Goal: Communication & Community: Answer question/provide support

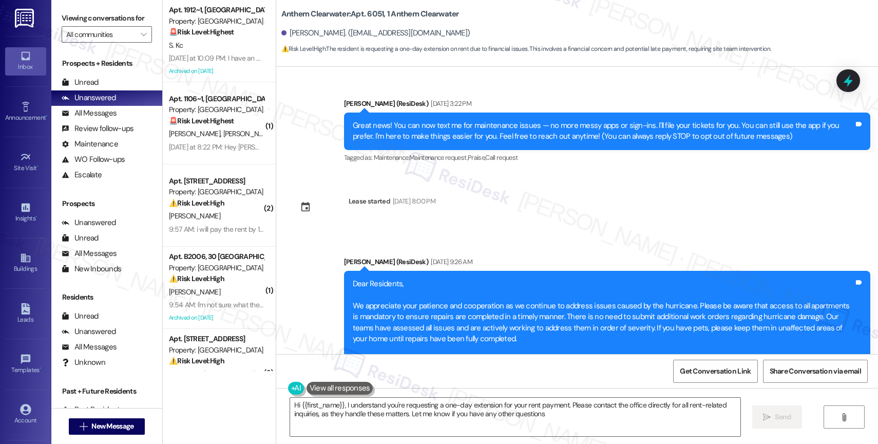
type textarea "Hi {{first_name}}, I understand you're requesting a one-day extension for your …"
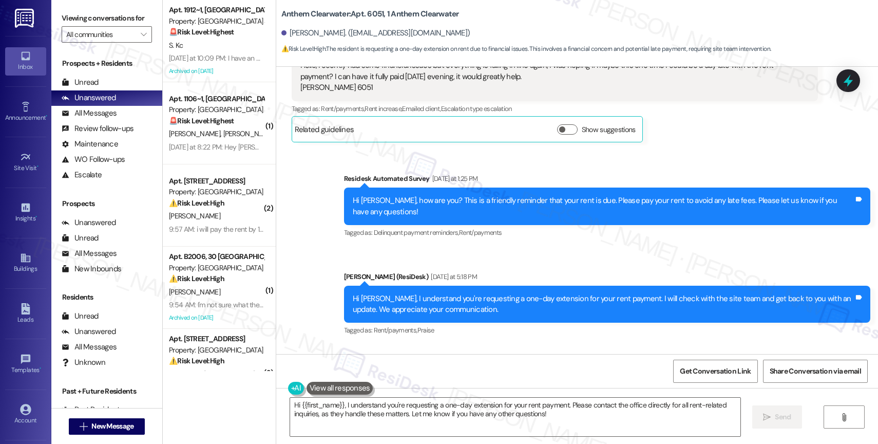
scroll to position [4987, 0]
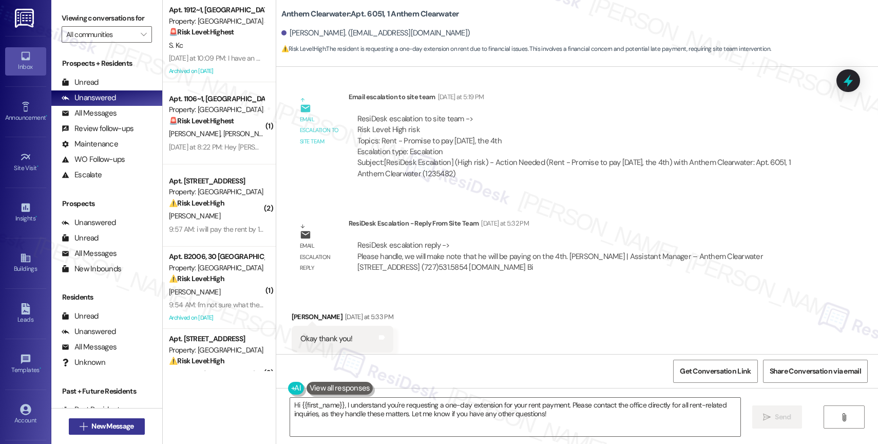
click at [104, 426] on span "New Message" at bounding box center [112, 426] width 42 height 11
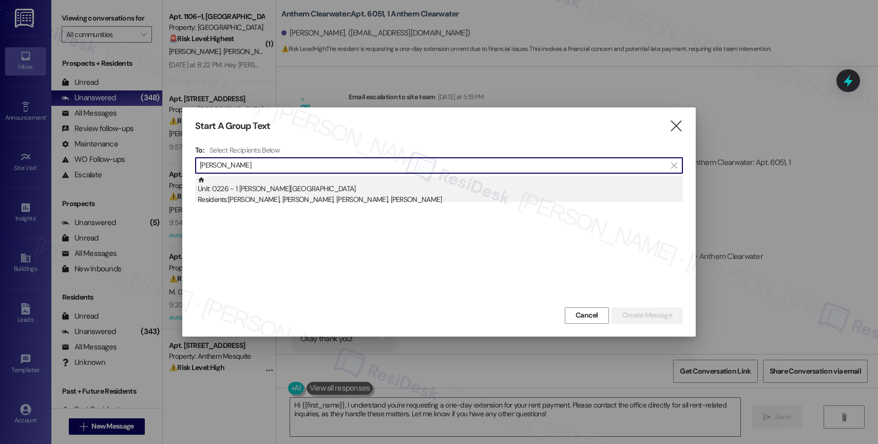
type input "aleya sapp"
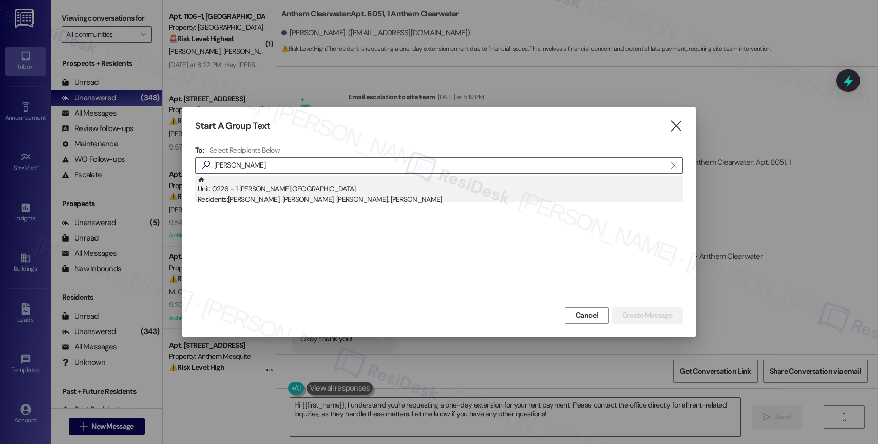
click at [369, 196] on div "Residents: Charlee Sapp, Aleya Sapp, Asa Sapp, Bryler Sapp" at bounding box center [440, 199] width 485 height 11
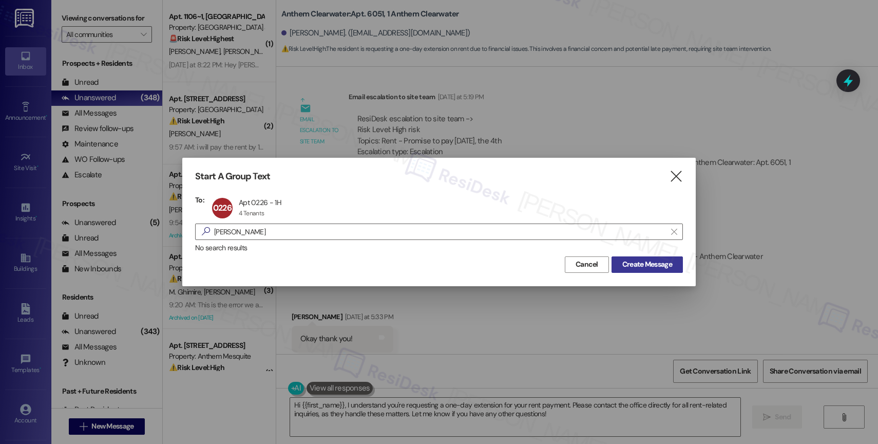
click at [663, 261] on span "Create Message" at bounding box center [647, 264] width 50 height 11
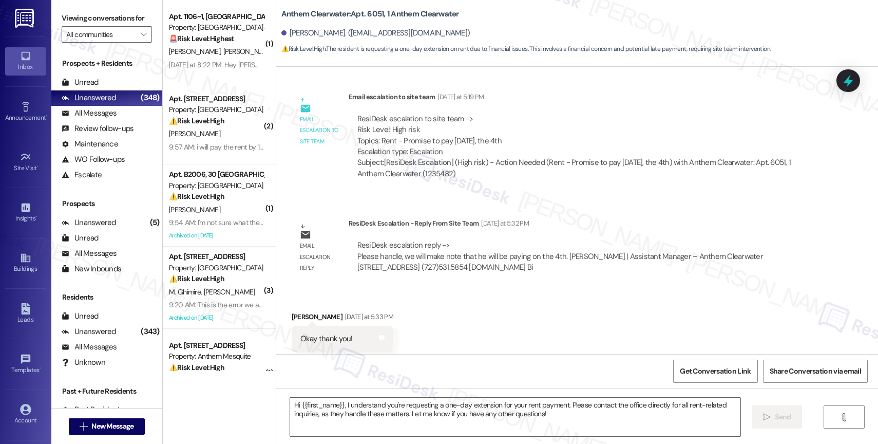
type textarea "Fetching suggested responses. Please feel free to read through the conversation…"
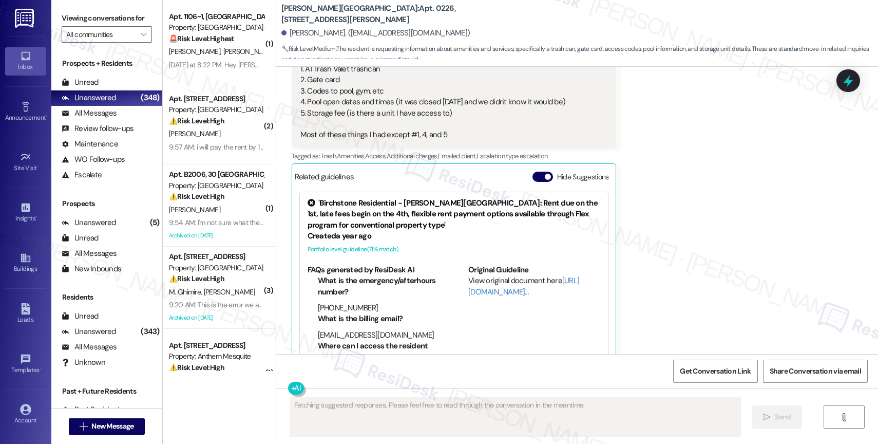
scroll to position [269, 0]
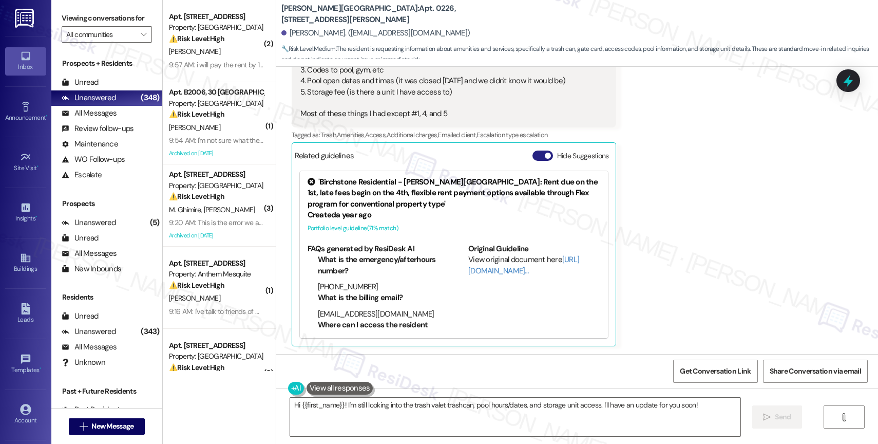
click at [533, 153] on button "Hide Suggestions" at bounding box center [543, 155] width 21 height 10
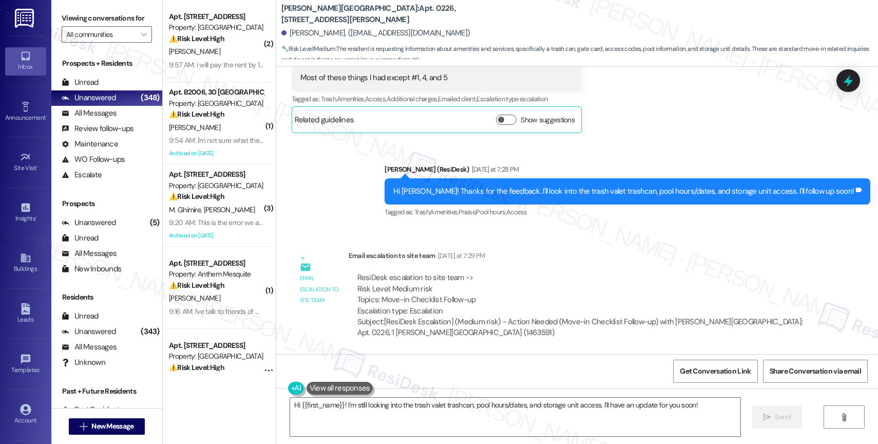
scroll to position [305, 0]
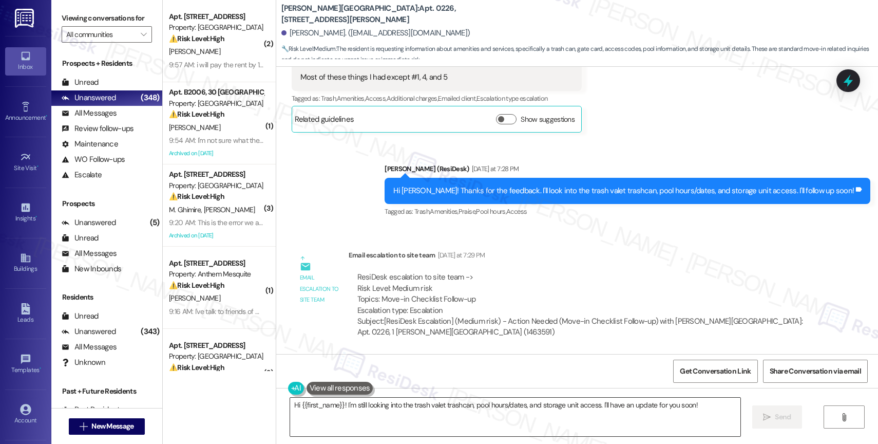
click at [392, 414] on textarea "Hi {{first_name}}! I'm still looking into the trash valet trashcan, pool hours/…" at bounding box center [515, 417] width 450 height 39
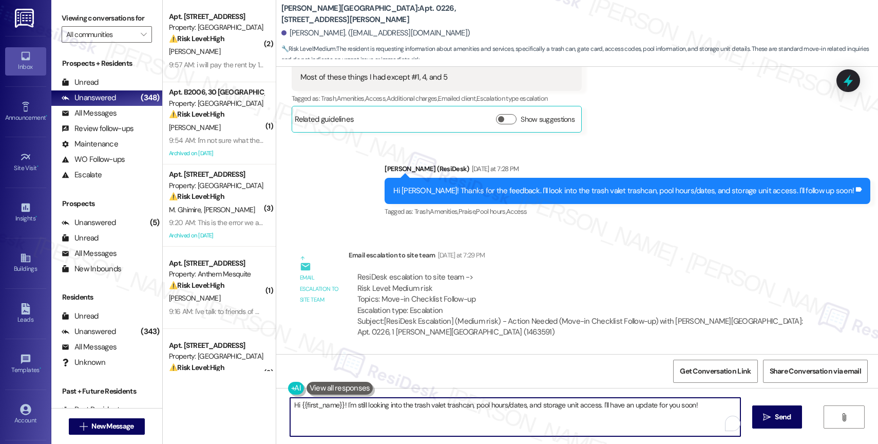
click at [392, 414] on textarea "Hi {{first_name}}! I'm still looking into the trash valet trashcan, pool hours/…" at bounding box center [515, 417] width 450 height 39
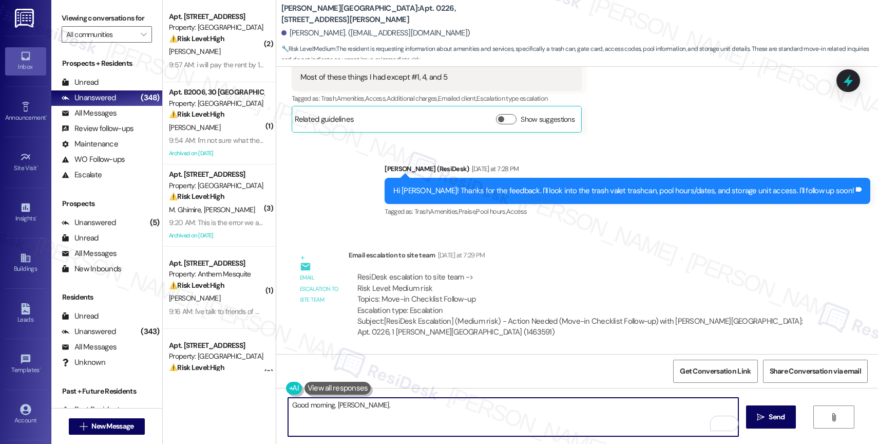
click at [375, 408] on textarea "Good morning, Aleya." at bounding box center [513, 417] width 450 height 39
paste textarea "We will have maintenance bring a trash can for you."
click at [546, 409] on textarea "Good morning, Aleya. We will have maintenance bring a trash can for you." at bounding box center [513, 417] width 450 height 39
paste textarea "You gate cards are located in the move in folder that you received when you cam…"
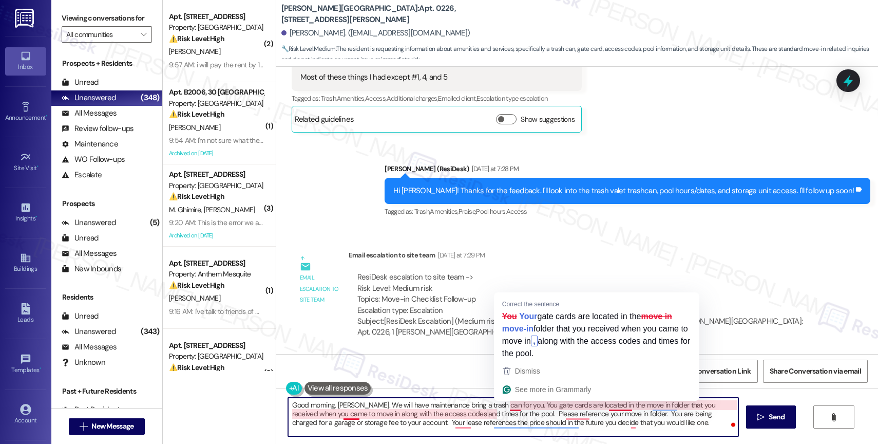
click at [512, 402] on textarea "Good morning, Aleya. We will have maintenance bring a trash can for you. You ga…" at bounding box center [513, 417] width 450 height 39
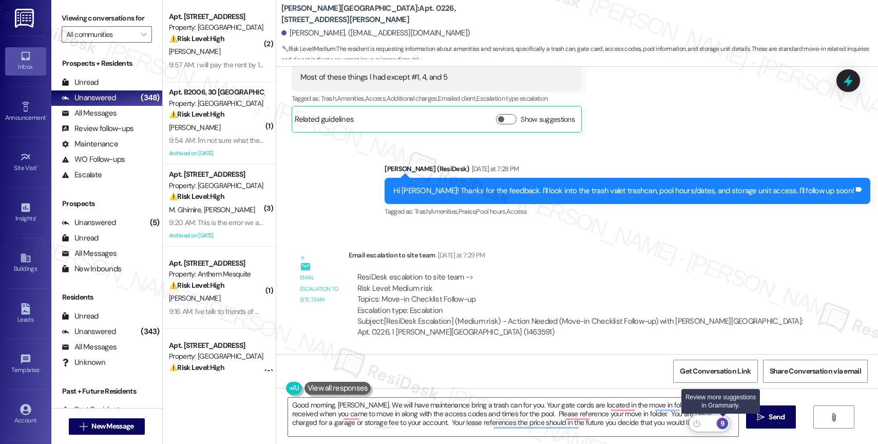
click at [727, 424] on div "9" at bounding box center [722, 423] width 11 height 11
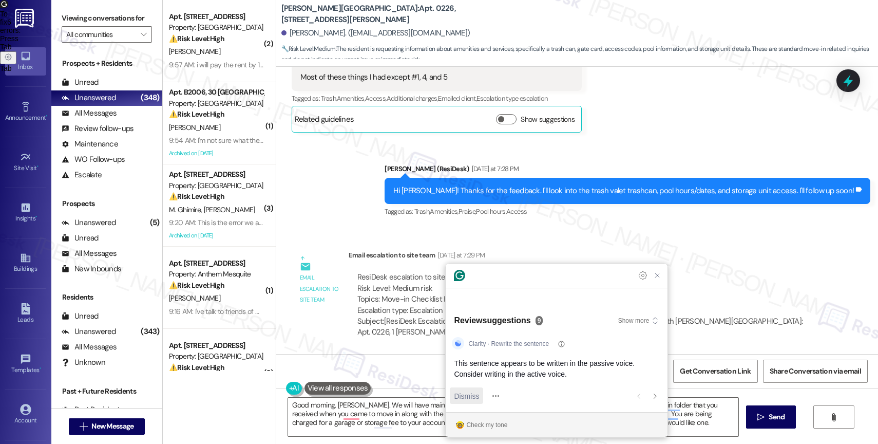
click at [473, 392] on span "Dismiss" at bounding box center [466, 395] width 25 height 11
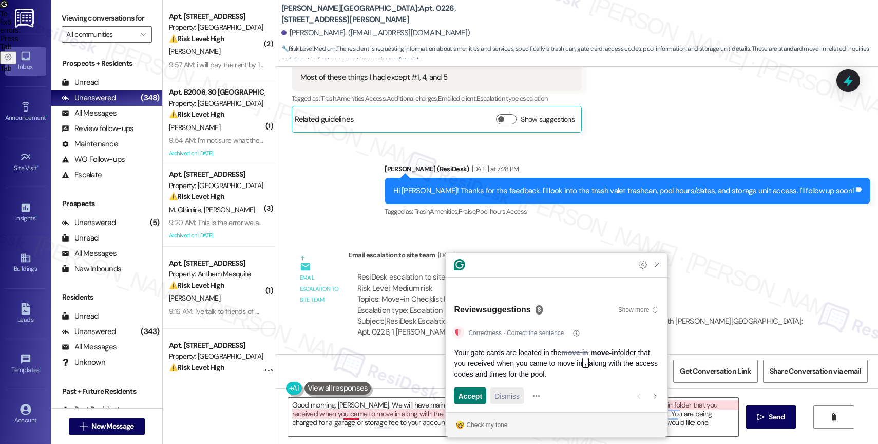
click at [502, 396] on span "Dismiss" at bounding box center [507, 395] width 25 height 11
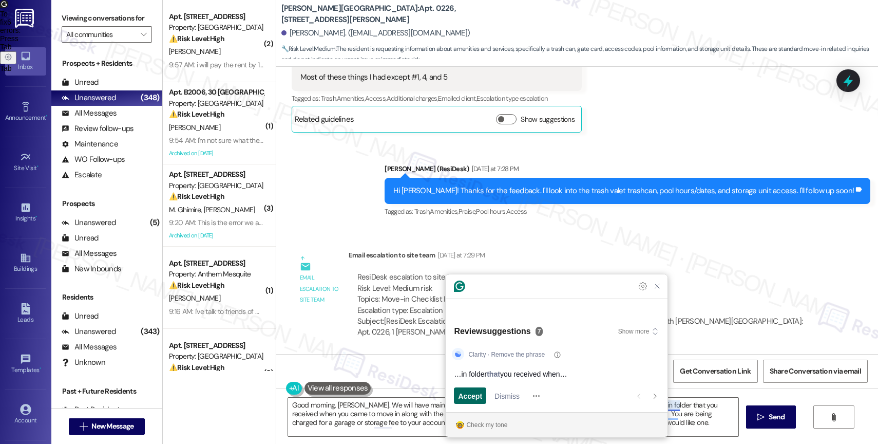
click at [462, 397] on span "Accept" at bounding box center [470, 395] width 24 height 11
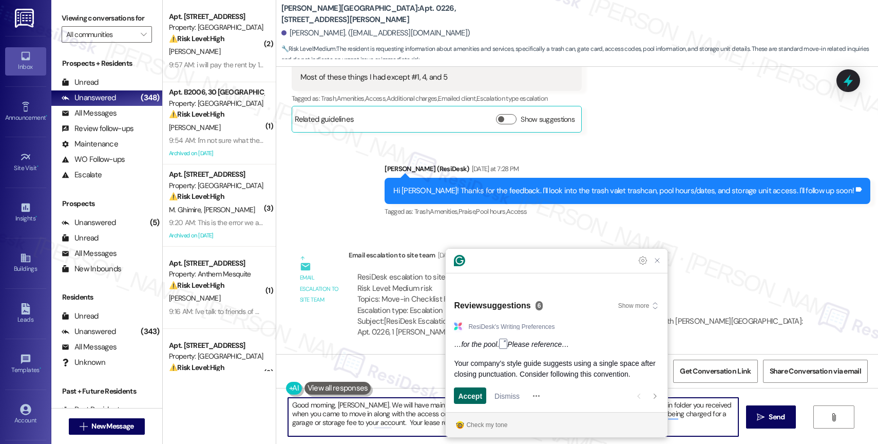
click at [470, 399] on span "Accept" at bounding box center [470, 395] width 24 height 11
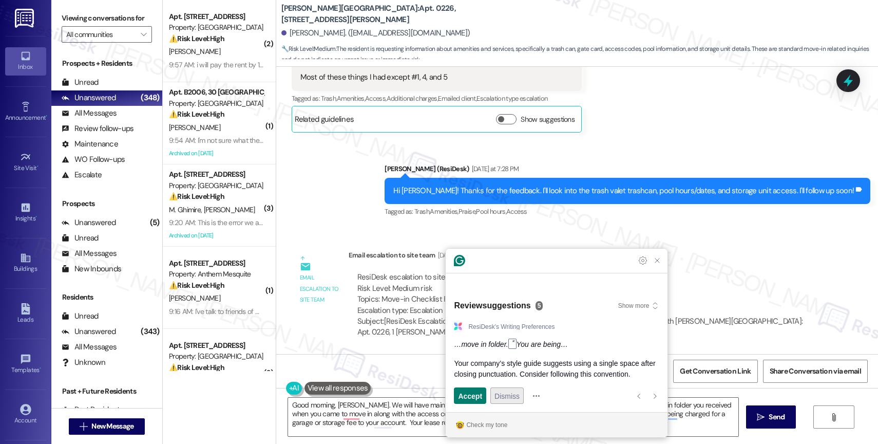
click at [503, 401] on span "Dismiss" at bounding box center [507, 395] width 25 height 11
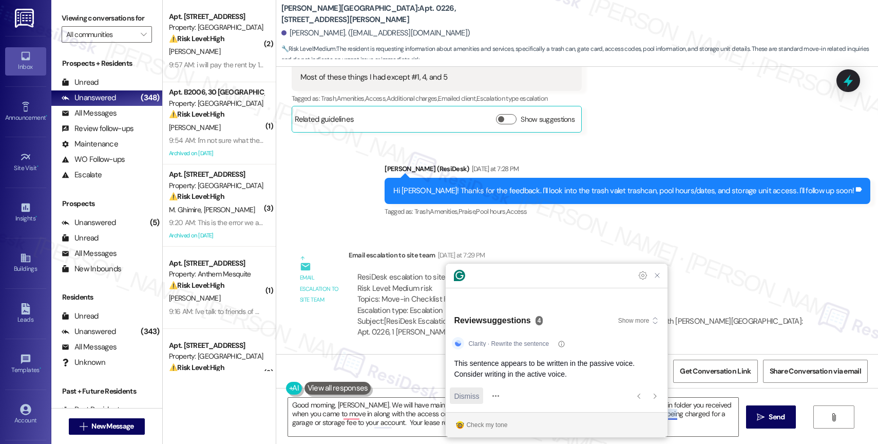
click at [472, 398] on span "Dismiss" at bounding box center [466, 395] width 25 height 11
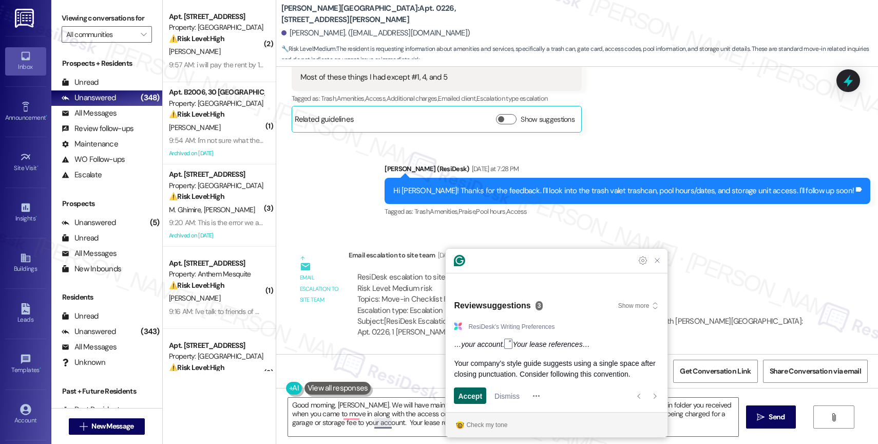
click at [472, 398] on span "Accept" at bounding box center [470, 395] width 24 height 11
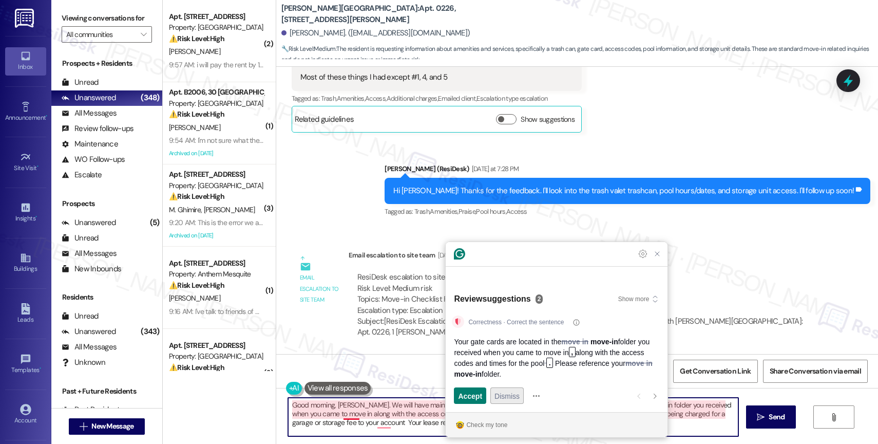
type textarea "Good morning, Aleya. We will have maintenance bring a trash can for you. Your g…"
click at [504, 395] on span "Dismiss" at bounding box center [507, 395] width 25 height 11
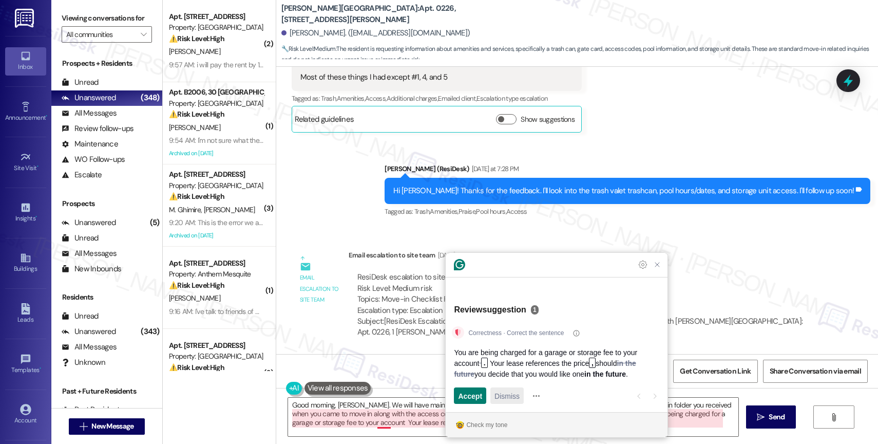
click at [504, 395] on span "Dismiss" at bounding box center [507, 395] width 25 height 11
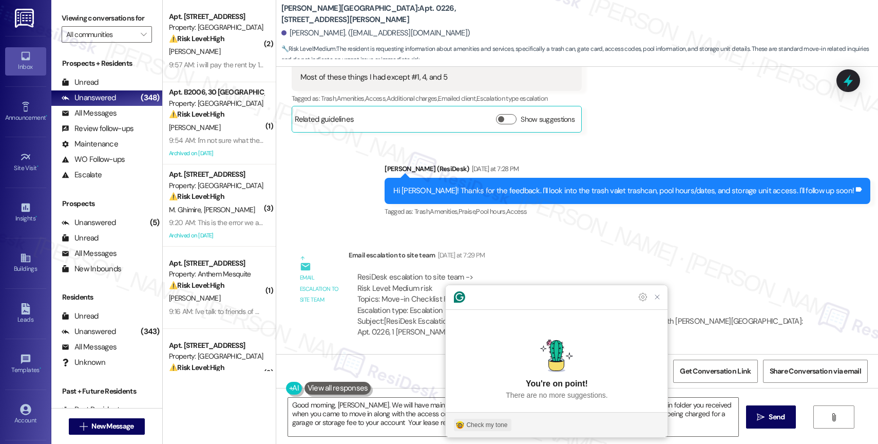
click at [468, 422] on div "Check my tone" at bounding box center [486, 424] width 41 height 9
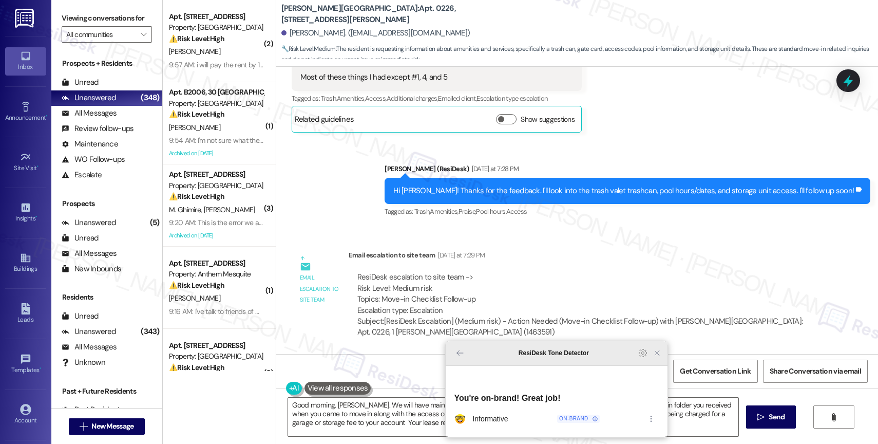
click at [659, 357] on icon "Close Grammarly Assistant" at bounding box center [657, 353] width 8 height 8
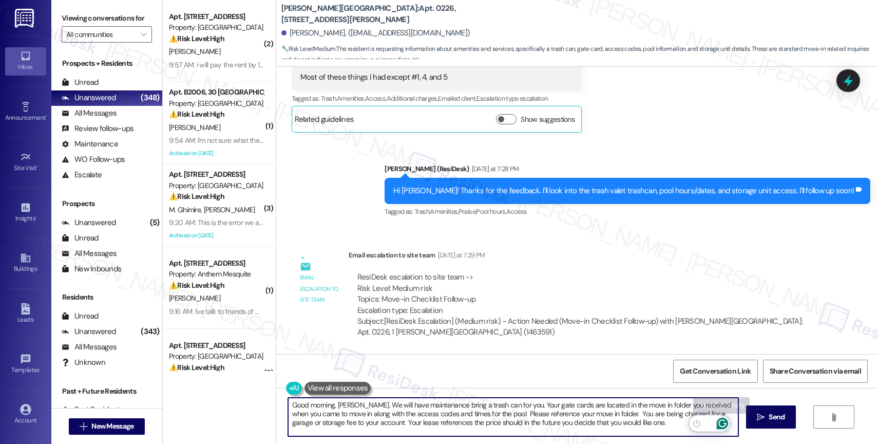
click at [725, 422] on icon "Open Grammarly. 0 Suggestions." at bounding box center [722, 423] width 11 height 11
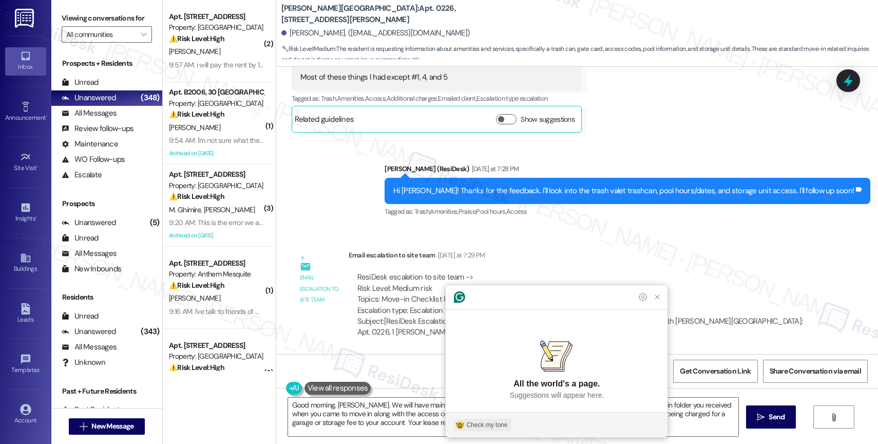
click at [482, 425] on div "Check my tone" at bounding box center [486, 424] width 41 height 9
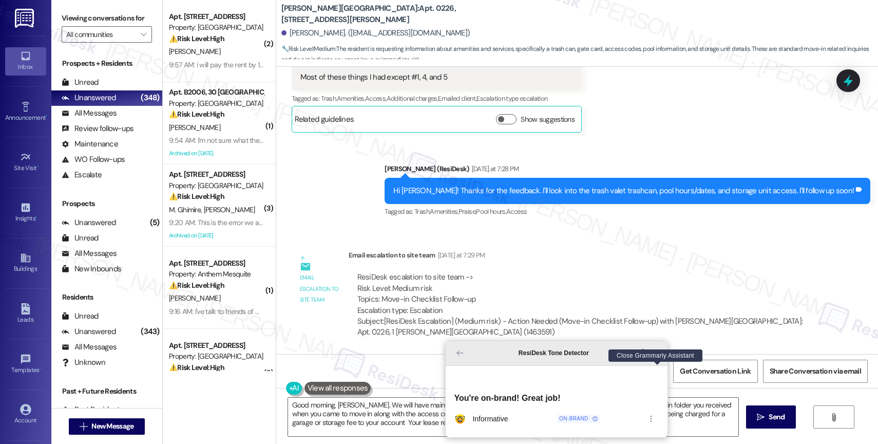
click at [656, 357] on icon "Close Grammarly Assistant" at bounding box center [657, 353] width 8 height 8
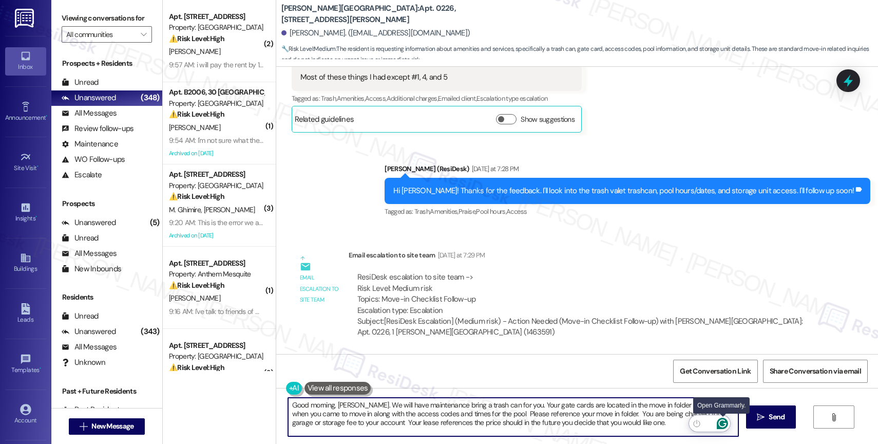
click at [725, 423] on icon "Open Grammarly. 0 Suggestions." at bounding box center [723, 424] width 8 height 8
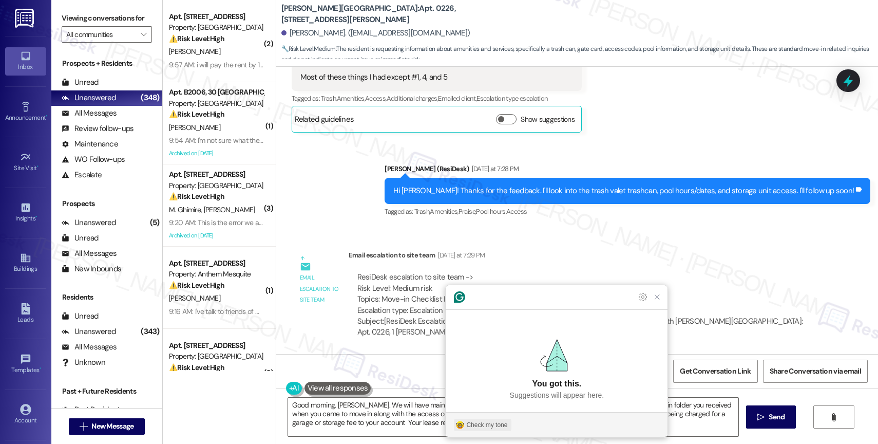
click at [480, 426] on div "Check my tone" at bounding box center [486, 424] width 41 height 9
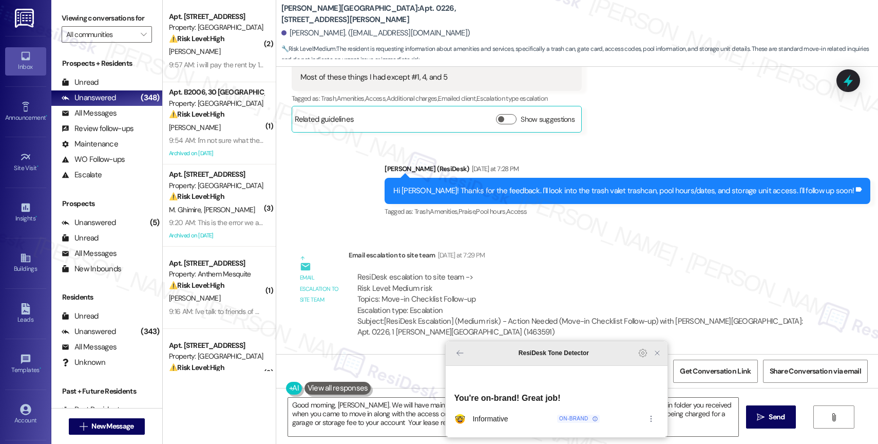
click at [655, 357] on icon "Close Grammarly Assistant" at bounding box center [657, 353] width 8 height 8
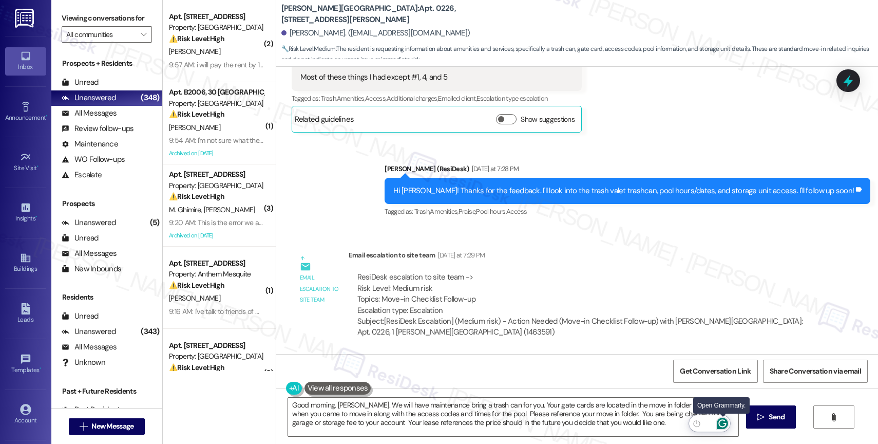
click at [723, 421] on icon "Open Grammarly. 0 Suggestions." at bounding box center [722, 423] width 11 height 11
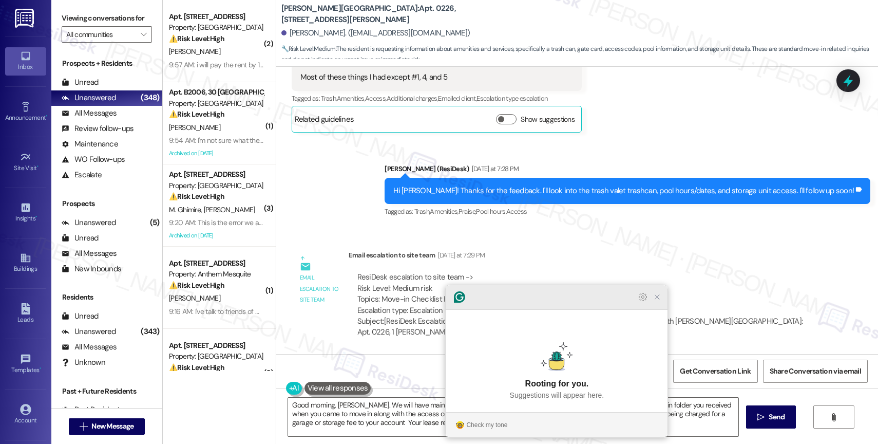
click at [658, 301] on icon "Close Grammarly Assistant" at bounding box center [657, 297] width 8 height 8
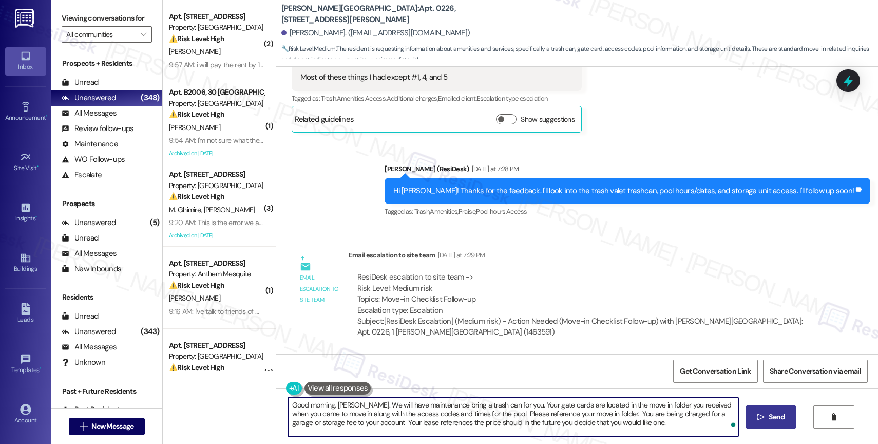
click at [763, 413] on span " Send" at bounding box center [771, 416] width 32 height 11
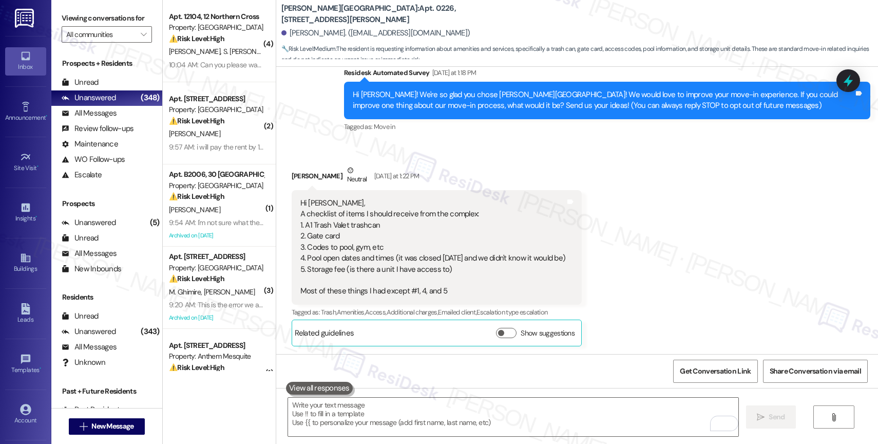
scroll to position [399, 0]
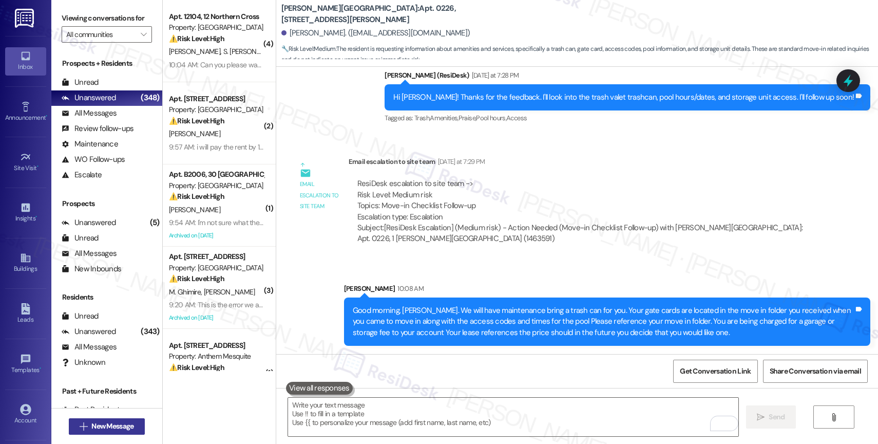
click at [120, 430] on span "New Message" at bounding box center [112, 426] width 42 height 11
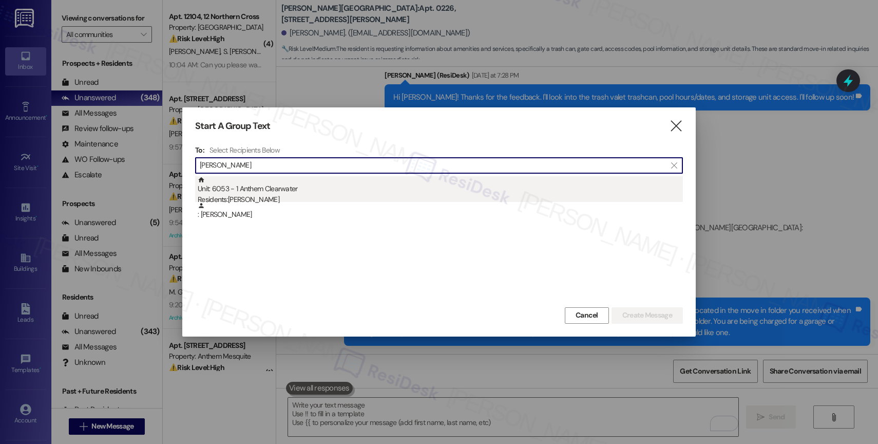
type input "Michael Violette"
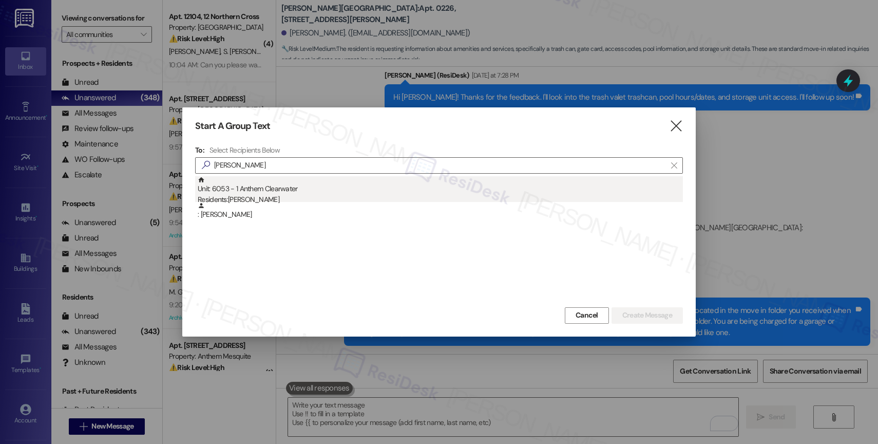
click at [285, 192] on div "Unit: 6053 - 1 Anthem Clearwater Residents: Michael Violette" at bounding box center [440, 190] width 485 height 29
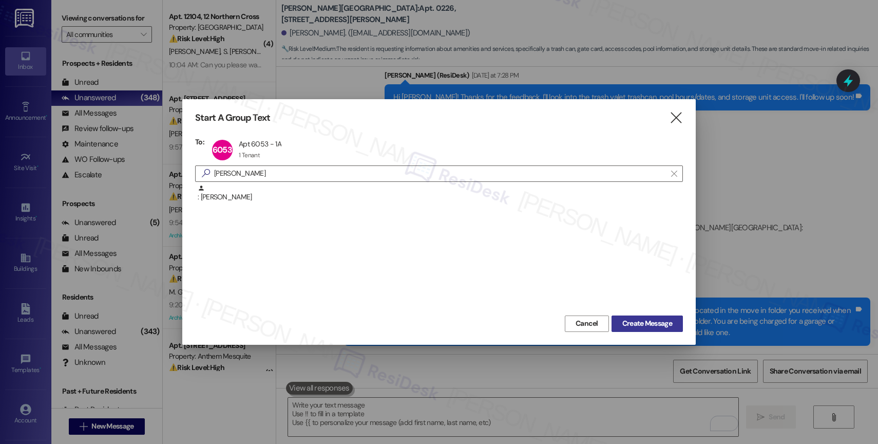
click at [632, 322] on span "Create Message" at bounding box center [647, 323] width 50 height 11
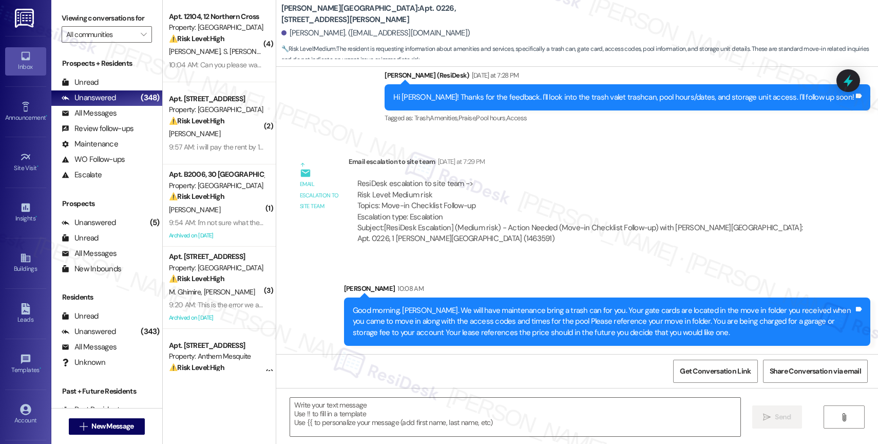
type textarea "Fetching suggested responses. Please feel free to read through the conversation…"
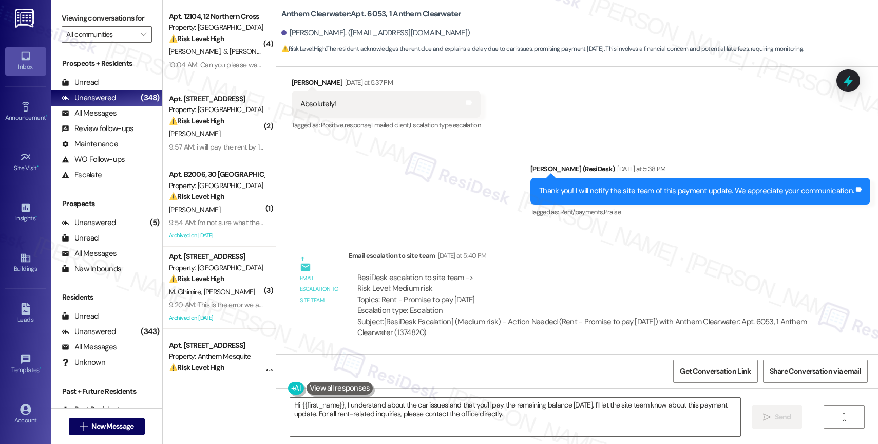
scroll to position [1874, 0]
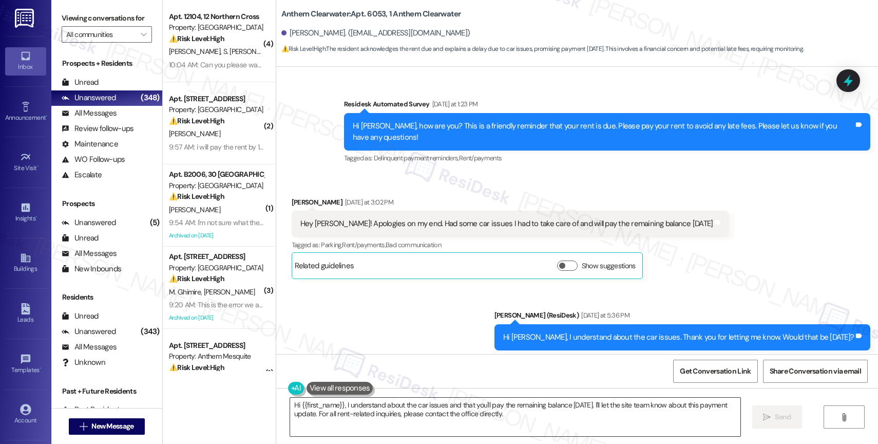
click at [404, 410] on textarea "Hi {{first_name}}, I understand about the car issues and that you'll pay the re…" at bounding box center [515, 417] width 450 height 39
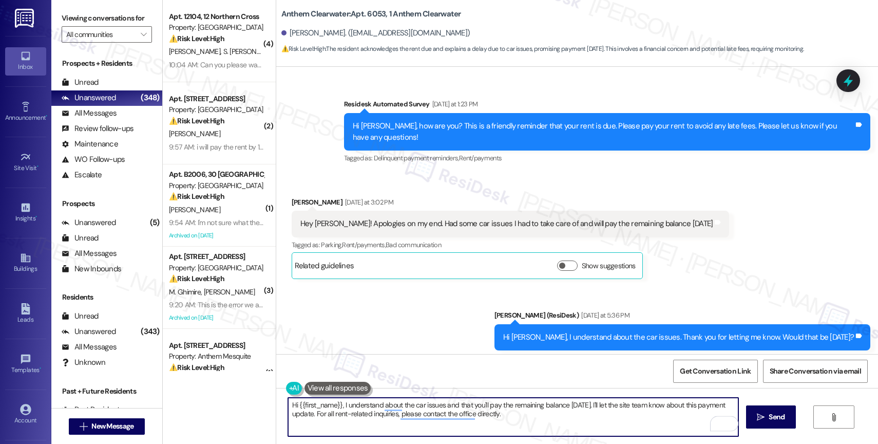
drag, startPoint x: 337, startPoint y: 405, endPoint x: 557, endPoint y: 450, distance: 224.3
click at [557, 443] on html "Inbox Go to Inbox Announcement • Send A Text Announcement Site Visit • Go to Si…" at bounding box center [439, 222] width 878 height 444
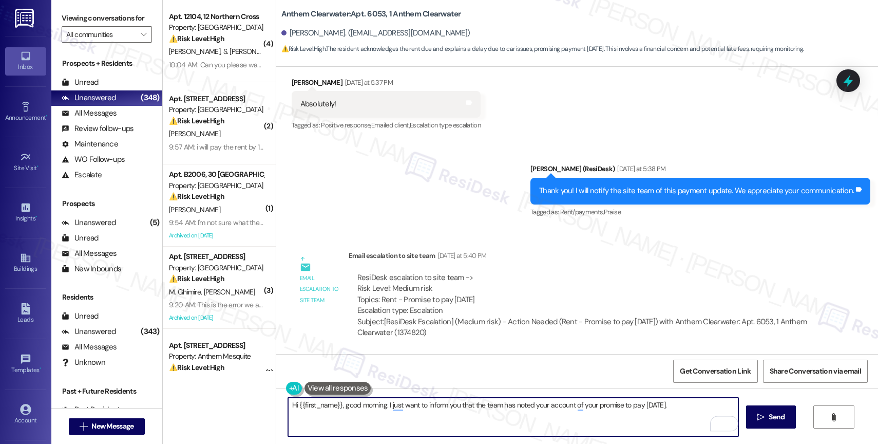
scroll to position [1940, 0]
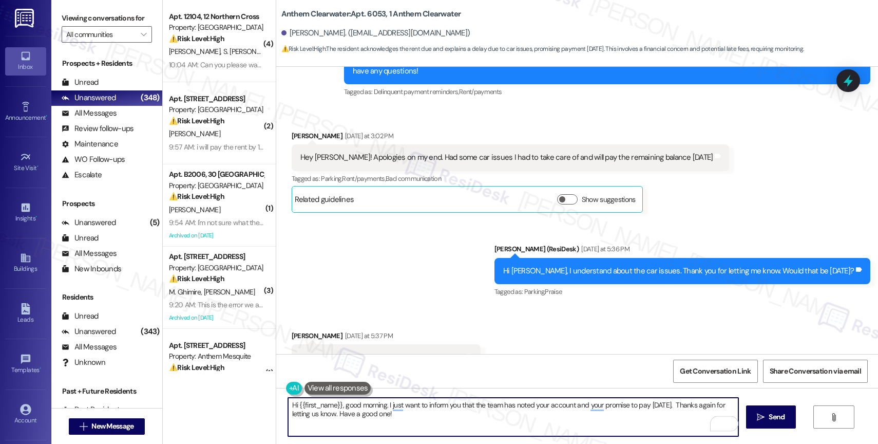
click at [465, 422] on textarea "Hi {{first_name}}, good morning. I just want to inform you that the team has no…" at bounding box center [513, 417] width 450 height 39
click at [470, 426] on textarea "Hi {{first_name}}, good morning. I want to inform you that the team has noted y…" at bounding box center [513, 417] width 450 height 39
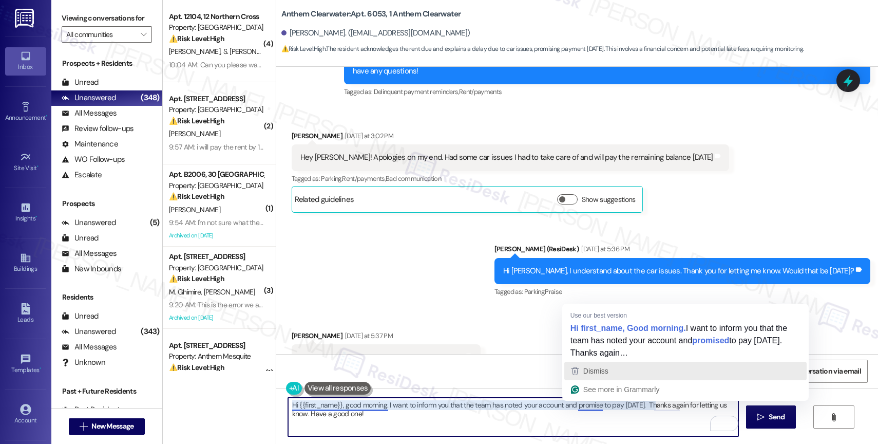
click at [608, 371] on span "Dismiss" at bounding box center [595, 371] width 25 height 8
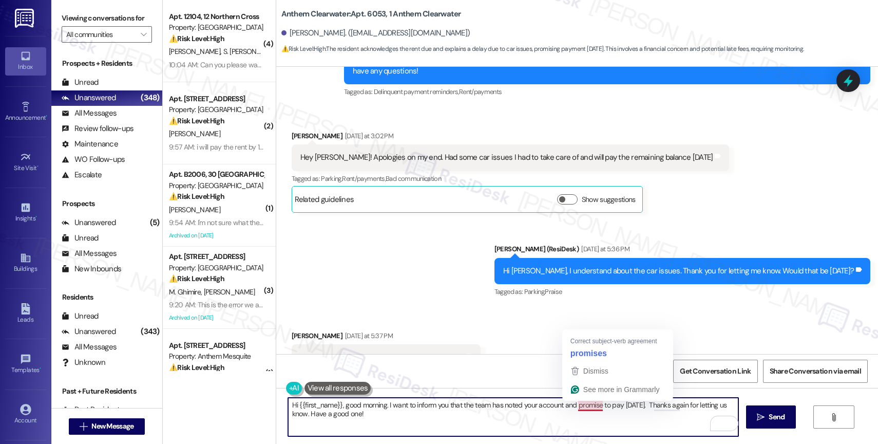
click at [569, 402] on textarea "Hi {{first_name}}, good morning. I want to inform you that the team has noted y…" at bounding box center [513, 417] width 450 height 39
click at [589, 428] on textarea "Hi {{first_name}}, good morning. I want to inform you that the team has noted y…" at bounding box center [513, 417] width 450 height 39
click at [575, 376] on div "Dismiss" at bounding box center [581, 370] width 27 height 15
click at [441, 421] on textarea "Hi {{first_name}}, good morning. I want to inform you that the team has noted y…" at bounding box center [513, 417] width 450 height 39
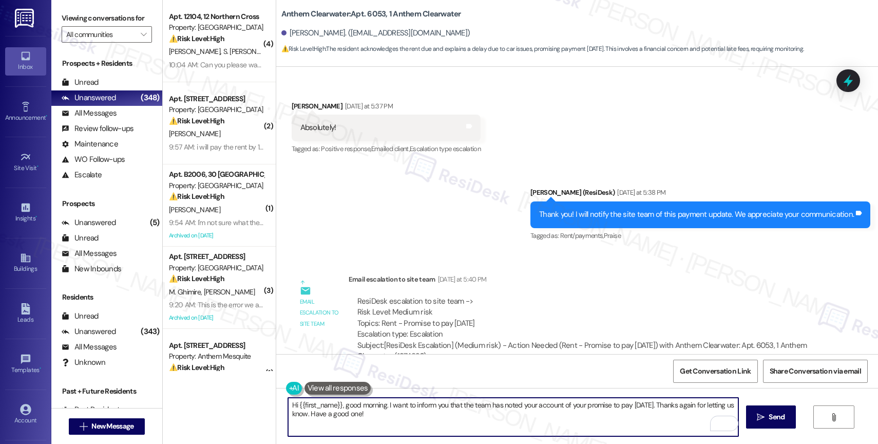
scroll to position [2194, 0]
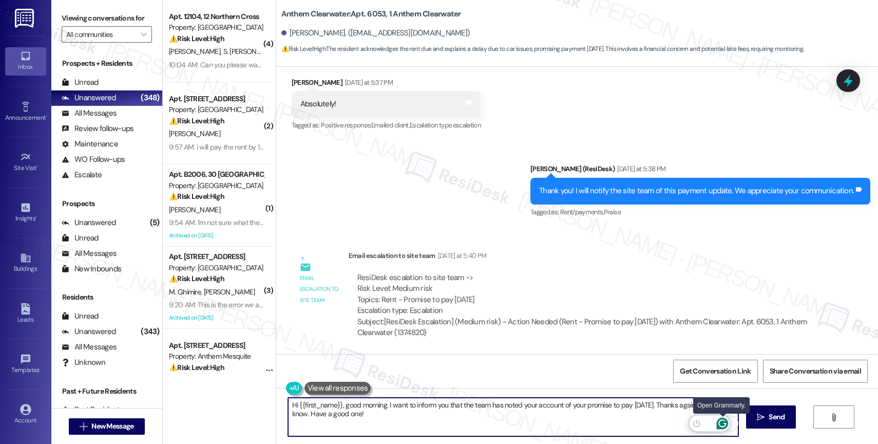
type textarea "Hi {{first_name}}, good morning. I want to inform you that the team has noted y…"
click at [723, 421] on icon "Open Grammarly. 0 Suggestions." at bounding box center [722, 423] width 11 height 11
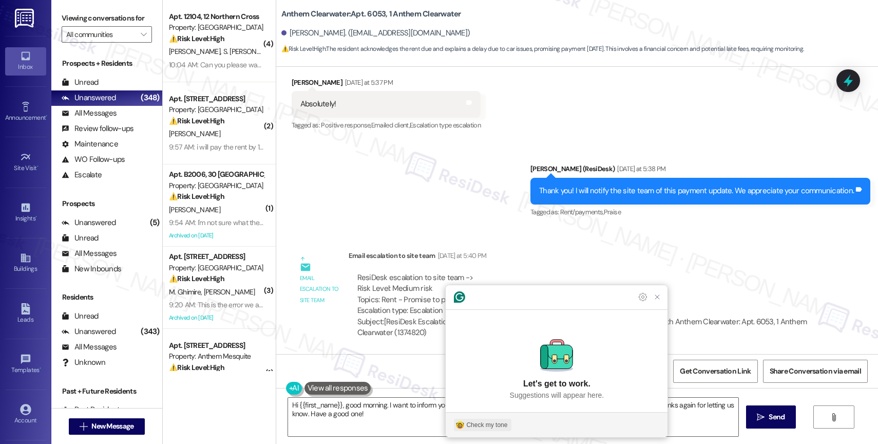
click at [485, 425] on div "Check my tone" at bounding box center [486, 424] width 41 height 9
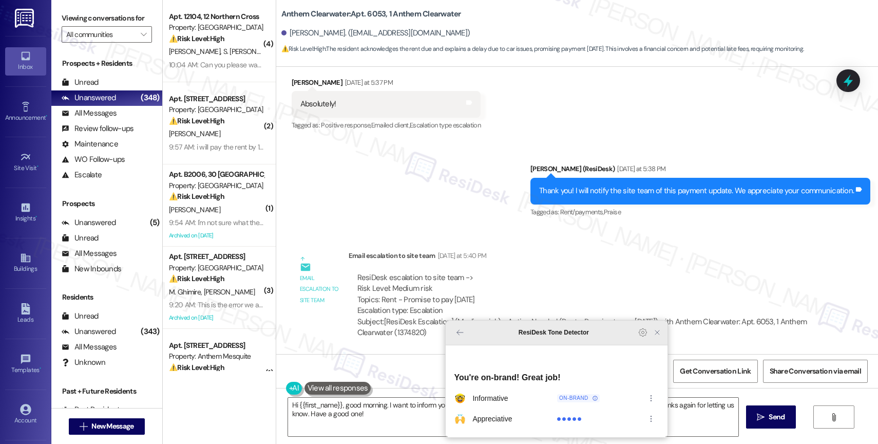
click at [657, 336] on icon "Close Grammarly Assistant" at bounding box center [657, 332] width 8 height 8
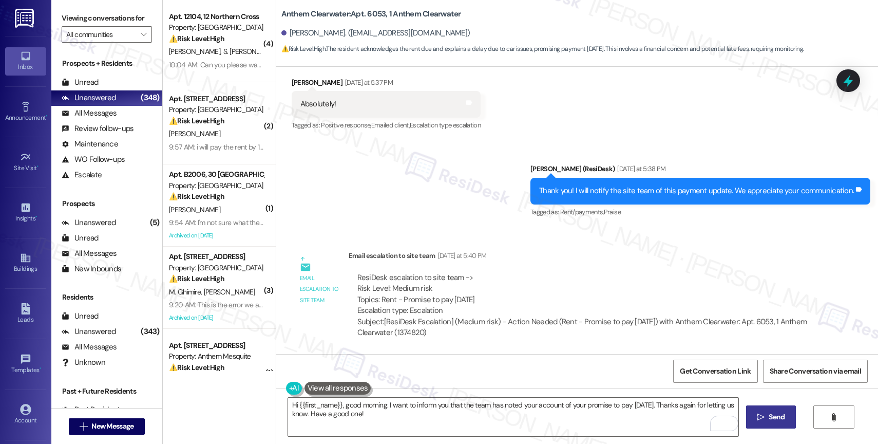
click at [757, 421] on span " Send" at bounding box center [771, 416] width 32 height 11
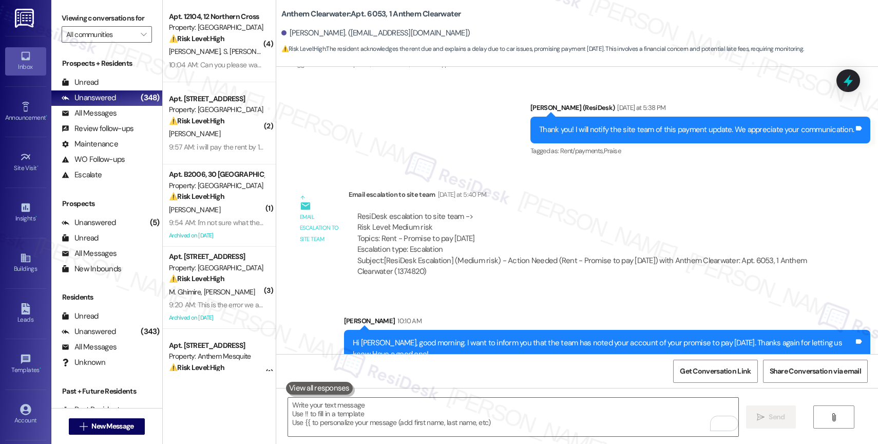
scroll to position [2276, 0]
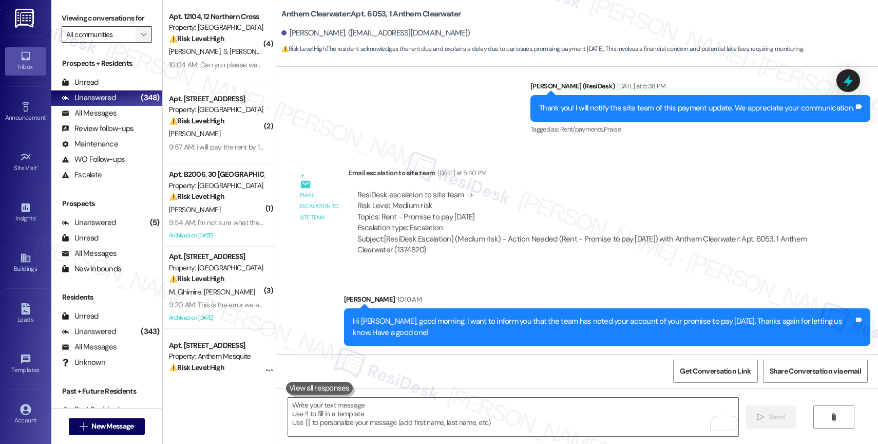
click at [139, 42] on span "" at bounding box center [144, 34] width 10 height 16
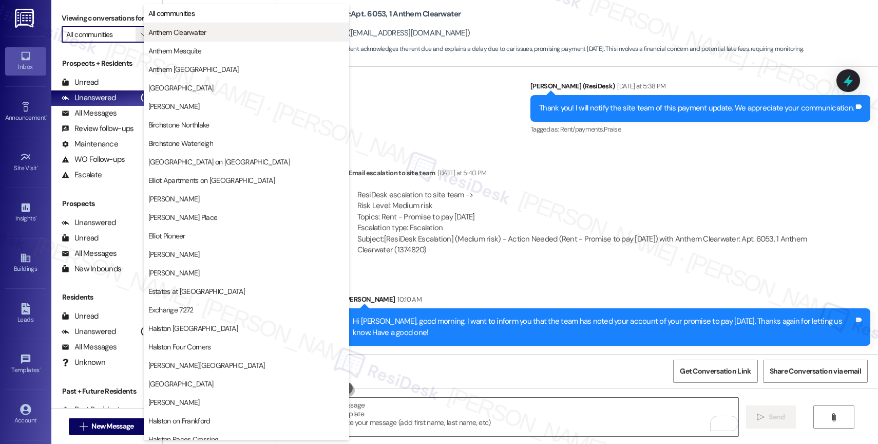
click at [171, 38] on button "Anthem Clearwater" at bounding box center [246, 32] width 205 height 18
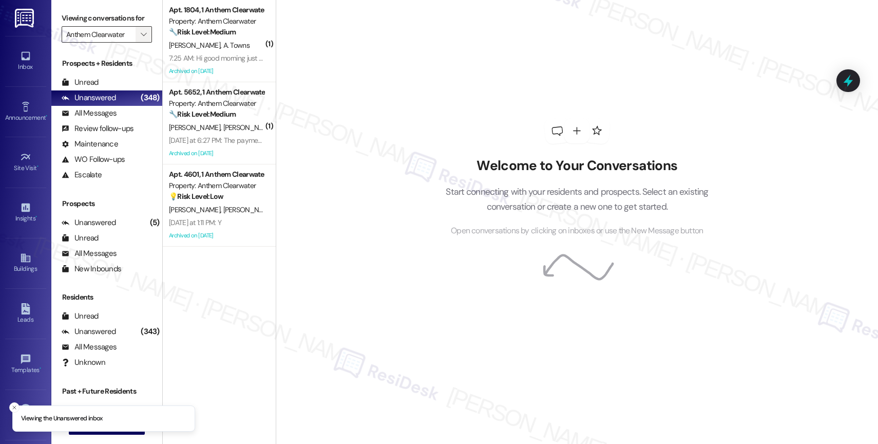
click at [139, 39] on span "" at bounding box center [144, 34] width 10 height 16
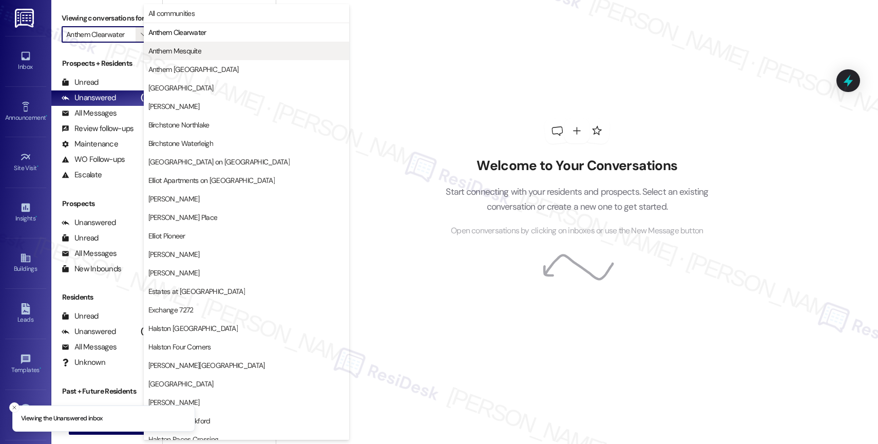
click at [188, 46] on span "Anthem Mesquite" at bounding box center [174, 51] width 53 height 10
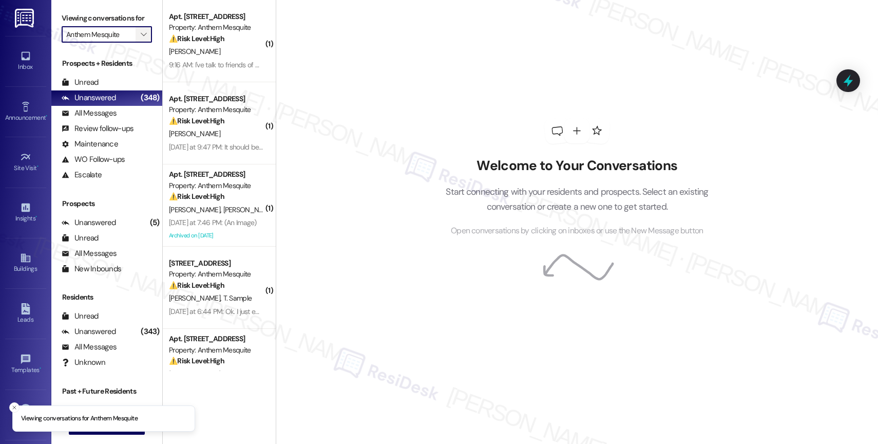
click at [140, 42] on button "" at bounding box center [144, 34] width 16 height 16
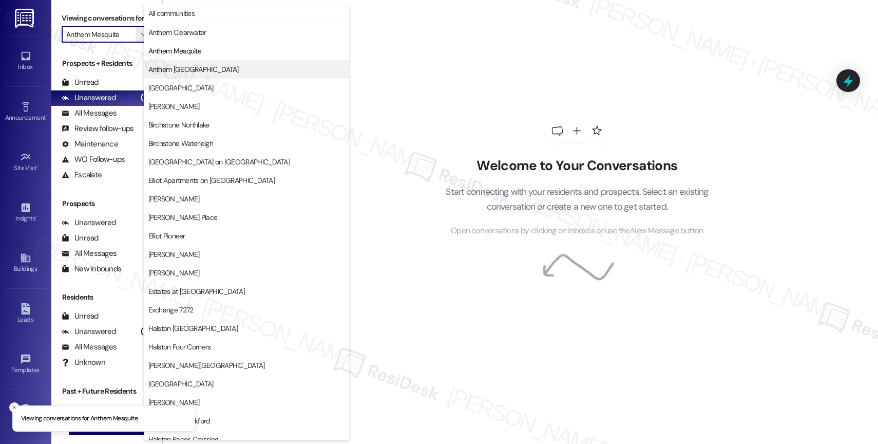
click at [199, 68] on span "Anthem [GEOGRAPHIC_DATA]" at bounding box center [193, 69] width 90 height 10
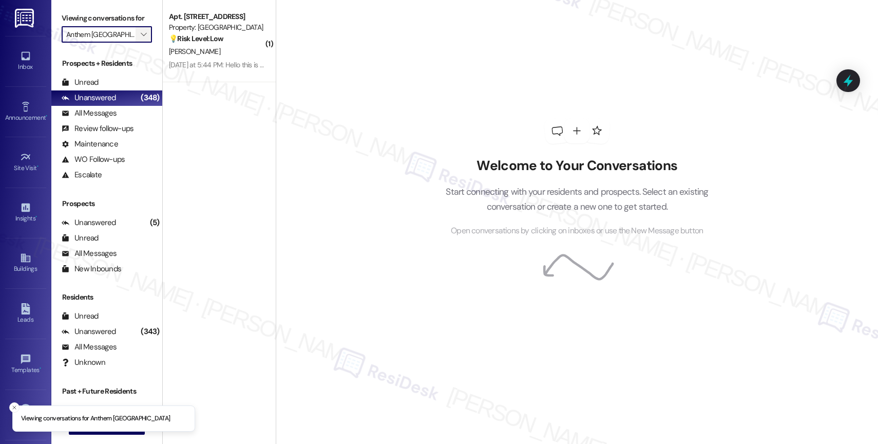
click at [141, 39] on icon "" at bounding box center [144, 34] width 6 height 8
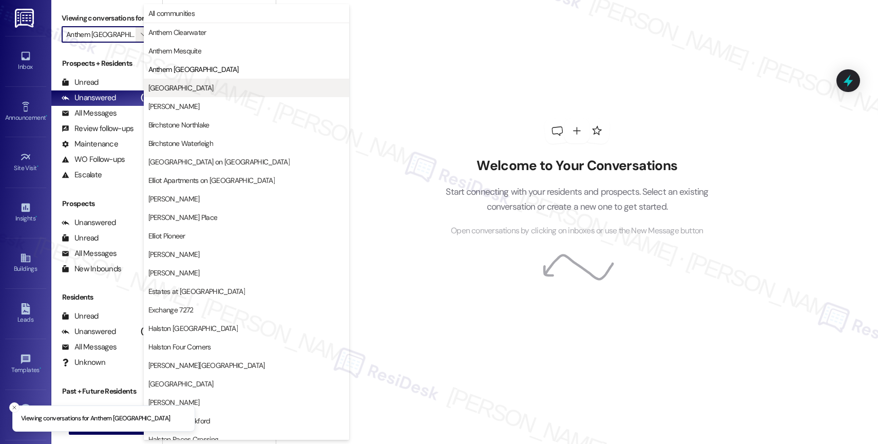
click at [190, 93] on button "Anthem Valley Ranch" at bounding box center [246, 88] width 205 height 18
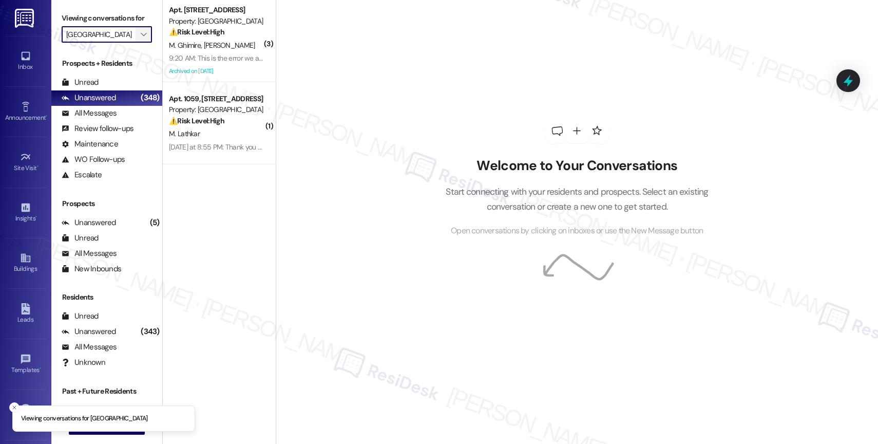
click at [141, 39] on icon "" at bounding box center [144, 34] width 6 height 8
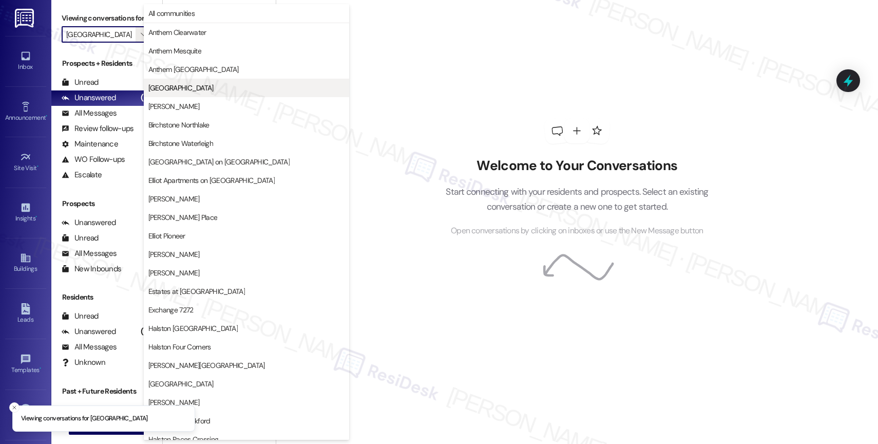
scroll to position [0, 2]
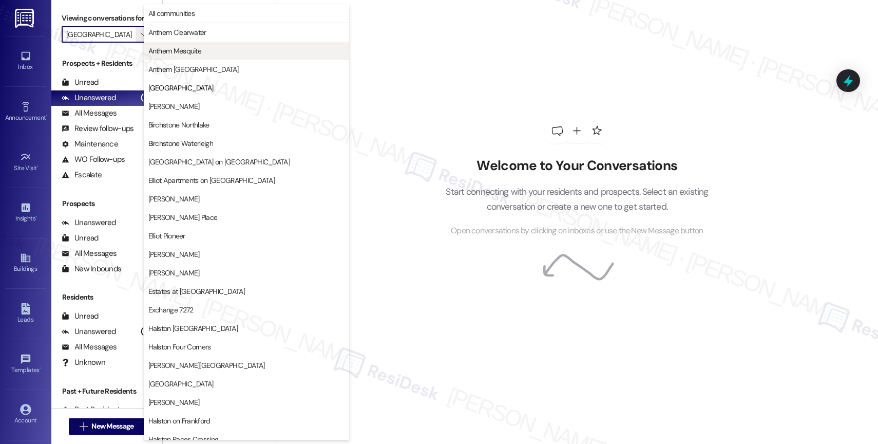
click at [207, 51] on span "Anthem Mesquite" at bounding box center [246, 51] width 196 height 10
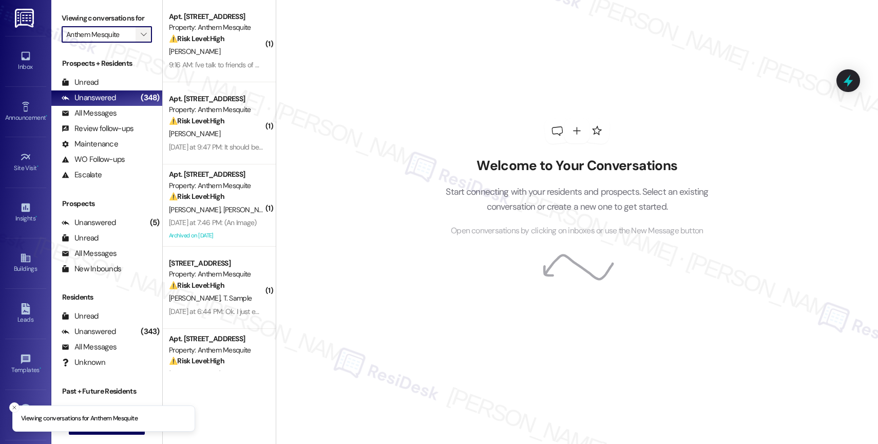
click at [139, 37] on span "" at bounding box center [144, 34] width 10 height 16
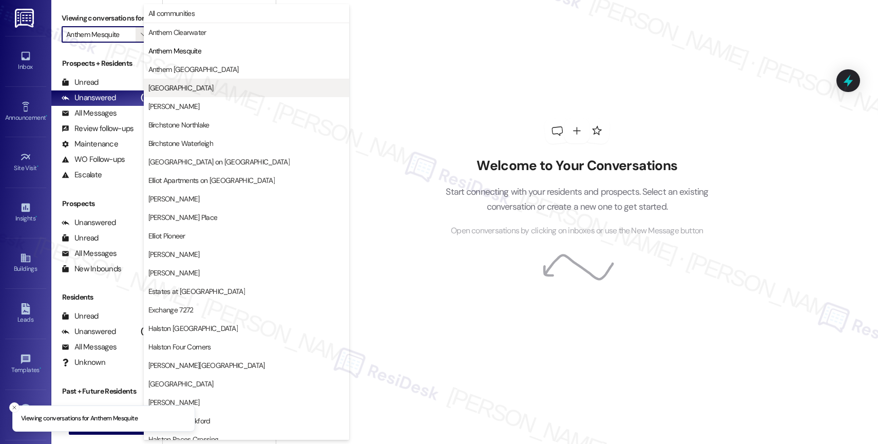
click at [206, 79] on button "Anthem Valley Ranch" at bounding box center [246, 88] width 205 height 18
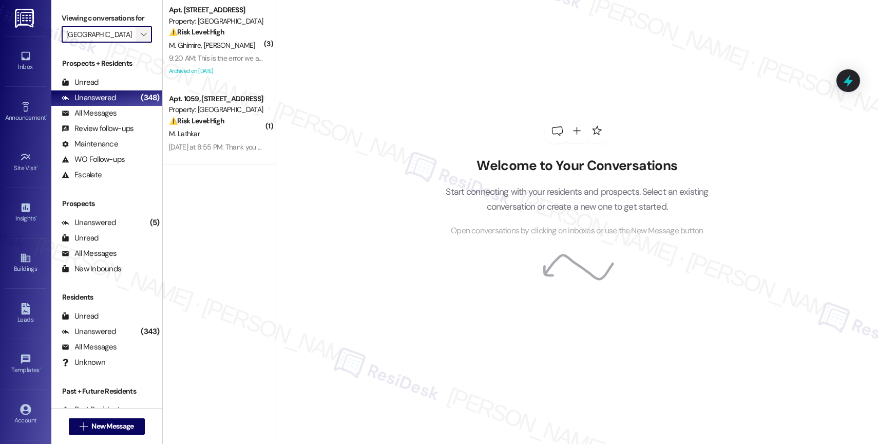
click at [141, 39] on icon "" at bounding box center [144, 34] width 6 height 8
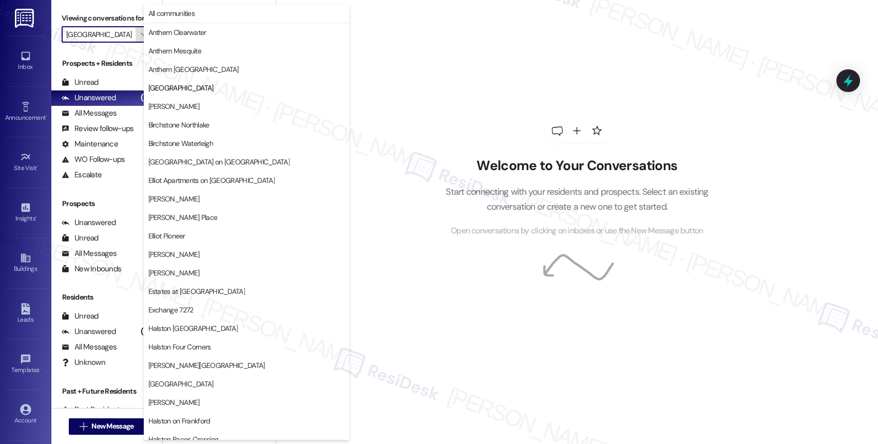
scroll to position [0, 2]
click at [196, 101] on span "Avery" at bounding box center [246, 106] width 196 height 10
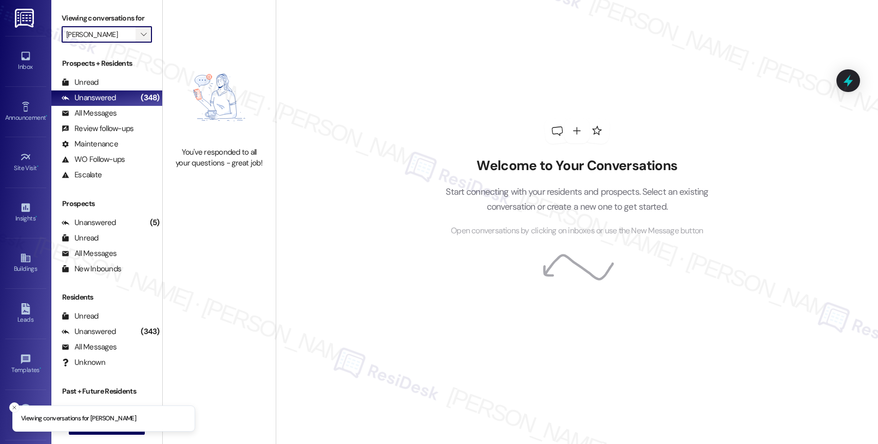
click at [141, 39] on icon "" at bounding box center [144, 34] width 6 height 8
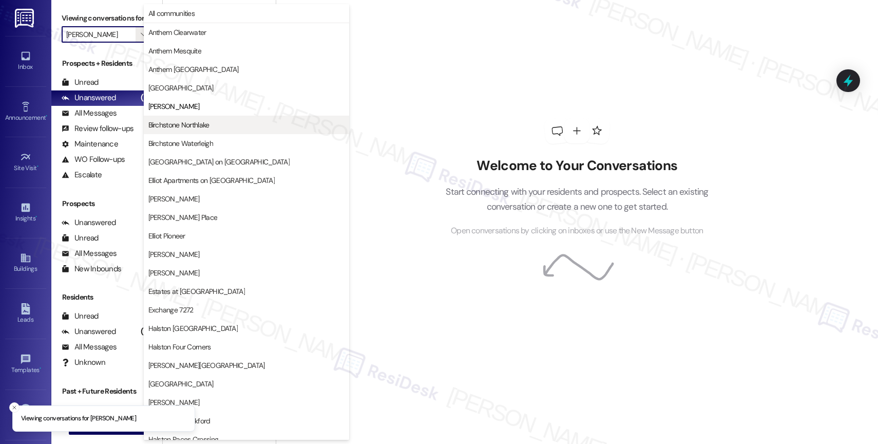
click at [193, 120] on span "Birchstone Northlake" at bounding box center [178, 125] width 61 height 10
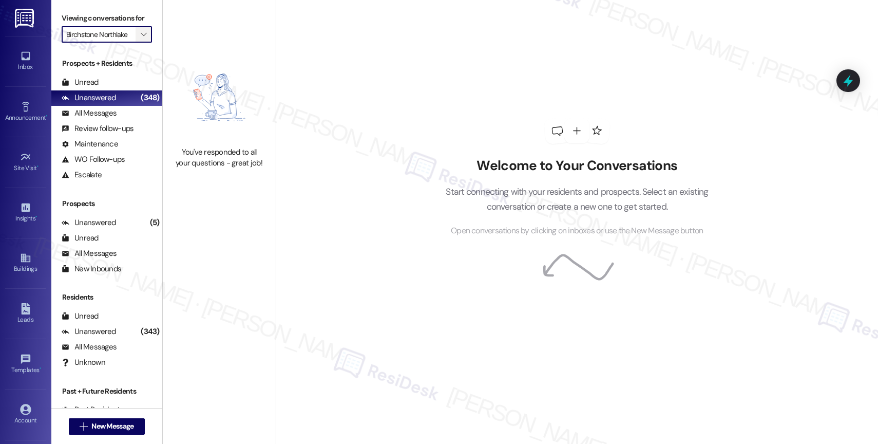
click at [141, 39] on icon "" at bounding box center [144, 34] width 6 height 8
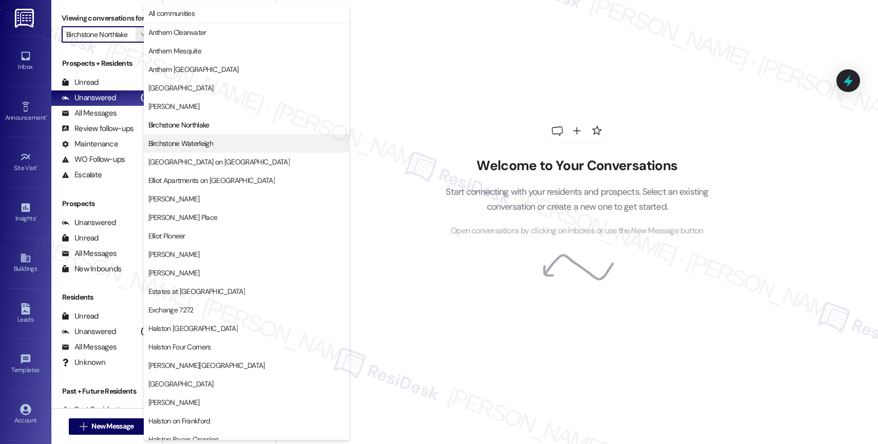
scroll to position [0, 1]
click at [191, 138] on span "Birchstone Waterleigh" at bounding box center [180, 143] width 65 height 10
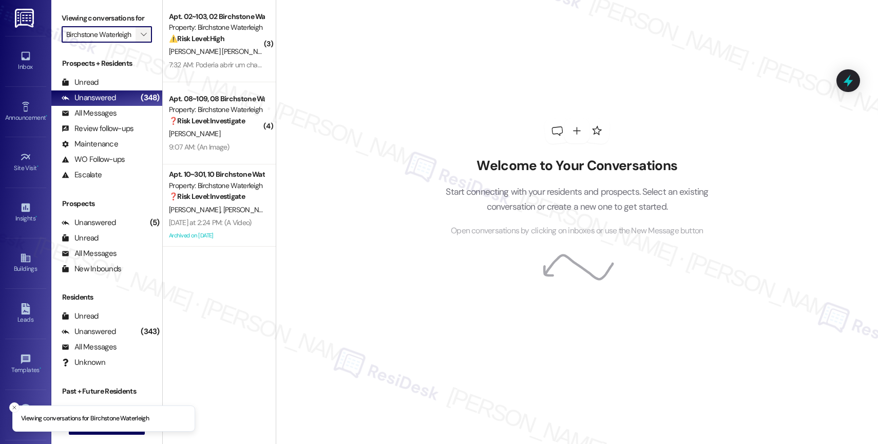
click at [141, 39] on icon "" at bounding box center [144, 34] width 6 height 8
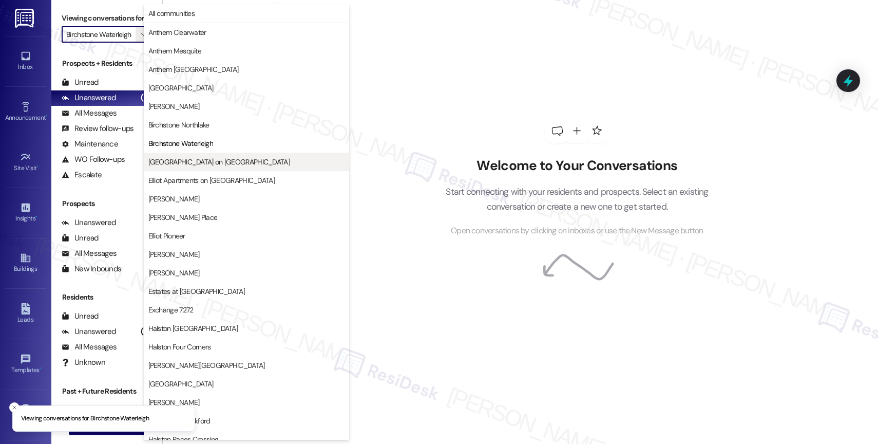
click at [214, 161] on span "[GEOGRAPHIC_DATA] on [GEOGRAPHIC_DATA]" at bounding box center [246, 162] width 196 height 10
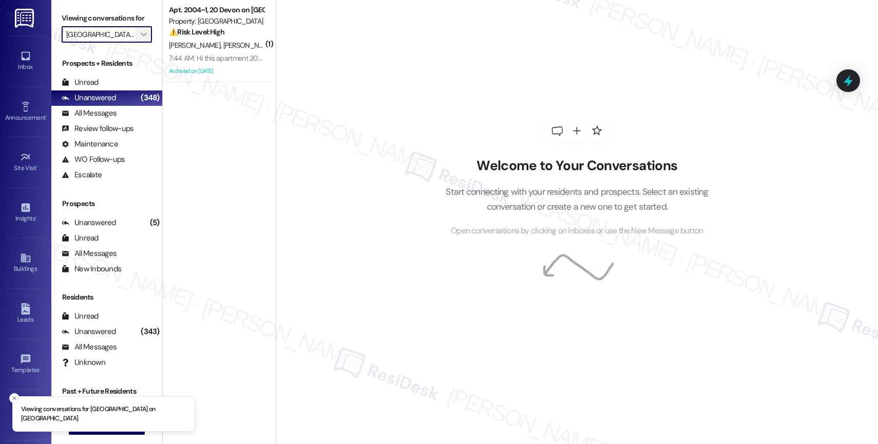
click at [139, 43] on span "" at bounding box center [144, 34] width 10 height 16
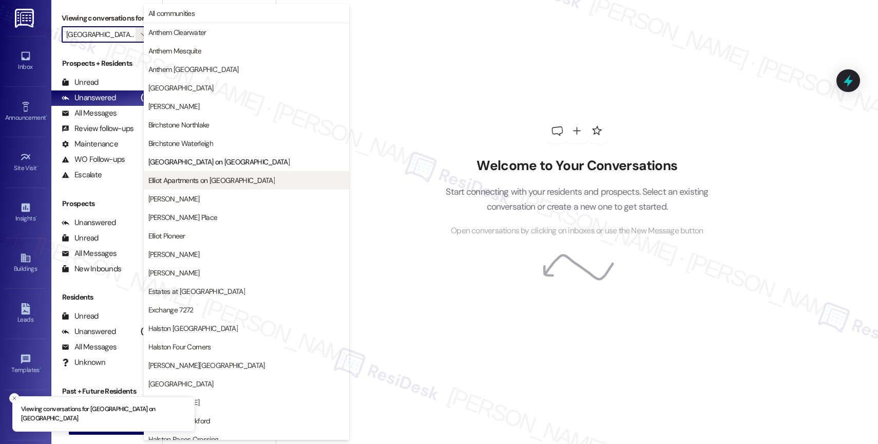
click at [198, 175] on span "Elliot Apartments on [GEOGRAPHIC_DATA]" at bounding box center [211, 180] width 126 height 10
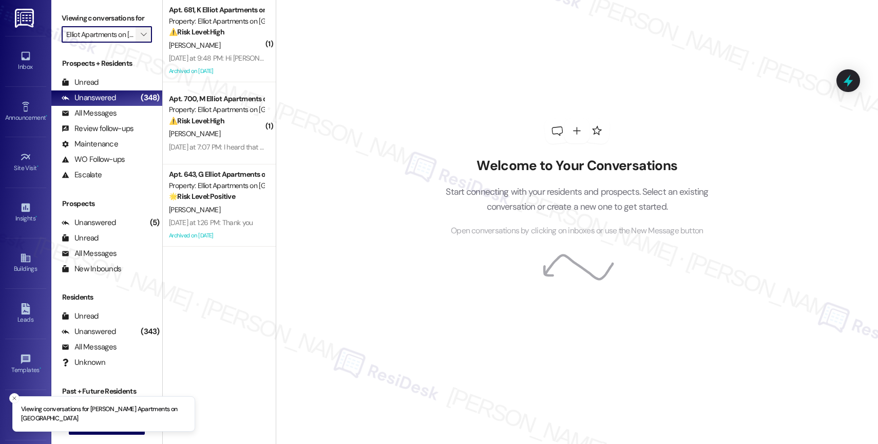
click at [141, 39] on icon "" at bounding box center [144, 34] width 6 height 8
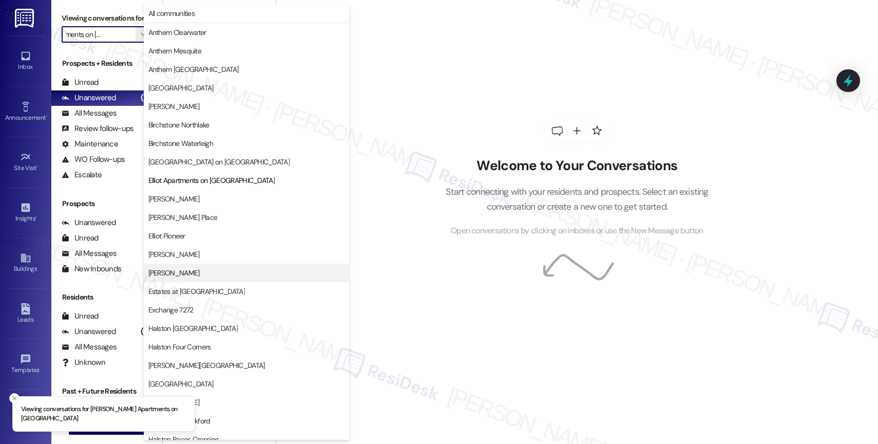
scroll to position [167, 0]
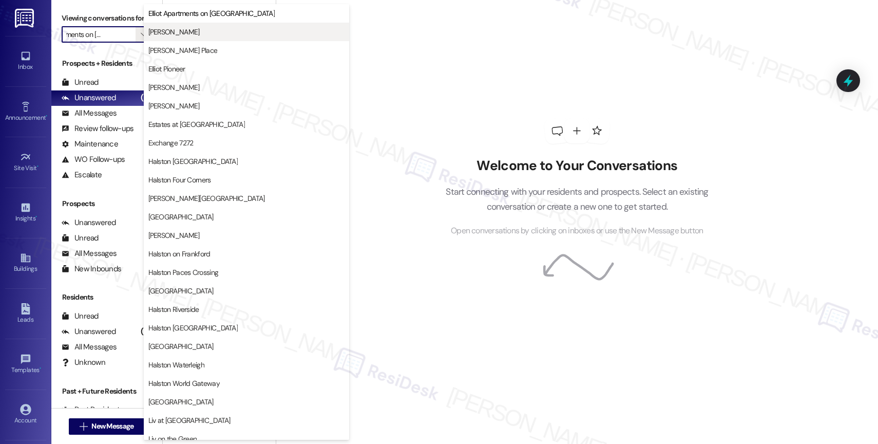
click at [200, 36] on span "Elliot Cocoplum" at bounding box center [246, 32] width 196 height 10
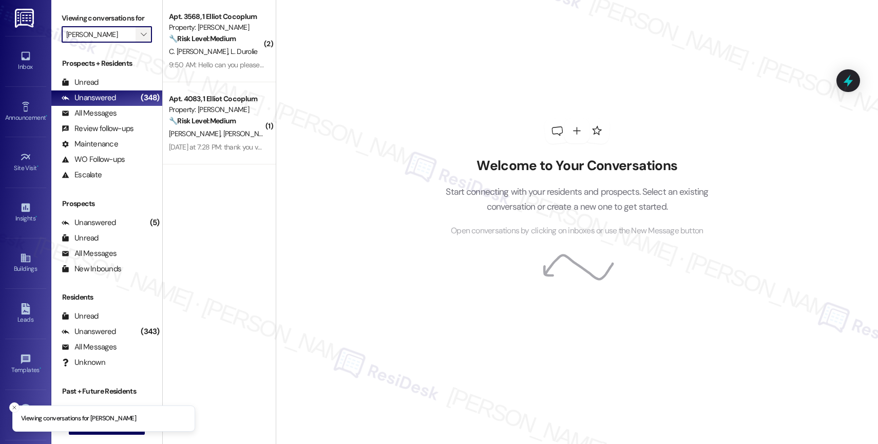
click at [139, 39] on span "" at bounding box center [144, 34] width 10 height 16
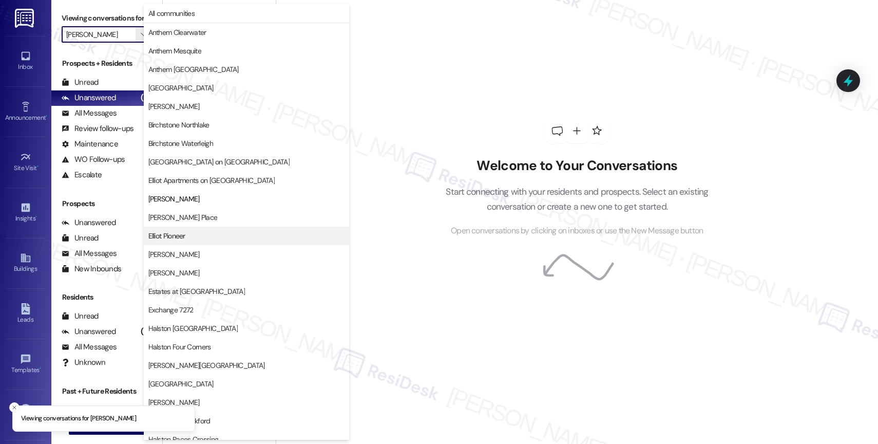
scroll to position [167, 0]
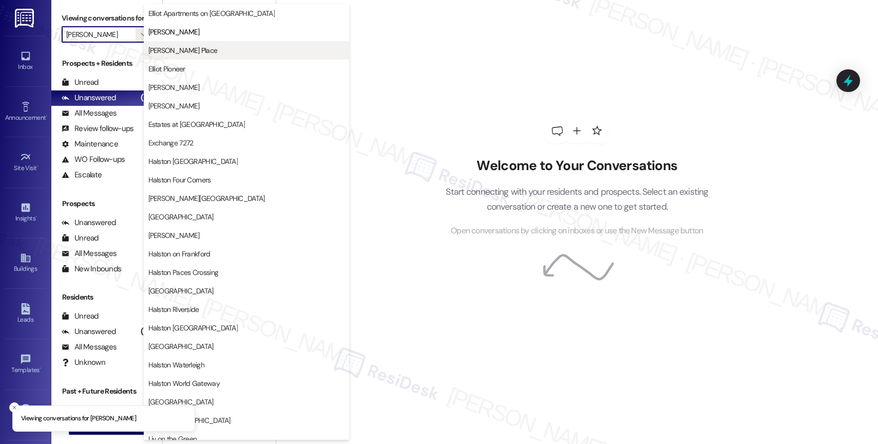
click at [184, 49] on span "Elliot Gwinnett Place" at bounding box center [182, 50] width 69 height 10
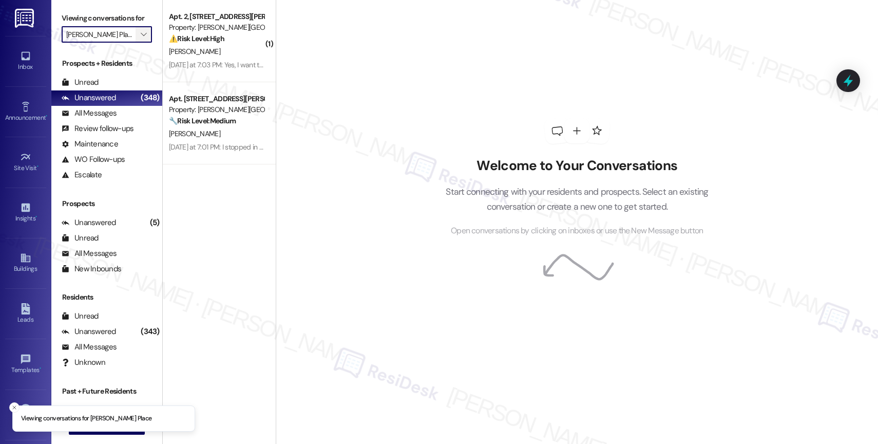
click at [141, 39] on icon "" at bounding box center [144, 34] width 6 height 8
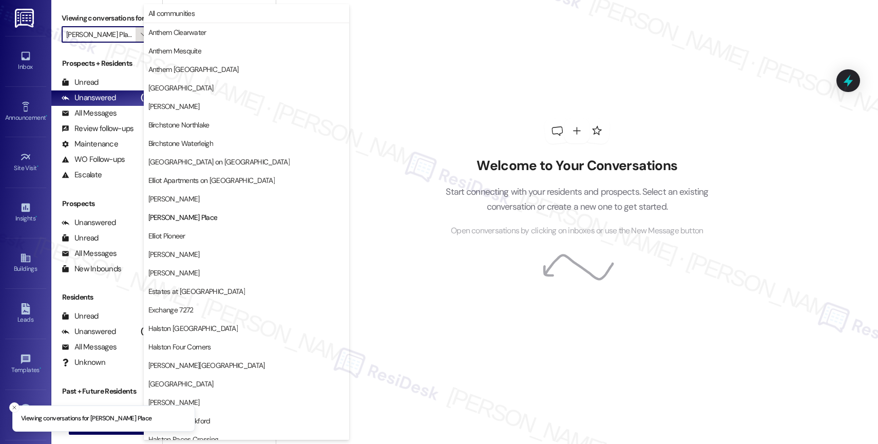
scroll to position [167, 0]
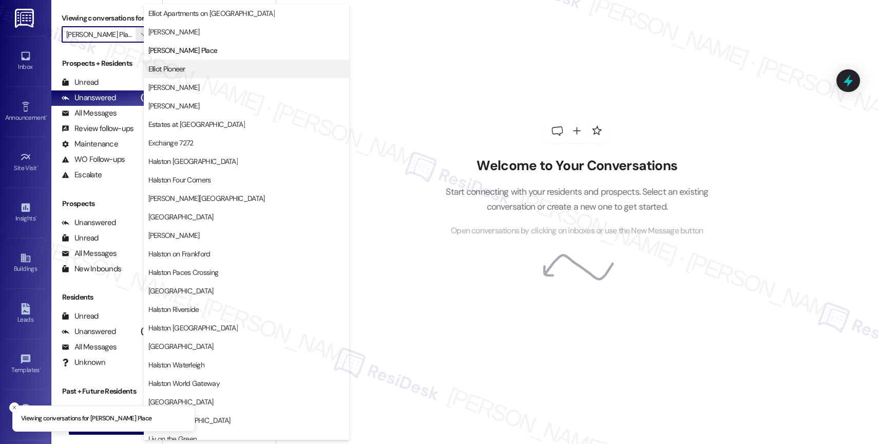
click at [191, 69] on span "Elliot Pioneer" at bounding box center [246, 69] width 196 height 10
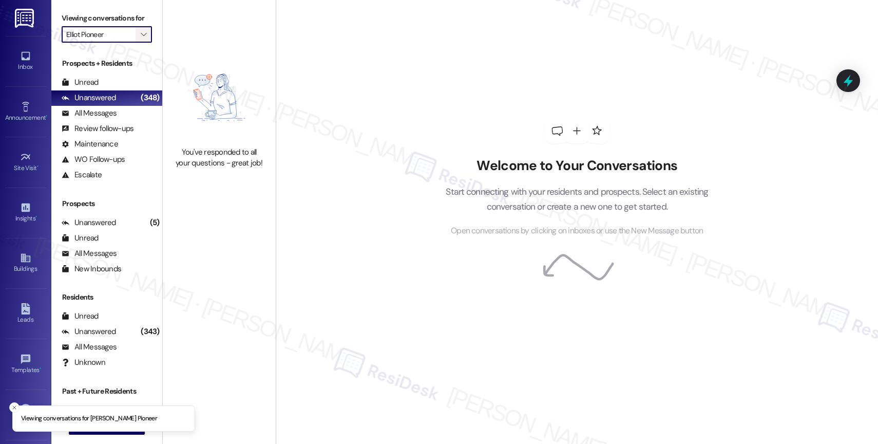
click at [141, 39] on icon "" at bounding box center [144, 34] width 6 height 8
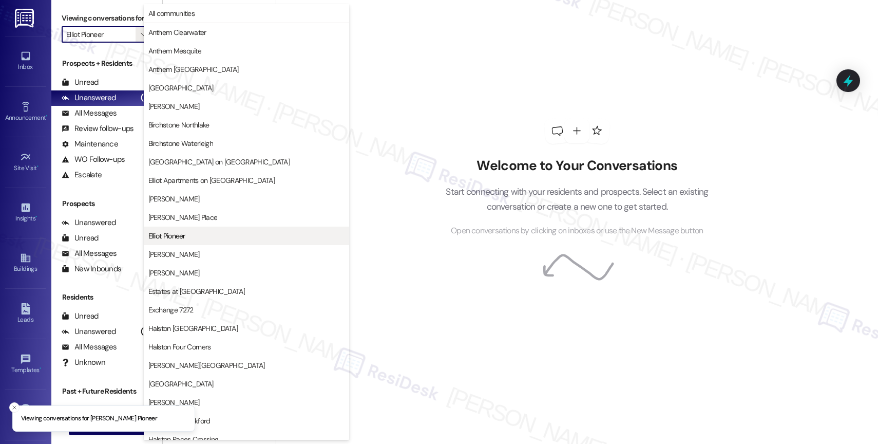
scroll to position [167, 0]
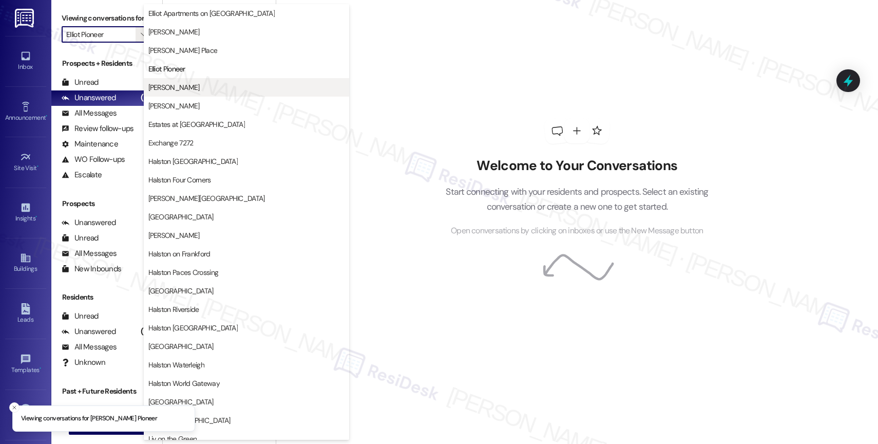
click at [164, 90] on span "Elliot Roswell" at bounding box center [173, 87] width 51 height 10
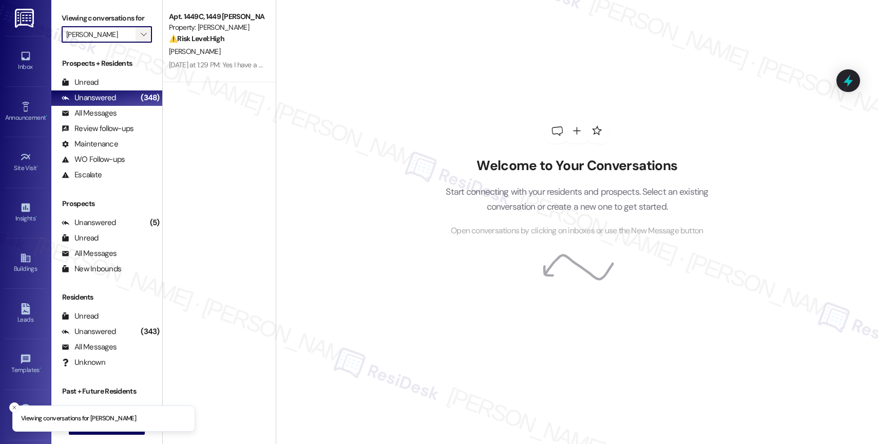
click at [139, 43] on span "" at bounding box center [144, 34] width 10 height 16
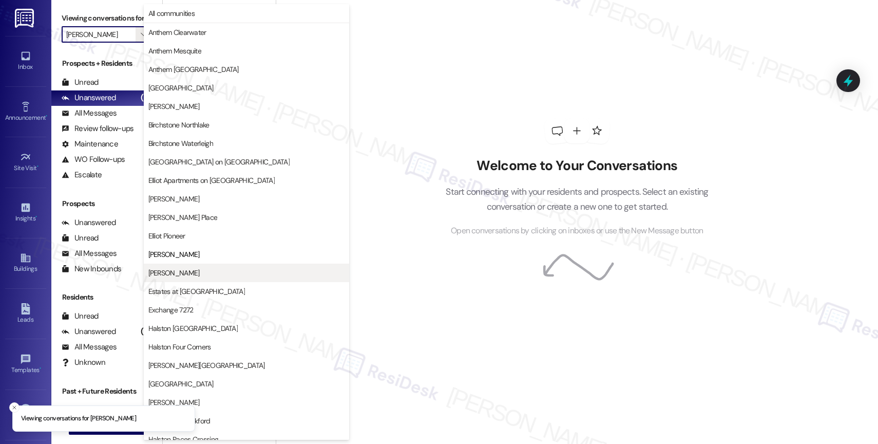
scroll to position [167, 0]
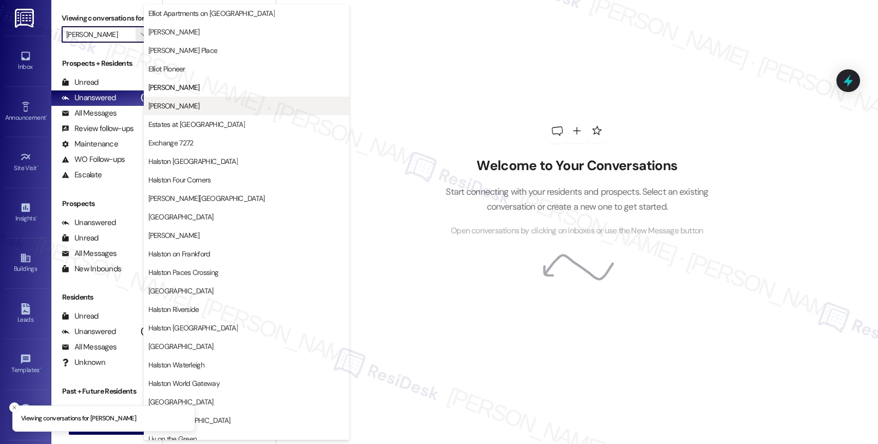
click at [213, 108] on span "Elliot Windsprint" at bounding box center [246, 106] width 196 height 10
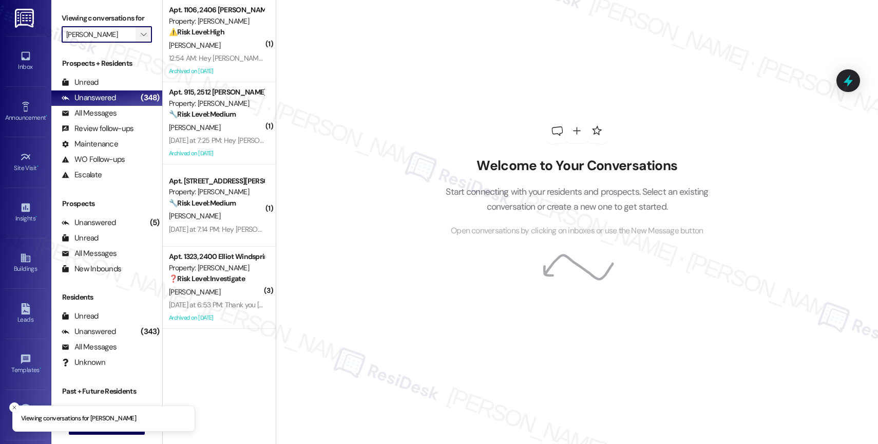
click at [141, 39] on icon "" at bounding box center [144, 34] width 6 height 8
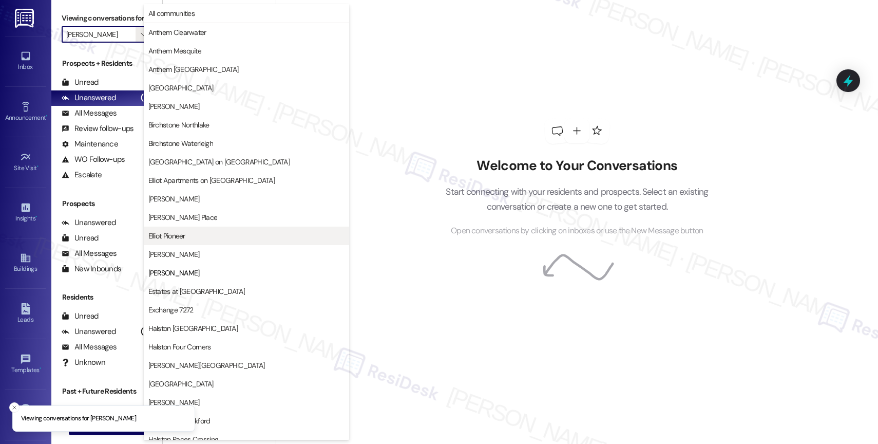
scroll to position [167, 0]
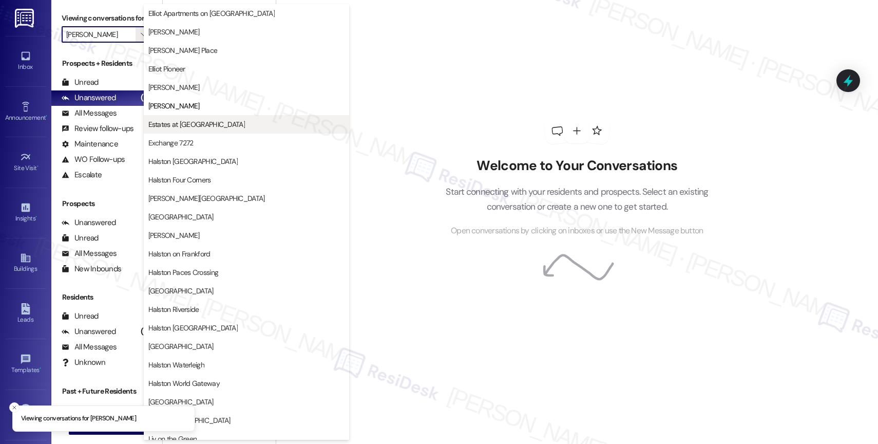
click at [192, 122] on span "Estates at Las Colinas" at bounding box center [196, 124] width 97 height 10
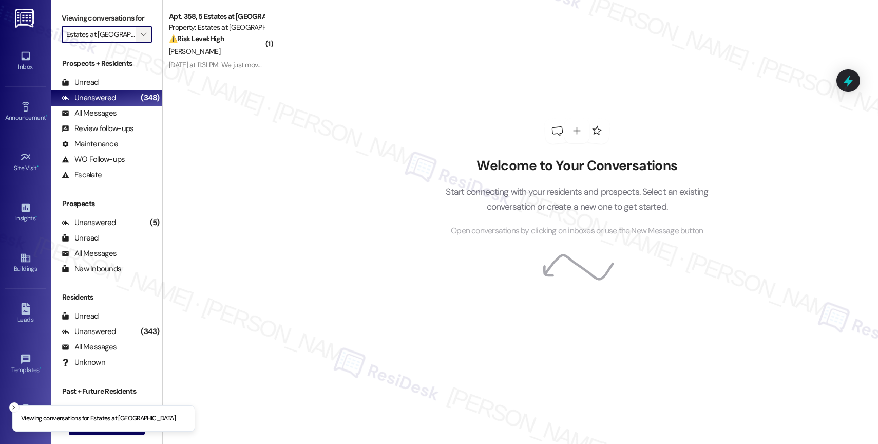
click at [141, 39] on icon "" at bounding box center [144, 34] width 6 height 8
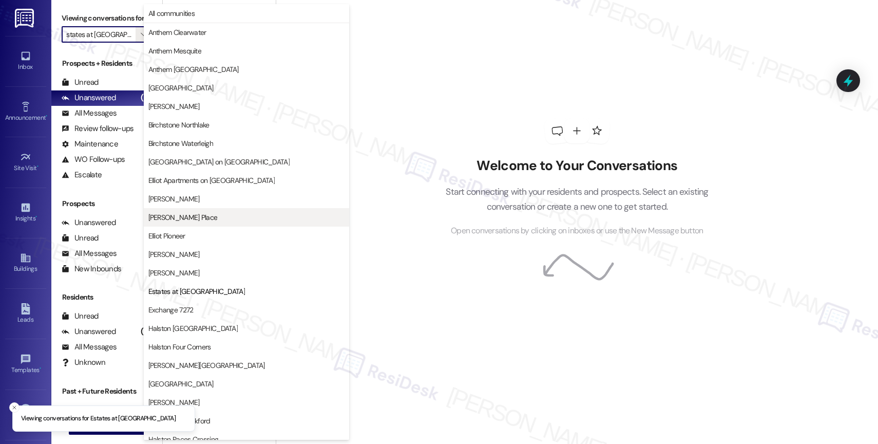
scroll to position [167, 0]
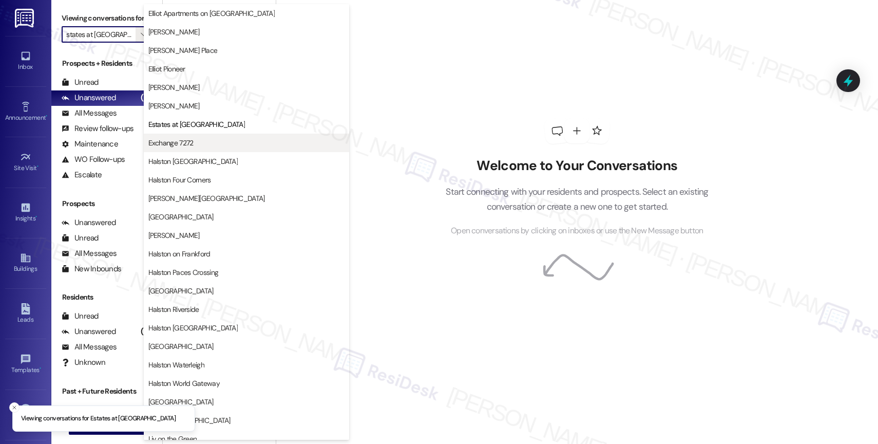
click at [191, 141] on span "Exchange 7272" at bounding box center [170, 143] width 45 height 10
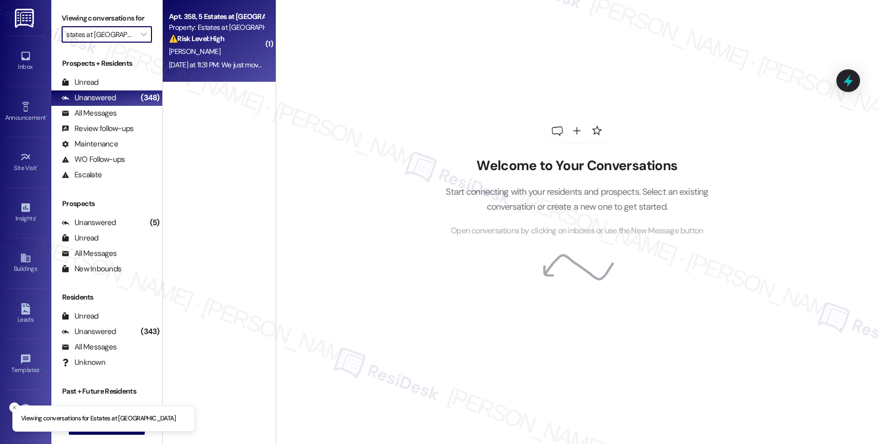
type input "Exchange 7272"
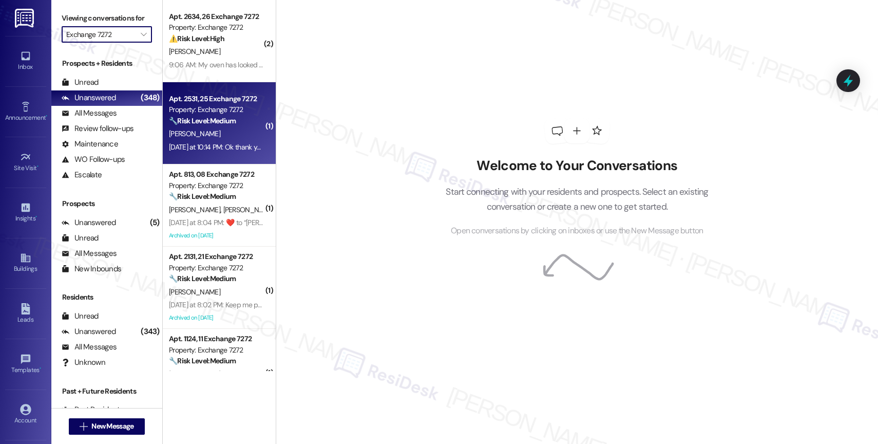
scroll to position [40, 0]
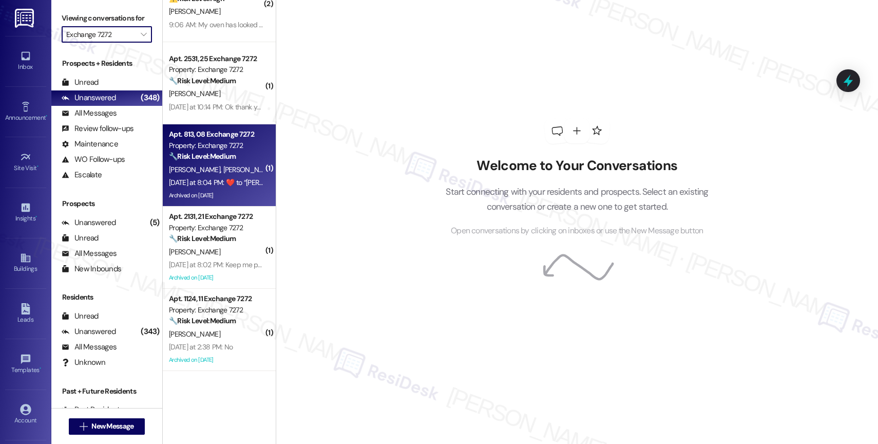
click at [217, 185] on div "Yesterday at 8:04 PM:  ​❤️​ to “ Sarah (Exchange 7272): Hi Vince, the team sche…" at bounding box center [466, 182] width 594 height 9
click at [190, 157] on strong "🔧 Risk Level: Medium" at bounding box center [202, 156] width 67 height 9
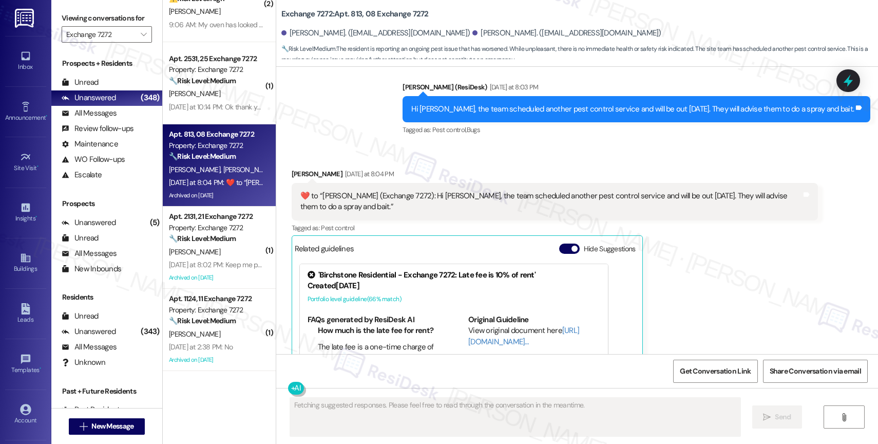
scroll to position [33365, 0]
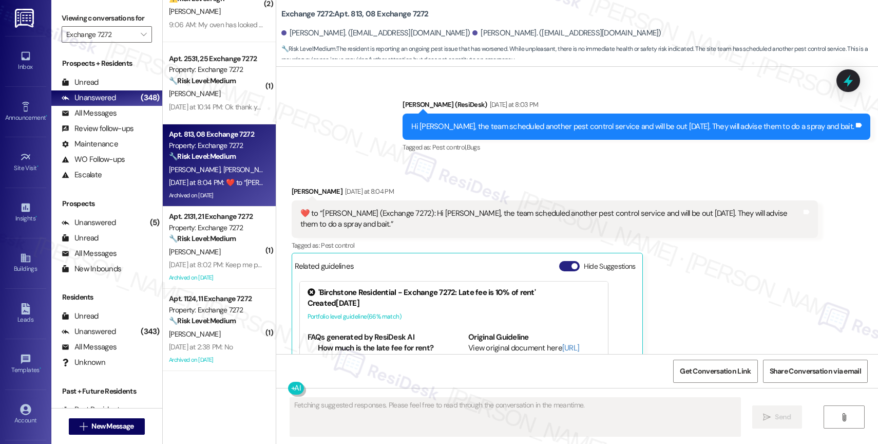
click at [559, 261] on button "Hide Suggestions" at bounding box center [569, 266] width 21 height 10
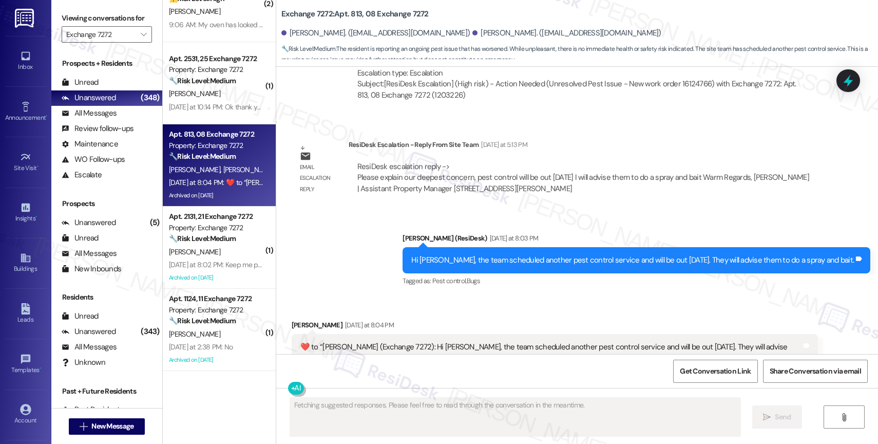
scroll to position [33231, 0]
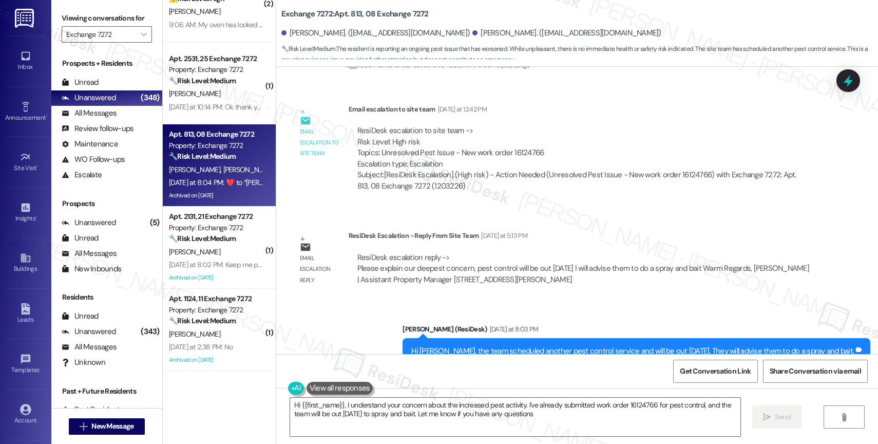
type textarea "Hi {{first_name}}, I understand your concern about the increased pest activity.…"
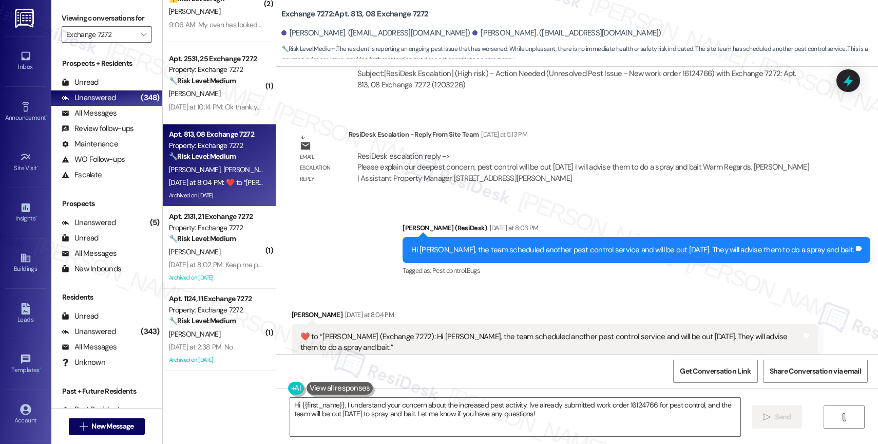
scroll to position [33253, 0]
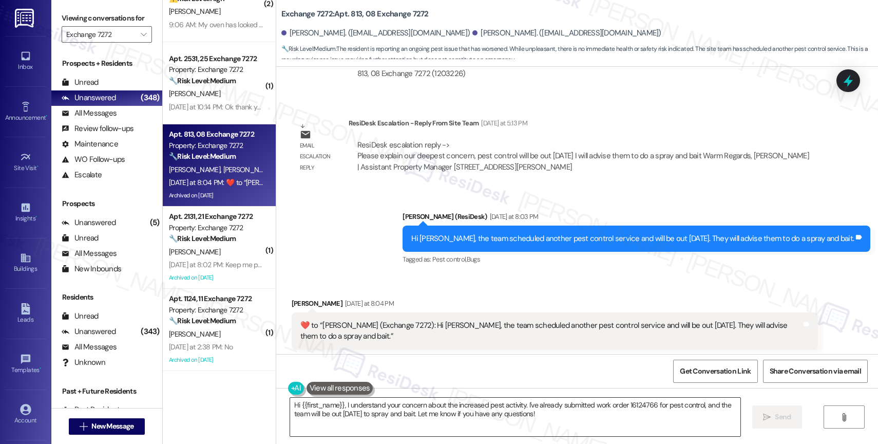
click at [345, 412] on textarea "Hi {{first_name}}, I understand your concern about the increased pest activity.…" at bounding box center [515, 417] width 450 height 39
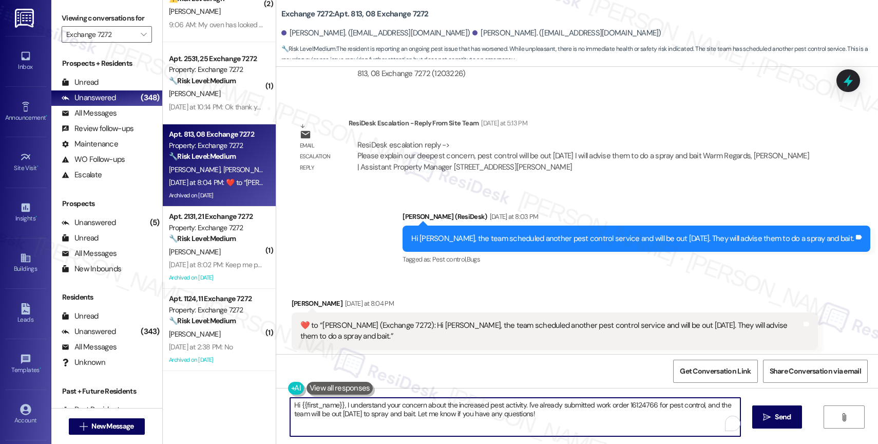
click at [345, 412] on textarea "Hi {{first_name}}, I understand your concern about the increased pest activity.…" at bounding box center [515, 417] width 450 height 39
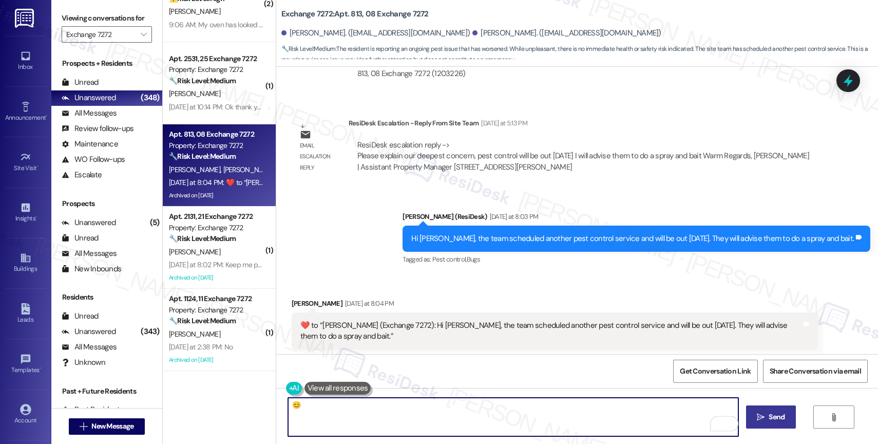
type textarea "😊"
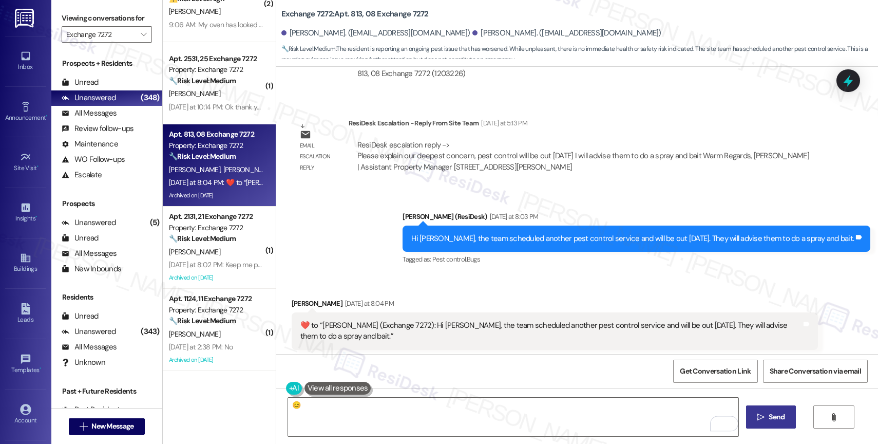
click at [756, 412] on span " Send" at bounding box center [771, 416] width 32 height 11
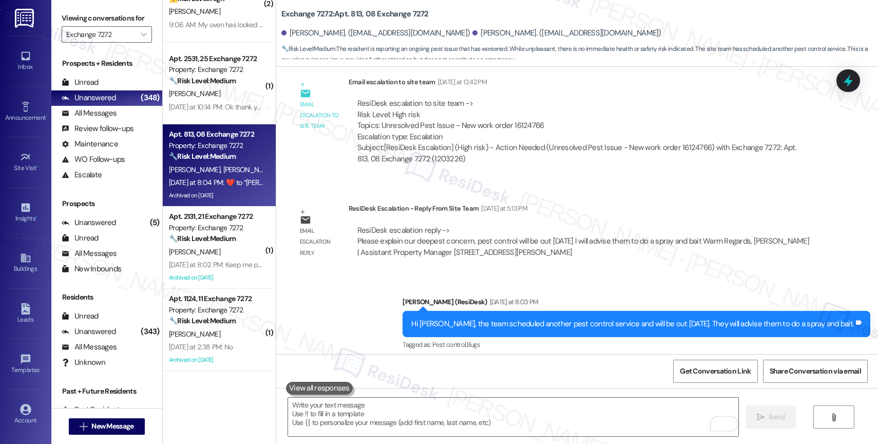
scroll to position [33158, 0]
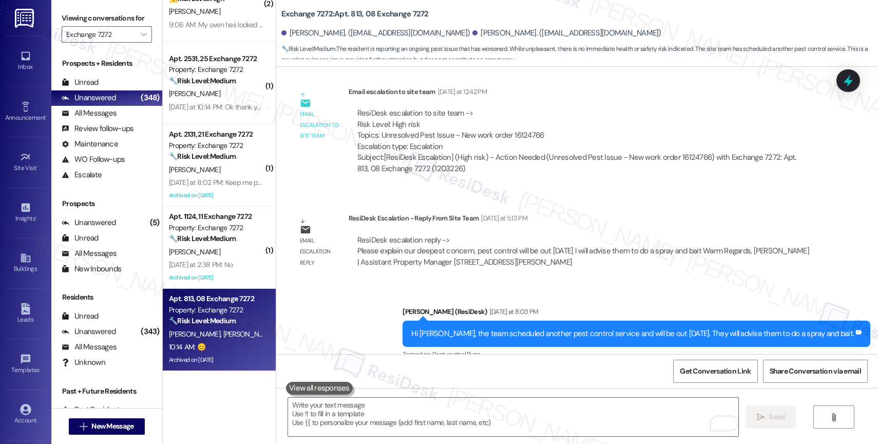
click at [212, 240] on strong "🔧 Risk Level: Medium" at bounding box center [202, 238] width 67 height 9
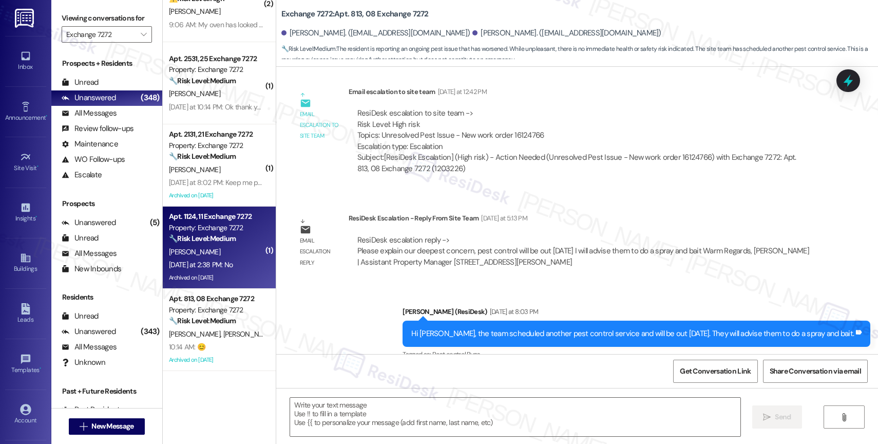
type textarea "Fetching suggested responses. Please feel free to read through the conversation…"
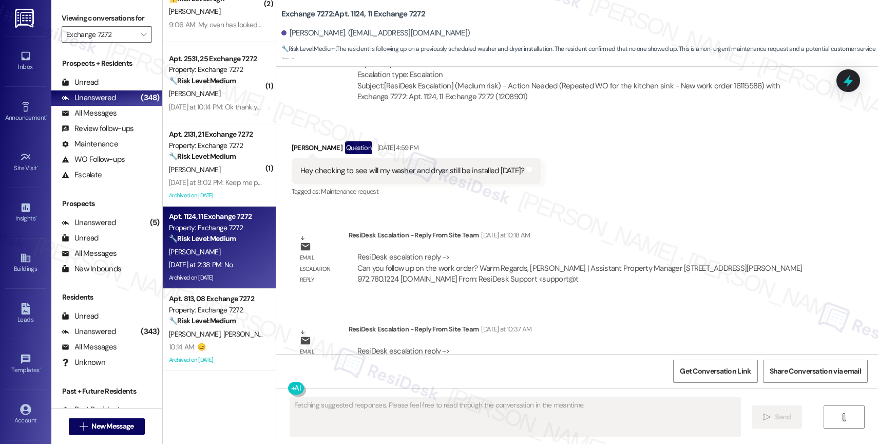
scroll to position [9429, 0]
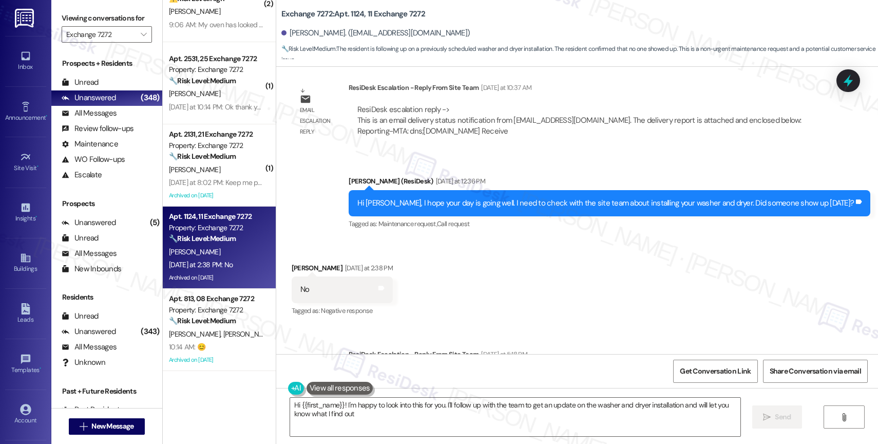
type textarea "Hi {{first_name}}! I'm happy to look into this for you. I'll follow up with the…"
click at [355, 412] on textarea "Hi {{first_name}}! I'm happy to look into this for you. I'll follow up with the…" at bounding box center [515, 417] width 450 height 39
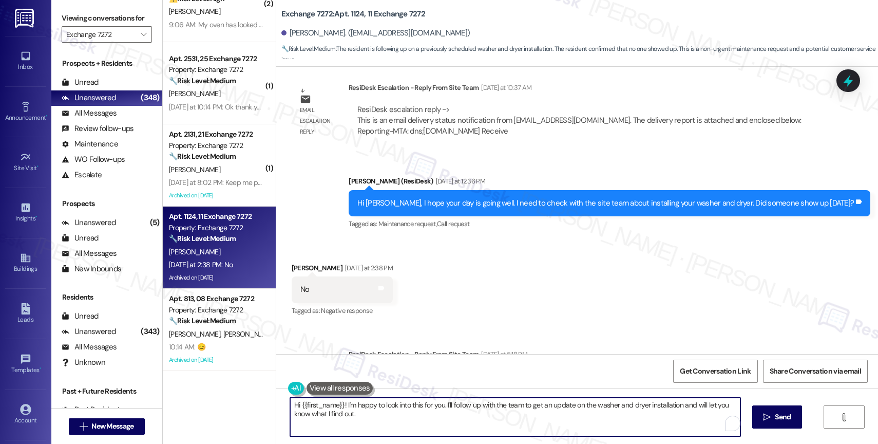
click at [355, 412] on textarea "Hi {{first_name}}! I'm happy to look into this for you. I'll follow up with the…" at bounding box center [515, 417] width 450 height 39
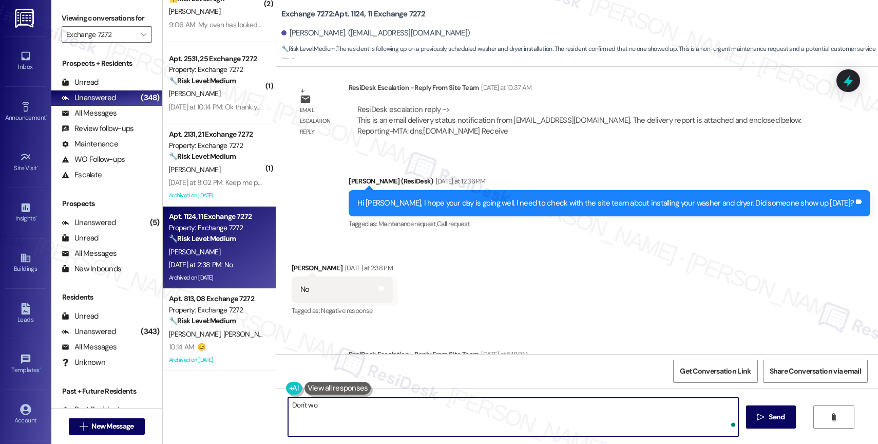
type textarea "Don't wor"
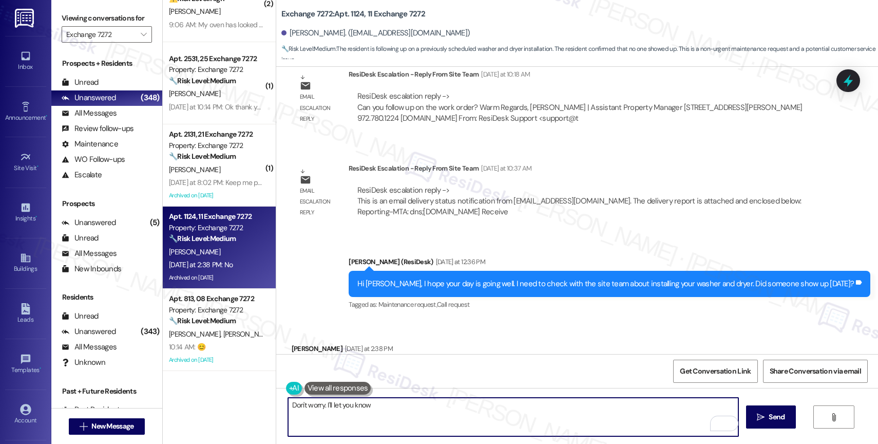
scroll to position [9429, 0]
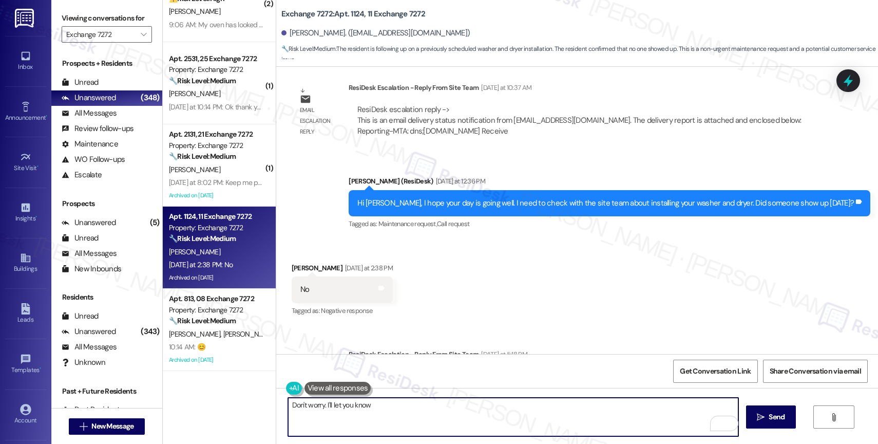
drag, startPoint x: 326, startPoint y: 401, endPoint x: 515, endPoint y: 430, distance: 191.7
click at [513, 430] on textarea "Don't worry. I'll let you know" at bounding box center [513, 417] width 450 height 39
click at [658, 414] on textarea "Don't worry. I'll also follow up on your washer and dryer. I'll send an update …" at bounding box center [513, 417] width 450 height 39
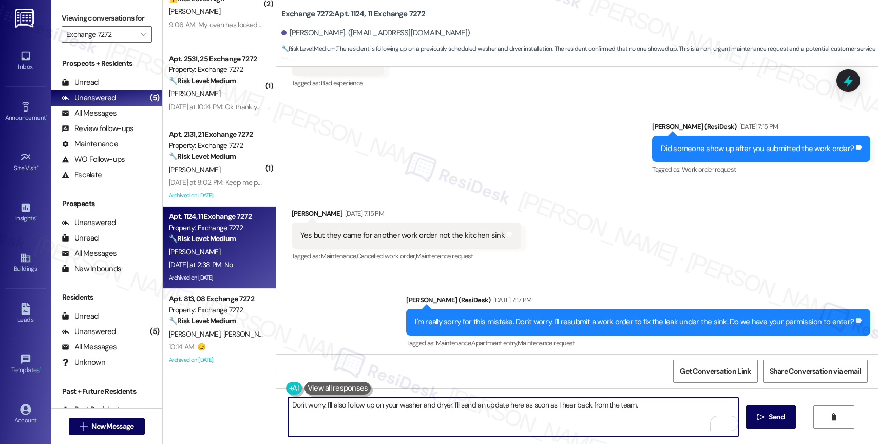
scroll to position [8596, 0]
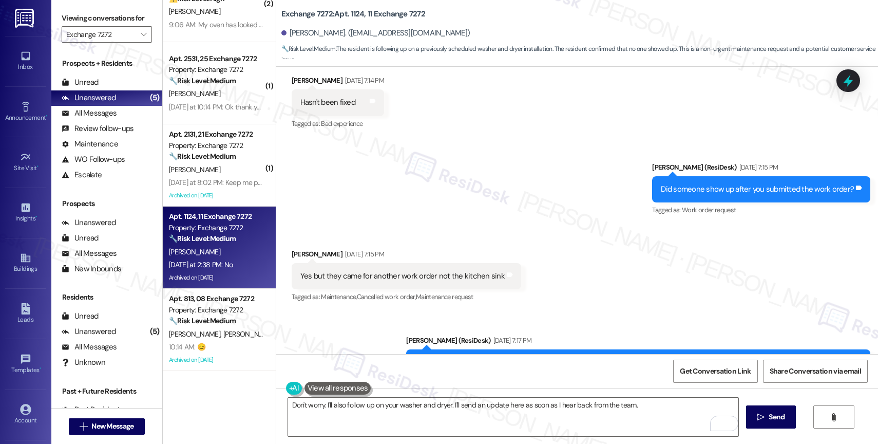
click at [571, 225] on div "Received via SMS Alexis Bishop Aug 29, 2025 at 7:15 PM Yes but they came for an…" at bounding box center [577, 268] width 602 height 87
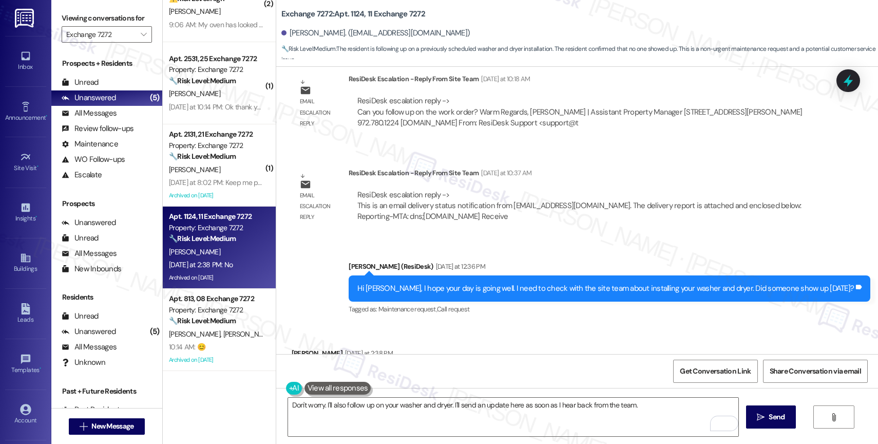
scroll to position [9429, 0]
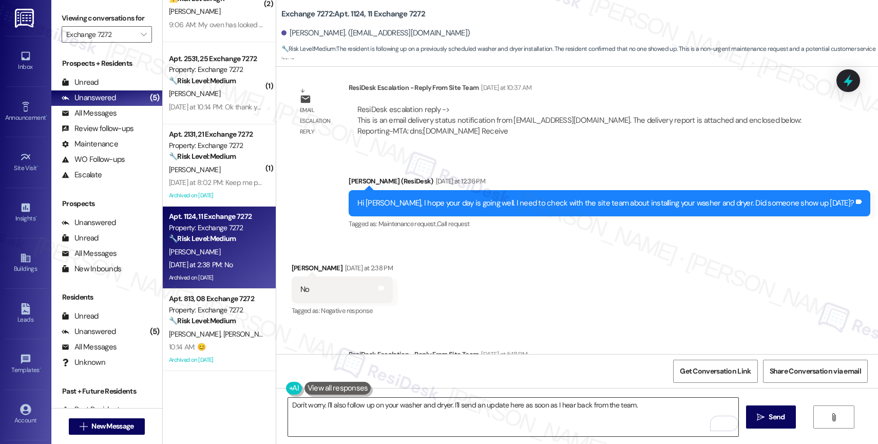
click at [648, 408] on textarea "Don't worry. I'll also follow up on your washer and dryer. I'll send an update …" at bounding box center [513, 417] width 450 height 39
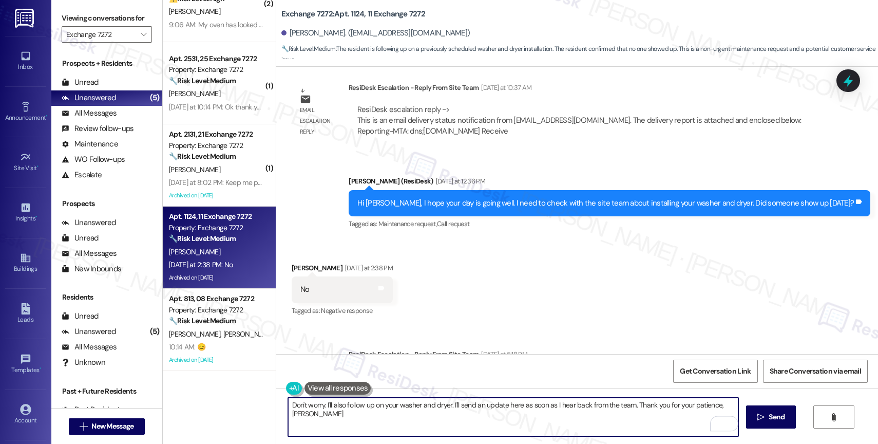
type textarea "Don't worry. I'll also follow up on your washer and dryer. I'll send an update …"
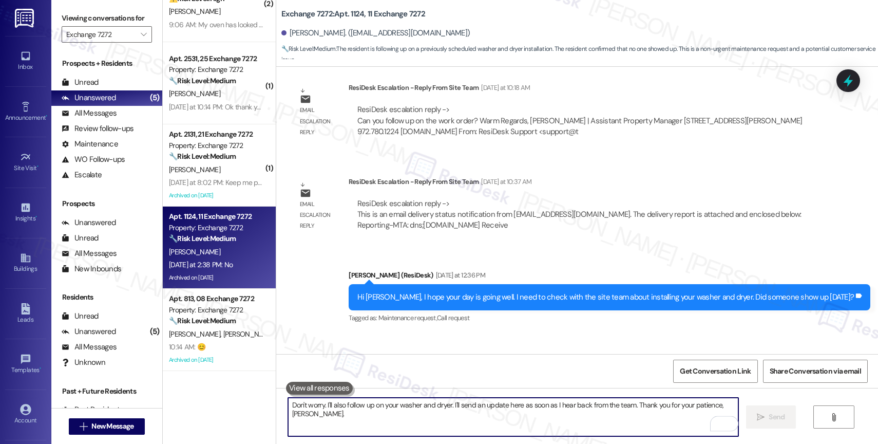
scroll to position [0, 0]
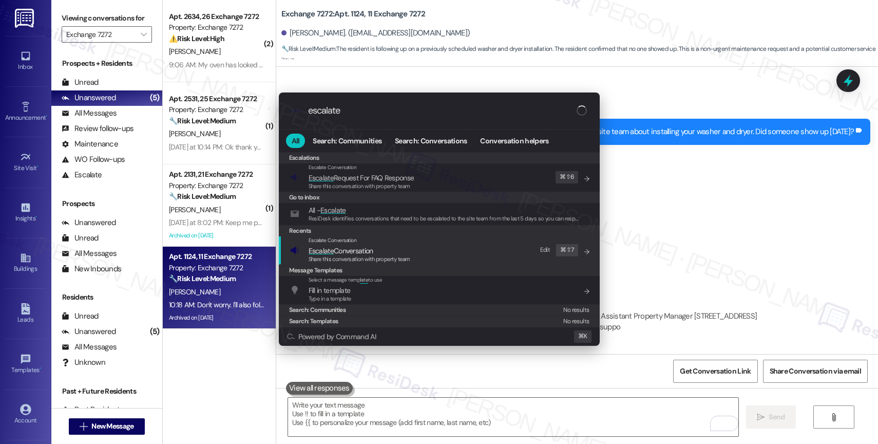
type input "escalate"
click at [341, 249] on span "Escalate Conversation" at bounding box center [341, 250] width 65 height 9
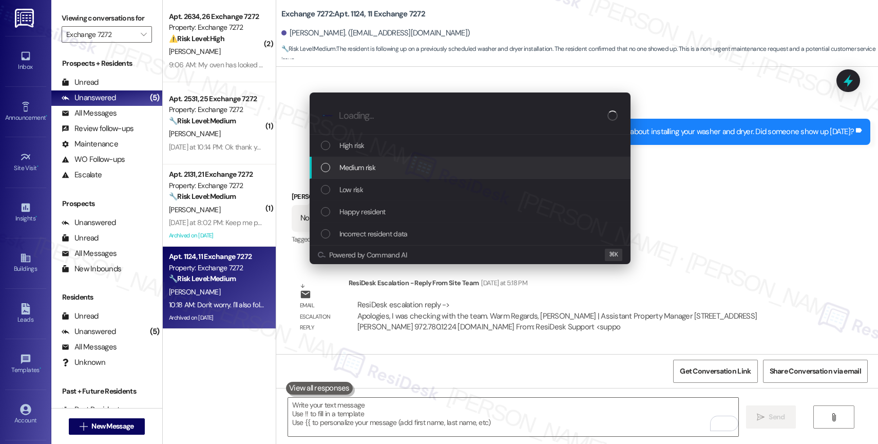
click at [369, 161] on div "Medium risk" at bounding box center [470, 168] width 321 height 22
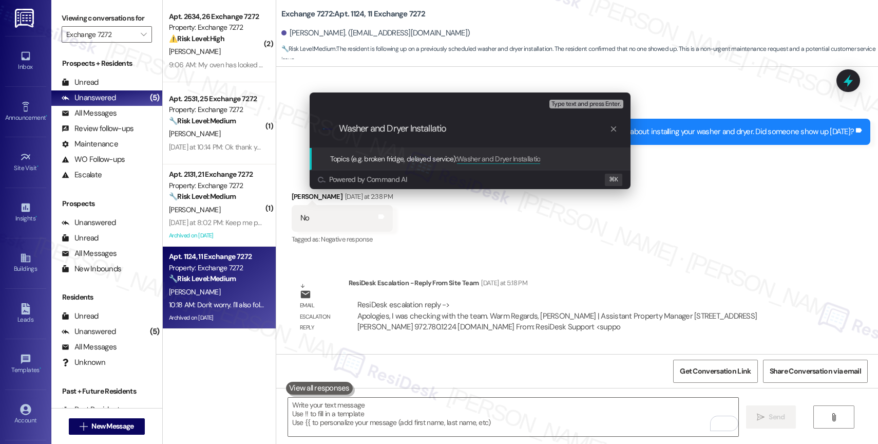
type input "Washer and Dryer Installation"
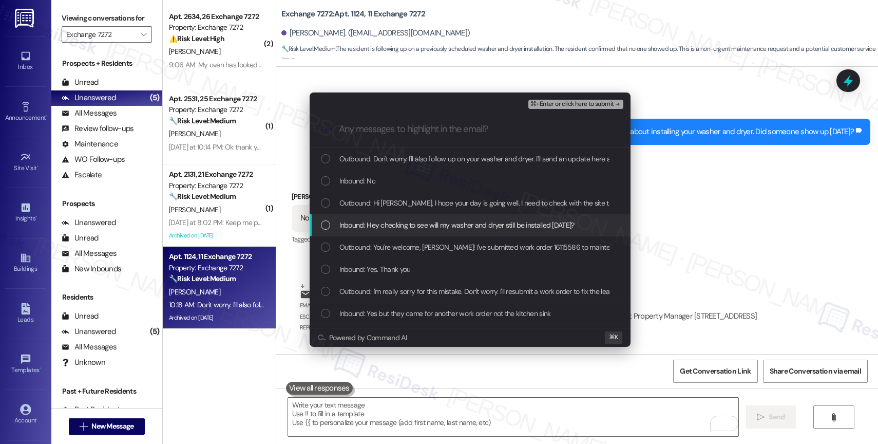
click at [371, 222] on span "Inbound: Hey checking to see will my washer and dryer still be installed today?" at bounding box center [456, 224] width 235 height 11
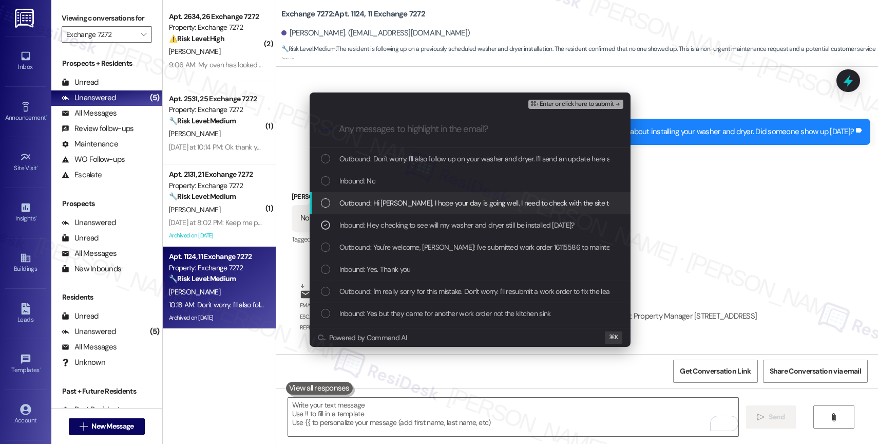
click at [374, 199] on span "Outbound: Hi Alexis, I hope your day is going well. I need to check with the si…" at bounding box center [585, 202] width 492 height 11
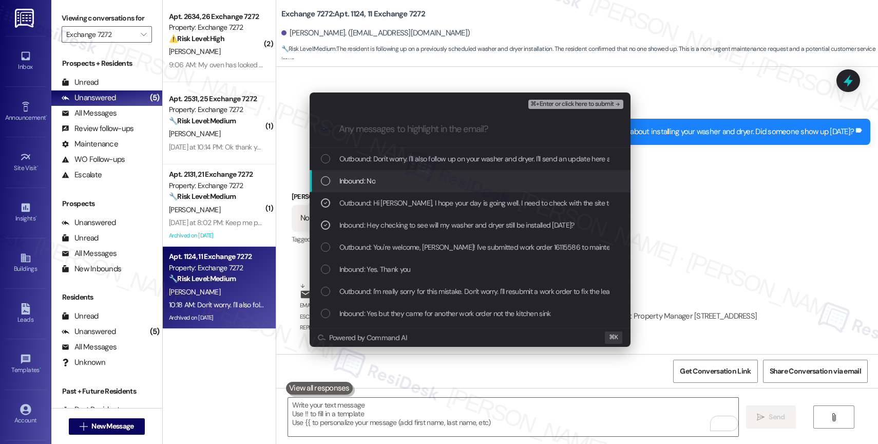
click at [374, 179] on span "Inbound: No" at bounding box center [357, 180] width 36 height 11
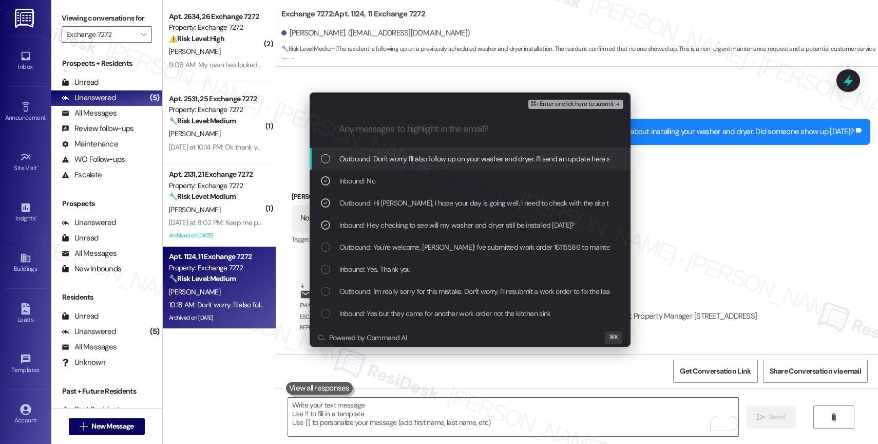
click at [386, 154] on span "Outbound: Don't worry. I'll also follow up on your washer and dryer. I'll send …" at bounding box center [599, 158] width 520 height 11
click at [577, 102] on span "⌘+Enter or click here to submit" at bounding box center [572, 104] width 83 height 7
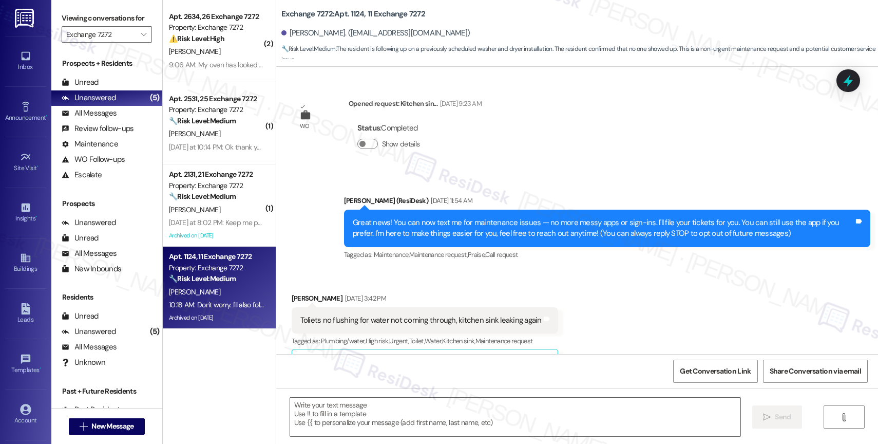
type textarea "Fetching suggested responses. Please feel free to read through the conversation…"
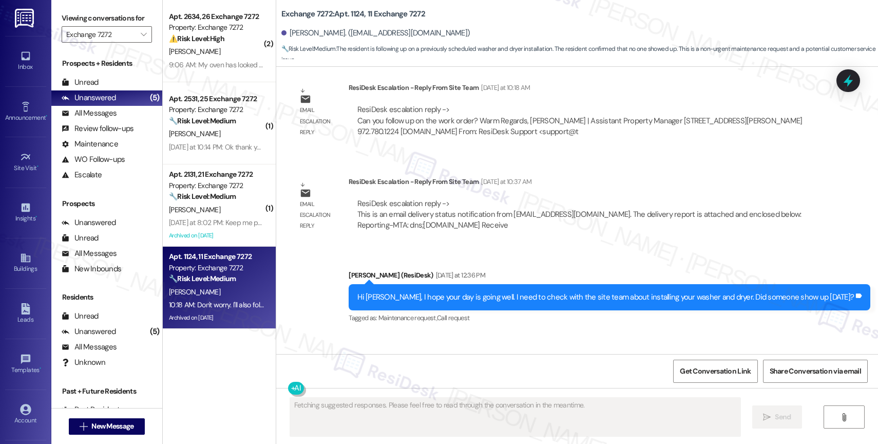
scroll to position [9516, 0]
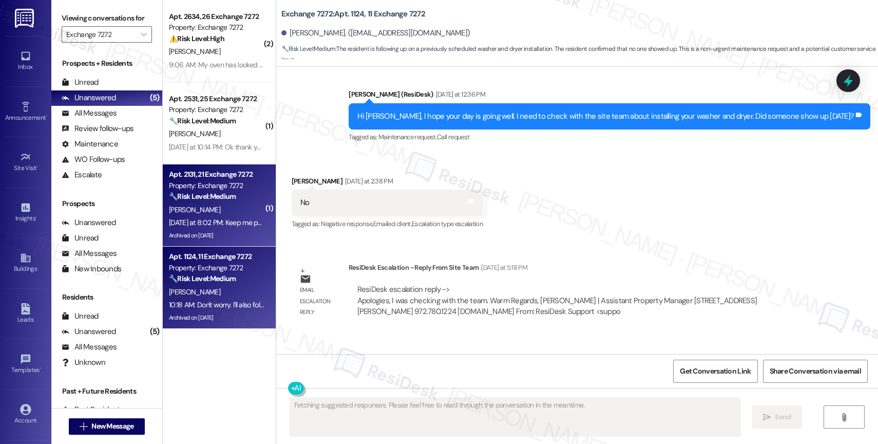
click at [223, 183] on div "Property: Exchange 7272" at bounding box center [216, 185] width 95 height 11
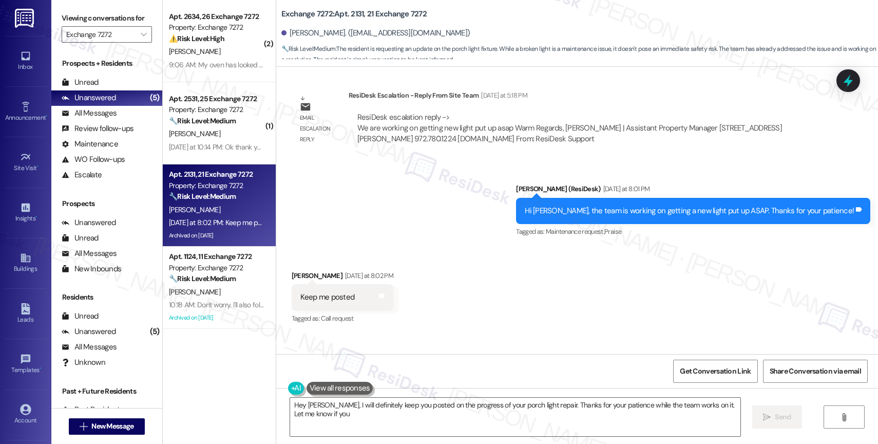
scroll to position [11670, 0]
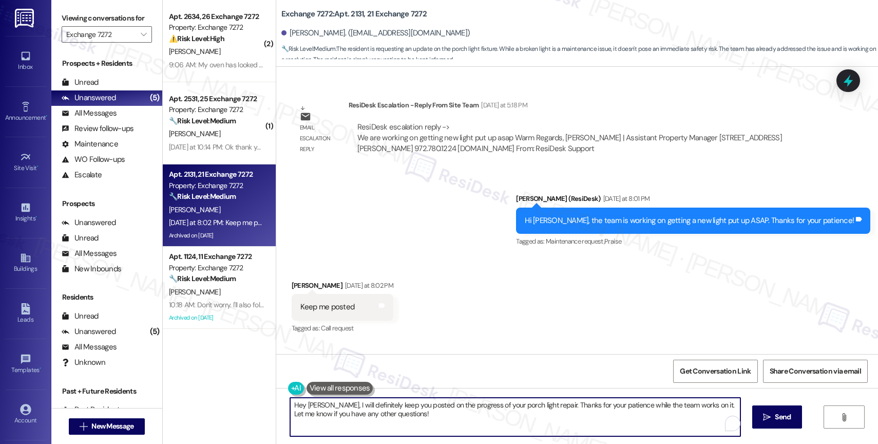
click at [401, 414] on textarea "Hey Billy, I will definitely keep you posted on the progress of your porch ligh…" at bounding box center [515, 417] width 450 height 39
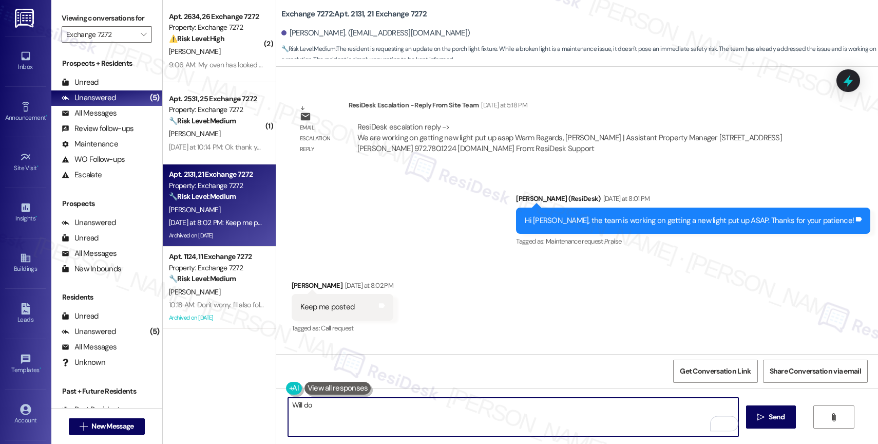
type textarea "Will do!"
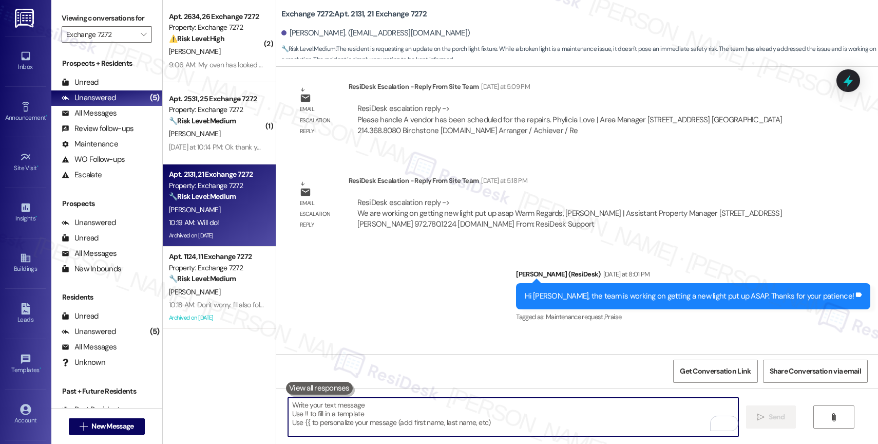
scroll to position [11761, 0]
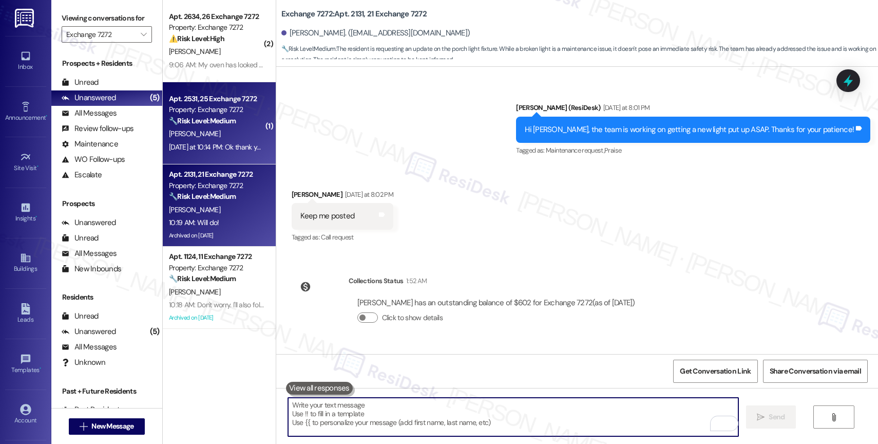
click at [228, 122] on strong "🔧 Risk Level: Medium" at bounding box center [202, 120] width 67 height 9
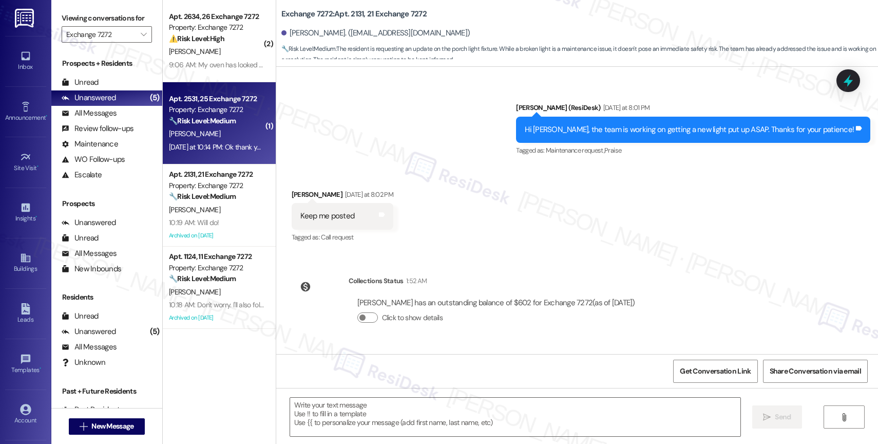
type textarea "Fetching suggested responses. Please feel free to read through the conversation…"
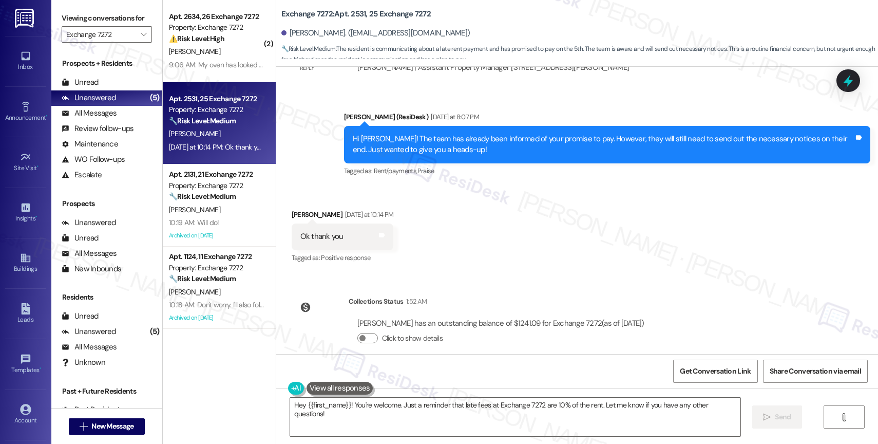
scroll to position [2820, 0]
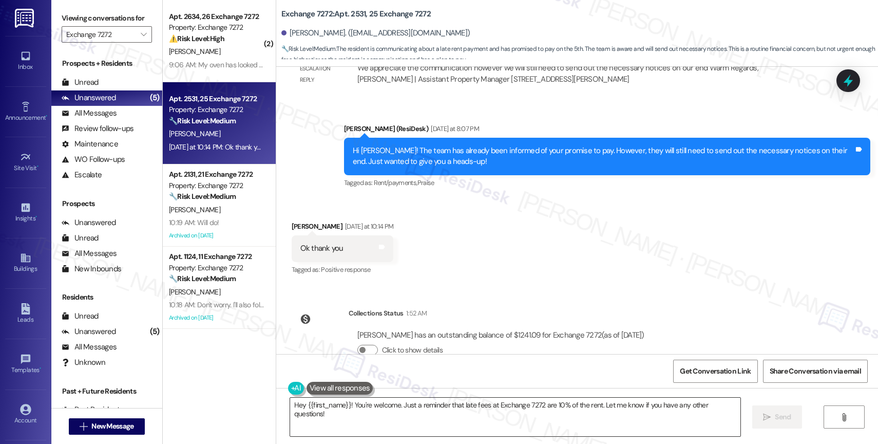
click at [380, 409] on textarea "Hey {{first_name}}! You're welcome. Just a reminder that late fees at Exchange …" at bounding box center [515, 417] width 450 height 39
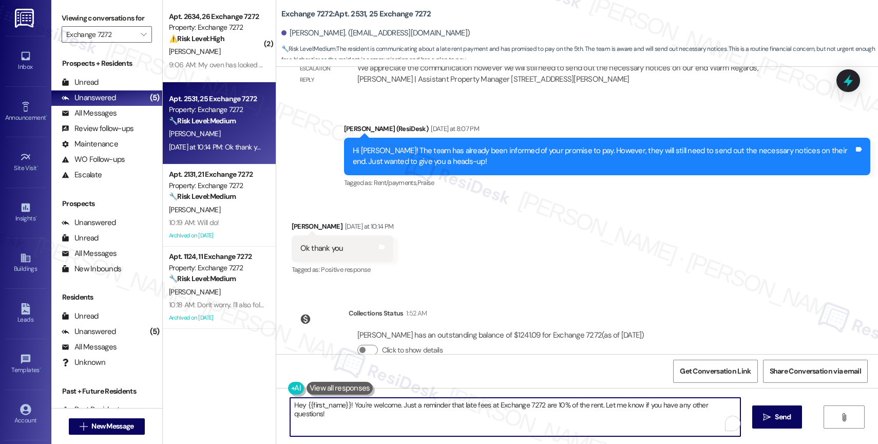
click at [380, 409] on textarea "Hey {{first_name}}! You're welcome. Just a reminder that late fees at Exchange …" at bounding box center [515, 417] width 450 height 39
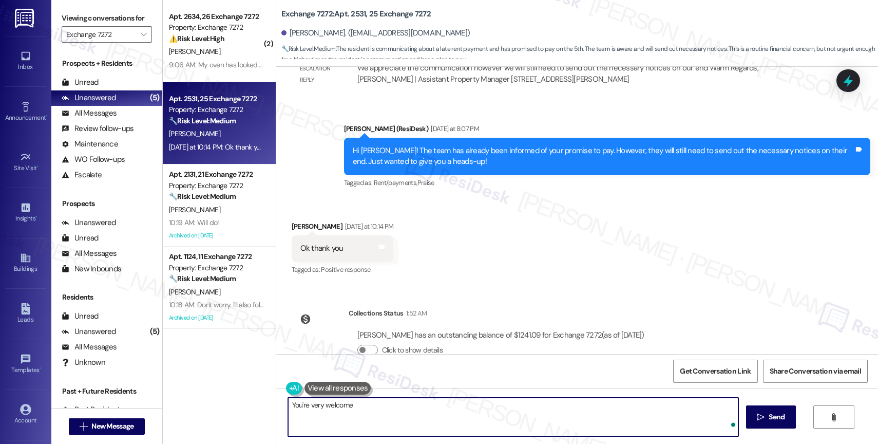
type textarea "You're very welcome!"
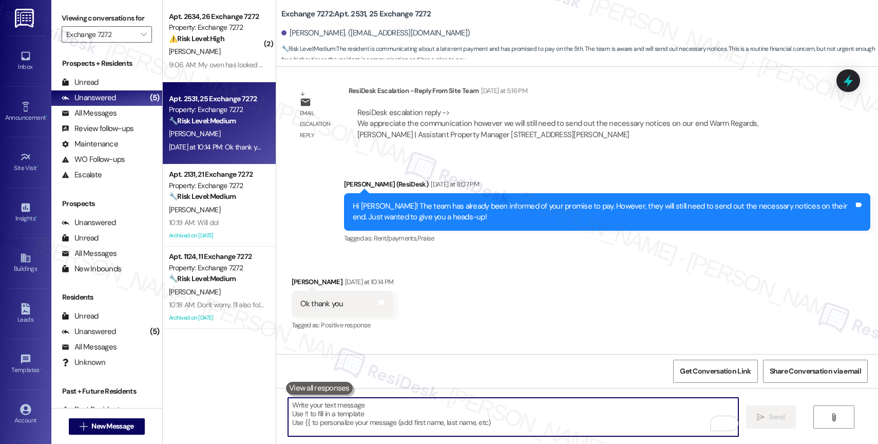
scroll to position [2750, 0]
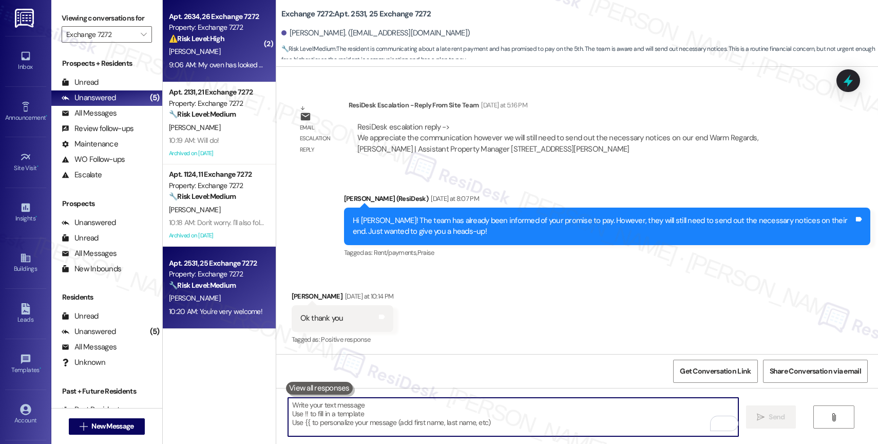
click at [252, 56] on div "T. Bolden" at bounding box center [216, 51] width 97 height 13
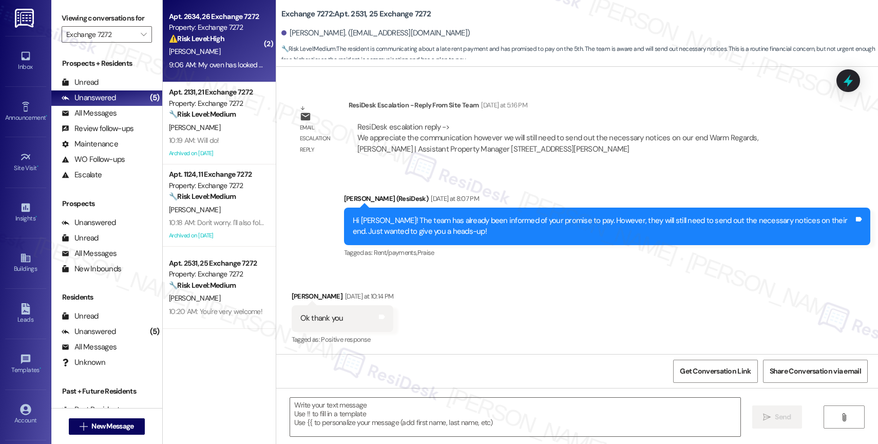
type textarea "Fetching suggested responses. Please feel free to read through the conversation…"
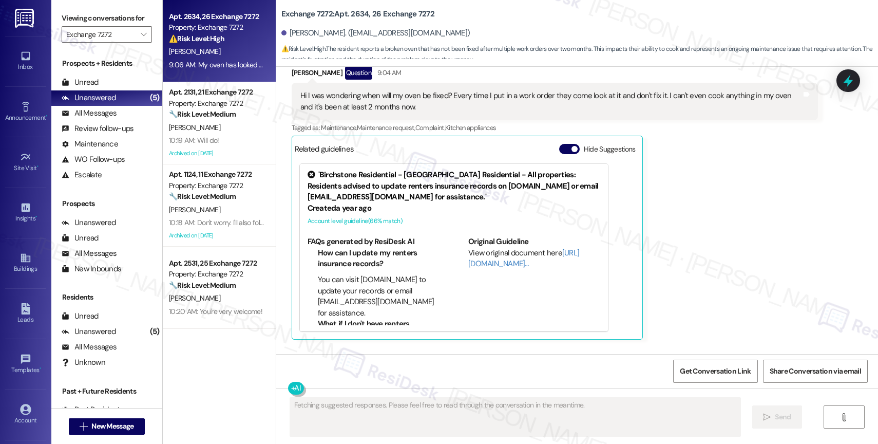
scroll to position [2203, 0]
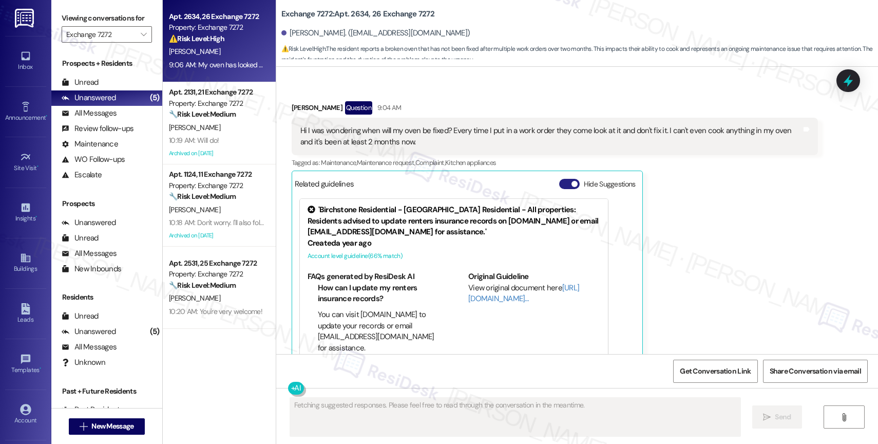
click at [559, 179] on button "Hide Suggestions" at bounding box center [569, 184] width 21 height 10
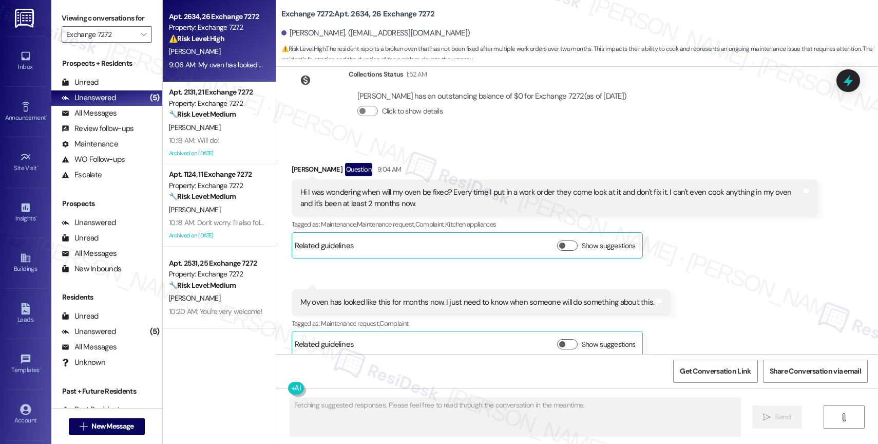
click at [456, 140] on div "Received via SMS Tashanae Bolden Question 9:04 AM Hi I was wondering when will …" at bounding box center [577, 252] width 602 height 225
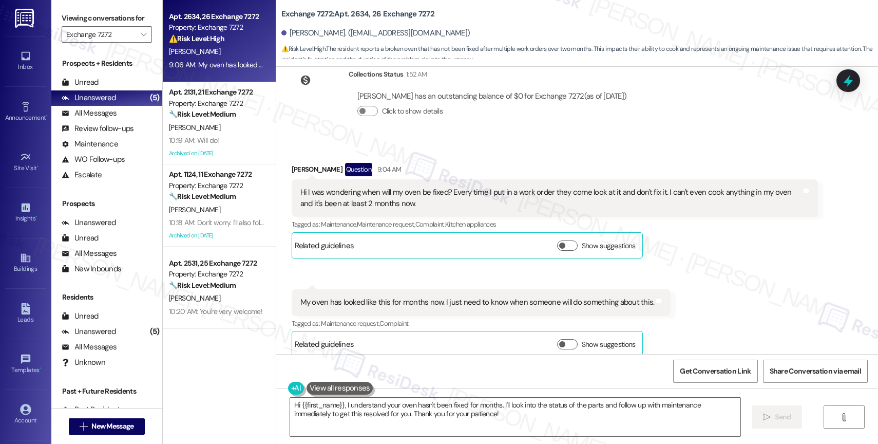
click at [635, 196] on div "Hi I was wondering when will my oven be fixed? Every time I put in a work order…" at bounding box center [550, 198] width 501 height 22
click at [388, 268] on div "Received via SMS Tashanae Bolden Question 9:04 AM Hi I was wondering when will …" at bounding box center [577, 252] width 602 height 225
click at [318, 387] on button at bounding box center [340, 388] width 67 height 13
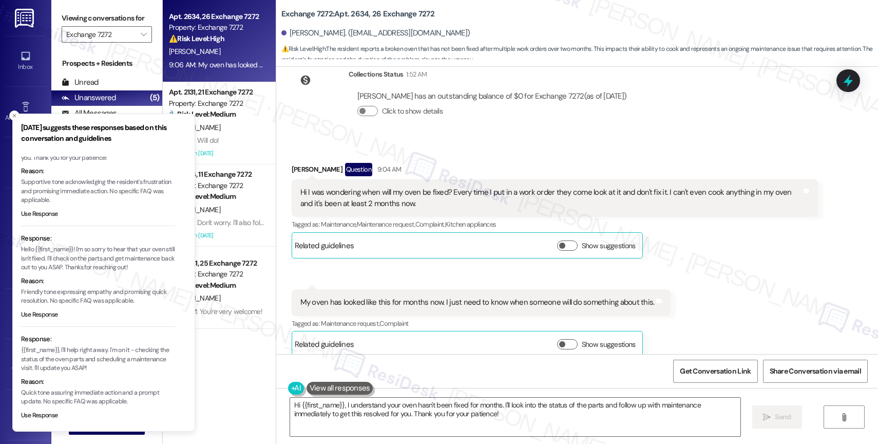
scroll to position [59, 0]
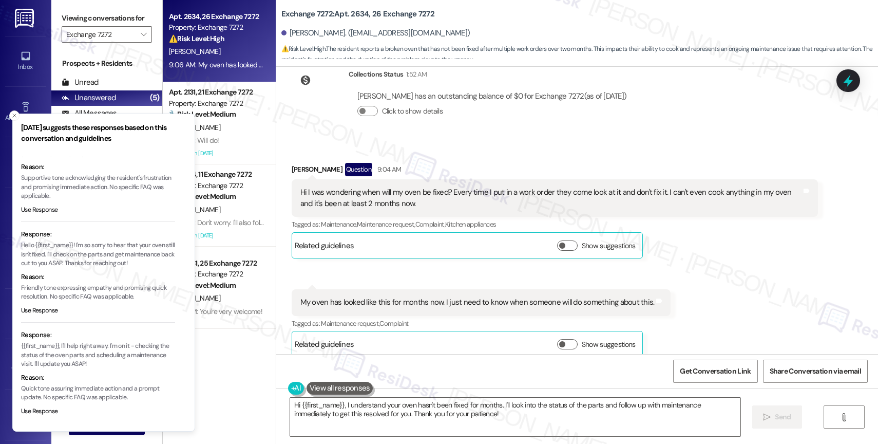
click at [44, 304] on li "Response: Hello {{first_name}}! I'm so sorry to hear that your oven still isn't…" at bounding box center [98, 275] width 154 height 93
click at [43, 310] on button "Use Response" at bounding box center [39, 310] width 37 height 9
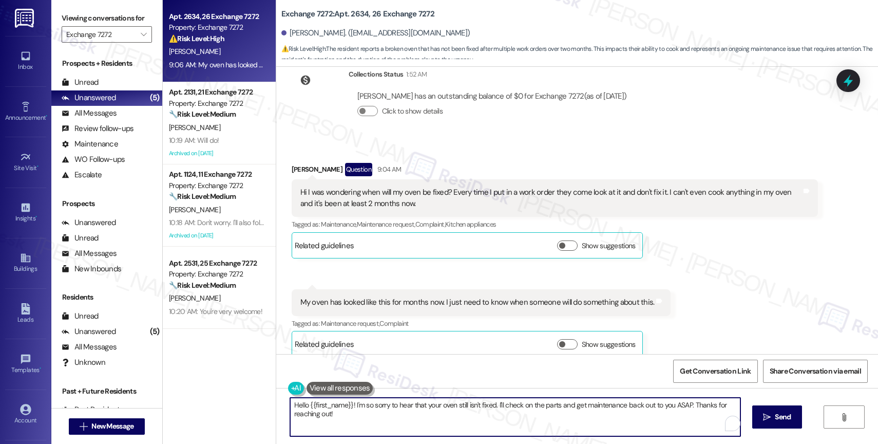
click at [505, 421] on textarea "Hello {{first_name}}! I'm so sorry to hear that your oven still isn't fixed. I'…" at bounding box center [515, 417] width 450 height 39
drag, startPoint x: 688, startPoint y: 404, endPoint x: 698, endPoint y: 427, distance: 25.6
click at [698, 427] on textarea "Hello {{first_name}}! I'm so sorry to hear that your oven still isn't fixed. I'…" at bounding box center [513, 417] width 450 height 39
type textarea "Hello {{first_name}}! I'm so sorry to hear that your oven still isn't fixed. I'…"
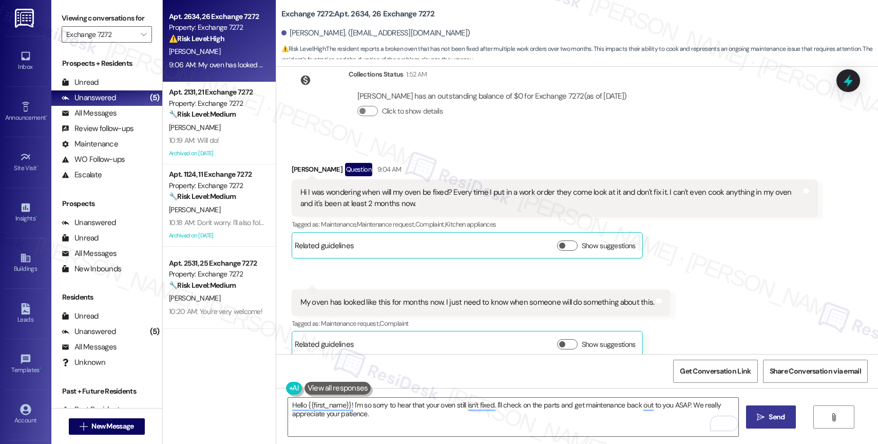
click at [773, 418] on span "Send" at bounding box center [777, 416] width 16 height 11
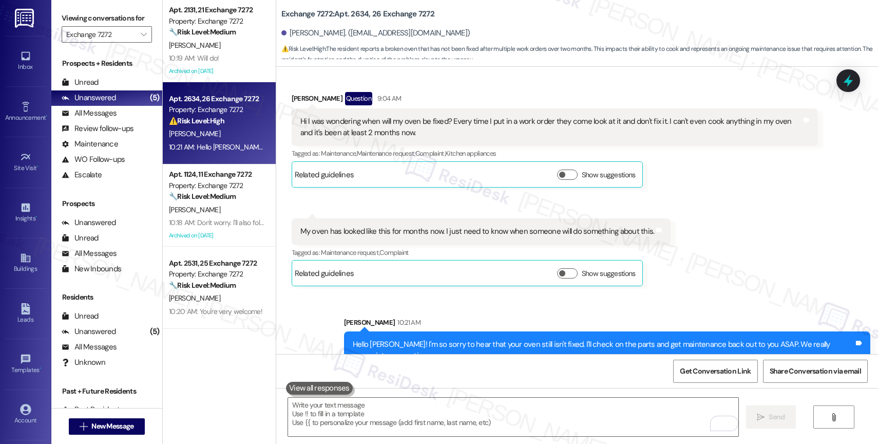
scroll to position [2224, 0]
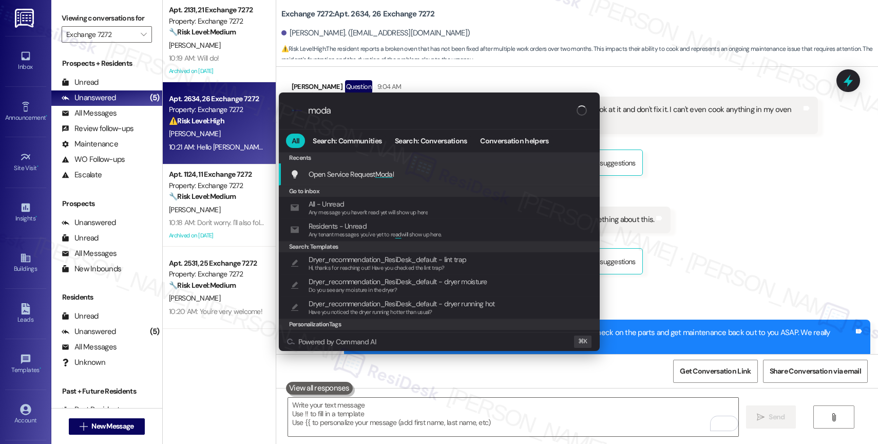
type input "modal"
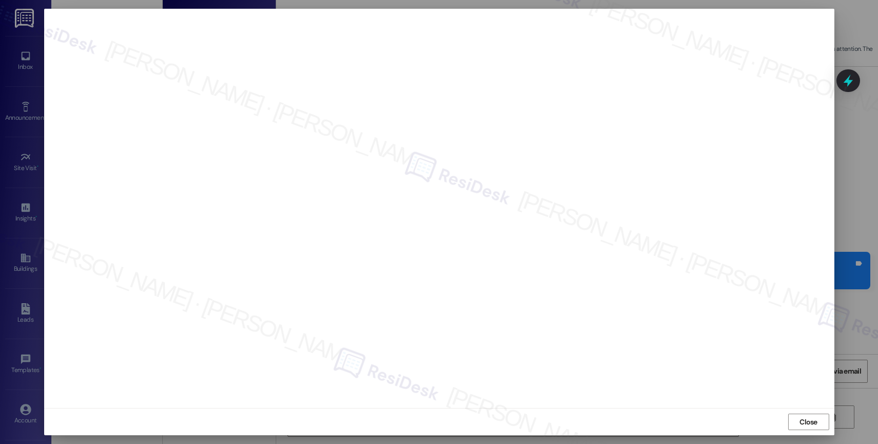
scroll to position [2295, 0]
click at [802, 419] on span "Close" at bounding box center [809, 422] width 18 height 11
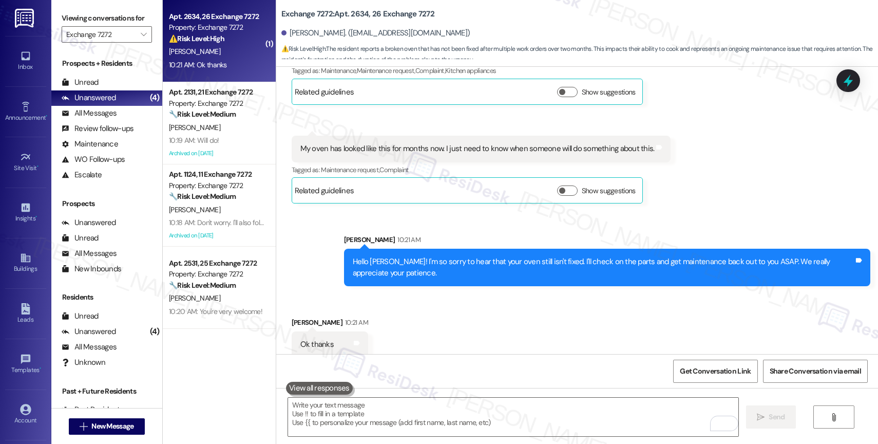
scroll to position [2296, 0]
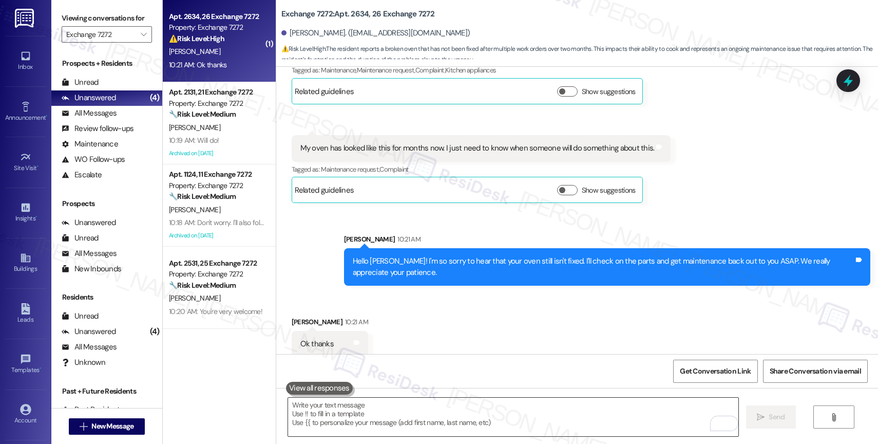
click at [361, 417] on textarea "To enrich screen reader interactions, please activate Accessibility in Grammarl…" at bounding box center [513, 417] width 450 height 39
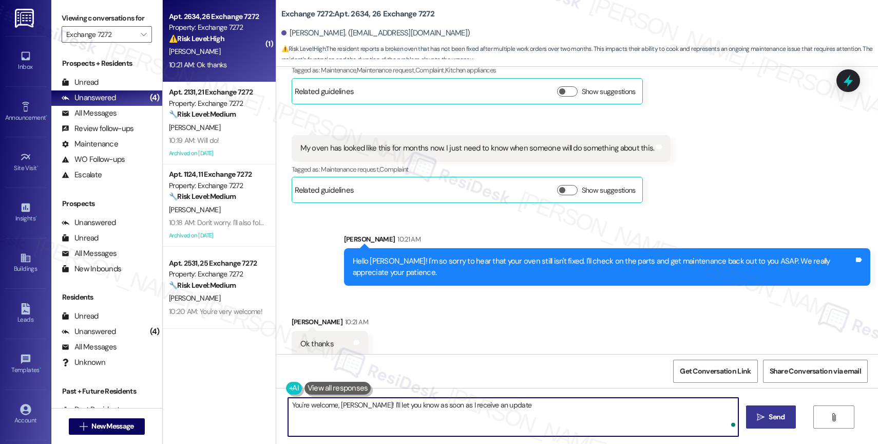
type textarea "You're welcome, Tashanae! I'll let you know as soon as I receive an update."
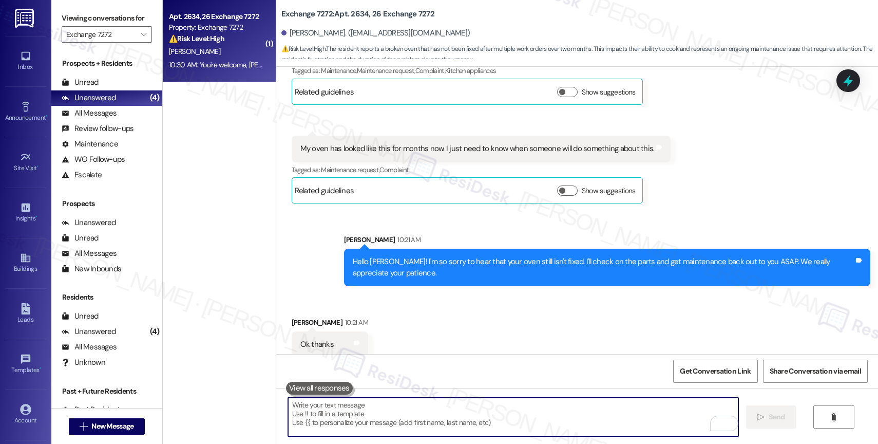
scroll to position [2368, 0]
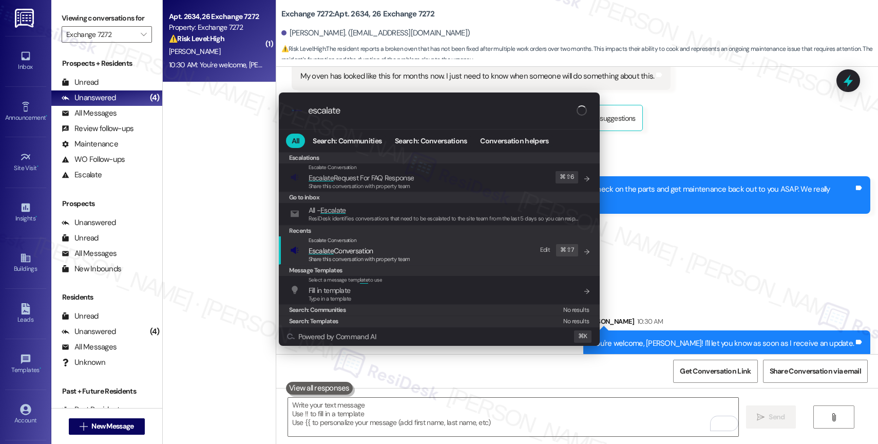
type input "escalate"
click at [359, 251] on span "Escalate Conversation" at bounding box center [341, 250] width 65 height 9
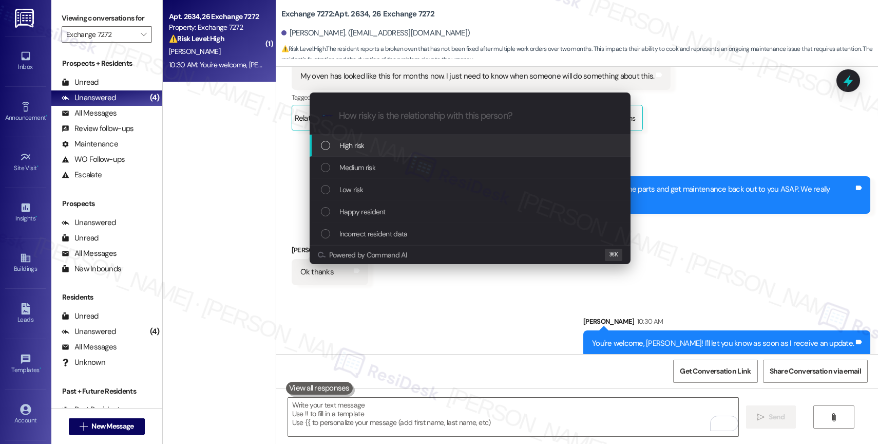
click at [364, 141] on span "High risk" at bounding box center [351, 145] width 25 height 11
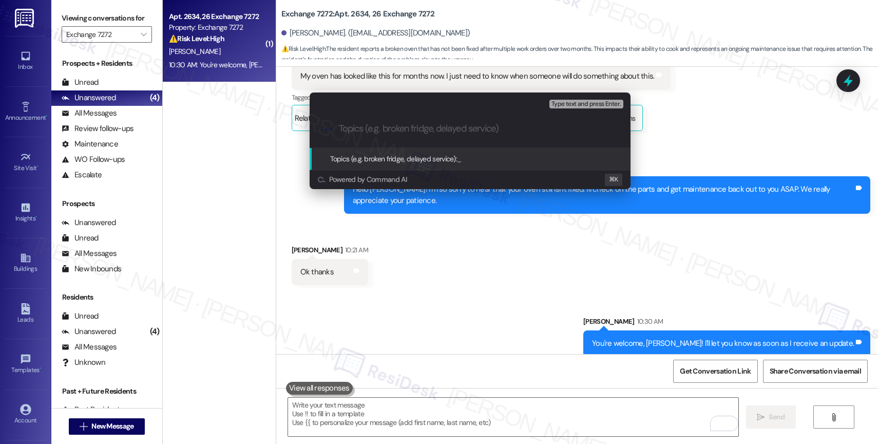
click at [359, 128] on input "Topics (e.g. broken fridge, delayed service)" at bounding box center [478, 128] width 279 height 11
click at [342, 123] on input "Oven repair" at bounding box center [474, 128] width 271 height 11
type input "Delayed Maintenance - Oven repair"
click at [485, 131] on input "Delayed Maintenance - Oven repair" at bounding box center [474, 128] width 271 height 11
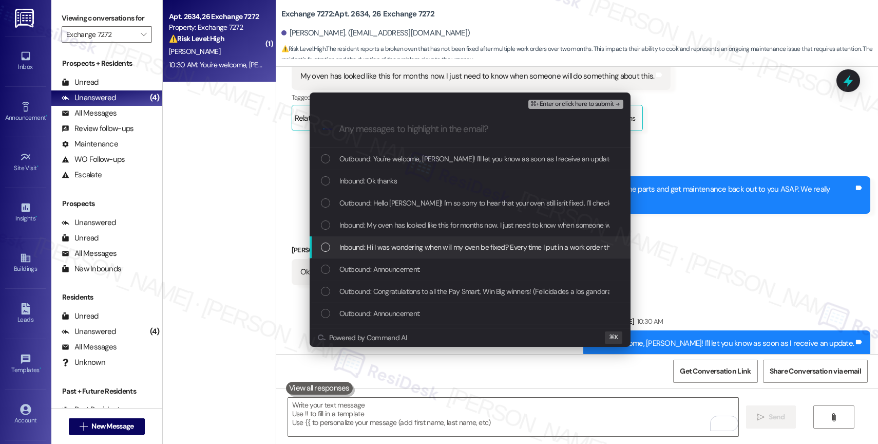
click at [440, 251] on span "Inbound: Hi I was wondering when will my oven be fixed? Every time I put in a w…" at bounding box center [633, 246] width 588 height 11
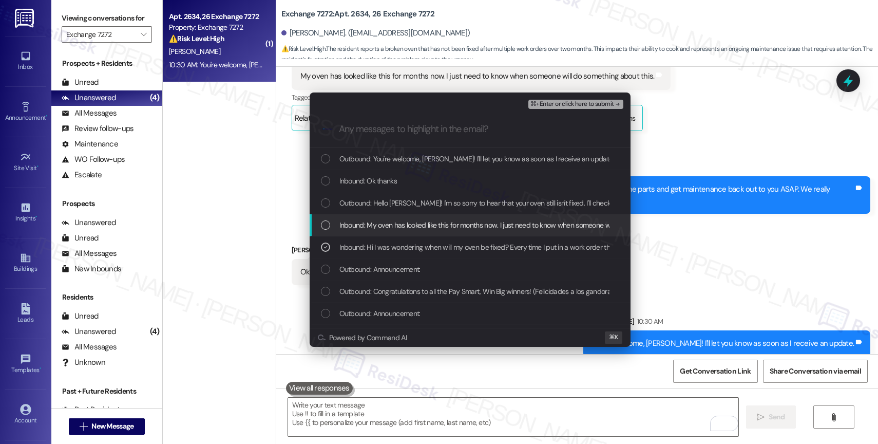
click at [442, 225] on span "Inbound: My oven has looked like this for months now. I just need to know when …" at bounding box center [514, 224] width 350 height 11
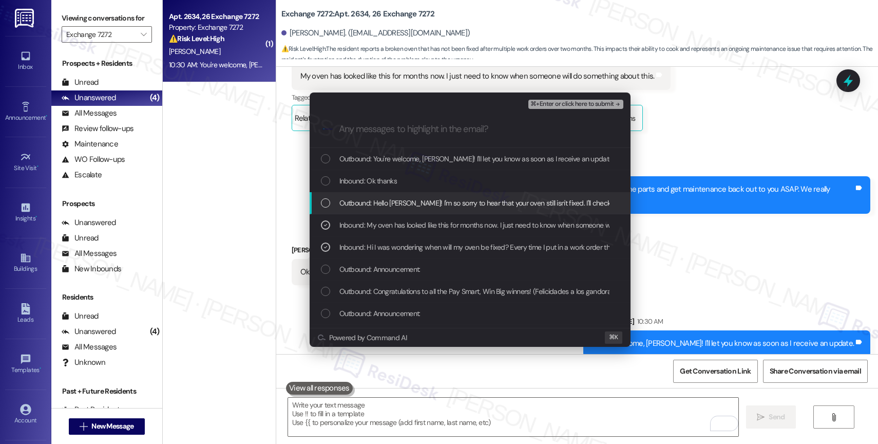
click at [432, 204] on span "Outbound: Hello Tashanae! I'm so sorry to hear that your oven still isn't fixed…" at bounding box center [614, 202] width 550 height 11
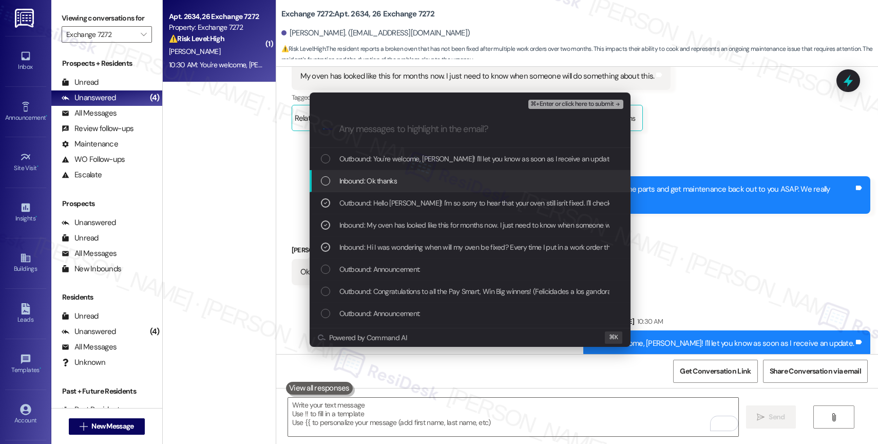
drag, startPoint x: 385, startPoint y: 185, endPoint x: 393, endPoint y: 177, distance: 11.3
click at [385, 185] on span "Inbound: Ok thanks" at bounding box center [368, 180] width 58 height 11
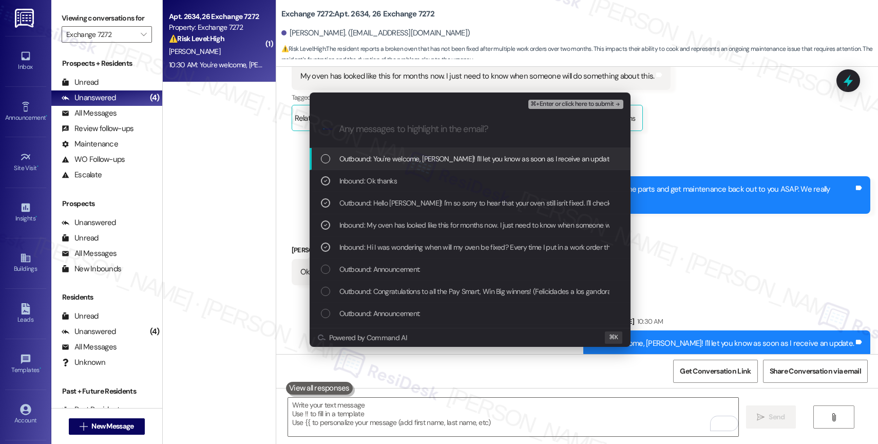
drag, startPoint x: 416, startPoint y: 162, endPoint x: 478, endPoint y: 137, distance: 67.0
click at [416, 161] on span "Outbound: You're welcome, Tashanae! I'll let you know as soon as I receive an u…" at bounding box center [476, 158] width 275 height 11
click at [603, 102] on span "⌘+Enter or click here to submit" at bounding box center [572, 104] width 83 height 7
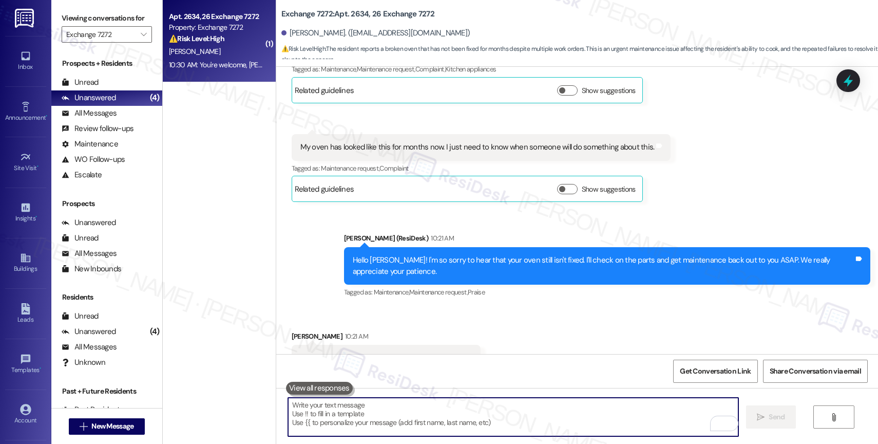
scroll to position [2413, 0]
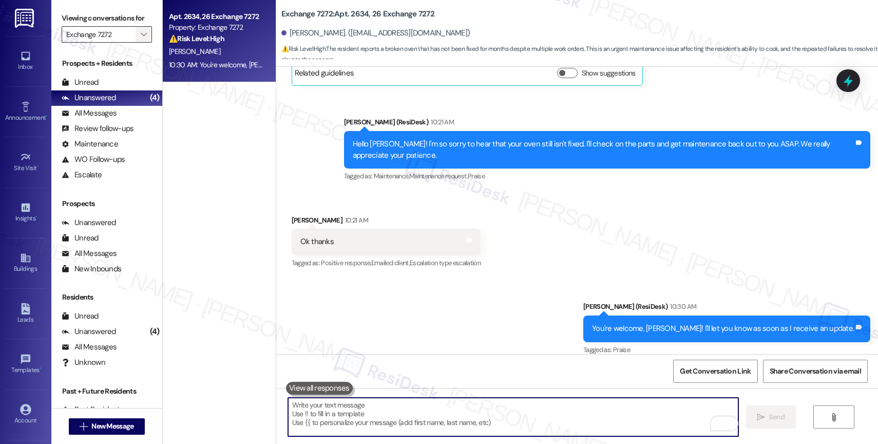
click at [141, 39] on icon "" at bounding box center [144, 34] width 6 height 8
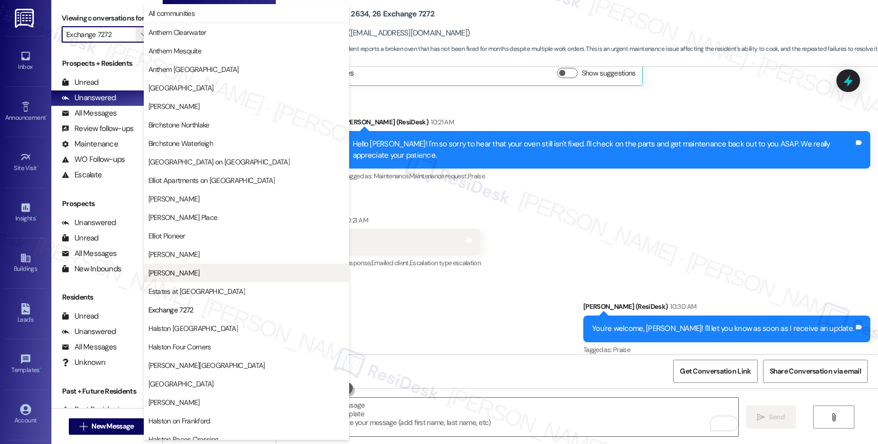
scroll to position [167, 0]
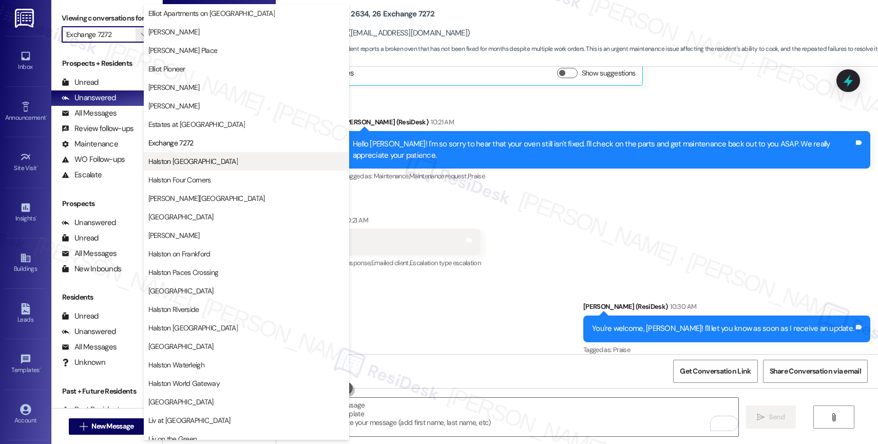
click at [199, 165] on span "Halston [GEOGRAPHIC_DATA]" at bounding box center [193, 161] width 90 height 10
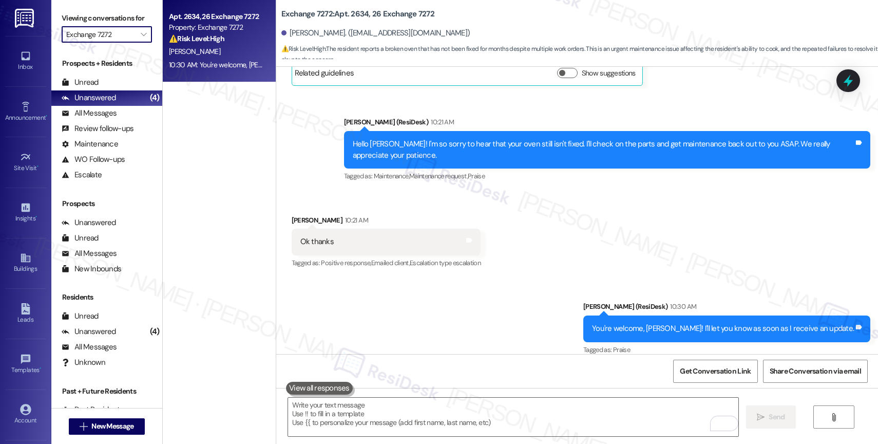
type input "Halston [GEOGRAPHIC_DATA]"
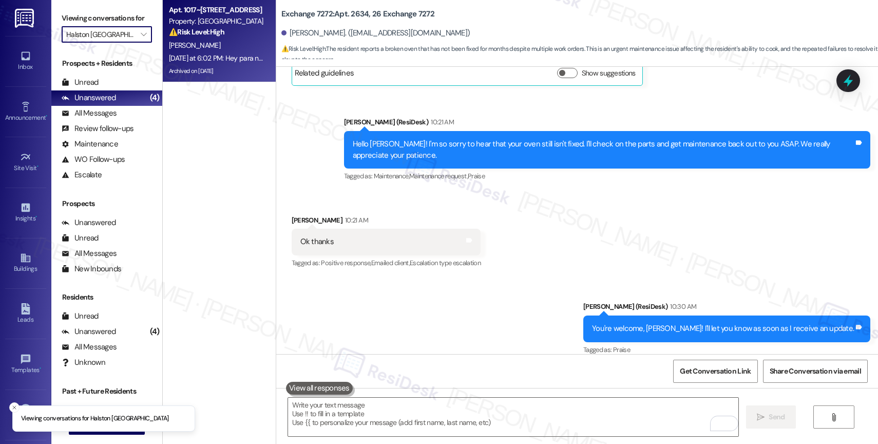
click at [206, 49] on div "[PERSON_NAME]" at bounding box center [216, 45] width 97 height 13
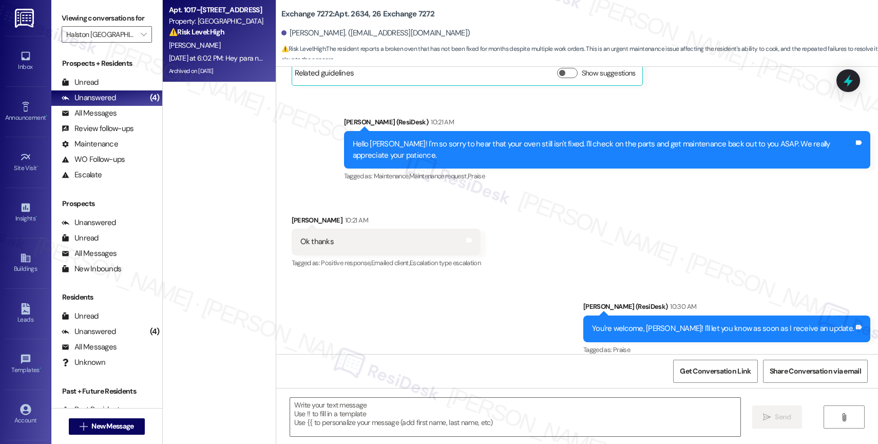
type textarea "Fetching suggested responses. Please feel free to read through the conversation…"
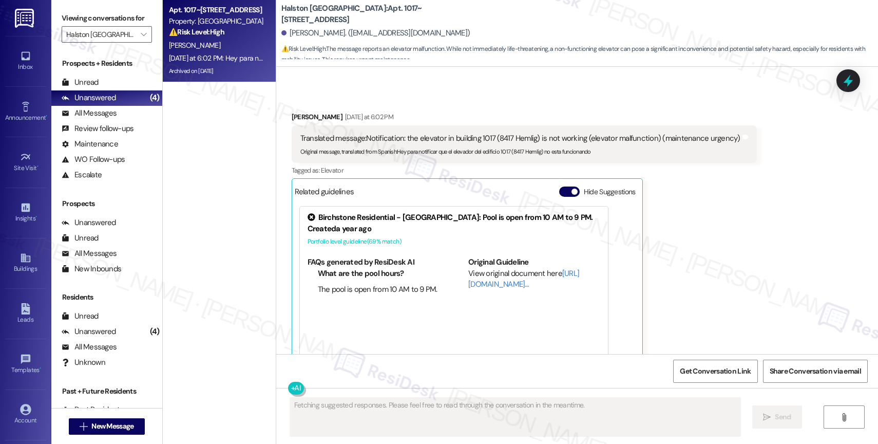
scroll to position [8916, 0]
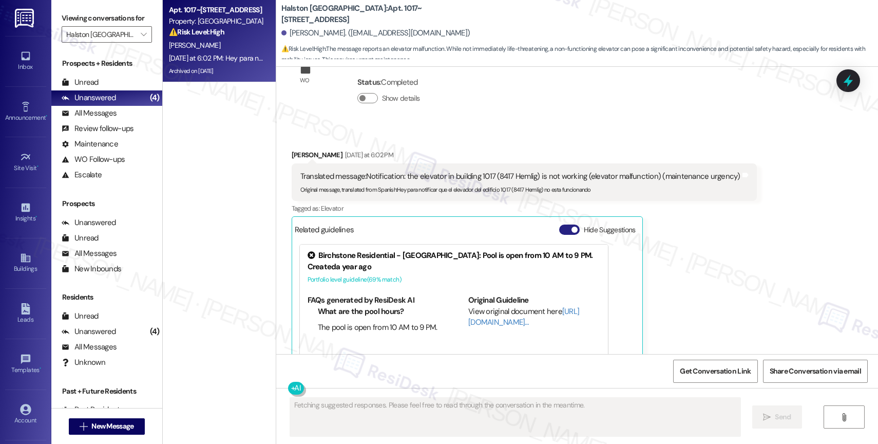
click at [559, 224] on button "Hide Suggestions" at bounding box center [569, 229] width 21 height 10
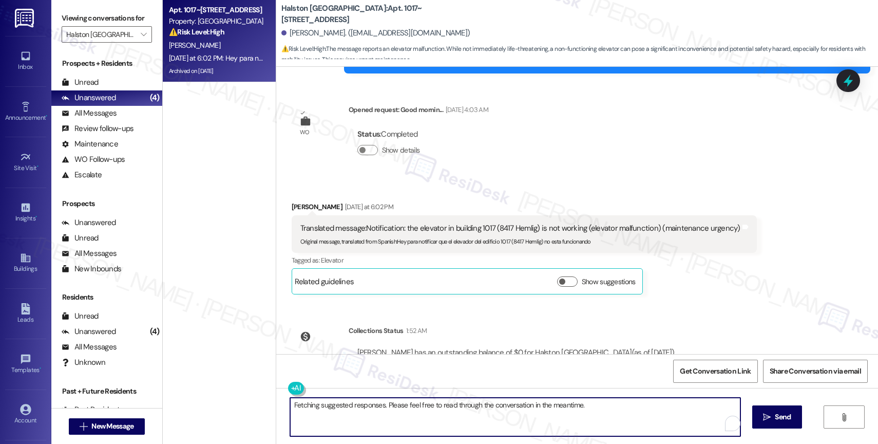
click at [325, 409] on textarea "Fetching suggested responses. Please feel free to read through the conversation…" at bounding box center [515, 417] width 450 height 39
drag, startPoint x: 355, startPoint y: 406, endPoint x: 436, endPoint y: 402, distance: 80.7
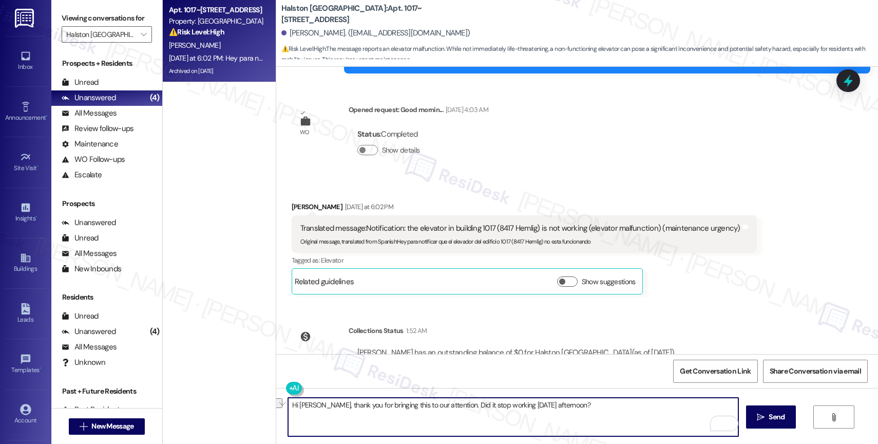
click at [436, 402] on textarea "Hi Carlos, thank you for bringing this to our attention. Did it stop working ye…" at bounding box center [513, 417] width 450 height 39
click at [423, 410] on textarea "Hi Carlos, thank you for informing me about the broken elevator in building 101…" at bounding box center [513, 417] width 450 height 39
type textarea "Hi Carlos, thank you for informing me about the broken elevator in building 101…"
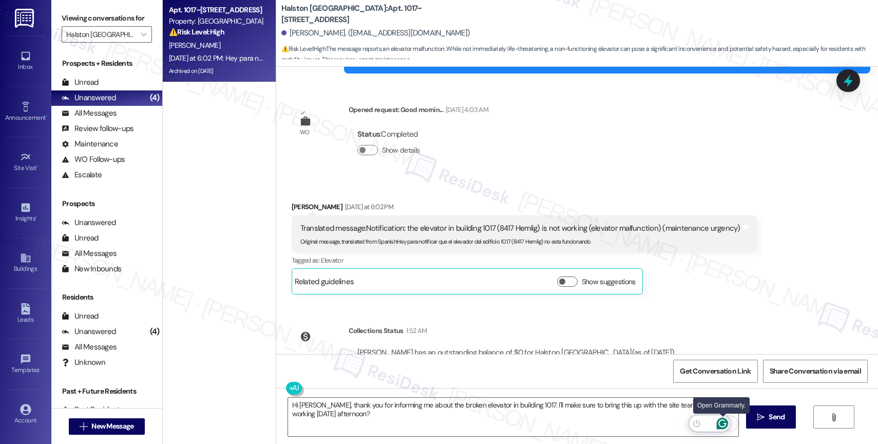
click at [723, 420] on icon "Open Grammarly. 0 Suggestions." at bounding box center [723, 424] width 8 height 8
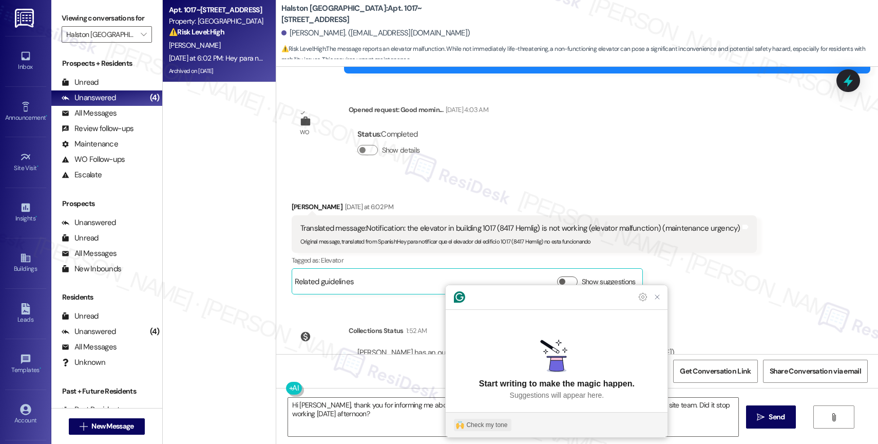
click at [468, 423] on div "Check my tone" at bounding box center [486, 424] width 41 height 9
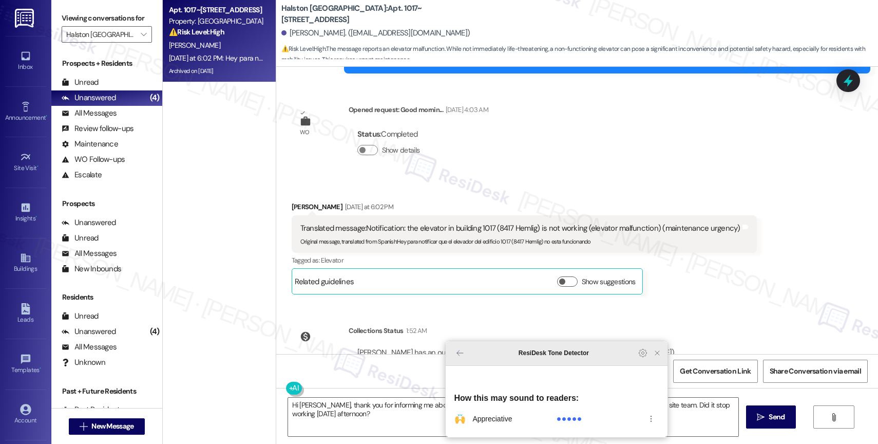
click at [655, 357] on icon "Close Grammarly Assistant" at bounding box center [657, 353] width 8 height 8
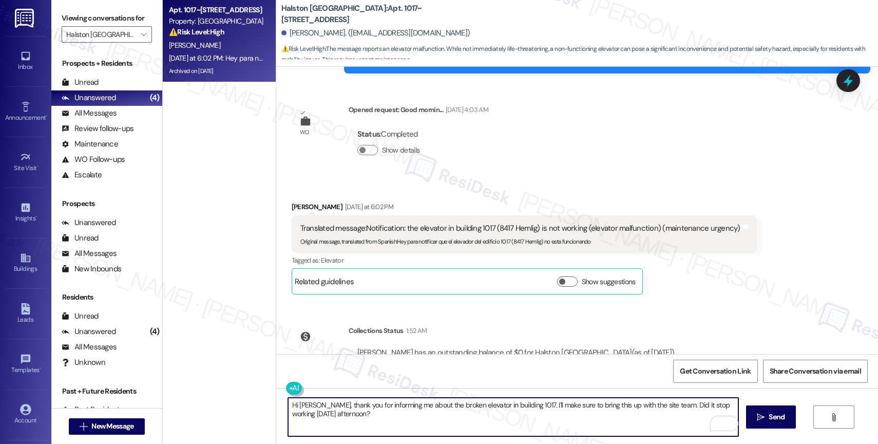
click at [427, 416] on textarea "Hi Carlos, thank you for informing me about the broken elevator in building 101…" at bounding box center [513, 417] width 450 height 39
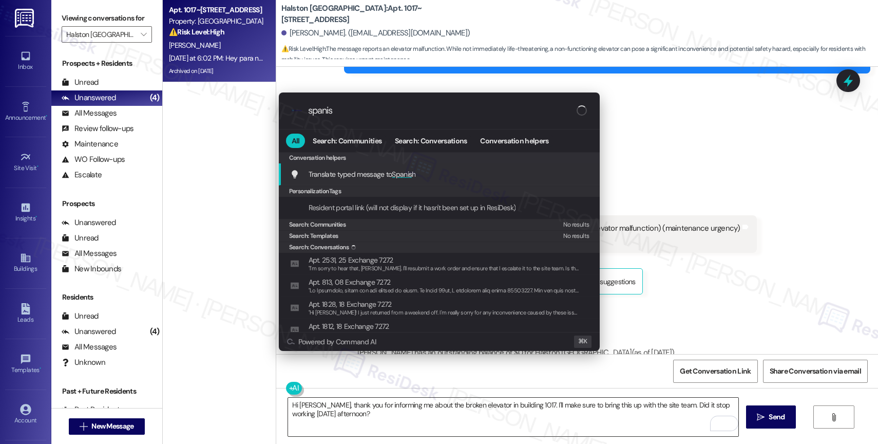
type input "spanish"
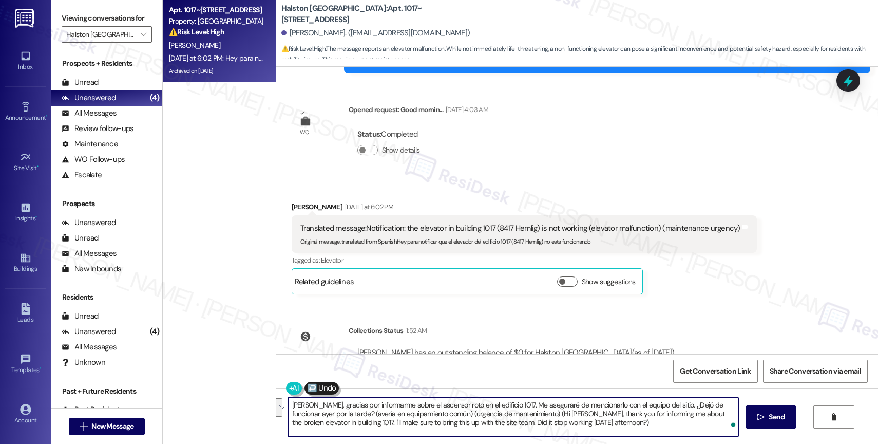
drag, startPoint x: 523, startPoint y: 423, endPoint x: 341, endPoint y: 413, distance: 182.6
click at [339, 413] on textarea "Hola Carlos, gracias por informarme sobre el ascensor roto en el edificio 1017.…" at bounding box center [513, 417] width 450 height 39
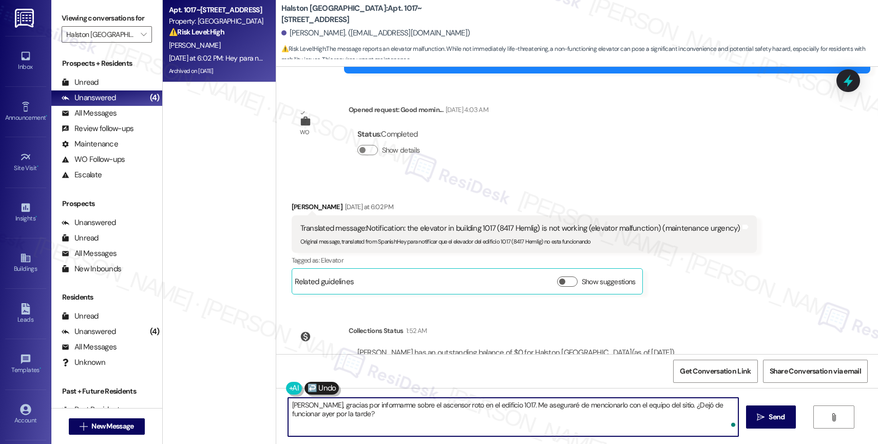
type textarea "Hola Carlos, gracias por informarme sobre el ascensor roto en el edificio 1017.…"
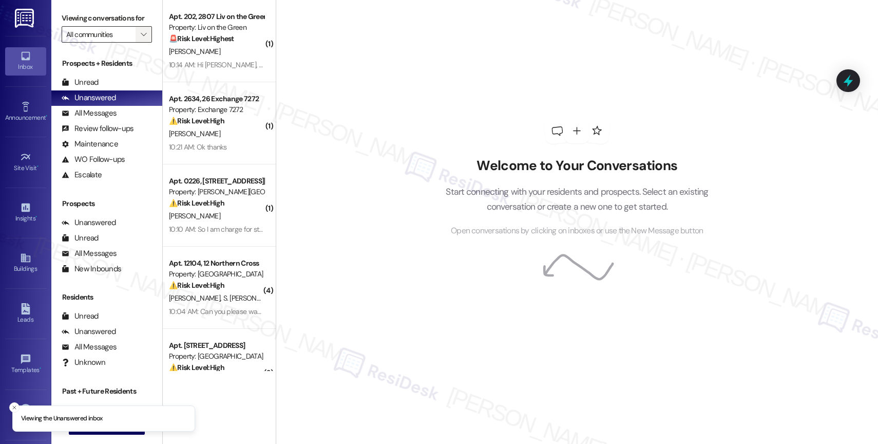
click at [141, 39] on icon "" at bounding box center [144, 34] width 6 height 8
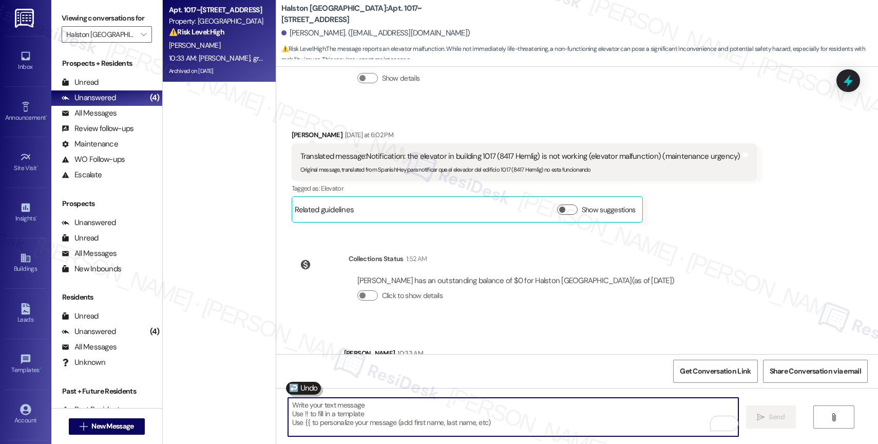
scroll to position [8923, 0]
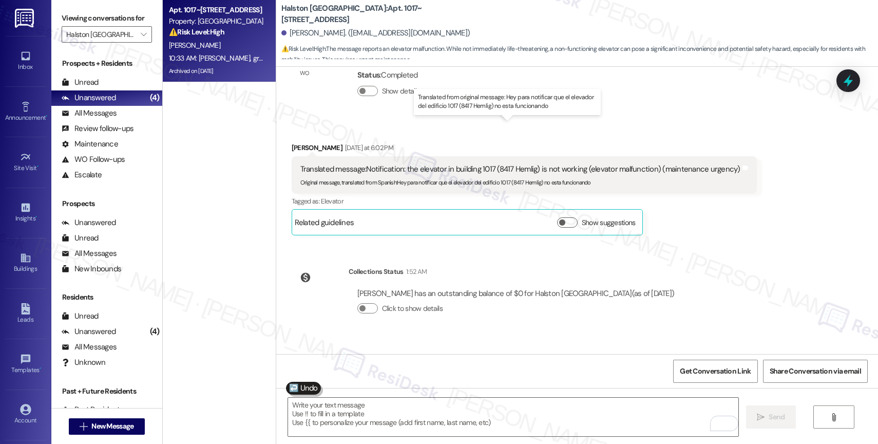
drag, startPoint x: 398, startPoint y: 123, endPoint x: 568, endPoint y: 126, distance: 170.6
click at [568, 164] on div "Translated message: Notification: the elevator in building 1017 (8417 Hemlig) i…" at bounding box center [520, 169] width 440 height 11
drag, startPoint x: 399, startPoint y: 125, endPoint x: 575, endPoint y: 124, distance: 176.2
click at [575, 164] on div "Translated message: Notification: the elevator in building 1017 (8417 Hemlig) i…" at bounding box center [520, 169] width 440 height 11
copy div "the elevator in building 1017 (8417 Hemlig) is not working"
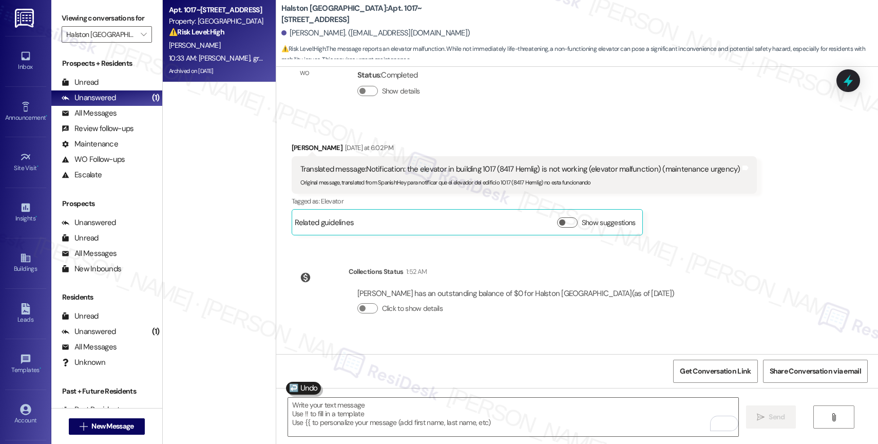
click at [450, 337] on div "Sent via SMS Sarah 10:33 AM Hola Carlos, gracias por informarme sobre el ascens…" at bounding box center [577, 378] width 602 height 83
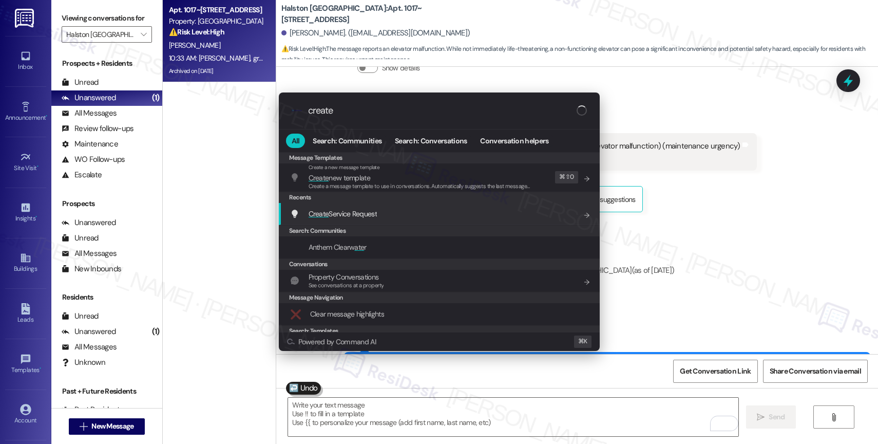
type input "create"
click at [385, 214] on div "Create Service Request Add shortcut" at bounding box center [440, 213] width 300 height 11
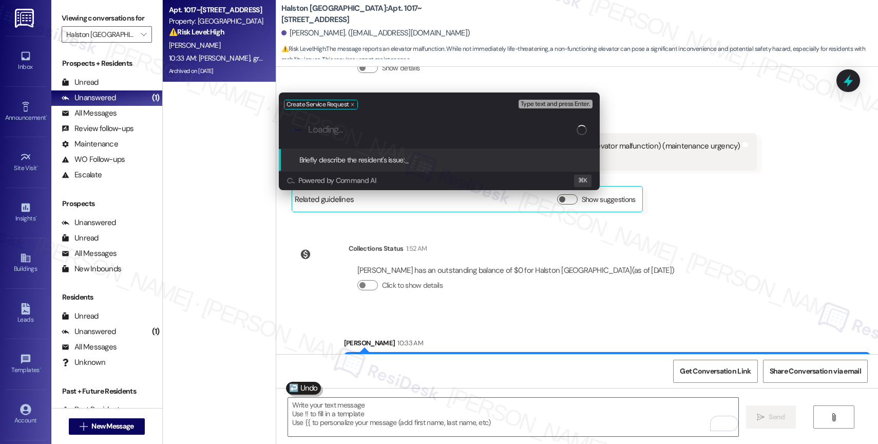
paste input "the elevator in building 1017 (8417 Hemlig) is not working"
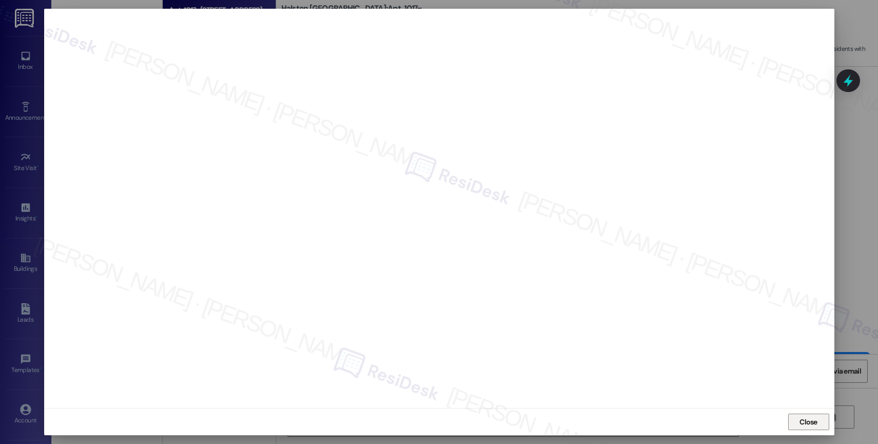
click at [808, 416] on span "Close" at bounding box center [809, 421] width 22 height 15
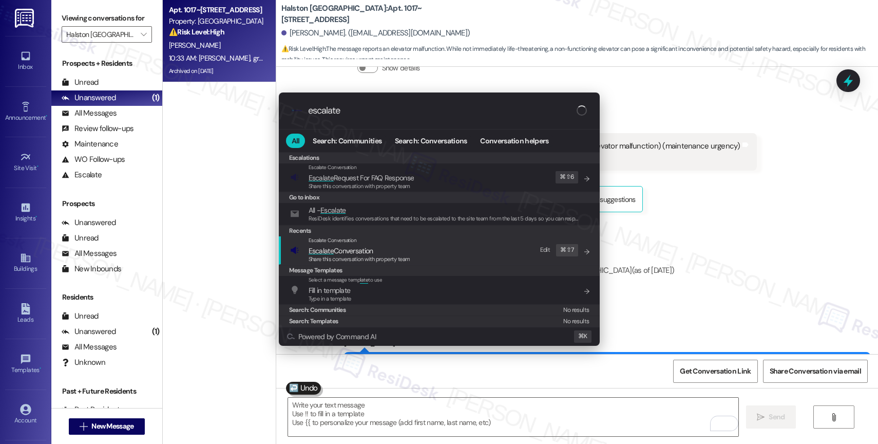
type input "escalate"
click at [369, 247] on span "Escalate Conversation" at bounding box center [341, 250] width 65 height 9
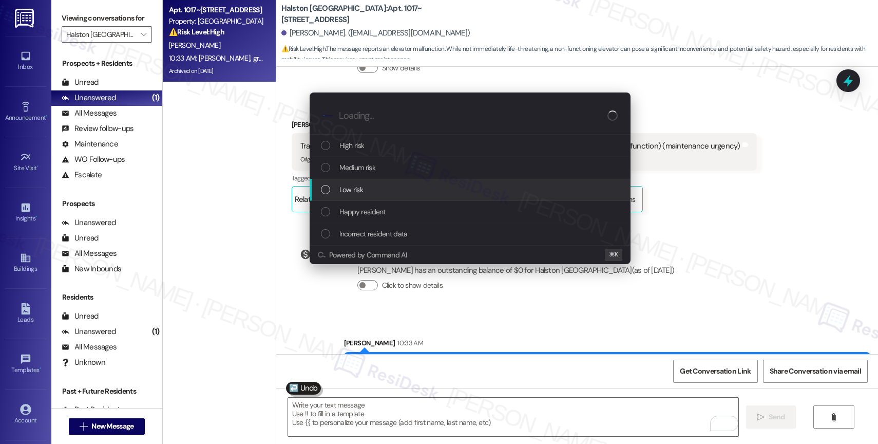
click at [375, 184] on div "Low risk" at bounding box center [471, 189] width 300 height 11
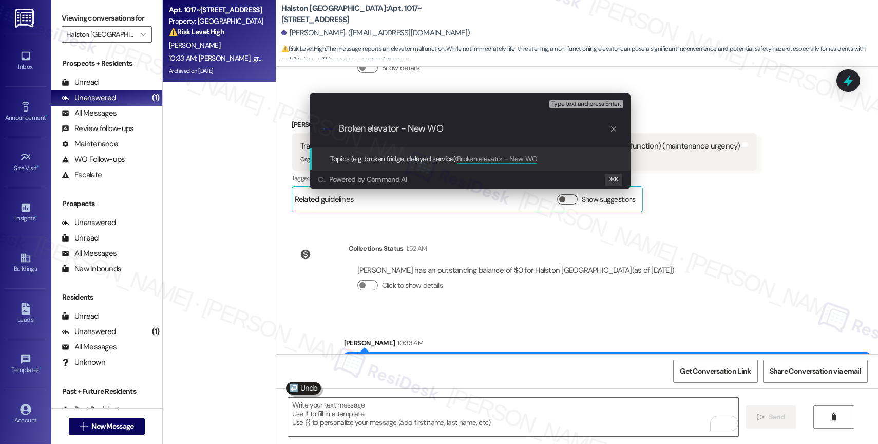
paste input "16126142"
type input "Broken elevator - New WO 16126142"
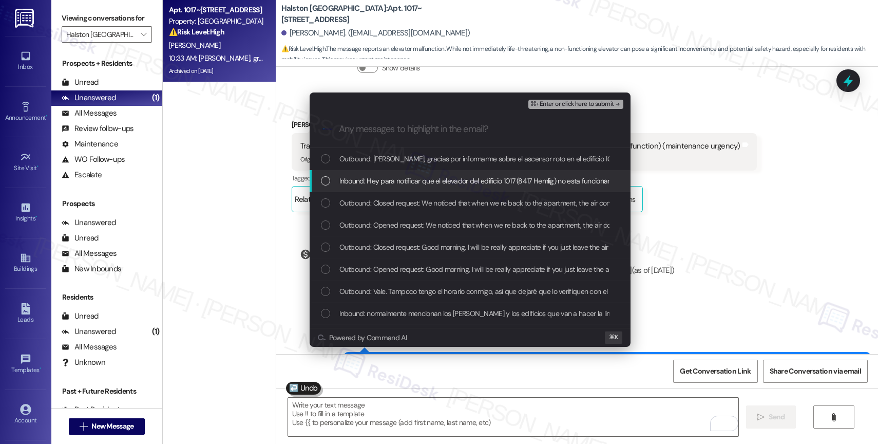
click at [450, 188] on div "Inbound: Hey para notificar que el elevador del edificio 1017 (8417 Hemlig) no …" at bounding box center [470, 181] width 321 height 22
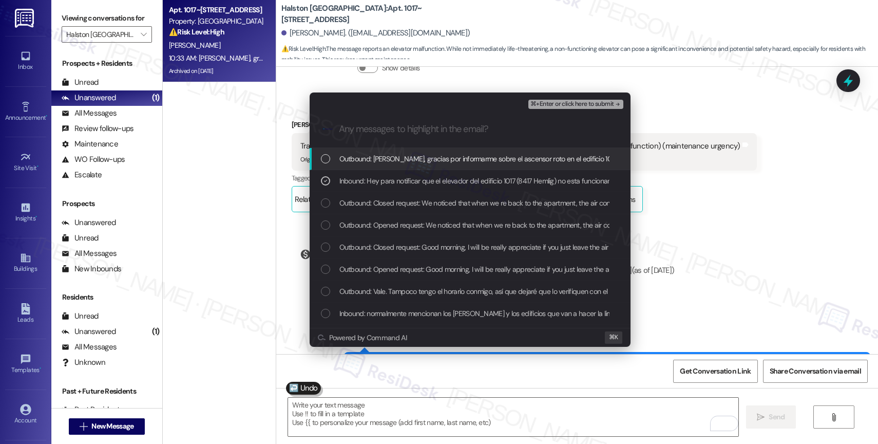
drag, startPoint x: 464, startPoint y: 166, endPoint x: 480, endPoint y: 154, distance: 20.1
click at [464, 166] on div "Outbound: Hola Carlos, gracias por informarme sobre el ascensor roto en el edif…" at bounding box center [470, 159] width 321 height 22
click at [572, 105] on span "⌘+Enter or click here to submit" at bounding box center [572, 104] width 83 height 7
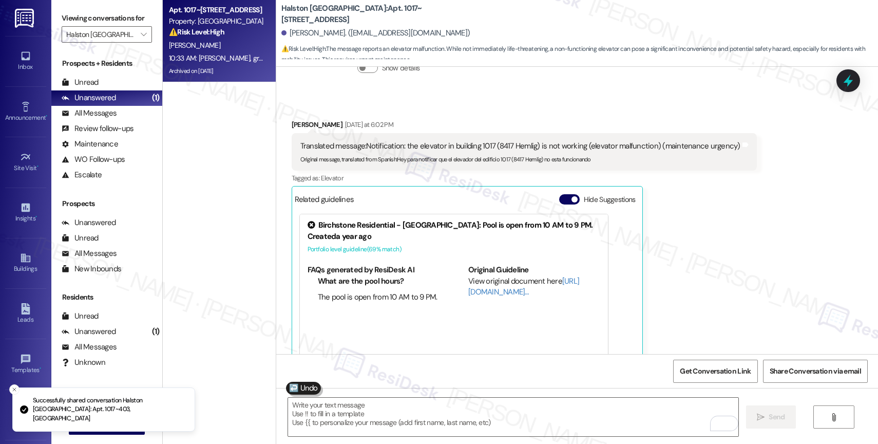
scroll to position [9124, 0]
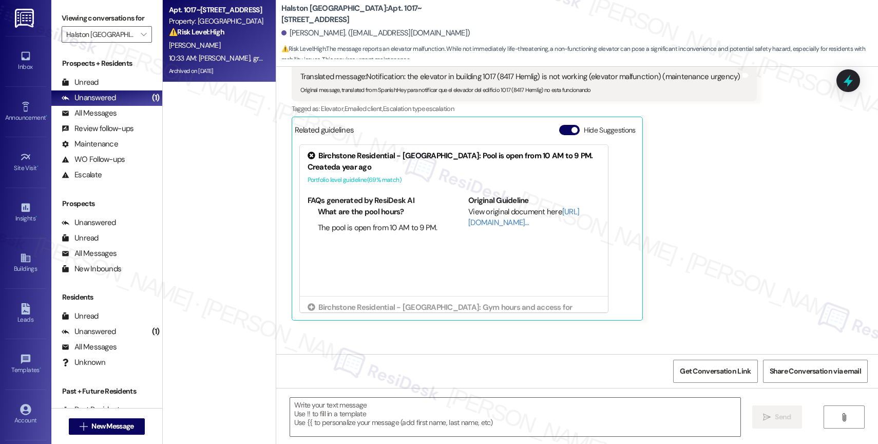
type textarea "Fetching suggested responses. Please feel free to read through the conversation…"
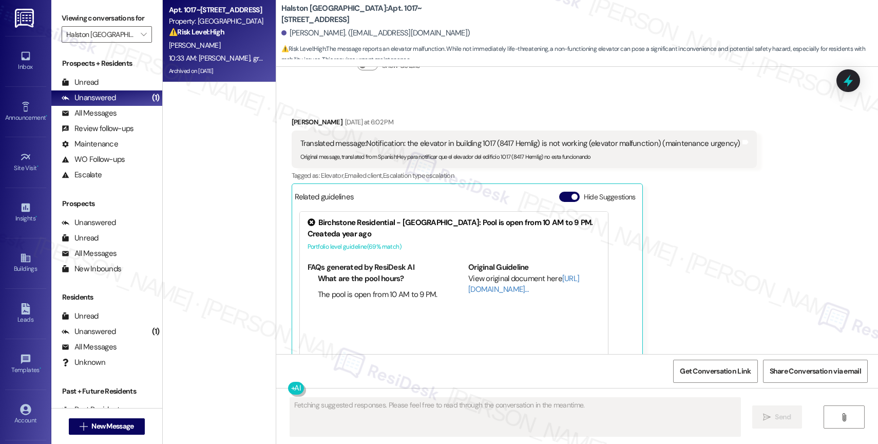
scroll to position [8946, 0]
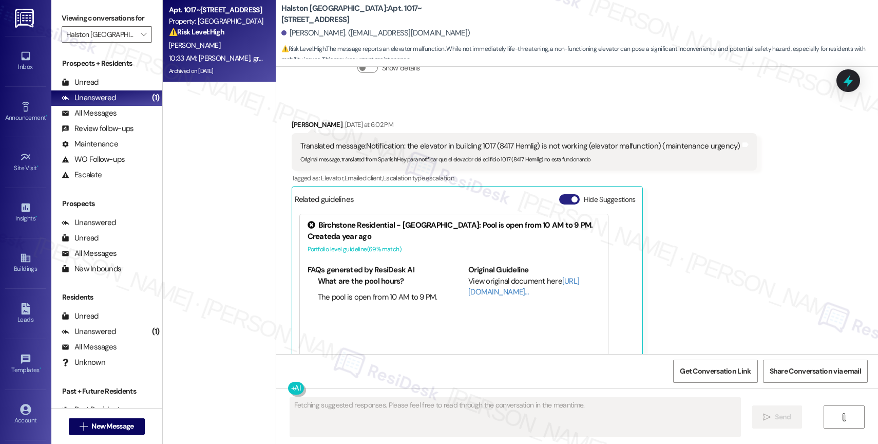
click at [560, 194] on button "Hide Suggestions" at bounding box center [569, 199] width 21 height 10
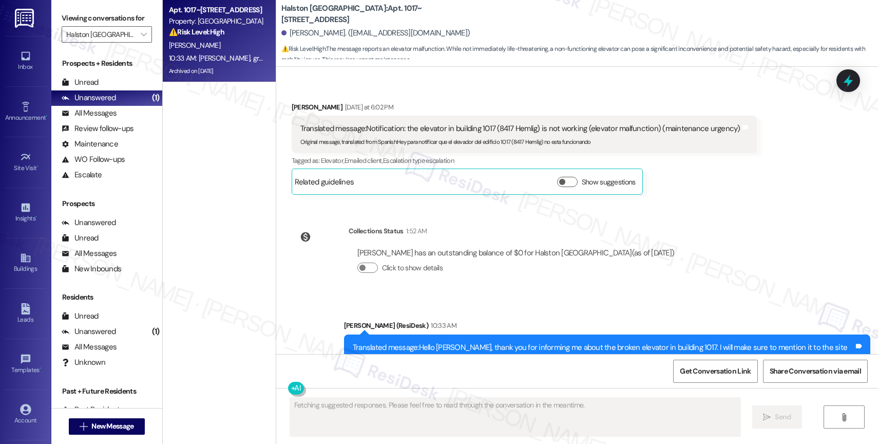
scroll to position [8972, 0]
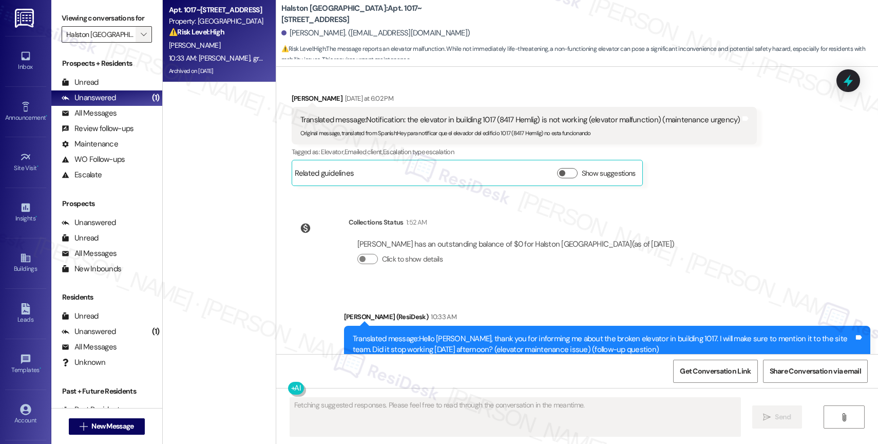
click at [141, 39] on icon "" at bounding box center [144, 34] width 6 height 8
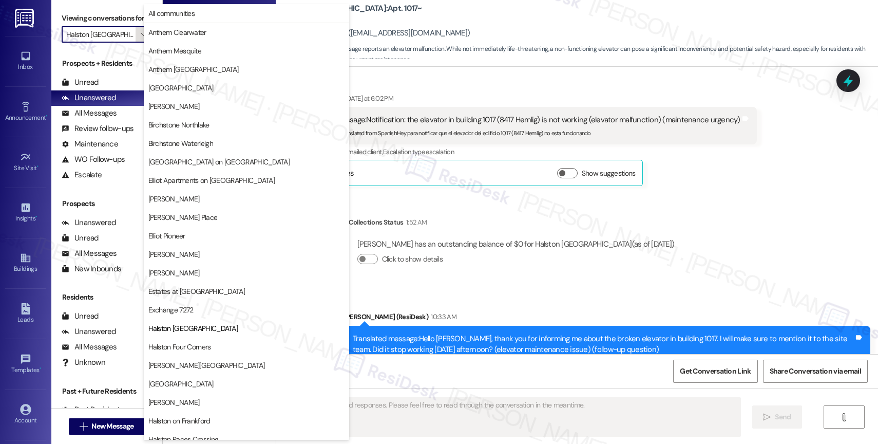
scroll to position [167, 0]
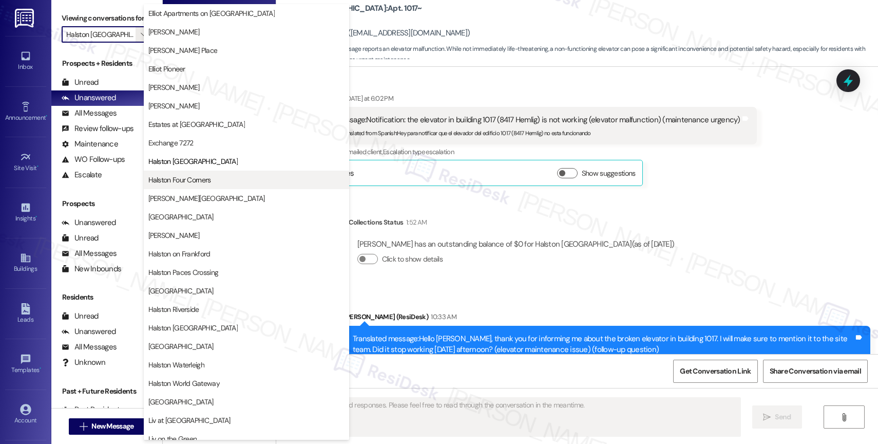
click at [199, 178] on span "Halston Four Corners" at bounding box center [179, 180] width 63 height 10
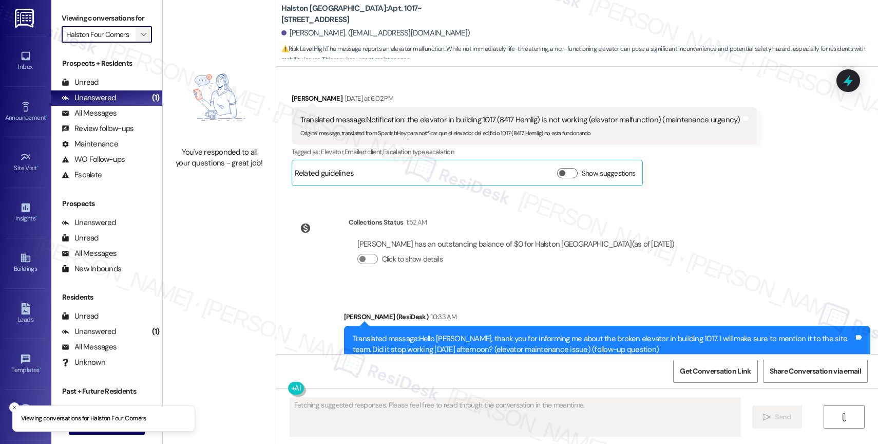
click at [136, 39] on button "" at bounding box center [144, 34] width 16 height 16
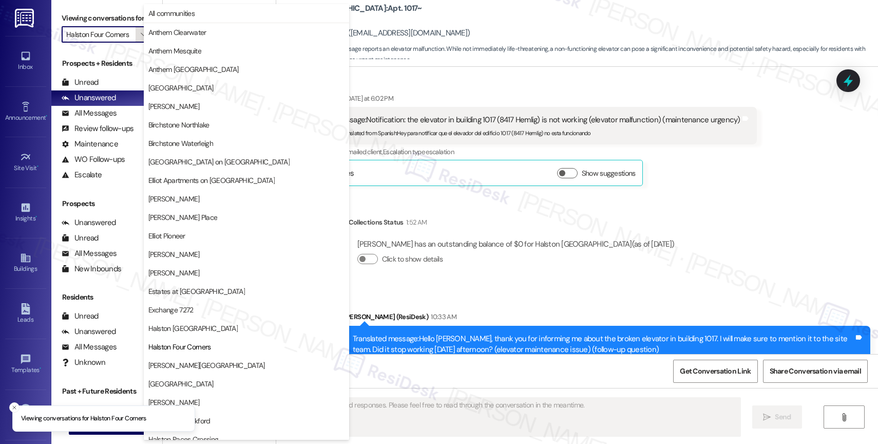
scroll to position [167, 0]
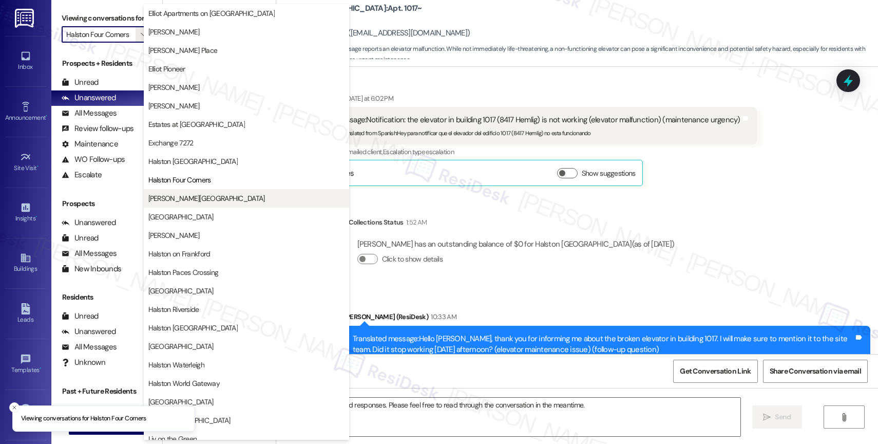
click at [202, 196] on span "Halston Harris Bridge" at bounding box center [206, 198] width 117 height 10
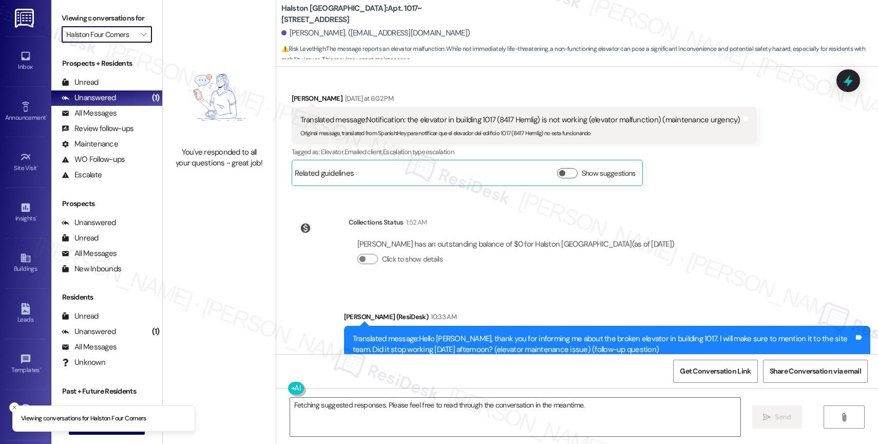
type input "Halston Harris Bridge"
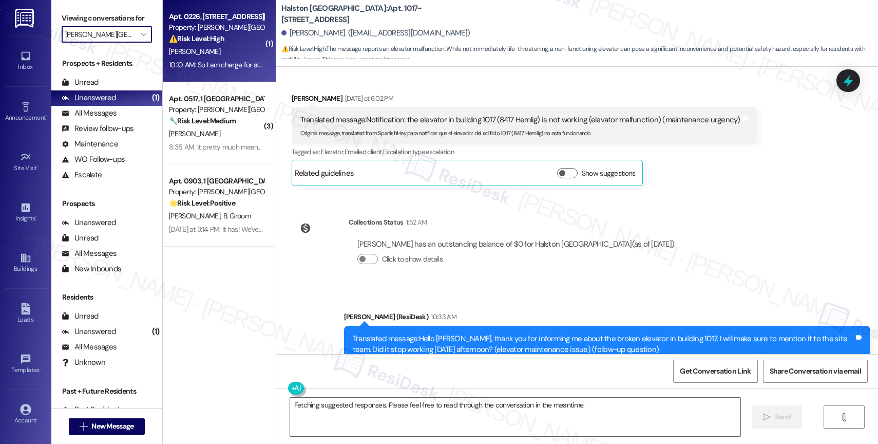
click at [218, 41] on div "⚠️ Risk Level: High The resident is questioning a charge for storage/garage wit…" at bounding box center [216, 38] width 95 height 11
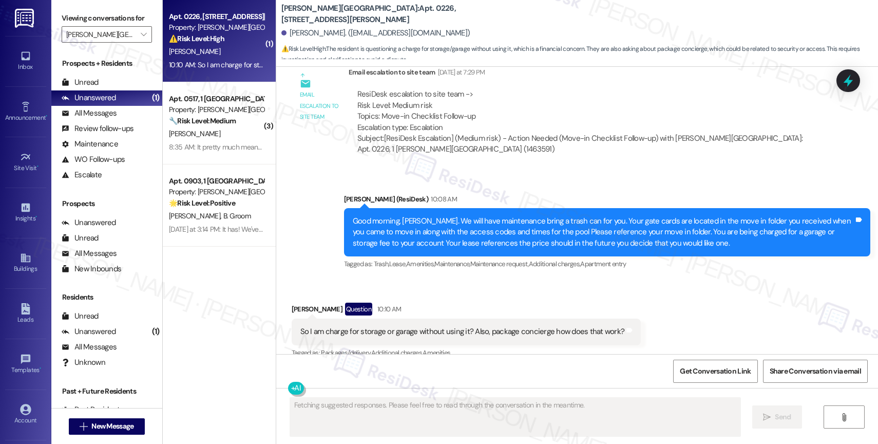
scroll to position [502, 0]
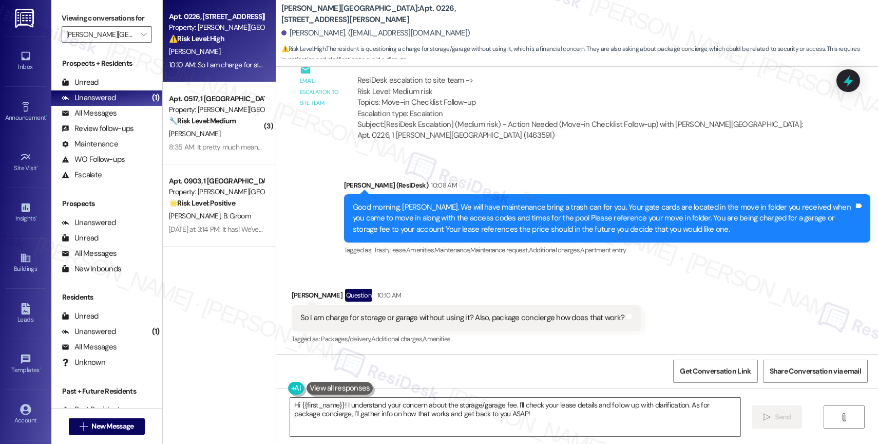
click at [479, 270] on div "Received via SMS Aleya Sapp Question 10:10 AM So I am charge for storage or gar…" at bounding box center [577, 310] width 602 height 89
click at [460, 260] on div "Sent via SMS Sarah (ResiDesk) 10:08 AM Good morning, Aleya. We will have mainte…" at bounding box center [607, 218] width 542 height 93
click at [404, 410] on textarea "Hi {{first_name}}! I understand your concern about the storage/garage fee. I'll…" at bounding box center [515, 417] width 450 height 39
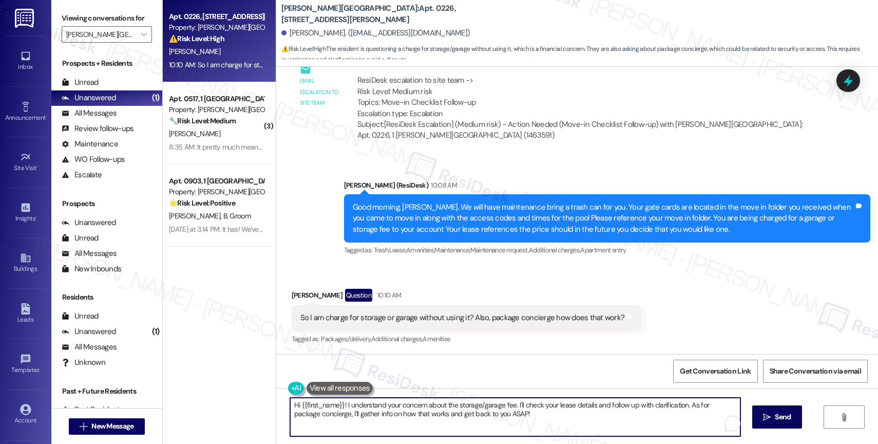
click at [404, 410] on textarea "Hi {{first_name}}! I understand your concern about the storage/garage fee. I'll…" at bounding box center [515, 417] width 450 height 39
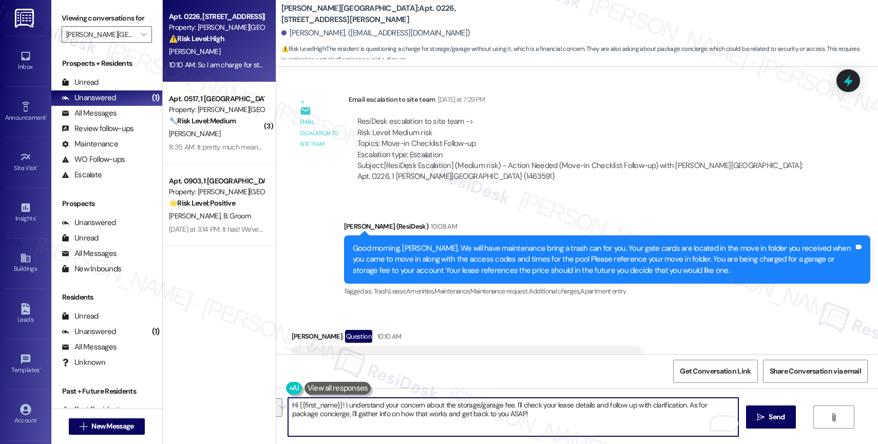
scroll to position [502, 0]
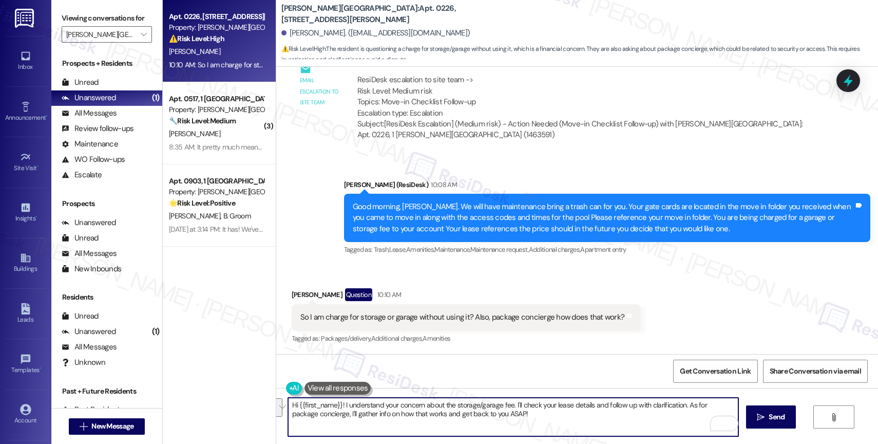
click at [424, 279] on div "Received via SMS Aleya Sapp Question 10:10 AM So I am charge for storage or gar…" at bounding box center [577, 309] width 602 height 89
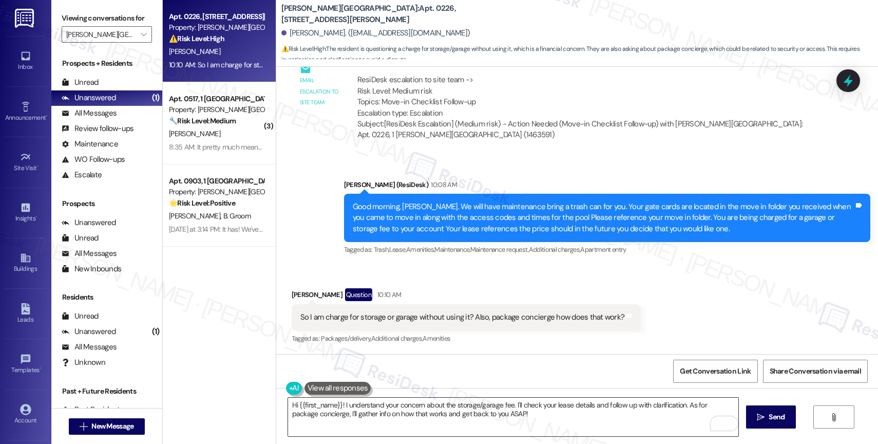
click at [401, 422] on textarea "Hi {{first_name}}! I understand your concern about the storage/garage fee. I'll…" at bounding box center [513, 417] width 450 height 39
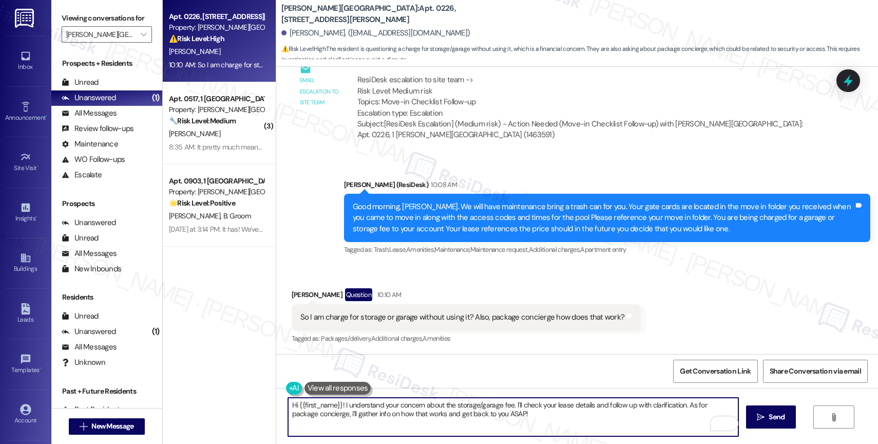
click at [401, 422] on textarea "Hi {{first_name}}! I understand your concern about the storage/garage fee. I'll…" at bounding box center [513, 417] width 450 height 39
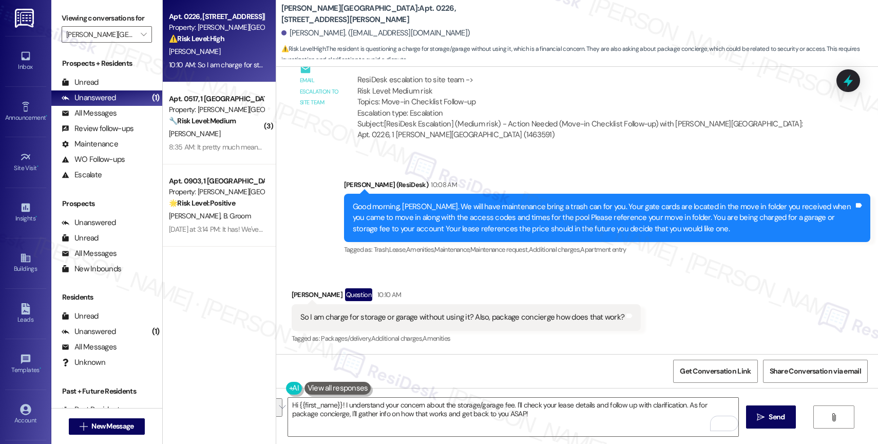
click at [436, 279] on div "Received via SMS Aleya Sapp Question 10:10 AM So I am charge for storage or gar…" at bounding box center [577, 309] width 602 height 89
click at [413, 424] on textarea "Hi {{first_name}}! I understand your concern about the storage/garage fee. I'll…" at bounding box center [513, 417] width 450 height 39
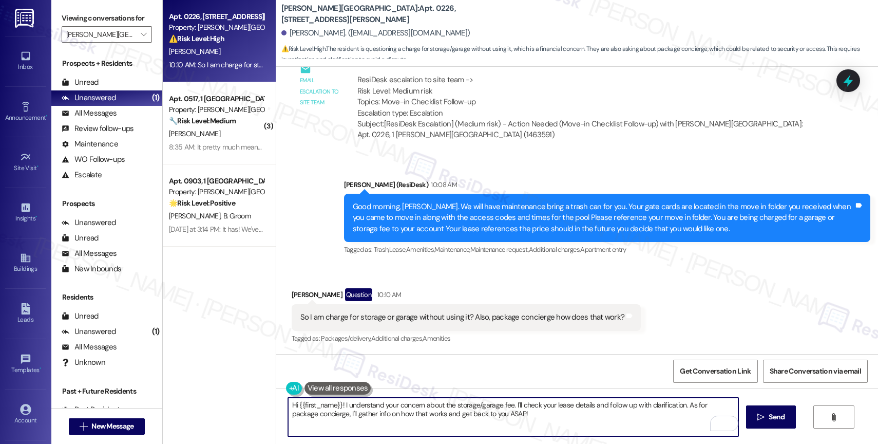
click at [413, 424] on textarea "Hi {{first_name}}! I understand your concern about the storage/garage fee. I'll…" at bounding box center [513, 417] width 450 height 39
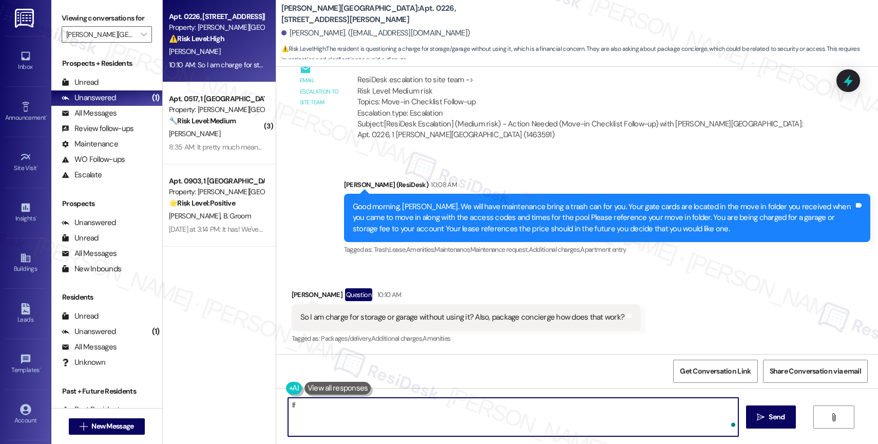
type textarea "I"
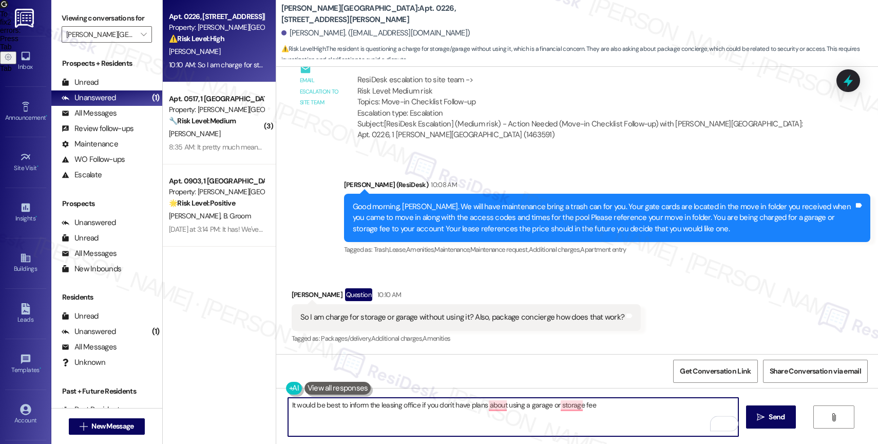
click at [618, 403] on textarea "It would be best to inform the leasing office if you don't have plans about usi…" at bounding box center [513, 417] width 450 height 39
click at [379, 408] on textarea "It would be best to inform the leasing office if you don't have plans about usi…" at bounding box center [513, 417] width 450 height 39
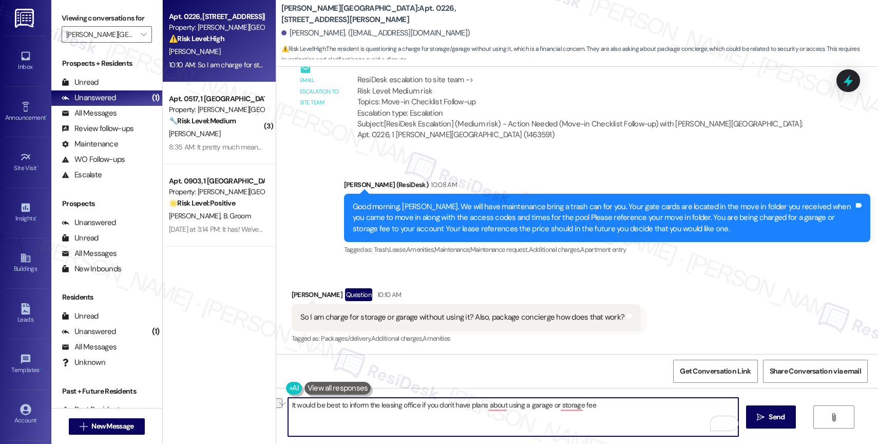
click at [379, 408] on textarea "It would be best to inform the leasing office if you don't have plans about usi…" at bounding box center [513, 417] width 450 height 39
click at [632, 410] on textarea "It would be best to inform the leasing office if you don't have plans for using…" at bounding box center [513, 417] width 450 height 39
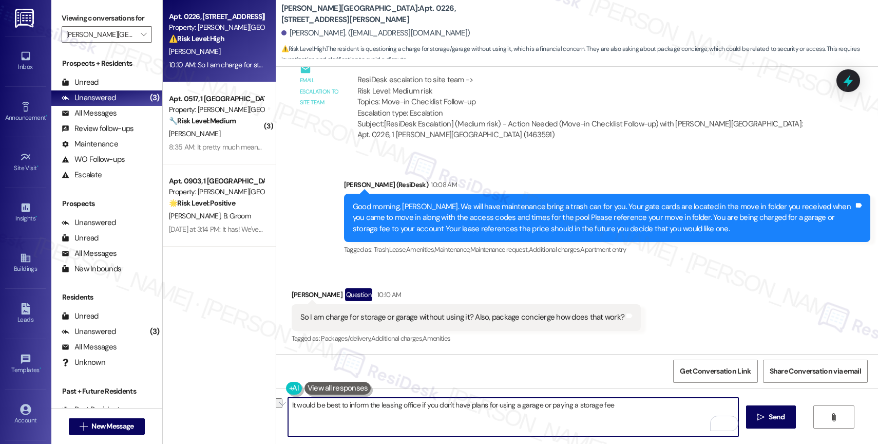
click at [632, 410] on textarea "It would be best to inform the leasing office if you don't have plans for using…" at bounding box center [513, 417] width 450 height 39
drag, startPoint x: 307, startPoint y: 411, endPoint x: 241, endPoint y: 402, distance: 65.9
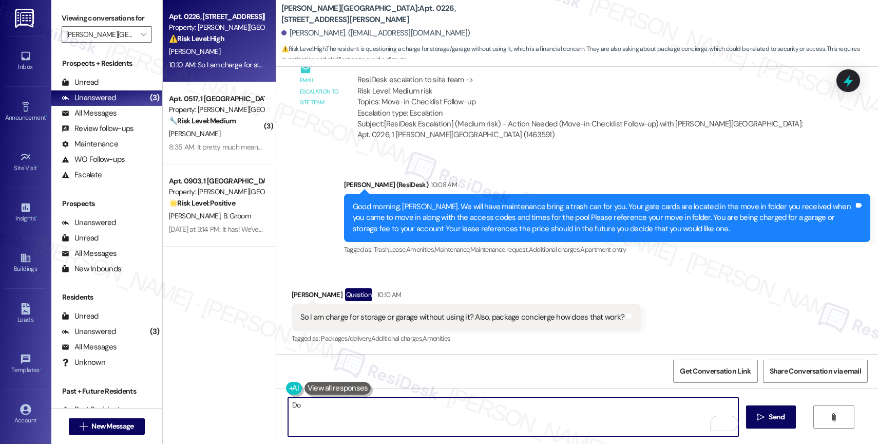
click at [258, 404] on div "Apt. 0226, 1 Halston Harris Bridge Property: Halston Harris Bridge ⚠️ Risk Leve…" at bounding box center [520, 222] width 715 height 444
type textarea "I"
click at [404, 413] on textarea "That's something I need to clarify with the team. I also think it would be best…" at bounding box center [513, 417] width 450 height 39
drag, startPoint x: 431, startPoint y: 404, endPoint x: 744, endPoint y: 404, distance: 312.3
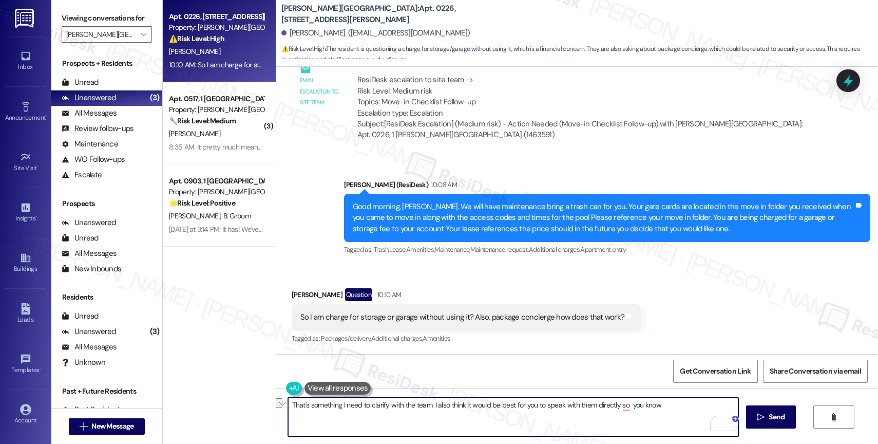
click at [744, 404] on div "That's something I need to clarify with the team. I also think it would be best…" at bounding box center [577, 426] width 602 height 77
drag, startPoint x: 605, startPoint y: 404, endPoint x: 714, endPoint y: 404, distance: 109.4
click at [714, 404] on textarea "That's something I need to clarify with the team. I believe the information is …" at bounding box center [513, 417] width 450 height 39
click at [674, 404] on textarea "That's something I need to clarify with the team. I believe the information is …" at bounding box center [513, 417] width 450 height 39
drag, startPoint x: 604, startPoint y: 406, endPoint x: 693, endPoint y: 405, distance: 88.9
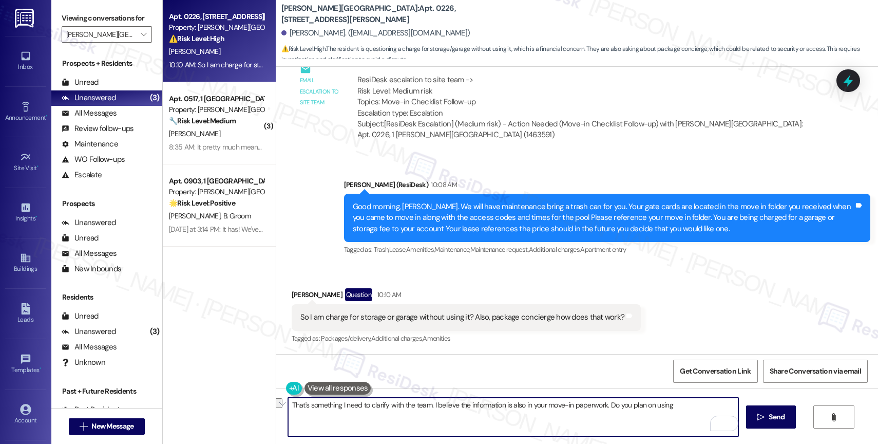
click at [693, 405] on textarea "That's something I need to clarify with the team. I believe the information is …" at bounding box center [513, 417] width 450 height 39
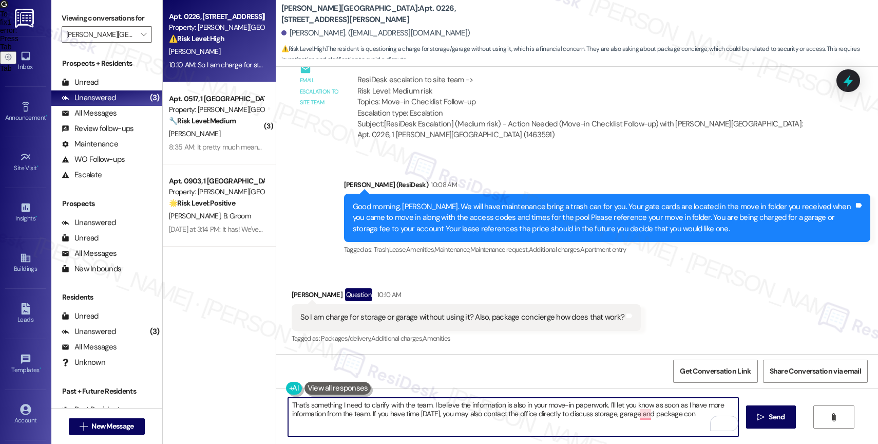
drag, startPoint x: 529, startPoint y: 413, endPoint x: 710, endPoint y: 412, distance: 180.8
click at [710, 412] on textarea "That's something I need to clarify with the team. I believe the information is …" at bounding box center [513, 417] width 450 height 39
click at [673, 414] on textarea "I need to clarify the storage/garage fee with the team. I believe the informati…" at bounding box center [513, 417] width 450 height 39
click at [380, 412] on textarea "I need to clarify the storage/garage fee with the team. I believe the informati…" at bounding box center [513, 417] width 450 height 39
click at [334, 415] on textarea "I need to clarify the storage/garage fee with the team. I believe the informati…" at bounding box center [513, 417] width 450 height 39
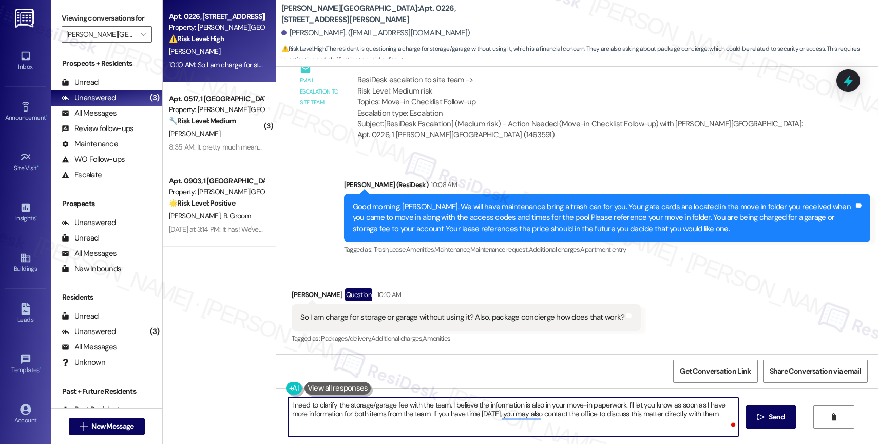
click at [720, 417] on textarea "I need to clarify the storage/garage fee with the team. I believe the informati…" at bounding box center [513, 417] width 450 height 39
click at [726, 422] on div "2" at bounding box center [722, 423] width 11 height 11
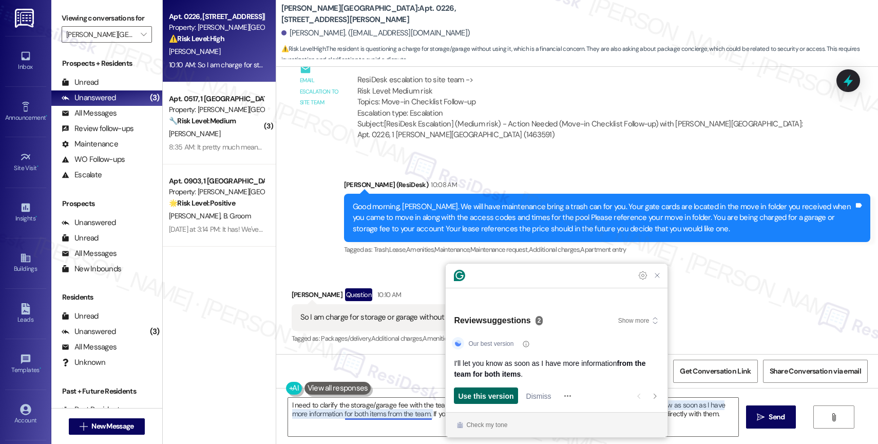
click at [493, 395] on span "Use this version" at bounding box center [485, 395] width 55 height 11
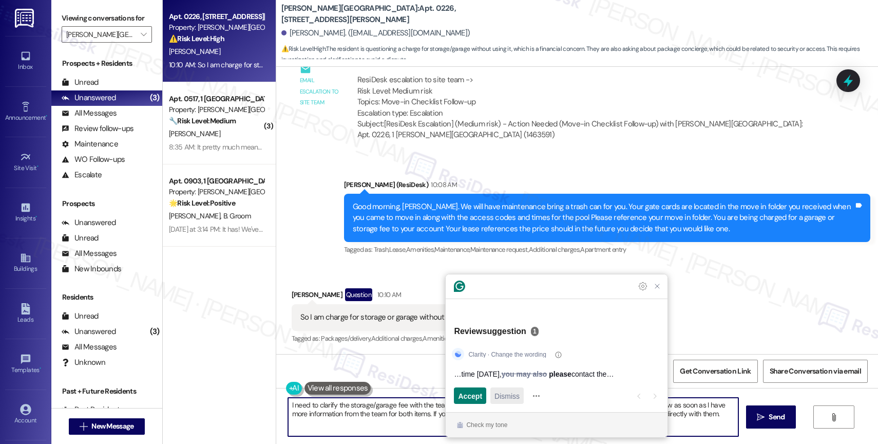
click at [503, 395] on span "Dismiss" at bounding box center [507, 395] width 25 height 11
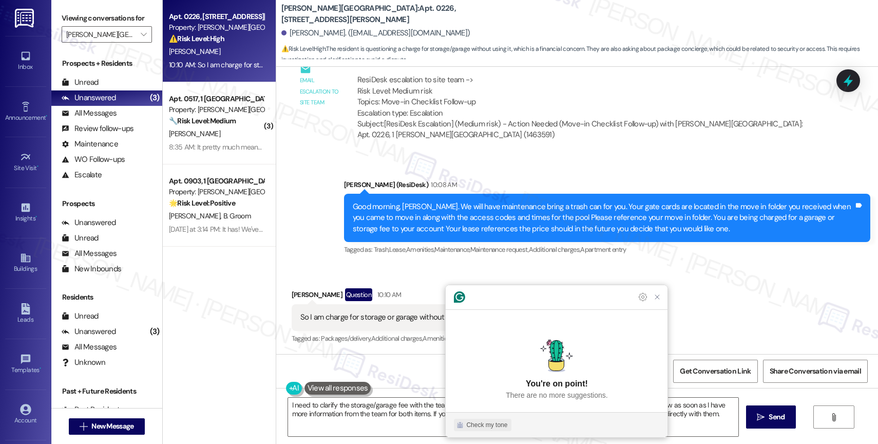
click at [496, 423] on div "Check my tone" at bounding box center [486, 424] width 41 height 9
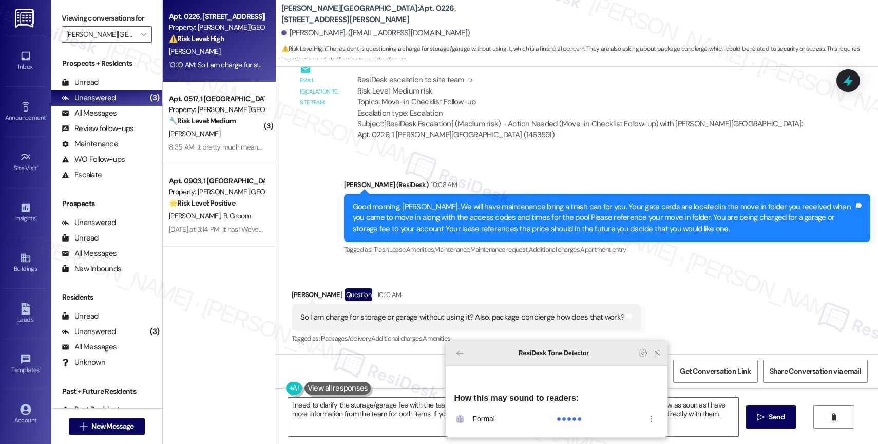
click at [662, 357] on icon "Close Grammarly Assistant" at bounding box center [657, 353] width 8 height 8
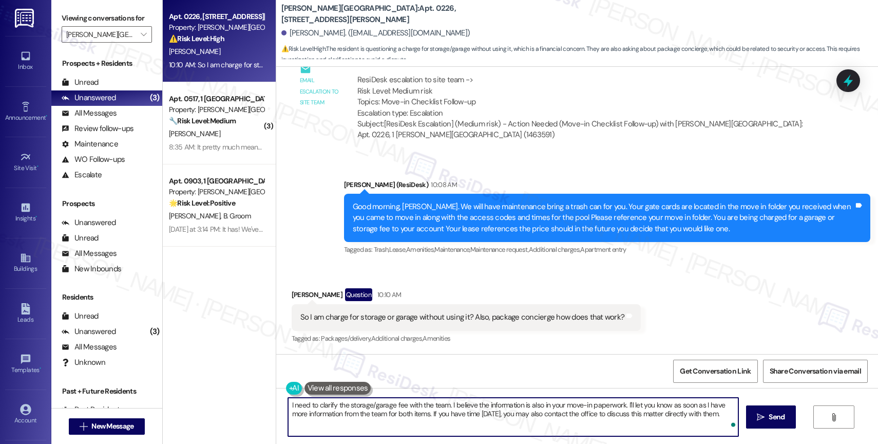
click at [721, 414] on textarea "I need to clarify the storage/garage fee with the team. I believe the informati…" at bounding box center [513, 417] width 450 height 39
type textarea "I need to clarify the storage/garage fee with the team. I believe the informati…"
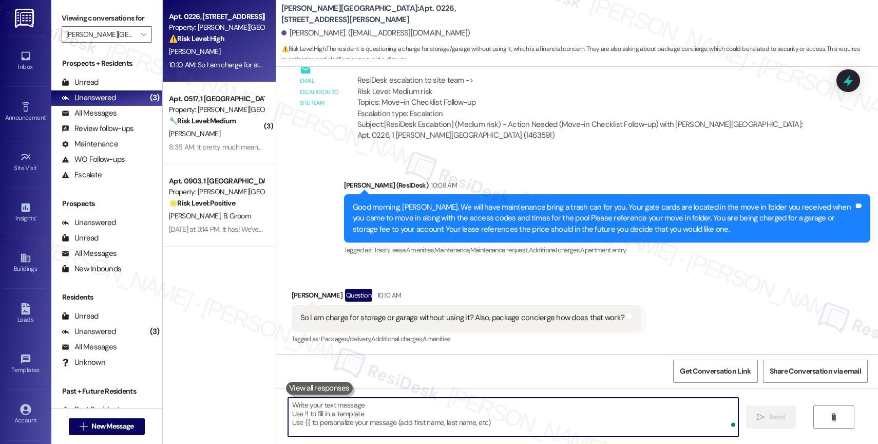
scroll to position [596, 0]
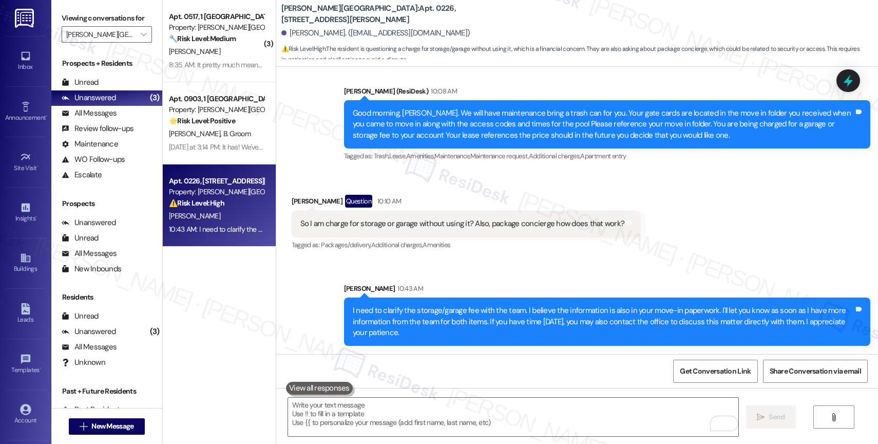
click at [449, 228] on div "So I am charge for storage or garage without using it? Also, package concierge …" at bounding box center [462, 223] width 325 height 11
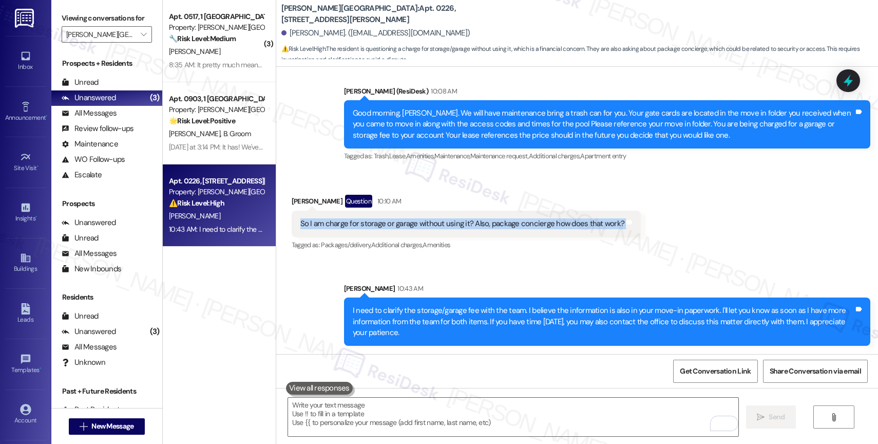
click at [449, 228] on div "So I am charge for storage or garage without using it? Also, package concierge …" at bounding box center [462, 223] width 325 height 11
copy div "So I am charge for storage or garage without using it? Also, package concierge …"
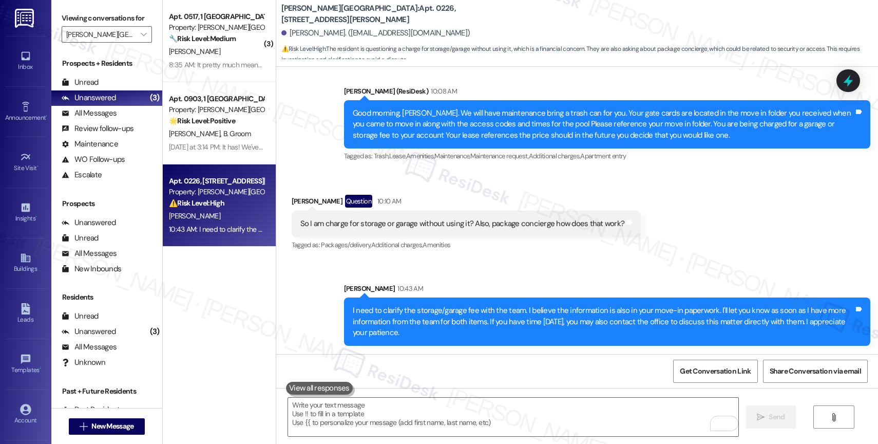
click at [459, 200] on div "Aleya Sapp Question 10:10 AM" at bounding box center [467, 203] width 350 height 16
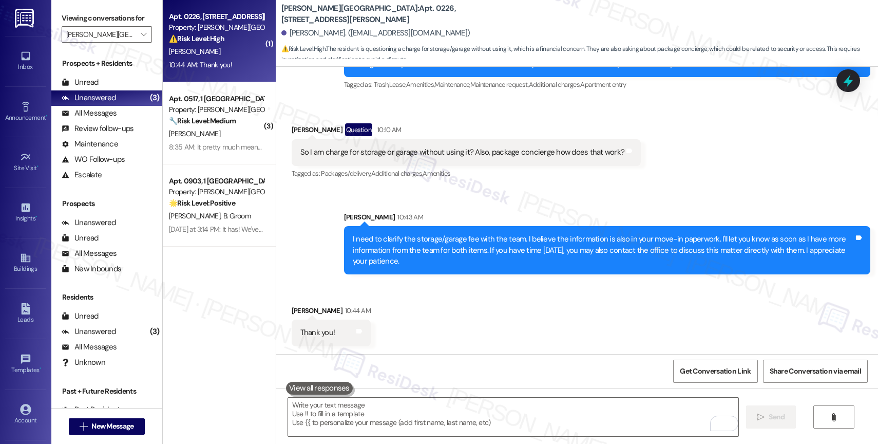
scroll to position [668, 0]
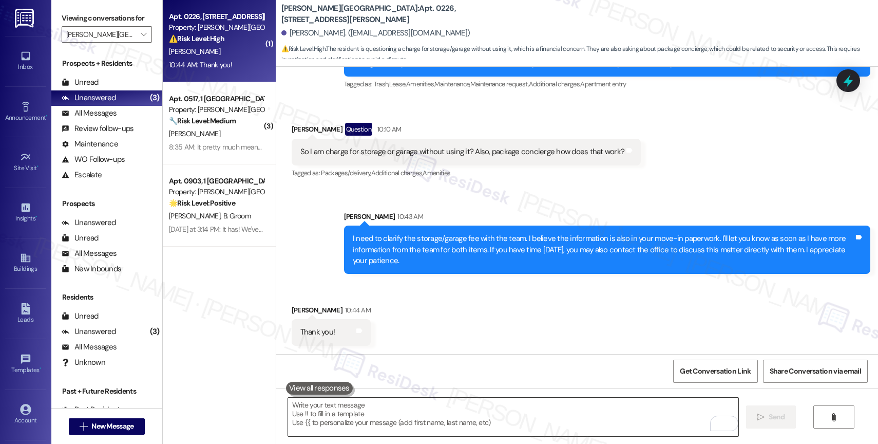
click at [362, 407] on textarea "To enrich screen reader interactions, please activate Accessibility in Grammarl…" at bounding box center [513, 417] width 450 height 39
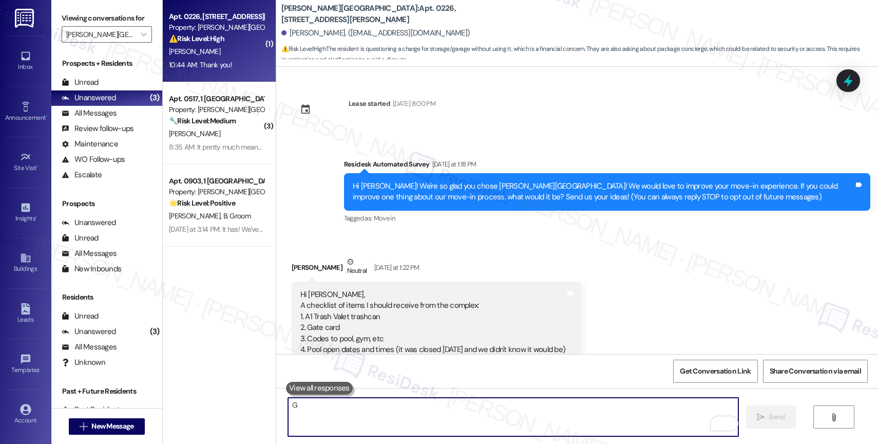
scroll to position [668, 0]
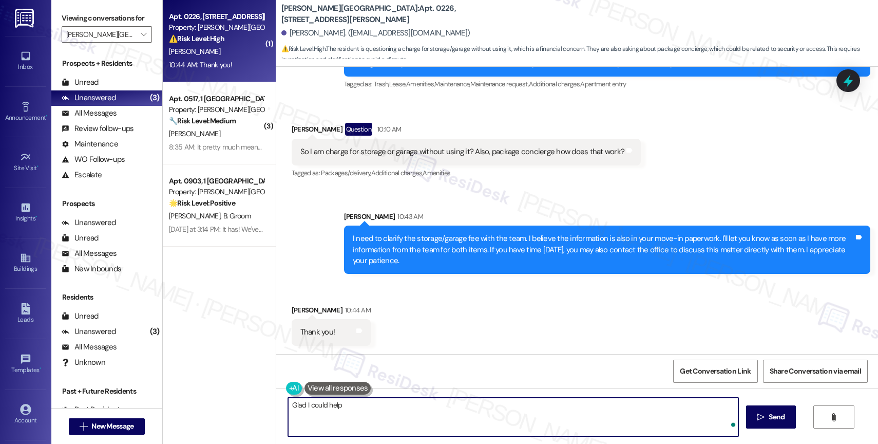
type textarea "Glad I could help!"
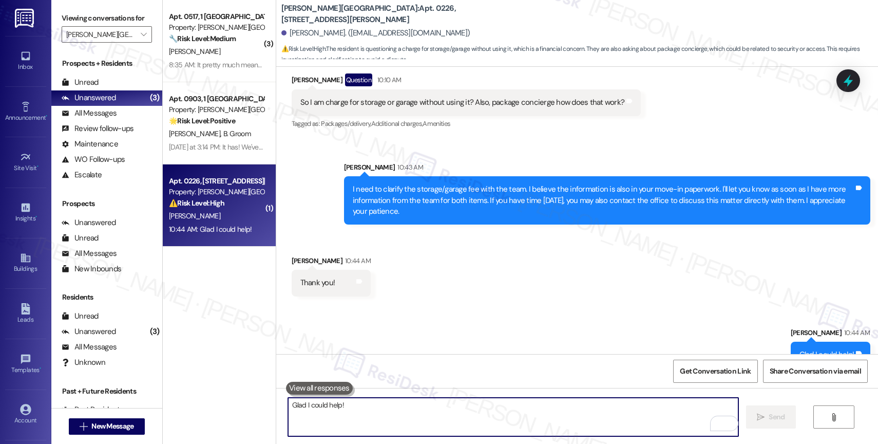
scroll to position [739, 0]
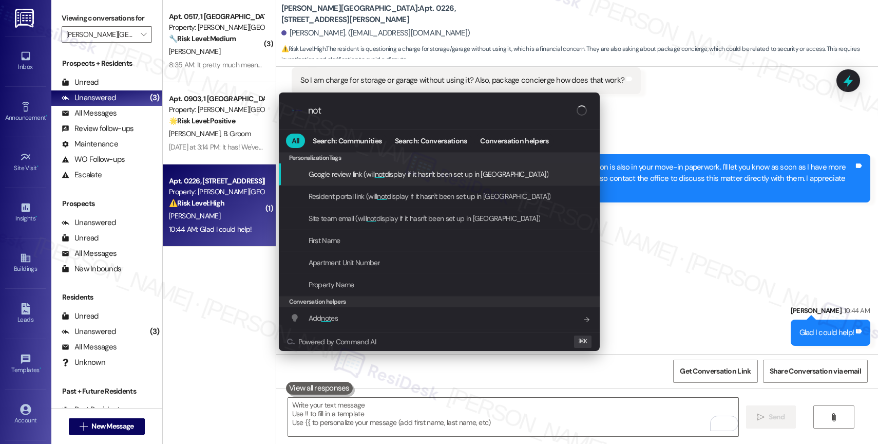
type input "note"
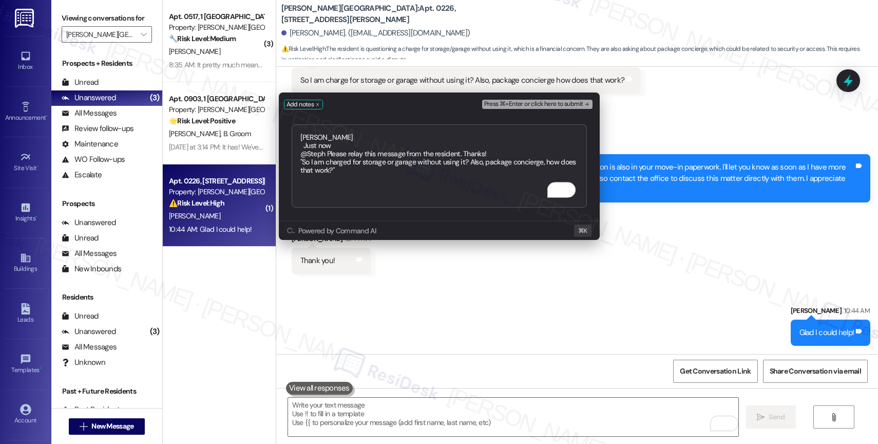
type textarea "[PERSON_NAME] Just now @Steph Please relay this message from the resident. Than…"
click at [507, 102] on span "Press ⌘+Enter or click here to submit" at bounding box center [533, 104] width 99 height 7
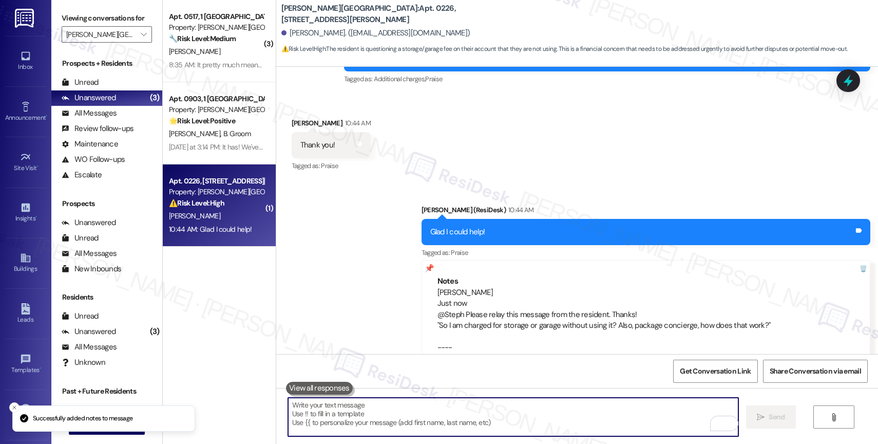
scroll to position [904, 0]
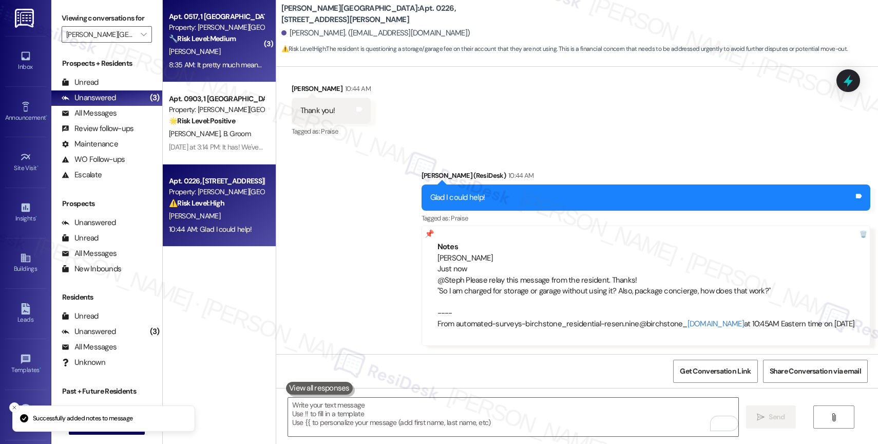
click at [211, 39] on strong "🔧 Risk Level: Medium" at bounding box center [202, 38] width 67 height 9
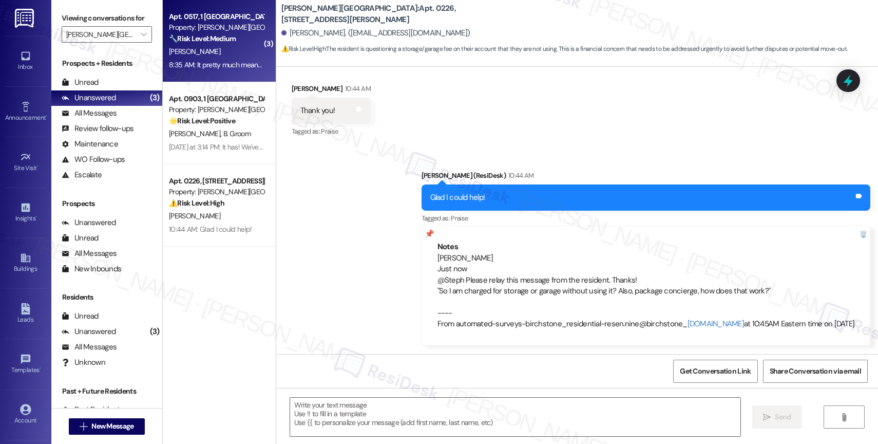
type textarea "Fetching suggested responses. Please feel free to read through the conversation…"
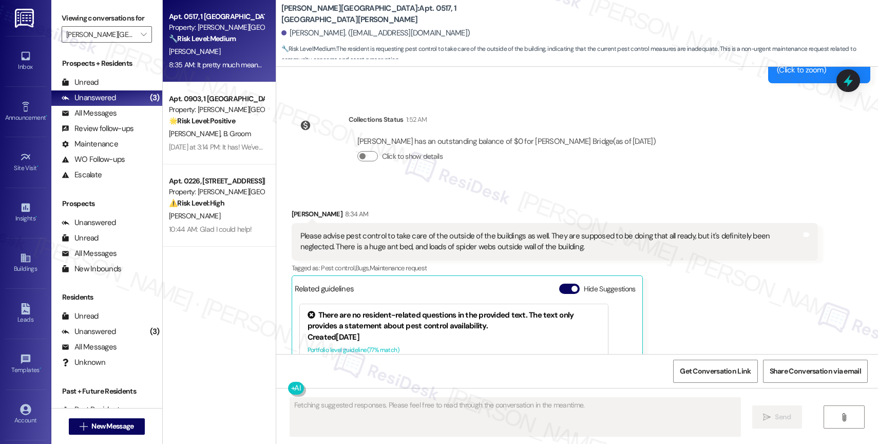
scroll to position [26398, 0]
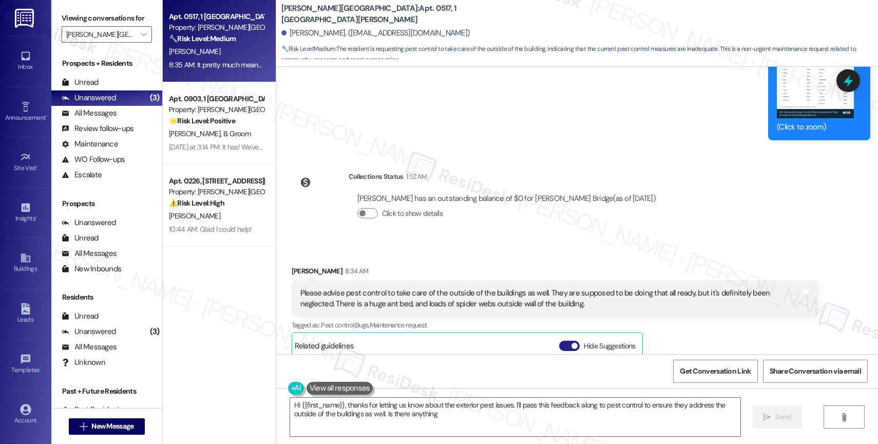
click at [560, 341] on button "Hide Suggestions" at bounding box center [569, 346] width 21 height 10
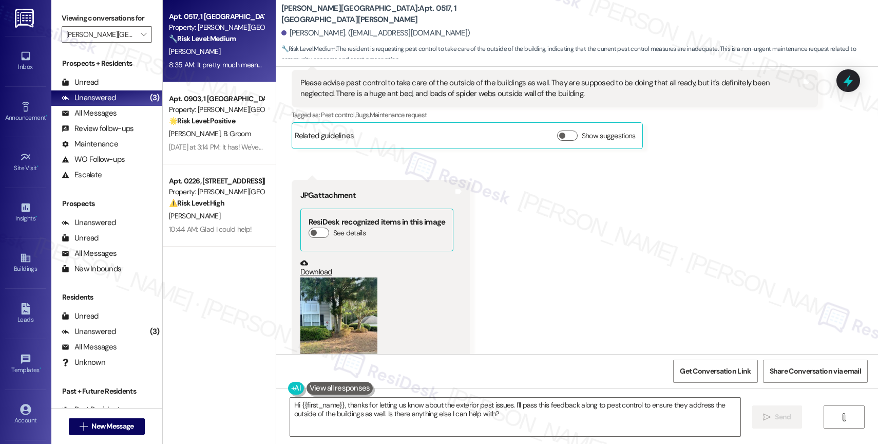
click at [348, 277] on button "Zoom image" at bounding box center [338, 328] width 77 height 103
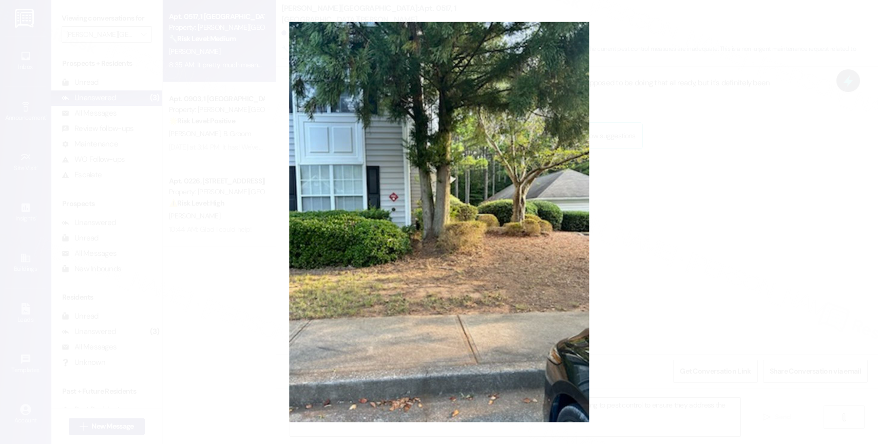
click at [439, 238] on button "Unzoom image" at bounding box center [439, 222] width 878 height 444
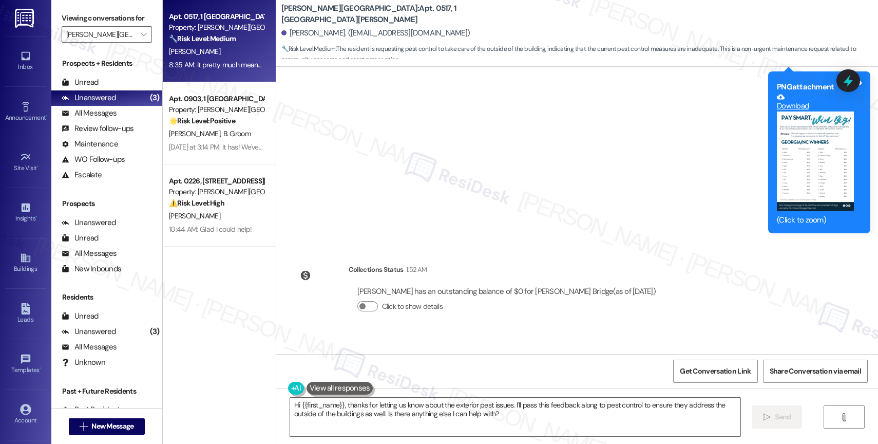
scroll to position [26399, 0]
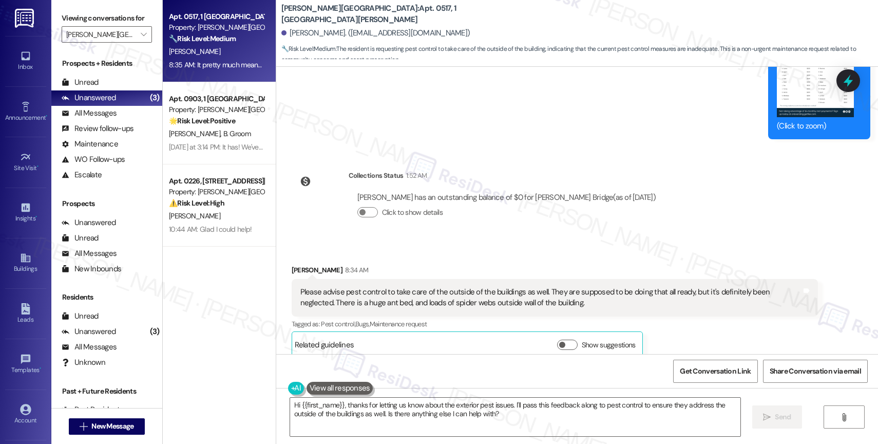
click at [485, 162] on div "Collections Status 1:52 AM [PERSON_NAME] has an outstanding balance of $0 for […" at bounding box center [478, 201] width 388 height 79
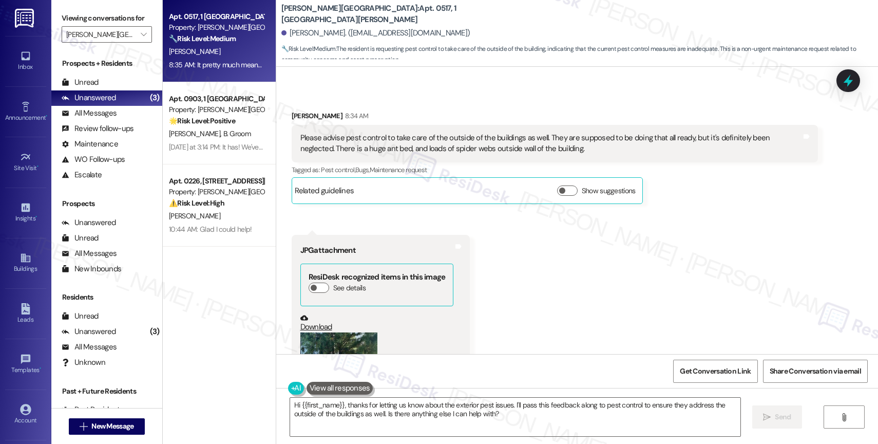
scroll to position [26648, 0]
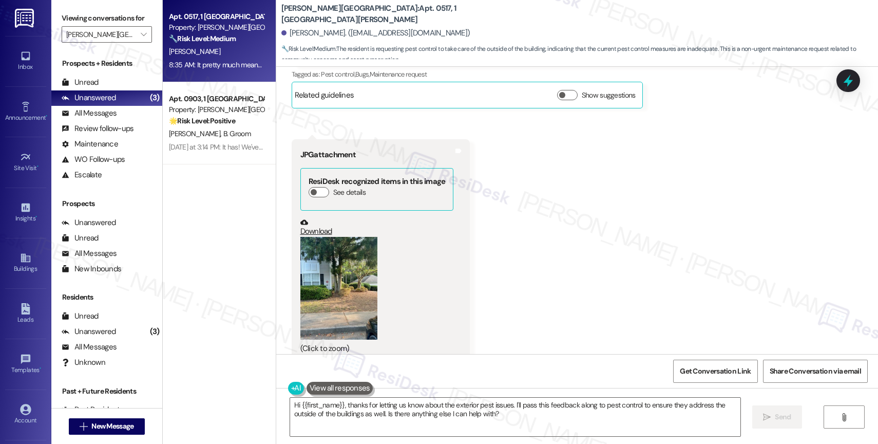
click at [602, 216] on div "Received via SMS [PERSON_NAME] 8:34 AM Please advise pest control to take care …" at bounding box center [577, 217] width 602 height 450
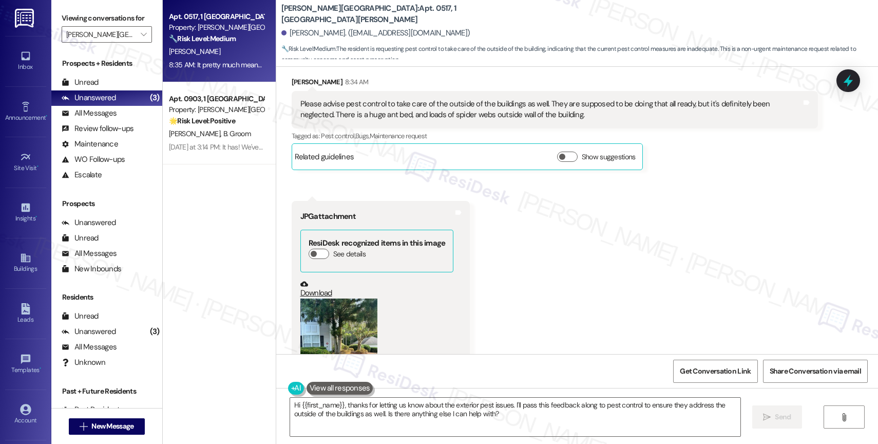
scroll to position [26301, 0]
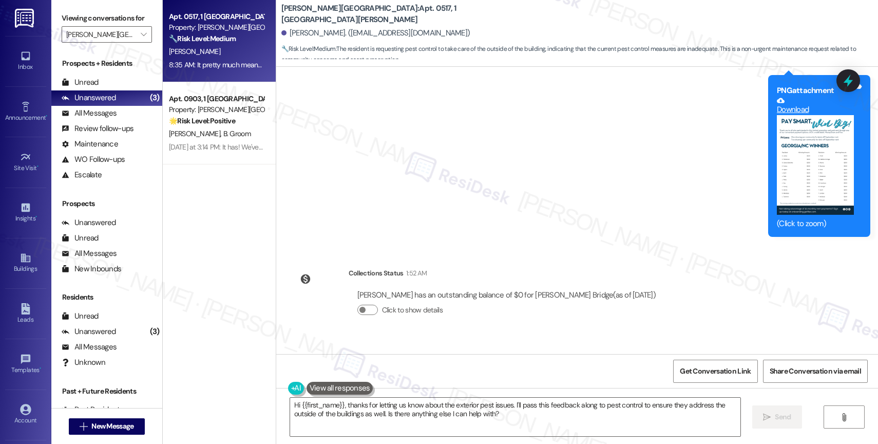
click at [457, 260] on div "Collections Status 1:52 AM [PERSON_NAME] has an outstanding balance of $0 for […" at bounding box center [478, 299] width 388 height 79
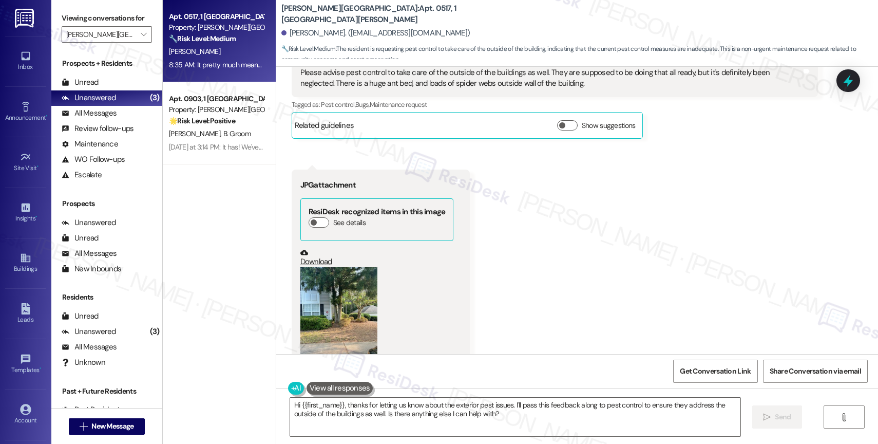
scroll to position [26641, 0]
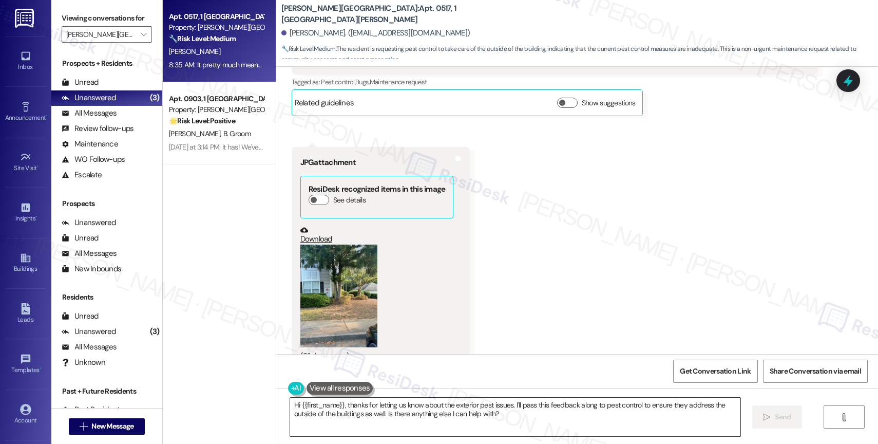
click at [514, 417] on textarea "Hi {{first_name}}, thanks for letting us know about the exterior pest issues. I…" at bounding box center [515, 417] width 450 height 39
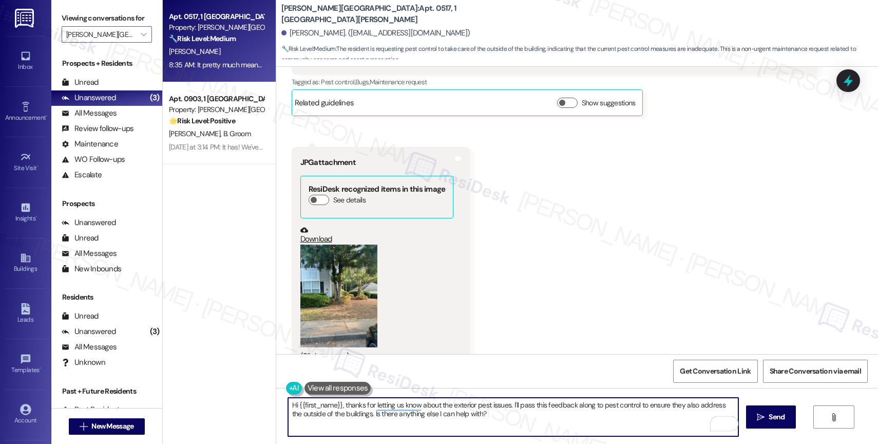
click at [520, 417] on textarea "Hi {{first_name}}, thanks for letting us know about the exterior pest issues. I…" at bounding box center [513, 417] width 450 height 39
type textarea "Hi {{first_name}}, thanks for letting us know about the exterior pest issues. I…"
click at [763, 418] on icon "" at bounding box center [761, 417] width 8 height 8
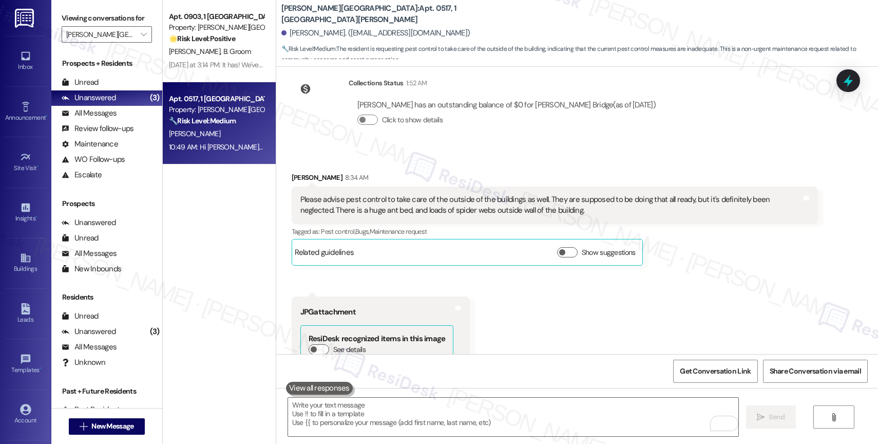
scroll to position [26490, 0]
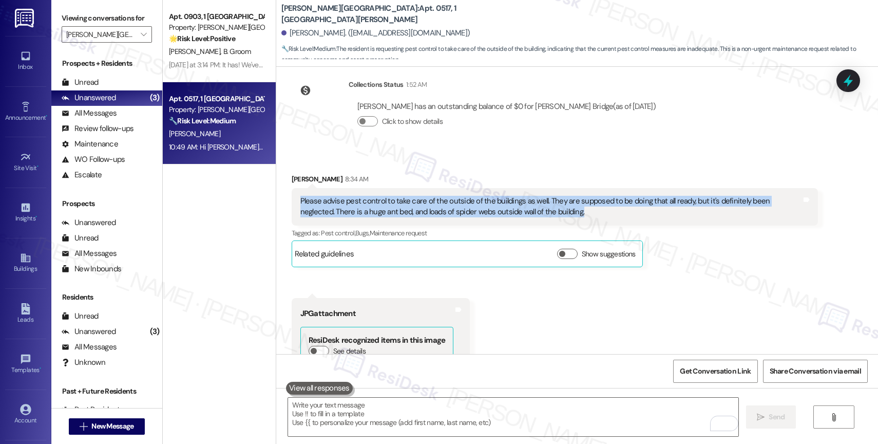
drag, startPoint x: 290, startPoint y: 108, endPoint x: 765, endPoint y: 123, distance: 475.3
click at [765, 188] on div "Please advise pest control to take care of the outside of the buildings as well…" at bounding box center [555, 206] width 526 height 37
copy div "Please advise pest control to take care of the outside of the buildings as well…"
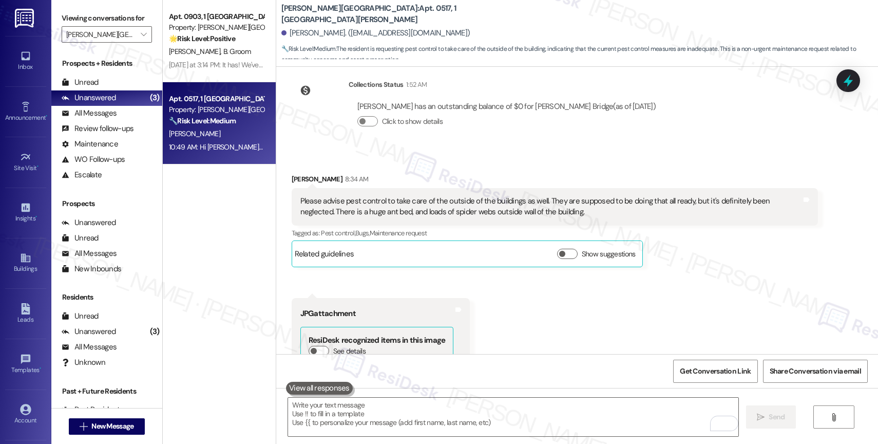
click at [557, 242] on div "Received via SMS [PERSON_NAME] 8:34 AM Please advise pest control to take care …" at bounding box center [577, 375] width 602 height 450
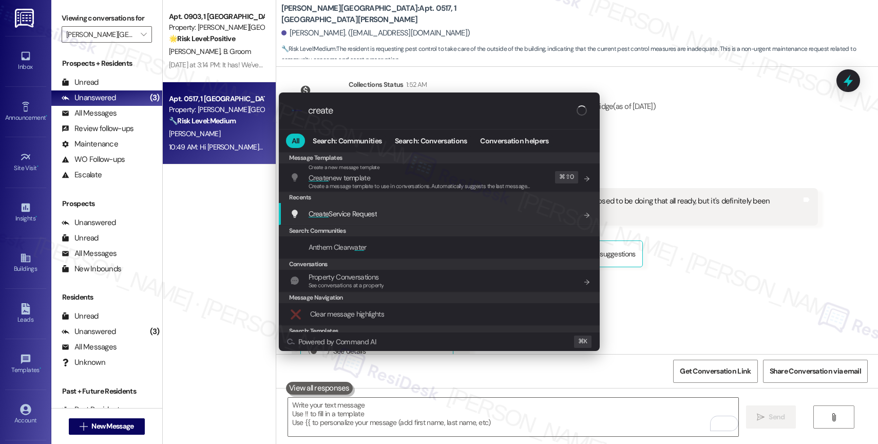
type input "create"
click at [375, 213] on span "Create Service Request" at bounding box center [343, 213] width 68 height 9
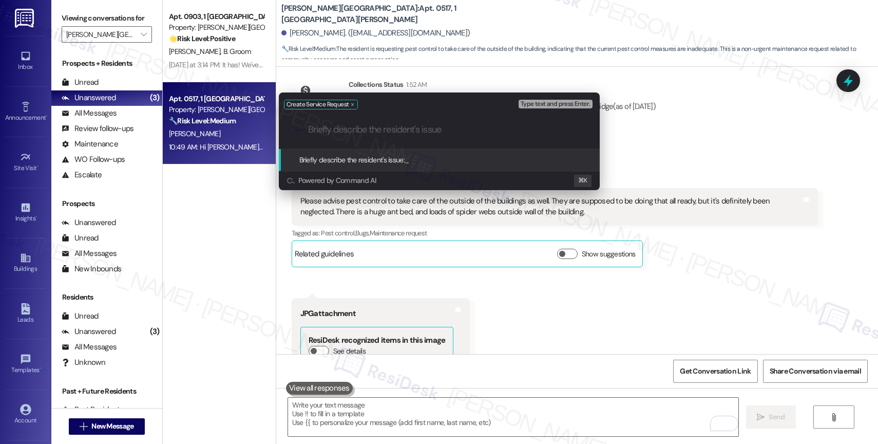
paste input "Please advise pest control to take care of the outside of the buildings as well…"
type input "Please advise pest control to take care of the outside of the buildings as well…"
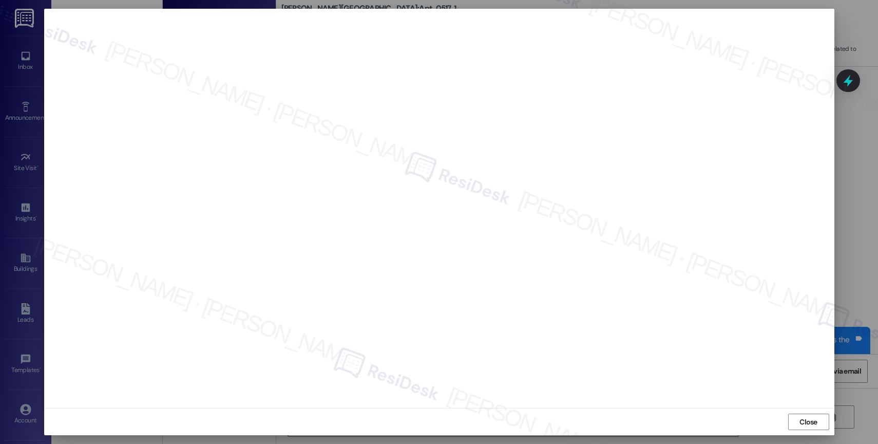
scroll to position [26802, 0]
click at [809, 417] on span "Close" at bounding box center [809, 422] width 18 height 11
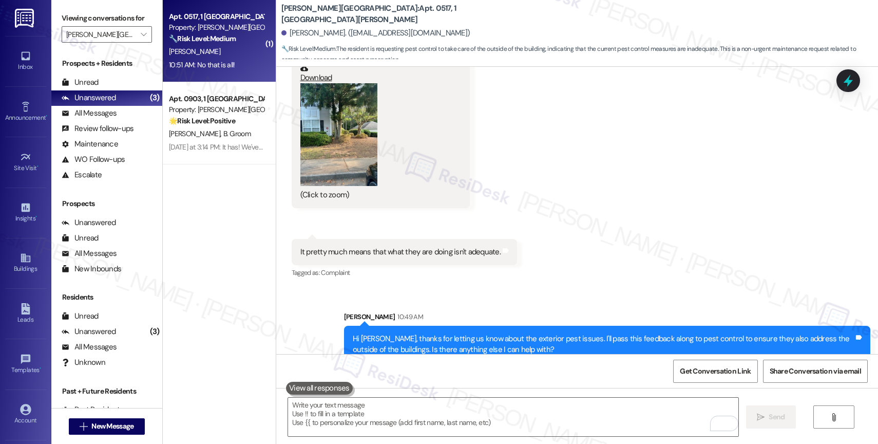
scroll to position [26802, 0]
click at [364, 422] on textarea "To enrich screen reader interactions, please activate Accessibility in Grammarl…" at bounding box center [513, 417] width 450 height 39
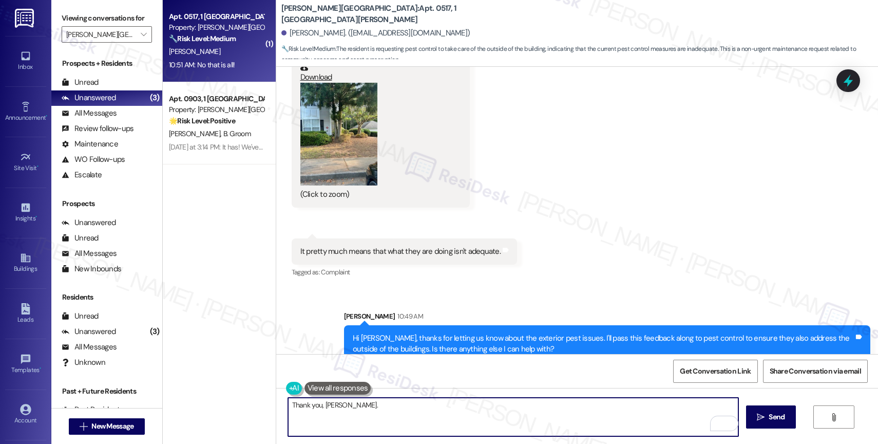
paste textarea "Feel free to let us know if you have other questions or concerns so we can assi…"
type textarea "Thank you, Andrea. Feel free to let us know if you have other questions or conc…"
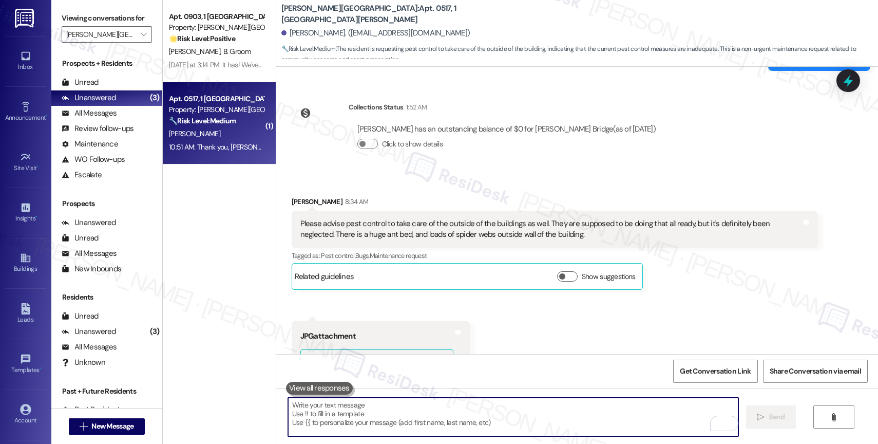
scroll to position [26341, 0]
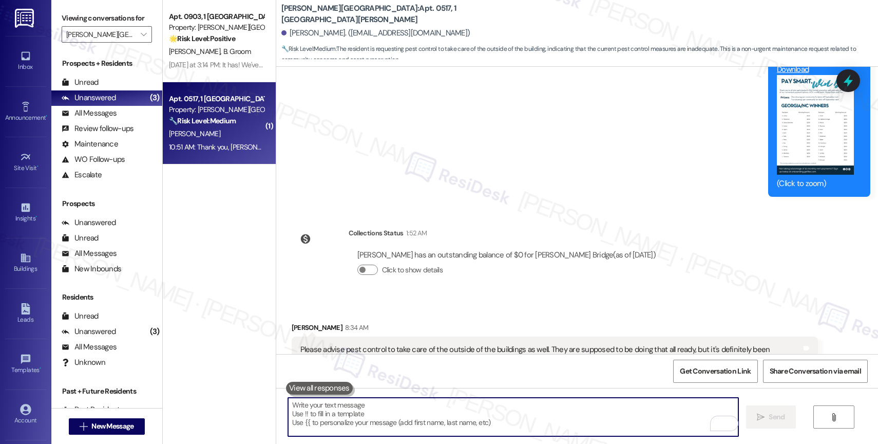
click at [372, 344] on div "Please advise pest control to take care of the outside of the buildings as well…" at bounding box center [550, 355] width 501 height 22
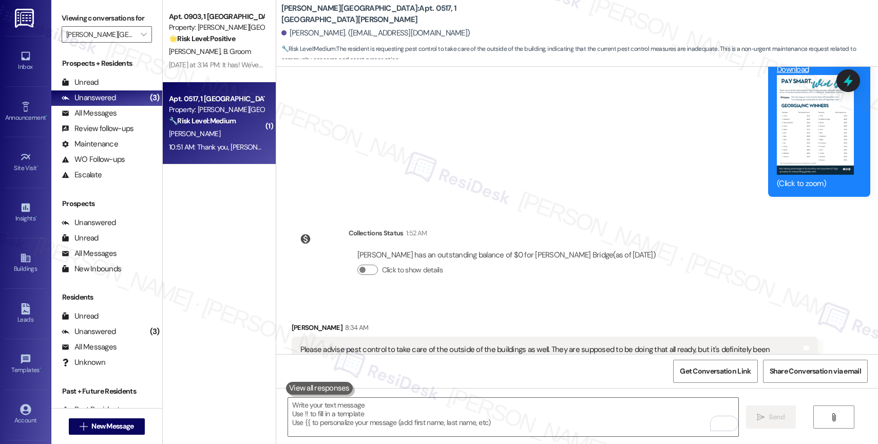
click at [372, 344] on div "Please advise pest control to take care of the outside of the buildings as well…" at bounding box center [550, 355] width 501 height 22
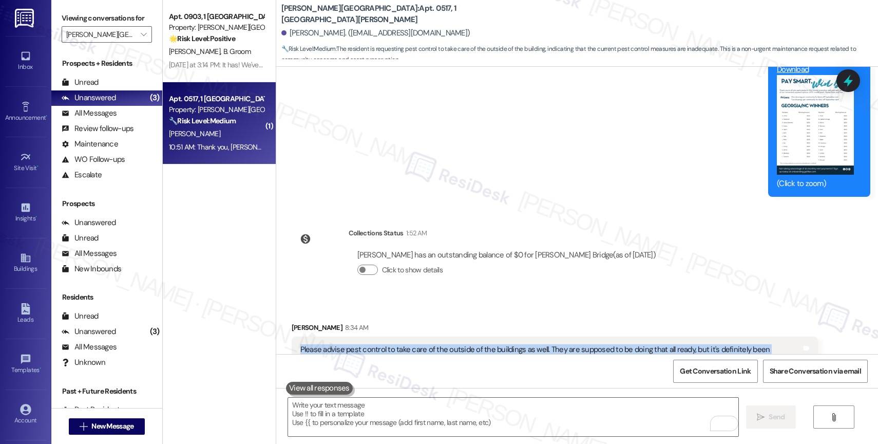
click at [372, 344] on div "Please advise pest control to take care of the outside of the buildings as well…" at bounding box center [550, 355] width 501 height 22
copy div "Please advise pest control to take care of the outside of the buildings as well…"
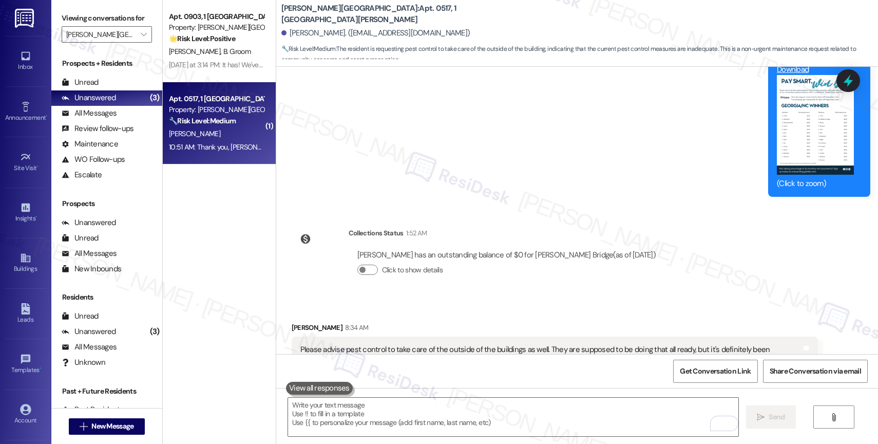
click at [424, 261] on div "Click to show details" at bounding box center [506, 272] width 298 height 23
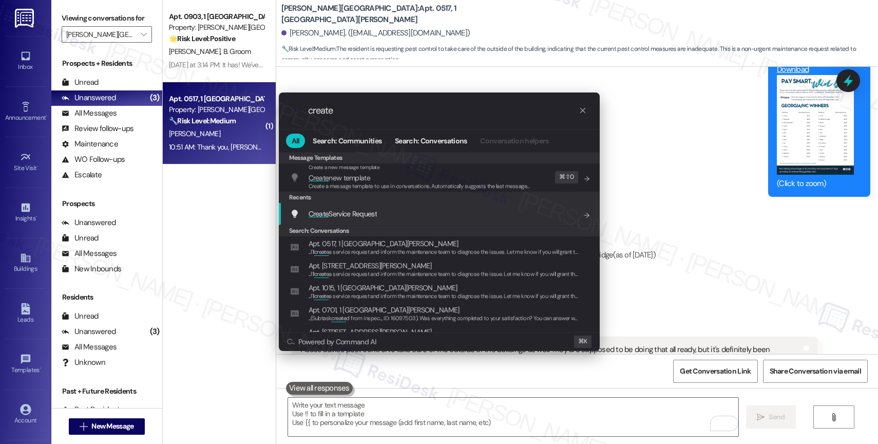
type input "create"
click at [356, 209] on span "Create Service Request" at bounding box center [343, 213] width 68 height 9
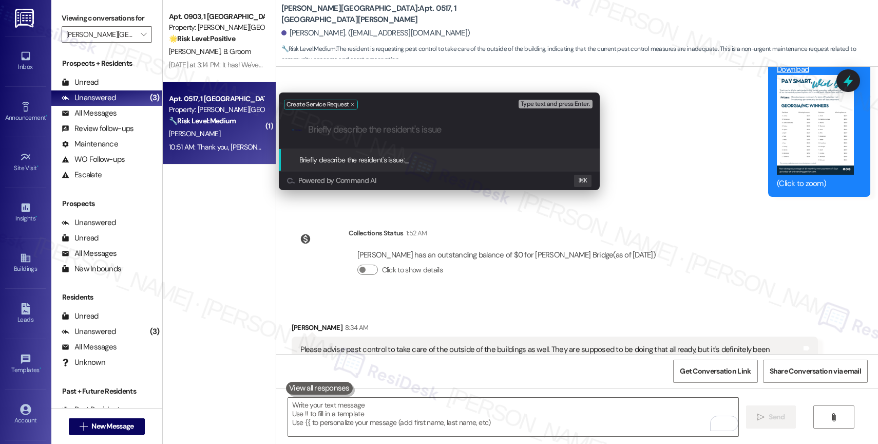
paste input "Please advise pest control to take care of the outside of the buildings as well…"
type input "Please advise pest control to take care of the outside of the buildings as well…"
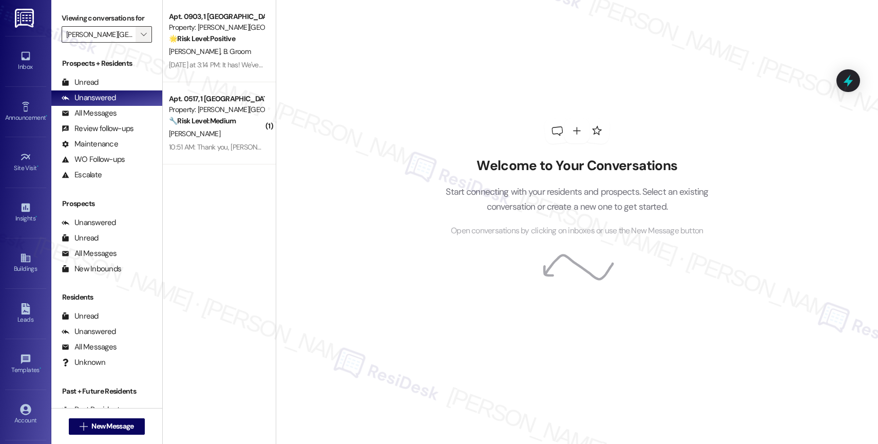
click at [139, 41] on span "" at bounding box center [144, 34] width 10 height 16
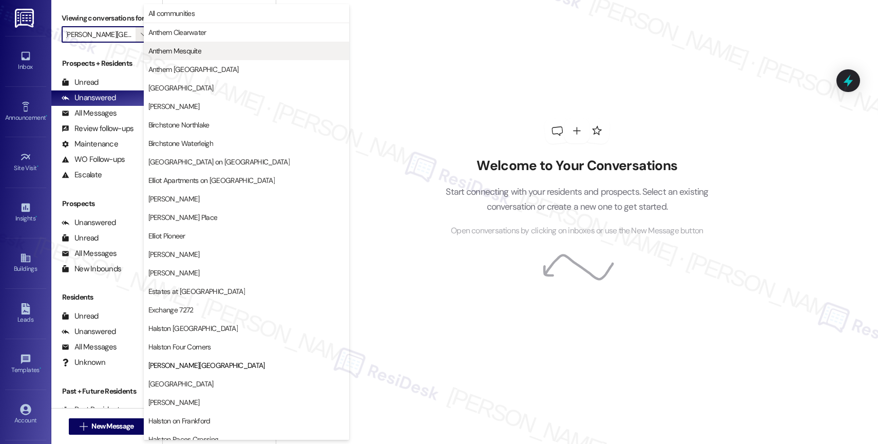
click at [228, 46] on span "Anthem Mesquite" at bounding box center [246, 51] width 196 height 10
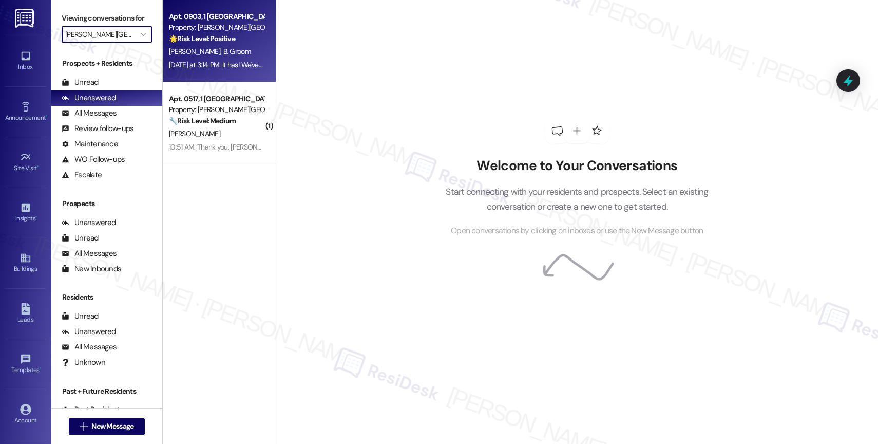
type input "Anthem Mesquite"
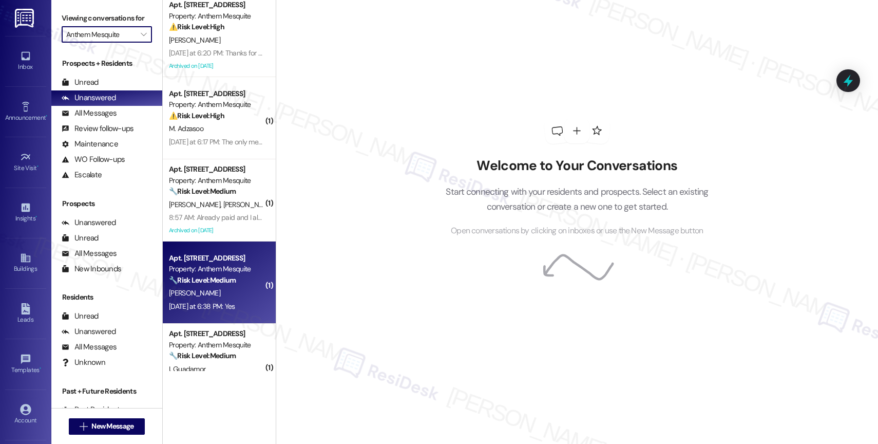
scroll to position [332, 0]
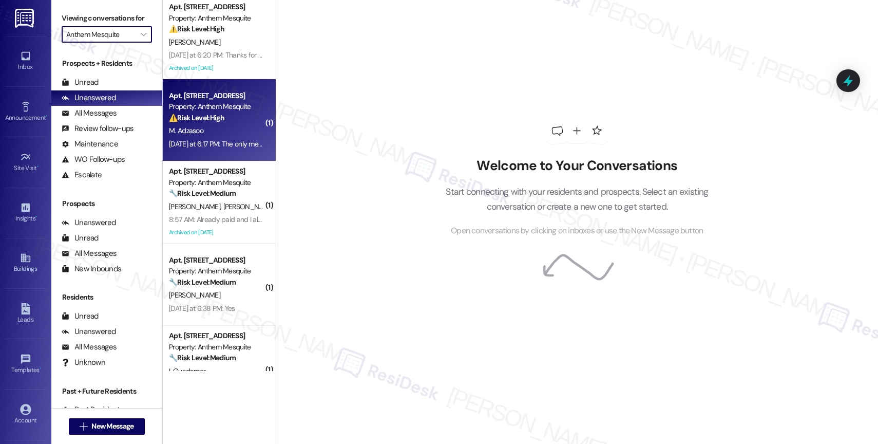
click at [229, 134] on div "M. Adzasoo" at bounding box center [216, 130] width 97 height 13
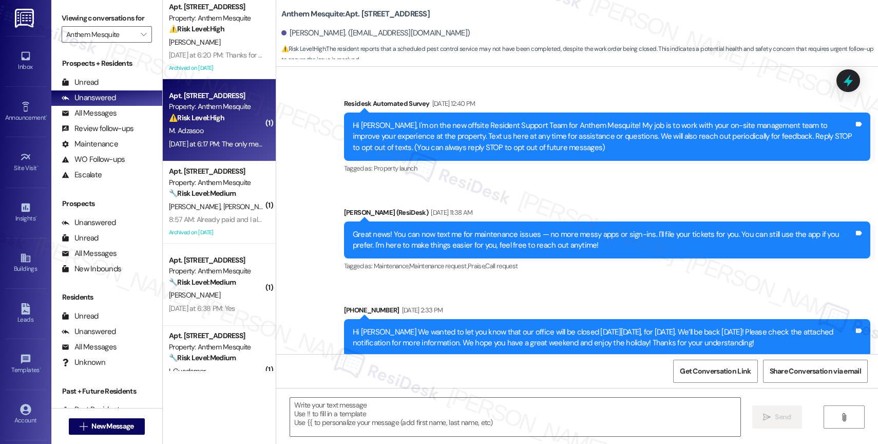
scroll to position [6116, 0]
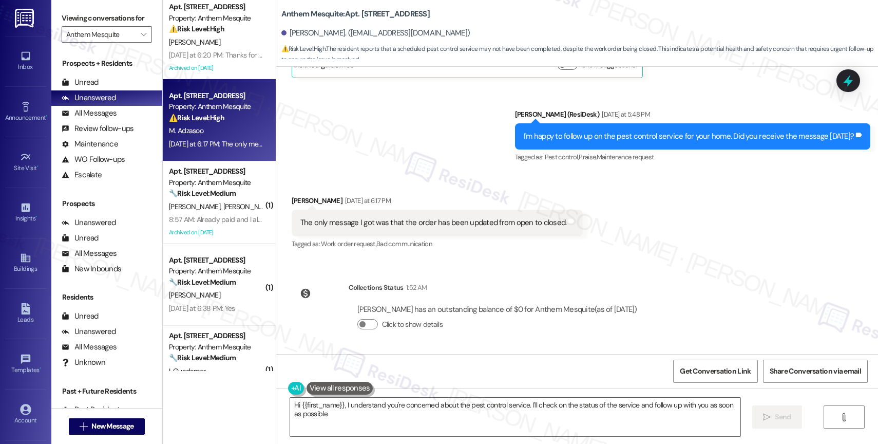
type textarea "Hi {{first_name}}, I understand you're concerned about the pest control service…"
click at [387, 128] on div "Sent via SMS [PERSON_NAME] (ResiDesk) [DATE] at 5:48 PM I'm happy to follow up …" at bounding box center [577, 129] width 602 height 87
click at [443, 160] on div "Sent via SMS [PERSON_NAME] (ResiDesk) [DATE] at 5:48 PM I'm happy to follow up …" at bounding box center [577, 129] width 602 height 87
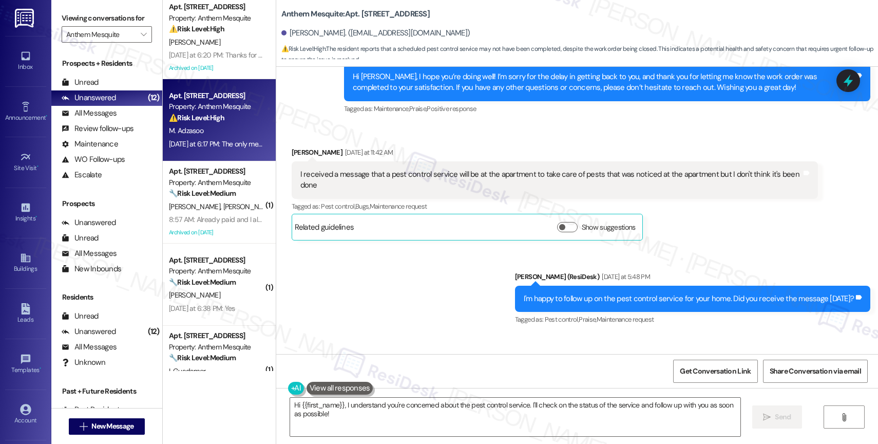
scroll to position [5943, 0]
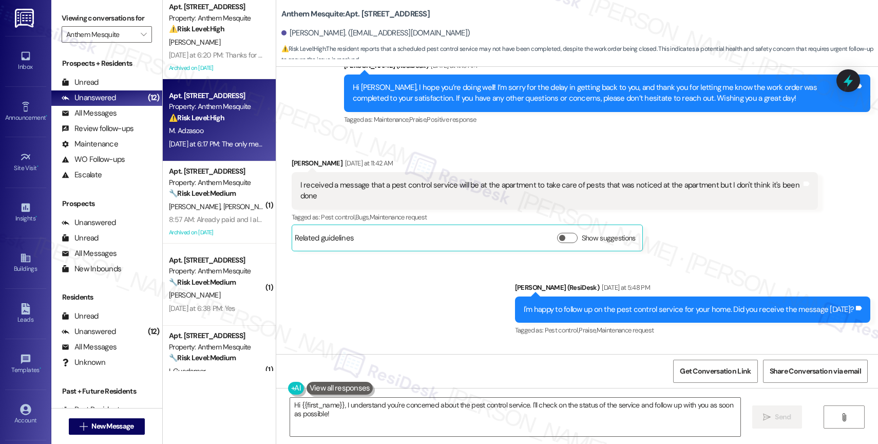
click at [479, 147] on div "Received via SMS [PERSON_NAME] [DATE] at 11:42 AM I received a message that a p…" at bounding box center [577, 197] width 602 height 124
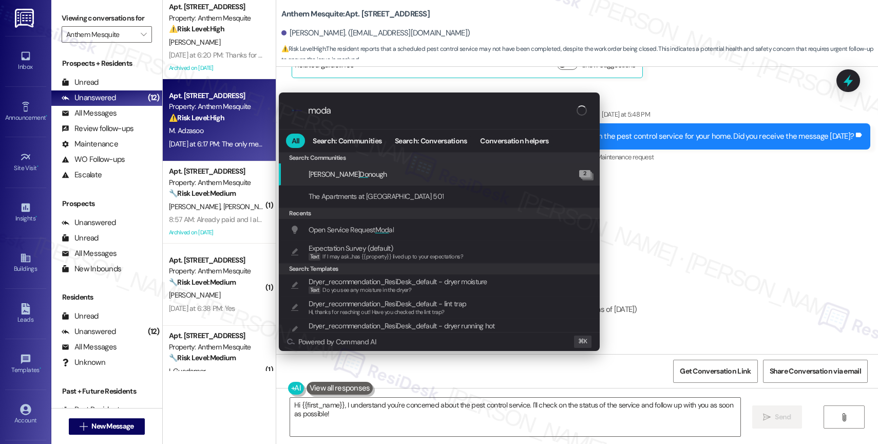
type input "modal"
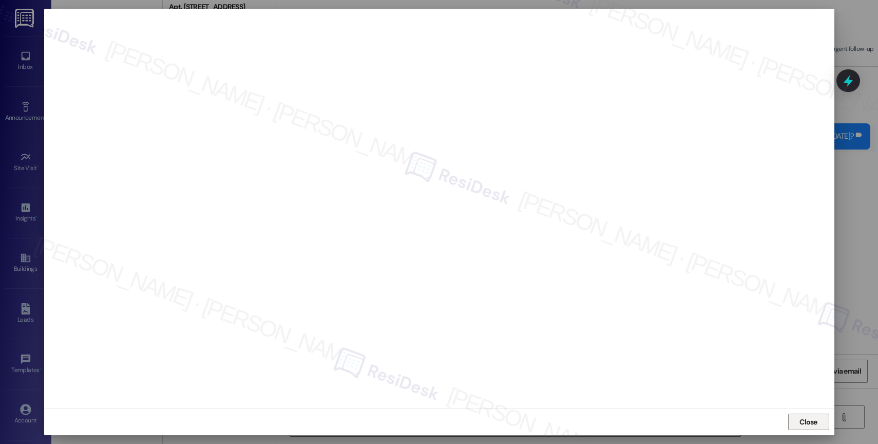
click at [817, 423] on span "Close" at bounding box center [809, 422] width 18 height 11
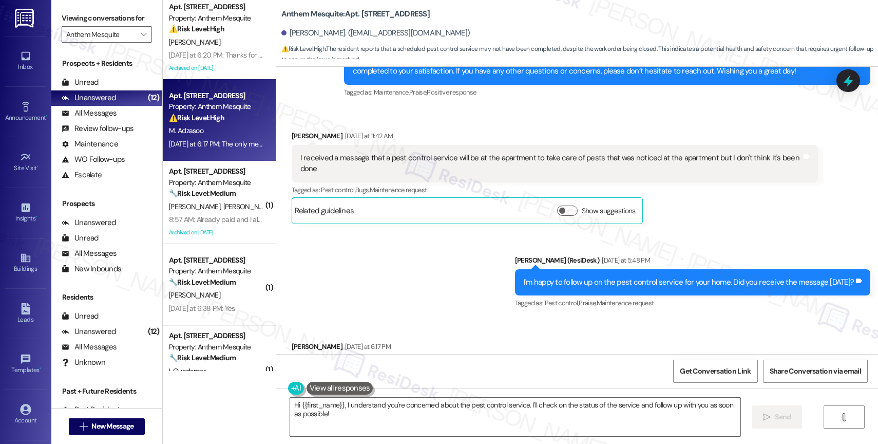
scroll to position [5997, 0]
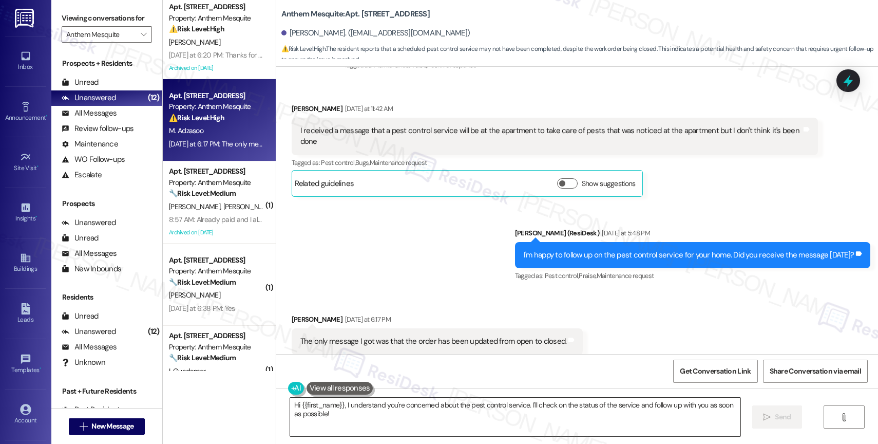
click at [369, 417] on textarea "Hi {{first_name}}, I understand you're concerned about the pest control service…" at bounding box center [515, 417] width 450 height 39
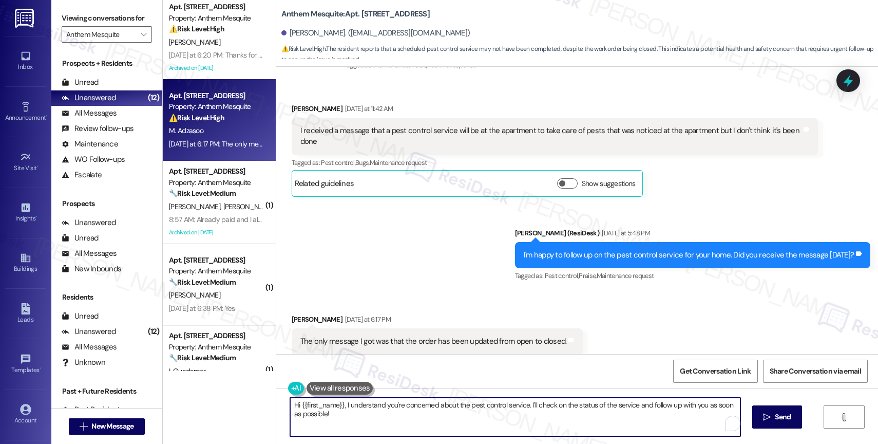
click at [369, 417] on textarea "Hi {{first_name}}, I understand you're concerned about the pest control service…" at bounding box center [515, 417] width 450 height 39
paste textarea "Pest control work orders are tagged as closed after the unit is added to the sc…"
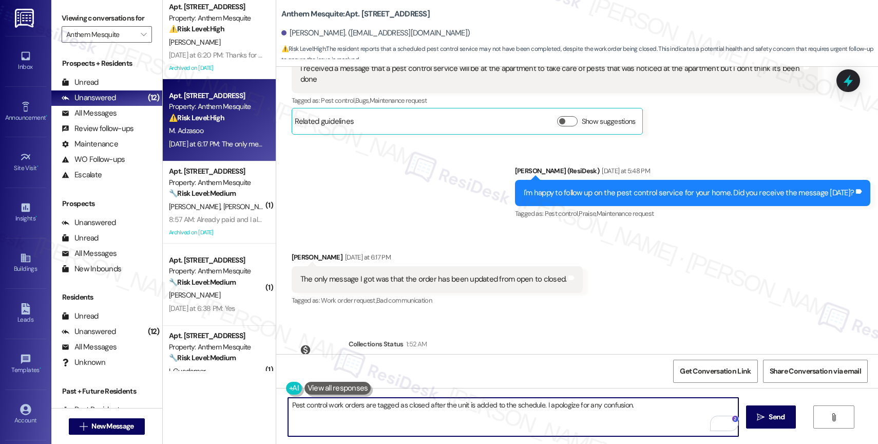
scroll to position [6116, 0]
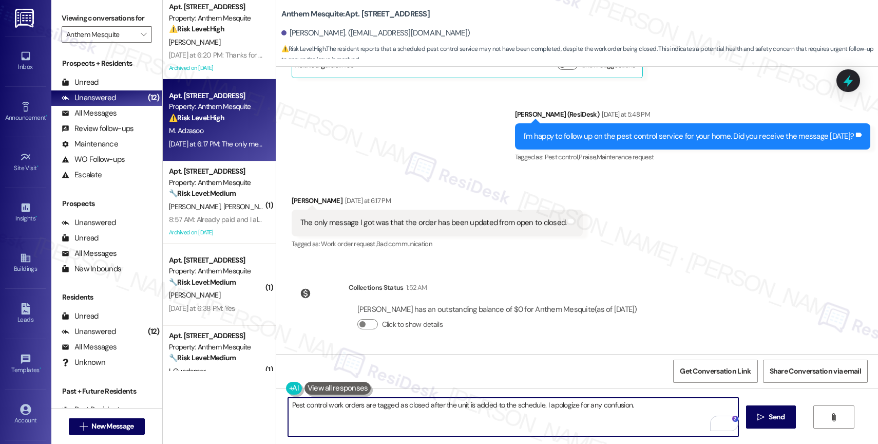
drag, startPoint x: 541, startPoint y: 405, endPoint x: 680, endPoint y: 411, distance: 138.8
click at [680, 411] on textarea "Pest control work orders are tagged as closed after the unit is added to the sc…" at bounding box center [513, 417] width 450 height 39
click at [288, 404] on textarea "Pest control work orders are tagged as closed after the unit is added to the sc…" at bounding box center [513, 417] width 450 height 39
click at [611, 408] on textarea "Got it! Pest control work orders are tagged as closed after the unit is added t…" at bounding box center [513, 417] width 450 height 39
type textarea "Got it! Pest control work orders are tagged as closed after the unit is added t…"
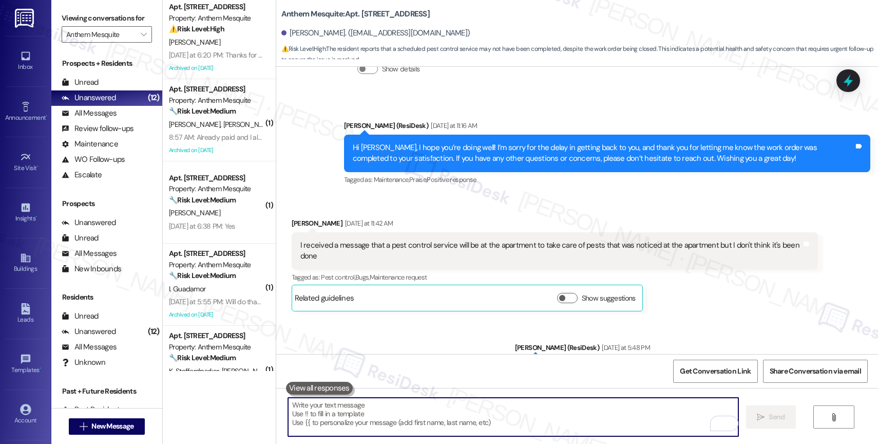
scroll to position [5856, 0]
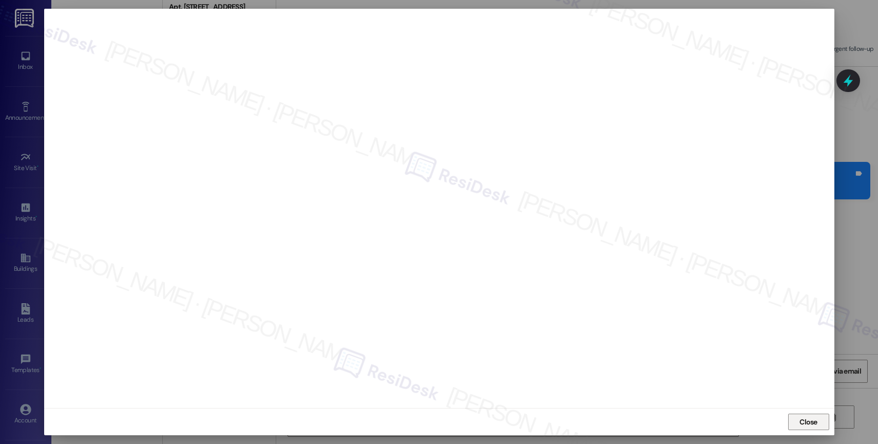
click at [811, 426] on span "Close" at bounding box center [809, 422] width 18 height 11
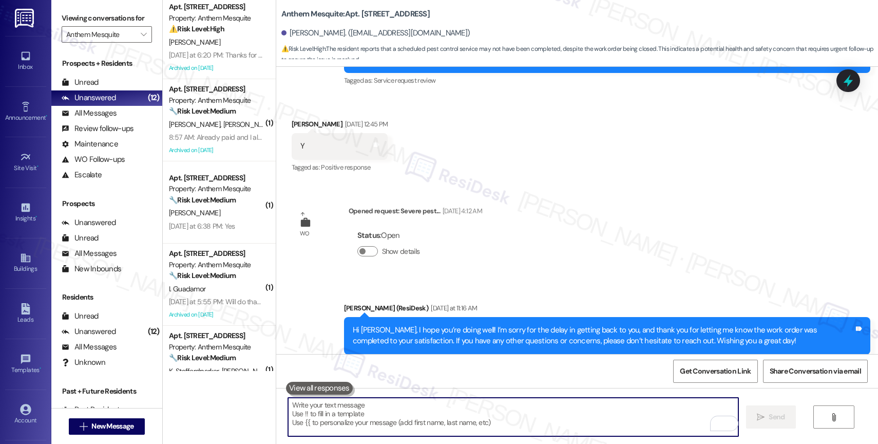
scroll to position [6198, 0]
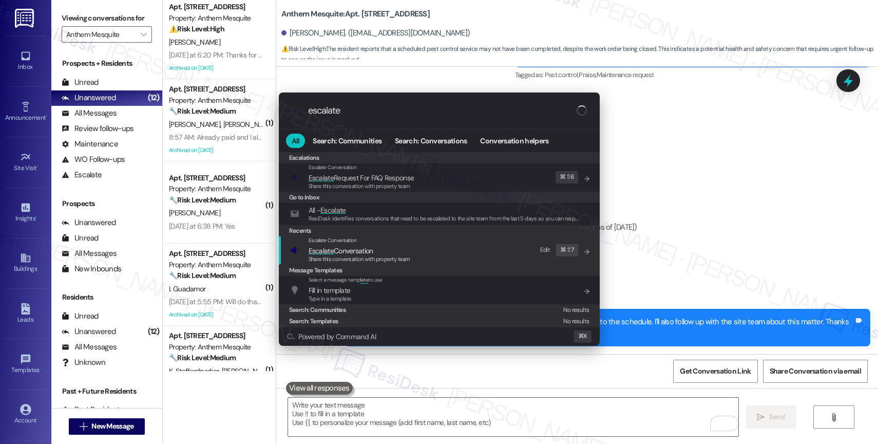
type input "escalate"
click at [363, 245] on span "Escalate Conversation" at bounding box center [341, 250] width 65 height 11
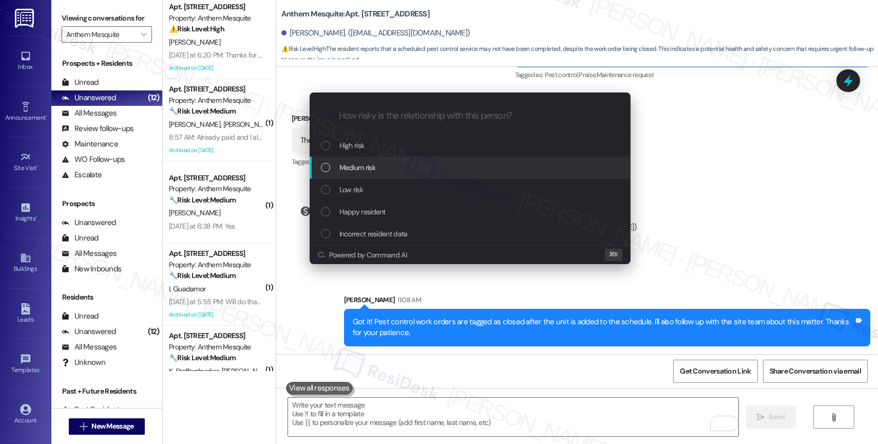
click at [372, 167] on span "Medium risk" at bounding box center [357, 167] width 36 height 11
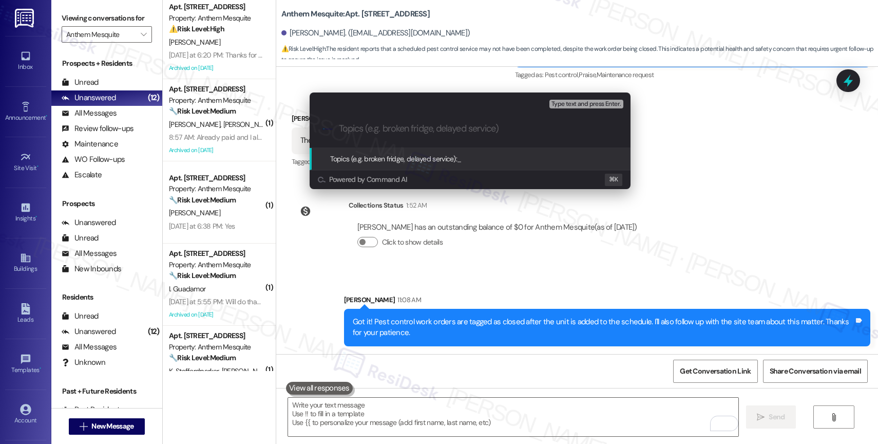
click at [368, 129] on input "Topics (e.g. broken fridge, delayed service)" at bounding box center [478, 128] width 279 height 11
paste input "16118884"
type input "Pest Control Follow-up: WO 16118884"
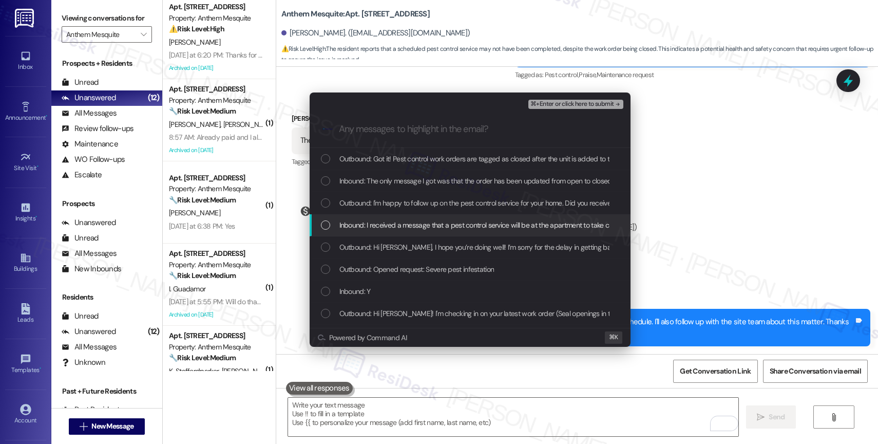
drag, startPoint x: 415, startPoint y: 230, endPoint x: 416, endPoint y: 205, distance: 25.2
click at [415, 230] on span "Inbound: I received a message that a pest control service will be at the apartm…" at bounding box center [589, 224] width 500 height 11
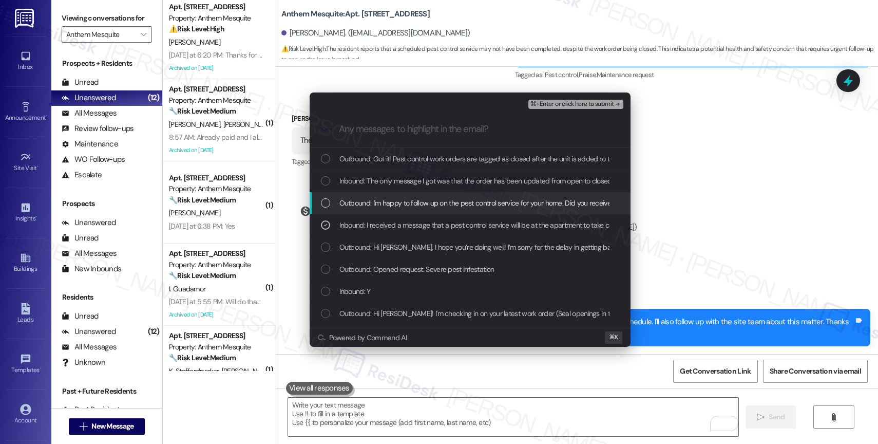
drag, startPoint x: 416, startPoint y: 205, endPoint x: 419, endPoint y: 186, distance: 19.3
click at [416, 204] on span "Outbound: I'm happy to follow up on the pest control service for your home. Did…" at bounding box center [507, 202] width 336 height 11
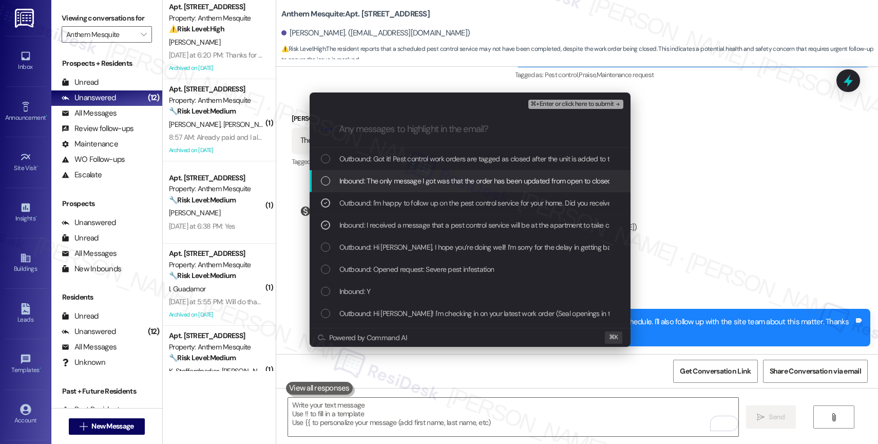
drag, startPoint x: 420, startPoint y: 181, endPoint x: 436, endPoint y: 159, distance: 26.9
click at [420, 181] on span "Inbound: The only message I got was that the order has been updated from open t…" at bounding box center [476, 180] width 274 height 11
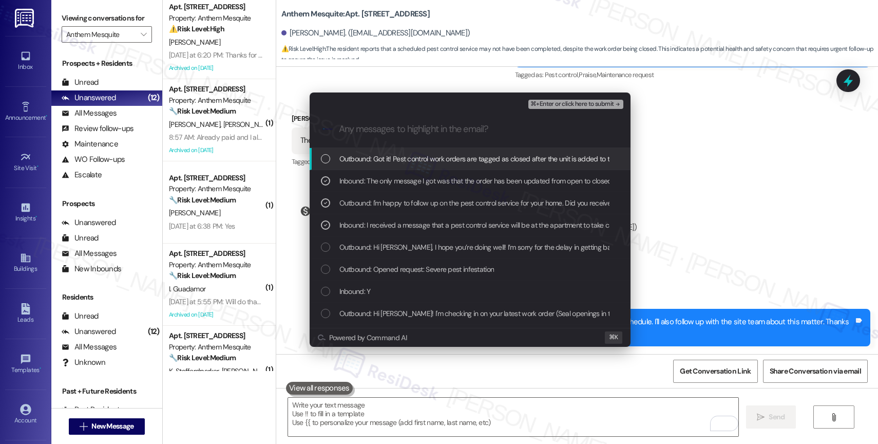
drag, startPoint x: 436, startPoint y: 159, endPoint x: 614, endPoint y: 86, distance: 192.8
click at [438, 157] on span "Outbound: Got it! Pest control work orders are tagged as closed after the unit …" at bounding box center [610, 158] width 542 height 11
click at [585, 104] on span "⌘+Enter or click here to submit" at bounding box center [572, 104] width 83 height 7
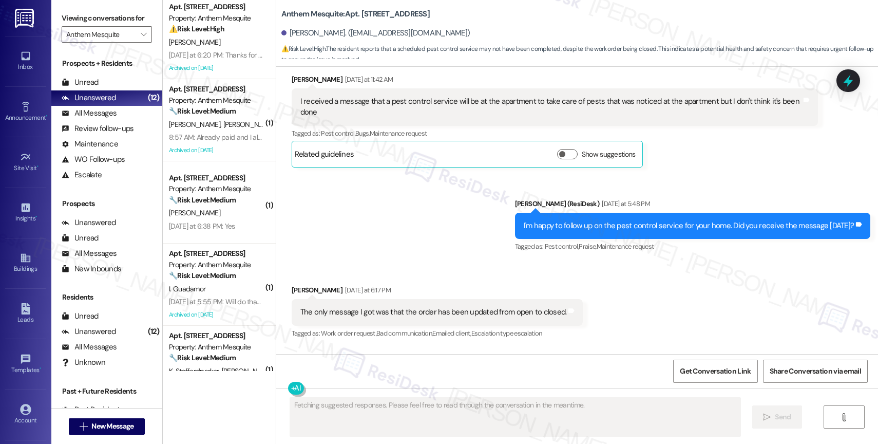
scroll to position [6021, 0]
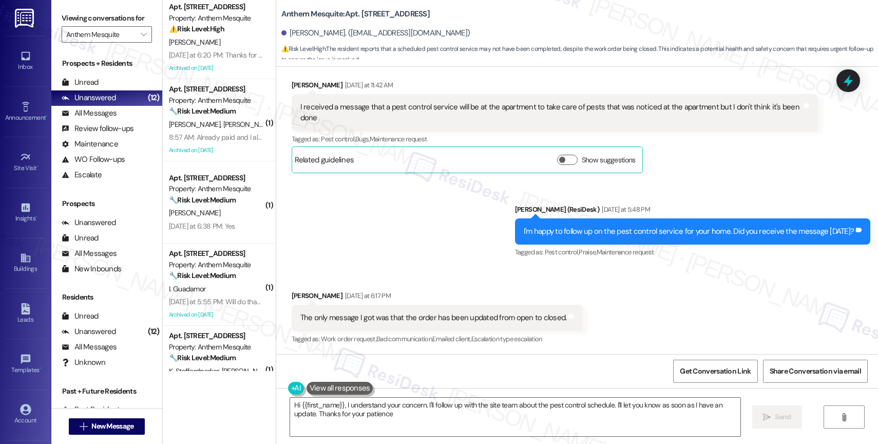
type textarea "Hi {{first_name}}, I understand your concern. I'll follow up with the site team…"
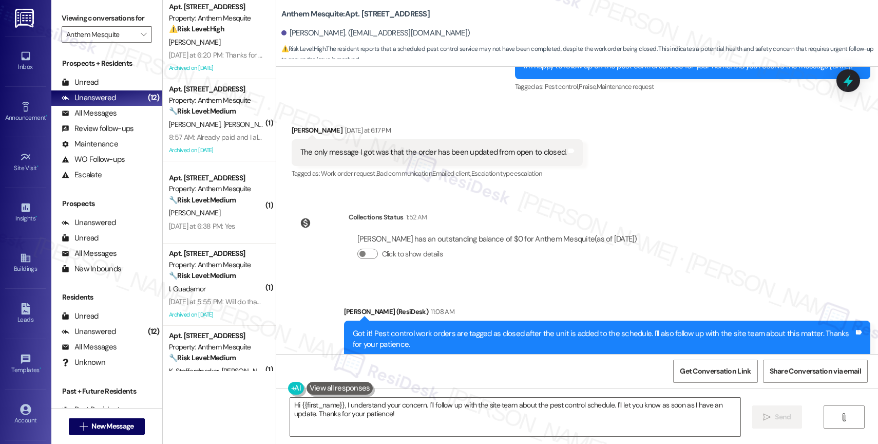
scroll to position [6214, 0]
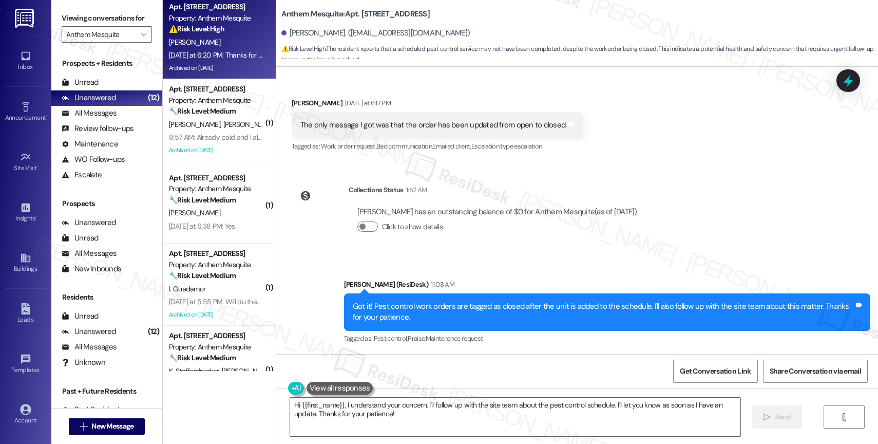
click at [215, 58] on div "Yesterday at 6:20 PM: Thanks for understanding! Yesterday at 6:20 PM: Thanks fo…" at bounding box center [236, 54] width 135 height 9
type textarea "Fetching suggested responses. Please feel free to read through the conversation…"
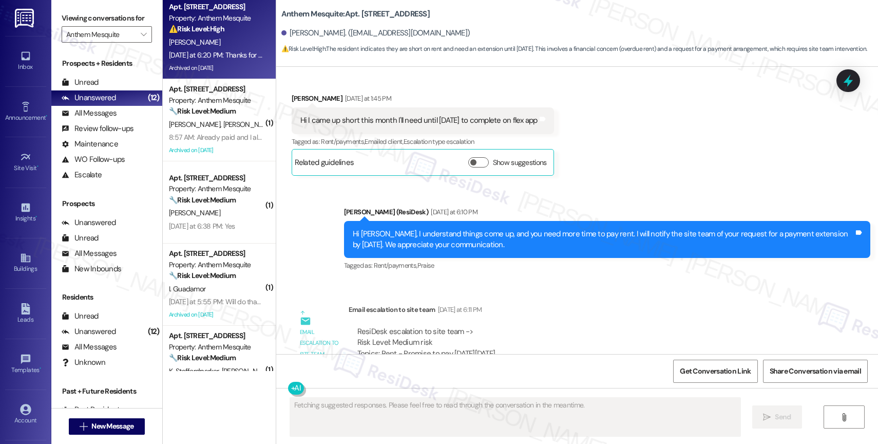
scroll to position [3166, 0]
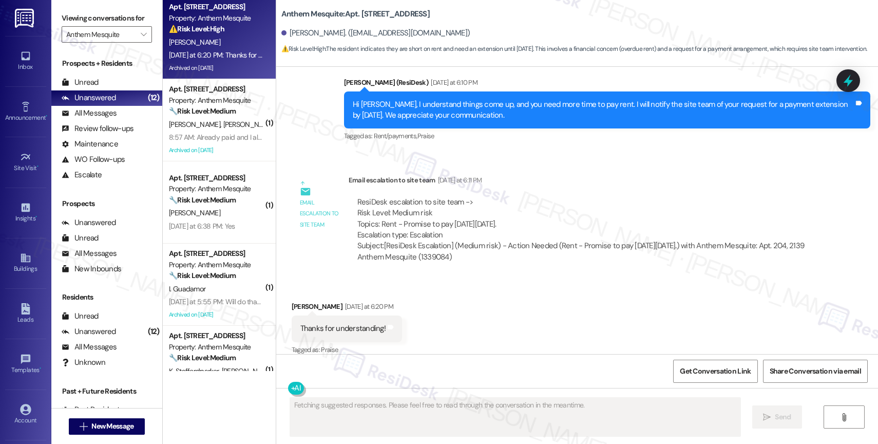
click at [461, 323] on div "Received via SMS Jahsassy Graves Yesterday at 6:20 PM Thanks for understanding!…" at bounding box center [577, 321] width 602 height 87
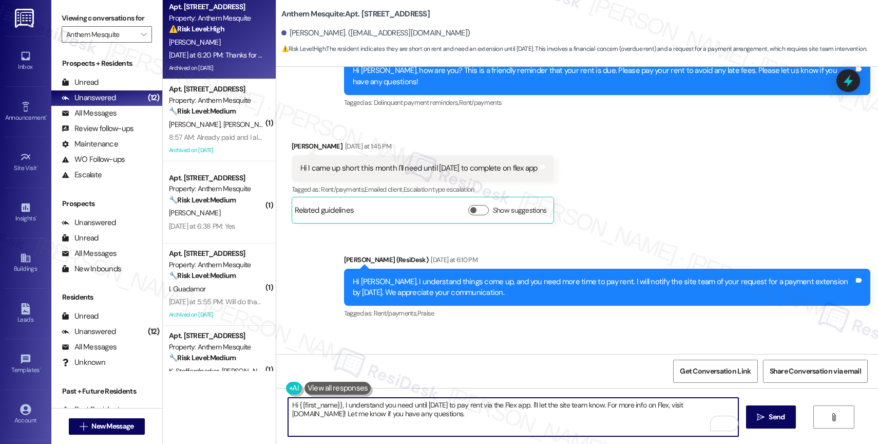
scroll to position [3261, 0]
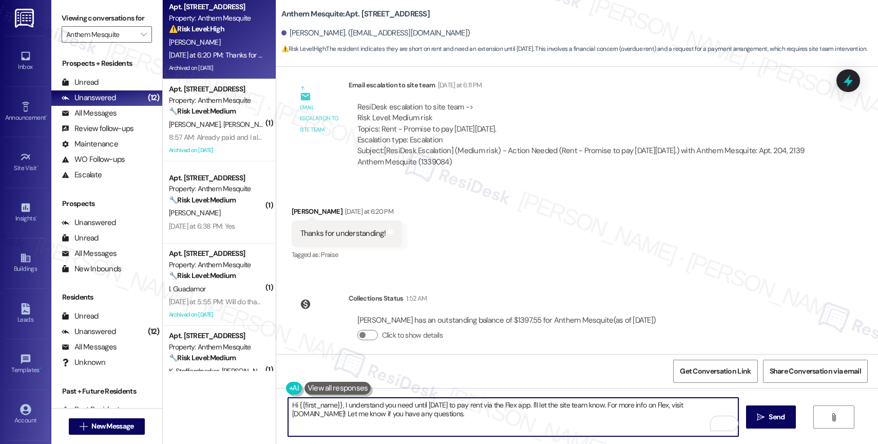
click at [364, 409] on textarea "Hi {{first_name}}, I understand you need until Friday to pay rent via the Flex …" at bounding box center [513, 417] width 450 height 39
type textarea "M"
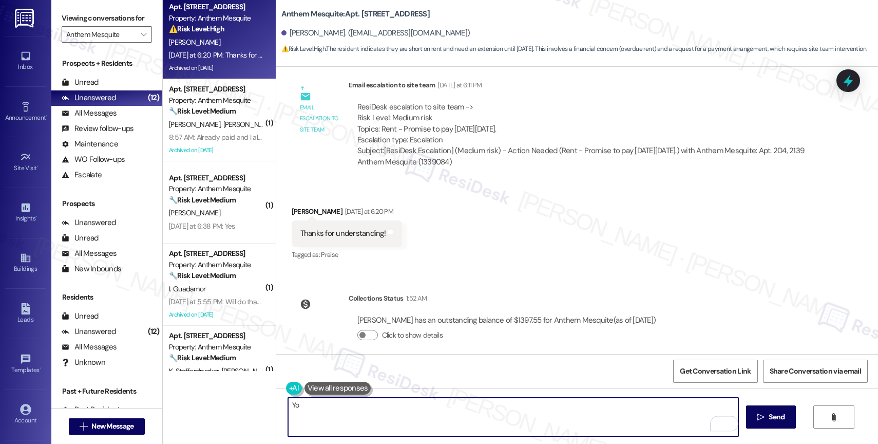
type textarea "Y"
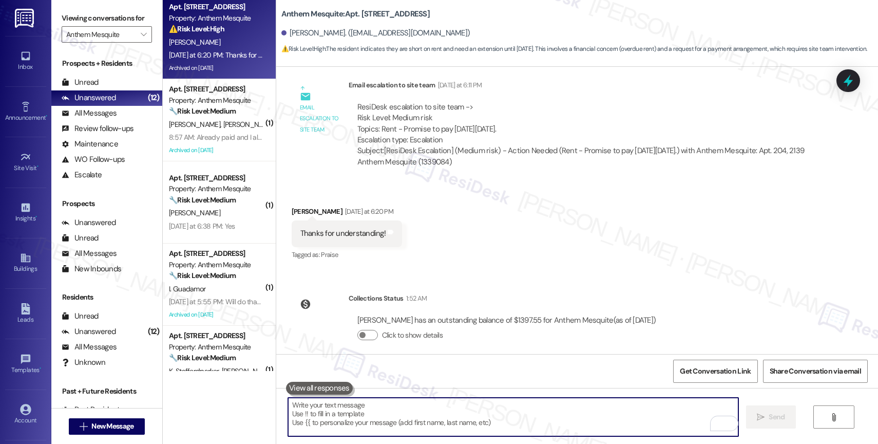
click at [351, 406] on textarea "To enrich screen reader interactions, please activate Accessibility in Grammarl…" at bounding box center [513, 417] width 450 height 39
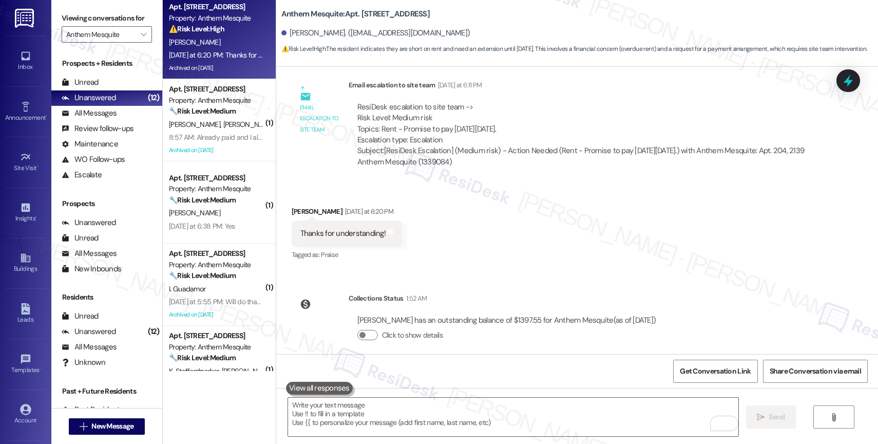
click at [335, 228] on div "Thanks for understanding!" at bounding box center [342, 233] width 85 height 11
copy div "Thanks for understanding! Tags and notes"
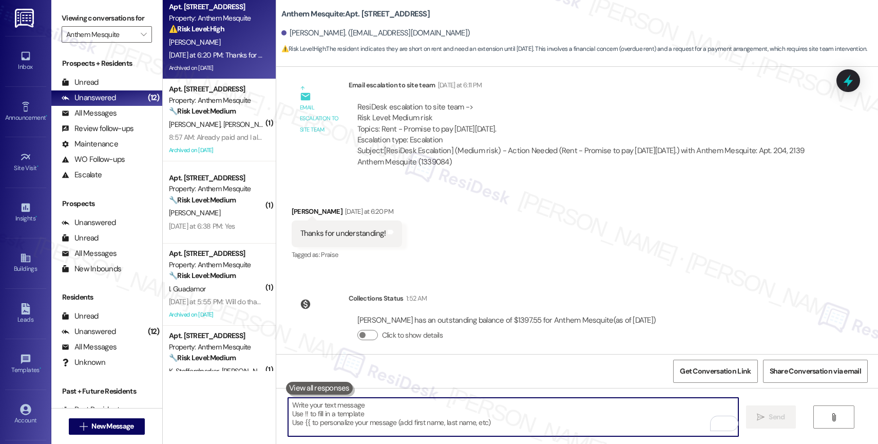
click at [370, 419] on textarea "To enrich screen reader interactions, please activate Accessibility in Grammarl…" at bounding box center [513, 417] width 450 height 39
paste textarea "“Of course! Happy to help.”"
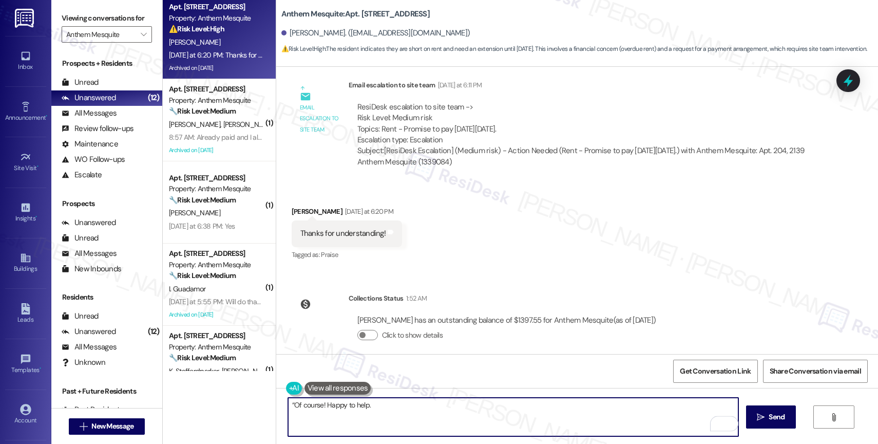
click at [288, 401] on textarea "“Of course! Happy to help." at bounding box center [513, 417] width 450 height 39
click at [417, 404] on textarea "Of course! Happy to help." at bounding box center [513, 417] width 450 height 39
type textarea "Of course! Happy to help."
click at [789, 416] on button " Send" at bounding box center [771, 416] width 50 height 23
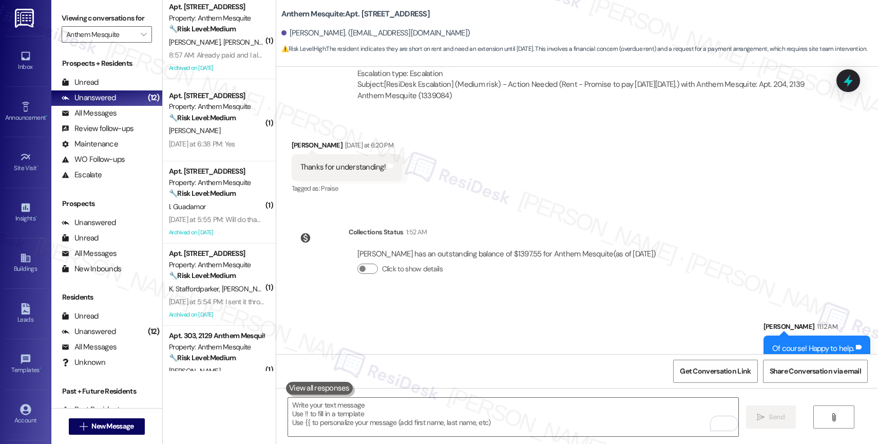
scroll to position [3333, 0]
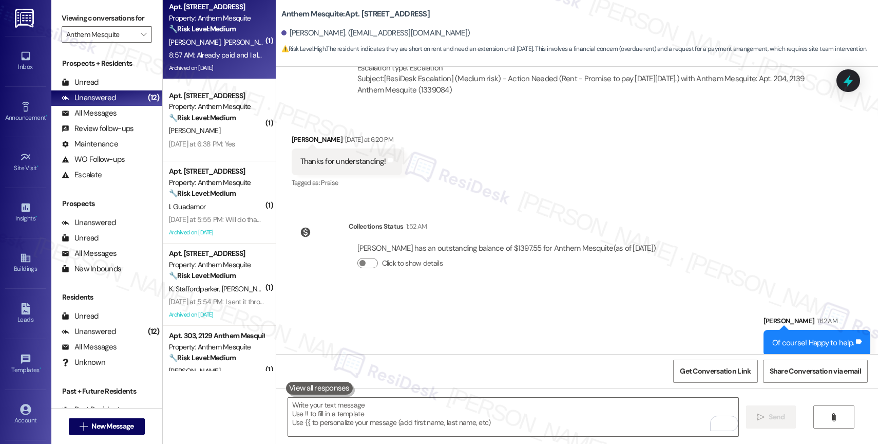
click at [212, 36] on div "D. Evans W. Fortenberry" at bounding box center [216, 42] width 97 height 13
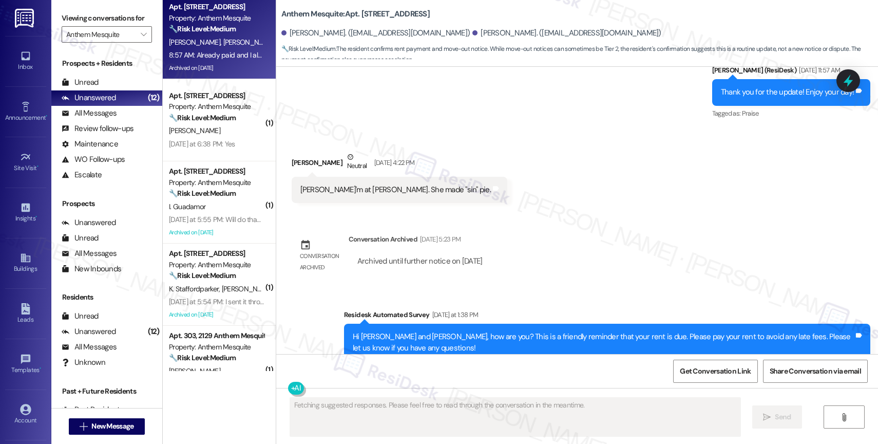
scroll to position [5066, 0]
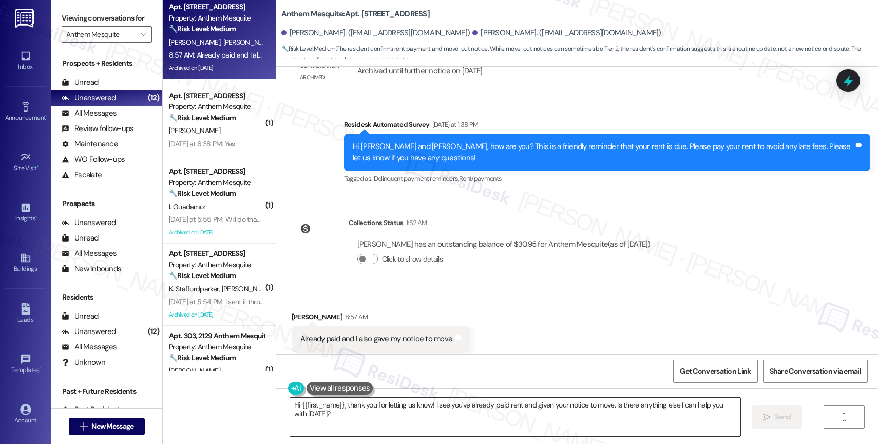
click at [367, 414] on textarea "Hi {{first_name}}, thank you for letting us know! I see you've already paid ren…" at bounding box center [515, 417] width 450 height 39
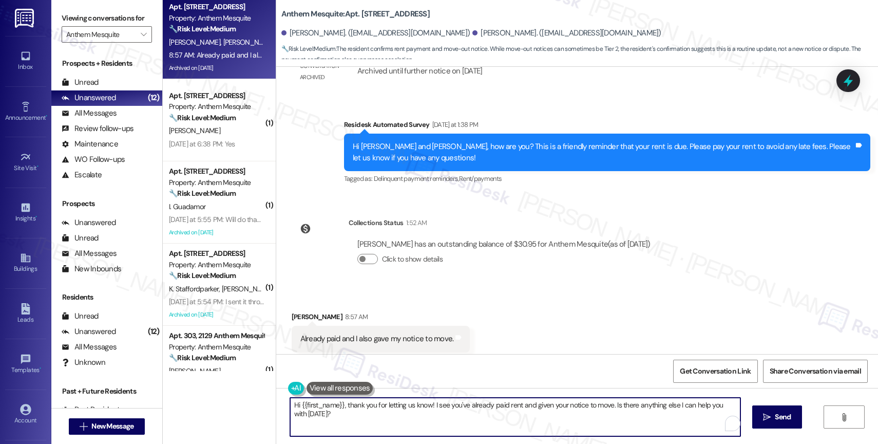
click at [367, 414] on textarea "Hi {{first_name}}, thank you for letting us know! I see you've already paid ren…" at bounding box center [515, 417] width 450 height 39
paste textarea "Thank you for informing me, {{first_name}}. If you have no further questions, p…"
type textarea "Thank you for informing me, {{first_name}}. If you have no further questions, p…"
click at [770, 414] on span "Send" at bounding box center [777, 416] width 16 height 11
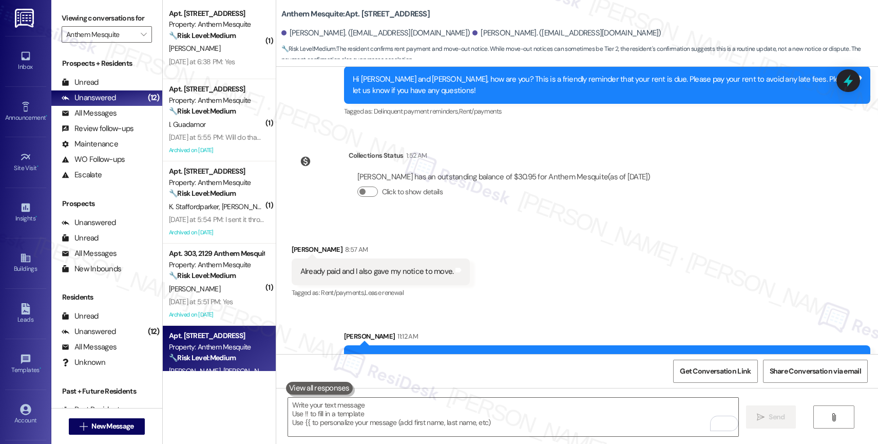
scroll to position [5148, 0]
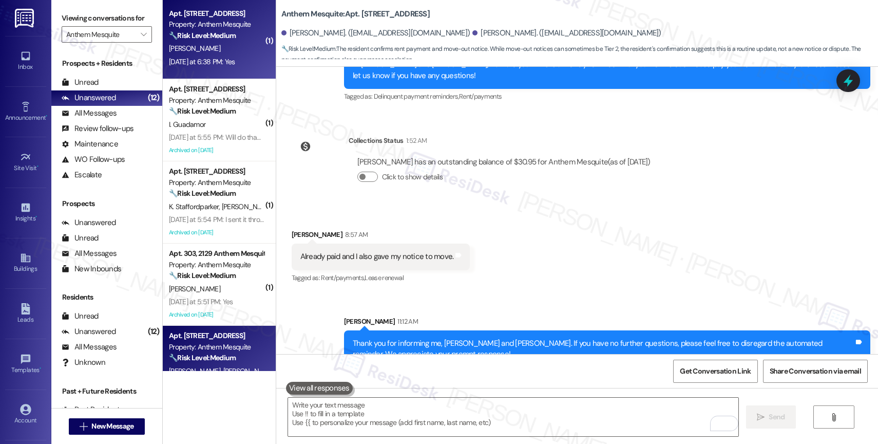
click at [190, 51] on div "[PERSON_NAME]" at bounding box center [216, 48] width 97 height 13
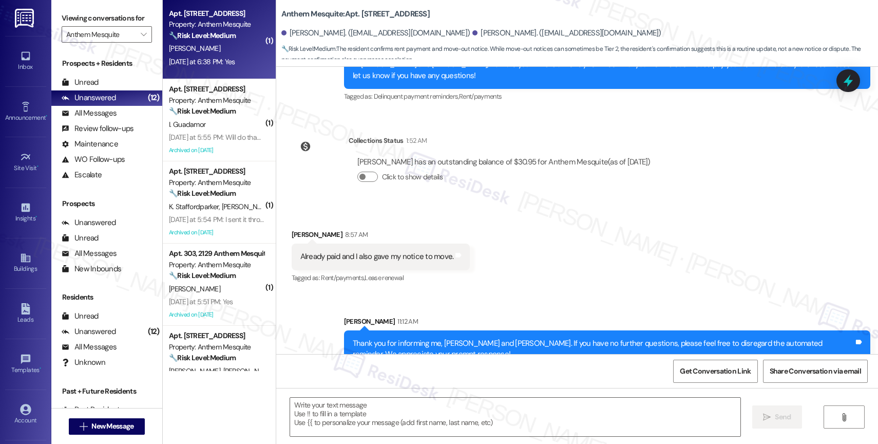
type textarea "Fetching suggested responses. Please feel free to read through the conversation…"
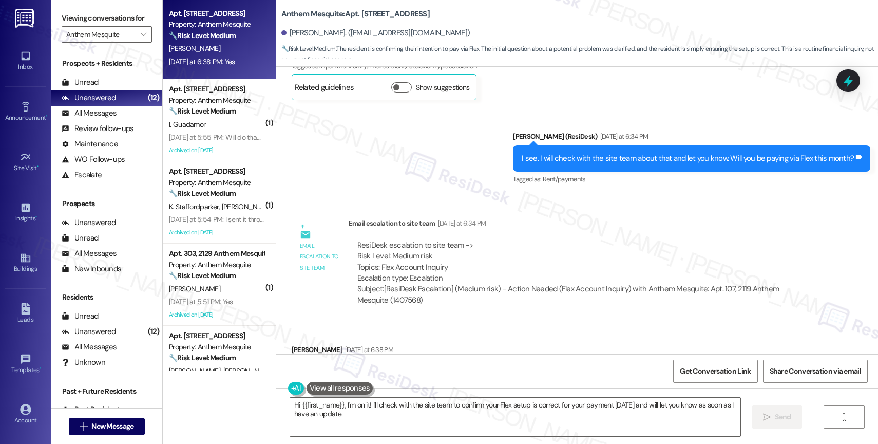
scroll to position [3363, 0]
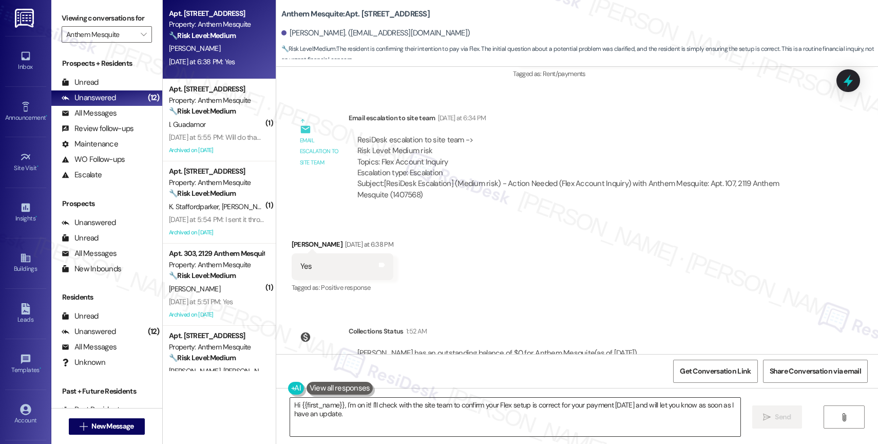
click at [352, 410] on textarea "Hi {{first_name}}, I'm on it! I'll check with the site team to confirm your Fle…" at bounding box center [515, 417] width 450 height 39
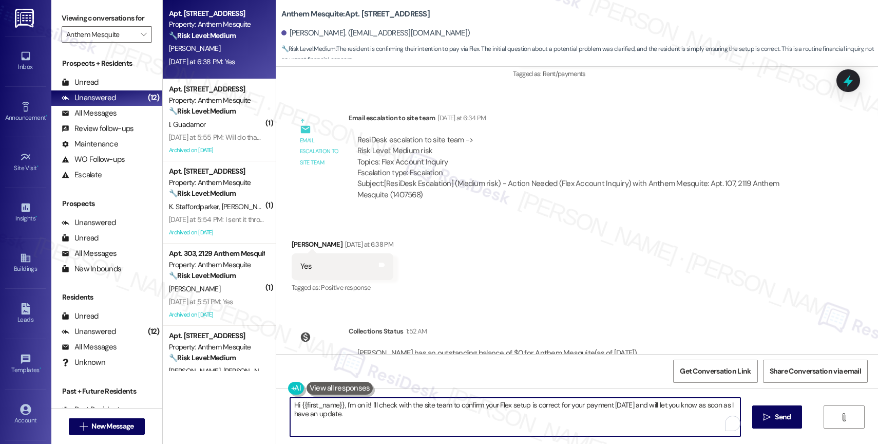
click at [352, 410] on textarea "Hi {{first_name}}, I'm on it! I'll check with the site team to confirm your Fle…" at bounding box center [515, 417] width 450 height 39
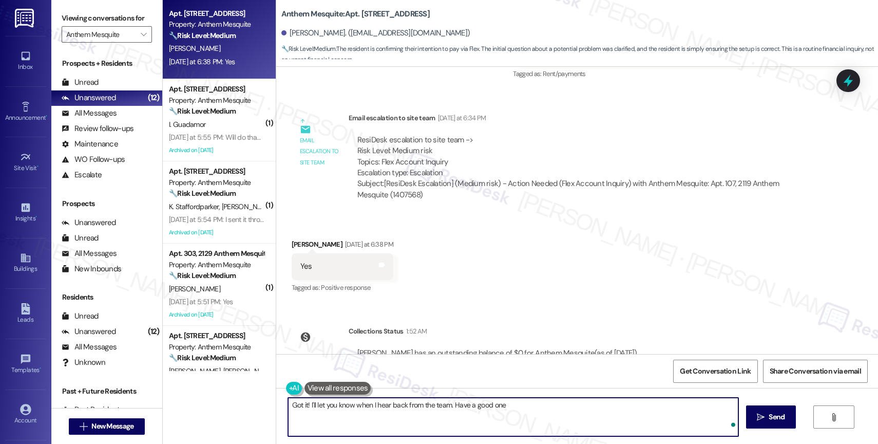
type textarea "Got it! I'll let you know when I hear back from the team. Have a good one!"
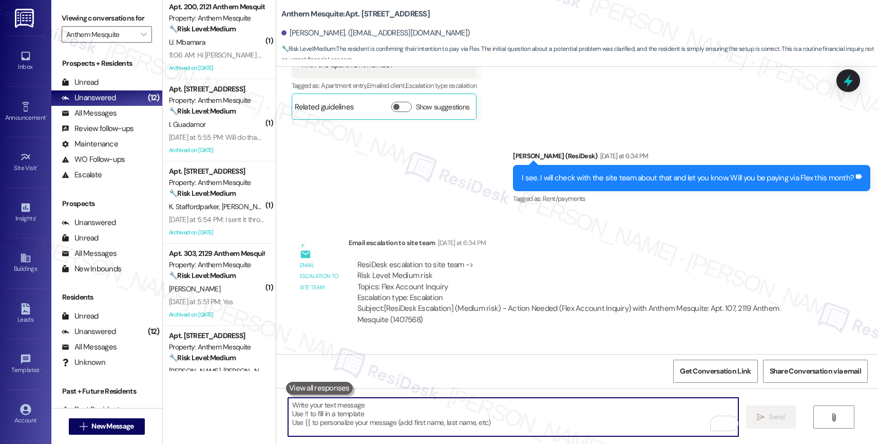
scroll to position [3434, 0]
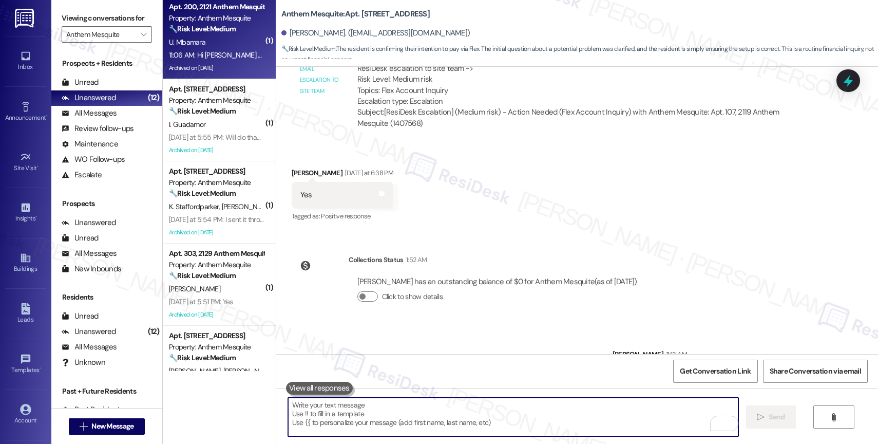
click at [194, 11] on div "Apt. 200, 2121 Anthem Mesquite" at bounding box center [216, 7] width 95 height 11
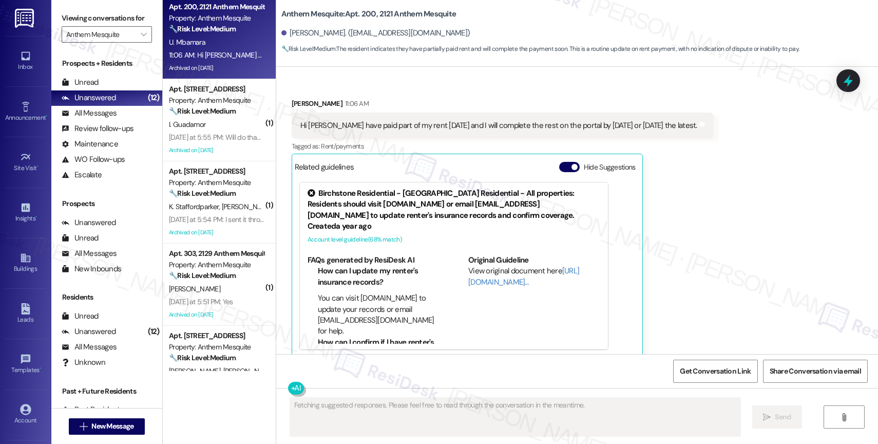
scroll to position [2662, 0]
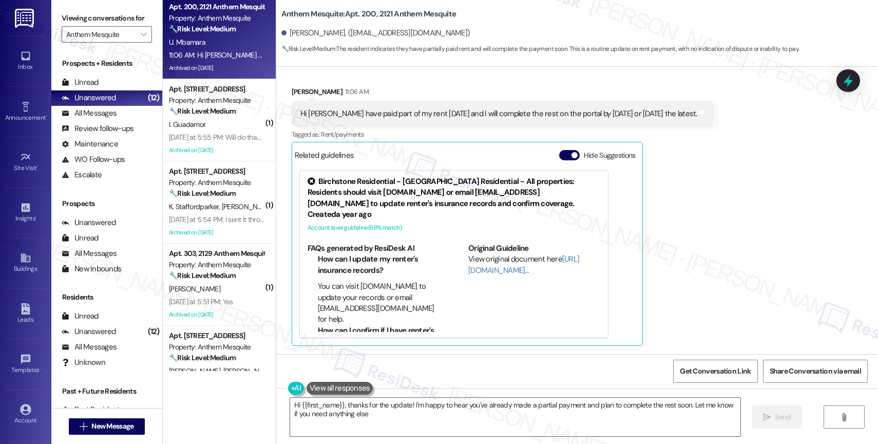
type textarea "Hi {{first_name}}, thanks for the update! I'm happy to hear you've already made…"
click at [559, 156] on button "Hide Suggestions" at bounding box center [569, 155] width 21 height 10
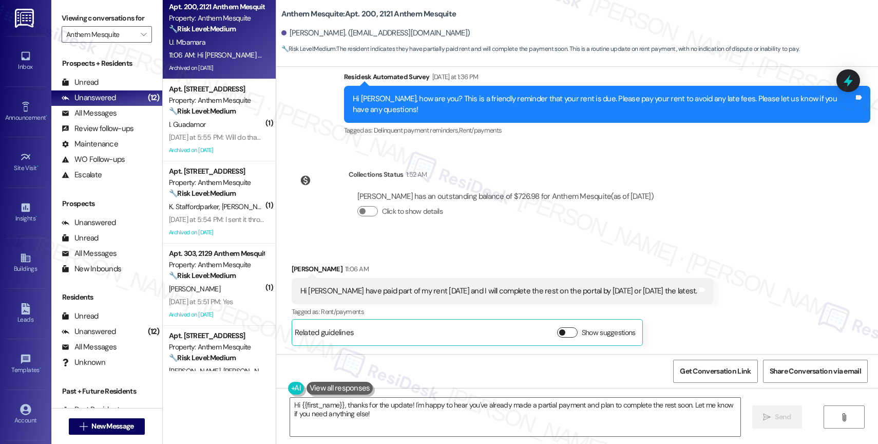
scroll to position [2485, 0]
click at [460, 209] on div "Click to show details" at bounding box center [505, 211] width 296 height 11
click at [401, 424] on textarea "Hi {{first_name}}, thanks for the update! I'm happy to hear you've already made…" at bounding box center [515, 417] width 450 height 39
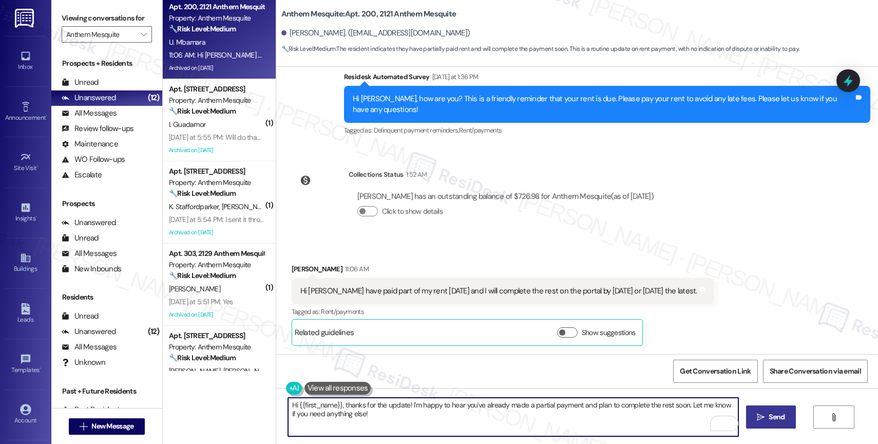
click at [780, 420] on span "Send" at bounding box center [777, 416] width 16 height 11
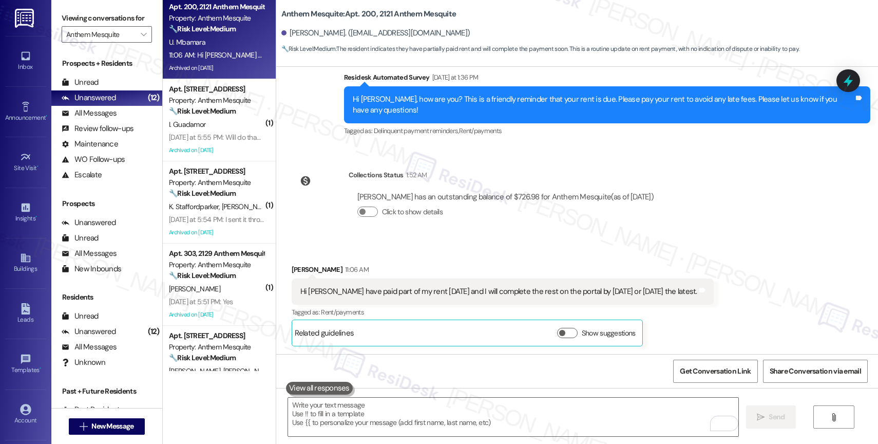
scroll to position [2568, 0]
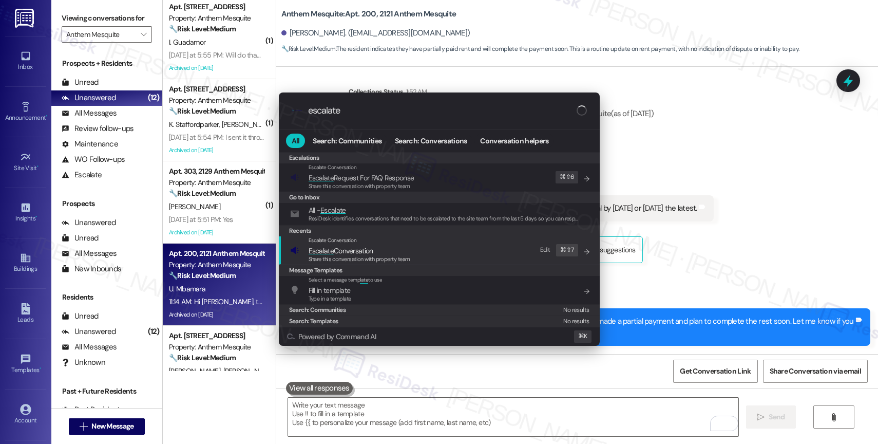
type input "escalate"
click at [337, 248] on span "Escalate Conversation" at bounding box center [341, 250] width 65 height 9
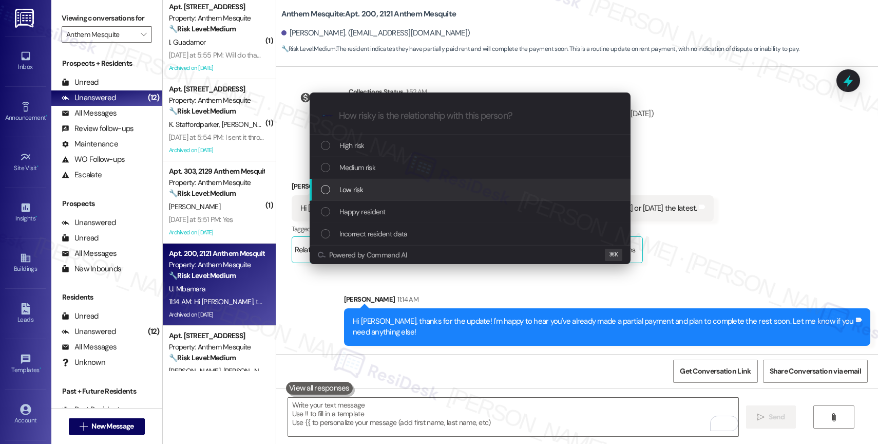
click at [363, 183] on div "Low risk" at bounding box center [470, 190] width 321 height 22
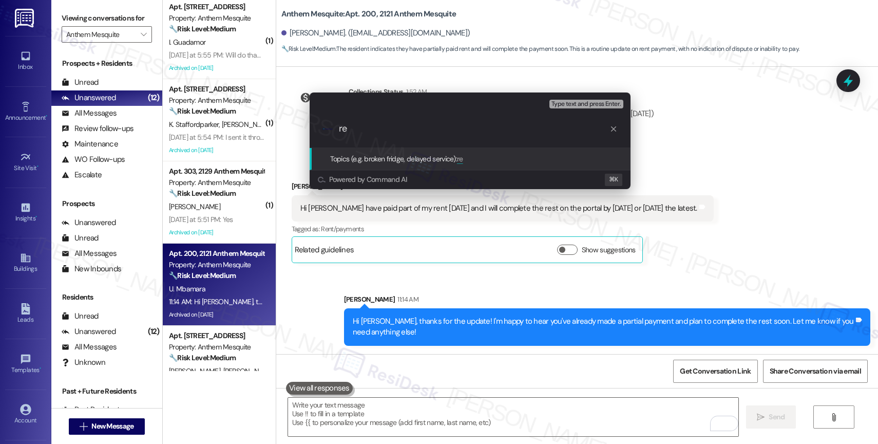
type input "r"
type input "Rent Update"
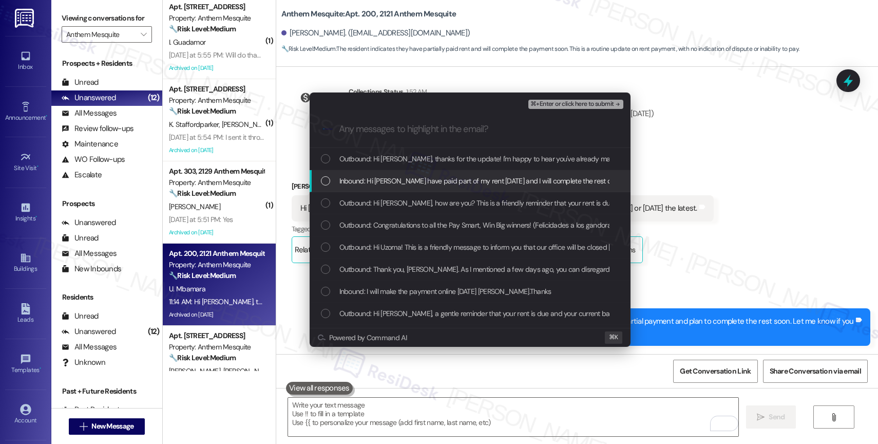
click at [441, 183] on span "Inbound: Hi Sarah I have paid part of my rent yesterday and I will complete the…" at bounding box center [536, 180] width 395 height 11
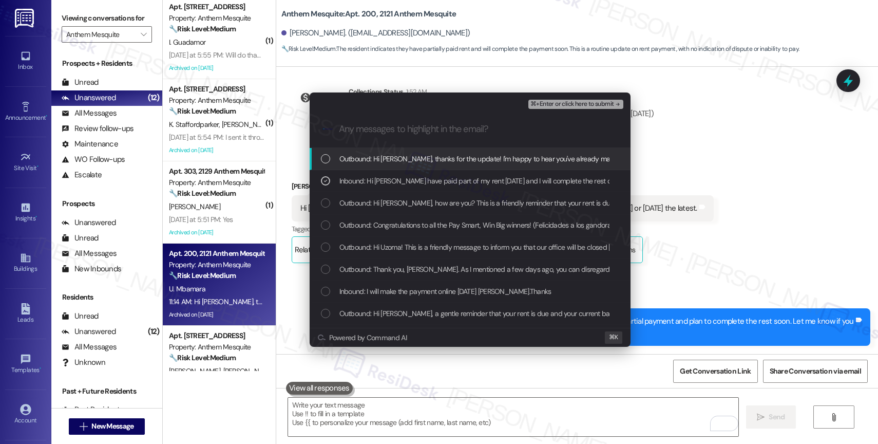
click at [603, 101] on span "⌘+Enter or click here to submit" at bounding box center [572, 104] width 83 height 7
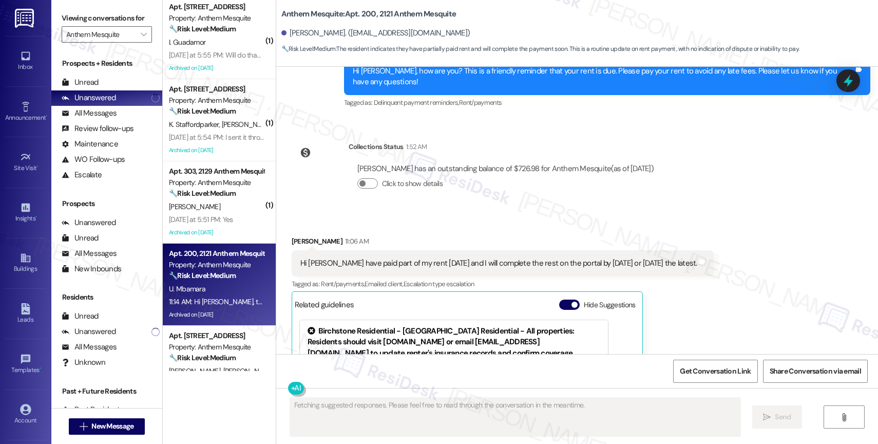
scroll to position [2662, 0]
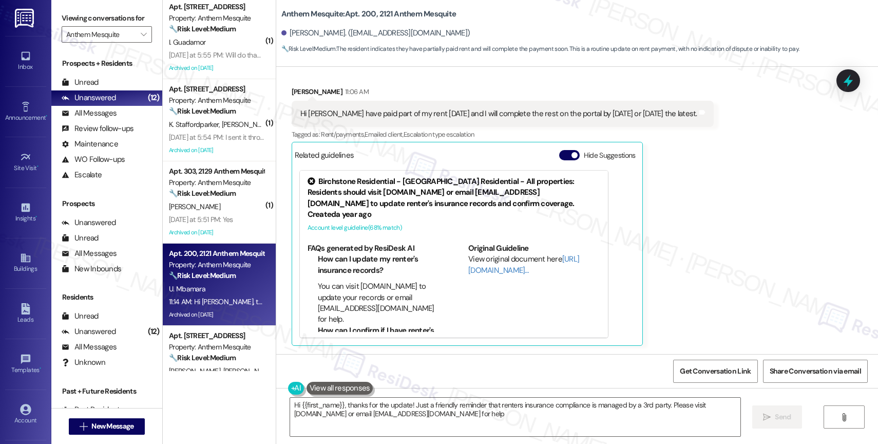
type textarea "Hi {{first_name}}, thanks for the update! Just a friendly reminder that renters…"
click at [561, 158] on button "Hide Suggestions" at bounding box center [569, 155] width 21 height 10
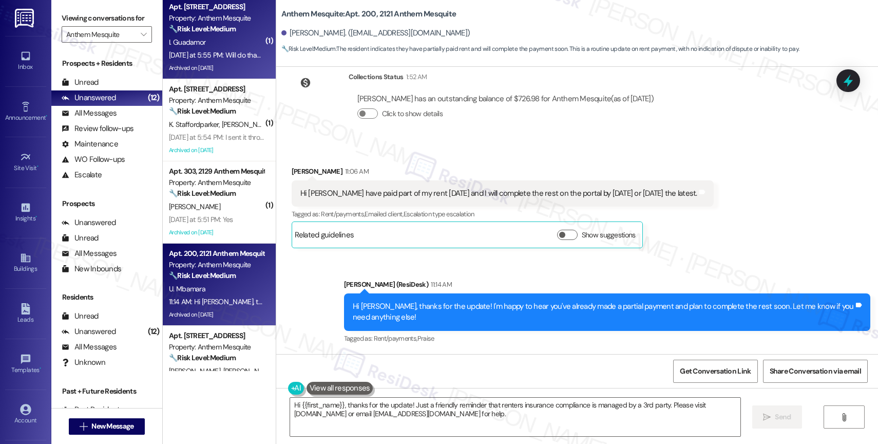
click at [219, 46] on div "I. Guadamor" at bounding box center [216, 42] width 97 height 13
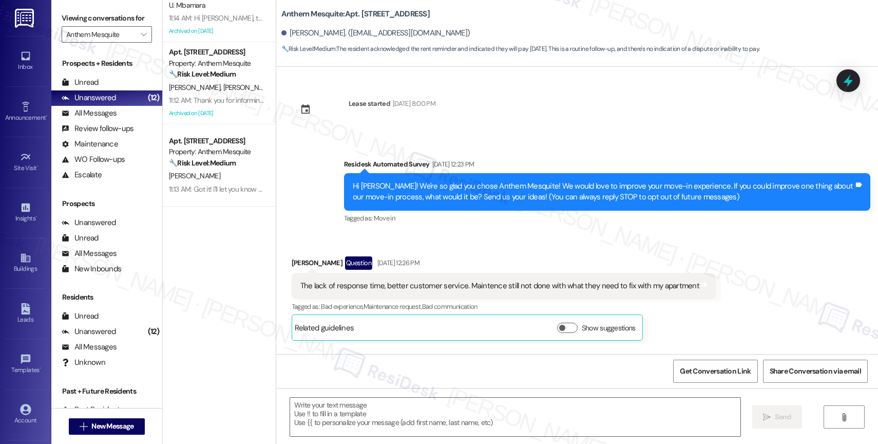
scroll to position [9738, 0]
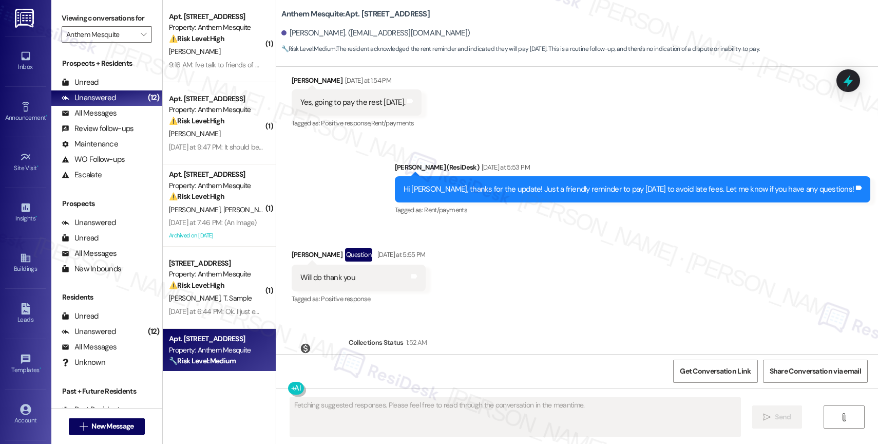
click at [528, 245] on div "Received via SMS Inna Guadamor Question Yesterday at 5:55 PM Will do thank you …" at bounding box center [577, 269] width 602 height 89
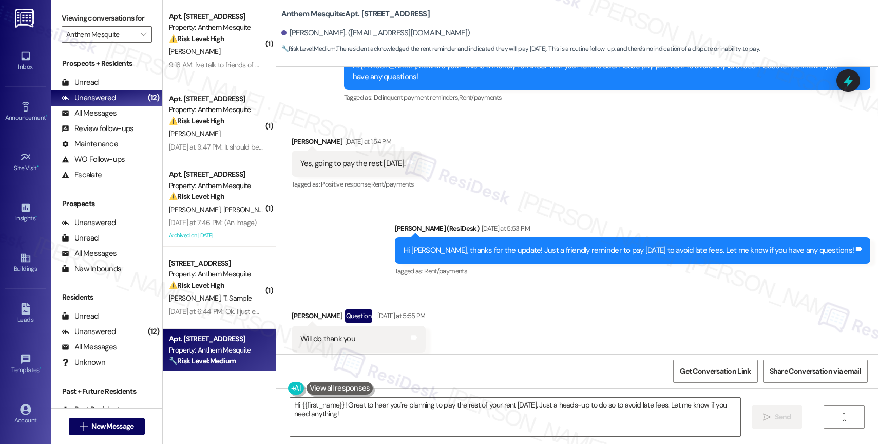
click at [514, 298] on div "Received via SMS Inna Guadamor Question Yesterday at 5:55 PM Will do thank you …" at bounding box center [577, 330] width 602 height 89
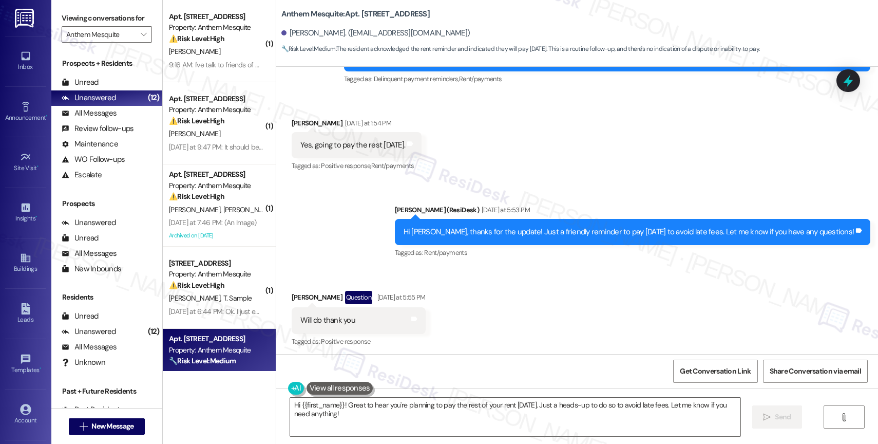
scroll to position [9738, 0]
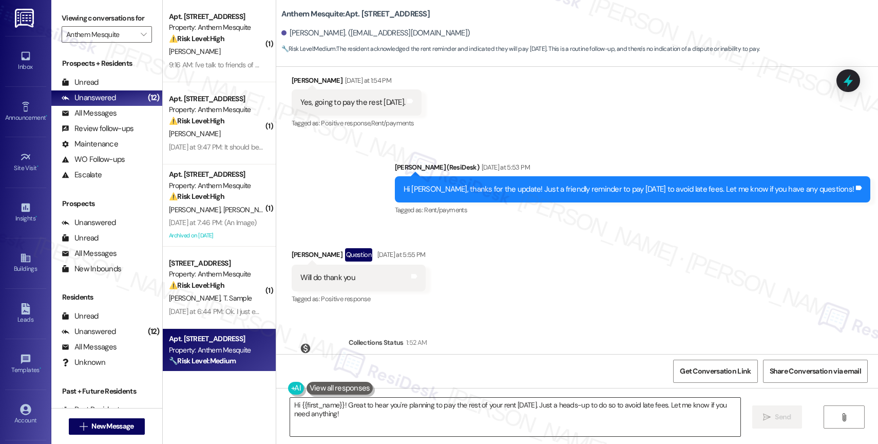
click at [350, 429] on textarea "Hi {{first_name}}! Great to hear you're planning to pay the rest of your rent t…" at bounding box center [515, 417] width 450 height 39
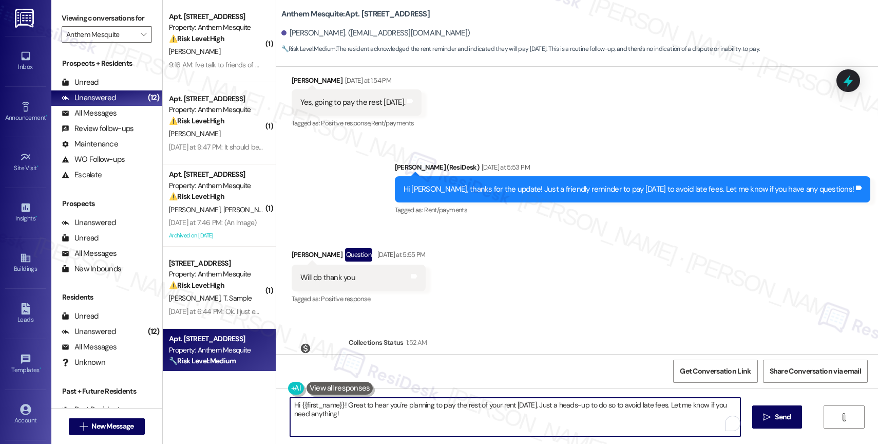
click at [350, 429] on textarea "Hi {{first_name}}! Great to hear you're planning to pay the rest of your rent t…" at bounding box center [515, 417] width 450 height 39
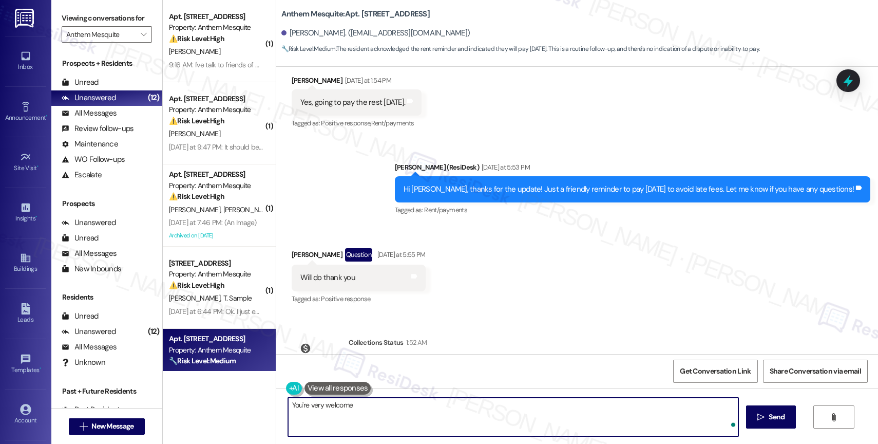
type textarea "You're very welcome!"
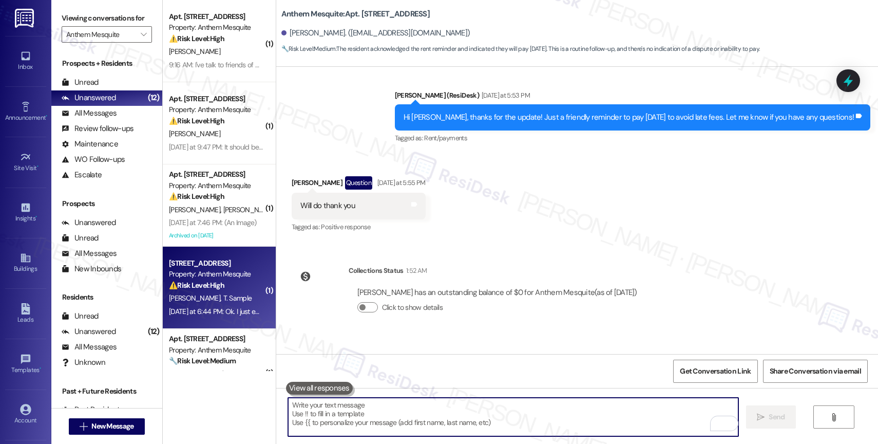
scroll to position [615, 0]
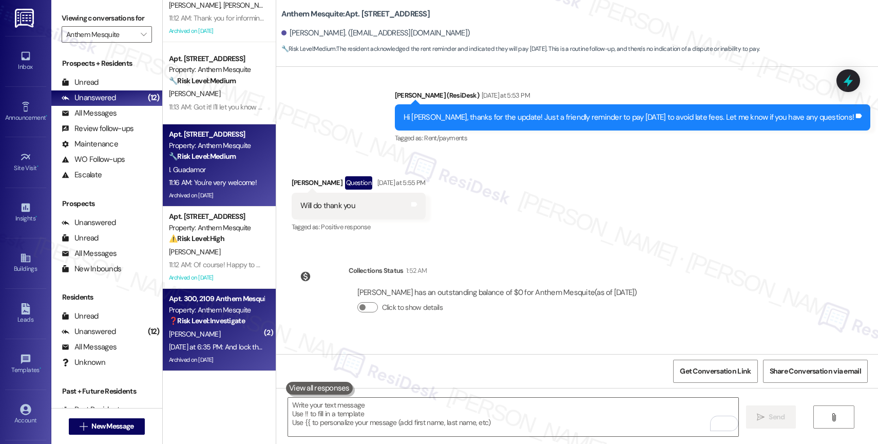
click at [213, 333] on div "[PERSON_NAME]" at bounding box center [216, 334] width 97 height 13
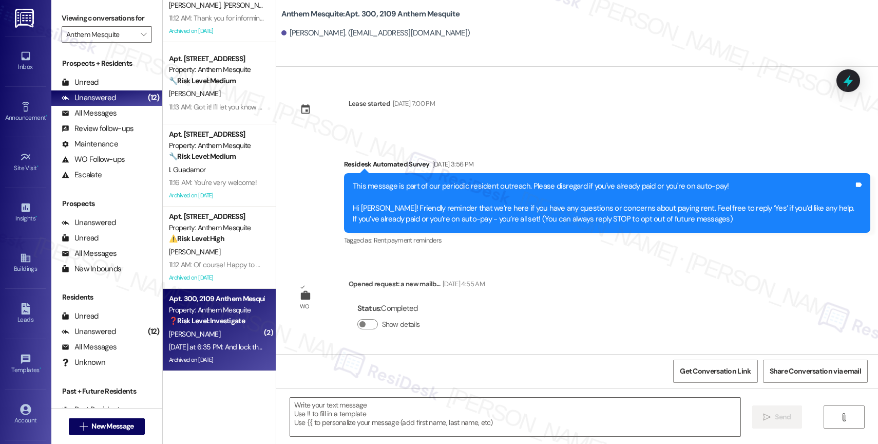
scroll to position [9009, 0]
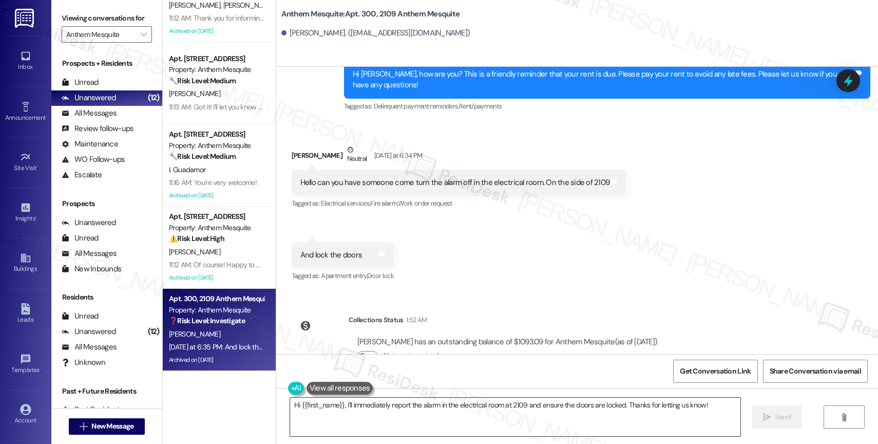
click at [357, 414] on textarea "Hi {{first_name}}, I'll immediately report the alarm in the electrical room at …" at bounding box center [515, 417] width 450 height 39
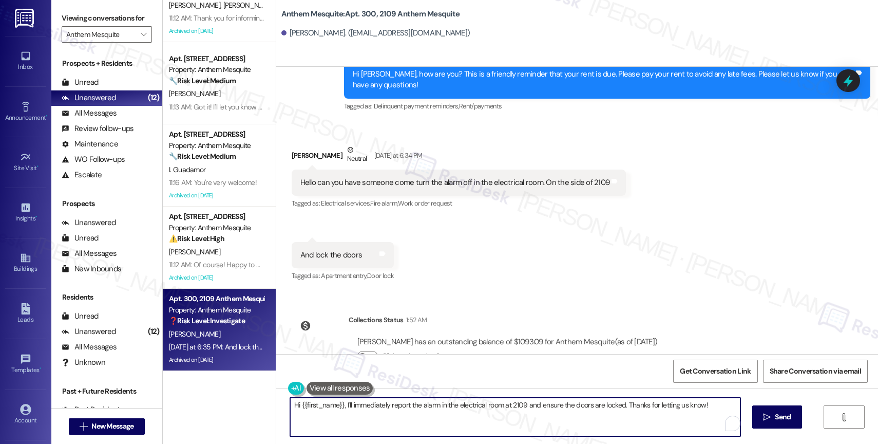
click at [357, 414] on textarea "Hi {{first_name}}, I'll immediately report the alarm in the electrical room at …" at bounding box center [515, 417] width 450 height 39
drag, startPoint x: 335, startPoint y: 402, endPoint x: 658, endPoint y: 404, distance: 323.1
click at [658, 404] on textarea "Hi {{first_name}}, I'll immediately report the alarm in the electrical room at …" at bounding box center [513, 417] width 450 height 39
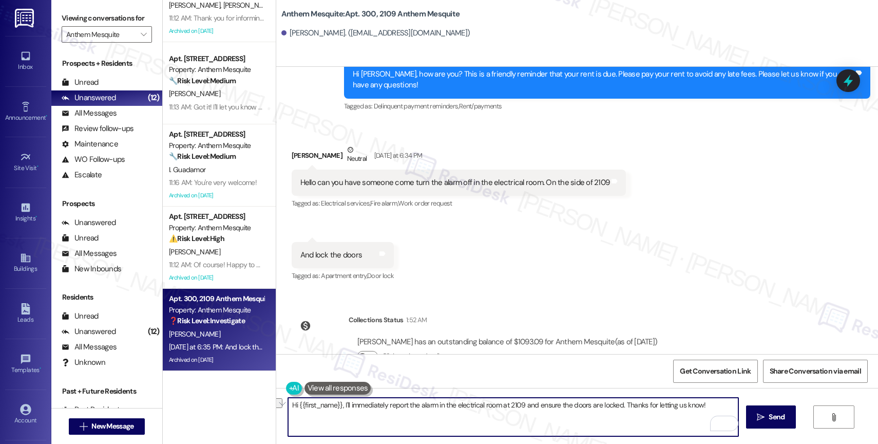
drag, startPoint x: 714, startPoint y: 408, endPoint x: 346, endPoint y: 404, distance: 367.8
click at [346, 404] on textarea "Hi {{first_name}}, I'll immediately report the alarm in the electrical room at …" at bounding box center [513, 417] width 450 height 39
drag, startPoint x: 379, startPoint y: 404, endPoint x: 603, endPoint y: 412, distance: 224.6
click at [599, 413] on textarea "Hi {{first_name}}, thank you for getting in tou" at bounding box center [513, 417] width 450 height 39
drag, startPoint x: 466, startPoint y: 401, endPoint x: 581, endPoint y: 407, distance: 115.7
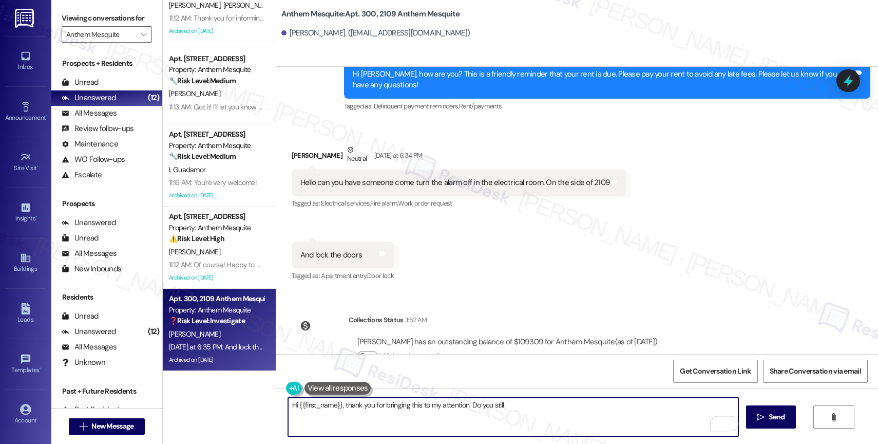
click at [581, 407] on textarea "Hi {{first_name}}, thank you for bringing this to my attention. Do you still" at bounding box center [513, 417] width 450 height 39
type textarea "Hi {{first_name}}, thank you for bringing this to my attention. Is this still an"
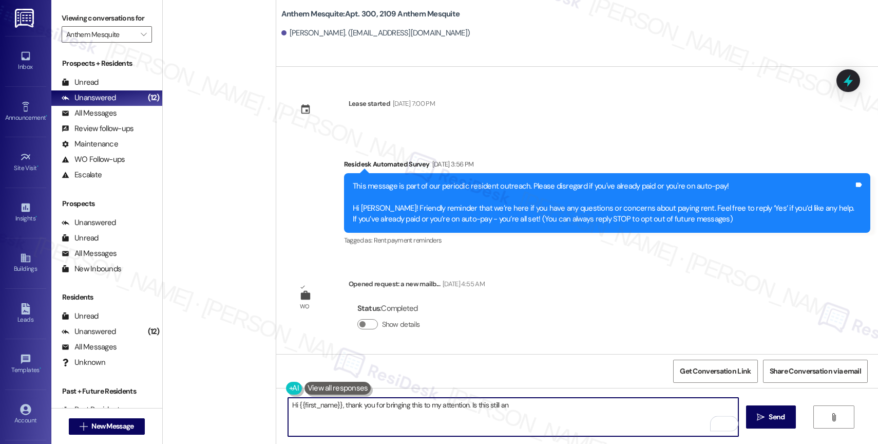
scroll to position [9009, 0]
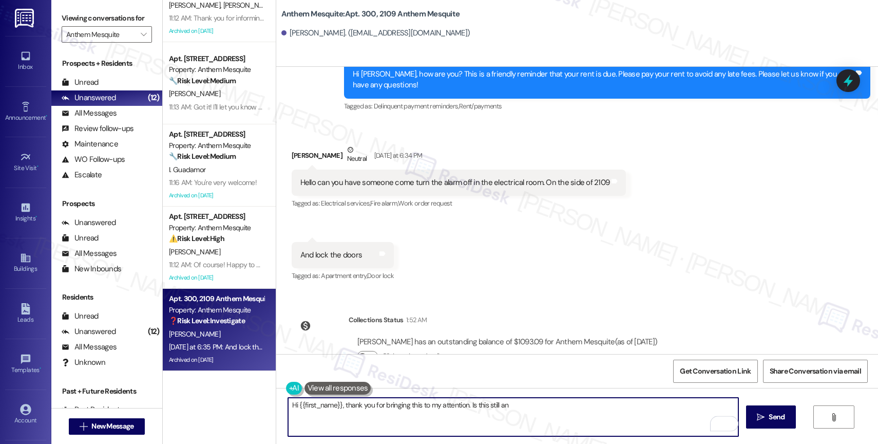
drag, startPoint x: 464, startPoint y: 402, endPoint x: 592, endPoint y: 414, distance: 128.5
click at [592, 414] on textarea "Hi {{first_name}}, thank you for bringing this to my attention. Is this still an" at bounding box center [513, 417] width 450 height 39
click at [489, 410] on textarea "Hi {{first_name}}, thank you for bringing this to my attention." at bounding box center [513, 417] width 450 height 39
click at [544, 404] on textarea "Hi {{first_name}}, thank you for bringing this to my attention. Is the alarm st…" at bounding box center [513, 417] width 450 height 39
click at [605, 407] on textarea "Hi {{first_name}}, thank you for bringing this to my attention. Is the alarm st…" at bounding box center [513, 417] width 450 height 39
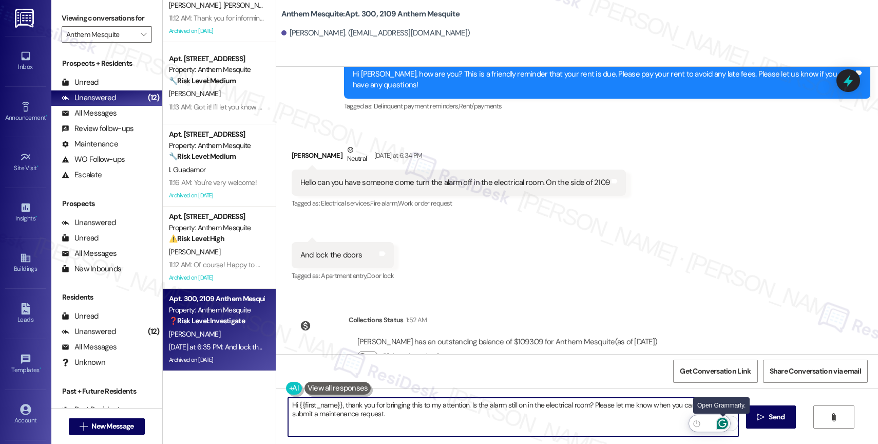
type textarea "Hi {{first_name}}, thank you for bringing this to my attention. Is the alarm st…"
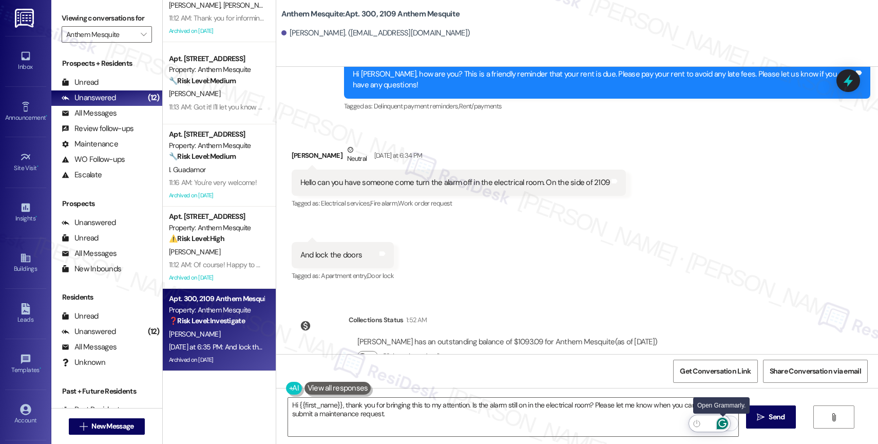
click at [723, 421] on icon "Open Grammarly. 0 Suggestions." at bounding box center [722, 423] width 11 height 11
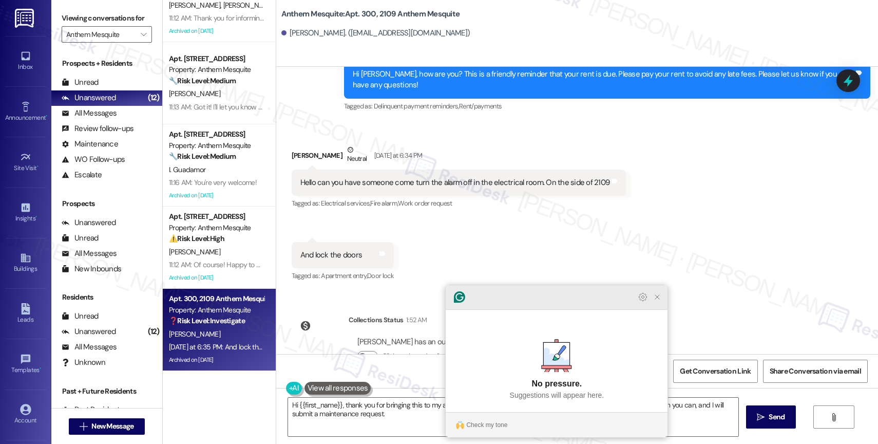
click at [654, 301] on icon "Close Grammarly Assistant" at bounding box center [657, 297] width 8 height 8
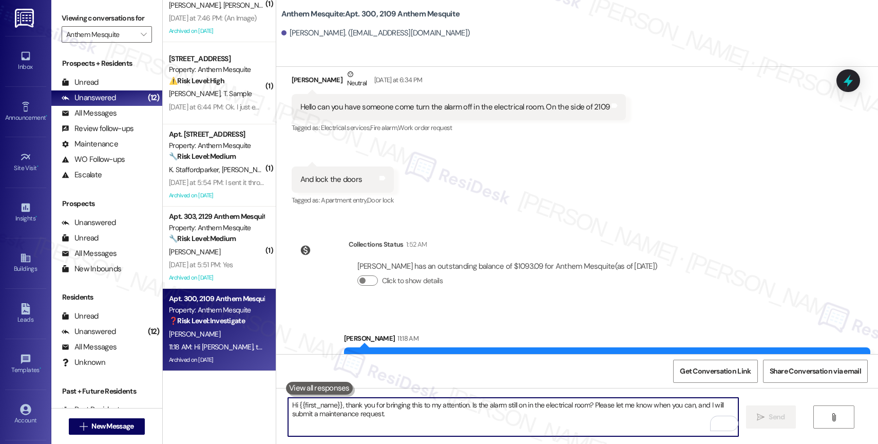
scroll to position [204, 0]
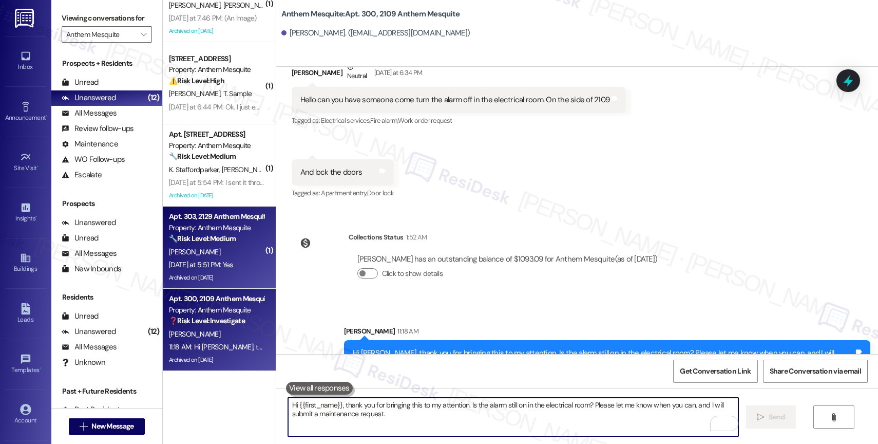
click at [201, 246] on div "[PERSON_NAME]" at bounding box center [216, 252] width 97 height 13
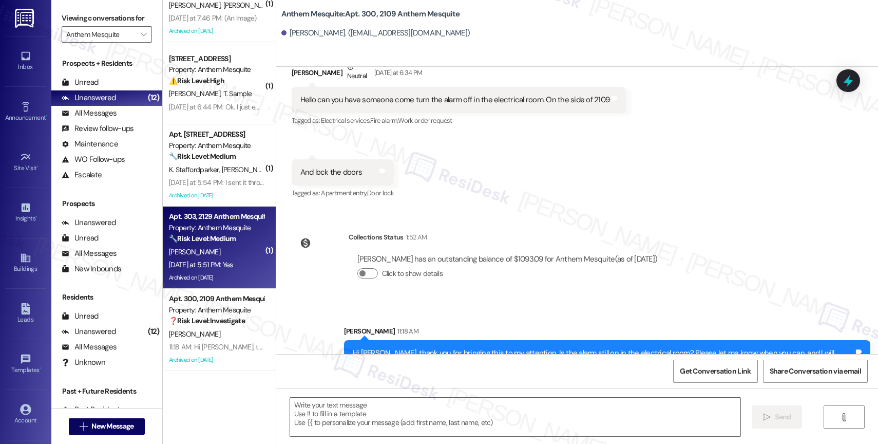
type textarea "Fetching suggested responses. Please feel free to read through the conversation…"
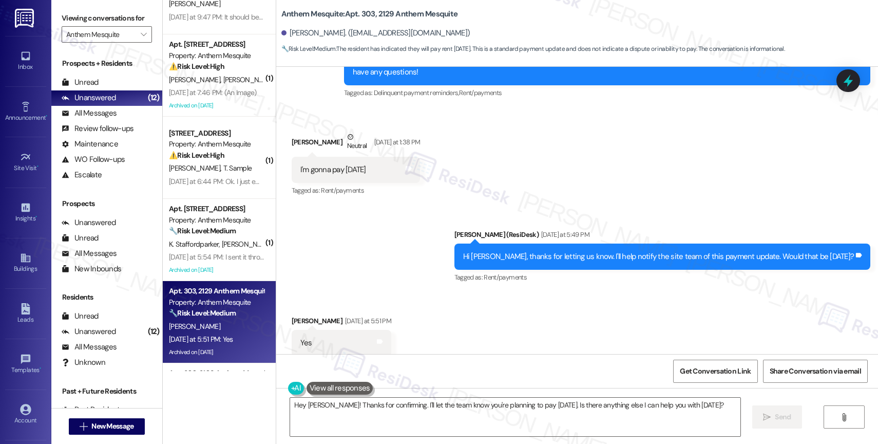
scroll to position [5911, 0]
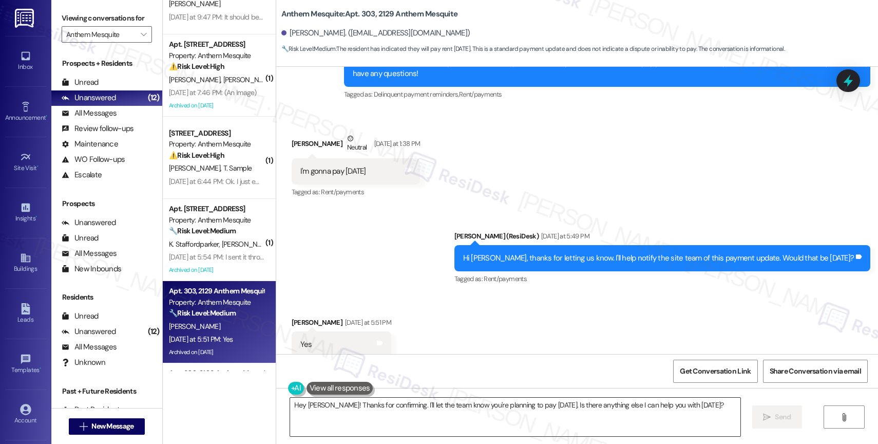
click at [345, 403] on textarea "Hey [PERSON_NAME]! Thanks for confirming. I'll let the team know you're plannin…" at bounding box center [515, 417] width 450 height 39
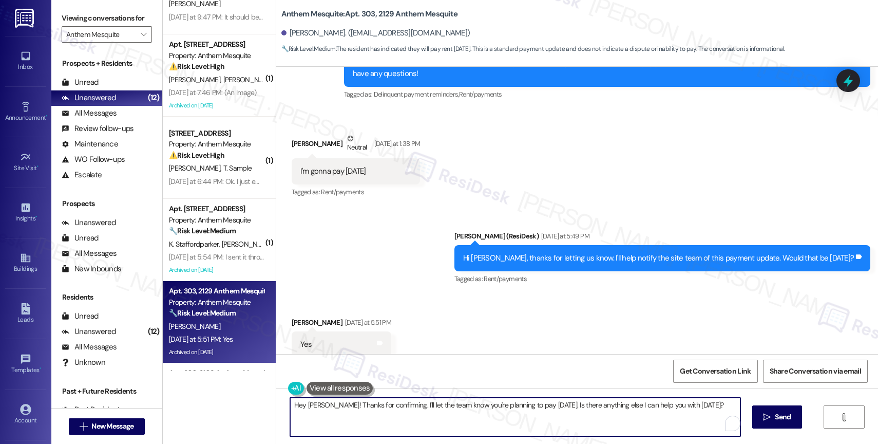
click at [345, 403] on textarea "Hey [PERSON_NAME]! Thanks for confirming. I'll let the team know you're plannin…" at bounding box center [515, 417] width 450 height 39
type textarea "Got it! I have relayed this update to the team. We appreciate your communicatio…"
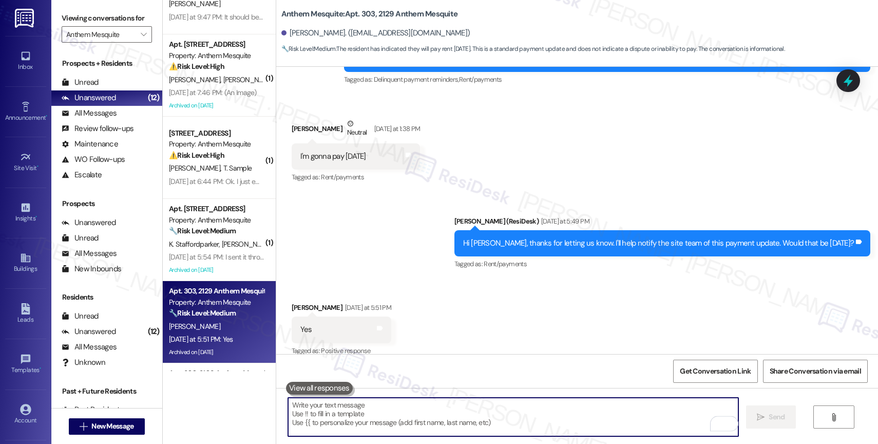
scroll to position [5916, 0]
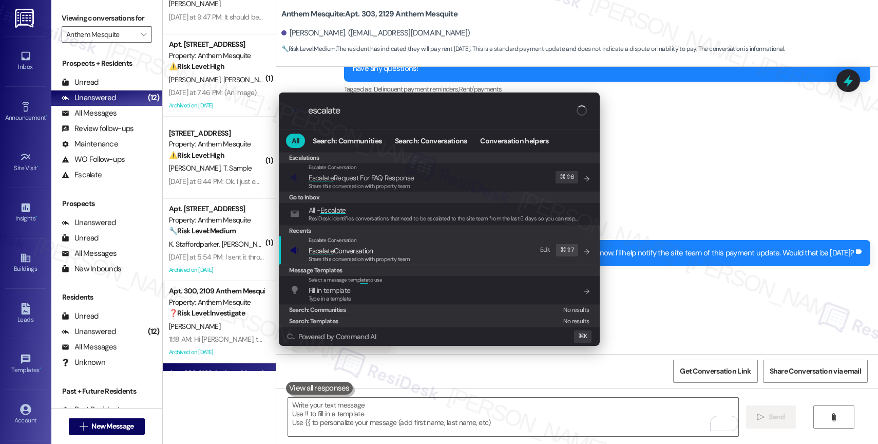
type input "escalate"
click at [373, 247] on span "Escalate Conversation" at bounding box center [341, 250] width 65 height 9
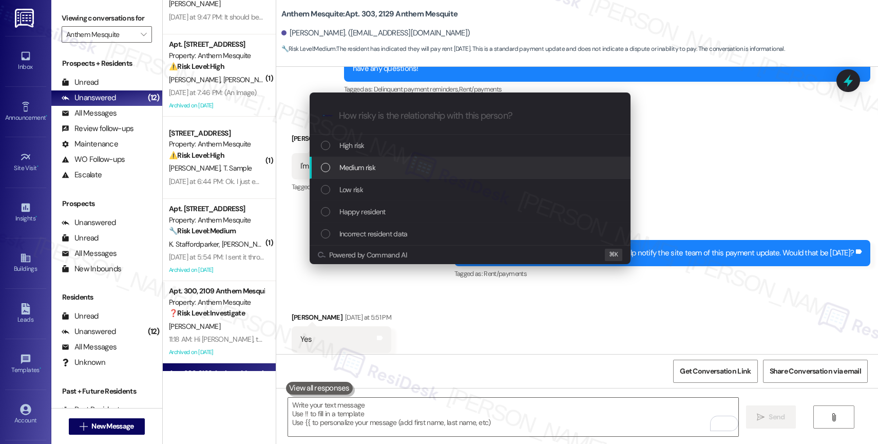
click at [373, 161] on div "Medium risk" at bounding box center [470, 168] width 321 height 22
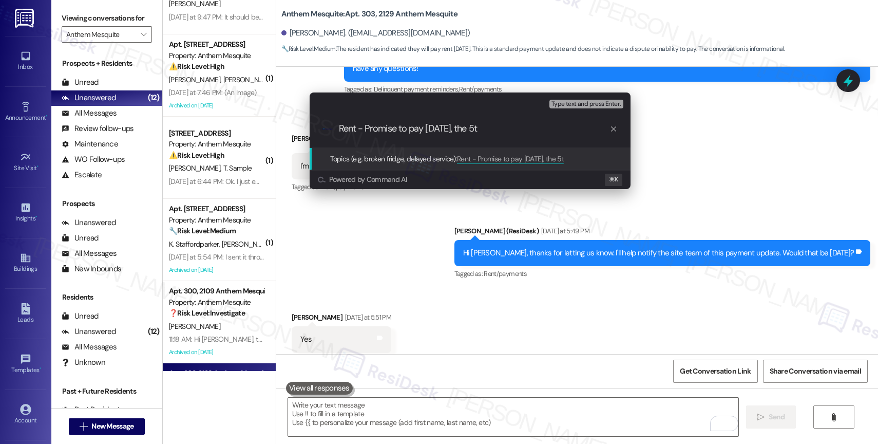
type input "Rent - Promise to pay [DATE], the 5th"
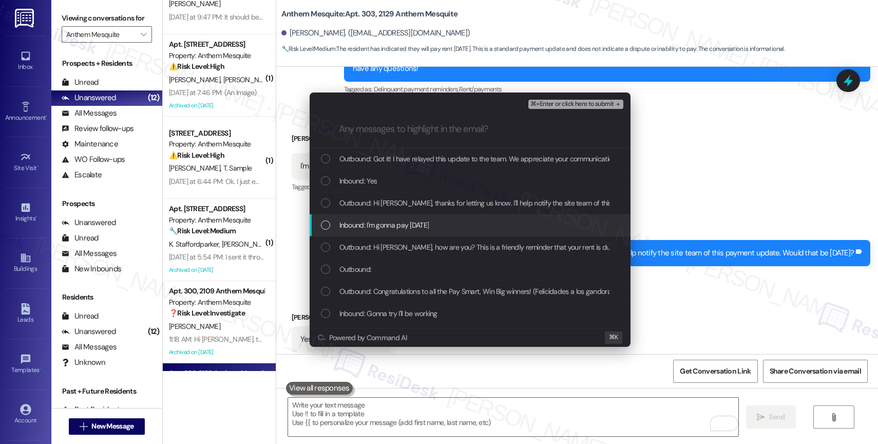
click at [393, 222] on span "Inbound: I'm gonna pay [DATE]" at bounding box center [384, 224] width 90 height 11
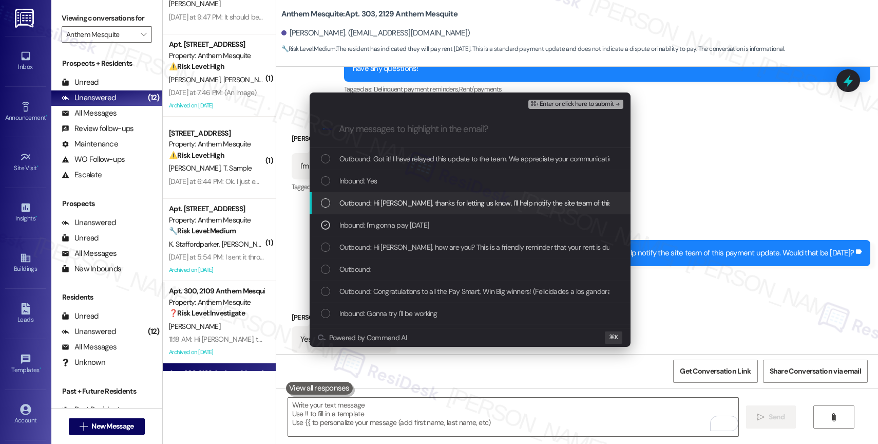
click at [393, 203] on span "Outbound: Hi [PERSON_NAME], thanks for letting us know. I'll help notify the si…" at bounding box center [536, 202] width 394 height 11
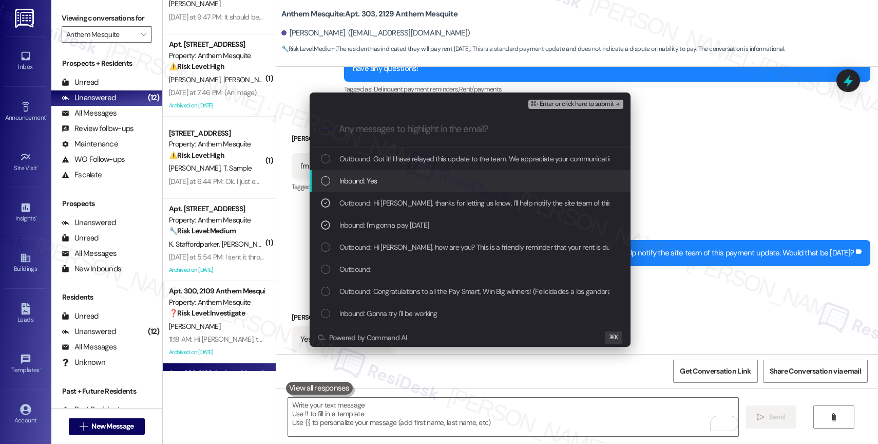
click at [366, 181] on span "Inbound: Yes" at bounding box center [358, 180] width 38 height 11
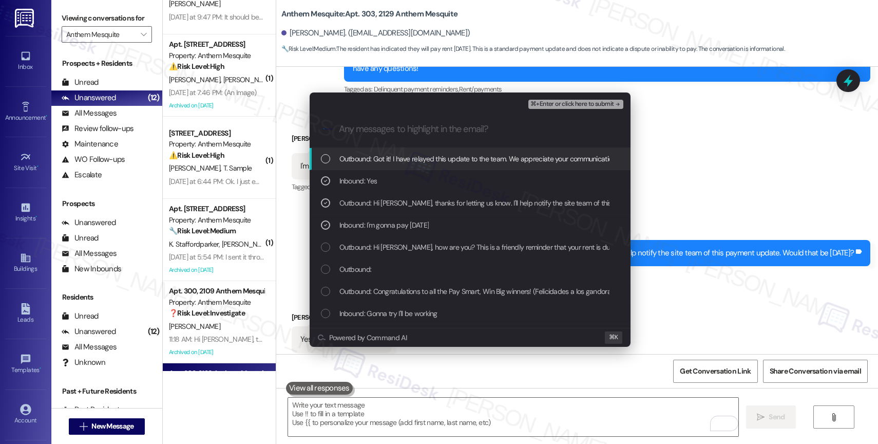
click at [427, 165] on div "Outbound: Got it! I have relayed this update to the team. We appreciate your co…" at bounding box center [470, 159] width 321 height 22
click at [601, 100] on button "⌘+Enter or click here to submit" at bounding box center [575, 104] width 95 height 9
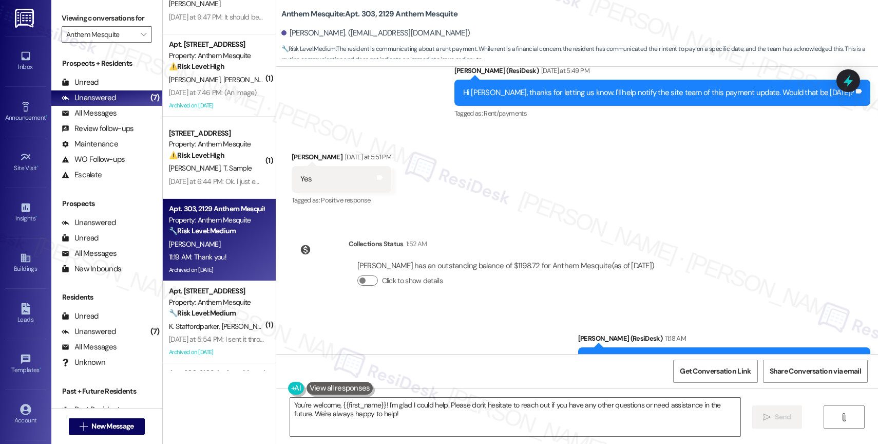
scroll to position [6184, 0]
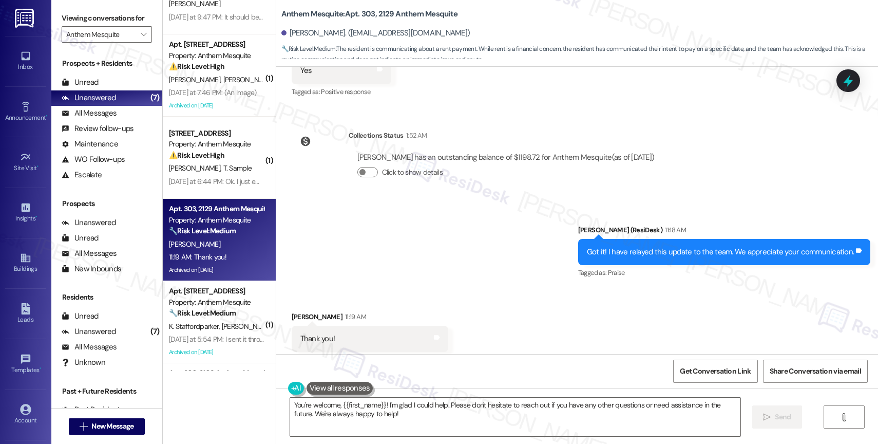
click at [451, 251] on div "Sent via SMS [PERSON_NAME] (ResiDesk) 11:18 AM Got it! I have relayed this upda…" at bounding box center [577, 244] width 602 height 87
click at [400, 234] on div "Sent via SMS [PERSON_NAME] (ResiDesk) 11:18 AM Got it! I have relayed this upda…" at bounding box center [577, 244] width 602 height 87
click at [340, 416] on textarea "You're welcome, {{first_name}}! I'm glad I could help. Please don't hesitate to…" at bounding box center [515, 417] width 450 height 39
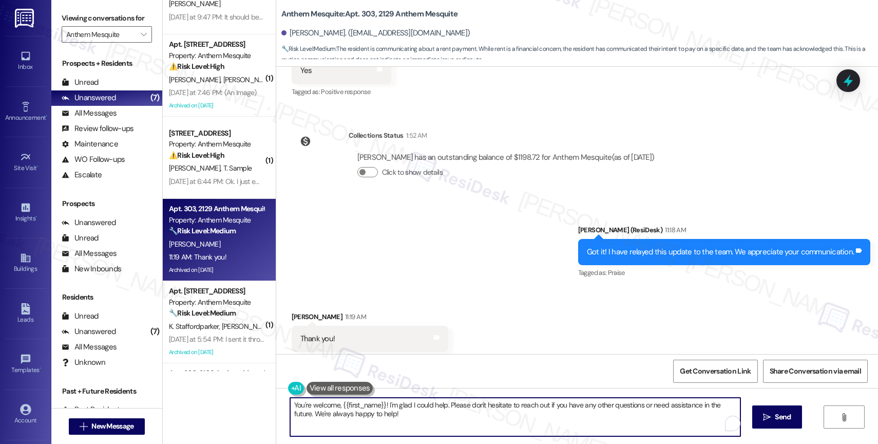
click at [340, 416] on textarea "You're welcome, {{first_name}}! I'm glad I could help. Please don't hesitate to…" at bounding box center [515, 417] width 450 height 39
click at [381, 419] on textarea "You're welcome, {{first_name}}! I'm glad I could help. Please don't hesitate to…" at bounding box center [515, 417] width 450 height 39
drag, startPoint x: 379, startPoint y: 407, endPoint x: 404, endPoint y: 431, distance: 35.2
click at [404, 431] on textarea "You're welcome, {{first_name}}! I'm glad I could help. Please don't hesitate to…" at bounding box center [513, 417] width 450 height 39
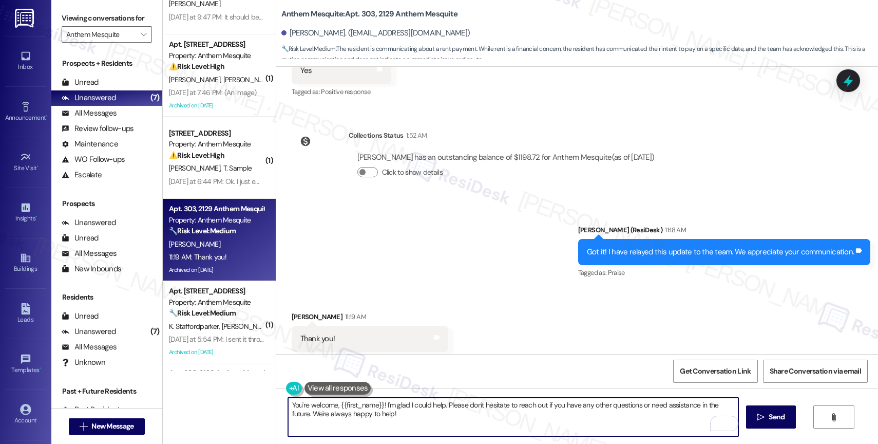
drag, startPoint x: 442, startPoint y: 401, endPoint x: 443, endPoint y: 430, distance: 28.8
click at [443, 430] on textarea "You're welcome, {{first_name}}! I'm glad I could help. Please don't hesitate to…" at bounding box center [513, 417] width 450 height 39
drag, startPoint x: 440, startPoint y: 407, endPoint x: 456, endPoint y: 426, distance: 25.2
click at [456, 426] on textarea "You're welcome, {{first_name}}! I'm glad I could help. Please don't hesitate to…" at bounding box center [513, 417] width 450 height 39
type textarea "You're welcome, {{first_name}}! I'm glad I could help."
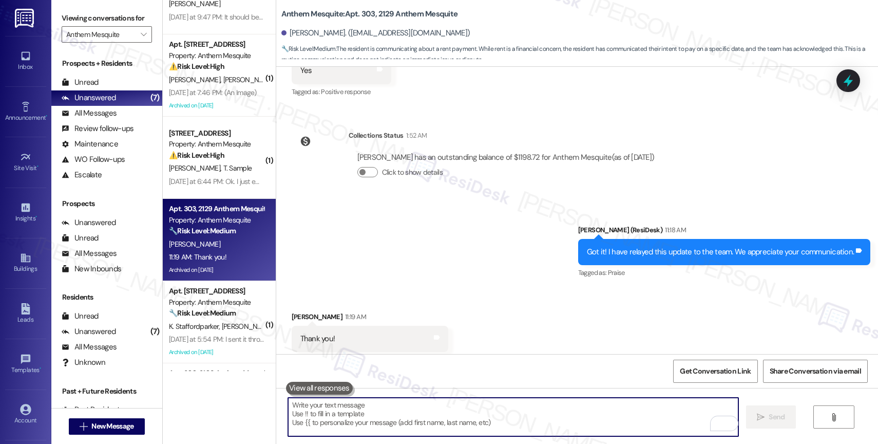
scroll to position [6184, 0]
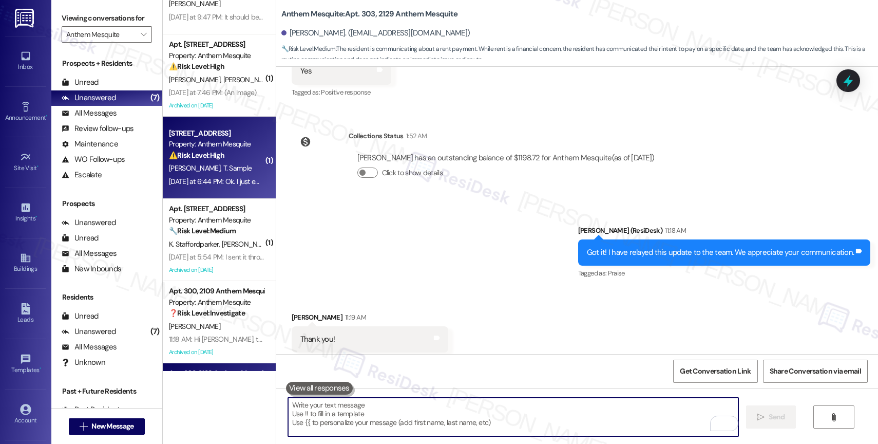
click at [211, 187] on div "[DATE] at 6:44 PM: Ok. I just emailed them. I don't want to move money and they…" at bounding box center [216, 181] width 97 height 13
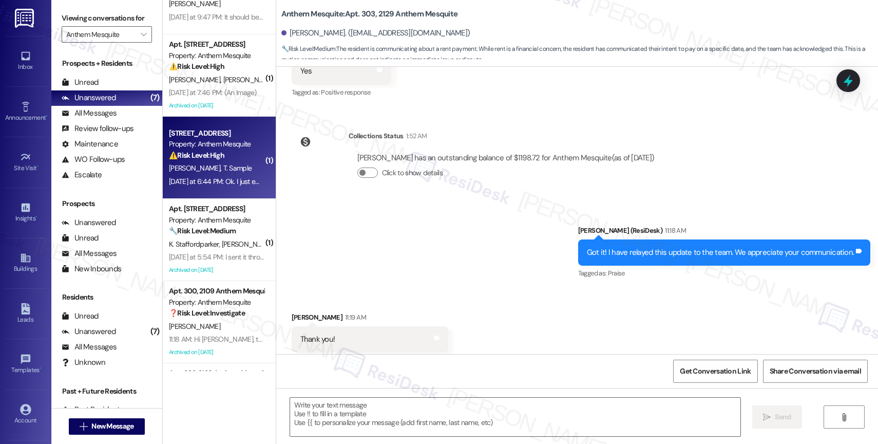
type textarea "Fetching suggested responses. Please feel free to read through the conversation…"
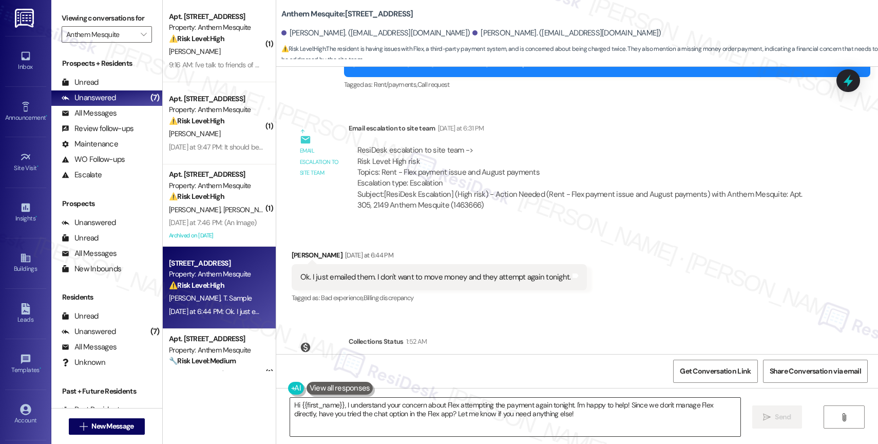
scroll to position [1144, 0]
click at [368, 412] on textarea "Hi {{first_name}}, I understand your concern about Flex attempting the payment …" at bounding box center [515, 417] width 450 height 39
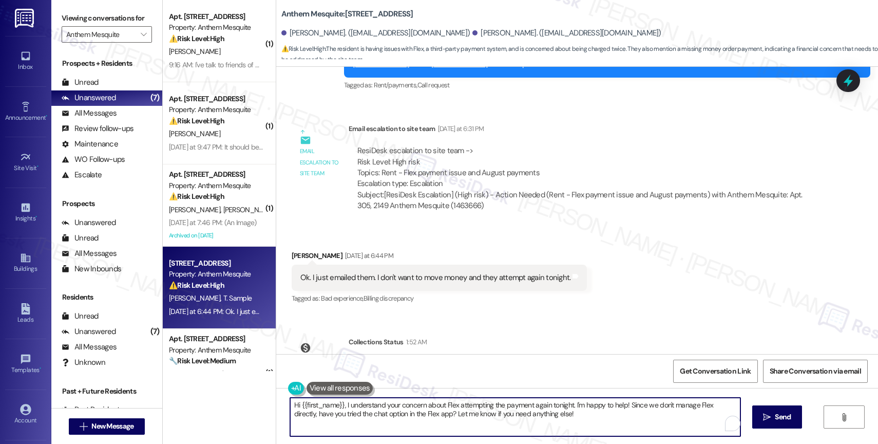
click at [368, 412] on textarea "Hi {{first_name}}, I understand your concern about Flex attempting the payment …" at bounding box center [515, 417] width 450 height 39
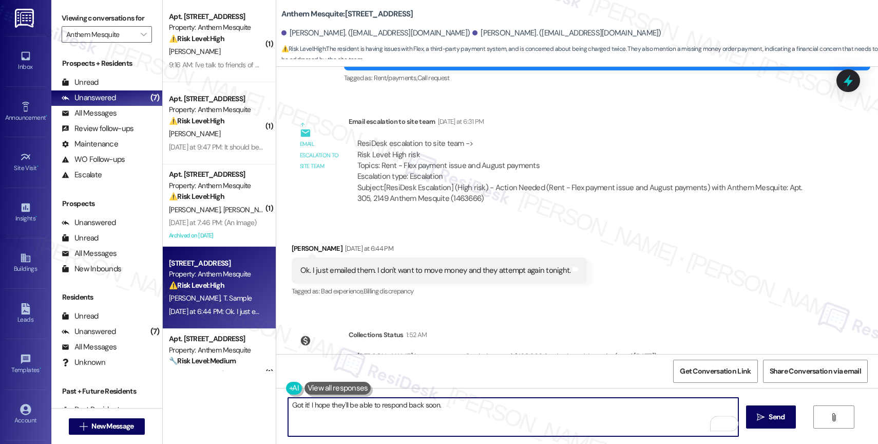
scroll to position [1209, 0]
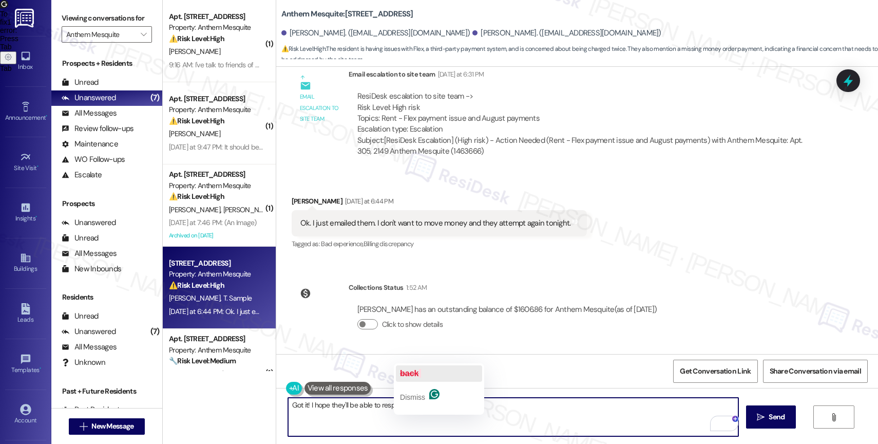
click at [423, 370] on button "back" at bounding box center [439, 373] width 86 height 16
type textarea "Got it! I hope they'll be able to respond soon."
click at [723, 423] on icon "Open Grammarly. 0 Suggestions." at bounding box center [722, 423] width 11 height 11
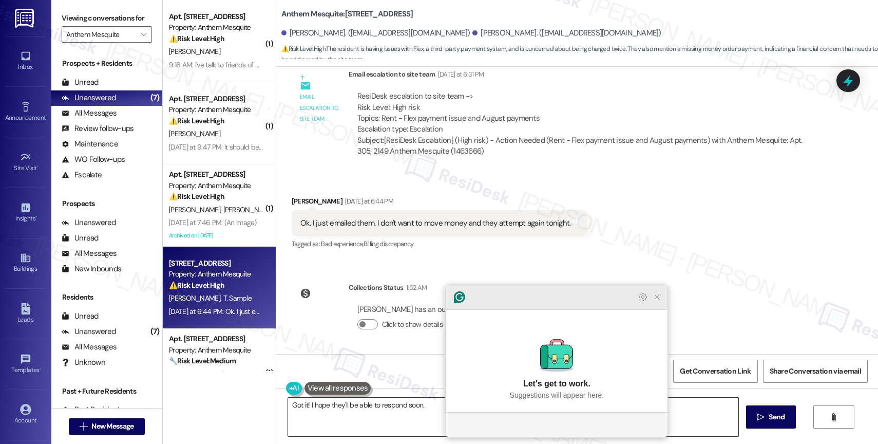
click at [657, 301] on icon "Close Grammarly Assistant" at bounding box center [657, 297] width 8 height 8
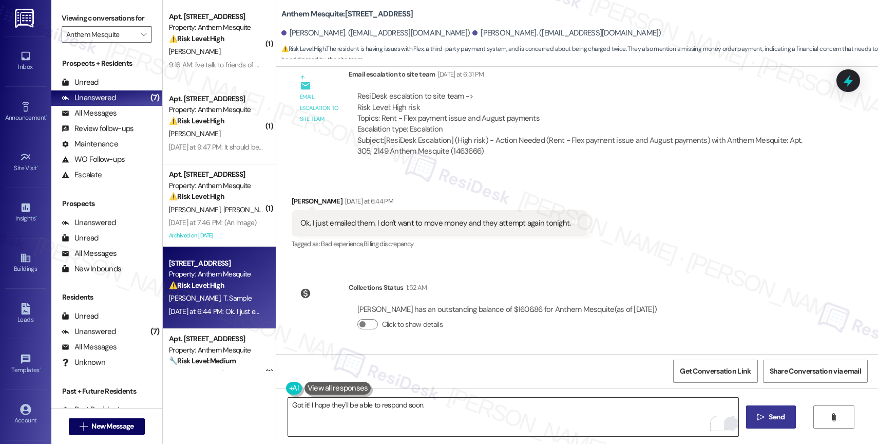
click at [767, 413] on span "Send" at bounding box center [777, 416] width 20 height 11
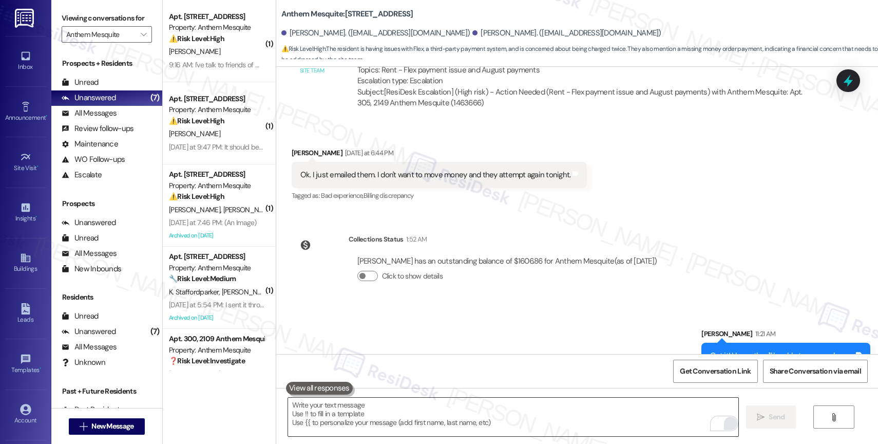
scroll to position [1281, 0]
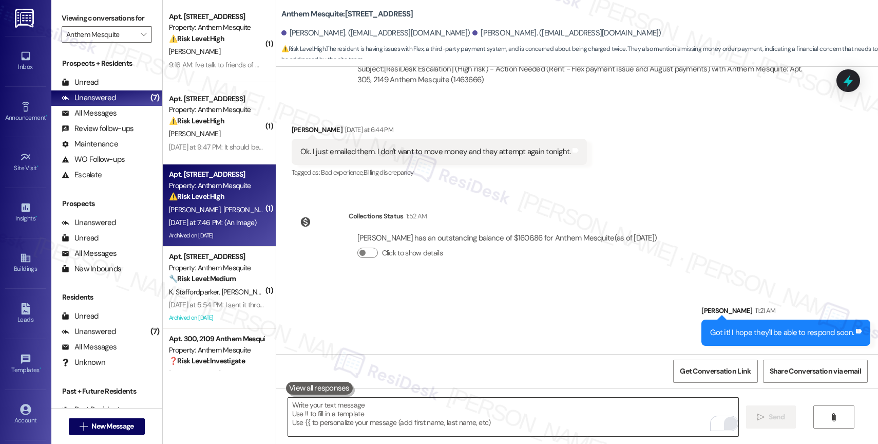
click at [186, 186] on div "Property: Anthem Mesquite" at bounding box center [216, 185] width 95 height 11
type textarea "Fetching suggested responses. Please feel free to read through the conversation…"
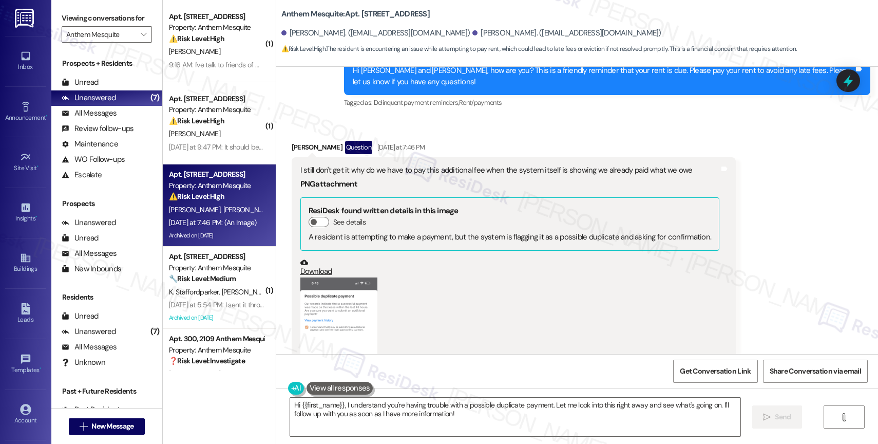
scroll to position [10545, 0]
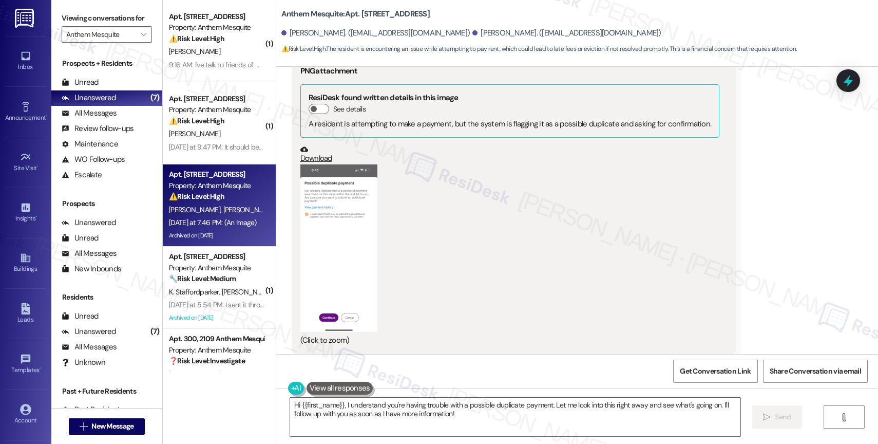
click at [327, 212] on button "Zoom image" at bounding box center [338, 247] width 77 height 167
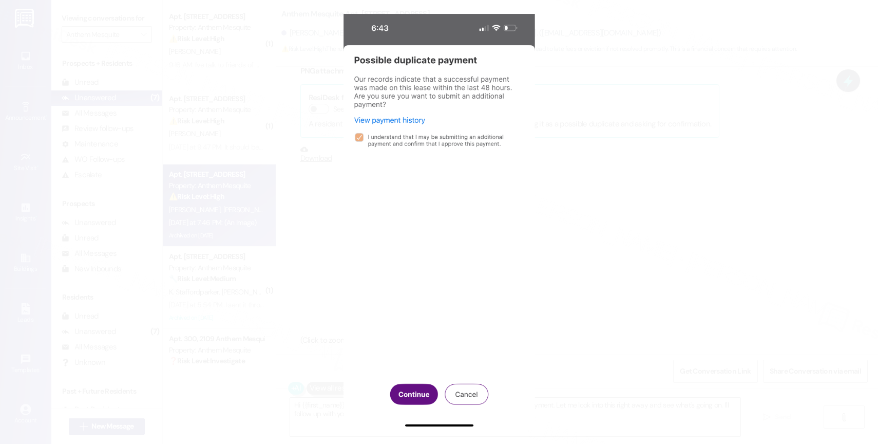
click at [477, 188] on button "Unzoom image" at bounding box center [439, 222] width 878 height 444
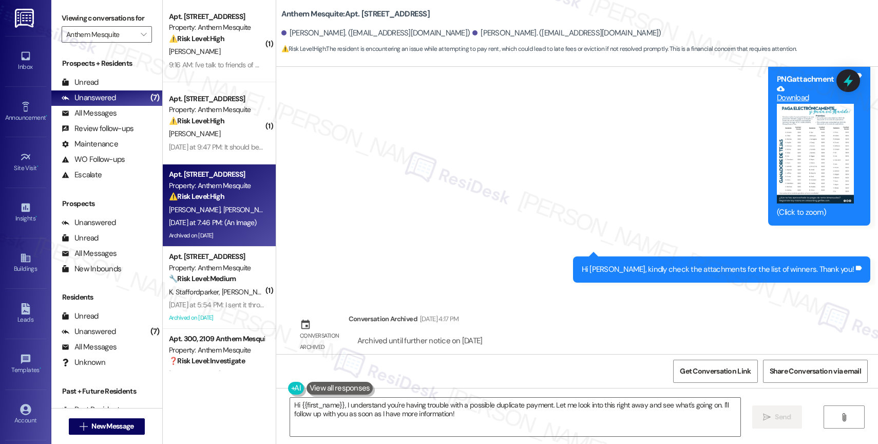
scroll to position [10215, 0]
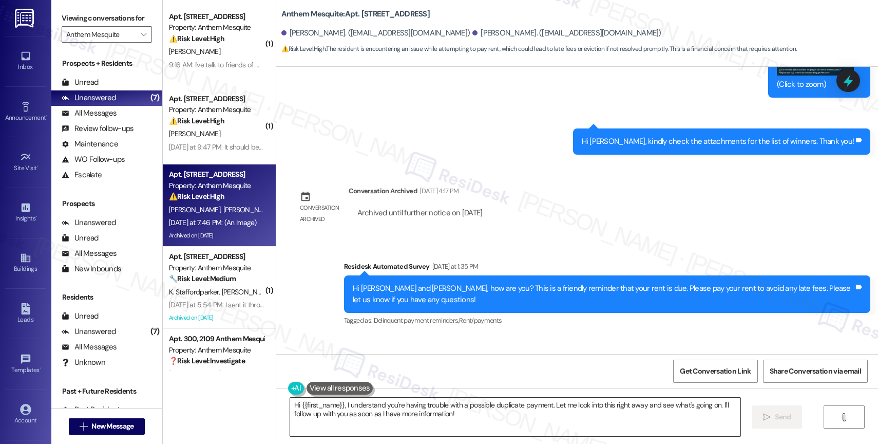
drag, startPoint x: 547, startPoint y: 402, endPoint x: 562, endPoint y: 426, distance: 28.4
click at [562, 426] on textarea "Hi {{first_name}}, I understand you're having trouble with a possible duplicate…" at bounding box center [515, 417] width 450 height 39
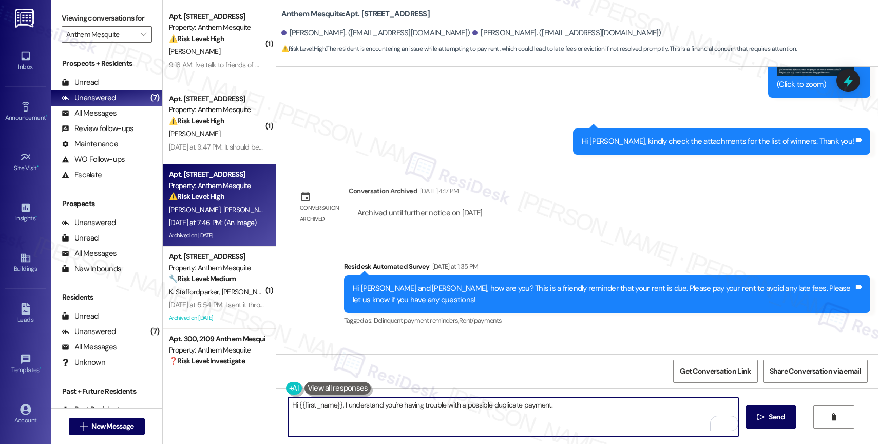
scroll to position [10322, 0]
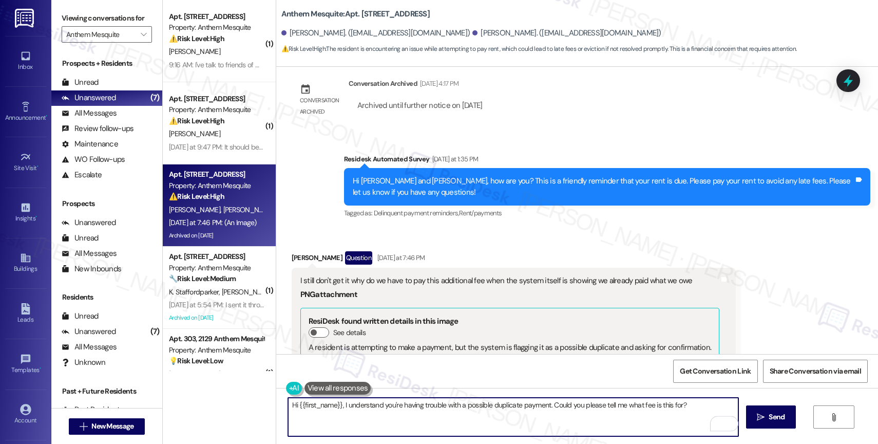
drag, startPoint x: 334, startPoint y: 405, endPoint x: 294, endPoint y: 400, distance: 40.9
click at [292, 402] on textarea "Hi {{first_name}}, I understand you're having trouble with a possible duplicate…" at bounding box center [513, 417] width 450 height 39
click at [679, 412] on textarea "Hi [PERSON_NAME], I understand you're having trouble with a possible duplicate …" at bounding box center [513, 417] width 450 height 39
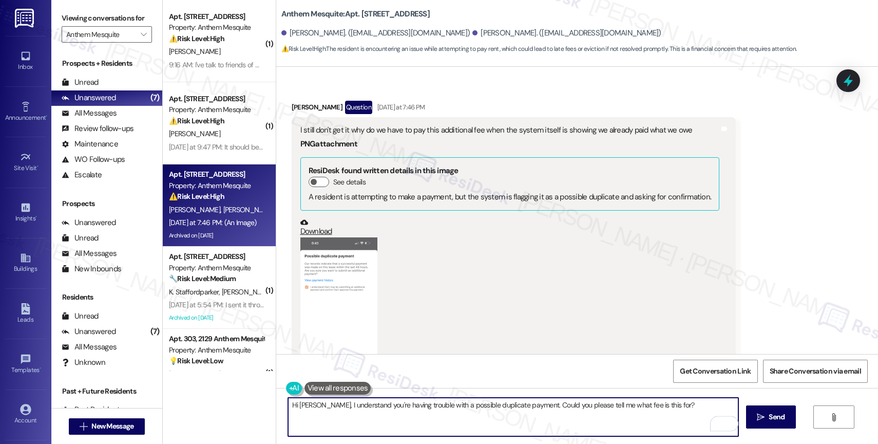
scroll to position [10822, 0]
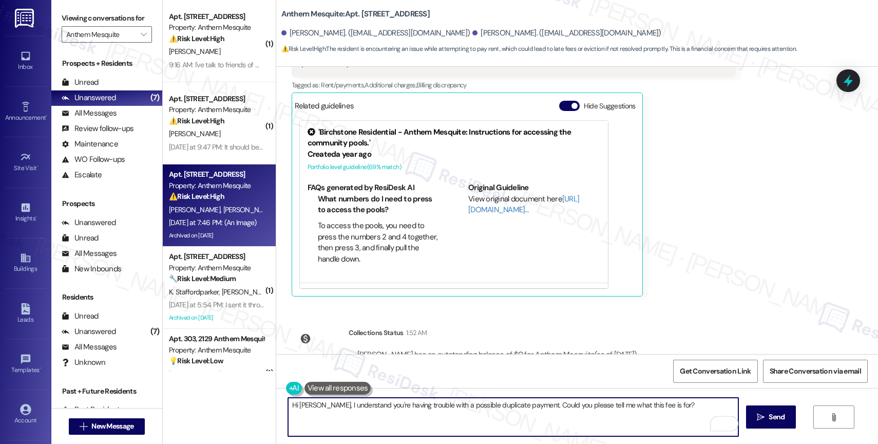
click at [687, 409] on textarea "Hi [PERSON_NAME], I understand you're having trouble with a possible duplicate …" at bounding box center [513, 417] width 450 height 39
type textarea "Hi [PERSON_NAME], I understand you're having trouble with a possible duplicate …"
click at [765, 417] on span " Send" at bounding box center [771, 416] width 32 height 11
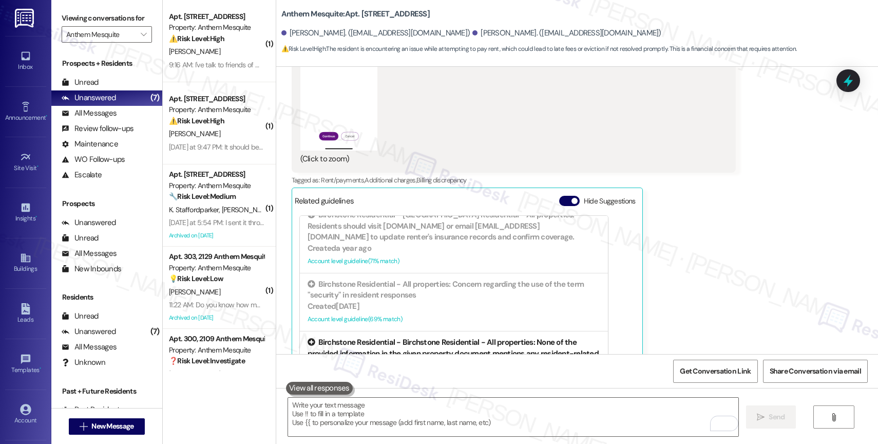
scroll to position [409, 0]
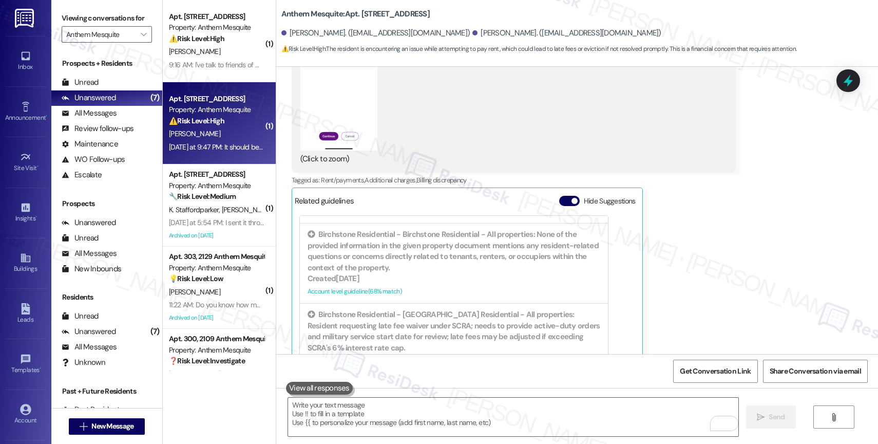
click at [233, 136] on div "[PERSON_NAME]" at bounding box center [216, 133] width 97 height 13
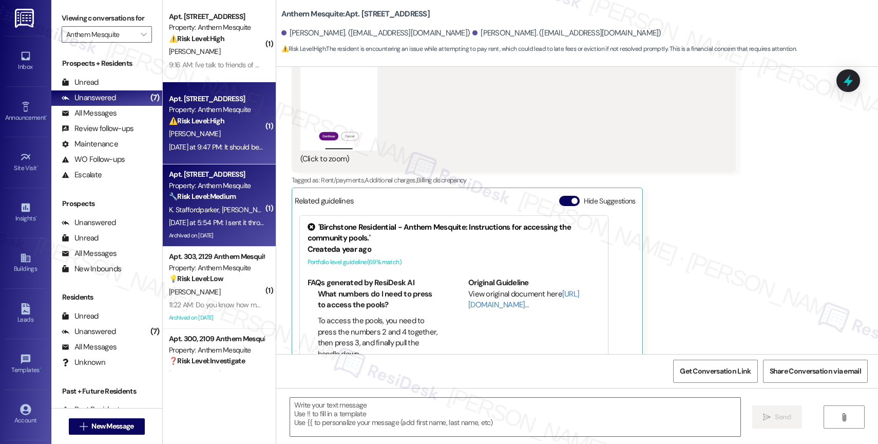
type textarea "Fetching suggested responses. Please feel free to read through the conversation…"
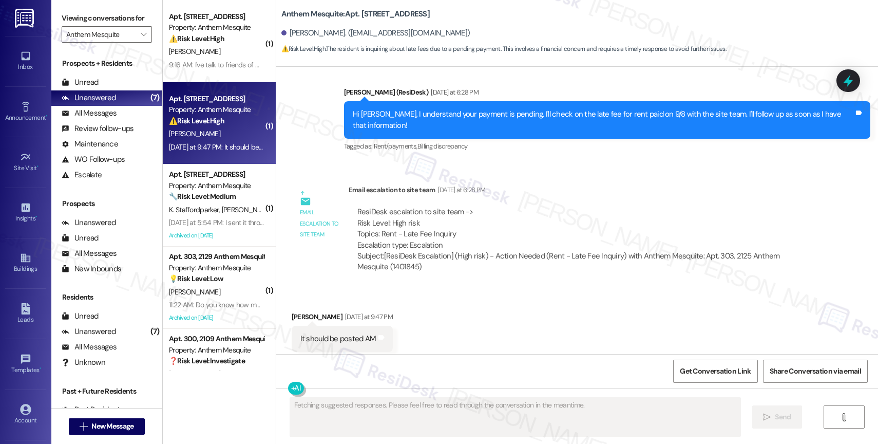
scroll to position [2342, 0]
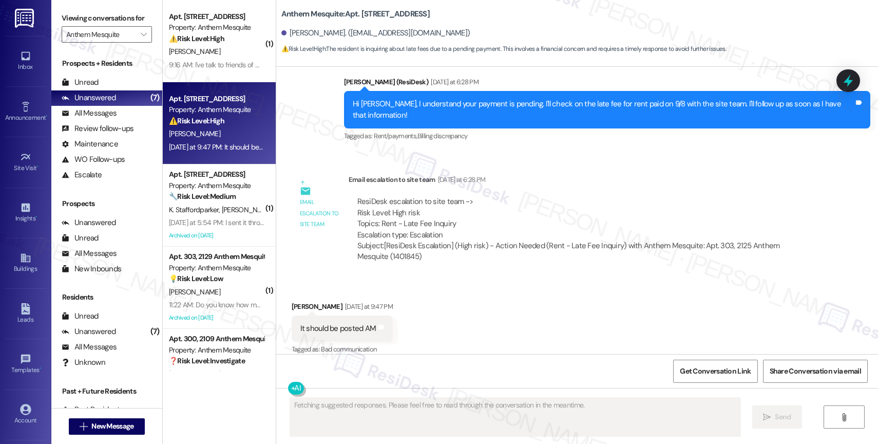
click at [458, 278] on div "Received via SMS [PERSON_NAME] [DATE] at 9:47 PM It should be posted AM Tags an…" at bounding box center [577, 321] width 602 height 87
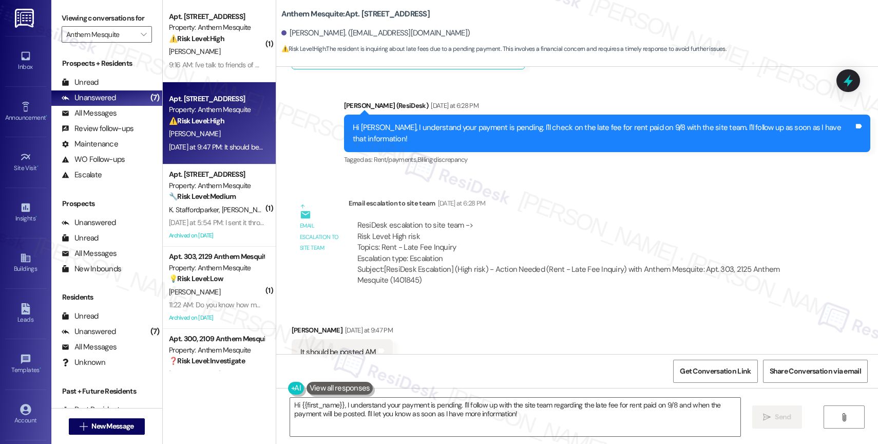
scroll to position [2316, 0]
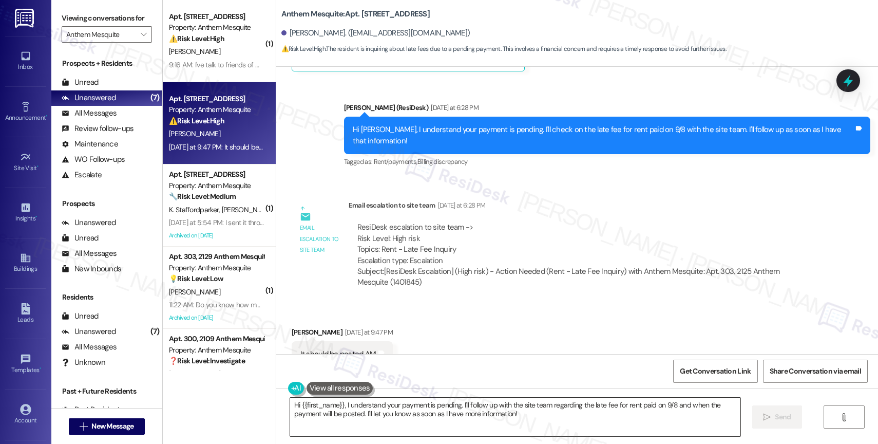
click at [385, 411] on textarea "Hi {{first_name}}, I understand your payment is pending. I'll follow up with th…" at bounding box center [515, 417] width 450 height 39
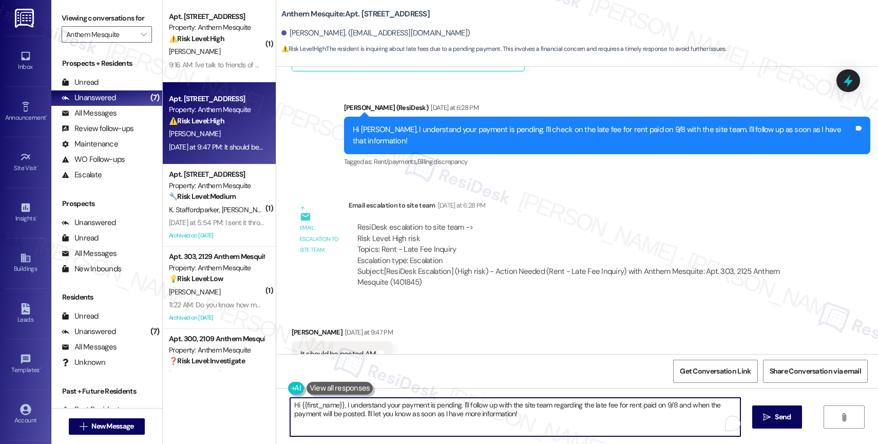
click at [385, 411] on textarea "Hi {{first_name}}, I understand your payment is pending. I'll follow up with th…" at bounding box center [515, 417] width 450 height 39
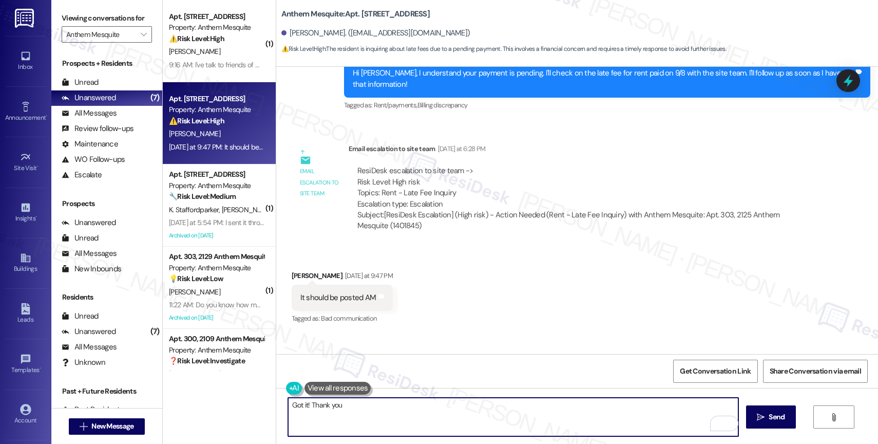
scroll to position [2179, 0]
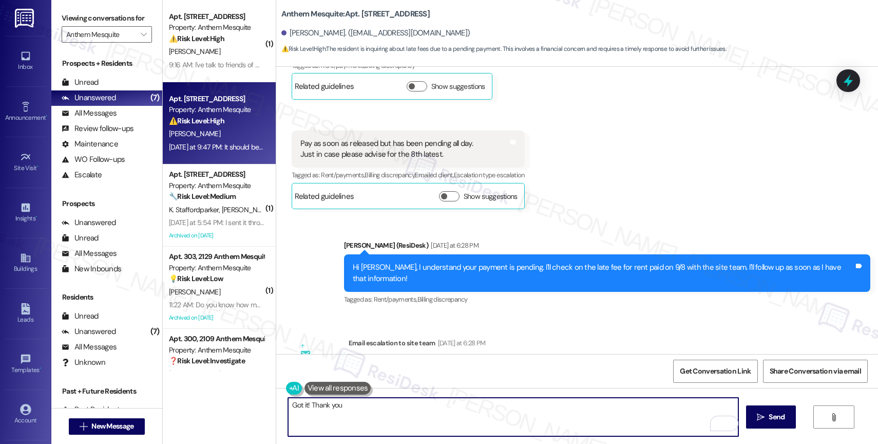
drag, startPoint x: 305, startPoint y: 407, endPoint x: 534, endPoint y: 427, distance: 229.9
click at [516, 428] on textarea "Got it! Thank you" at bounding box center [513, 417] width 450 height 39
click at [434, 406] on textarea "Got it! I appreciate your communication." at bounding box center [513, 417] width 450 height 39
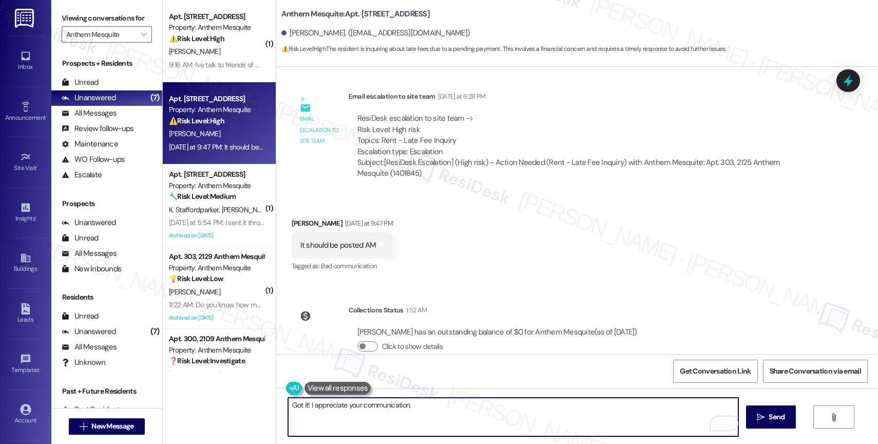
scroll to position [2437, 0]
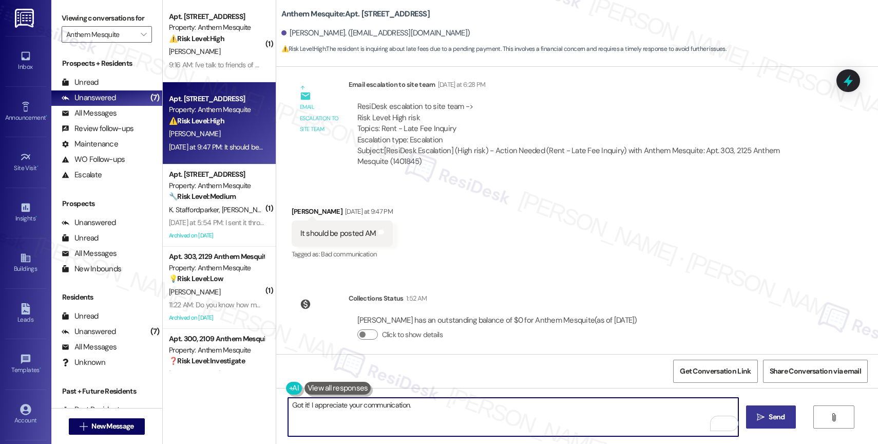
type textarea "Got it! I appreciate your communication."
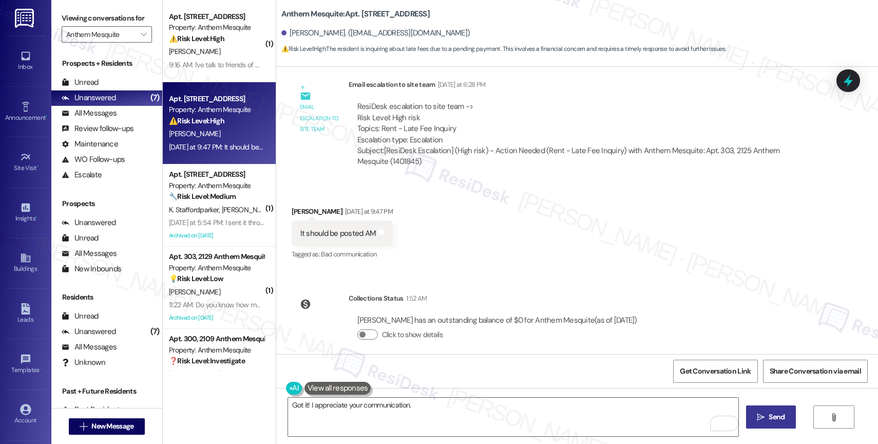
click at [758, 415] on icon "" at bounding box center [761, 417] width 8 height 8
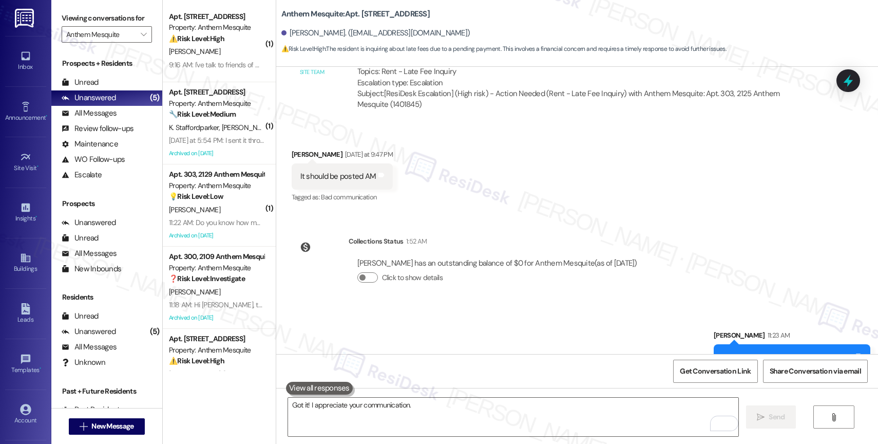
scroll to position [2508, 0]
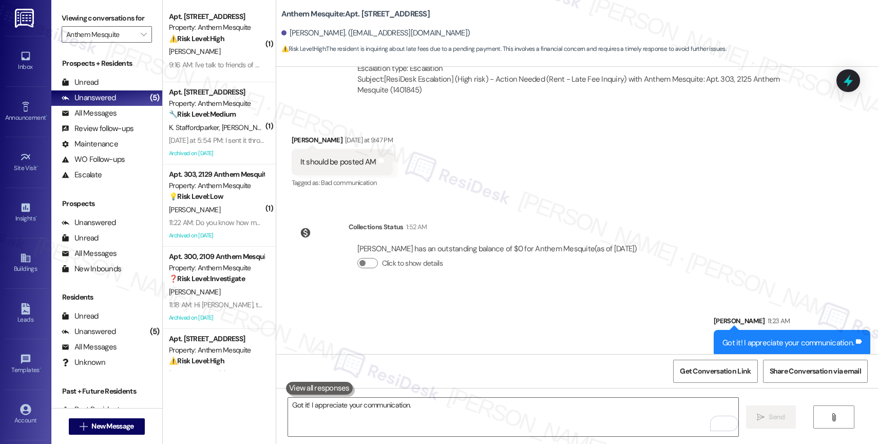
click at [412, 292] on div "Sent via SMS [PERSON_NAME] 11:23 AM Got it! I appreciate your communication. Ta…" at bounding box center [577, 327] width 602 height 71
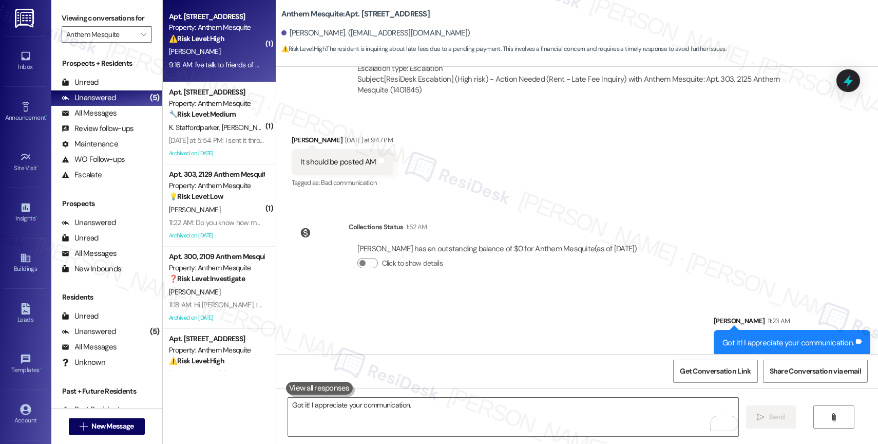
click at [207, 42] on strong "⚠️ Risk Level: High" at bounding box center [196, 38] width 55 height 9
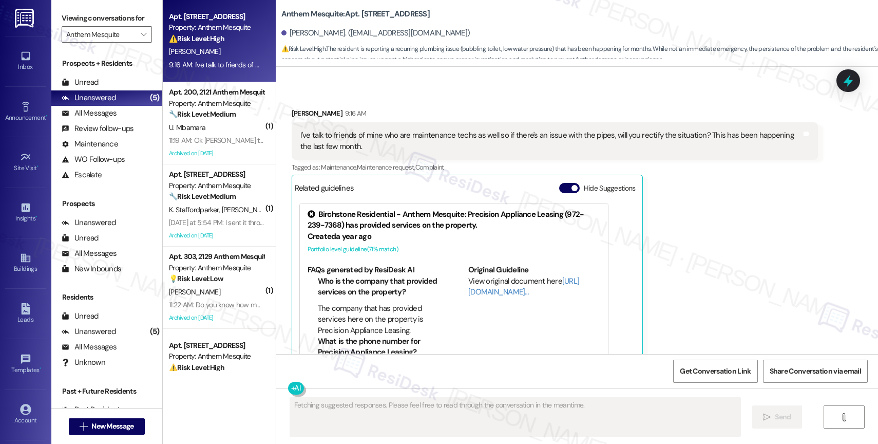
scroll to position [4913, 0]
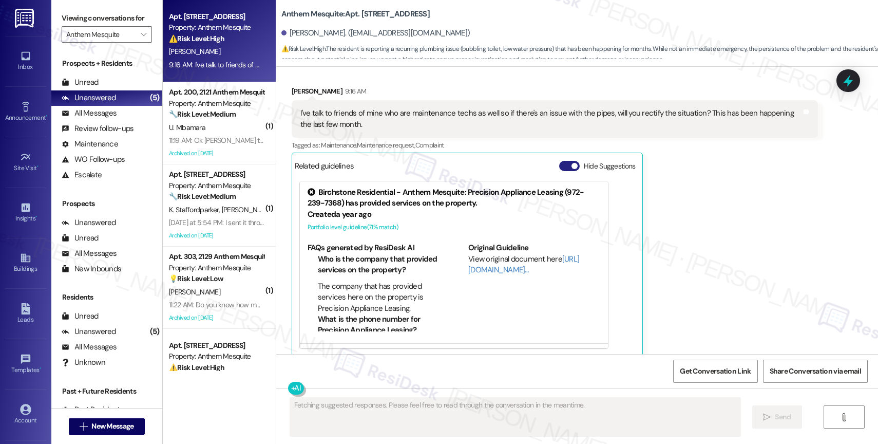
click at [559, 161] on button "Hide Suggestions" at bounding box center [569, 166] width 21 height 10
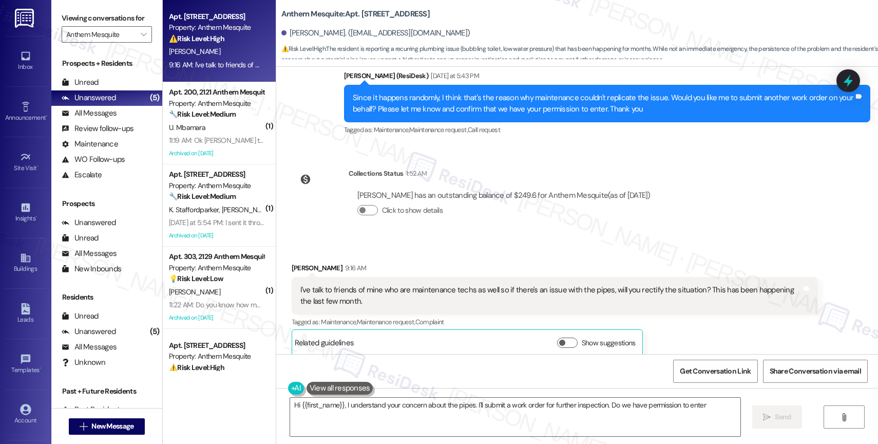
type textarea "Hi {{first_name}}, I understand your concern about the pipes. I'll submit a wor…"
click at [387, 221] on div "Collections Status 1:52 AM Brittney Pierre has an outstanding balance of $249.6…" at bounding box center [504, 200] width 311 height 64
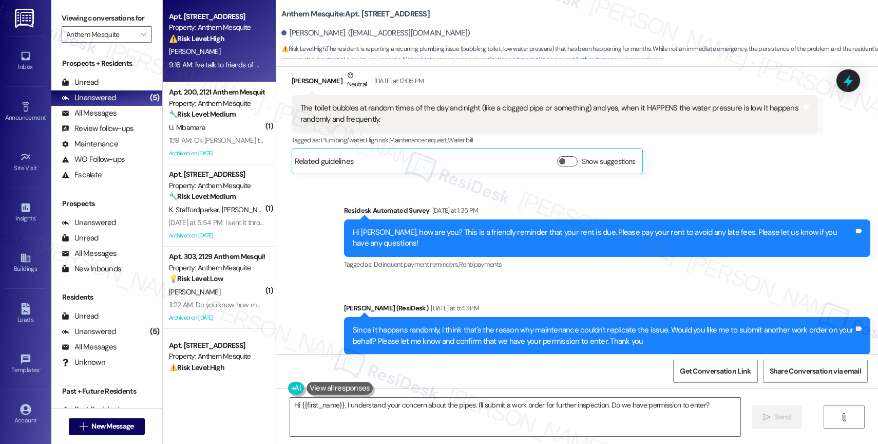
scroll to position [4727, 0]
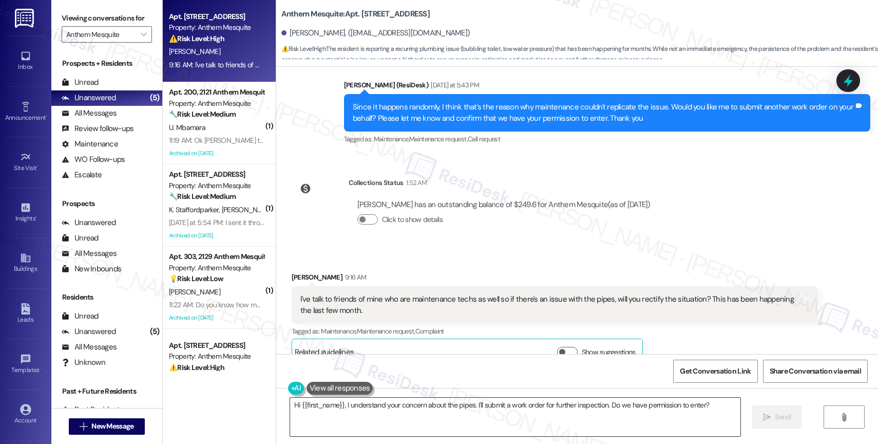
click at [341, 414] on textarea "Hi {{first_name}}, I understand your concern about the pipes. I'll submit a wor…" at bounding box center [515, 417] width 450 height 39
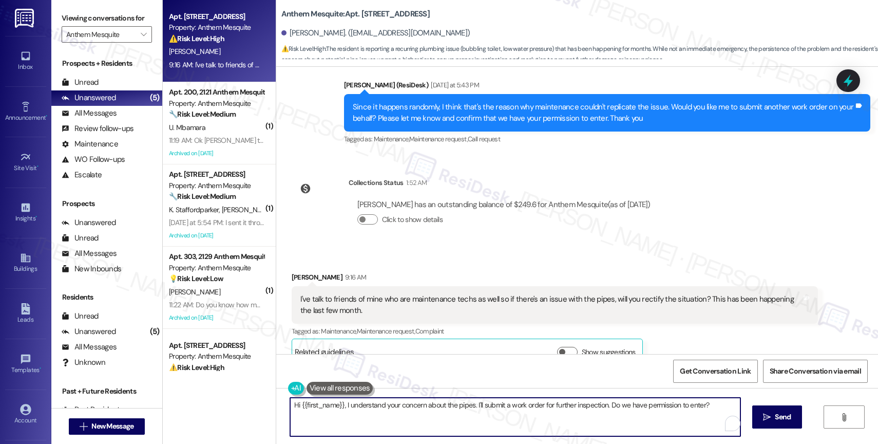
click at [341, 414] on textarea "Hi {{first_name}}, I understand your concern about the pipes. I'll submit a wor…" at bounding box center [515, 417] width 450 height 39
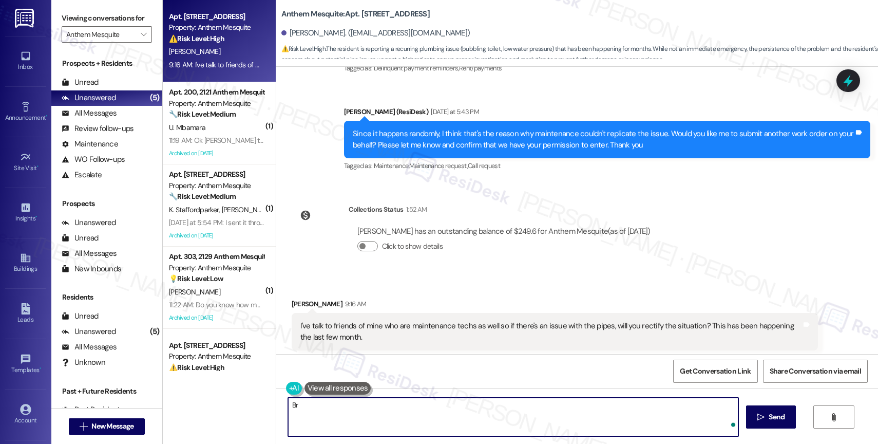
type textarea "B"
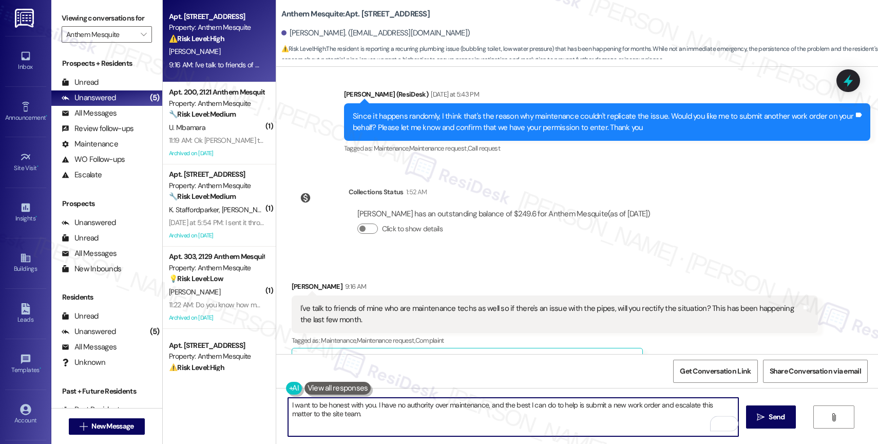
scroll to position [4736, 0]
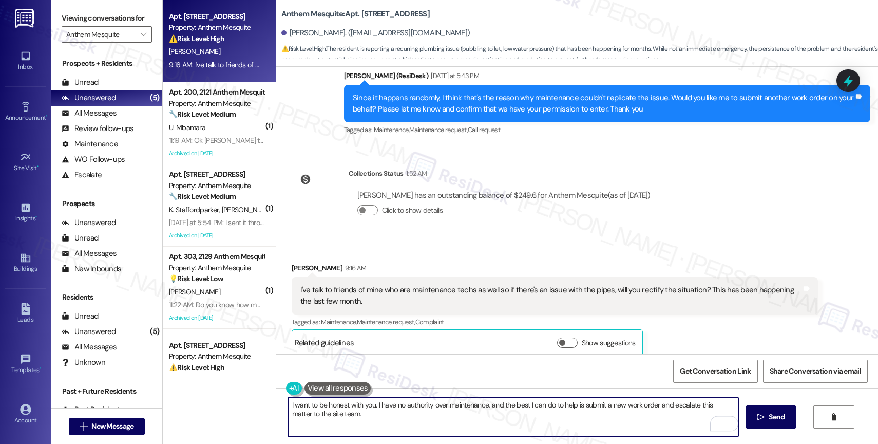
click at [369, 423] on textarea "I want to be honest with you. I have no authority over maintenance, and the bes…" at bounding box center [513, 417] width 450 height 39
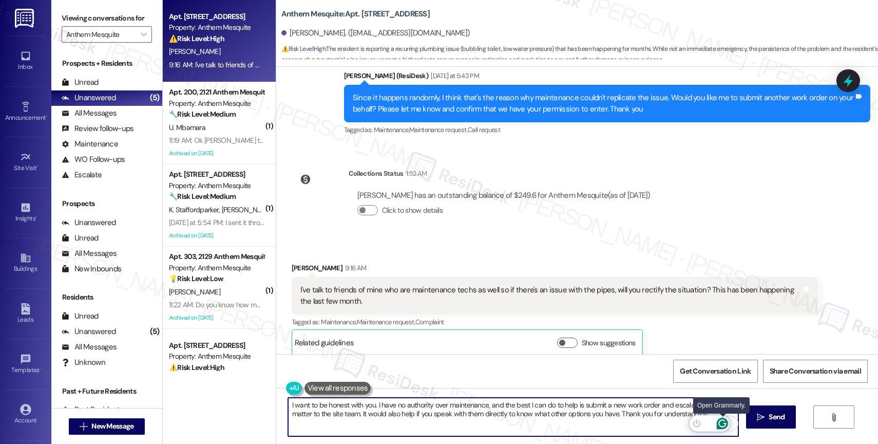
type textarea "I want to be honest with you. I have no authority over maintenance, and the bes…"
click at [724, 419] on icon "Open Grammarly. 0 Suggestions." at bounding box center [722, 423] width 11 height 11
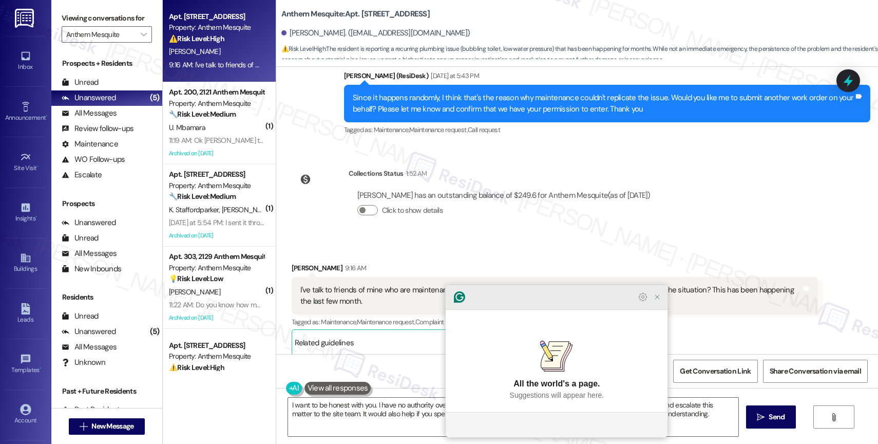
click at [658, 301] on icon "Close Grammarly Assistant" at bounding box center [657, 297] width 8 height 8
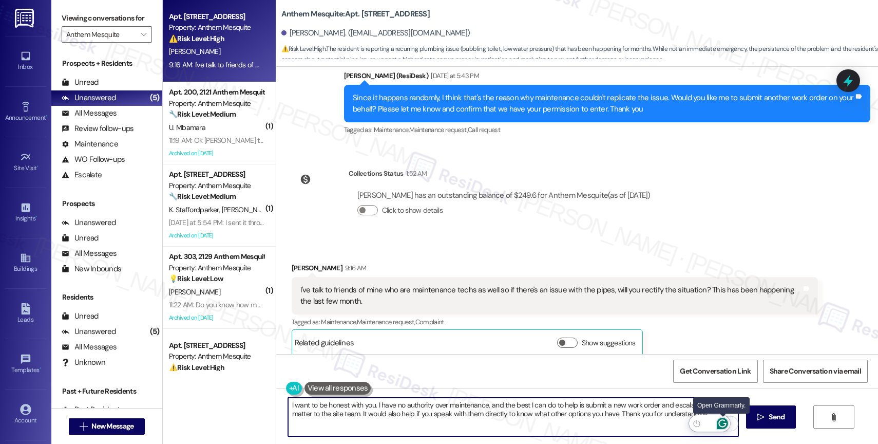
click at [723, 418] on icon "Open Grammarly. 0 Suggestions." at bounding box center [722, 423] width 11 height 11
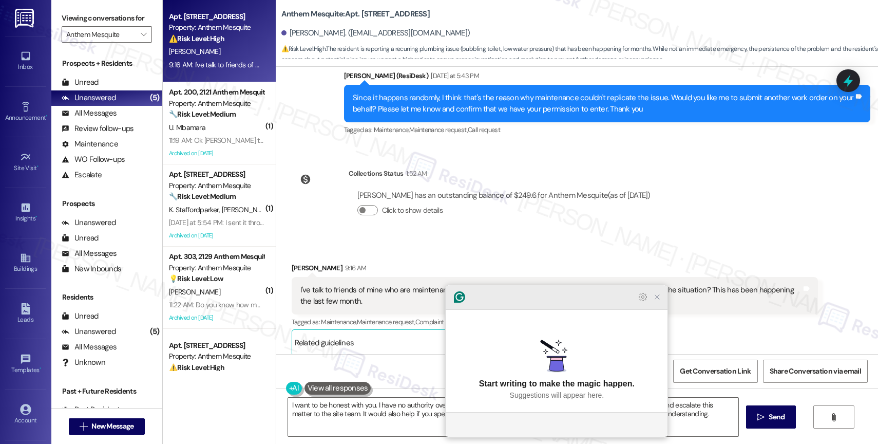
click at [660, 301] on icon "Close Grammarly Assistant" at bounding box center [657, 297] width 8 height 8
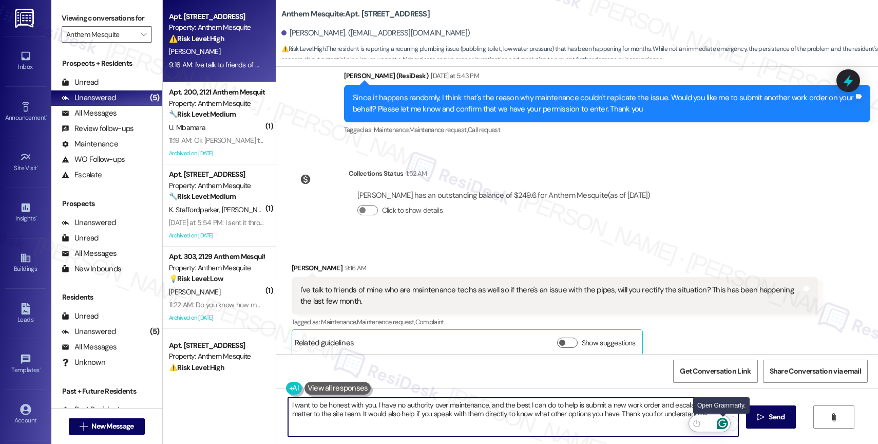
click at [723, 421] on icon "Open Grammarly. 0 Suggestions." at bounding box center [722, 423] width 11 height 11
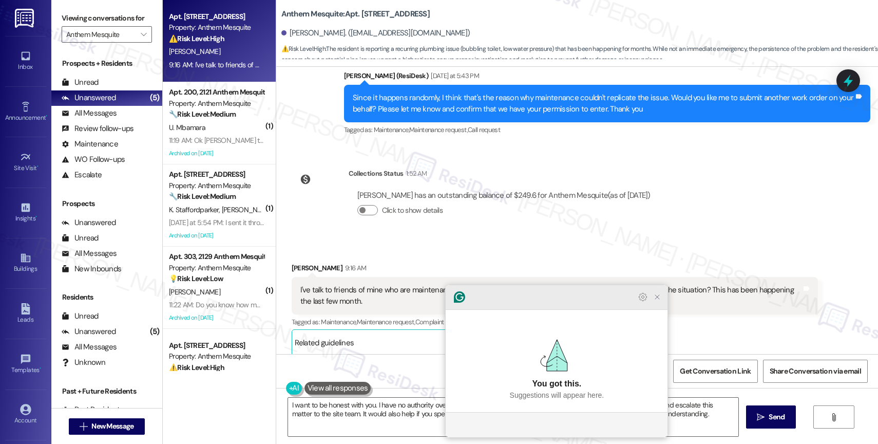
click at [658, 299] on icon "Close Grammarly Assistant" at bounding box center [657, 297] width 4 height 4
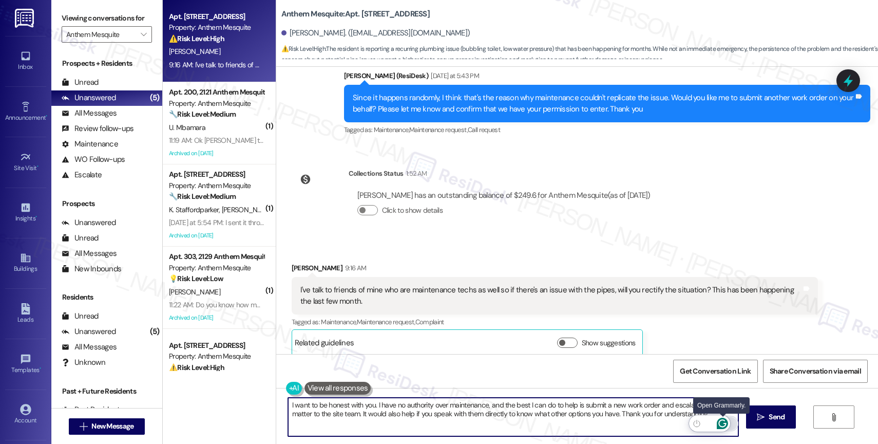
click at [724, 422] on icon "Open Grammarly. 0 Suggestions." at bounding box center [722, 423] width 11 height 11
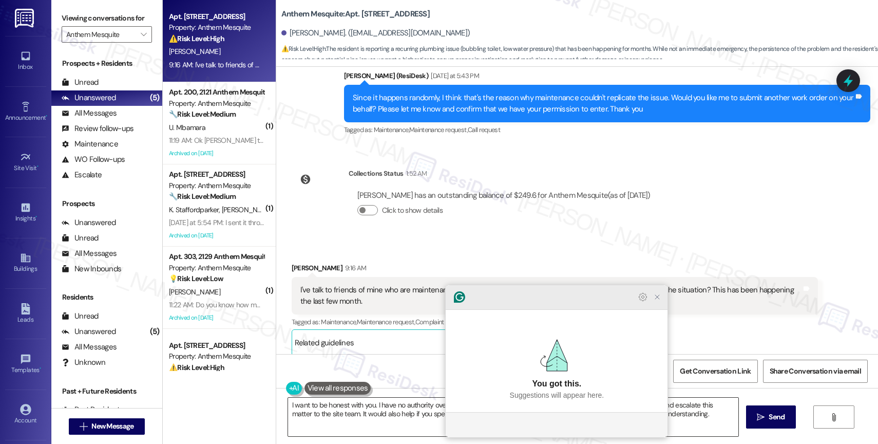
click at [663, 303] on icon "Close Grammarly Assistant" at bounding box center [657, 297] width 12 height 12
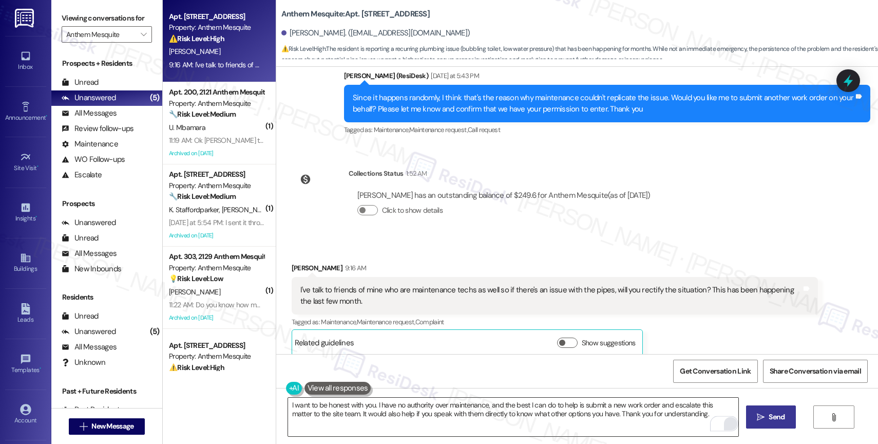
click at [777, 423] on button " Send" at bounding box center [771, 416] width 50 height 23
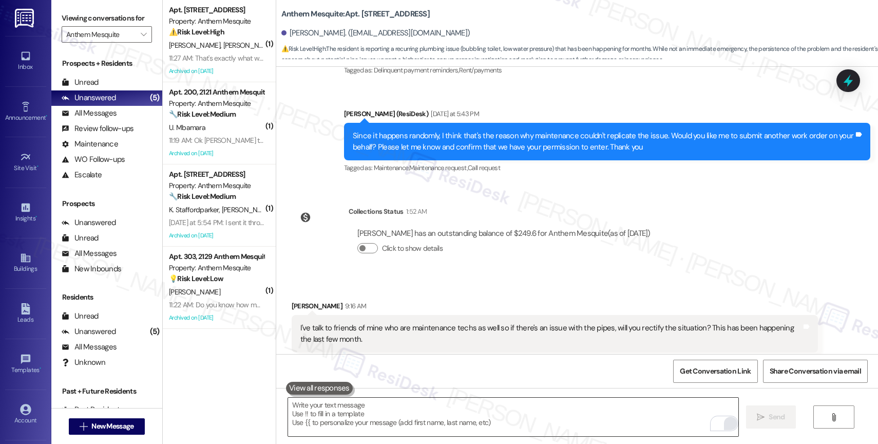
scroll to position [4819, 0]
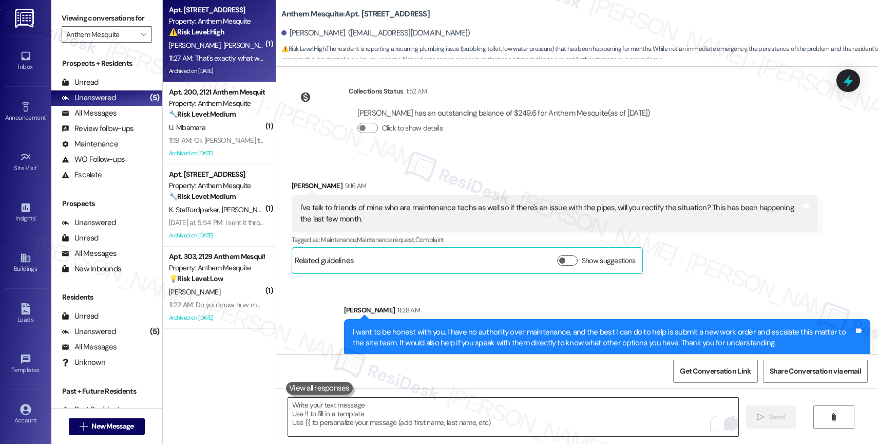
click at [223, 42] on span "F. Gonzalez" at bounding box center [248, 45] width 51 height 9
type textarea "Fetching suggested responses. Please feel free to read through the conversation…"
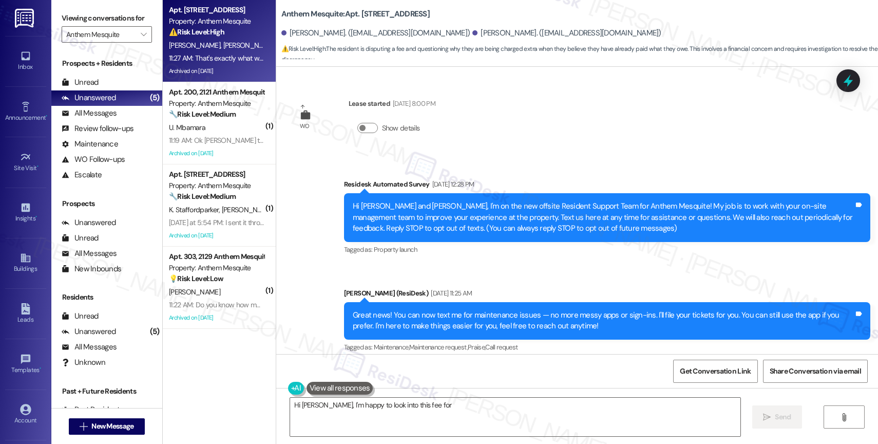
scroll to position [10819, 0]
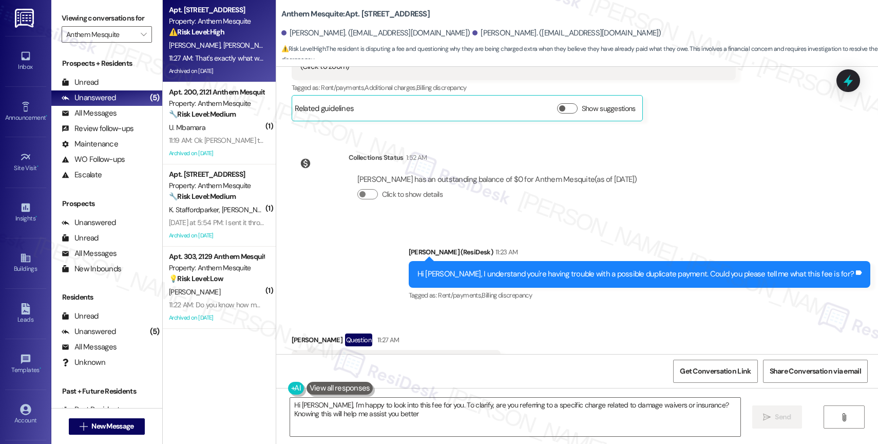
type textarea "Hi Maylin, I'm happy to look into this fee for you. To clarify, are you referri…"
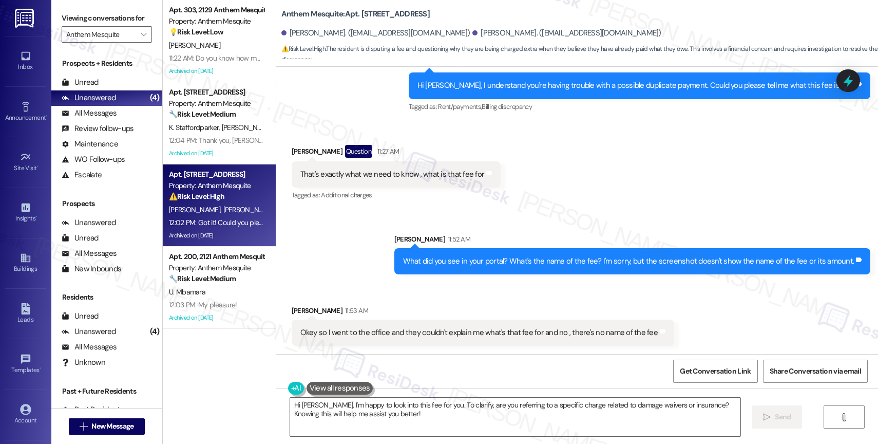
scroll to position [11034, 0]
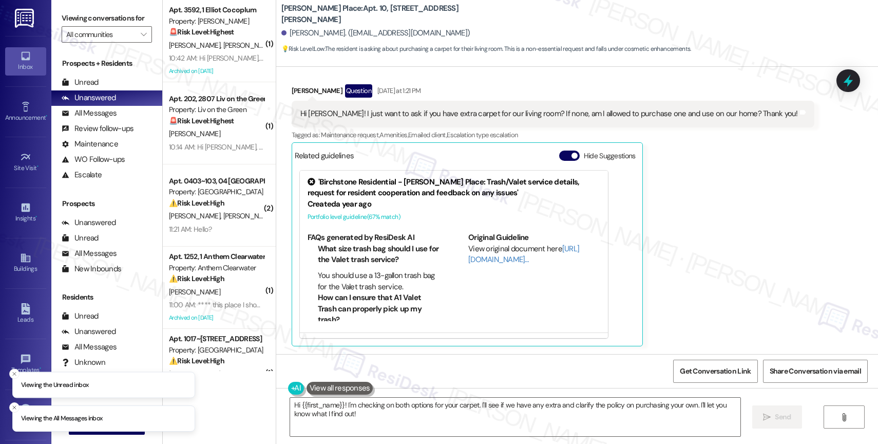
scroll to position [190, 0]
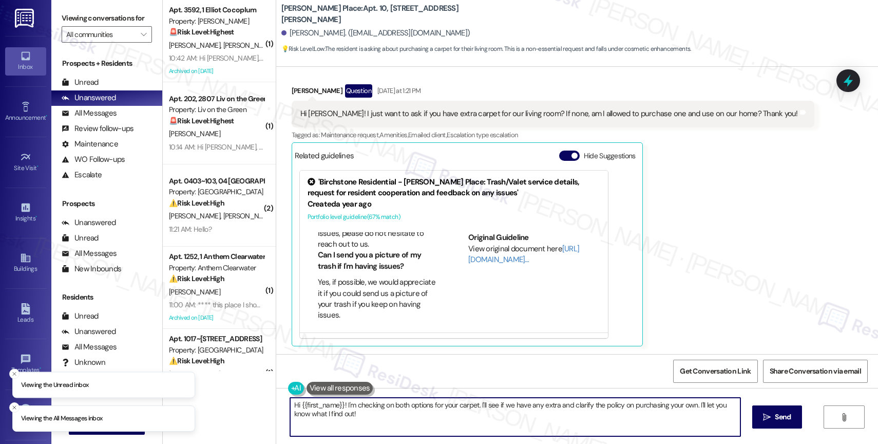
drag, startPoint x: 341, startPoint y: 406, endPoint x: 365, endPoint y: 441, distance: 42.3
click at [365, 441] on div "Hi {{first_name}}! I'm checking on both options for your carpet. I'll see if we…" at bounding box center [577, 426] width 602 height 77
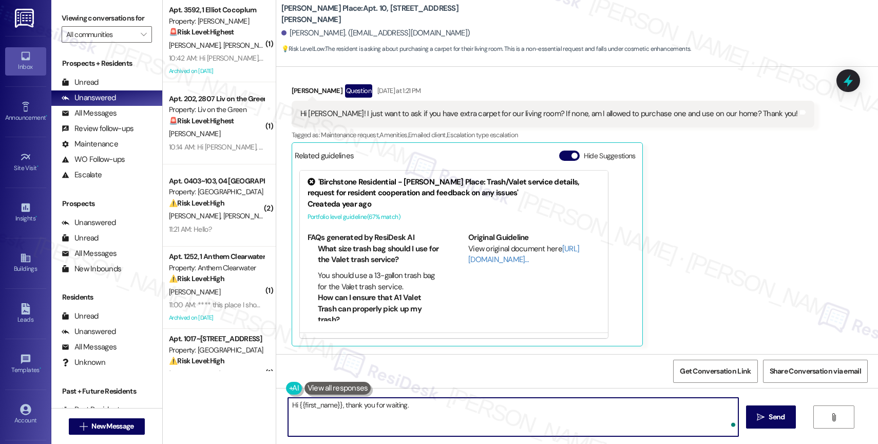
paste textarea "At this time, we do not provide extra carpet for individual apartment homes. Ho…"
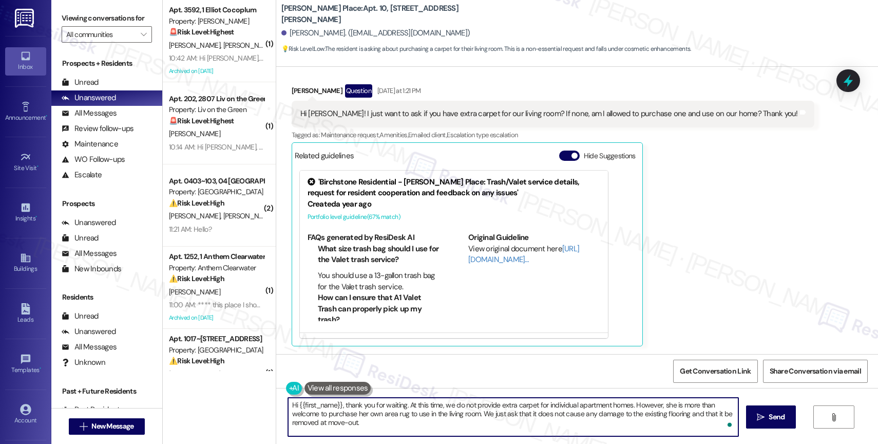
click at [675, 404] on textarea "Hi {{first_name}}, thank you for waiting. At this time, we do not provide extra…" at bounding box center [513, 417] width 450 height 39
click at [358, 413] on textarea "Hi {{first_name}}, thank you for waiting. At this time, we do not provide extra…" at bounding box center [513, 417] width 450 height 39
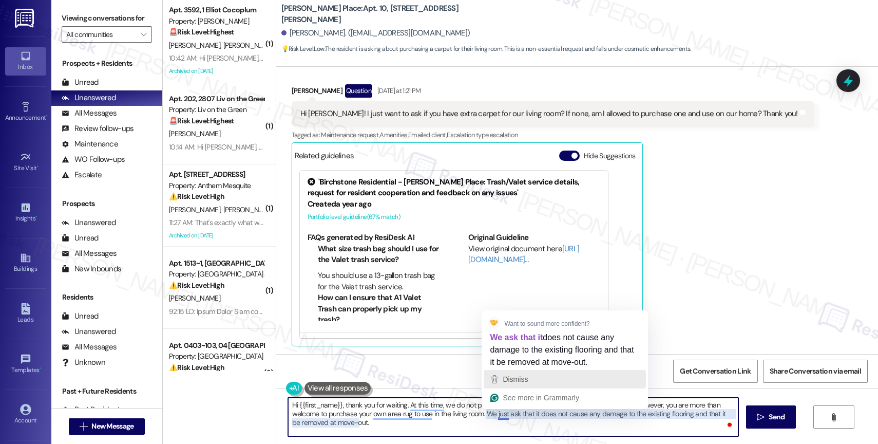
click at [522, 377] on span "Dismiss" at bounding box center [515, 379] width 25 height 8
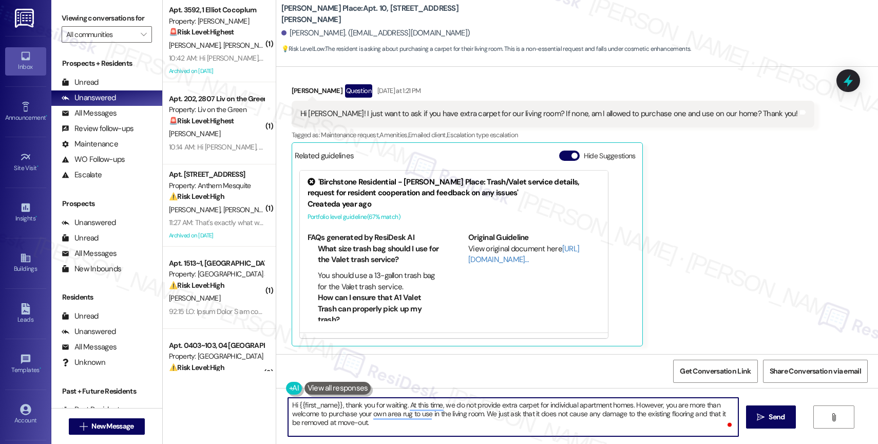
click at [555, 424] on textarea "Hi {{first_name}}, thank you for waiting. At this time, we do not provide extra…" at bounding box center [513, 417] width 450 height 39
type textarea "Hi {{first_name}}, thank you for waiting. At this time, we do not provide extra…"
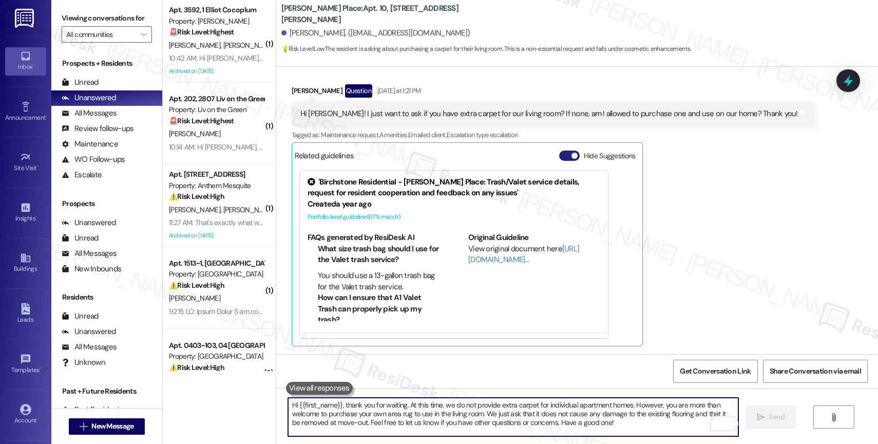
click at [563, 153] on button "Hide Suggestions" at bounding box center [569, 155] width 21 height 10
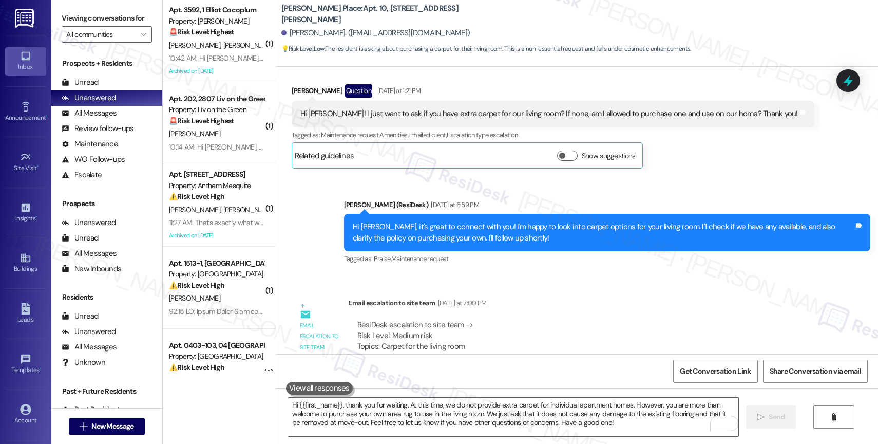
click at [225, 54] on div "10:42 AM: Hi Sarah, thanks for your messages, we most likely won't be renewing …" at bounding box center [323, 57] width 308 height 9
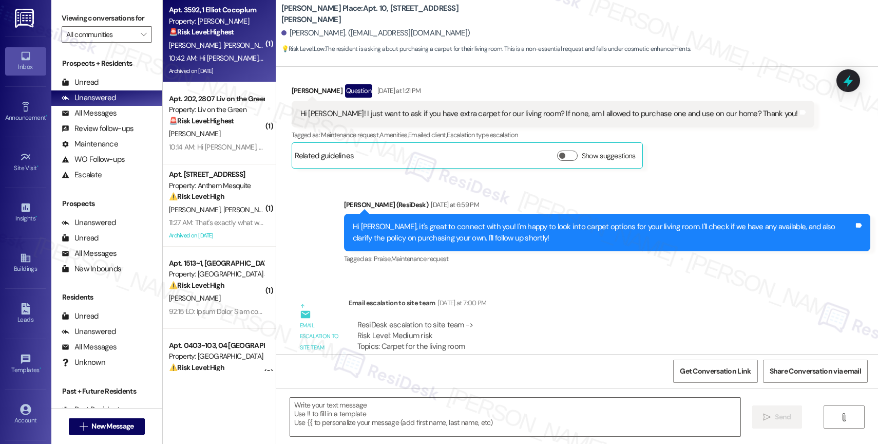
type textarea "Fetching suggested responses. Please feel free to read through the conversation…"
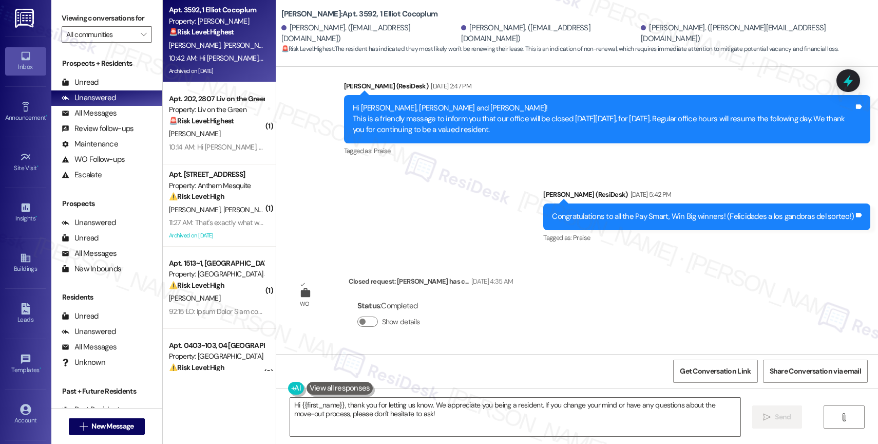
scroll to position [21098, 0]
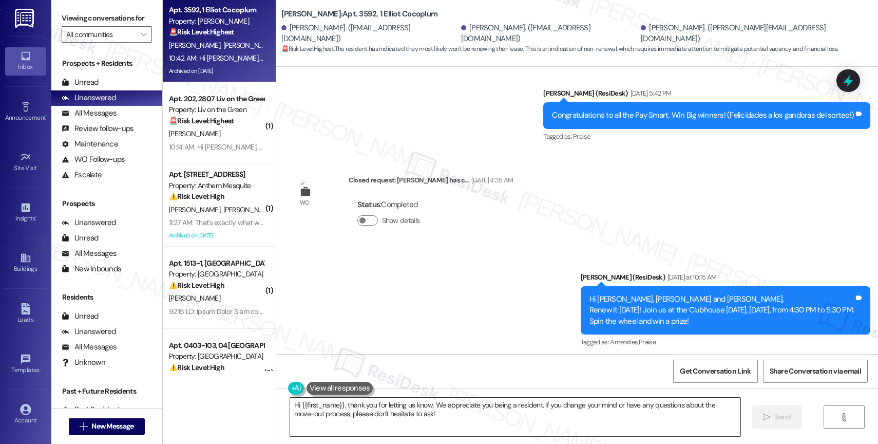
click at [425, 422] on textarea "Hi {{first_name}}, thank you for letting us know. We appreciate you being a res…" at bounding box center [515, 417] width 450 height 39
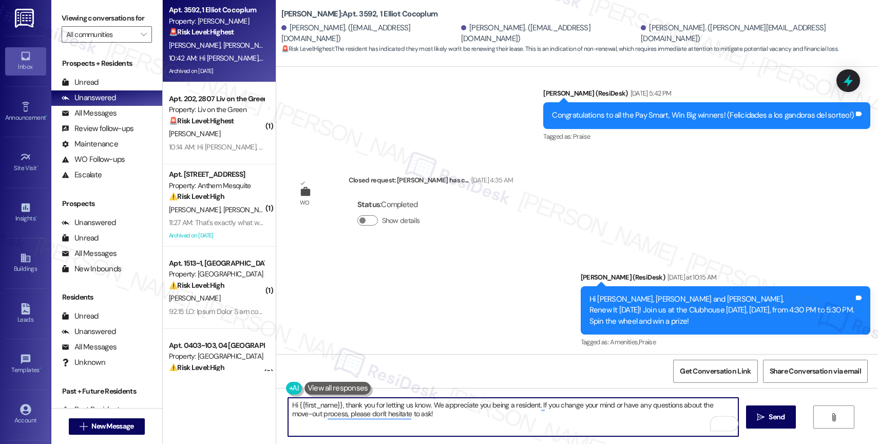
drag, startPoint x: 481, startPoint y: 403, endPoint x: 508, endPoint y: 425, distance: 35.0
click at [508, 425] on textarea "Hi {{first_name}}, thank you for letting us know. We appreciate you being a res…" at bounding box center [513, 417] width 450 height 39
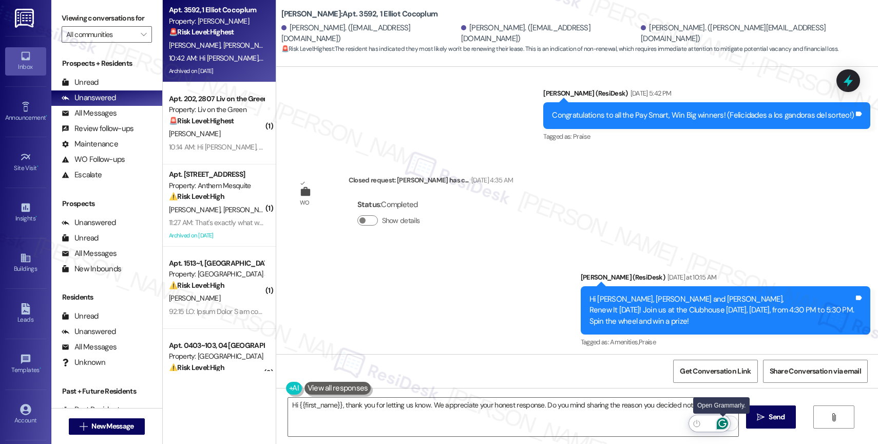
click at [722, 421] on icon "Open Grammarly. 0 Suggestions." at bounding box center [722, 423] width 11 height 11
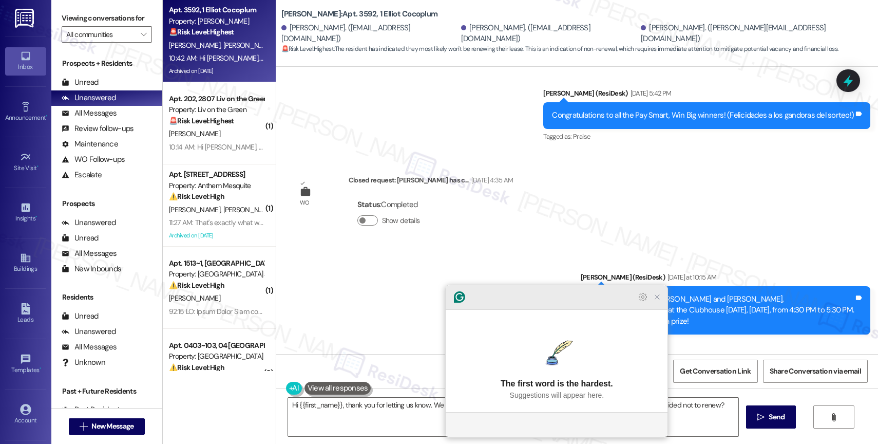
click at [660, 301] on icon "Close Grammarly Assistant" at bounding box center [657, 297] width 8 height 8
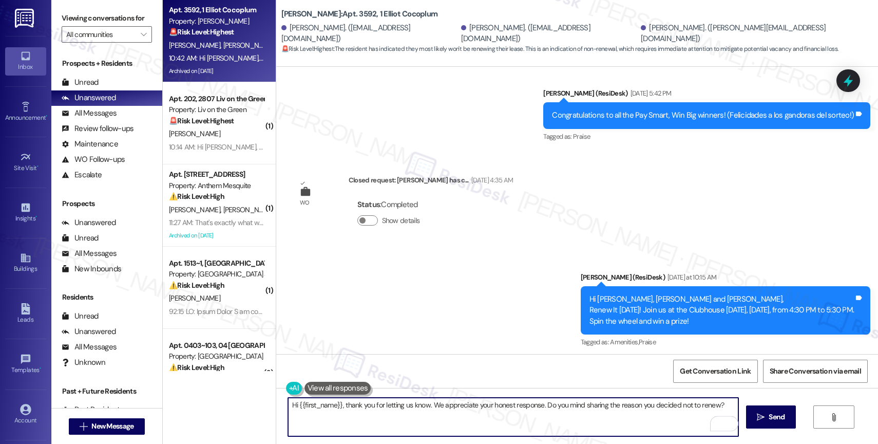
drag, startPoint x: 334, startPoint y: 407, endPoint x: 292, endPoint y: 404, distance: 42.3
click at [292, 404] on textarea "Hi {{first_name}}, thank you for letting us know. We appreciate your honest res…" at bounding box center [513, 417] width 450 height 39
click at [705, 410] on textarea "Hi Lisa, thank you for letting us know. We appreciate your honest response. Do …" at bounding box center [513, 417] width 450 height 39
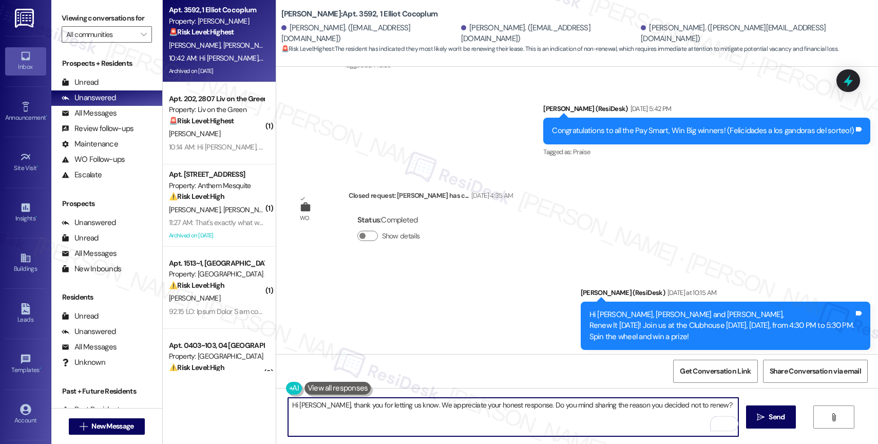
scroll to position [21081, 0]
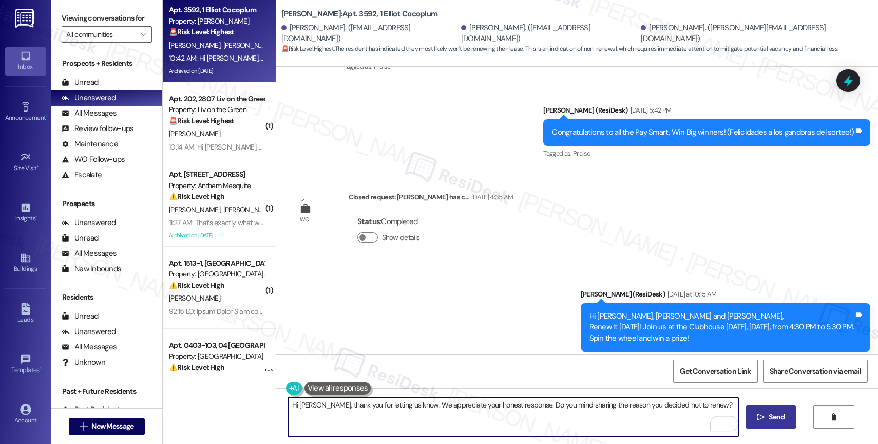
type textarea "Hi Lisa, thank you for letting us know. We appreciate your honest response. Do …"
click at [767, 414] on span "Send" at bounding box center [777, 416] width 20 height 11
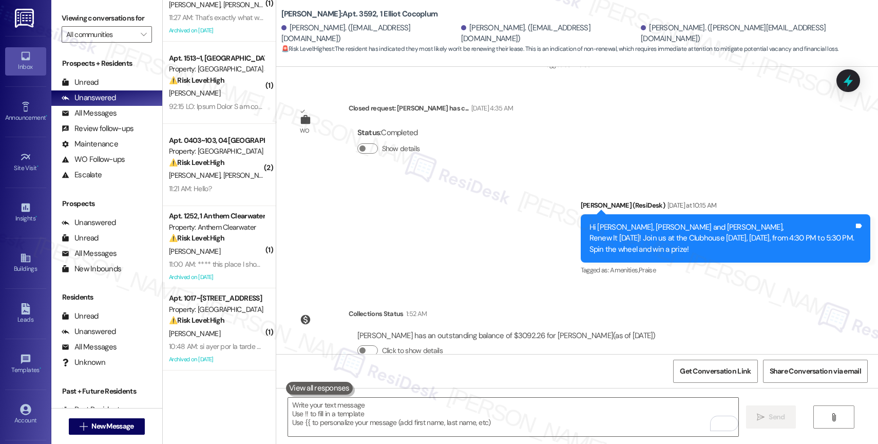
scroll to position [125, 0]
click at [141, 39] on icon "" at bounding box center [144, 34] width 6 height 8
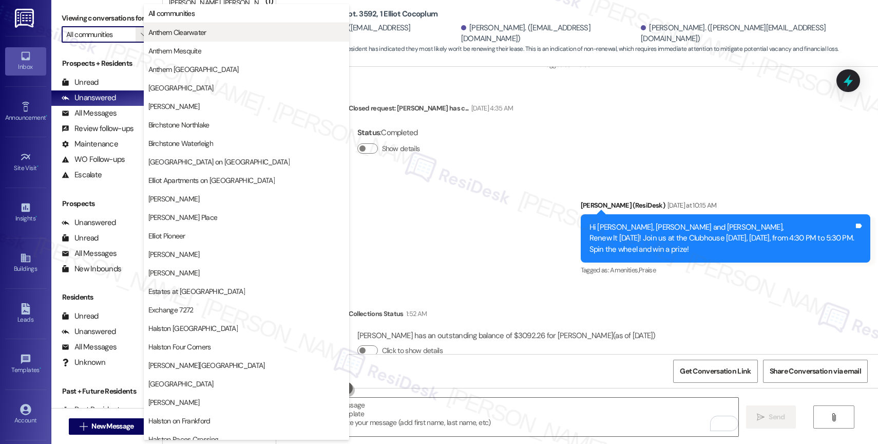
click at [173, 24] on button "Anthem Clearwater" at bounding box center [246, 32] width 205 height 18
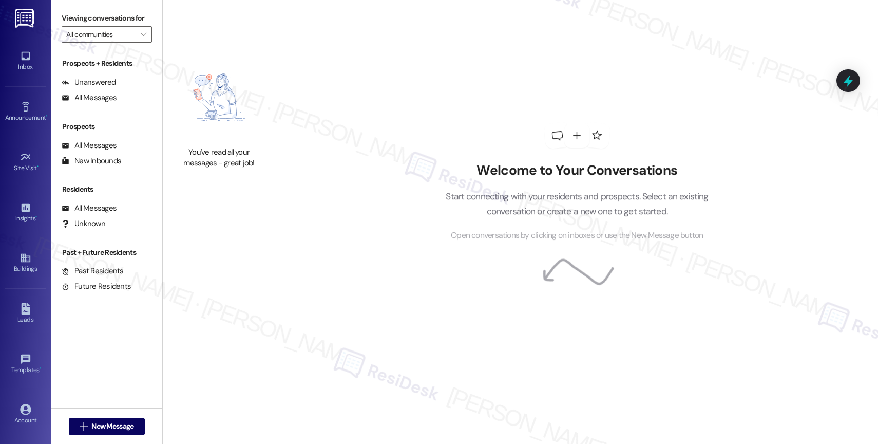
type input "Anthem Clearwater"
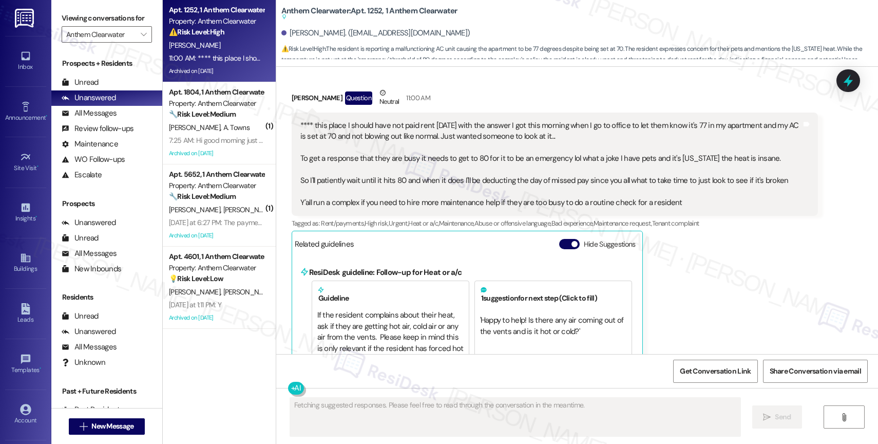
scroll to position [7086, 0]
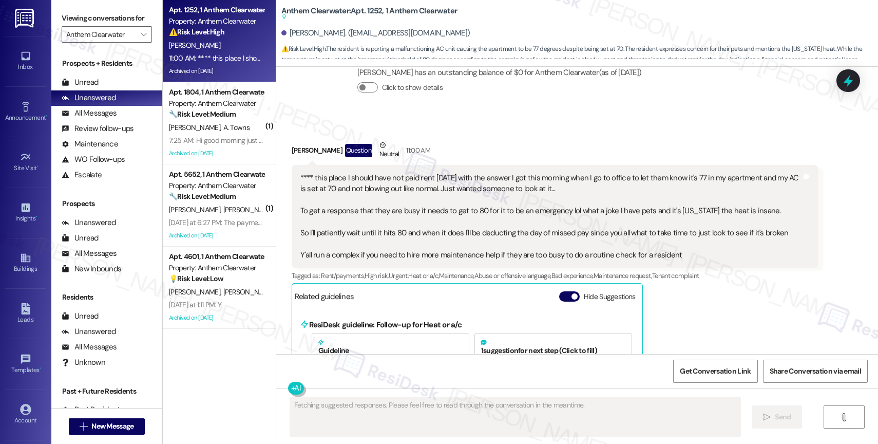
click at [533, 126] on div "Received via SMS Charles Ziebart Question Neutral 11:00 AM **** this place I sh…" at bounding box center [577, 372] width 602 height 510
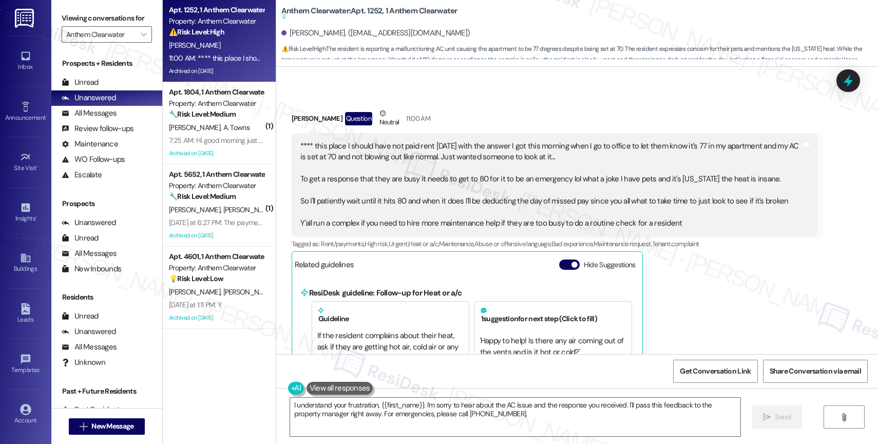
scroll to position [7065, 0]
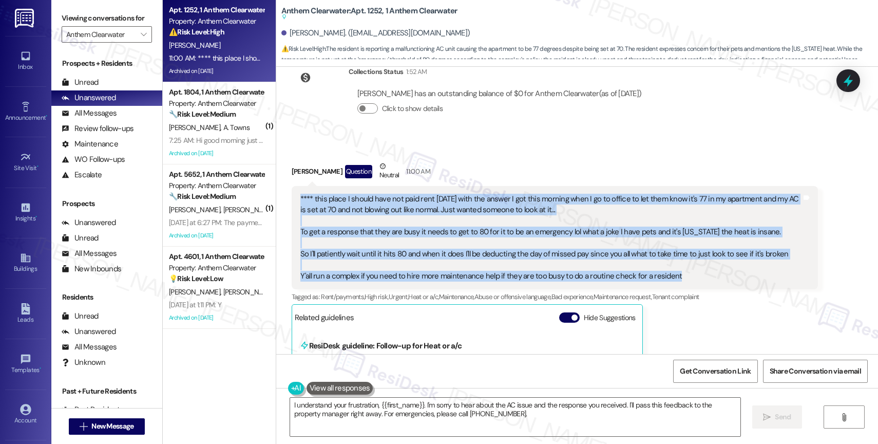
drag, startPoint x: 678, startPoint y: 275, endPoint x: 278, endPoint y: 199, distance: 407.7
click at [284, 199] on div "Received via SMS Charles Ziebart Question Neutral 11:00 AM **** this place I sh…" at bounding box center [555, 400] width 542 height 495
copy div "**** this place I should have not paid rent yesterday with the answer I got thi…"
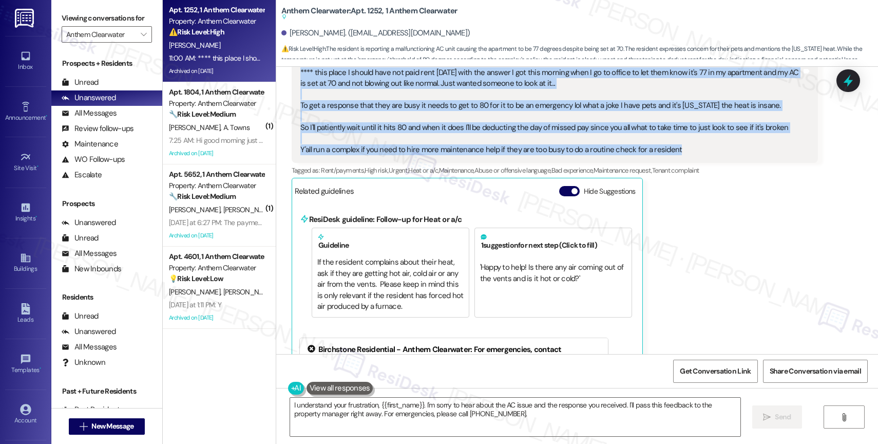
click at [338, 393] on button at bounding box center [340, 388] width 67 height 13
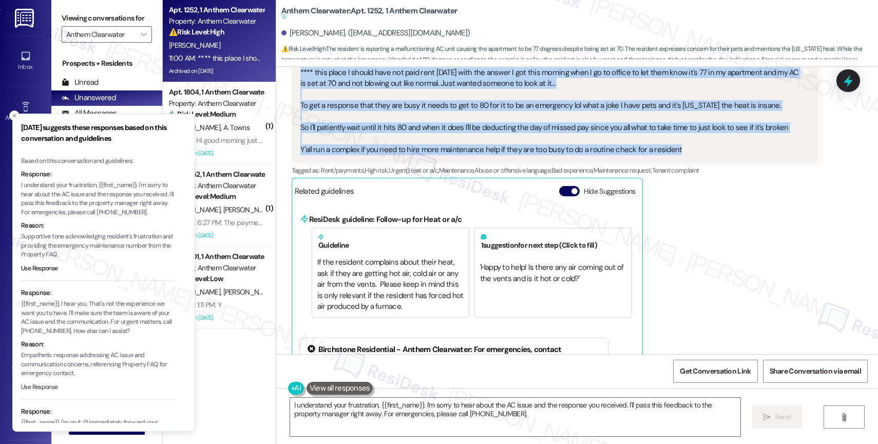
click at [38, 385] on button "Use Response" at bounding box center [39, 387] width 37 height 9
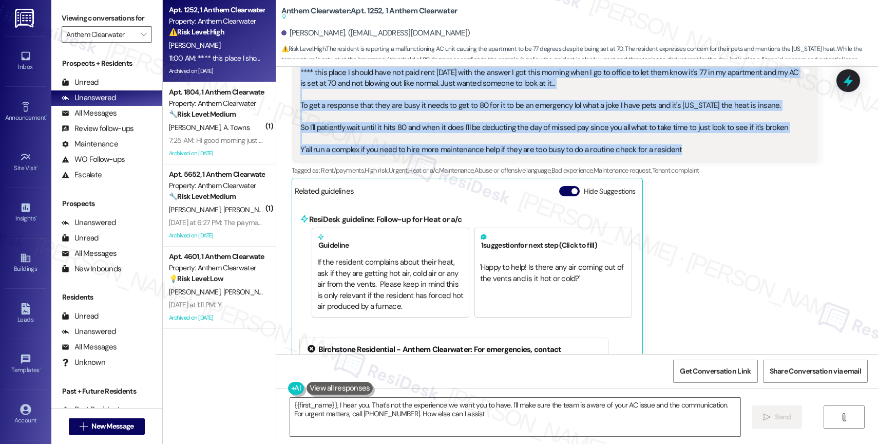
type textarea "{{first_name}}, I hear you. That's not the experience we want you to have. I'll…"
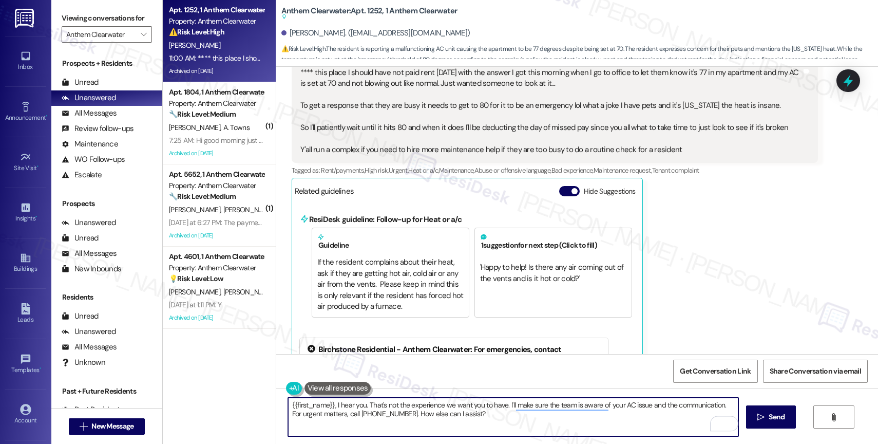
drag, startPoint x: 501, startPoint y: 408, endPoint x: 362, endPoint y: 401, distance: 139.3
click at [362, 401] on textarea "{{first_name}}, I hear you. That's not the experience we want you to have. I'll…" at bounding box center [513, 417] width 450 height 39
click at [487, 423] on textarea "{{first_name}}, I hear you. That's not the experience we want you to have. I'll…" at bounding box center [513, 417] width 450 height 39
click at [329, 388] on button at bounding box center [338, 388] width 67 height 13
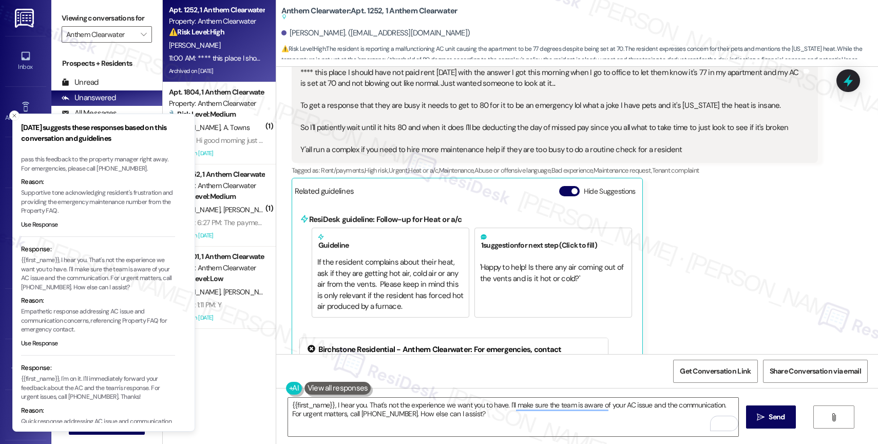
scroll to position [85, 0]
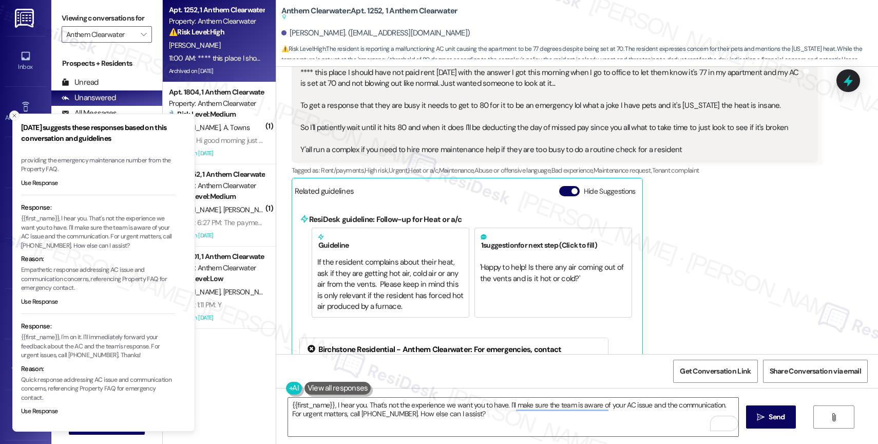
click at [14, 115] on line "Close toast" at bounding box center [14, 115] width 3 height 3
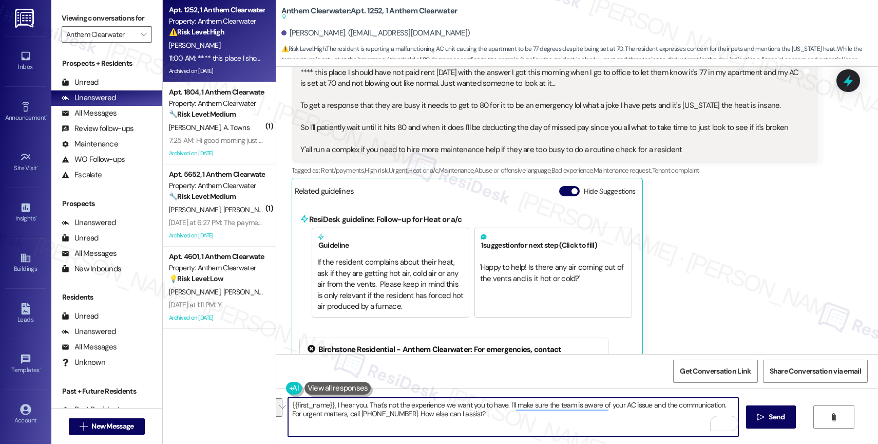
drag, startPoint x: 360, startPoint y: 400, endPoint x: 520, endPoint y: 432, distance: 163.5
click at [520, 432] on textarea "{{first_name}}, I hear you. That's not the experience we want you to have. I'll…" at bounding box center [513, 417] width 450 height 39
click at [458, 415] on textarea "{{first_name}}, I hear you. That's not the experience we want you to have. I'll…" at bounding box center [513, 417] width 450 height 39
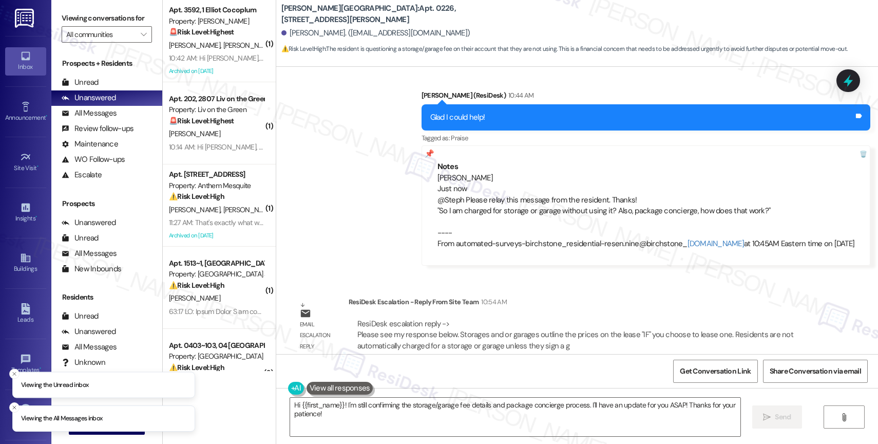
scroll to position [998, 0]
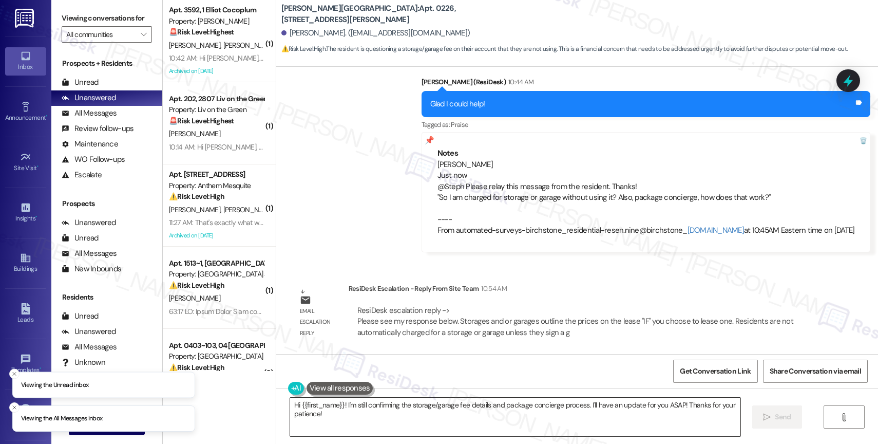
click at [360, 417] on textarea "Hi {{first_name}}! I'm still confirming the storage/garage fee details and pack…" at bounding box center [515, 417] width 450 height 39
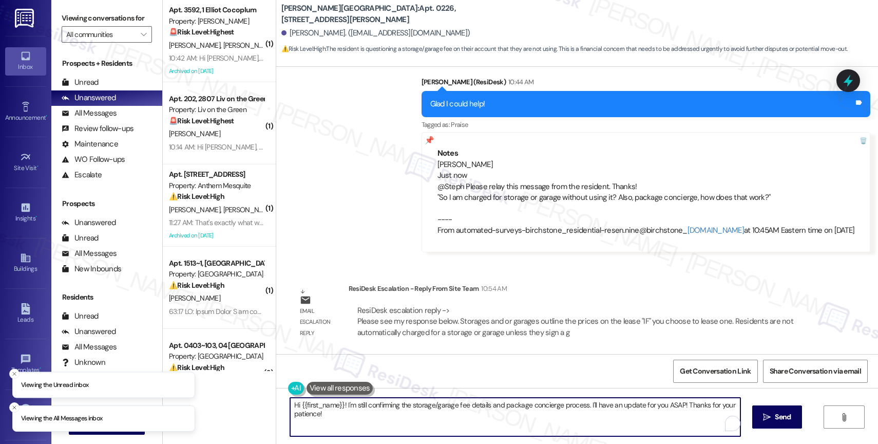
click at [360, 417] on textarea "Hi {{first_name}}! I'm still confirming the storage/garage fee details and pack…" at bounding box center [515, 417] width 450 height 39
paste textarea "torages and or garages outline the prices on the lease "IF" you choose to lease…"
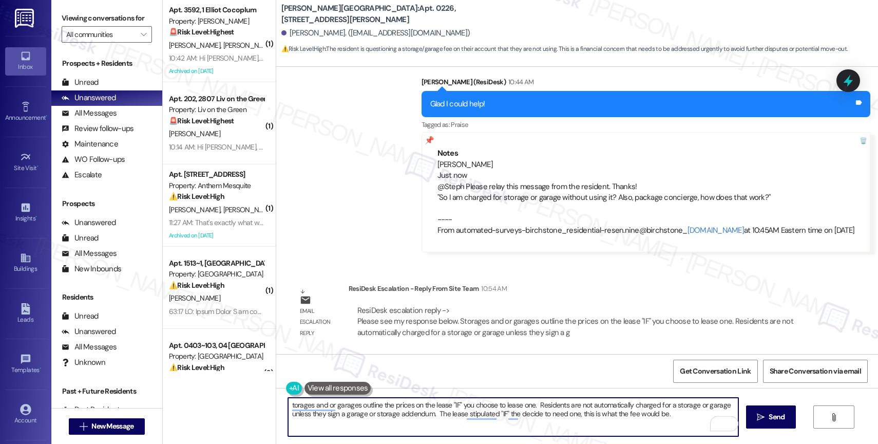
click at [288, 406] on textarea "torages and or garages outline the prices on the lease "IF" you choose to lease…" at bounding box center [513, 417] width 450 height 39
click at [676, 419] on textarea "Storages and or garages outline the prices on the lease "IF" you choose to leas…" at bounding box center [513, 417] width 450 height 39
type textarea "Storages and or garages outline the prices on the lease "IF" you choose to leas…"
click at [779, 420] on span "Send" at bounding box center [777, 416] width 16 height 11
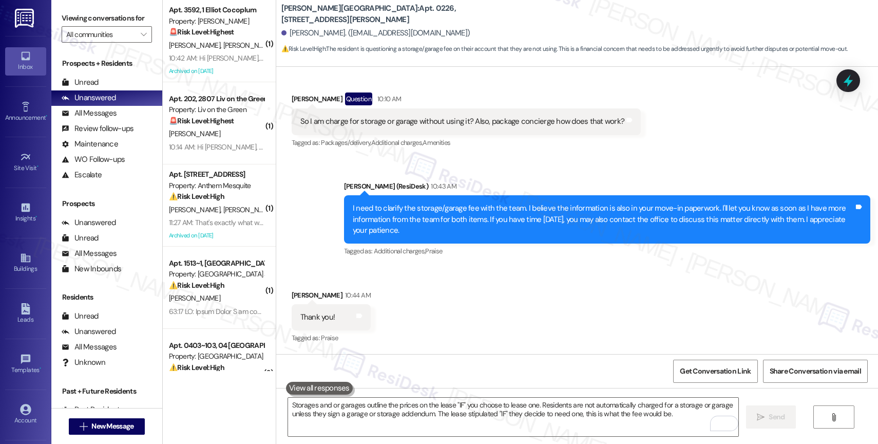
scroll to position [1081, 0]
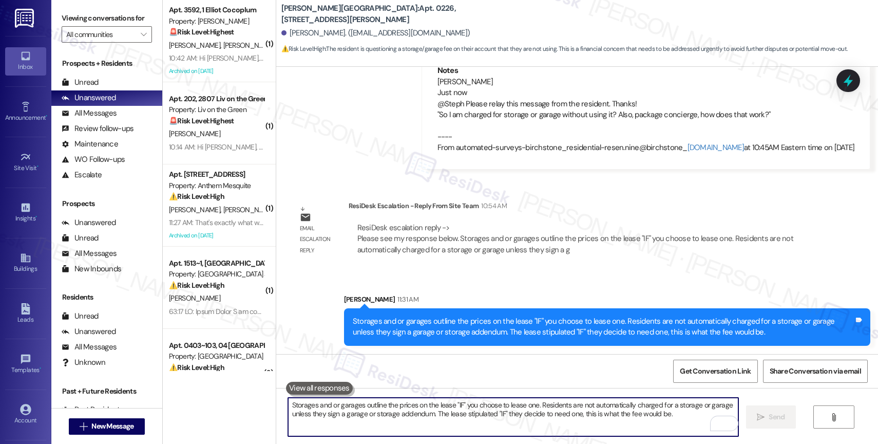
click at [358, 414] on textarea "Storages and or garages outline the prices on the lease "IF" you choose to leas…" at bounding box center [513, 417] width 450 height 39
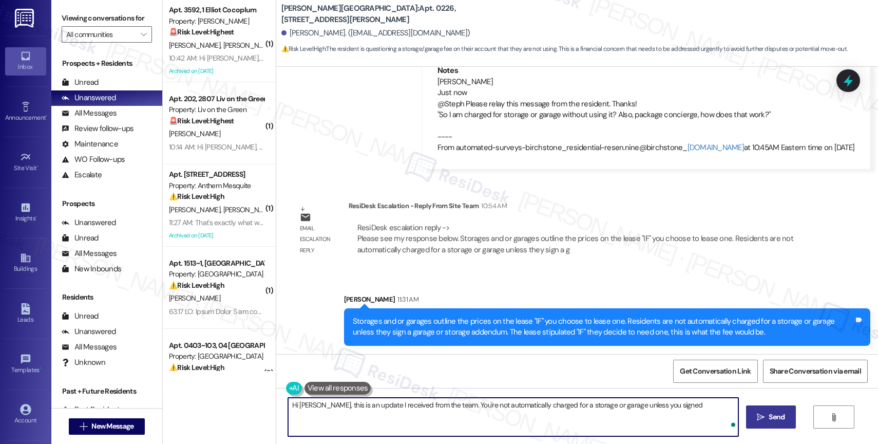
type textarea "Hi [PERSON_NAME], this is an update I received from the team. You're not automa…"
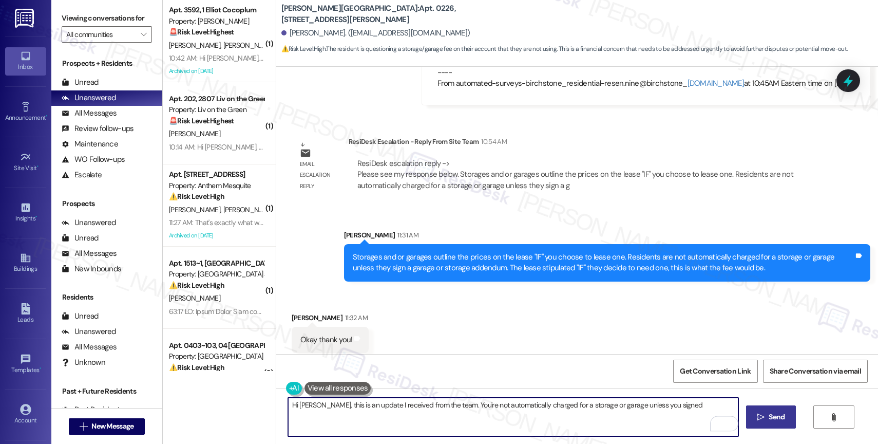
scroll to position [1151, 0]
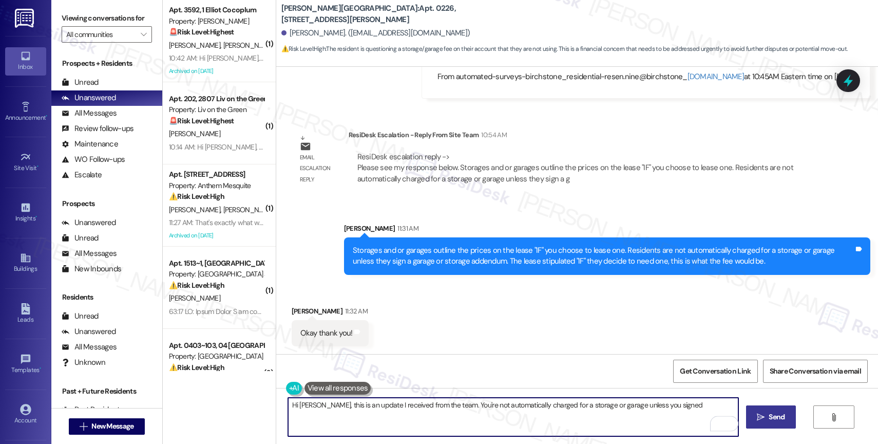
click at [373, 411] on textarea "Hi [PERSON_NAME], this is an update I received from the team. You're not automa…" at bounding box center [513, 417] width 450 height 39
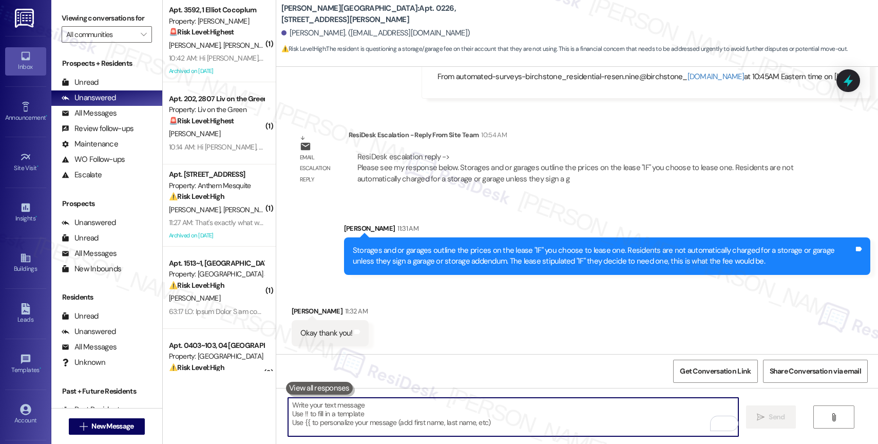
click at [336, 416] on textarea "To enrich screen reader interactions, please activate Accessibility in Grammarl…" at bounding box center [513, 417] width 450 height 39
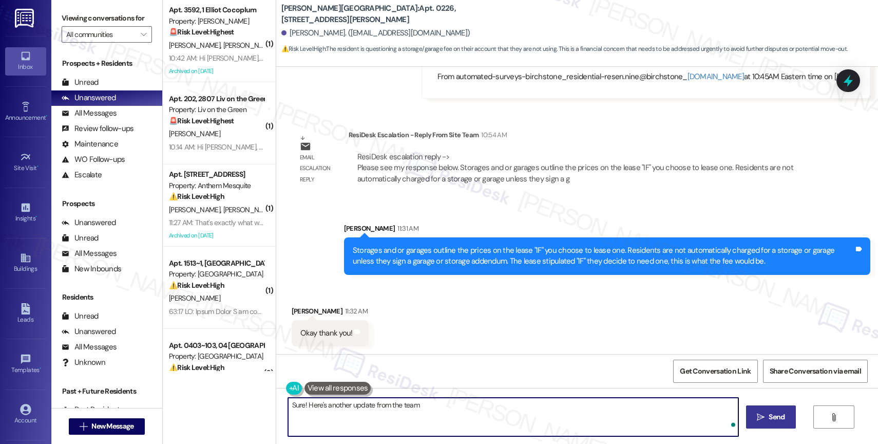
type textarea "Sure! Here's another update from the team."
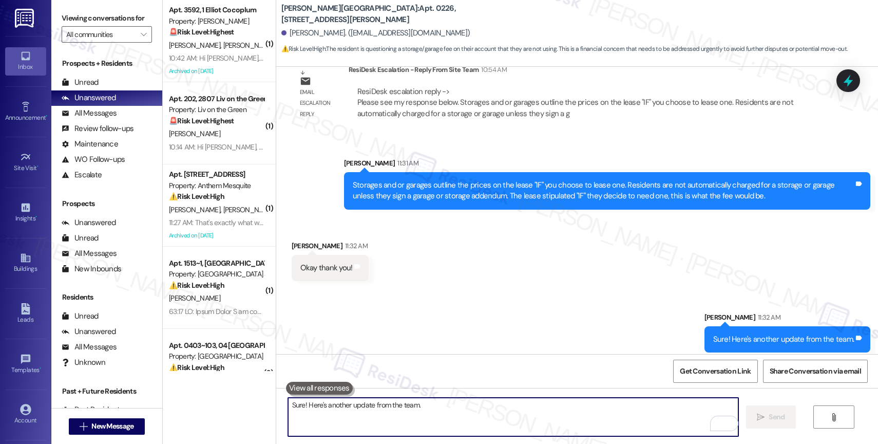
scroll to position [1224, 0]
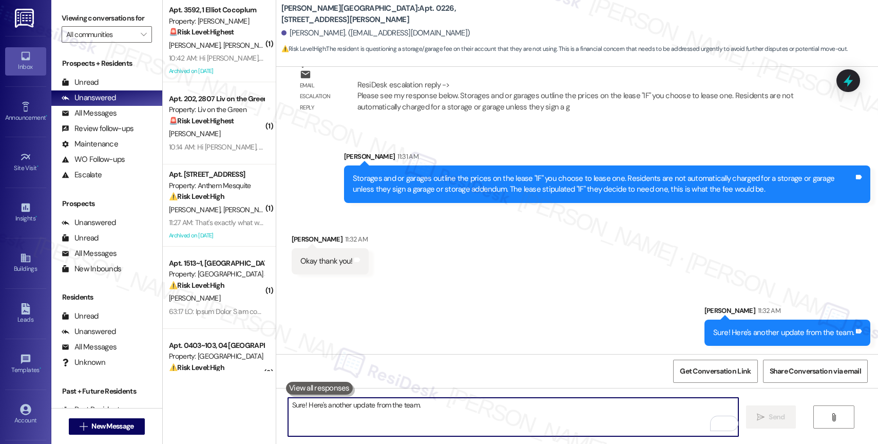
click at [348, 420] on textarea "Sure! Here's another update from the team." at bounding box center [513, 417] width 450 height 39
paste textarea "The package concierge service is located to the right of the office. When a pac…"
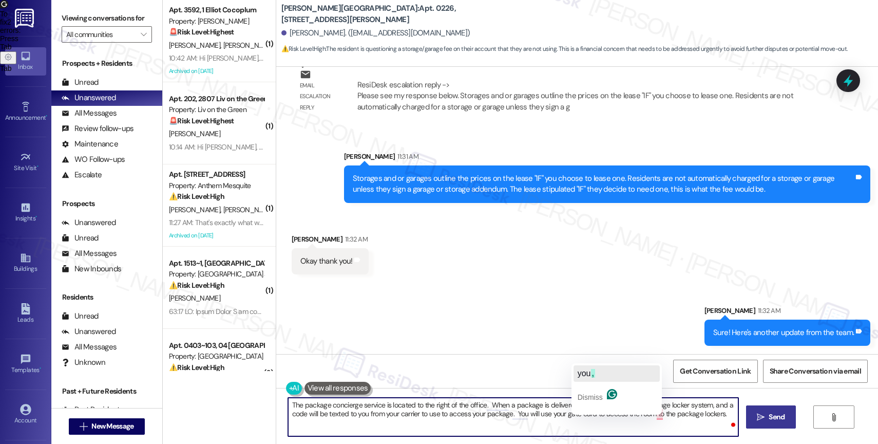
click at [595, 375] on span "," at bounding box center [593, 373] width 4 height 9
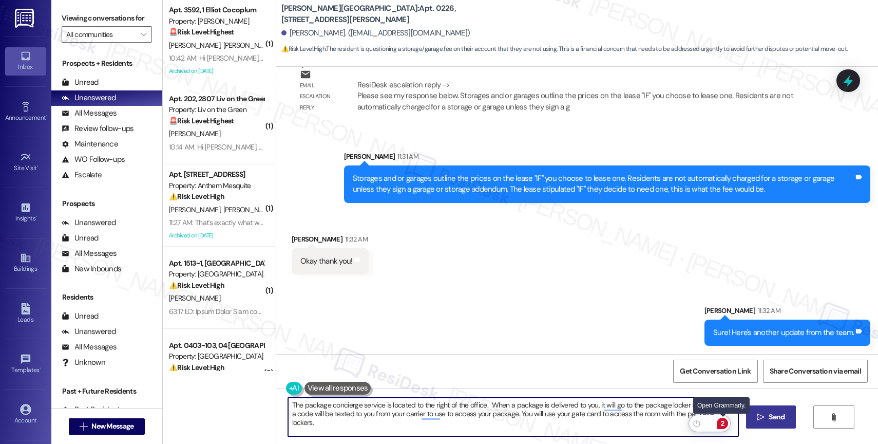
click at [725, 422] on div "2" at bounding box center [722, 423] width 11 height 11
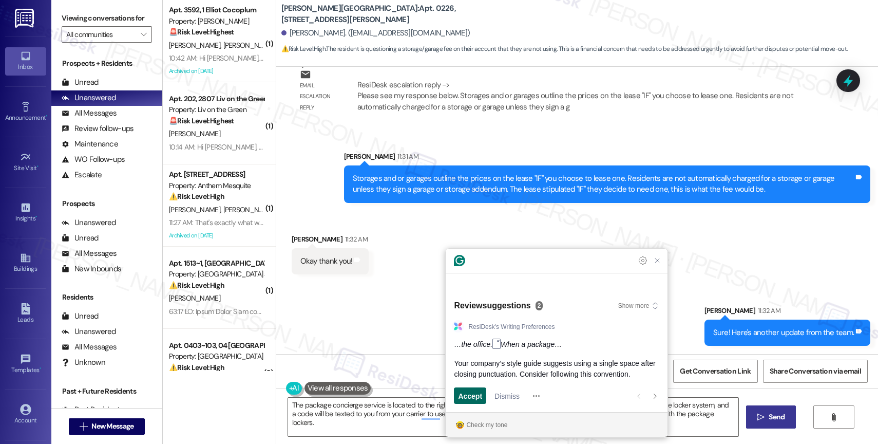
click at [480, 392] on span "Accept" at bounding box center [470, 395] width 24 height 11
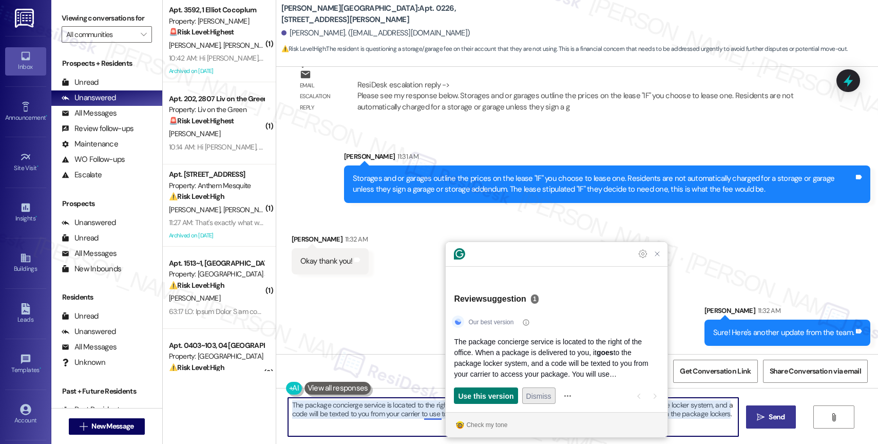
type textarea "The package concierge service is located to the right of the office. When a pac…"
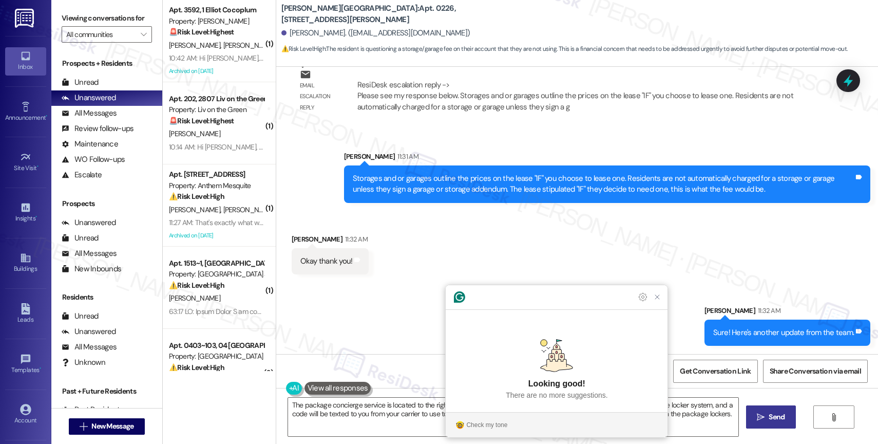
click at [538, 400] on p "There are no more suggestions." at bounding box center [557, 395] width 102 height 11
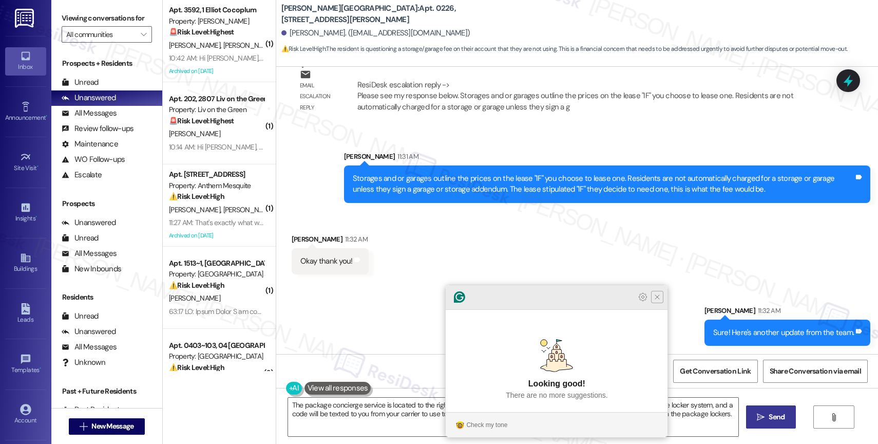
click at [659, 301] on icon "Close Grammarly Assistant" at bounding box center [657, 297] width 8 height 8
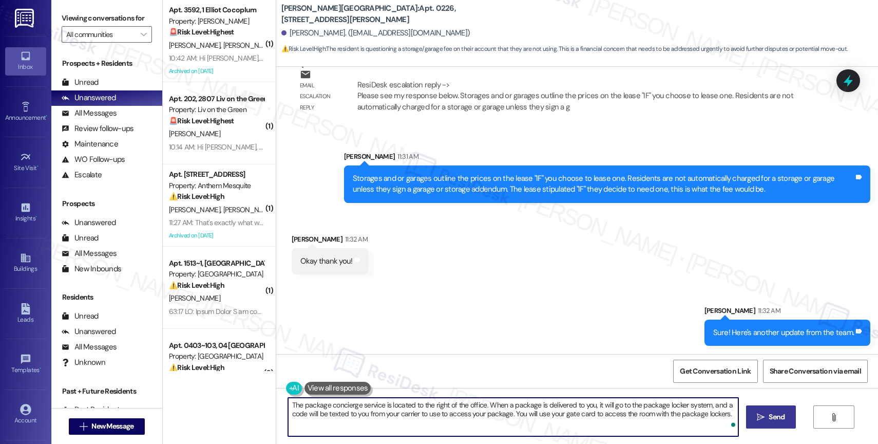
click at [776, 418] on span "Send" at bounding box center [777, 416] width 16 height 11
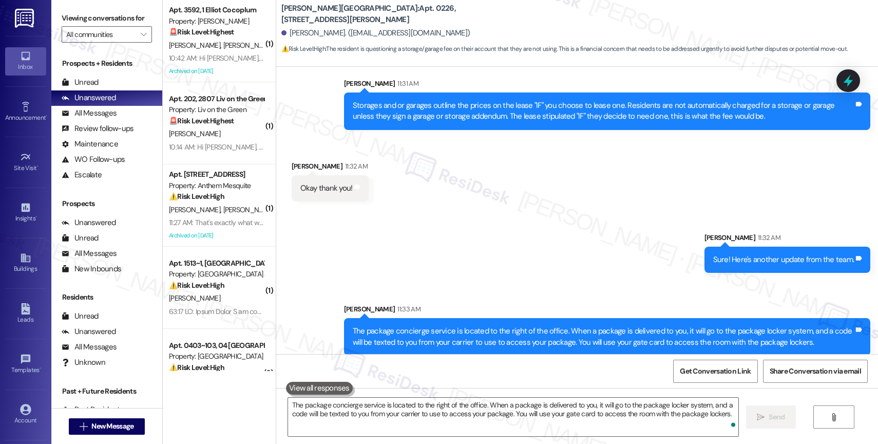
scroll to position [1306, 0]
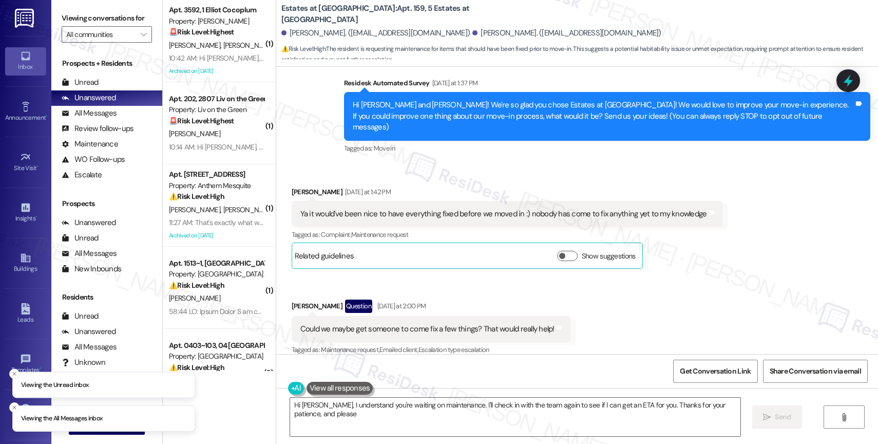
scroll to position [420, 0]
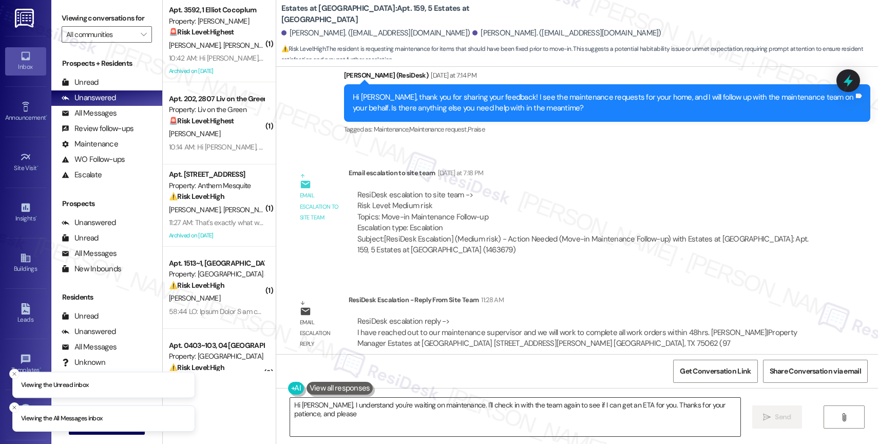
click at [365, 417] on textarea "Hi [PERSON_NAME], I understand you're waiting on maintenance. I'll check in wit…" at bounding box center [515, 417] width 450 height 39
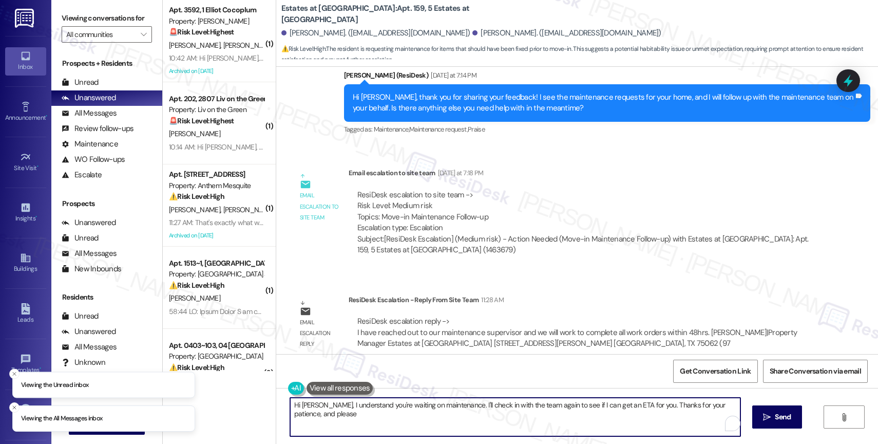
click at [365, 417] on textarea "Hi [PERSON_NAME], I understand you're waiting on maintenance. I'll check in wit…" at bounding box center [515, 417] width 450 height 39
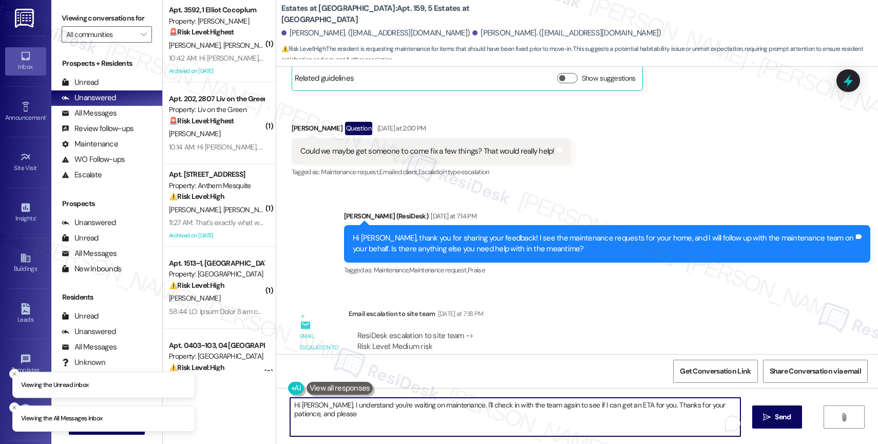
scroll to position [278, 0]
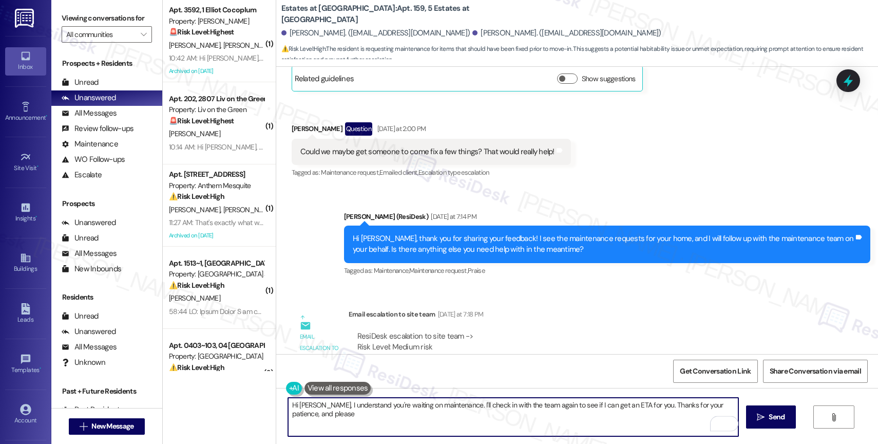
click at [325, 408] on textarea "Hi [PERSON_NAME], I understand you're waiting on maintenance. I'll check in wit…" at bounding box center [513, 417] width 450 height 39
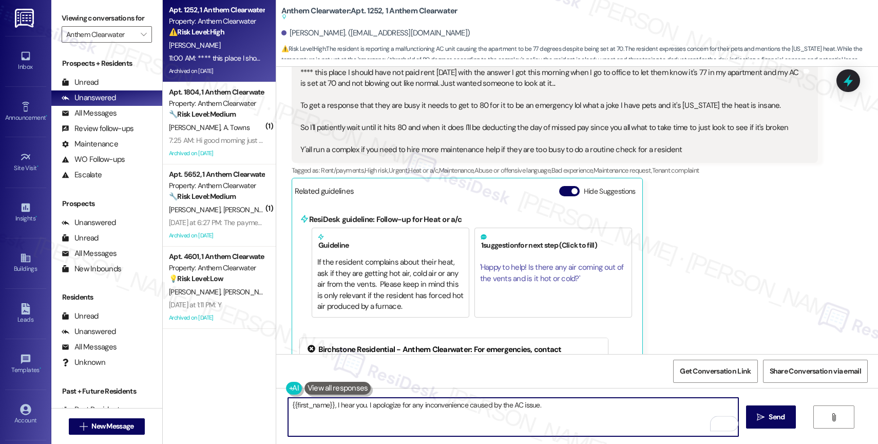
scroll to position [7086, 0]
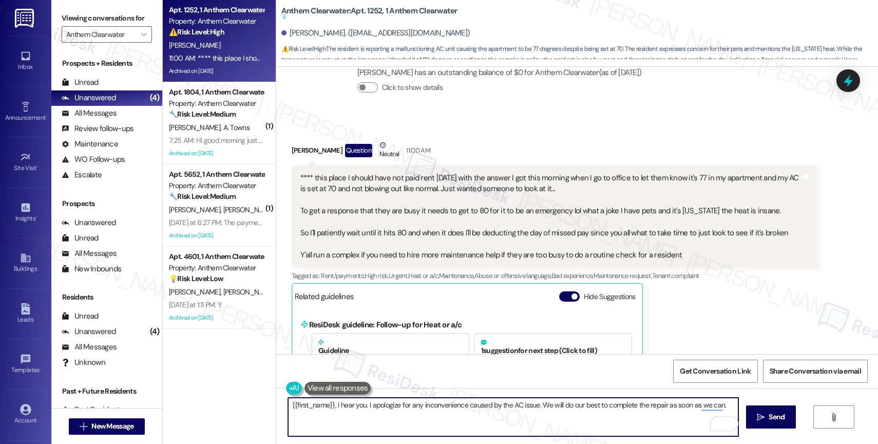
click at [361, 405] on textarea "{{first_name}}, I hear you. I apologize for any inconvenience caused by the AC …" at bounding box center [513, 417] width 450 height 39
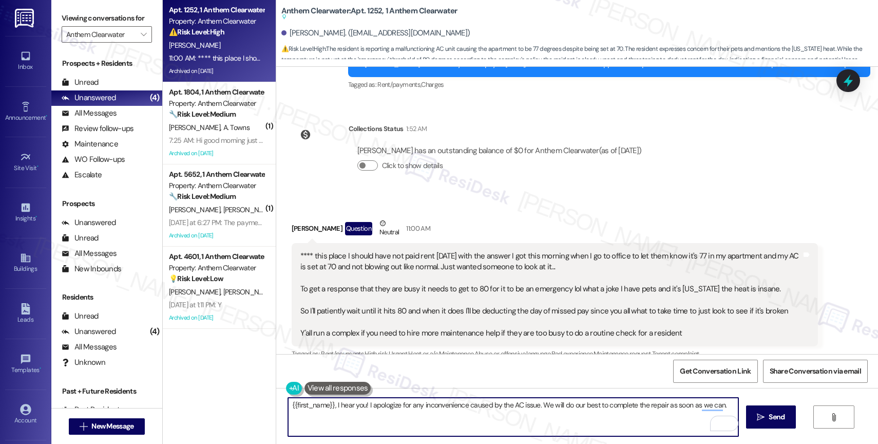
scroll to position [7103, 0]
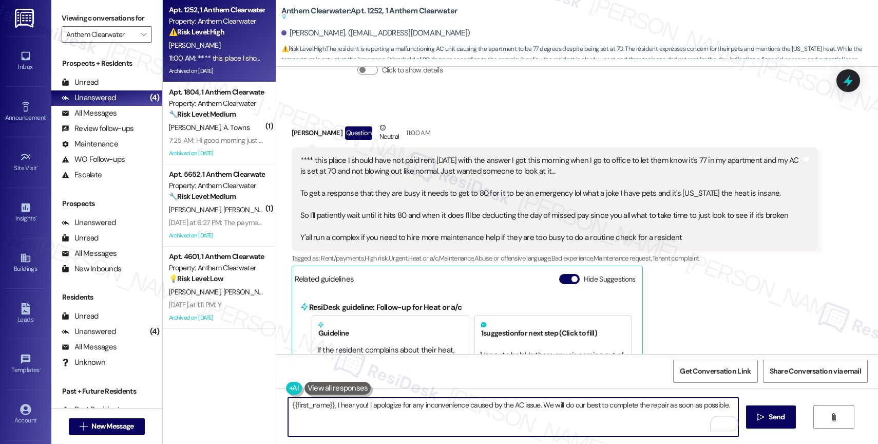
click at [732, 404] on textarea "{{first_name}}, I hear you! I apologize for any inconvenience caused by the AC …" at bounding box center [513, 417] width 450 height 39
type textarea "{{first_name}}, I hear you! I apologize for any inconvenience caused by the AC …"
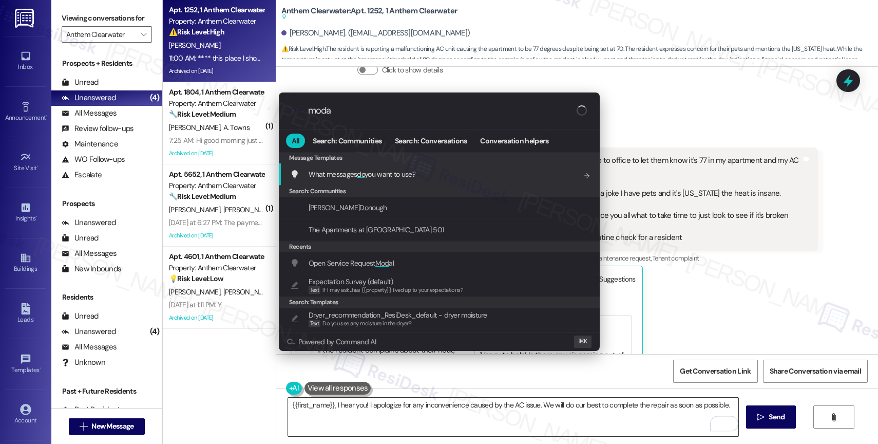
type input "modal"
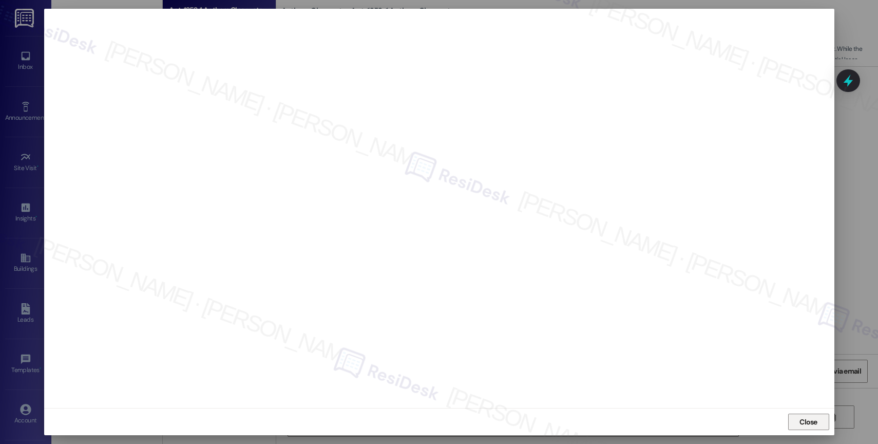
click at [810, 423] on span "Close" at bounding box center [809, 422] width 18 height 11
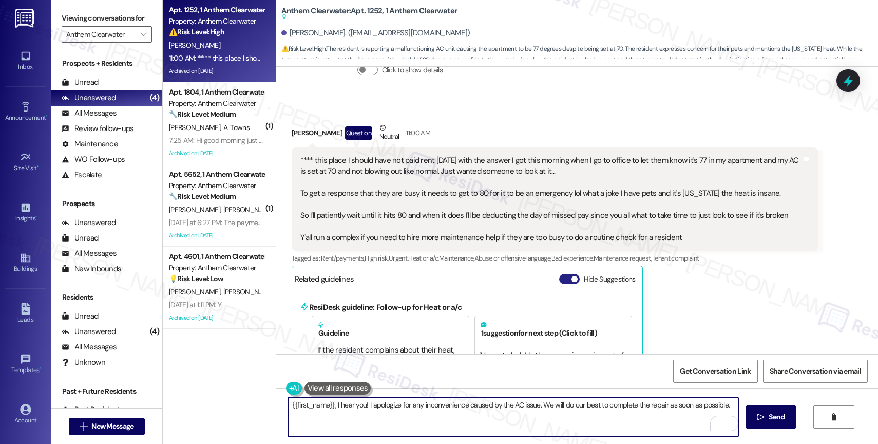
click at [560, 280] on button "Hide Suggestions" at bounding box center [569, 279] width 21 height 10
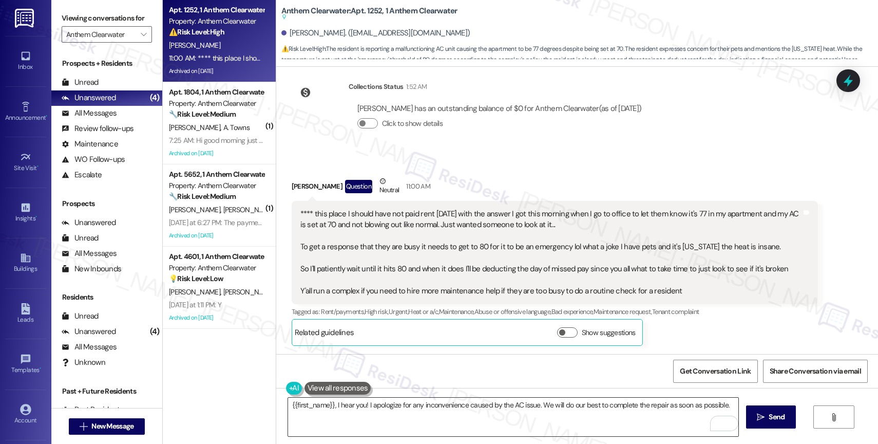
click at [731, 408] on textarea "{{first_name}}, I hear you! I apologize for any inconvenience caused by the AC …" at bounding box center [513, 417] width 450 height 39
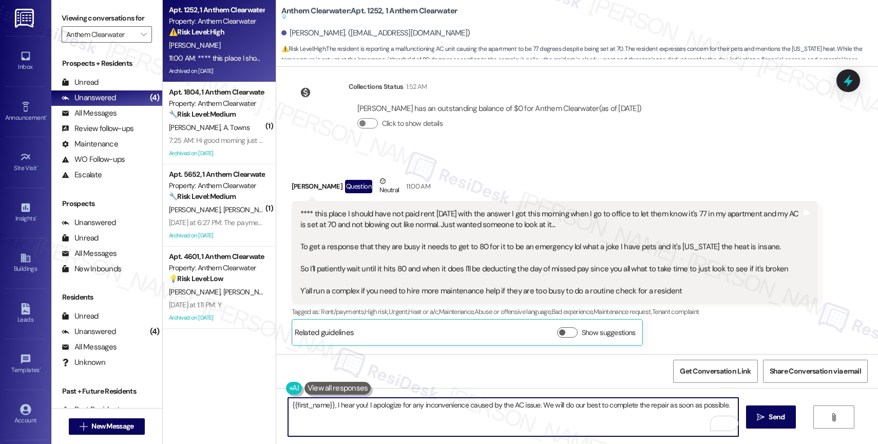
click at [336, 387] on button at bounding box center [338, 388] width 67 height 13
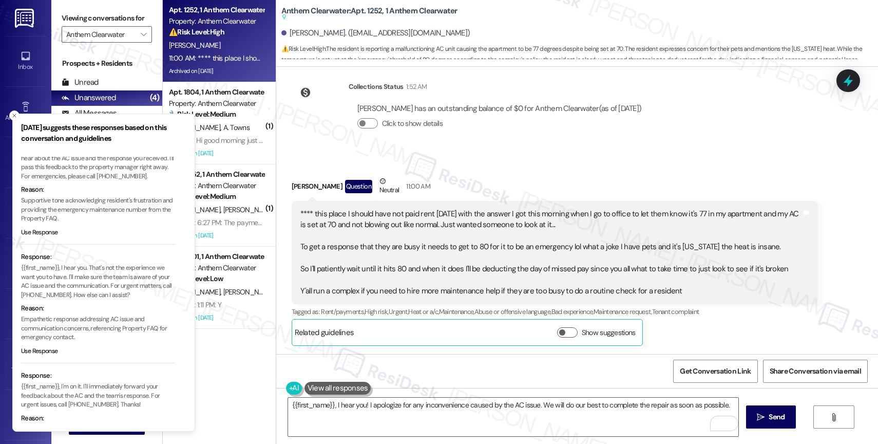
scroll to position [85, 0]
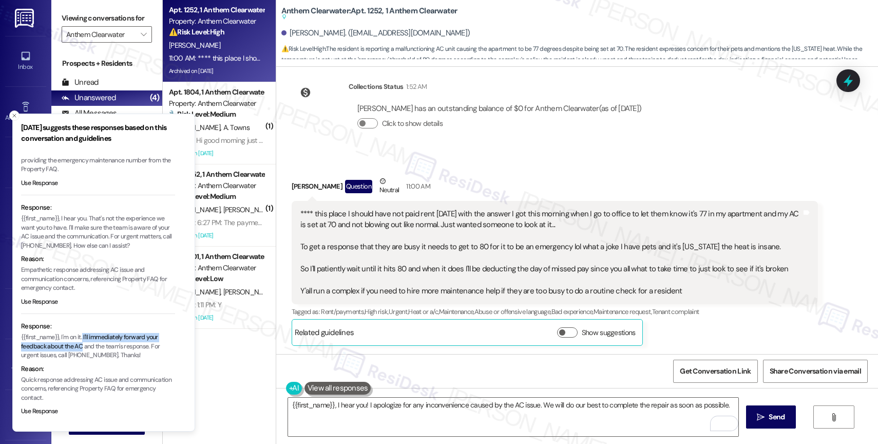
drag, startPoint x: 84, startPoint y: 333, endPoint x: 84, endPoint y: 347, distance: 14.4
click at [84, 347] on p "{{first_name}}, I'm on it. I'll immediately forward your feedback about the AC …" at bounding box center [98, 346] width 154 height 27
copy p "I'll immediately forward your feedback about the AC"
click at [485, 416] on textarea "{{first_name}}, I hear you! I apologize for any inconvenience caused by the AC …" at bounding box center [513, 417] width 450 height 39
click at [15, 117] on icon "Close toast" at bounding box center [14, 115] width 6 height 6
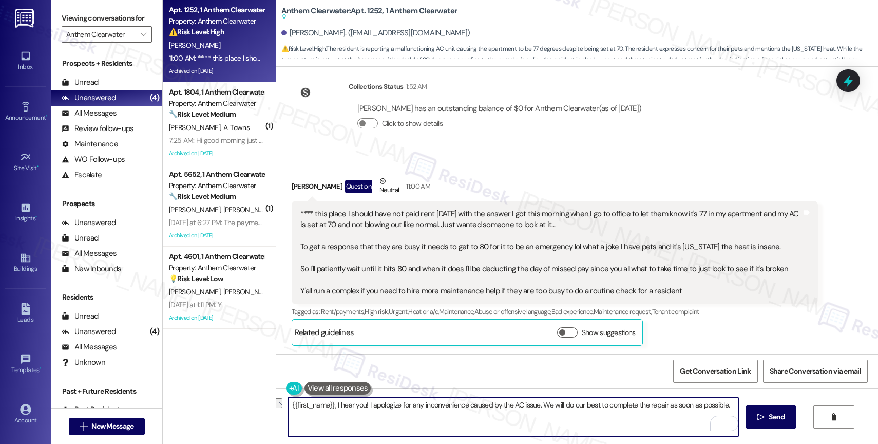
drag, startPoint x: 537, startPoint y: 405, endPoint x: 744, endPoint y: 404, distance: 207.0
click at [744, 404] on div "{{first_name}}, I hear you! I apologize for any inconvenience caused by the AC …" at bounding box center [577, 426] width 602 height 77
paste textarea "I'll immediately forward your feedback about the AC"
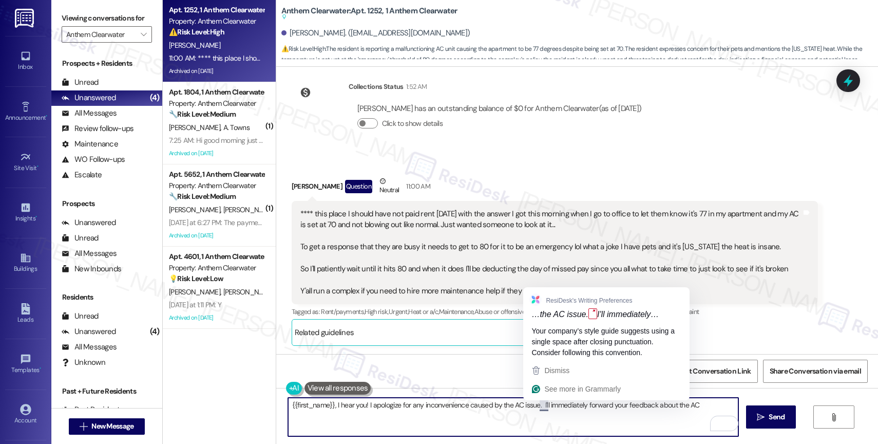
click at [536, 405] on textarea "{{first_name}}, I hear you! I apologize for any inconvenience caused by the AC …" at bounding box center [513, 417] width 450 height 39
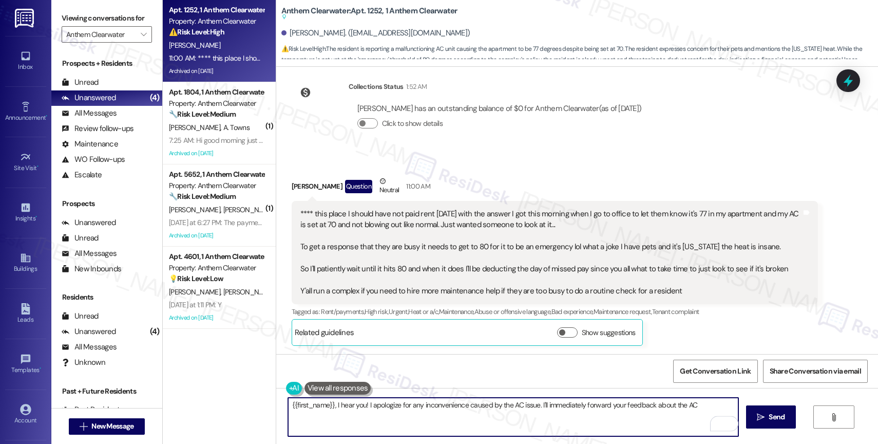
click at [704, 409] on textarea "{{first_name}}, I hear you! I apologize for any inconvenience caused by the AC …" at bounding box center [513, 417] width 450 height 39
type textarea "{{first_name}}, I hear you! I apologize for any inconvenience caused by the AC …"
click at [756, 412] on span " Send" at bounding box center [771, 416] width 32 height 11
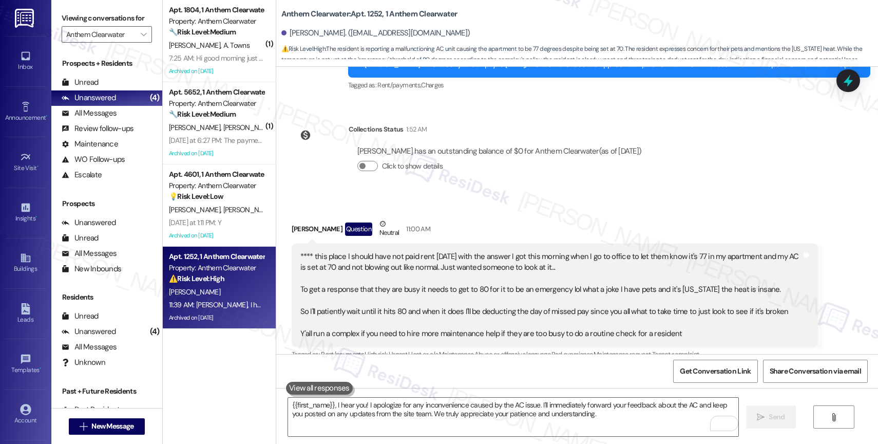
scroll to position [7133, 0]
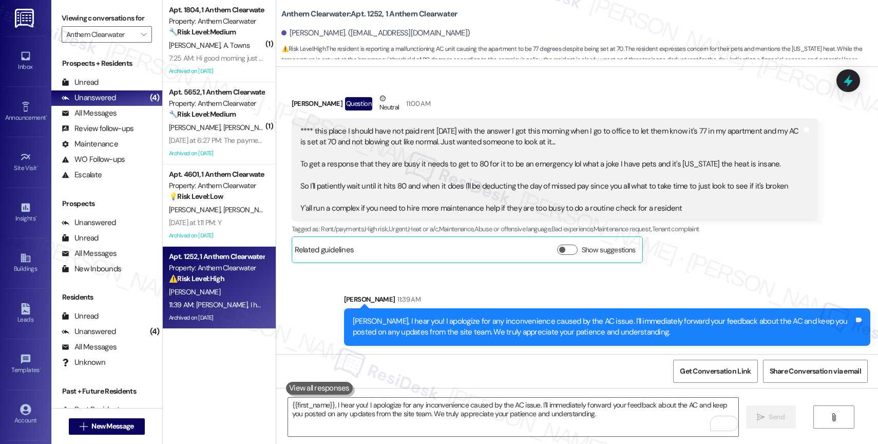
click at [428, 273] on div "Sent via SMS Sarah 11:39 AM Charles, I hear you! I apologize for any inconvenie…" at bounding box center [577, 312] width 602 height 83
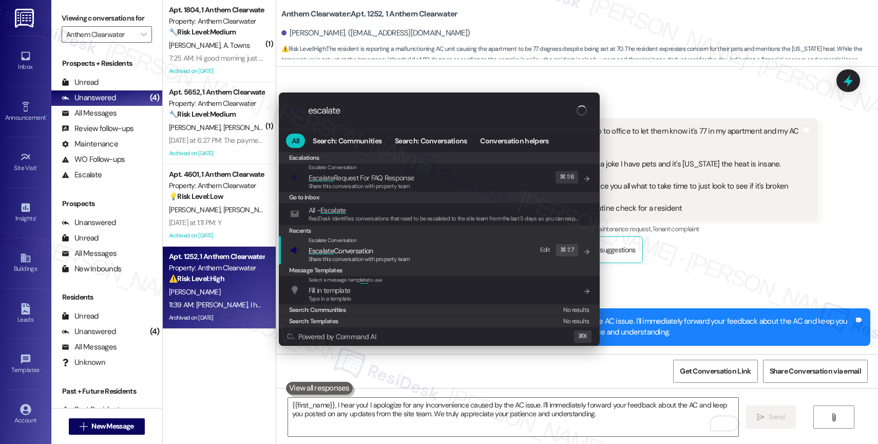
type input "escalate"
click at [351, 248] on span "Escalate Conversation" at bounding box center [341, 250] width 65 height 9
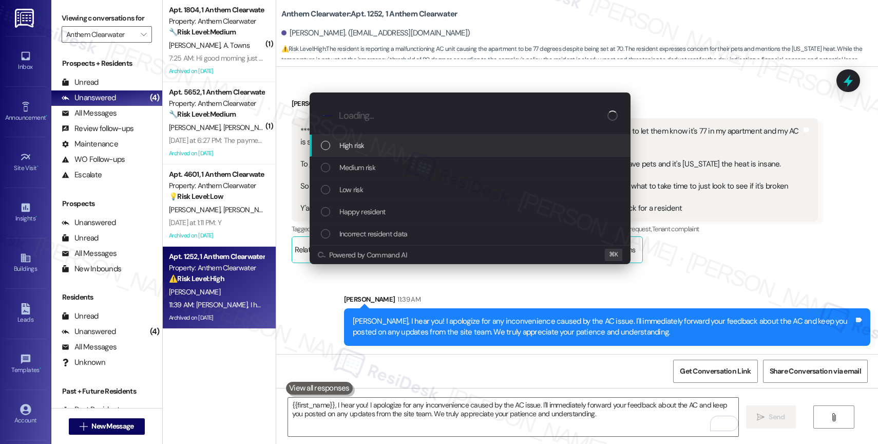
click at [355, 143] on span "High risk" at bounding box center [351, 145] width 25 height 11
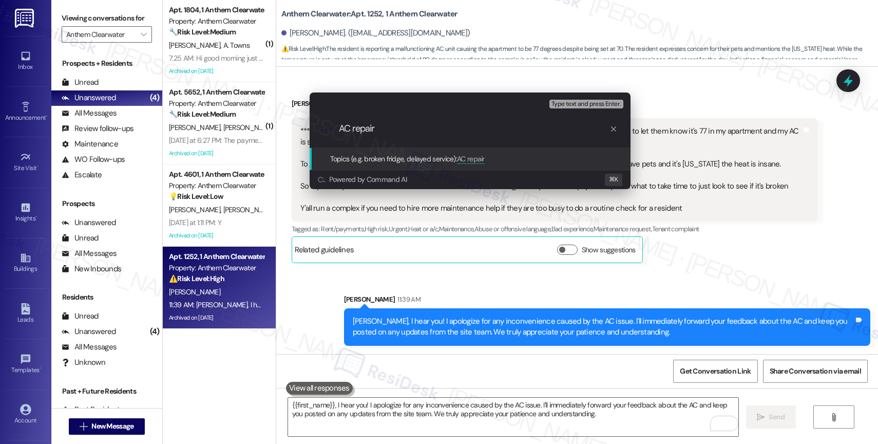
click at [339, 129] on input "AC repair" at bounding box center [474, 128] width 271 height 11
type input "AC repair"
click at [406, 127] on input "AC repair" at bounding box center [474, 128] width 271 height 11
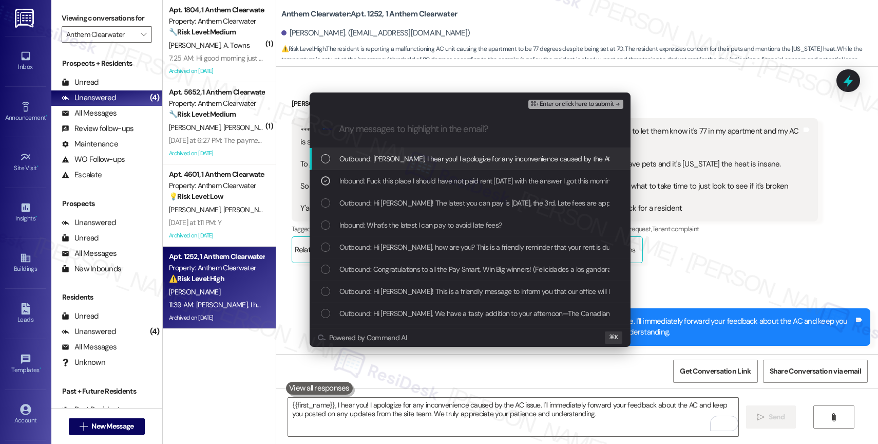
click at [463, 162] on span "Outbound: Charles, I hear you! I apologize for any inconvenience caused by the …" at bounding box center [730, 158] width 783 height 11
click at [589, 104] on span "⌘+Enter or click here to submit" at bounding box center [572, 104] width 83 height 7
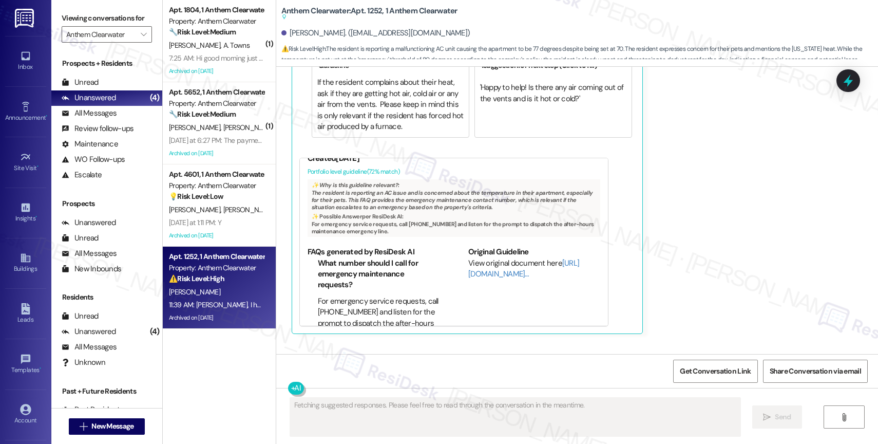
scroll to position [54, 0]
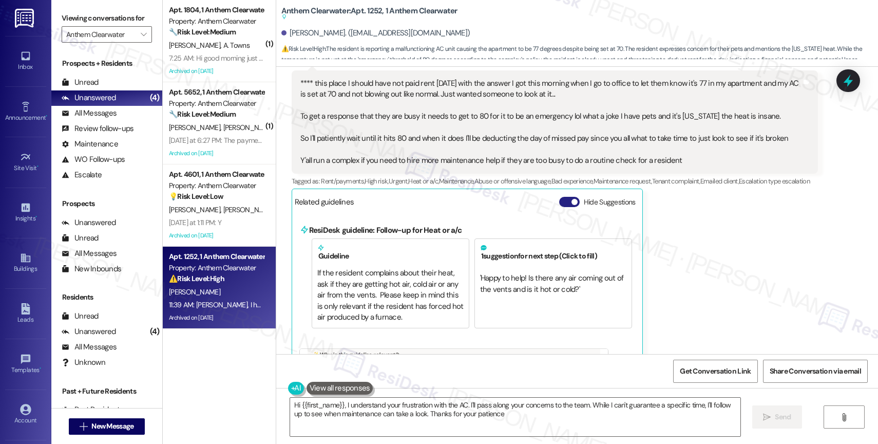
type textarea "Hi {{first_name}}, I understand your frustration with the AC. I'll pass along y…"
click at [559, 207] on button "Hide Suggestions" at bounding box center [569, 202] width 21 height 10
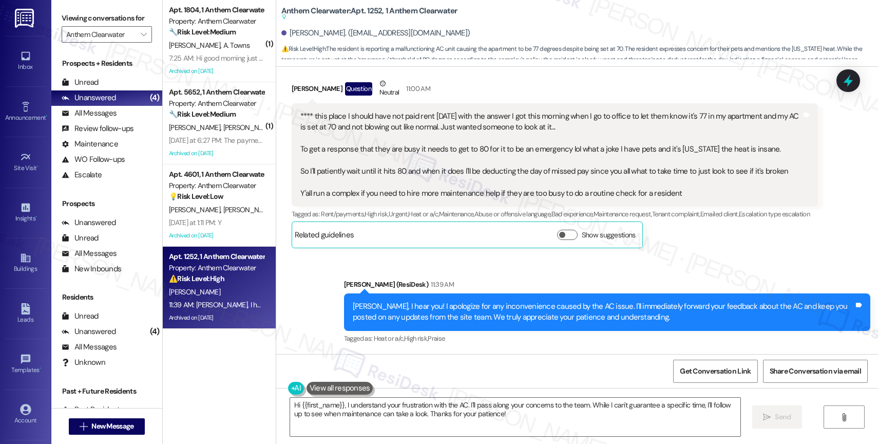
click at [494, 272] on div "Sent via SMS Sarah (ResiDesk) 11:39 AM Charles, I hear you! I apologize for any…" at bounding box center [607, 312] width 542 height 82
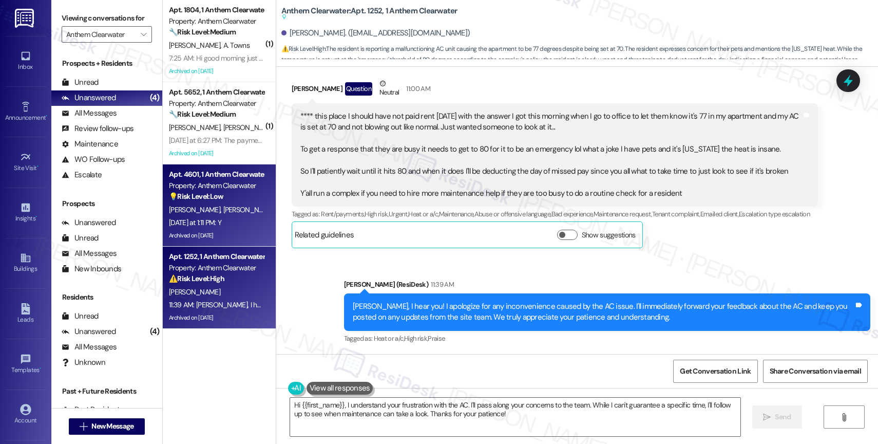
click at [188, 199] on strong "💡 Risk Level: Low" at bounding box center [196, 196] width 54 height 9
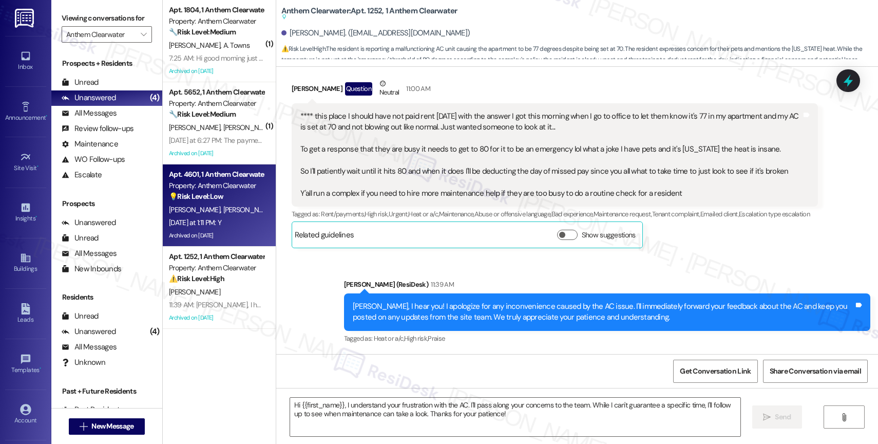
type textarea "Fetching suggested responses. Please feel free to read through the conversation…"
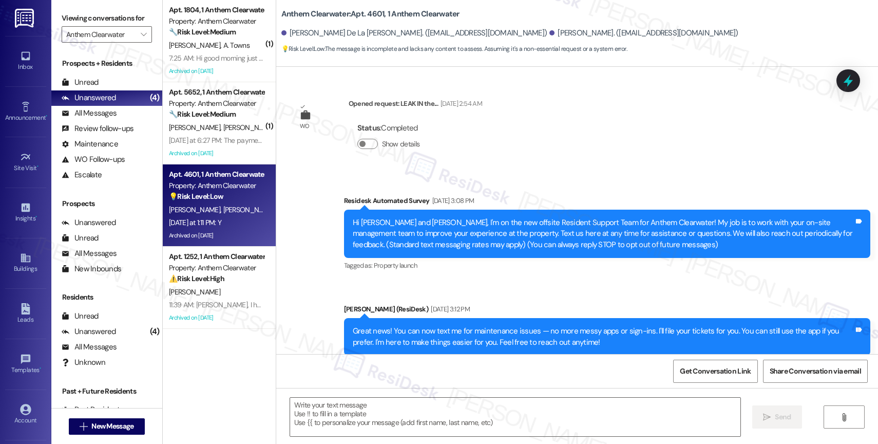
scroll to position [18790, 0]
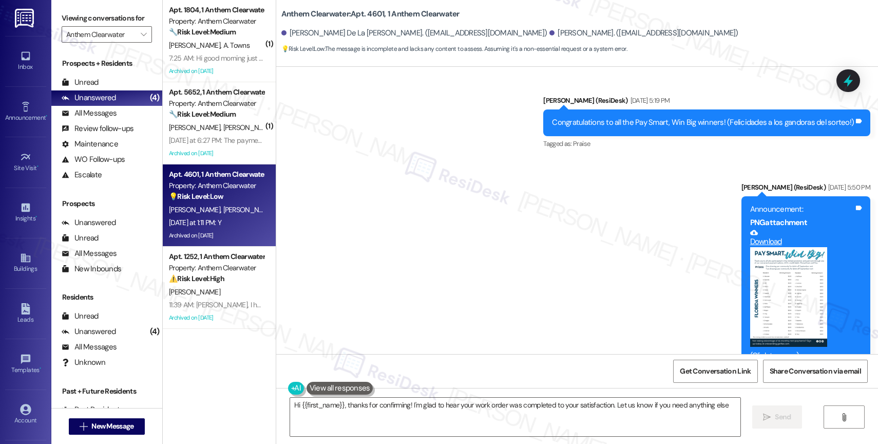
type textarea "Hi {{first_name}}, thanks for confirming! I'm glad to hear your work order was …"
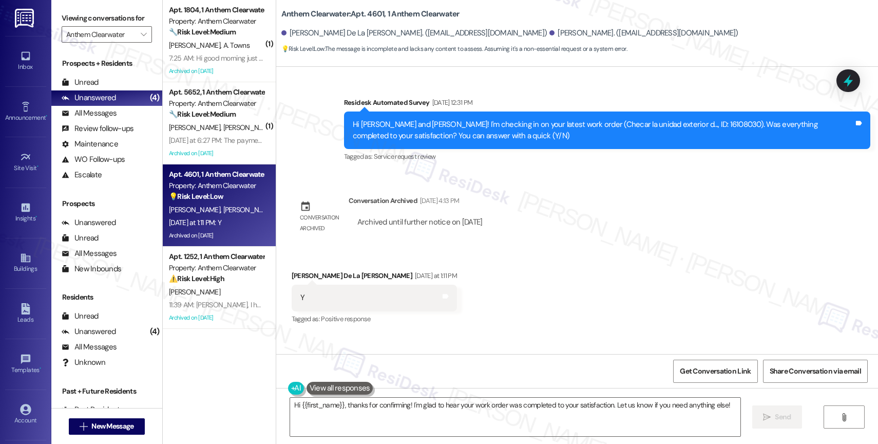
click at [527, 247] on div "Received via SMS Adriana Gervasio De La Cruz Yesterday at 1:11 PM Y Tags and no…" at bounding box center [577, 290] width 602 height 87
click at [480, 349] on div "Collections Status 1:52 AM Ezequiel Gervacio De has an outstanding balance of $…" at bounding box center [476, 388] width 385 height 79
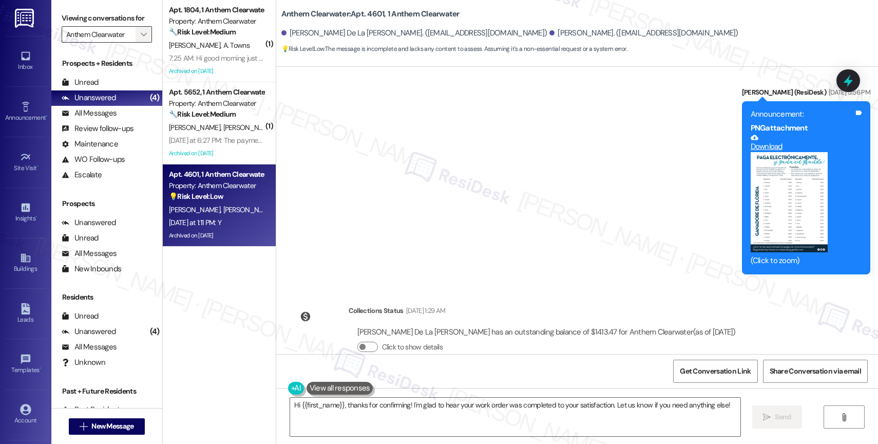
click at [141, 39] on icon "" at bounding box center [144, 34] width 6 height 8
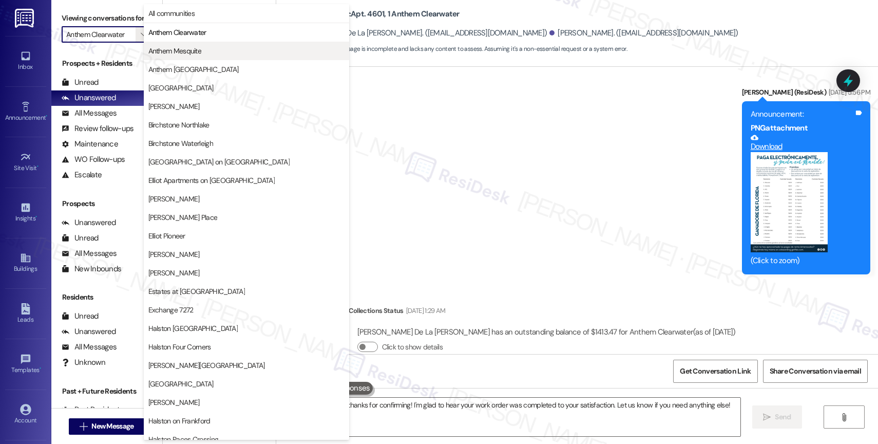
click at [188, 46] on span "Anthem Mesquite" at bounding box center [174, 51] width 53 height 10
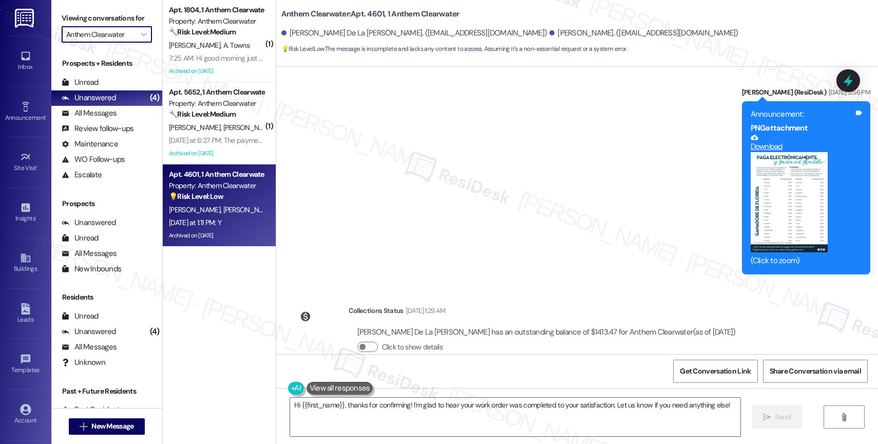
type input "Anthem Mesquite"
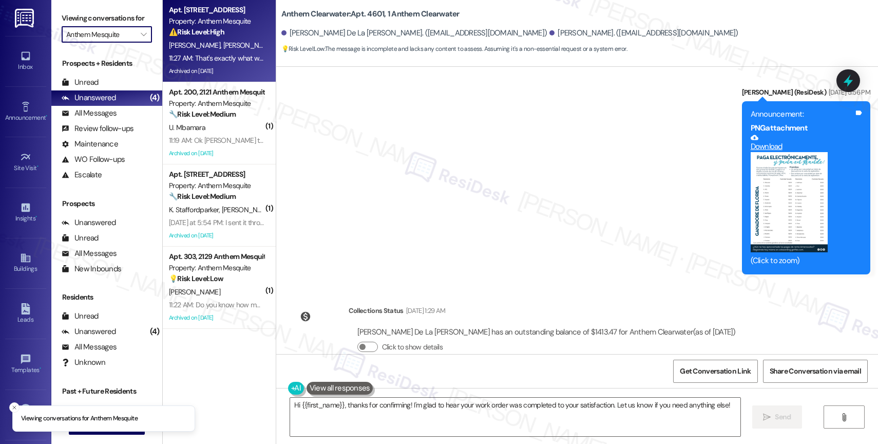
click at [221, 34] on div "⚠️ Risk Level: High The resident is disputing a fee and questioning why they ar…" at bounding box center [216, 32] width 95 height 11
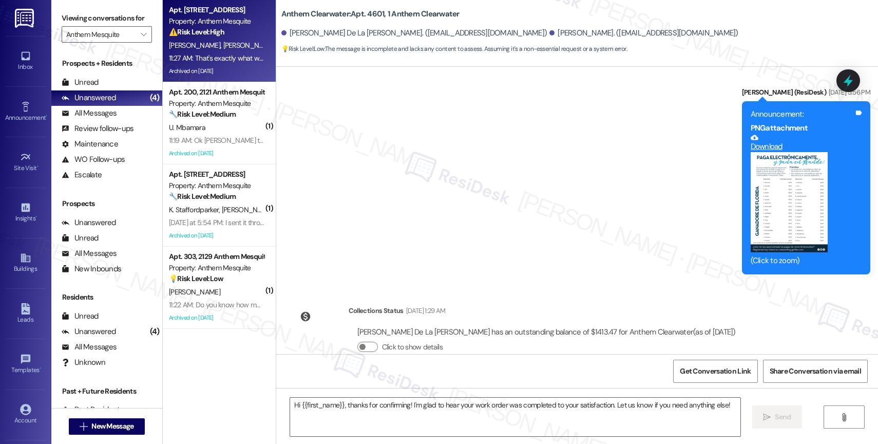
type textarea "Fetching suggested responses. Please feel free to read through the conversation…"
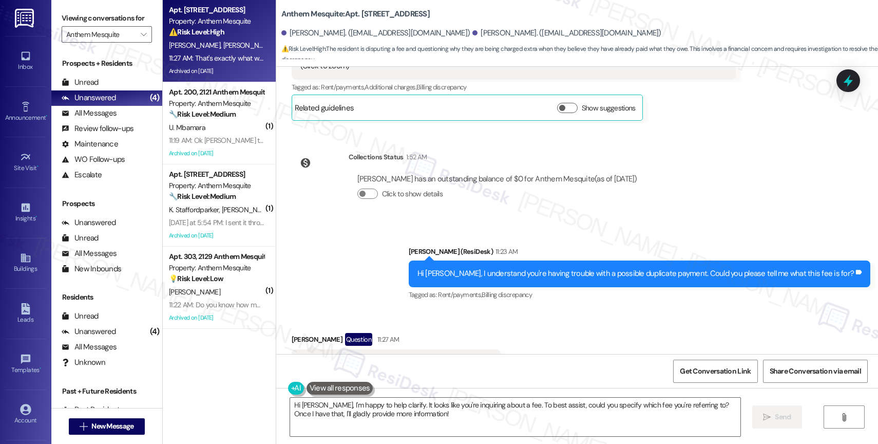
scroll to position [10535, 0]
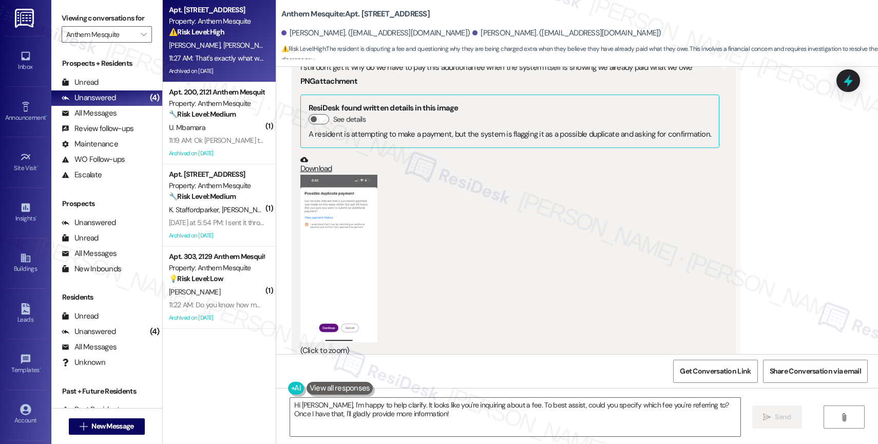
click at [323, 227] on button "Zoom image" at bounding box center [338, 258] width 77 height 167
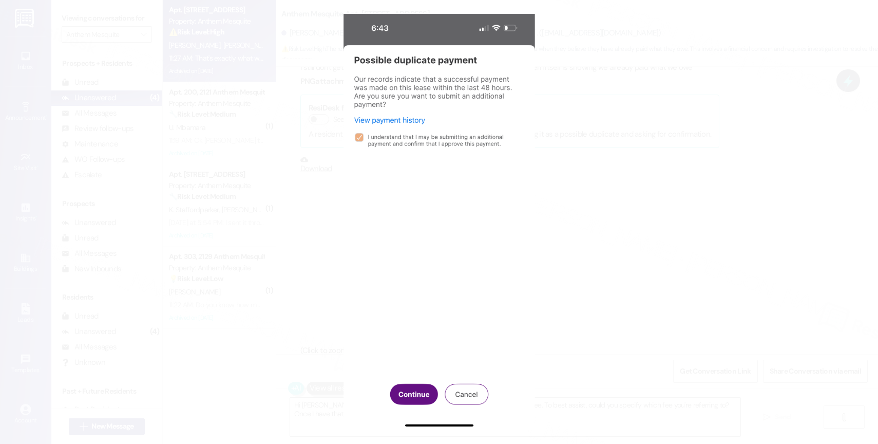
click at [412, 238] on button "Unzoom image" at bounding box center [439, 222] width 878 height 444
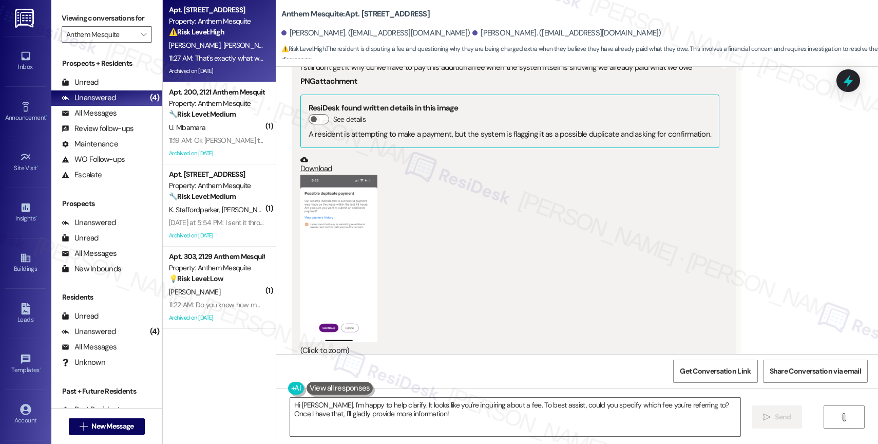
scroll to position [10820, 0]
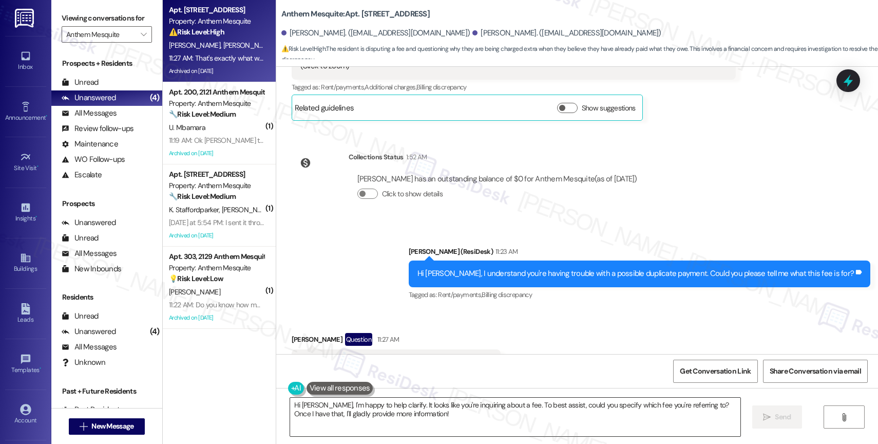
click at [347, 416] on textarea "Hi Maylin, I'm happy to help clarify. It looks like you're inquiring about a fe…" at bounding box center [515, 417] width 450 height 39
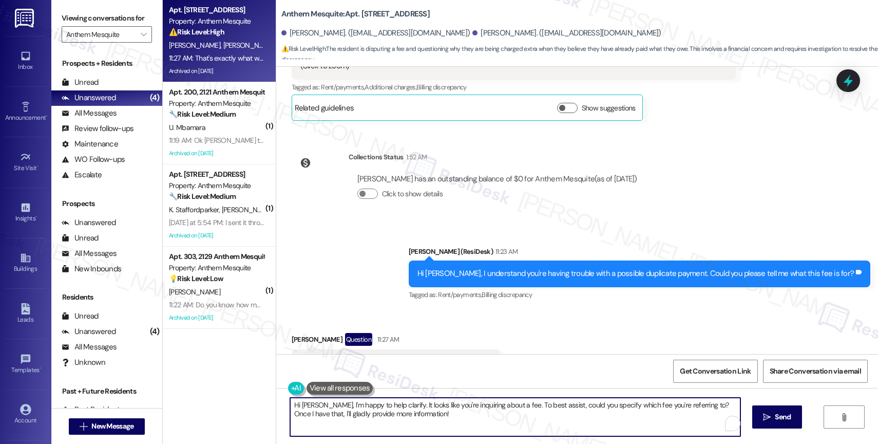
click at [347, 416] on textarea "Hi Maylin, I'm happy to help clarify. It looks like you're inquiring about a fe…" at bounding box center [515, 417] width 450 height 39
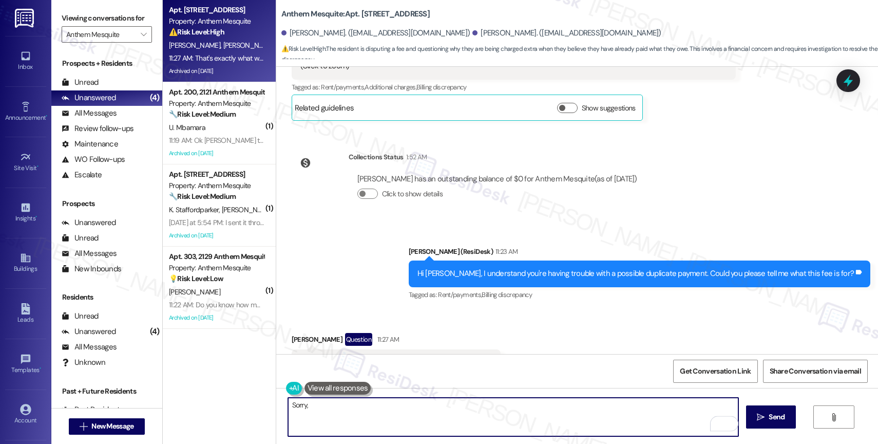
drag, startPoint x: 308, startPoint y: 411, endPoint x: 235, endPoint y: 409, distance: 72.4
click at [239, 409] on div "Apt. 307, 2127 Anthem Mesquite Property: Anthem Mesquite ⚠️ Risk Level: High Th…" at bounding box center [520, 222] width 715 height 444
click at [330, 409] on textarea "Sorry," at bounding box center [513, 417] width 450 height 39
type textarea "S"
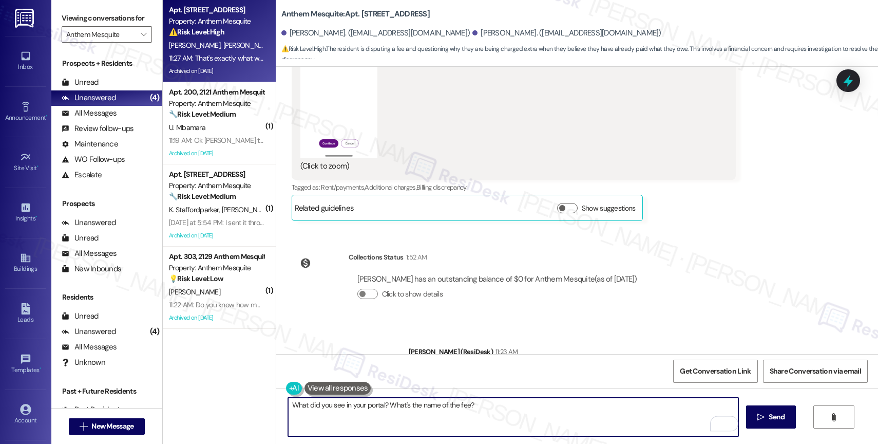
scroll to position [10559, 0]
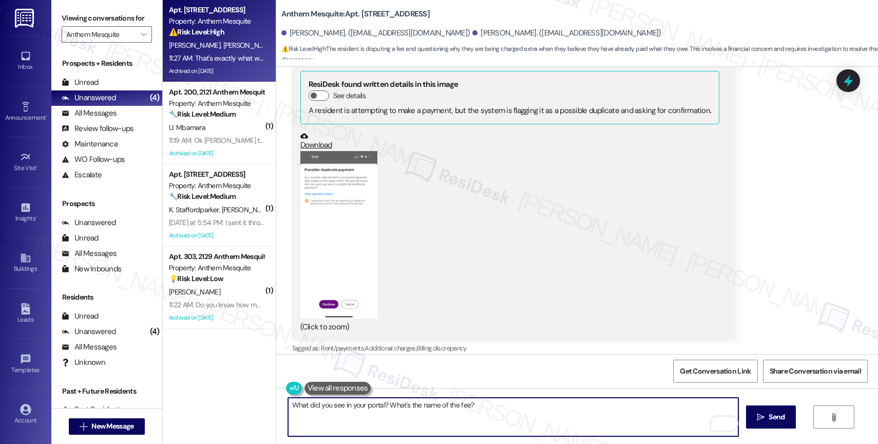
click at [325, 201] on button "Zoom image" at bounding box center [338, 234] width 77 height 167
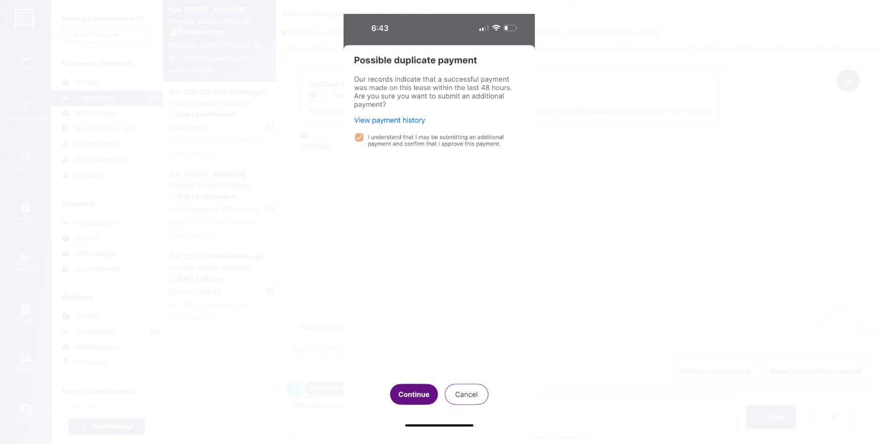
click at [457, 244] on button "Unzoom image" at bounding box center [439, 222] width 878 height 444
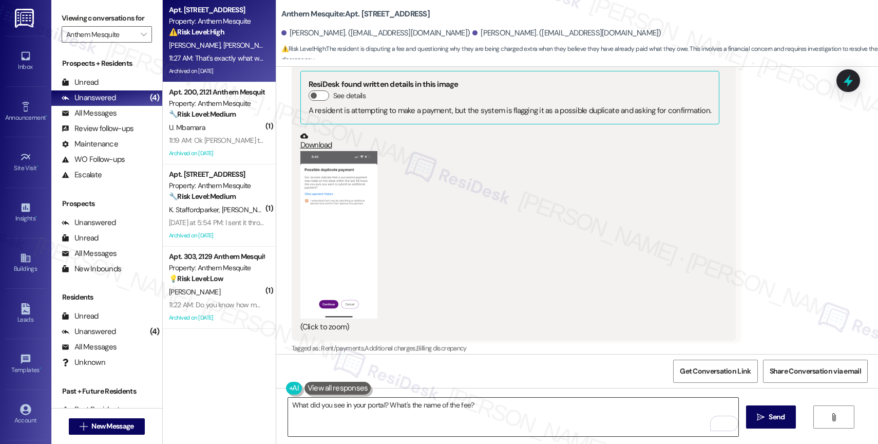
click at [505, 405] on textarea "What did you see in your portal? What's the name of the fee?" at bounding box center [513, 417] width 450 height 39
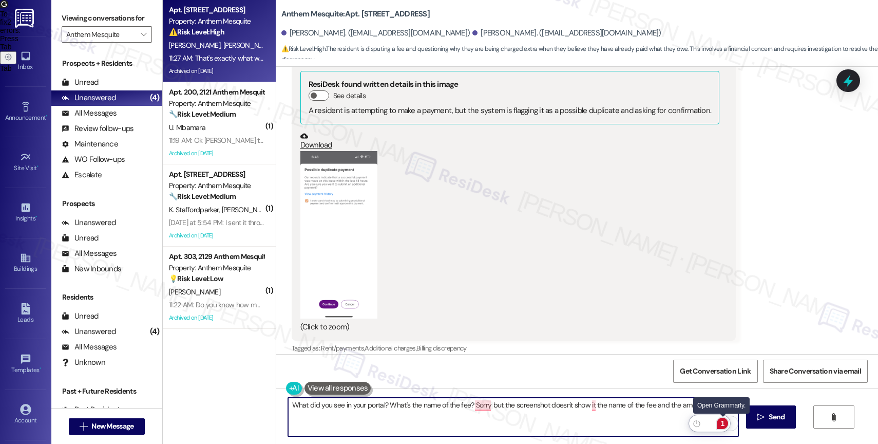
click at [722, 421] on div "1" at bounding box center [722, 423] width 11 height 11
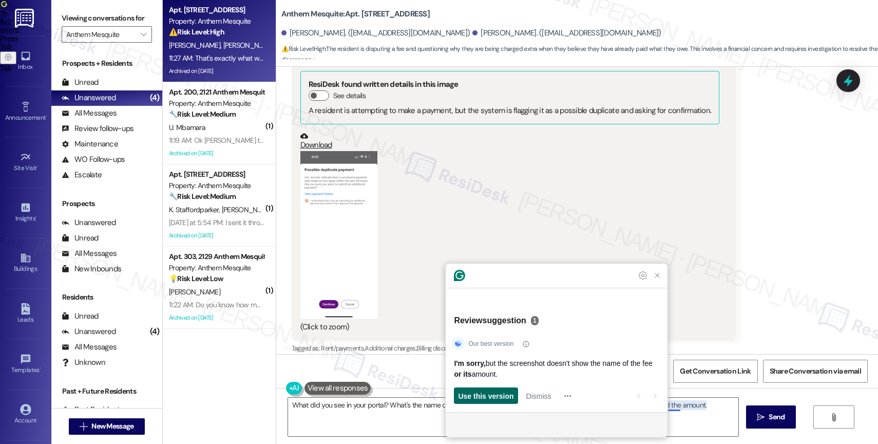
click at [484, 397] on span "Use this version" at bounding box center [485, 395] width 55 height 11
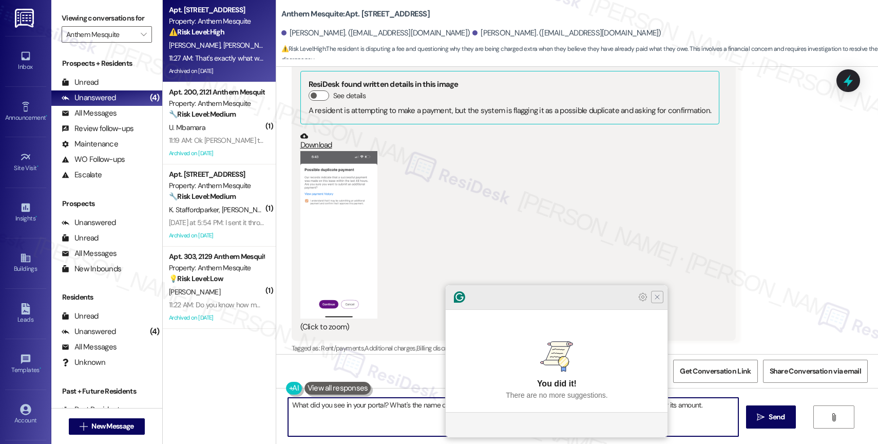
type textarea "What did you see in your portal? What's the name of the fee? I'm sorry, but the…"
click at [657, 301] on icon "Close Grammarly Assistant" at bounding box center [657, 297] width 8 height 8
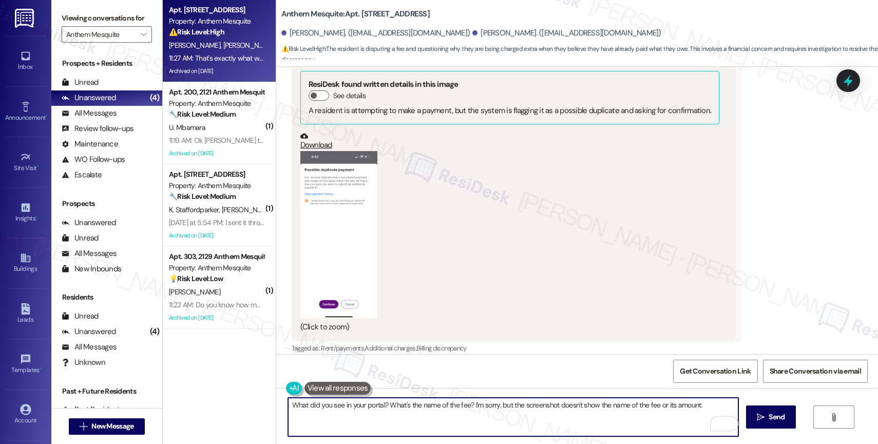
click at [705, 404] on textarea "What did you see in your portal? What's the name of the fee? I'm sorry, but the…" at bounding box center [513, 417] width 450 height 39
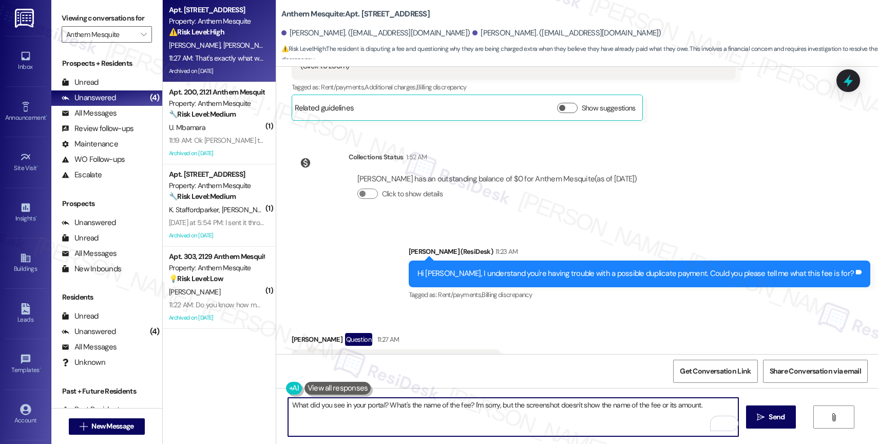
click at [705, 410] on textarea "What did you see in your portal? What's the name of the fee? I'm sorry, but the…" at bounding box center [513, 417] width 450 height 39
click at [777, 414] on span "Send" at bounding box center [777, 416] width 16 height 11
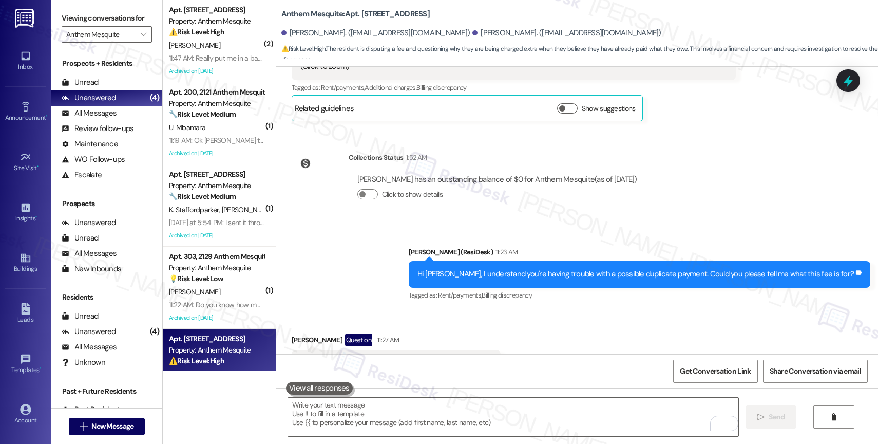
scroll to position [10891, 0]
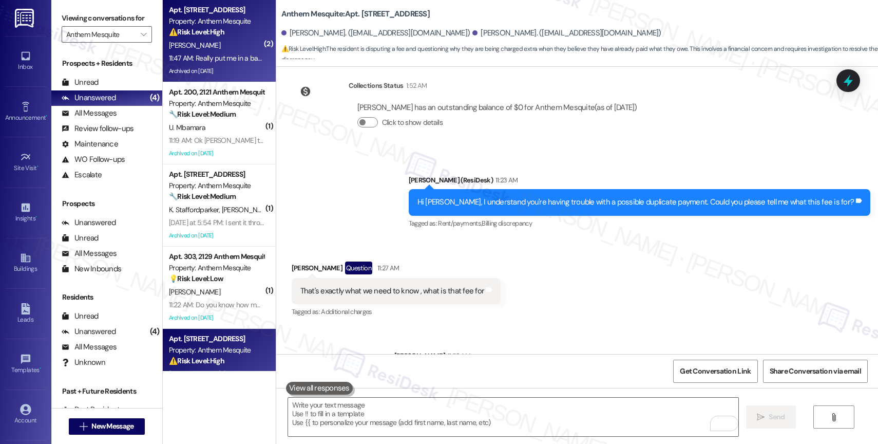
click at [224, 47] on div "M. Enriquez" at bounding box center [216, 45] width 97 height 13
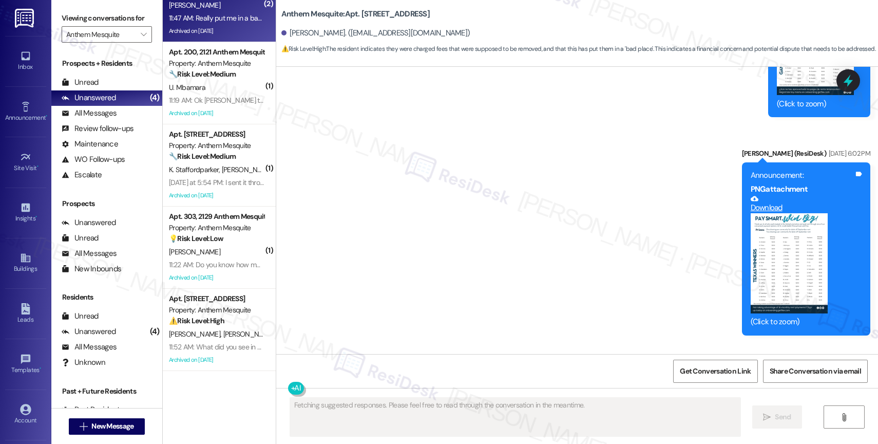
scroll to position [9132, 0]
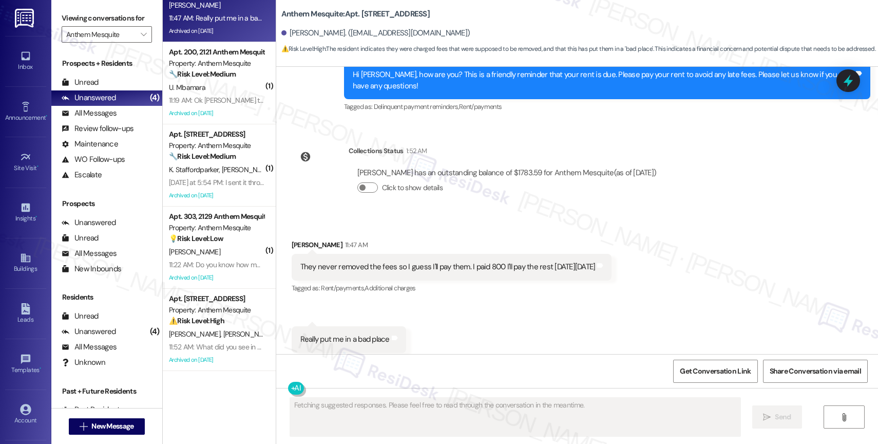
click at [436, 216] on div "Received via SMS Michael Enriquez 11:47 AM They never removed the fees so I gue…" at bounding box center [577, 295] width 602 height 159
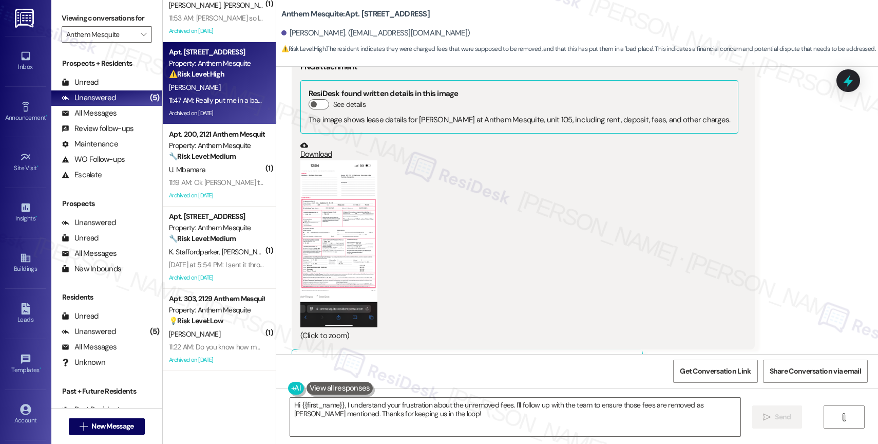
scroll to position [6712, 0]
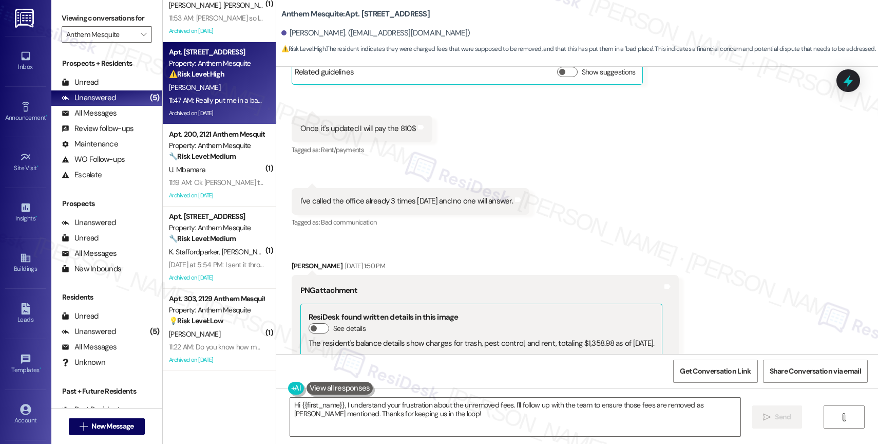
scroll to position [7299, 0]
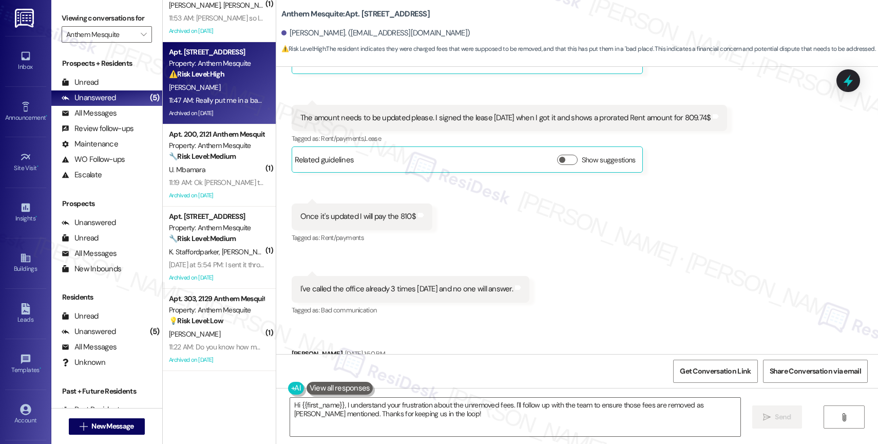
click at [475, 205] on div "Received via SMS Michael Enriquez Jul 10, 2025 at 12:55 PM I don't believe that…" at bounding box center [577, 267] width 602 height 1428
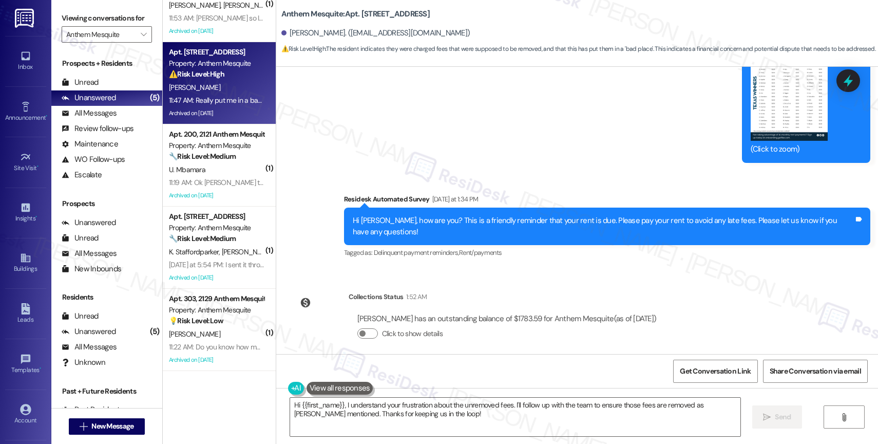
scroll to position [9132, 0]
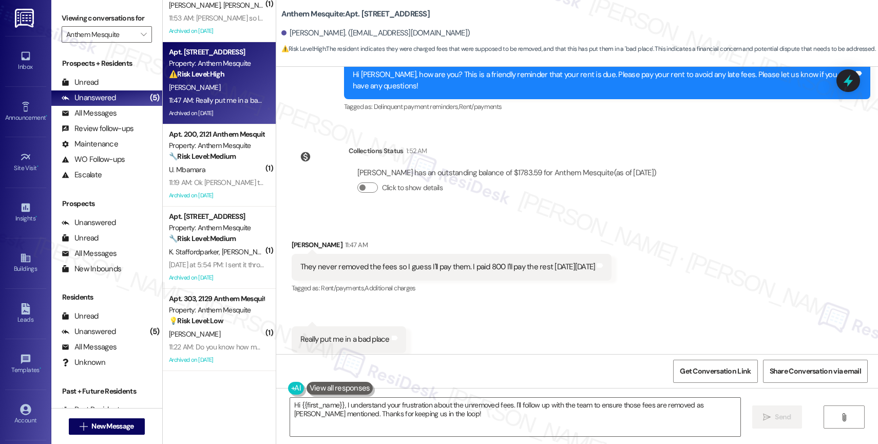
click at [473, 232] on div "Received via SMS Michael Enriquez 11:47 AM They never removed the fees so I gue…" at bounding box center [452, 267] width 336 height 71
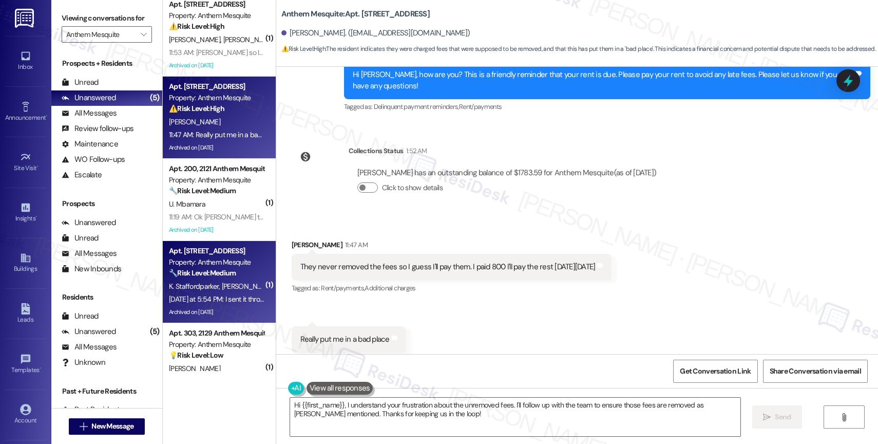
scroll to position [0, 0]
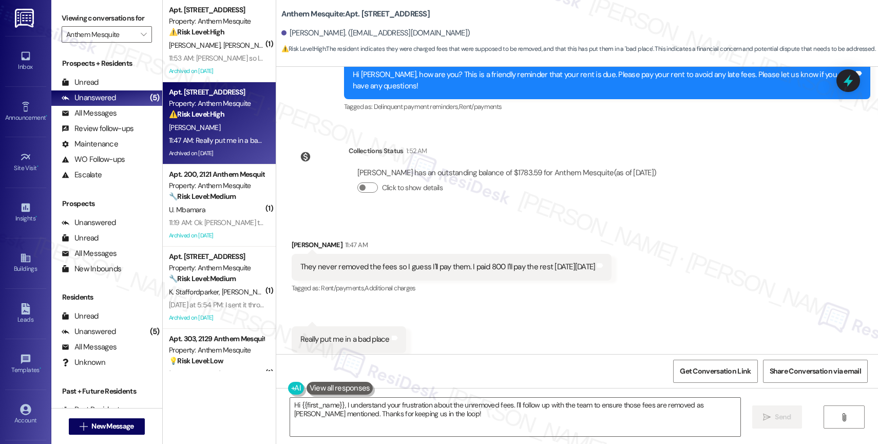
click at [473, 191] on div "Collections Status 1:52 AM Michael Enriquez has an outstanding balance of $1783…" at bounding box center [478, 177] width 389 height 79
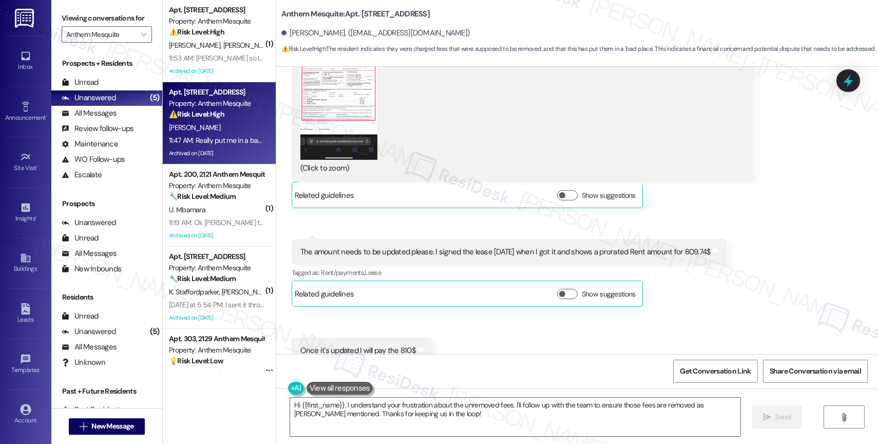
scroll to position [7234, 0]
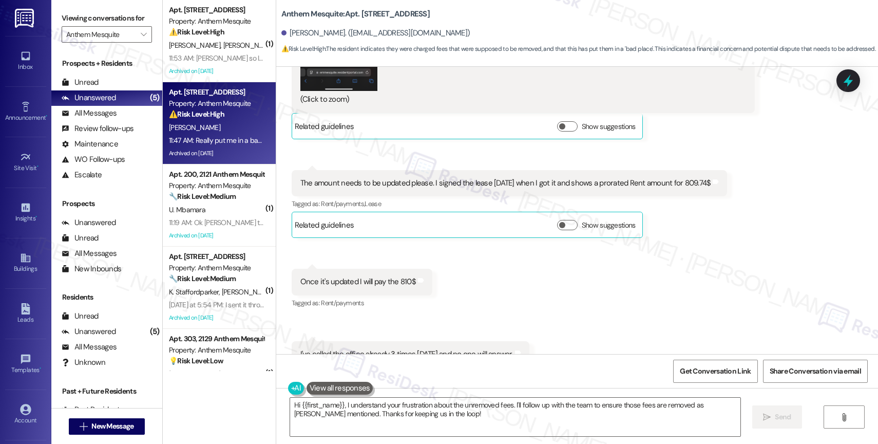
click at [469, 162] on div "Received via SMS 1:05 PM Michael Enriquez Question Jul 10, 2025 at 1:05 PM The …" at bounding box center [509, 203] width 451 height 83
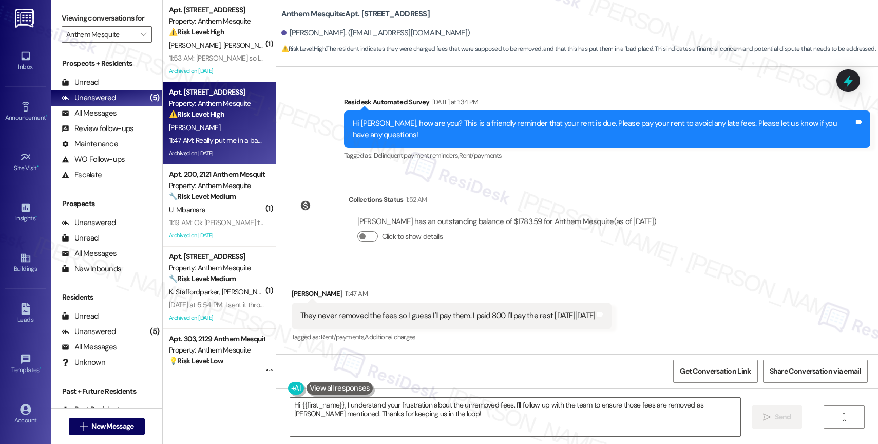
scroll to position [9132, 0]
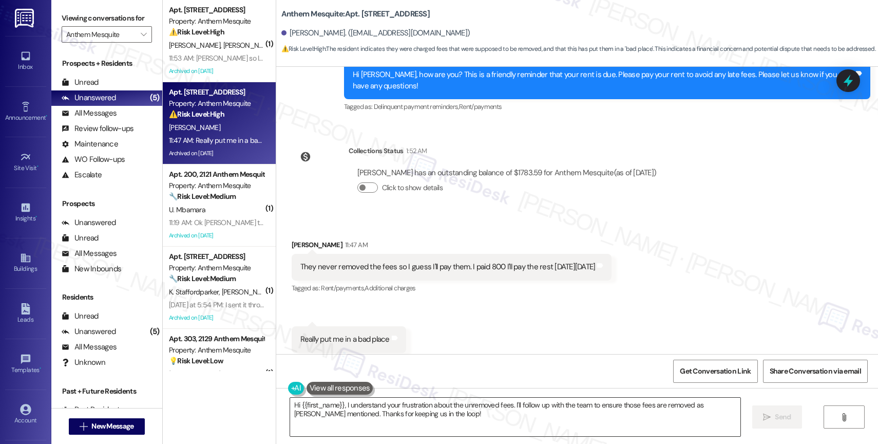
click at [356, 411] on textarea "Hi {{first_name}}, I understand your frustration about the unremoved fees. I'll…" at bounding box center [515, 417] width 450 height 39
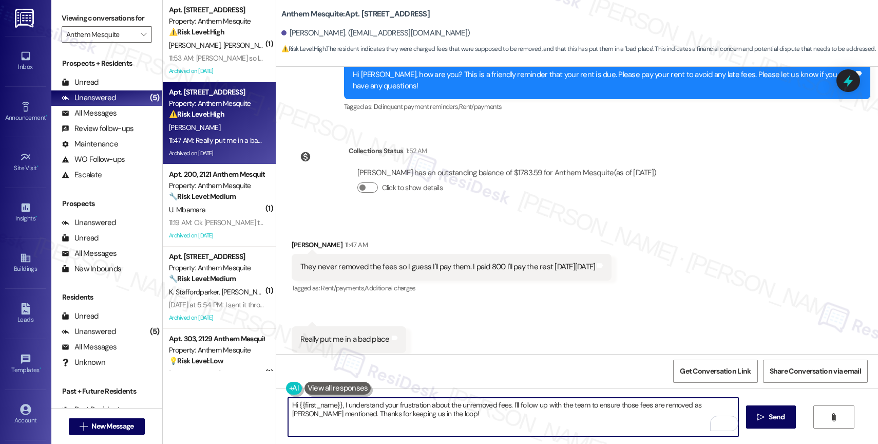
drag, startPoint x: 339, startPoint y: 403, endPoint x: 492, endPoint y: 436, distance: 155.4
click at [492, 436] on textarea "Hi {{first_name}}, I understand your frustration about the unremoved fees. I'll…" at bounding box center [513, 417] width 450 height 39
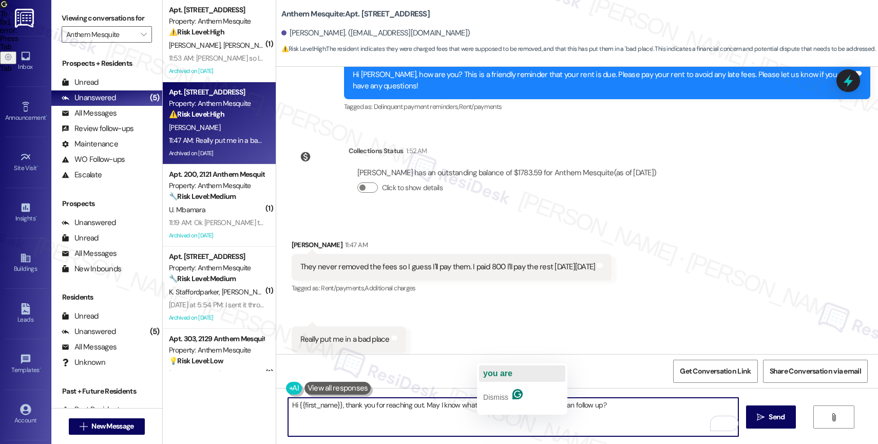
click at [506, 376] on span "you are" at bounding box center [497, 373] width 29 height 9
click at [634, 412] on textarea "Hi {{first_name}}, thank you for reaching out. May I know what fees you are ref…" at bounding box center [513, 417] width 450 height 39
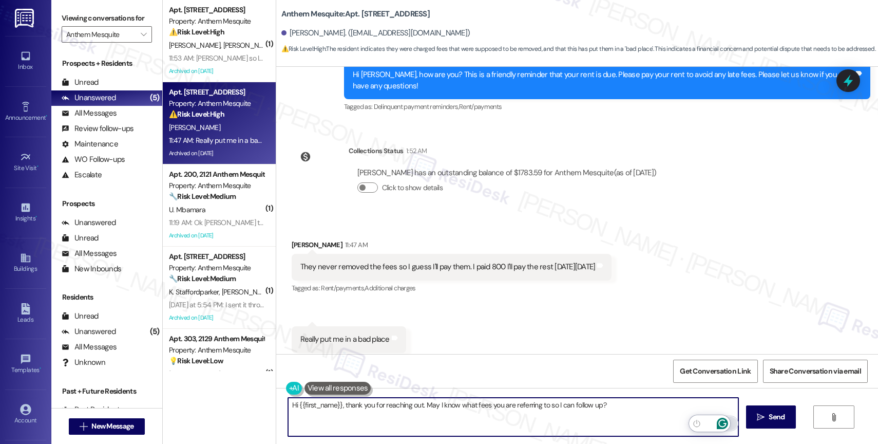
type textarea "Hi {{first_name}}, thank you for reaching out. May I know what fees you are ref…"
click at [724, 422] on icon "Open Grammarly. 0 Suggestions." at bounding box center [722, 423] width 11 height 11
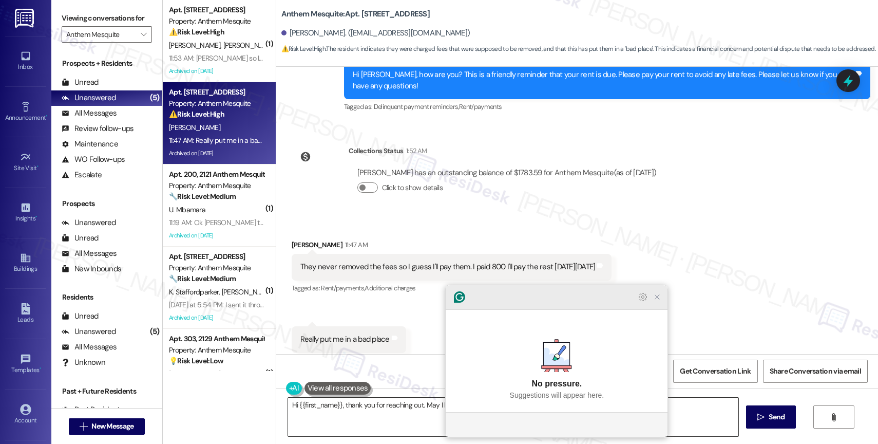
click at [656, 299] on icon "Close Grammarly Assistant" at bounding box center [657, 297] width 4 height 4
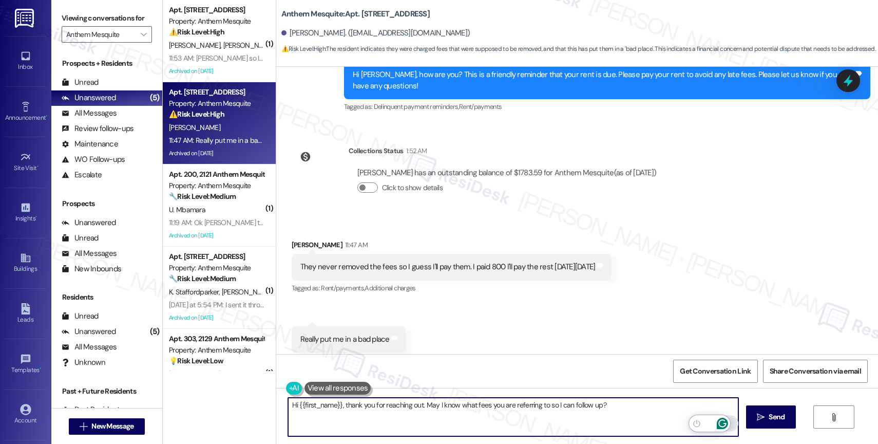
click at [723, 420] on icon "Open Grammarly. 0 Suggestions." at bounding box center [723, 424] width 8 height 8
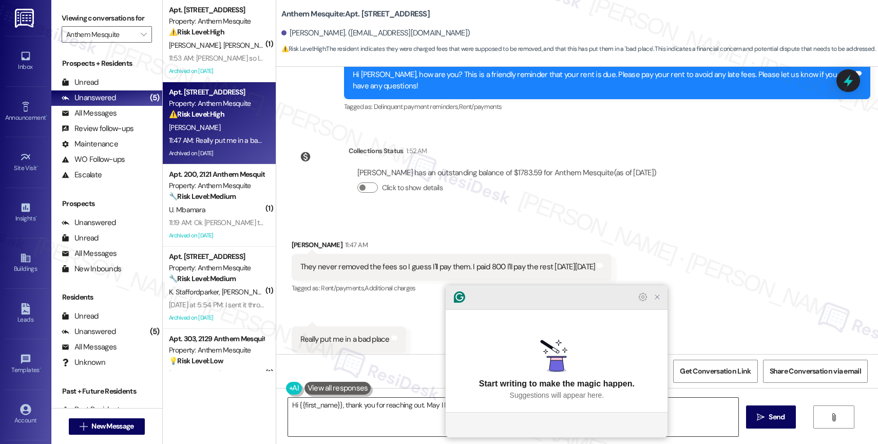
click at [652, 303] on icon "Close Grammarly Assistant" at bounding box center [657, 297] width 12 height 12
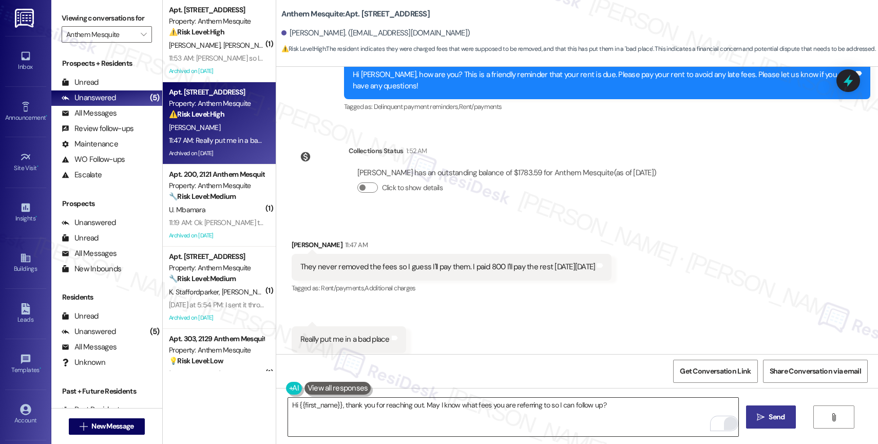
click at [761, 417] on icon "" at bounding box center [761, 417] width 8 height 8
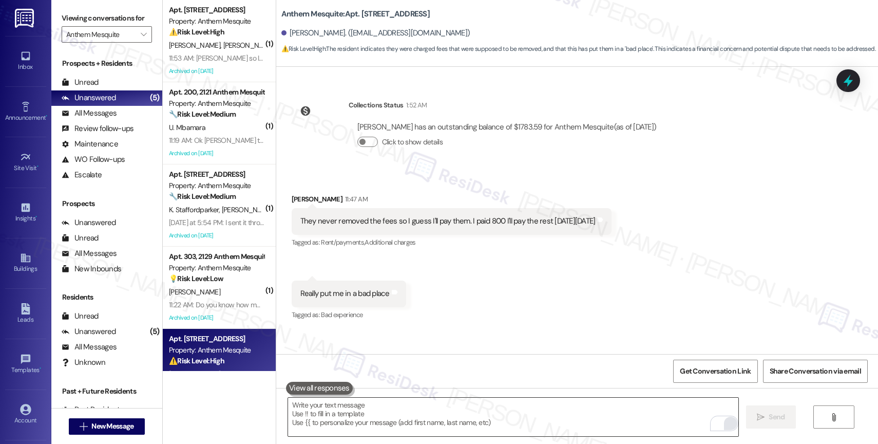
scroll to position [9203, 0]
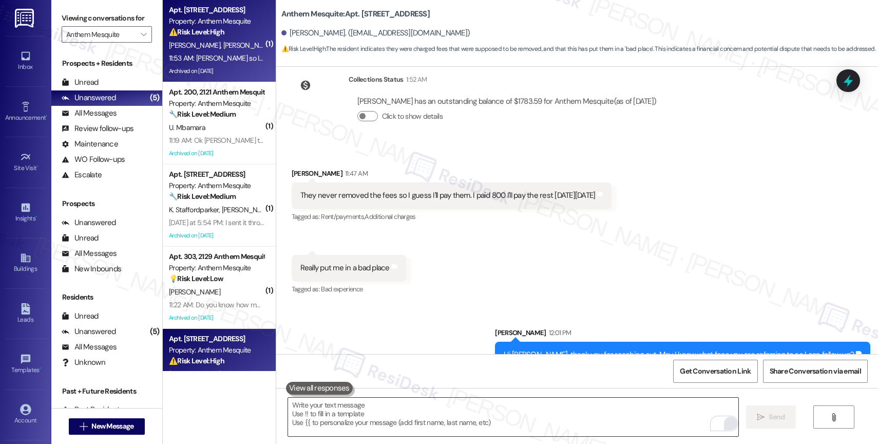
click at [221, 45] on div "M. Diaz F. Gonzalez" at bounding box center [216, 45] width 97 height 13
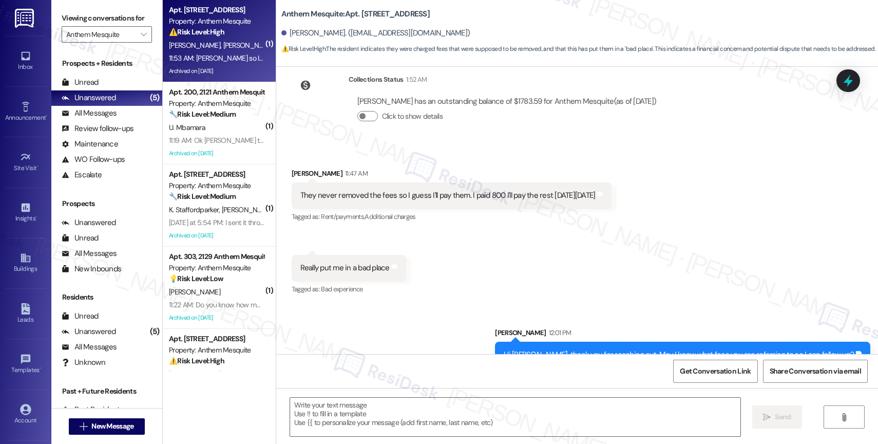
type textarea "Fetching suggested responses. Please feel free to read through the conversation…"
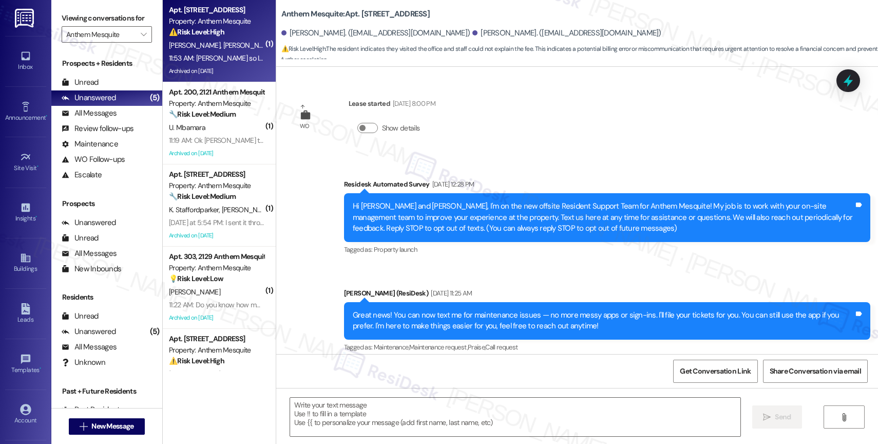
scroll to position [11197, 0]
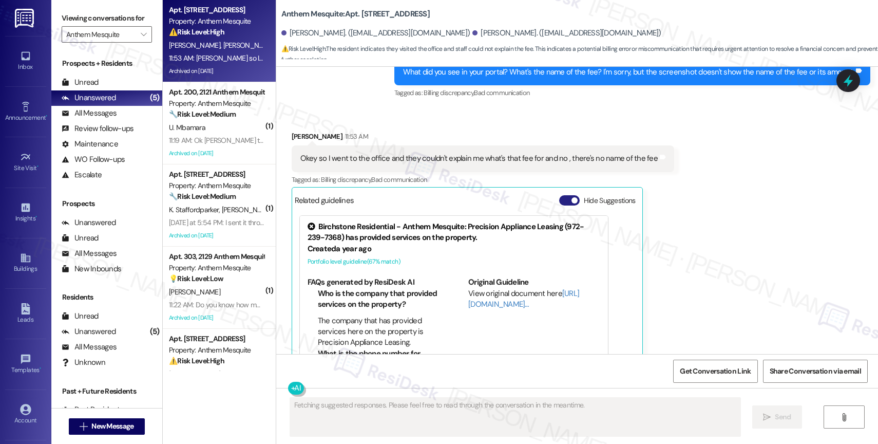
click at [563, 195] on button "Hide Suggestions" at bounding box center [569, 200] width 21 height 10
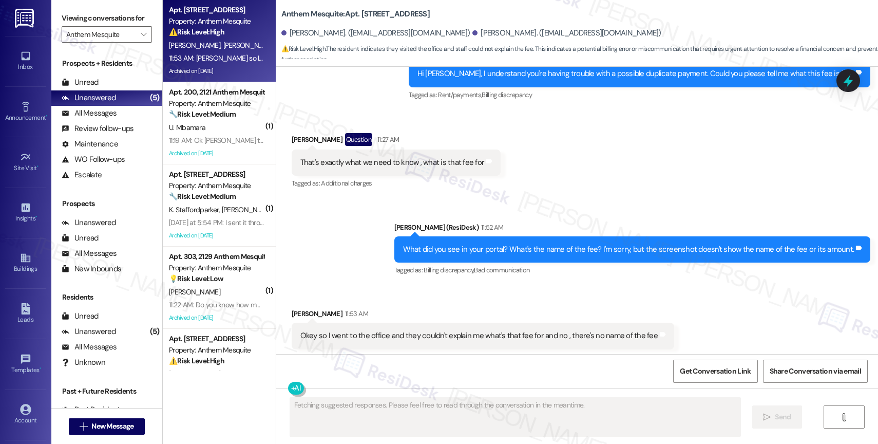
click at [356, 217] on div "Sent via SMS Sarah (ResiDesk) 11:52 AM What did you see in your portal? What's …" at bounding box center [577, 242] width 602 height 87
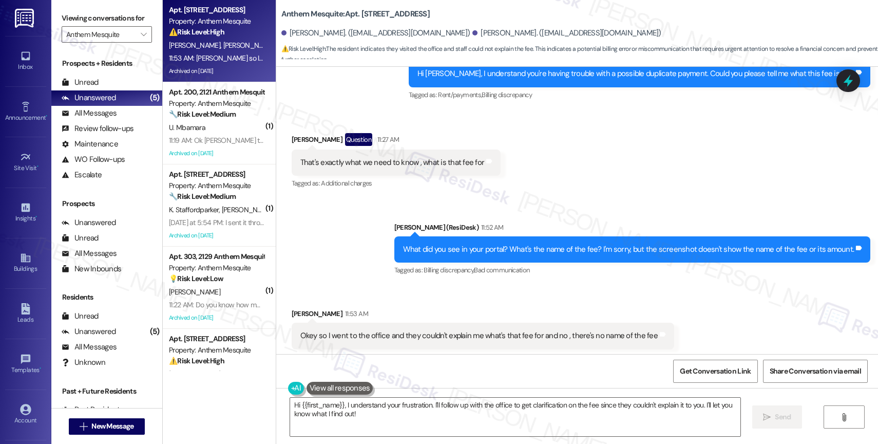
click at [341, 218] on div "Sent via SMS Sarah (ResiDesk) 11:52 AM What did you see in your portal? What's …" at bounding box center [577, 242] width 602 height 87
click at [363, 416] on textarea "Hi {{first_name}}, I understand your frustration. I'll follow up with the offic…" at bounding box center [515, 417] width 450 height 39
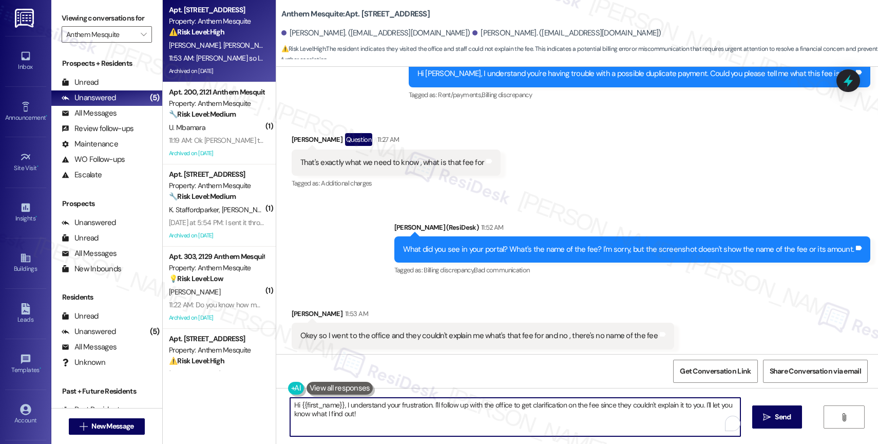
click at [363, 416] on textarea "Hi {{first_name}}, I understand your frustration. I'll follow up with the offic…" at bounding box center [515, 417] width 450 height 39
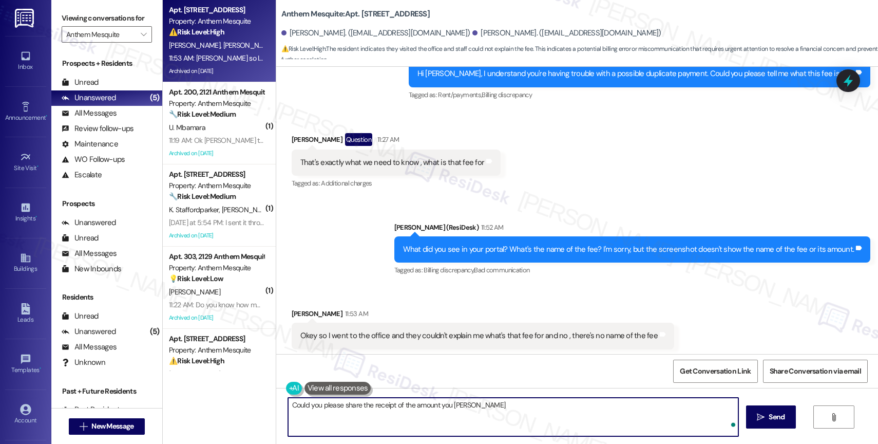
type textarea "Could you please share the receipt of the amount you paid"
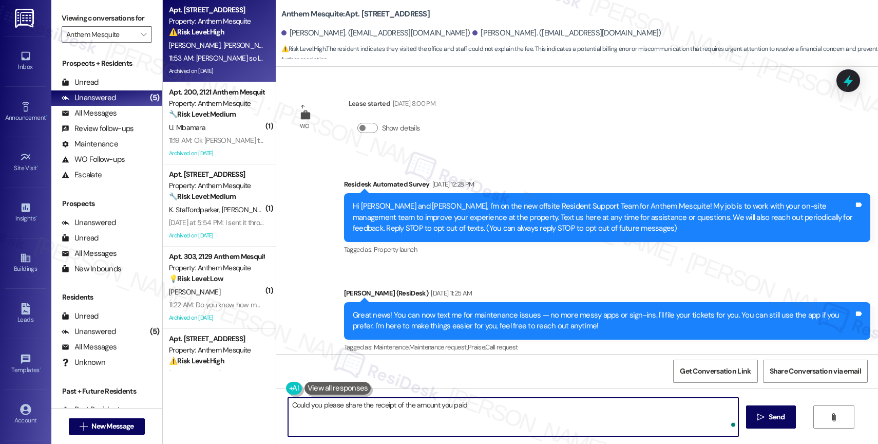
scroll to position [11019, 0]
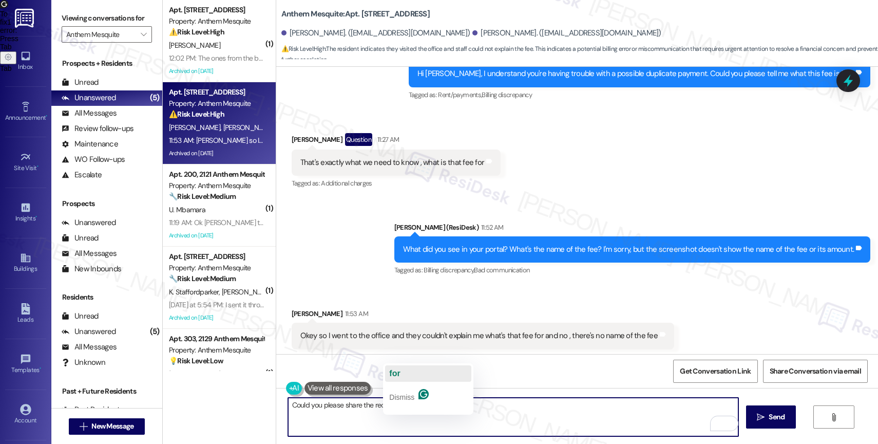
click at [410, 370] on button "for" at bounding box center [428, 373] width 86 height 16
click at [522, 412] on textarea "Could you please share the receipt for the amount you paid?" at bounding box center [513, 417] width 450 height 39
click at [288, 406] on textarea "Could you please share the receipt for the amount you paid?" at bounding box center [513, 417] width 450 height 39
click at [534, 408] on textarea "Got it! Could you please share the receipt for the amount you paid?" at bounding box center [513, 417] width 450 height 39
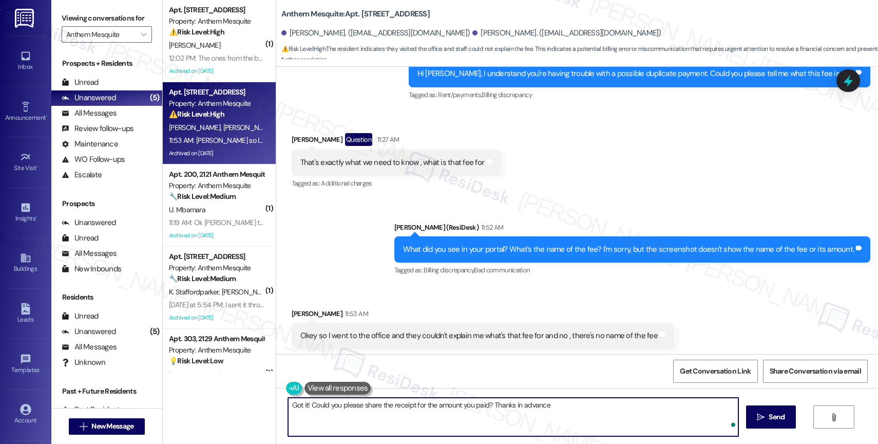
type textarea "Got it! Could you please share the receipt for the amount you paid? Thanks in a…"
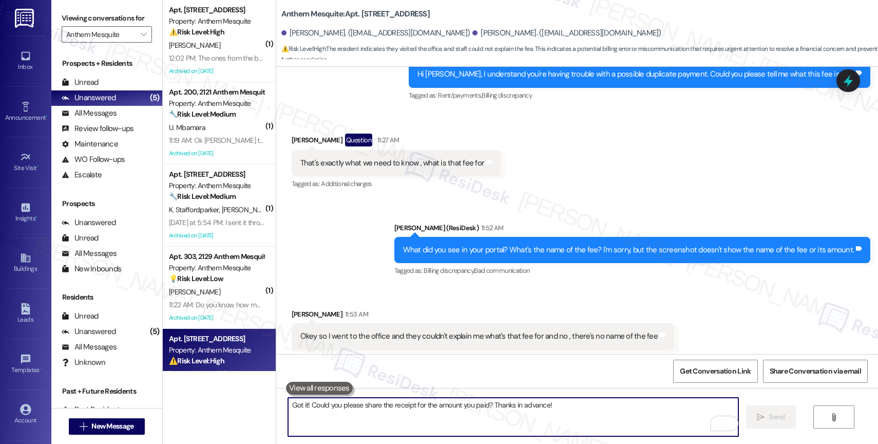
scroll to position [11091, 0]
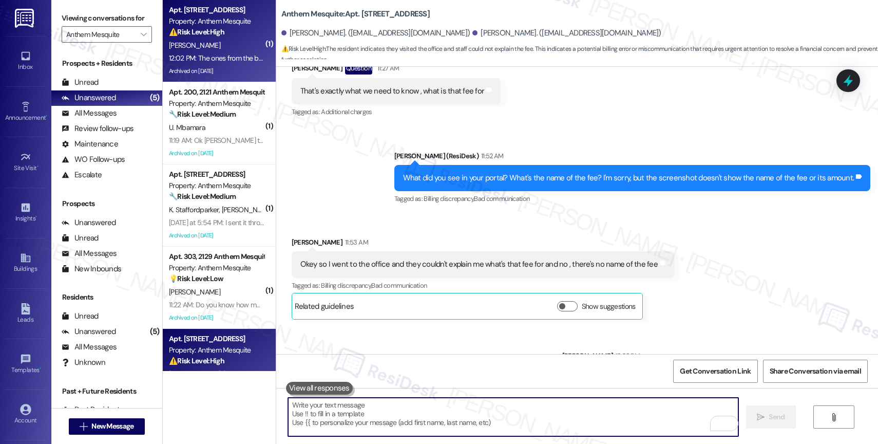
click at [218, 45] on div "M. Enriquez" at bounding box center [216, 45] width 97 height 13
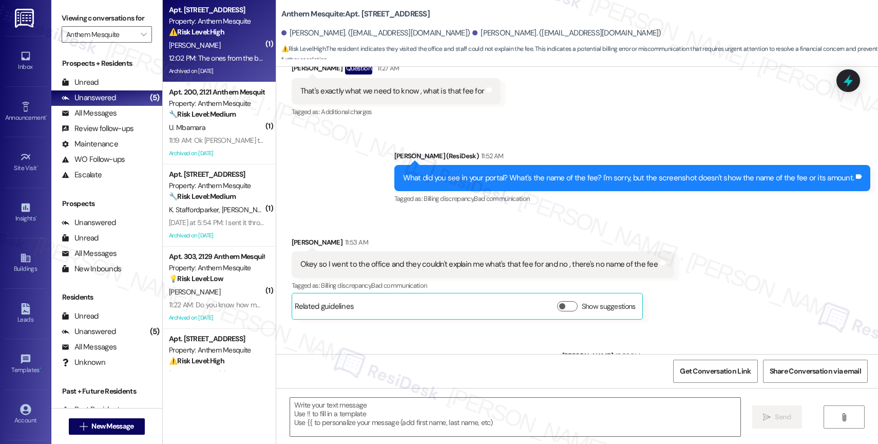
type textarea "Fetching suggested responses. Please feel free to read through the conversation…"
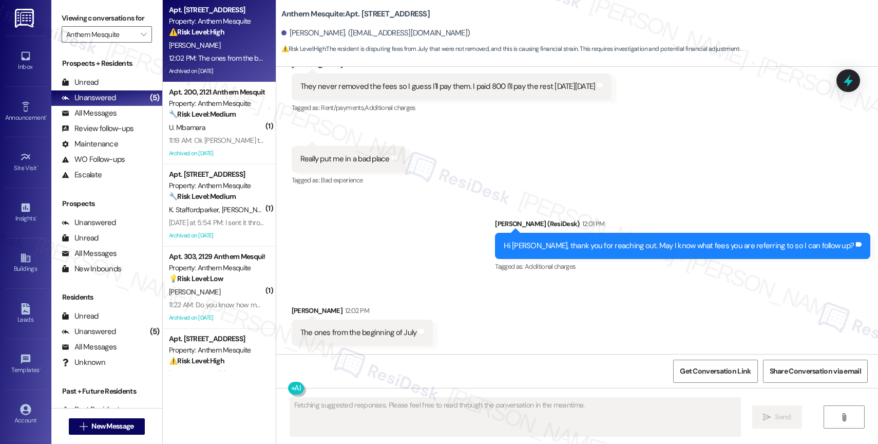
scroll to position [9290, 0]
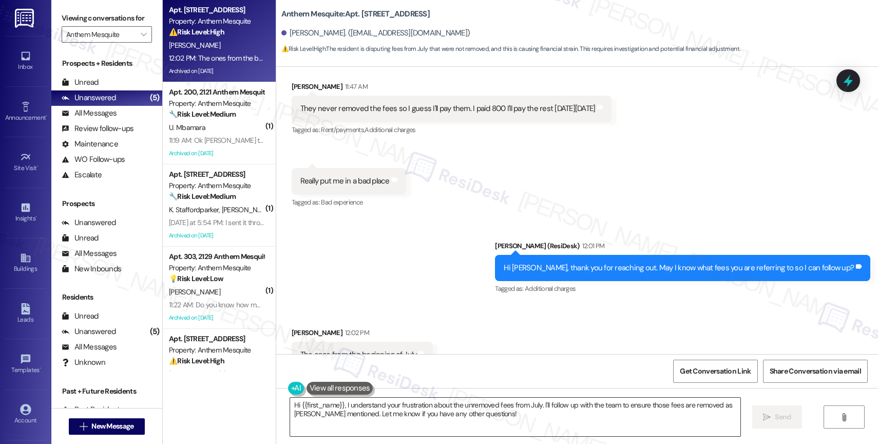
click at [347, 412] on textarea "Hi {{first_name}}, I understand your frustration about the unremoved fees from …" at bounding box center [515, 417] width 450 height 39
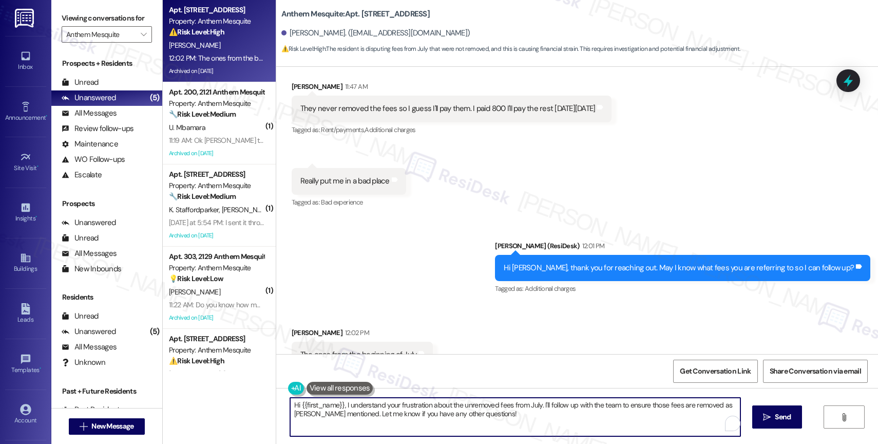
click at [347, 412] on textarea "Hi {{first_name}}, I understand your frustration about the unremoved fees from …" at bounding box center [515, 417] width 450 height 39
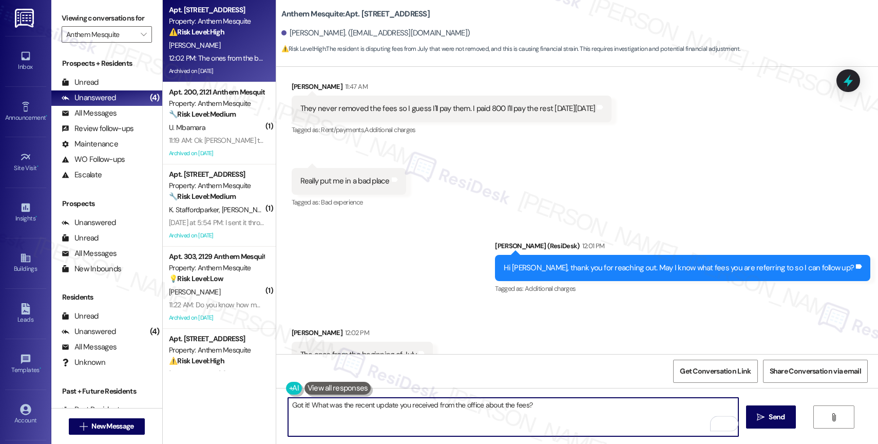
click at [334, 409] on textarea "Got it! What was the recent update you received from the office about the fees?" at bounding box center [513, 417] width 450 height 39
click at [546, 404] on textarea "Got it! What is the recent update you received from the office about the fees?" at bounding box center [513, 417] width 450 height 39
type textarea "Got it! What is the recent update you received from the office about the fees?"
click at [722, 422] on icon "Open Grammarly. 0 Suggestions." at bounding box center [722, 423] width 11 height 11
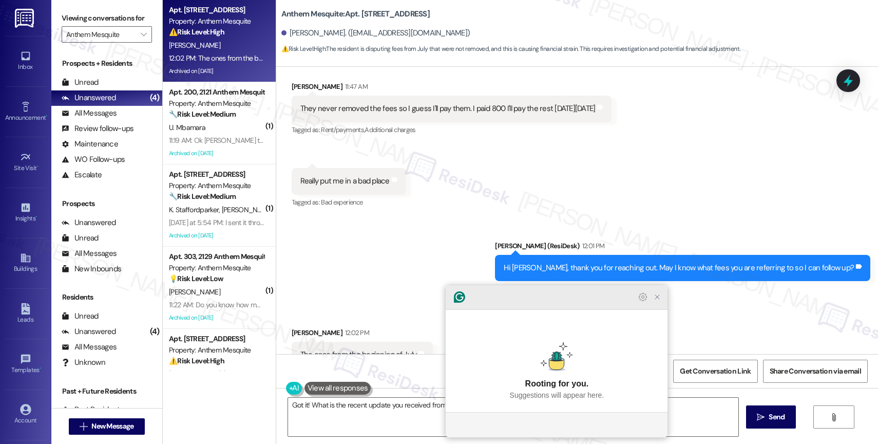
click at [653, 301] on icon "Close Grammarly Assistant" at bounding box center [657, 297] width 8 height 8
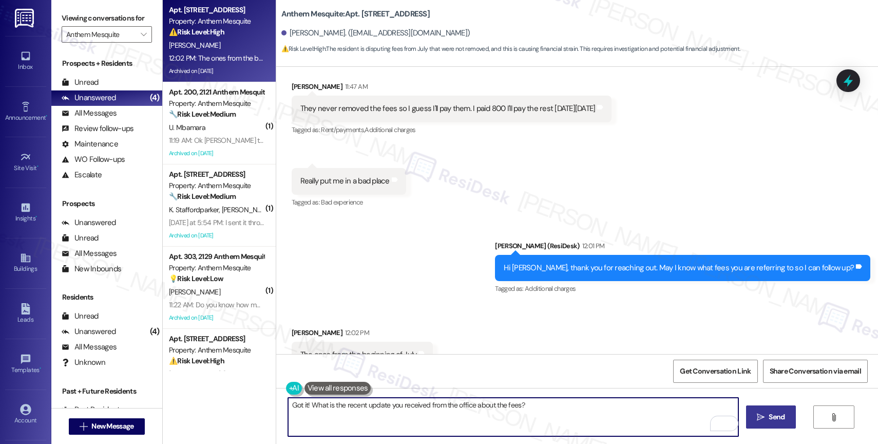
click at [769, 415] on span "Send" at bounding box center [777, 416] width 16 height 11
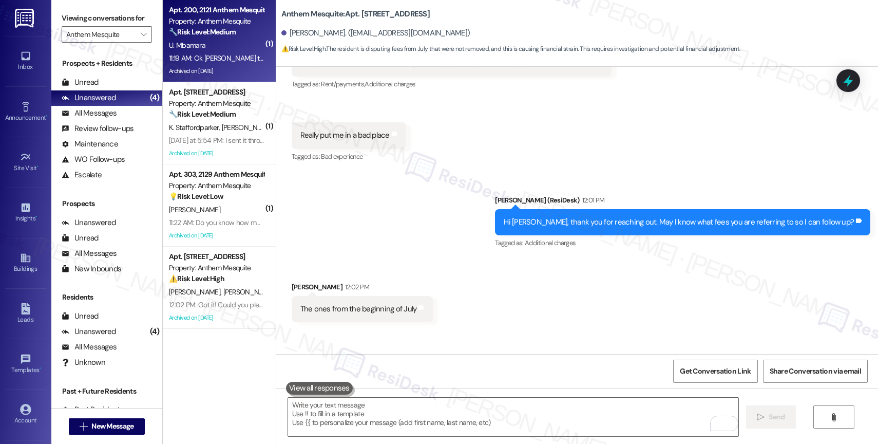
scroll to position [9361, 0]
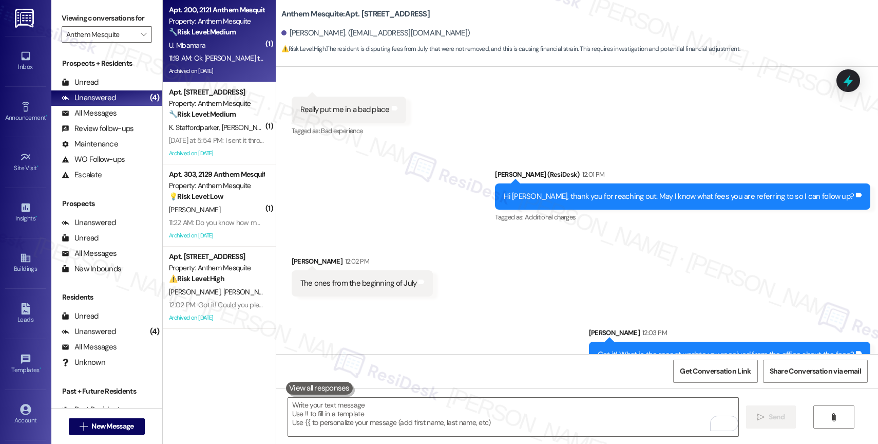
click at [193, 40] on div "U. Mbamara" at bounding box center [216, 45] width 97 height 13
type textarea "Fetching suggested responses. Please feel free to read through the conversation…"
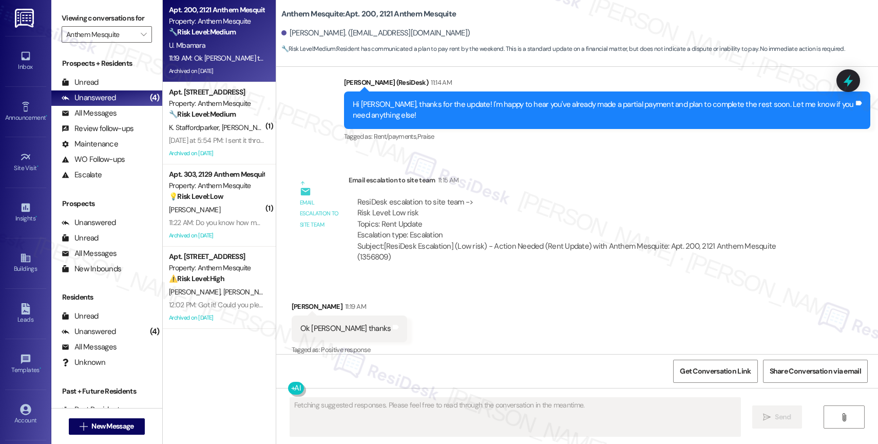
scroll to position [2785, 0]
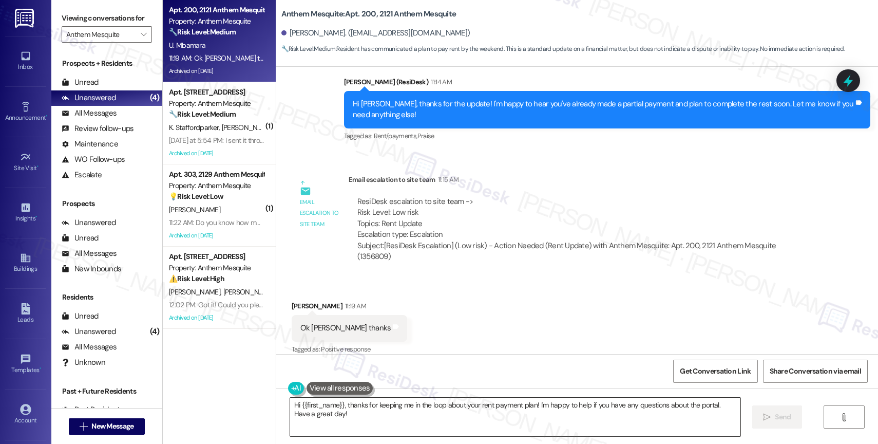
click at [369, 409] on textarea "Hi {{first_name}}, thanks for keeping me in the loop about your rent payment pl…" at bounding box center [515, 417] width 450 height 39
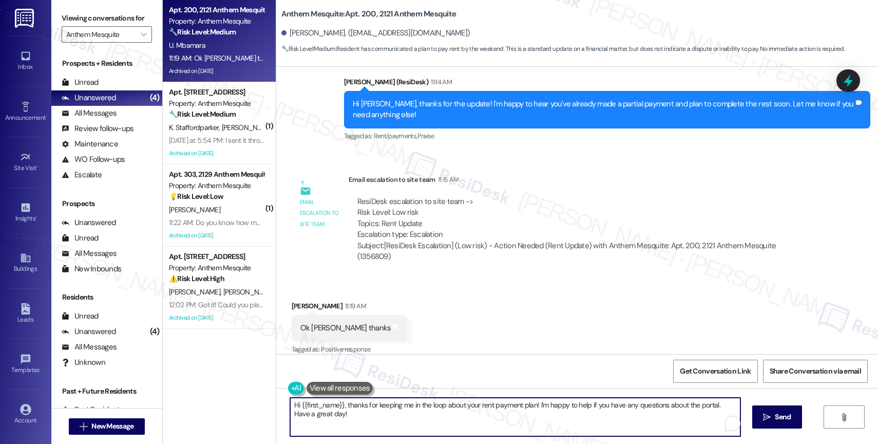
click at [369, 409] on textarea "Hi {{first_name}}, thanks for keeping me in the loop about your rent payment pl…" at bounding box center [515, 417] width 450 height 39
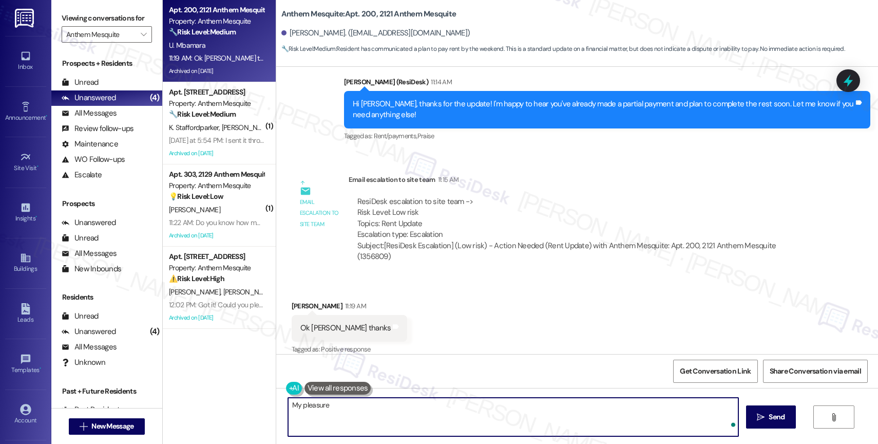
type textarea "My pleasure!"
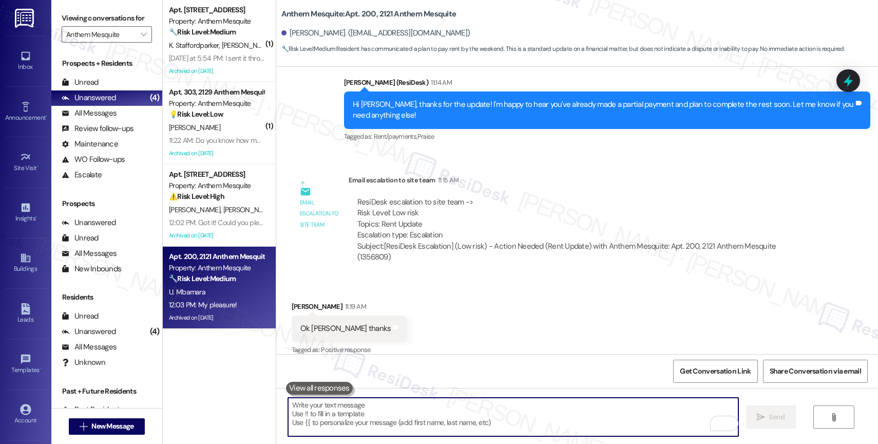
scroll to position [2857, 0]
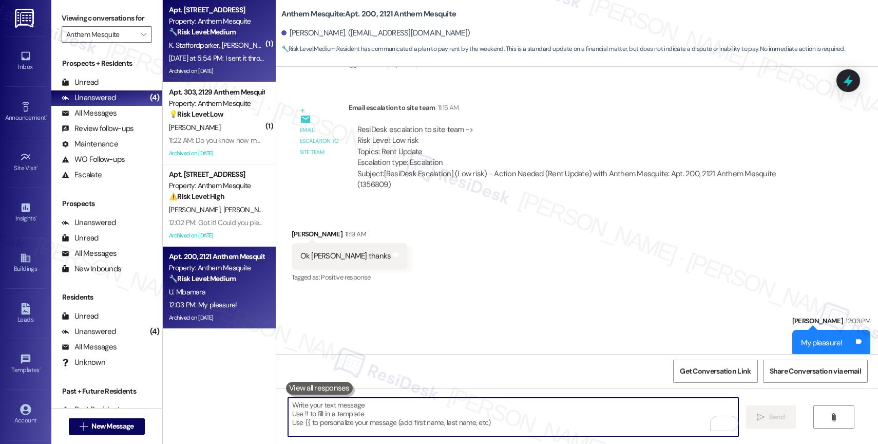
click at [222, 48] on span "M. Parker Sr" at bounding box center [246, 45] width 51 height 9
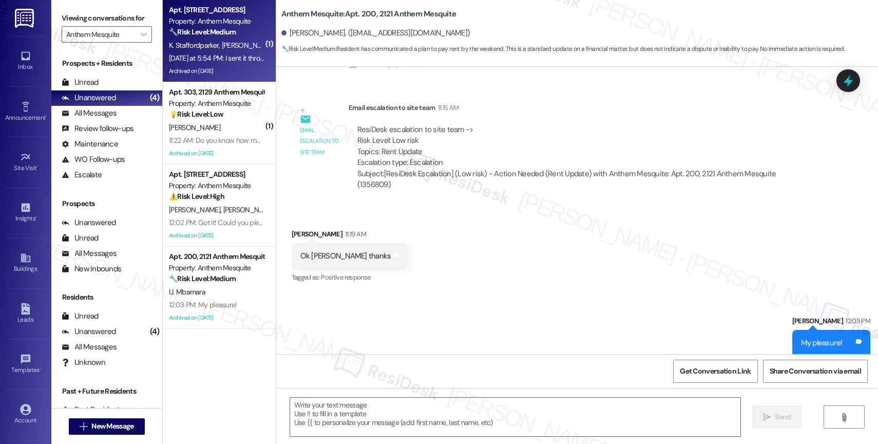
type textarea "Fetching suggested responses. Please feel free to read through the conversation…"
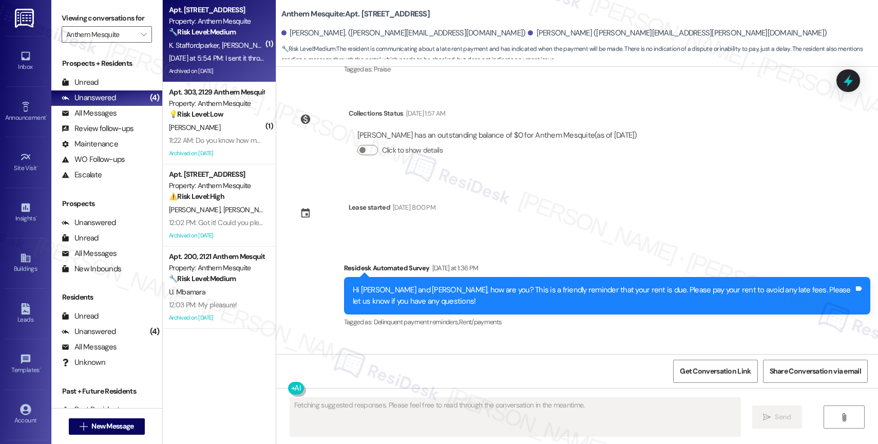
scroll to position [4805, 0]
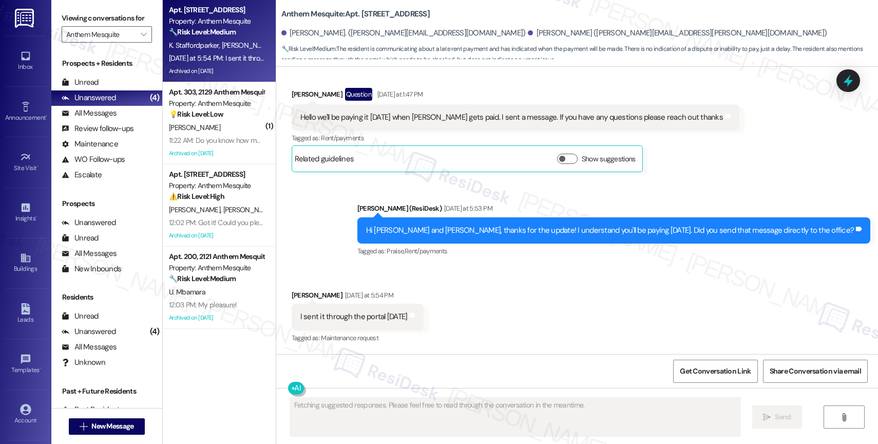
click at [356, 233] on div "Sent via SMS Sarah (ResiDesk) Yesterday at 5:53 PM Hi Katina and Michael, thank…" at bounding box center [577, 223] width 602 height 87
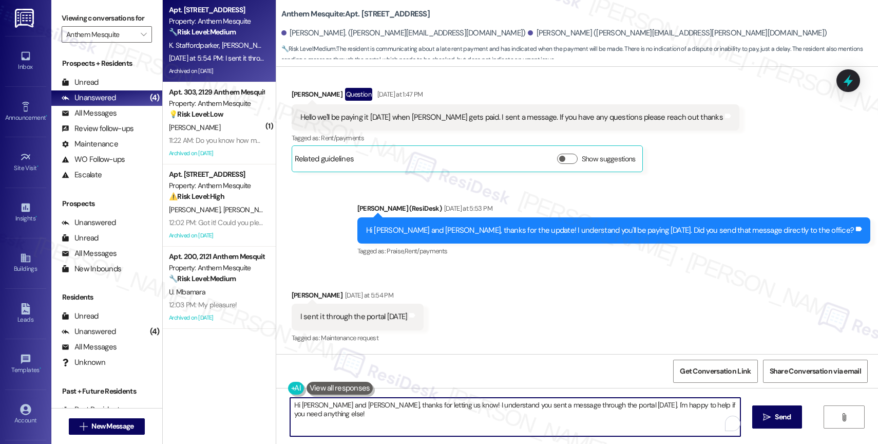
click at [344, 416] on textarea "Hi Katina and Michael, thanks for letting us know! I understand you sent a mess…" at bounding box center [515, 417] width 450 height 39
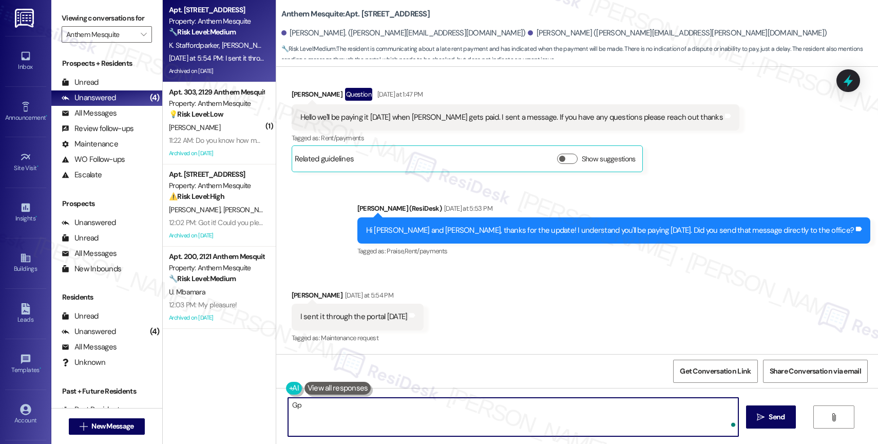
type textarea "G"
drag, startPoint x: 384, startPoint y: 404, endPoint x: 552, endPoint y: 416, distance: 168.8
click at [552, 416] on textarea "Thank you, Katina. We appreciate your communication." at bounding box center [513, 417] width 450 height 39
paste textarea "If anything else comes up or you have more questions, feel free to reach out an…"
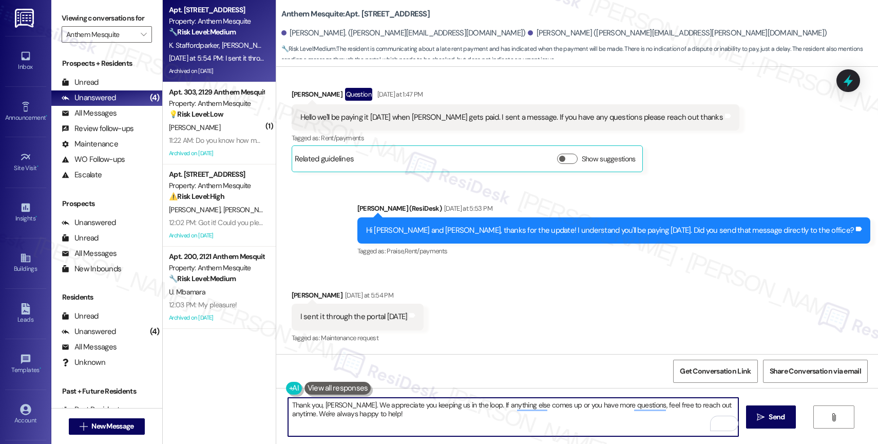
click at [443, 413] on textarea "Thank you, Katina. We appreciate you keeping us in the loop. If anything else c…" at bounding box center [513, 417] width 450 height 39
type textarea "Thank you, Katina. We appreciate you keeping us in the loop. If anything else c…"
click at [773, 414] on span "Send" at bounding box center [777, 416] width 16 height 11
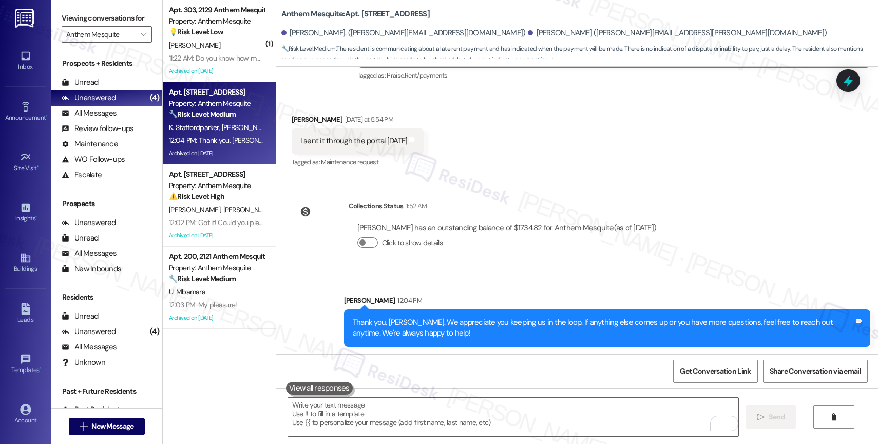
scroll to position [4982, 0]
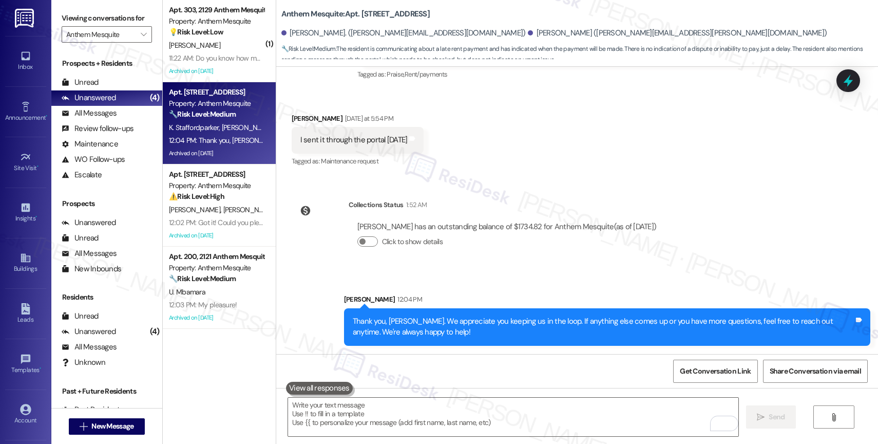
click at [495, 261] on div "Katina Staffordparker has an outstanding balance of $1734.82 for Anthem Mesquit…" at bounding box center [507, 238] width 317 height 49
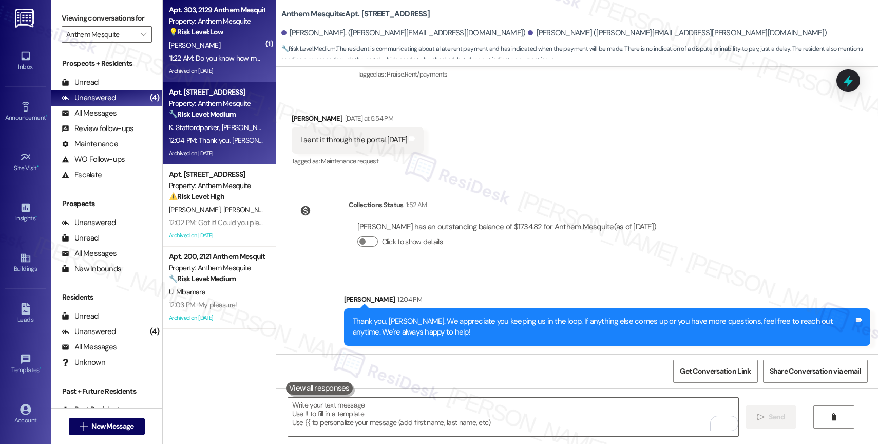
click at [231, 45] on div "E. Hunter" at bounding box center [216, 45] width 97 height 13
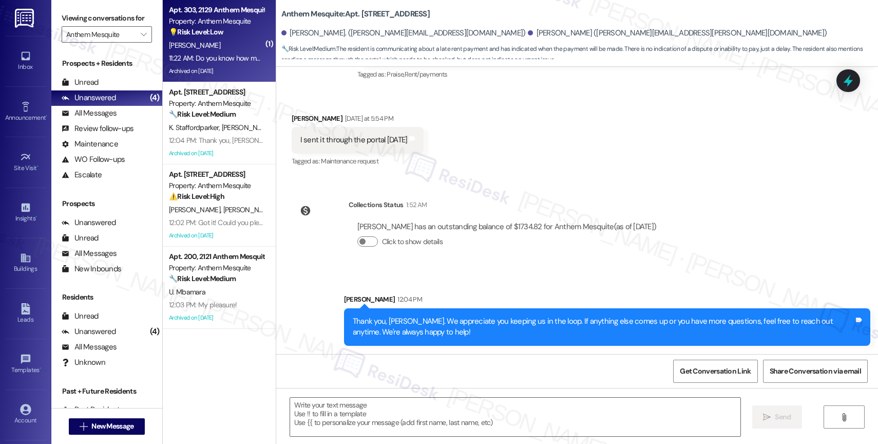
type textarea "Fetching suggested responses. Please feel free to read through the conversation…"
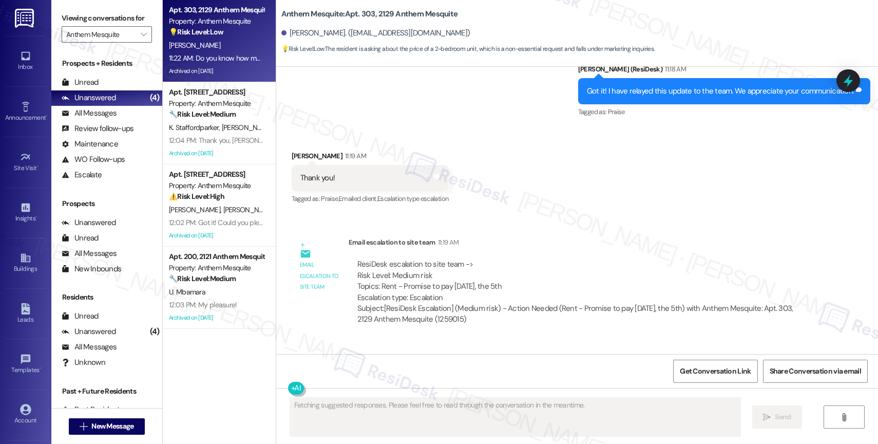
scroll to position [6486, 0]
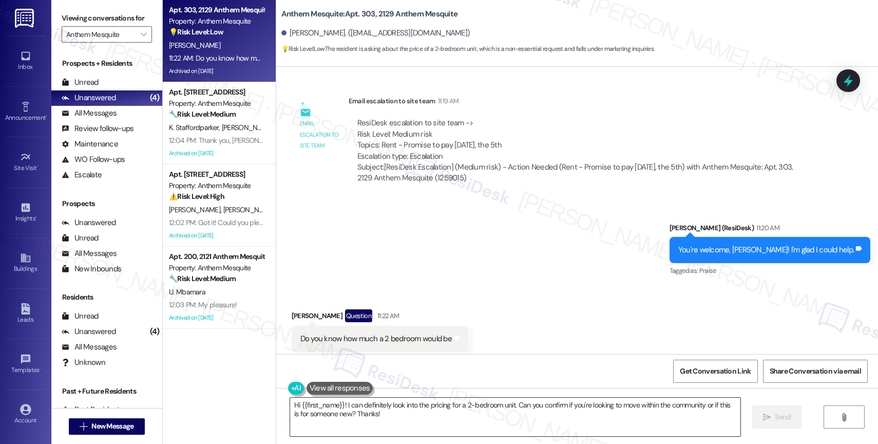
click at [360, 416] on textarea "Hi {{first_name}}! I can definitely look into the pricing for a 2-bedroom unit.…" at bounding box center [515, 417] width 450 height 39
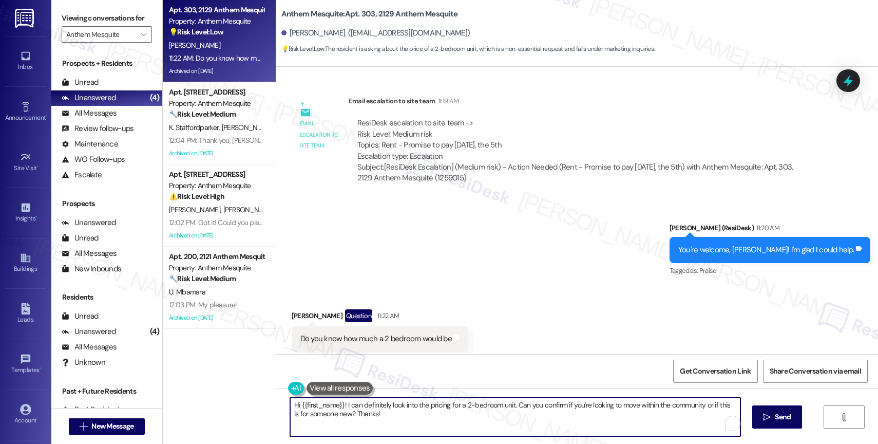
click at [360, 416] on textarea "Hi {{first_name}}! I can definitely look into the pricing for a 2-bedroom unit.…" at bounding box center [515, 417] width 450 height 39
click at [402, 416] on textarea "Hi {{first_name}}! I can definitely look into the pricing for a 2-bedroom unit.…" at bounding box center [515, 417] width 450 height 39
click at [342, 403] on textarea "Hi {{first_name}}! I can definitely look into the pricing for a 2-bedroom unit.…" at bounding box center [513, 417] width 450 height 39
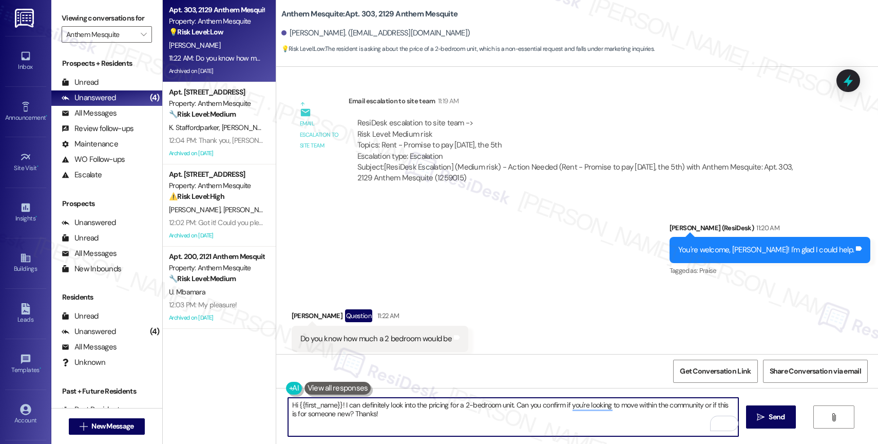
click at [342, 403] on textarea "Hi {{first_name}}! I can definitely look into the pricing for a 2-bedroom unit.…" at bounding box center [513, 417] width 450 height 39
drag, startPoint x: 339, startPoint y: 403, endPoint x: 236, endPoint y: 398, distance: 102.8
click at [236, 398] on div "Apt. 303, 2129 Anthem Mesquite Property: Anthem Mesquite 💡 Risk Level: Low The …" at bounding box center [520, 222] width 715 height 444
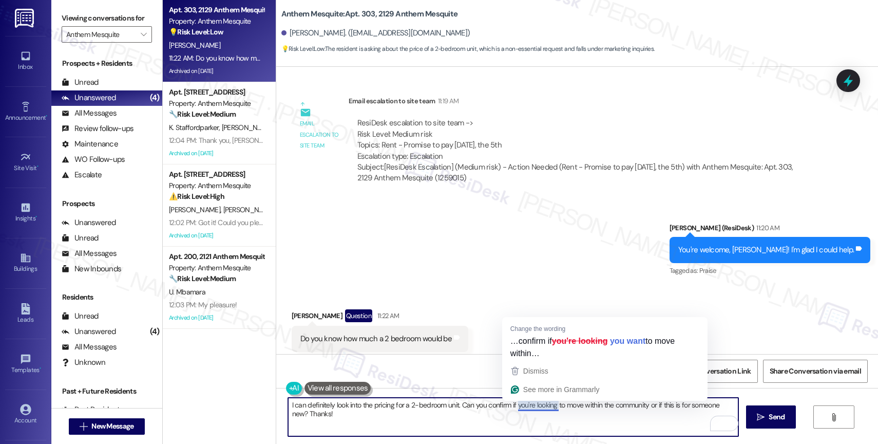
click at [469, 418] on textarea "I can definitely look into the pricing for a 2-bedroom unit. Can you confirm if…" at bounding box center [513, 417] width 450 height 39
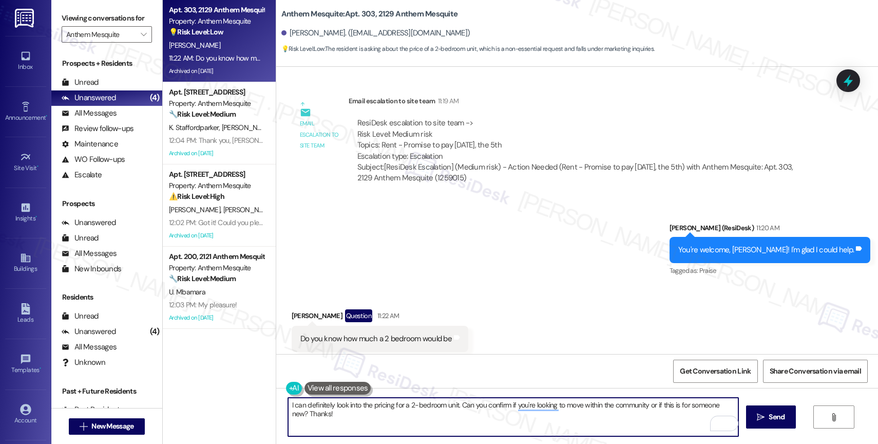
drag, startPoint x: 458, startPoint y: 410, endPoint x: 466, endPoint y: 435, distance: 26.0
click at [466, 435] on textarea "I can definitely look into the pricing for a 2-bedroom unit. Can you confirm if…" at bounding box center [513, 417] width 450 height 39
drag, startPoint x: 456, startPoint y: 405, endPoint x: 471, endPoint y: 448, distance: 45.8
click at [471, 443] on html "Inbox Go to Inbox Announcement • Send A Text Announcement Site Visit • Go to Si…" at bounding box center [439, 222] width 878 height 444
drag, startPoint x: 479, startPoint y: 408, endPoint x: 293, endPoint y: 408, distance: 185.9
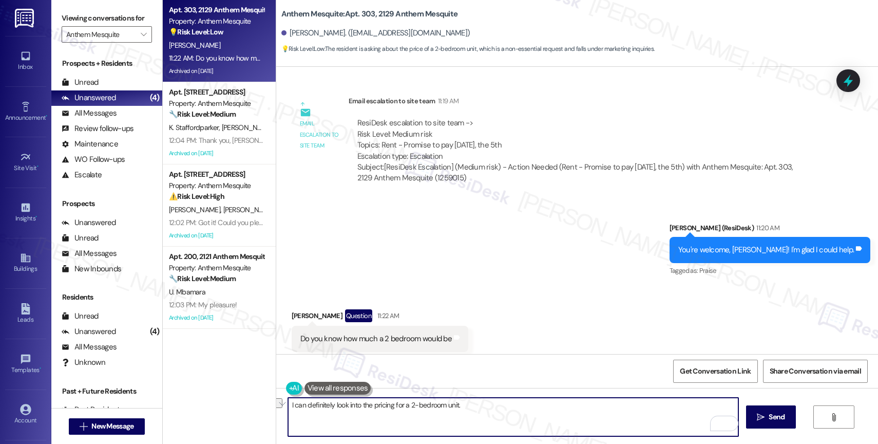
click at [293, 408] on textarea "I can definitely look into the pricing for a 2-bedroom unit." at bounding box center [513, 417] width 450 height 39
click at [342, 414] on textarea "I can definitely look into the pricing for a 2-bedroom unit." at bounding box center [513, 417] width 450 height 39
drag, startPoint x: 353, startPoint y: 405, endPoint x: 371, endPoint y: 400, distance: 18.8
click at [356, 402] on textarea "I can definitely look into the pricing for a 2-bedroom unit." at bounding box center [513, 417] width 450 height 39
drag, startPoint x: 345, startPoint y: 404, endPoint x: 264, endPoint y: 401, distance: 81.2
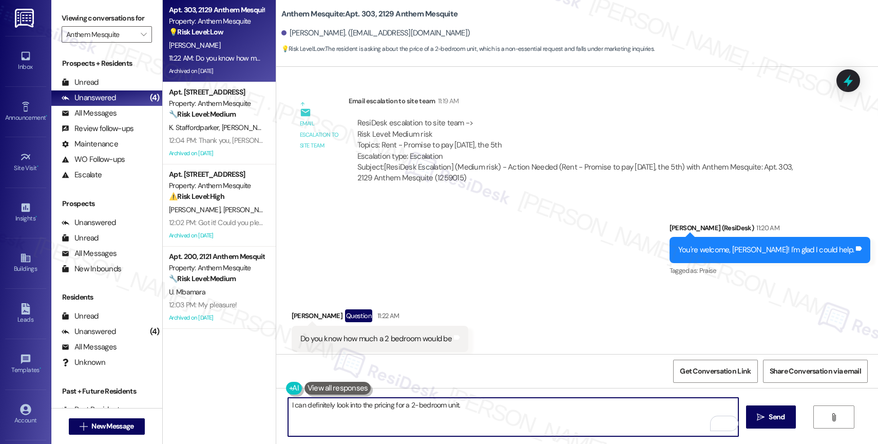
click at [264, 401] on div "Apt. 303, 2129 Anthem Mesquite Property: Anthem Mesquite 💡 Risk Level: Low The …" at bounding box center [520, 222] width 715 height 444
click at [441, 406] on textarea "I can get that information for a 2-bedroom unit." at bounding box center [513, 417] width 450 height 39
click at [521, 407] on textarea "I can get that information for a 2-bedroom unit from the site team." at bounding box center [513, 417] width 450 height 39
click at [344, 405] on textarea "I can get that information for a 2-bedroom unit from the site team." at bounding box center [513, 417] width 450 height 39
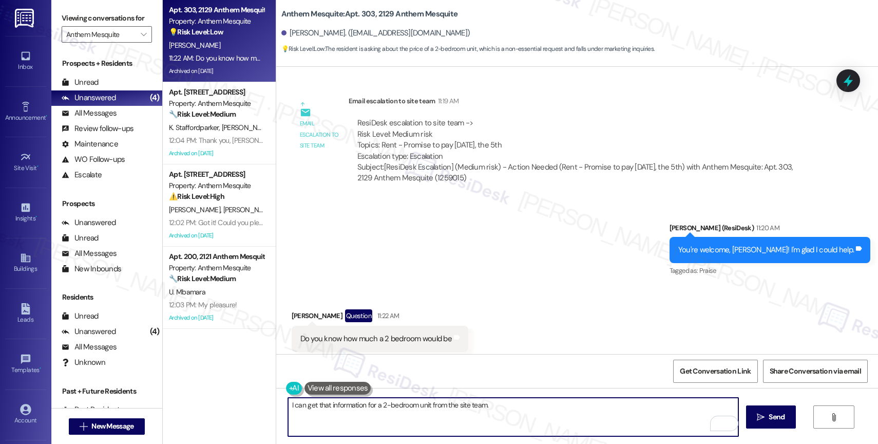
click at [344, 405] on textarea "I can get that information for a 2-bedroom unit from the site team." at bounding box center [513, 417] width 450 height 39
paste textarea "https://www.anthemmesquite.com/mesquite/anthem-mesquite/conventional/"
type textarea "You can check the prices here: https://www.anthemmesquite.com/mesquite/anthem-m…"
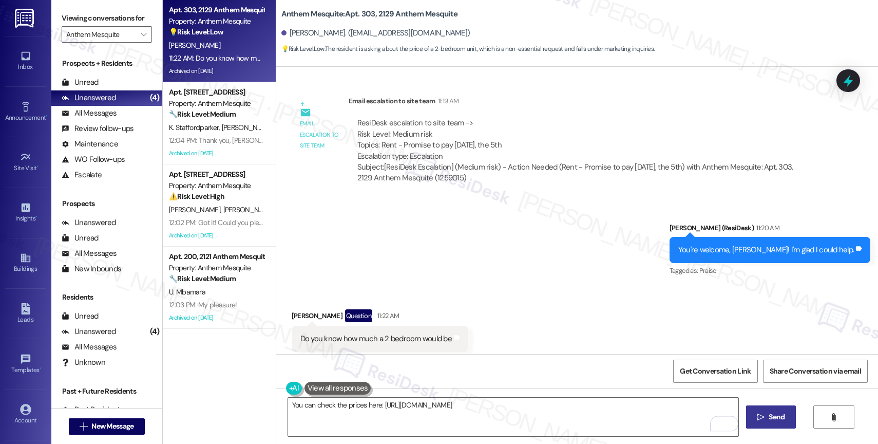
click at [769, 418] on span "Send" at bounding box center [777, 416] width 16 height 11
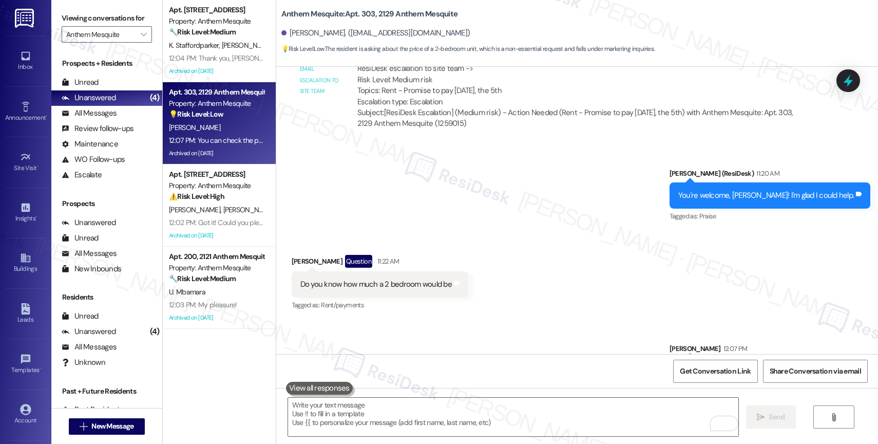
scroll to position [6558, 0]
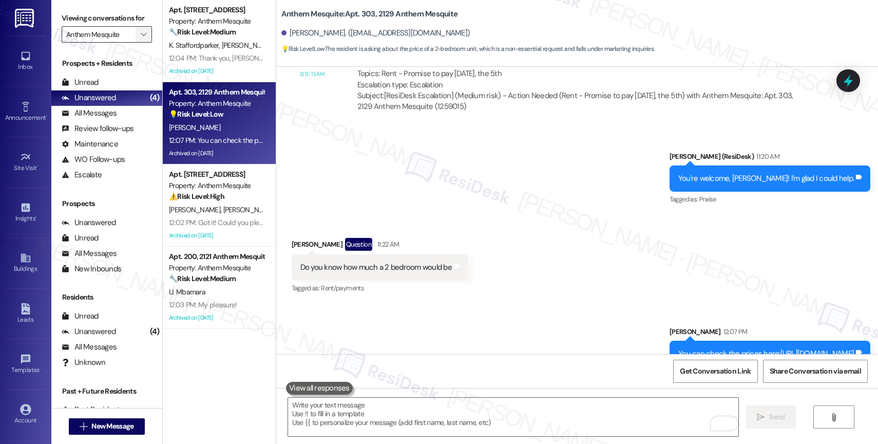
click at [141, 39] on icon "" at bounding box center [144, 34] width 6 height 8
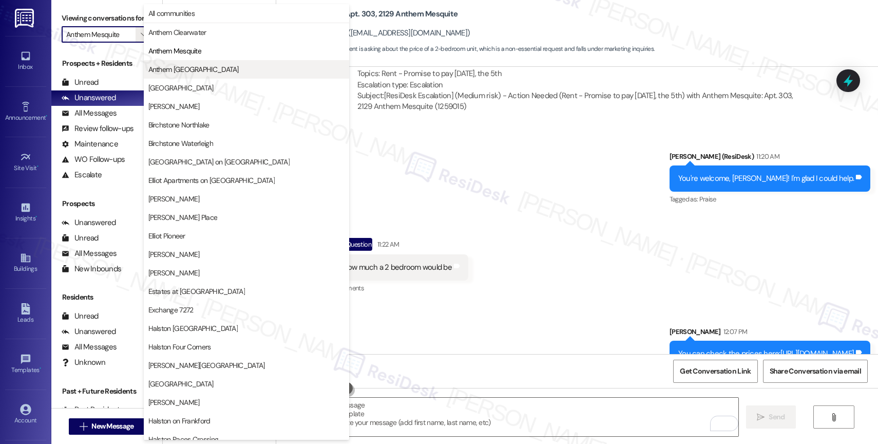
click at [182, 69] on span "Anthem Town East" at bounding box center [193, 69] width 90 height 10
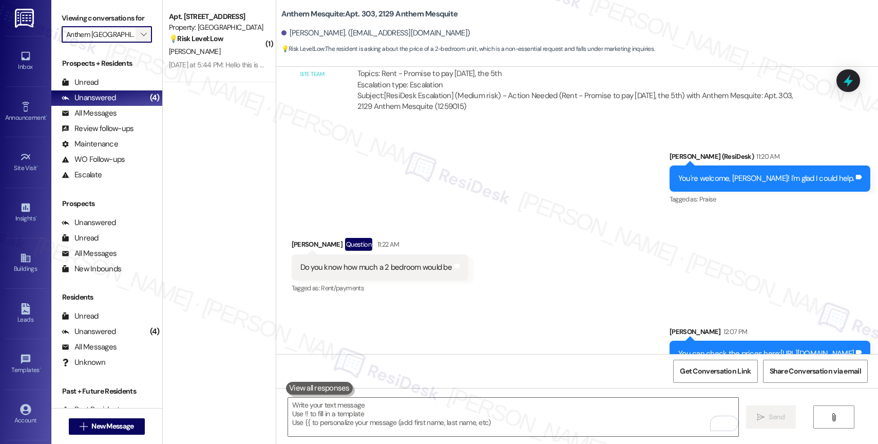
click at [139, 40] on span "" at bounding box center [144, 34] width 10 height 16
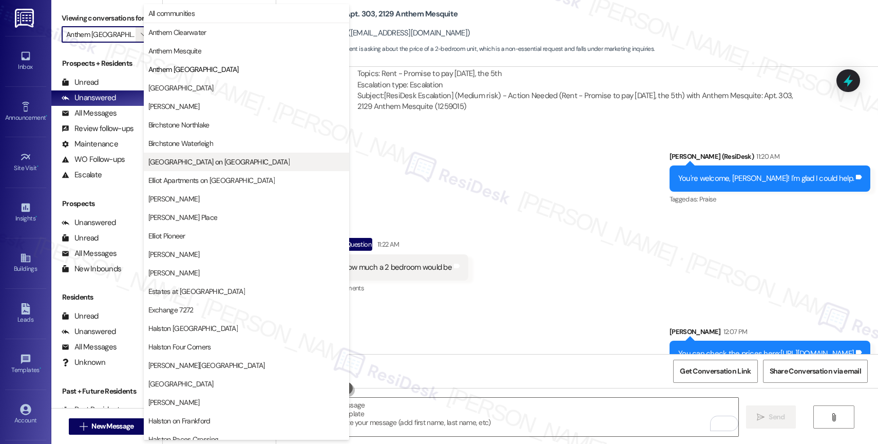
scroll to position [305, 0]
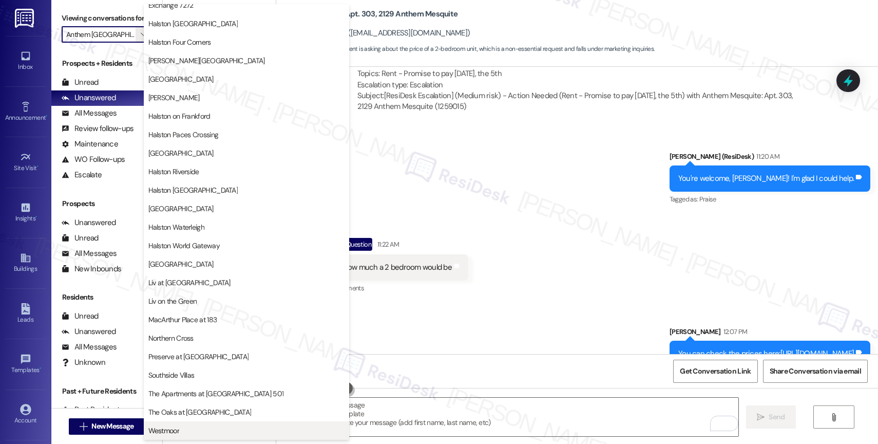
click span "Westmoor"
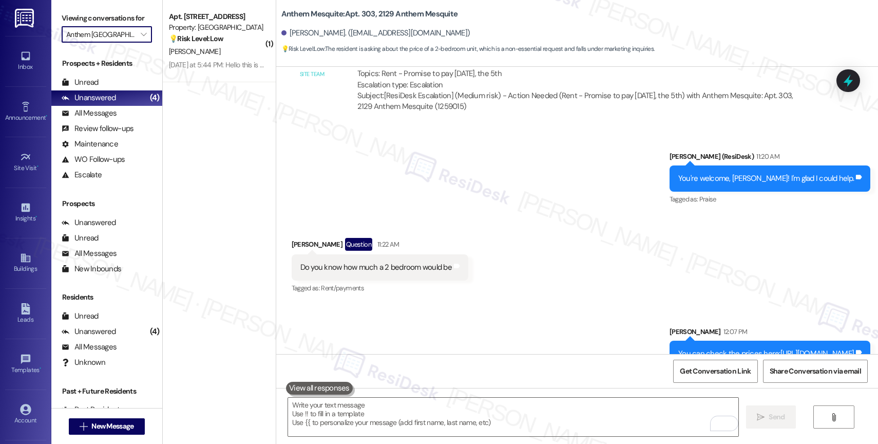
type input "Westmoor"
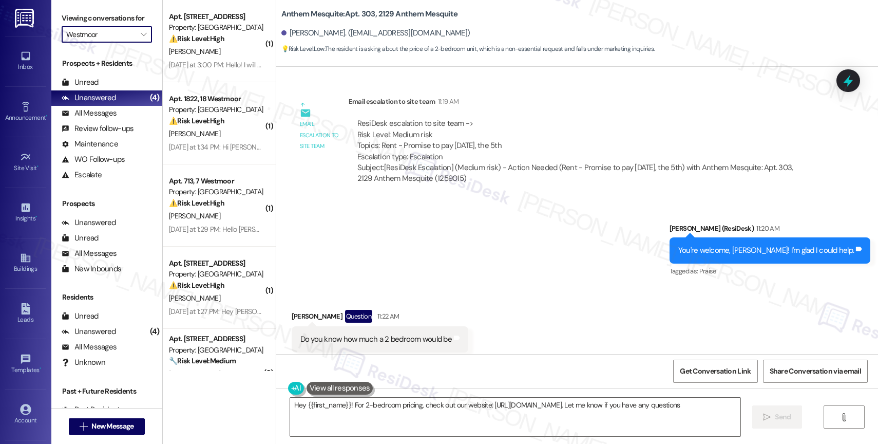
type textarea "Hey {{first_name}}! For 2-bedroom pricing, check out our website: https://www.a…"
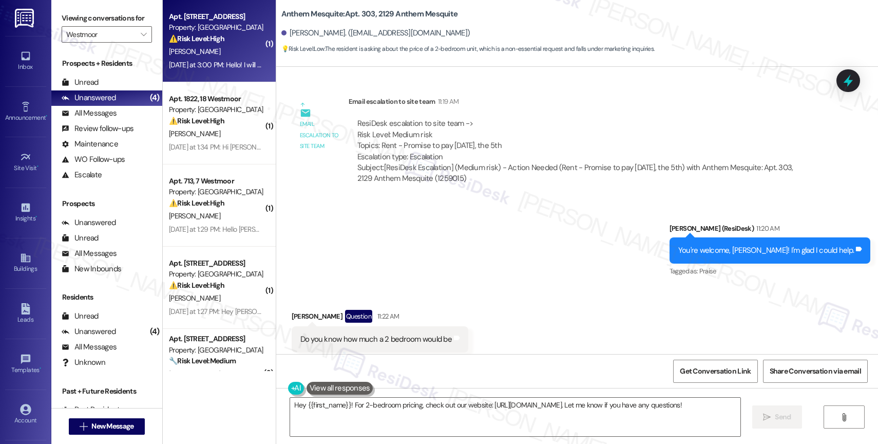
click div "A. Phillips"
type textarea "Fetching suggested responses. Please feel free to read through the conversation…"
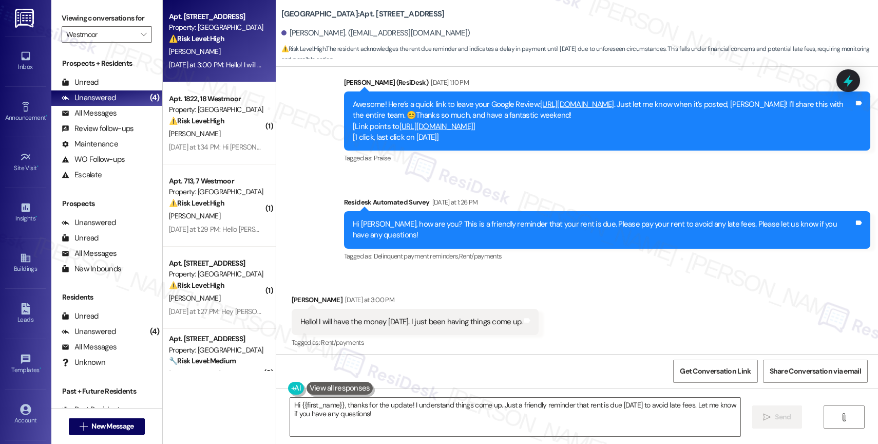
scroll to position [3325, 0]
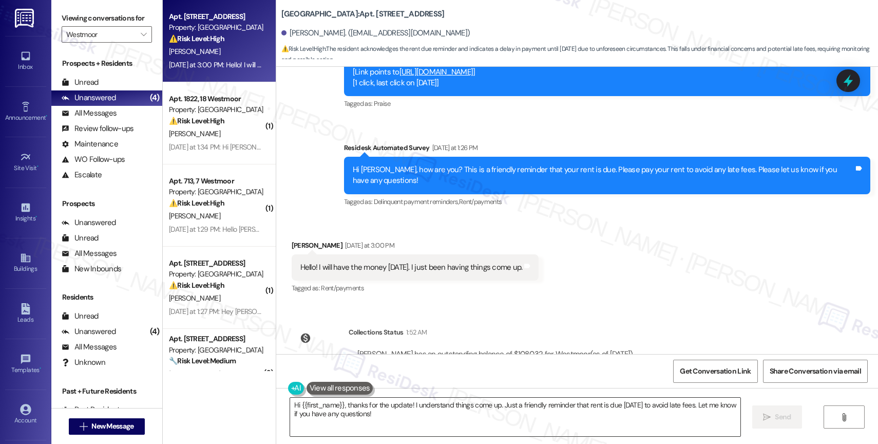
click textarea "Hi {{first_name}}, thanks for the update! I understand things come up. Just a f…"
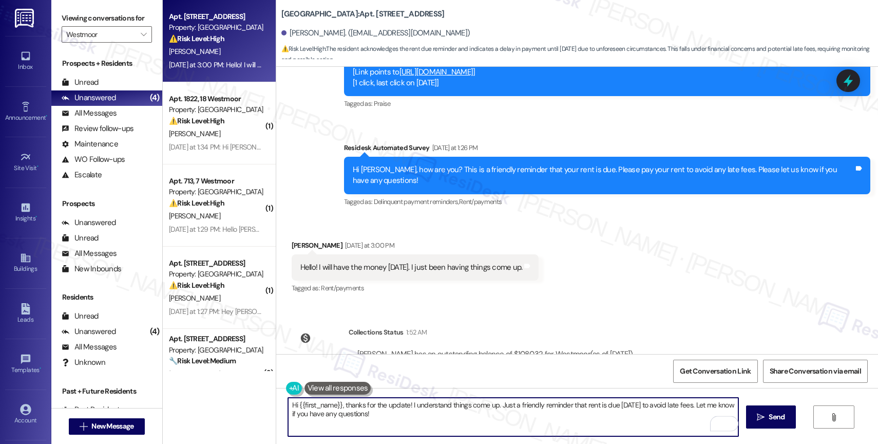
drag, startPoint x: 495, startPoint y: 402, endPoint x: 506, endPoint y: 435, distance: 35.2
click textarea "Hi {{first_name}}, thanks for the update! I understand things come up. Just a f…"
type textarea "Hi {{first_name}}, thanks for the update! I understand things come up. J"
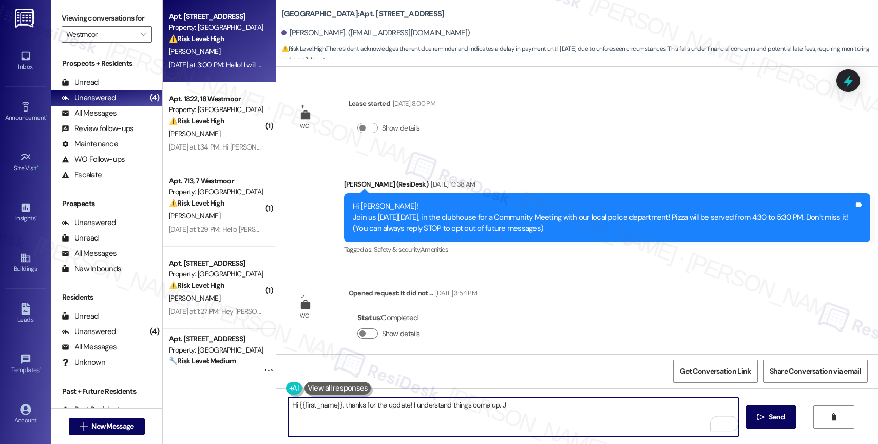
scroll to position [3325, 0]
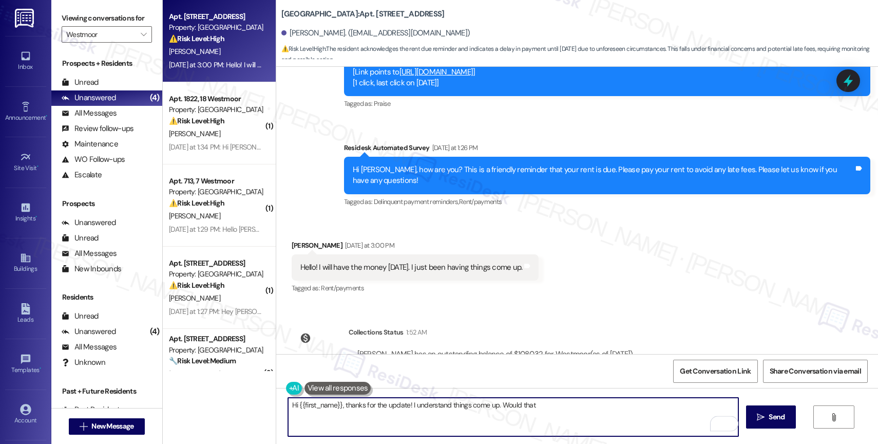
drag, startPoint x: 495, startPoint y: 403, endPoint x: 599, endPoint y: 403, distance: 103.7
click at [599, 403] on textarea "Hi {{first_name}}, thanks for the update! I understand things come up. Would th…" at bounding box center [513, 417] width 450 height 39
click at [537, 413] on textarea "Hi {{first_name}}, thanks for the update! I understand things come up." at bounding box center [513, 417] width 450 height 39
drag, startPoint x: 495, startPoint y: 402, endPoint x: 715, endPoint y: 405, distance: 220.4
click at [715, 405] on textarea "Hi {{first_name}}, thanks for the update! I understand things come up. Are you …" at bounding box center [513, 417] width 450 height 39
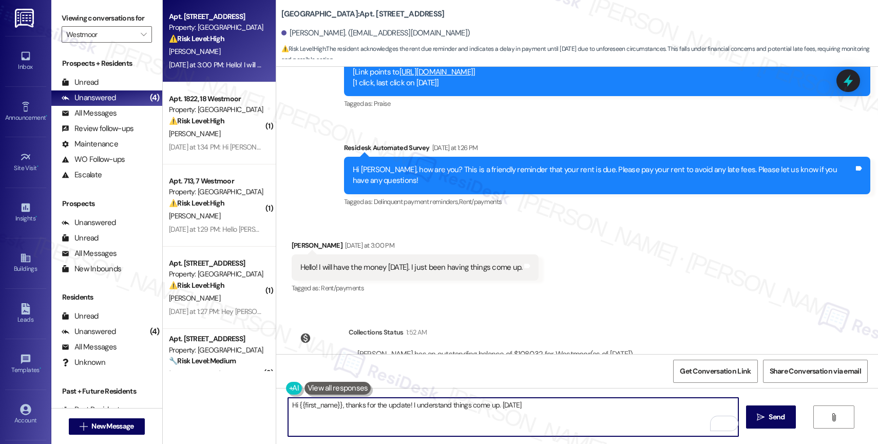
drag, startPoint x: 493, startPoint y: 403, endPoint x: 587, endPoint y: 411, distance: 94.4
click at [587, 411] on textarea "Hi {{first_name}}, thanks for the update! I understand things come up. [DATE]" at bounding box center [513, 417] width 450 height 39
click at [490, 405] on textarea "Hi {{first_name}}, thanks for the update! I understand things come up. Do you p…" at bounding box center [513, 417] width 450 height 39
click at [729, 404] on textarea "Hi {{first_name}}, thanks for the update! I understand things come up and you n…" at bounding box center [513, 417] width 450 height 39
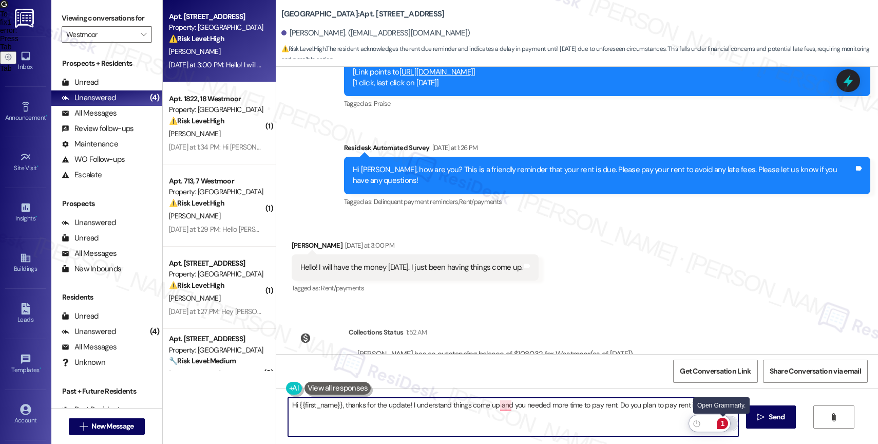
click at [723, 422] on div "1" at bounding box center [722, 423] width 11 height 11
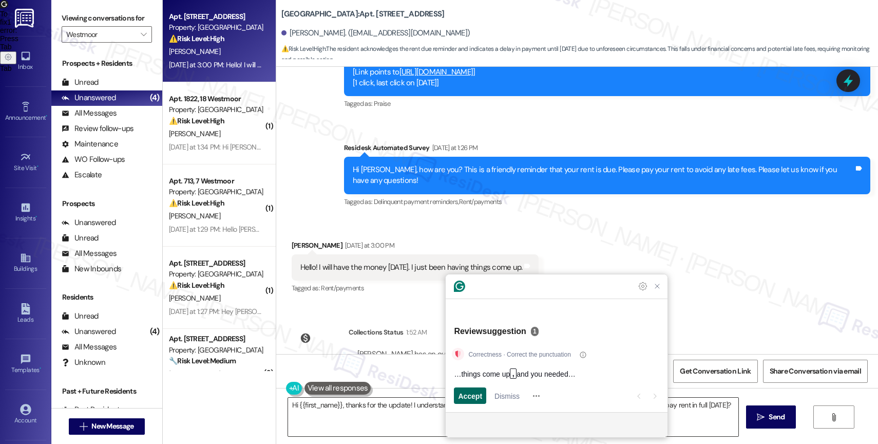
click at [462, 393] on span "Accept" at bounding box center [470, 395] width 24 height 11
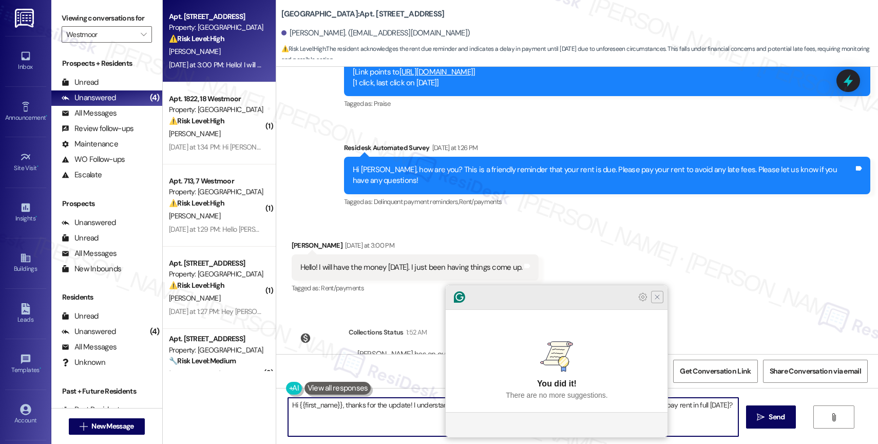
type textarea "Hi {{first_name}}, thanks for the update! I understand things come up, and you …"
click at [659, 301] on icon "Close Grammarly Assistant" at bounding box center [657, 297] width 8 height 8
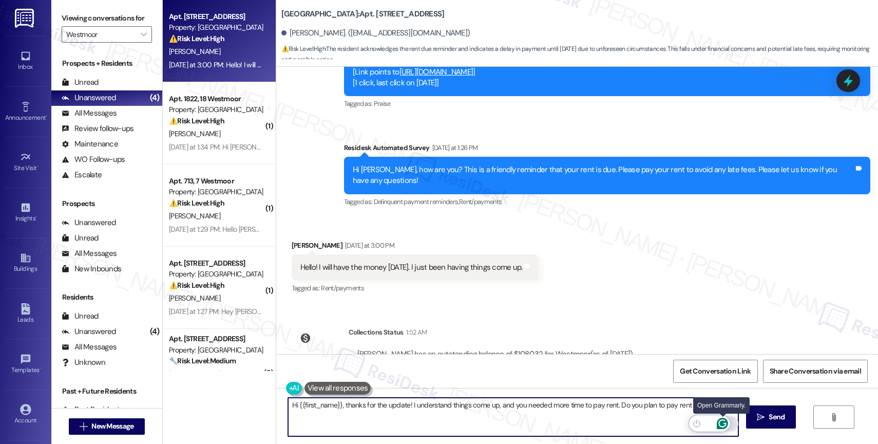
click at [724, 424] on icon "Open Grammarly. 0 Suggestions." at bounding box center [723, 424] width 8 height 8
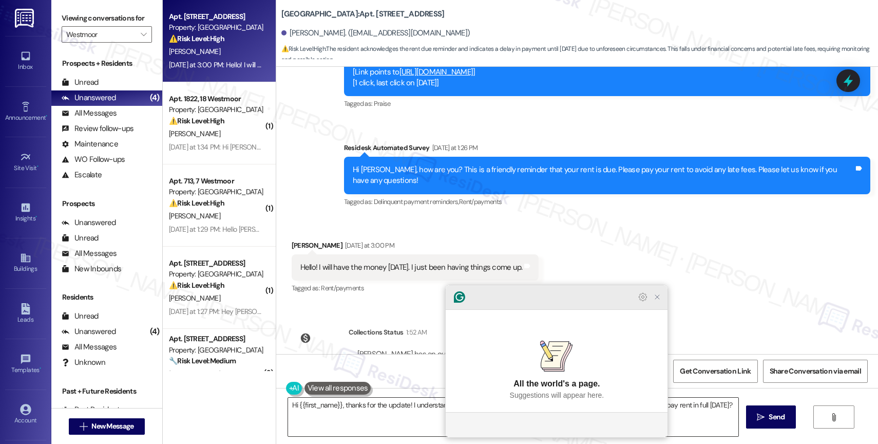
click at [659, 301] on icon "Close Grammarly Assistant" at bounding box center [657, 297] width 8 height 8
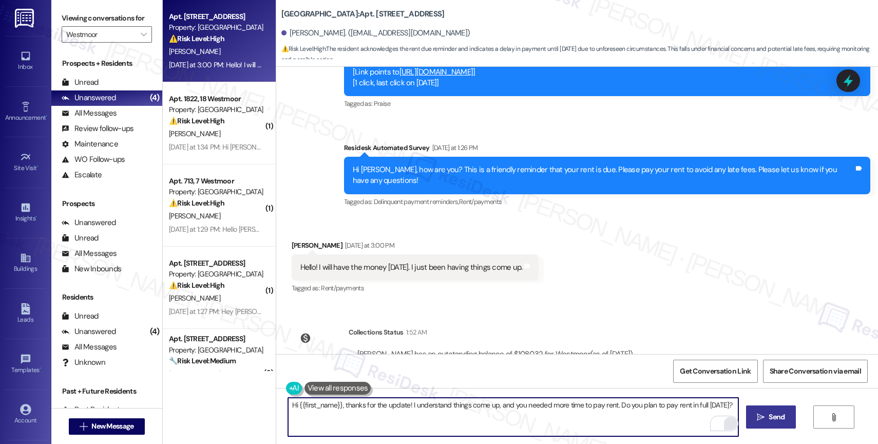
click at [762, 415] on icon "" at bounding box center [761, 417] width 8 height 8
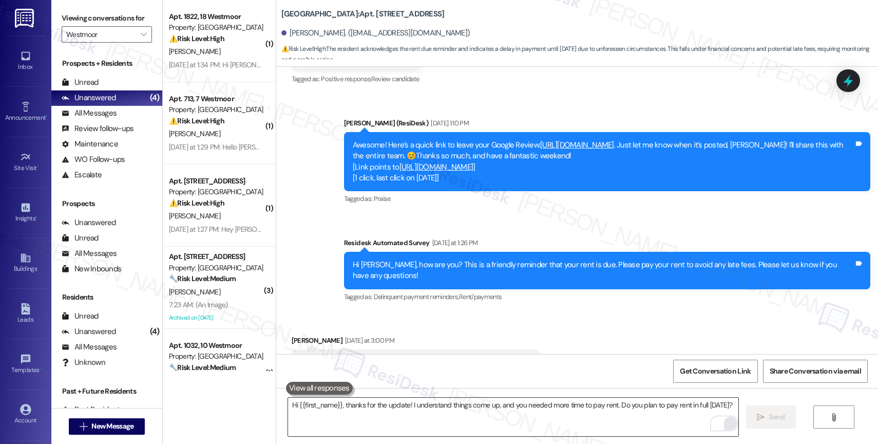
scroll to position [3396, 0]
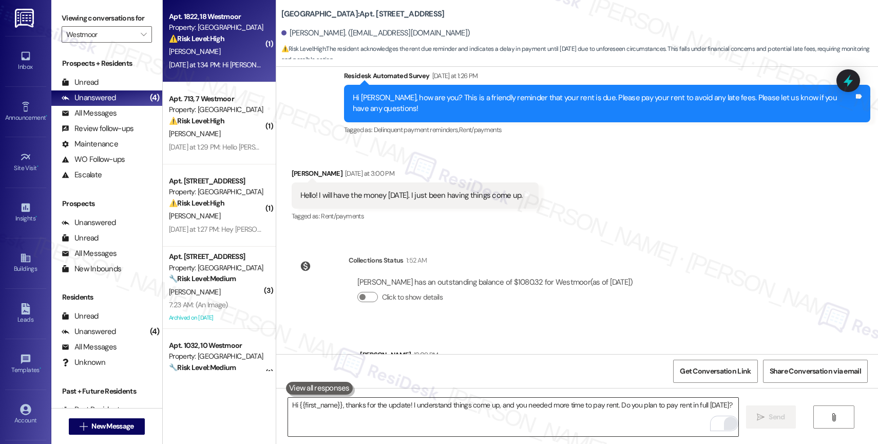
click at [233, 54] on div "[PERSON_NAME]" at bounding box center [216, 51] width 97 height 13
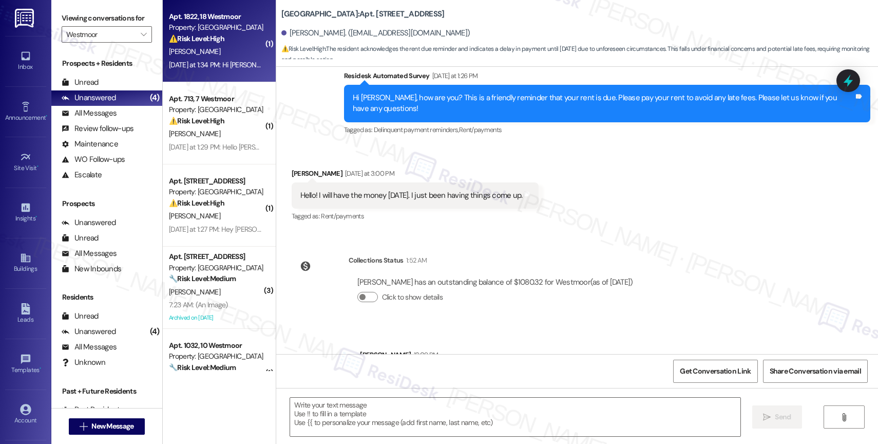
type textarea "Fetching suggested responses. Please feel free to read through the conversation…"
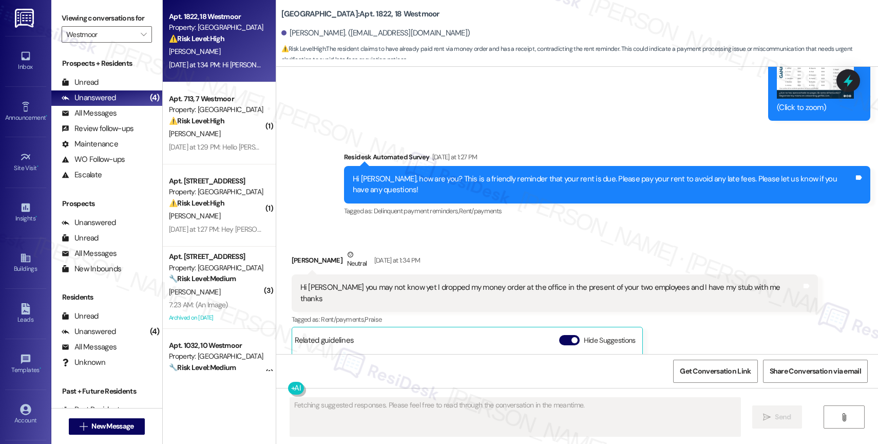
scroll to position [11399, 0]
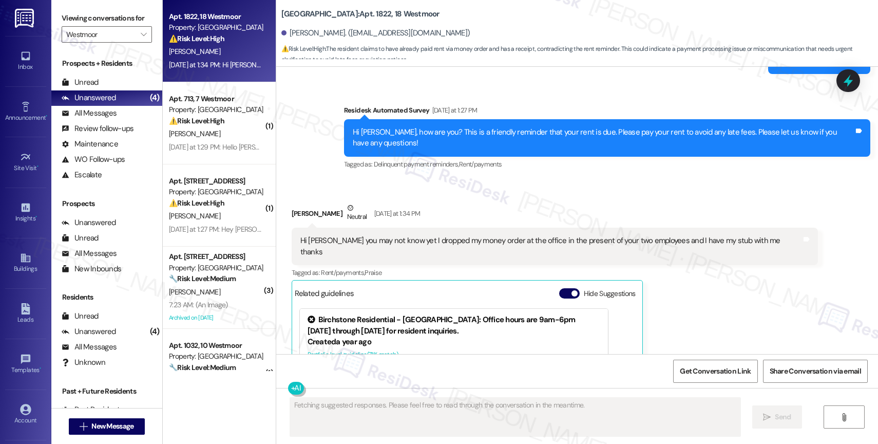
click at [486, 195] on div "Received via SMS Florence Olutoge Neutral Yesterday at 1:34 PM Hi Sarah you may…" at bounding box center [555, 343] width 542 height 297
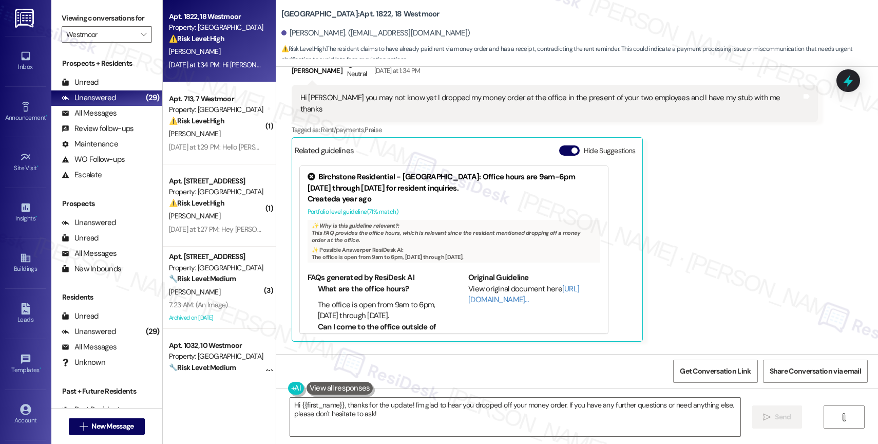
scroll to position [11600, 0]
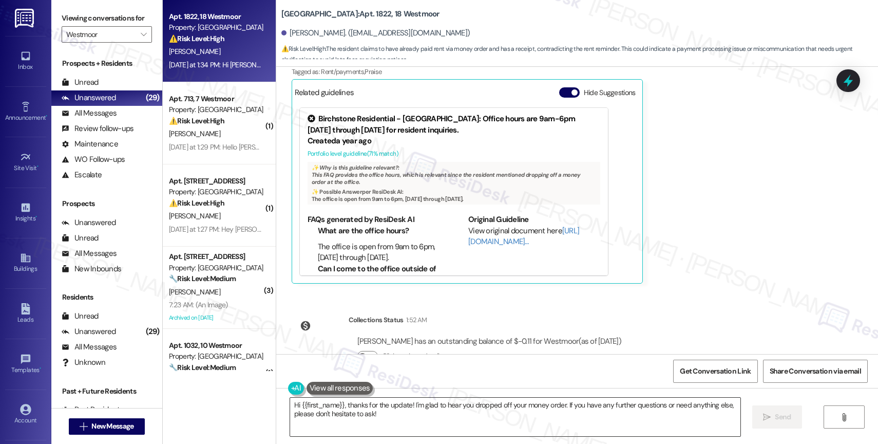
click at [338, 412] on textarea "Hi {{first_name}}, thanks for the update! I'm glad to hear you dropped off your…" at bounding box center [515, 417] width 450 height 39
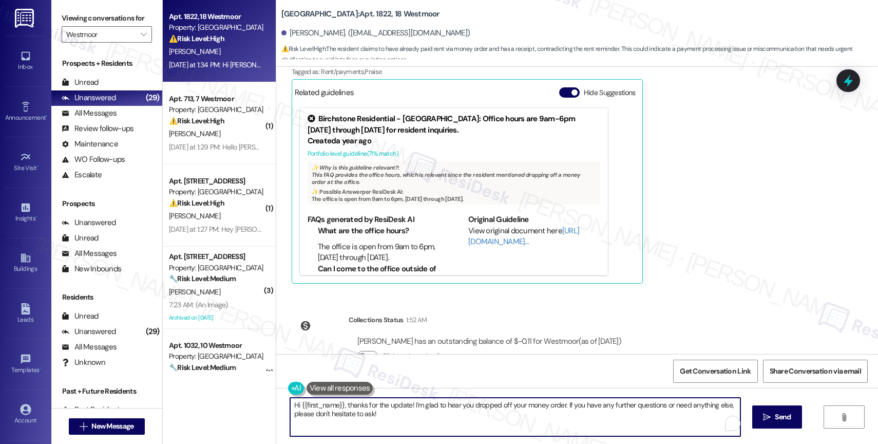
click at [338, 412] on textarea "Hi {{first_name}}, thanks for the update! I'm glad to hear you dropped off your…" at bounding box center [515, 417] width 450 height 39
paste textarea "Thank you for informing me, {{first_name}}. If you have no further questions, p…"
type textarea "Thank you for informing me, {{first_name}}. If you have no further questions, p…"
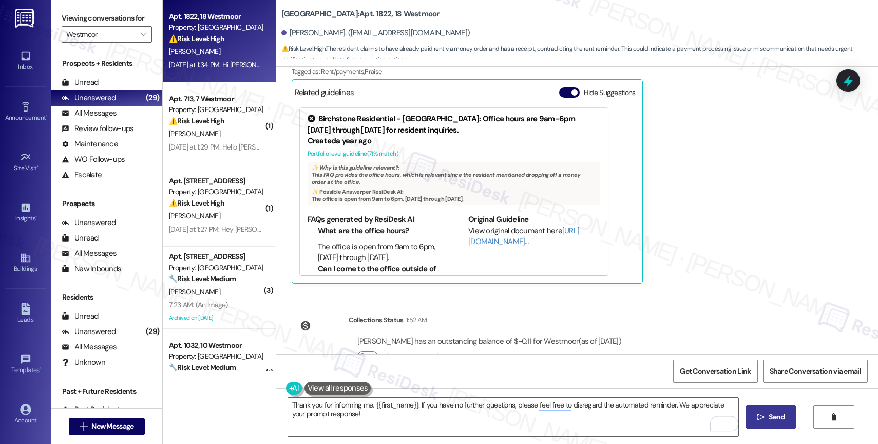
click at [764, 422] on span " Send" at bounding box center [771, 416] width 32 height 11
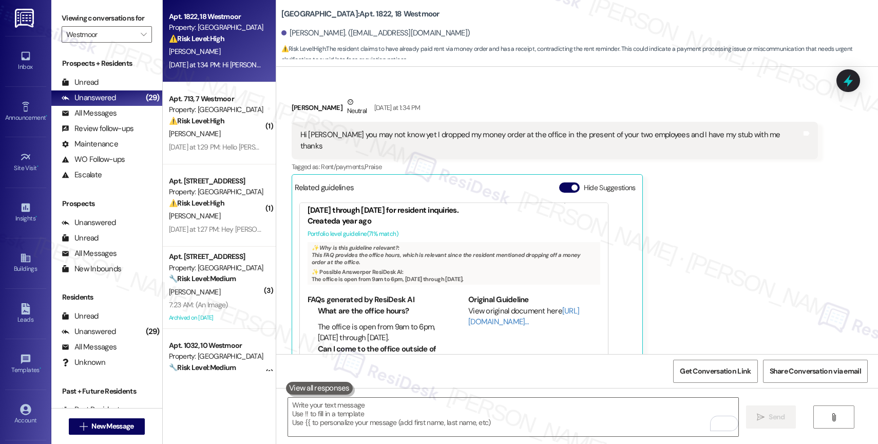
scroll to position [39, 0]
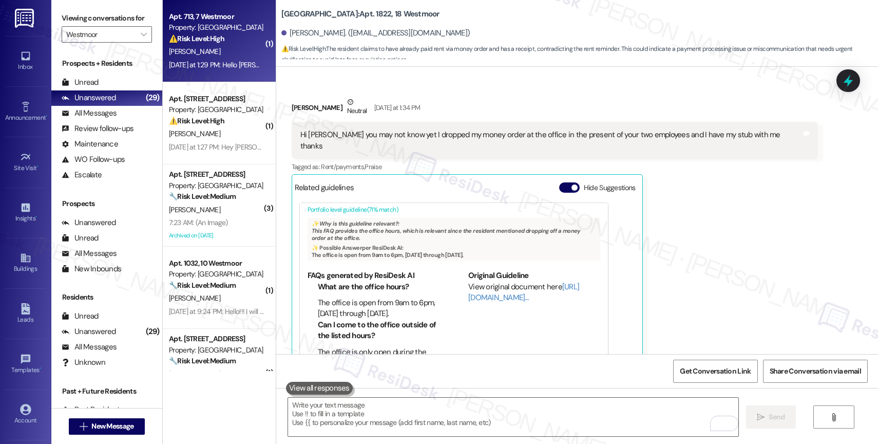
click at [201, 42] on strong "⚠️ Risk Level: High" at bounding box center [196, 38] width 55 height 9
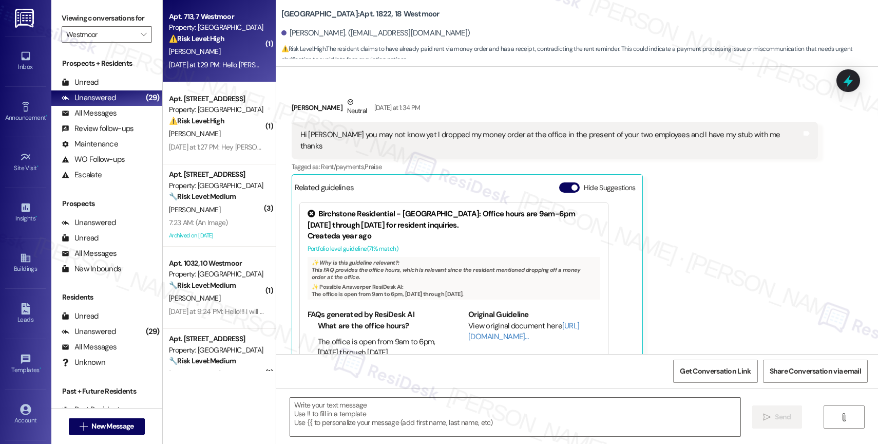
type textarea "Fetching suggested responses. Please feel free to read through the conversation…"
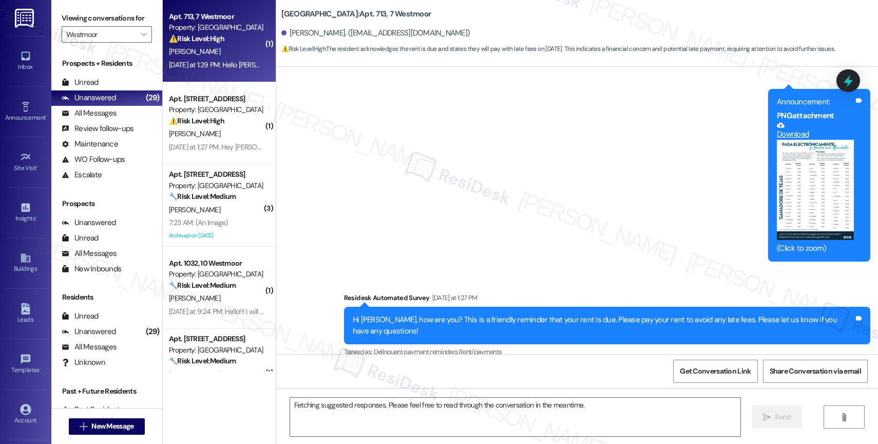
scroll to position [7522, 0]
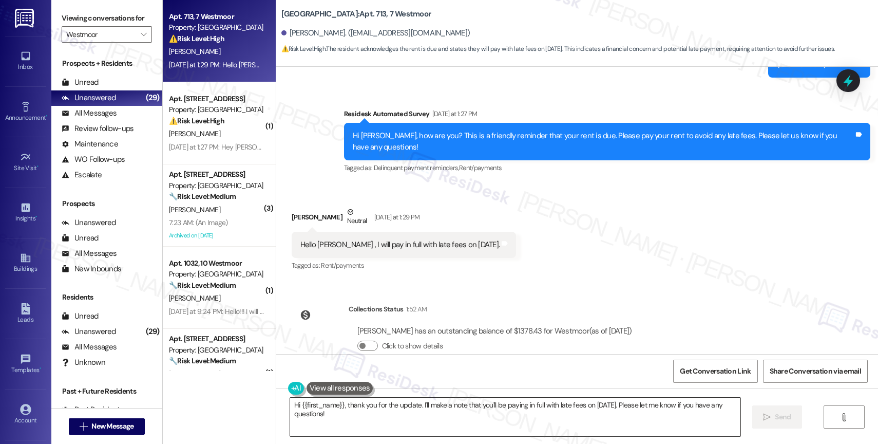
click at [365, 409] on textarea "Hi {{first_name}}, thank you for the update. I'll make a note that you'll be pa…" at bounding box center [515, 417] width 450 height 39
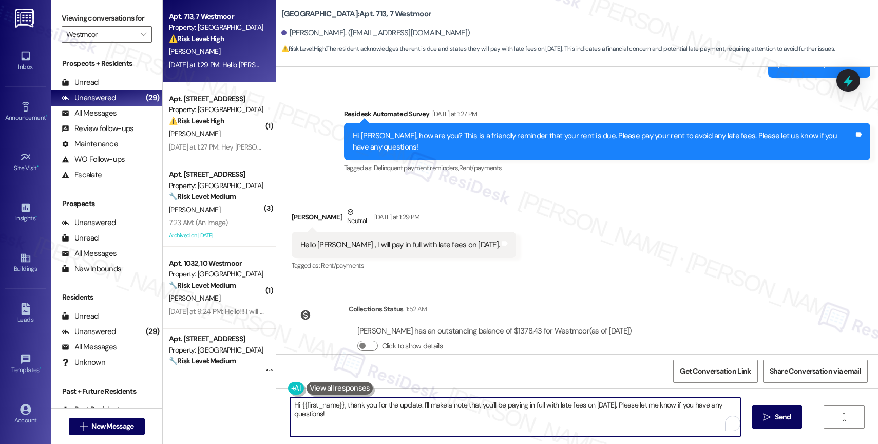
click at [365, 409] on textarea "Hi {{first_name}}, thank you for the update. I'll make a note that you'll be pa…" at bounding box center [515, 417] width 450 height 39
click at [442, 406] on textarea "Thank you for letting me know, Kendra. I will relay this update to the site tea…" at bounding box center [513, 417] width 450 height 39
click at [478, 406] on textarea "Thank you for letting me know, Kendra. I will relay this rent update to the sit…" at bounding box center [513, 417] width 450 height 39
drag, startPoint x: 478, startPoint y: 406, endPoint x: 429, endPoint y: 405, distance: 48.3
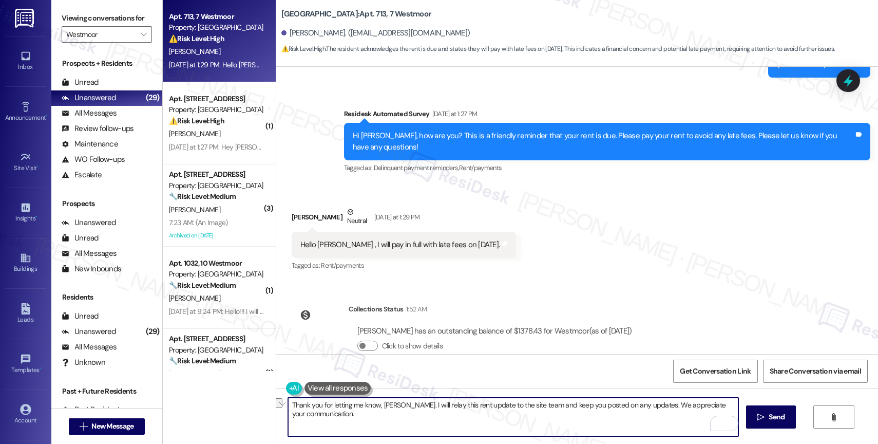
click at [416, 405] on textarea "Thank you for letting me know, Kendra. I will relay this rent update to the sit…" at bounding box center [513, 417] width 450 height 39
click at [469, 401] on textarea "Thank you for letting me know, Kendra. I will notify the site team and keep you…" at bounding box center [513, 417] width 450 height 39
click at [427, 419] on textarea "Thank you for letting me know, Kendra. I will notify the site team that you pla…" at bounding box center [513, 417] width 450 height 39
click at [601, 419] on textarea "Thank you for letting me know, Kendra. I will notify the site team that you pla…" at bounding box center [513, 417] width 450 height 39
type textarea "Thank you for letting me know, Kendra. I will notify the site team that you pla…"
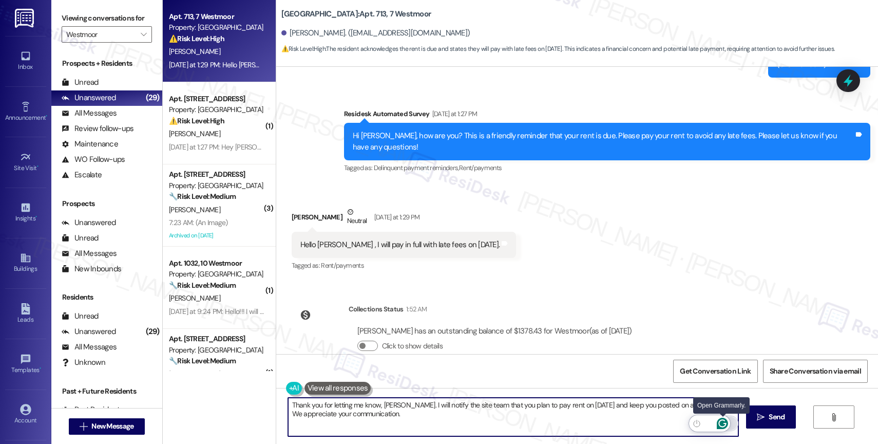
click at [726, 421] on icon "Open Grammarly. 0 Suggestions." at bounding box center [722, 423] width 11 height 11
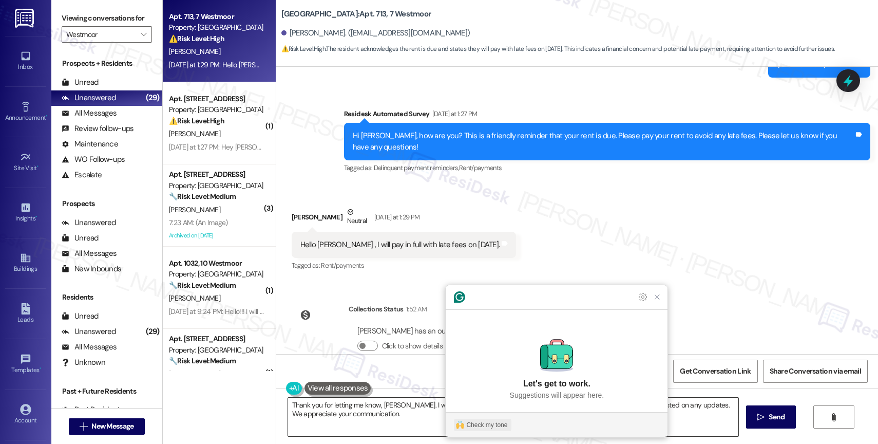
click at [495, 423] on div "Check my tone" at bounding box center [486, 424] width 41 height 9
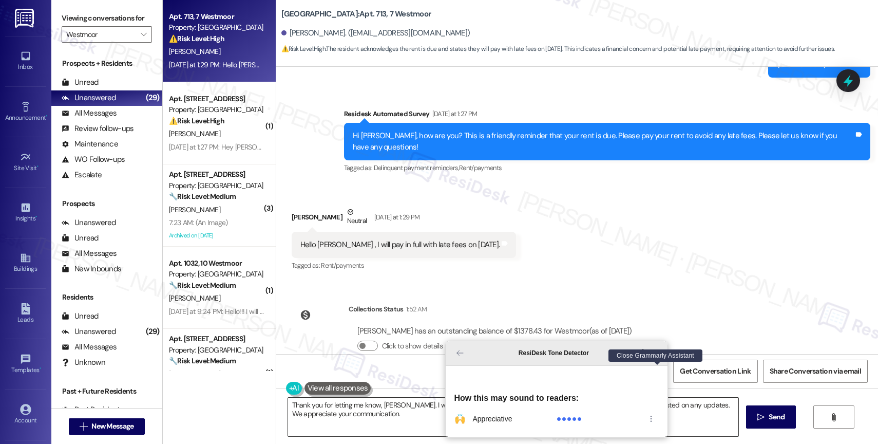
click at [657, 355] on icon "Close Grammarly Assistant" at bounding box center [657, 353] width 4 height 4
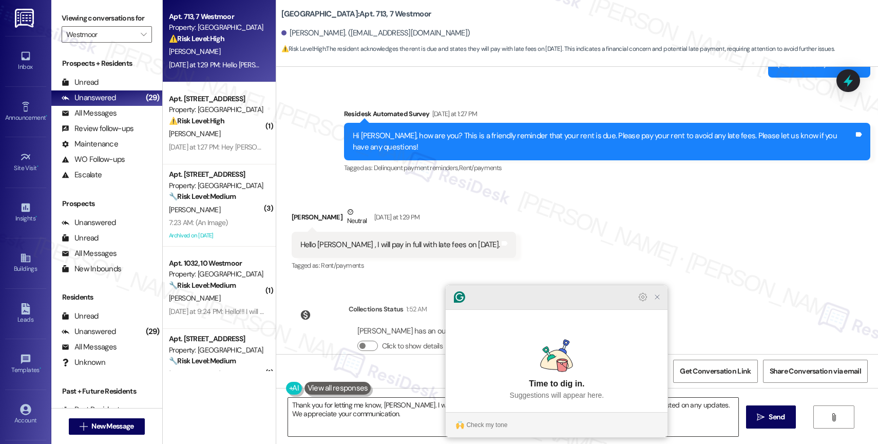
click at [654, 301] on icon "Close Grammarly Assistant" at bounding box center [657, 297] width 8 height 8
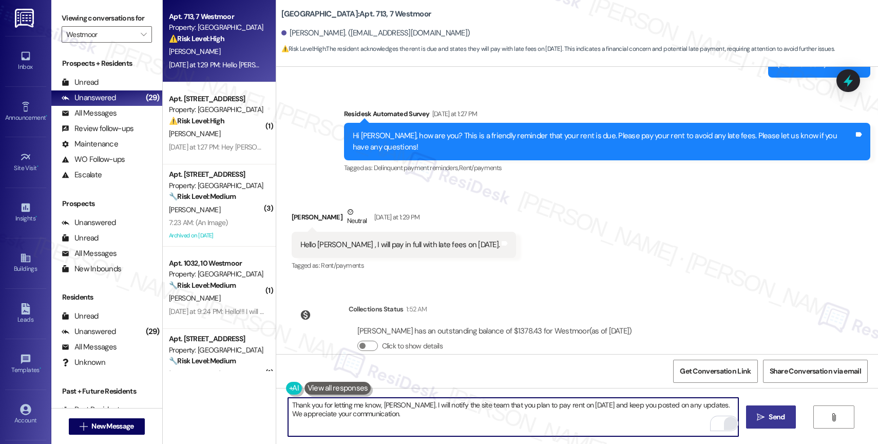
click at [761, 413] on icon "" at bounding box center [761, 417] width 8 height 8
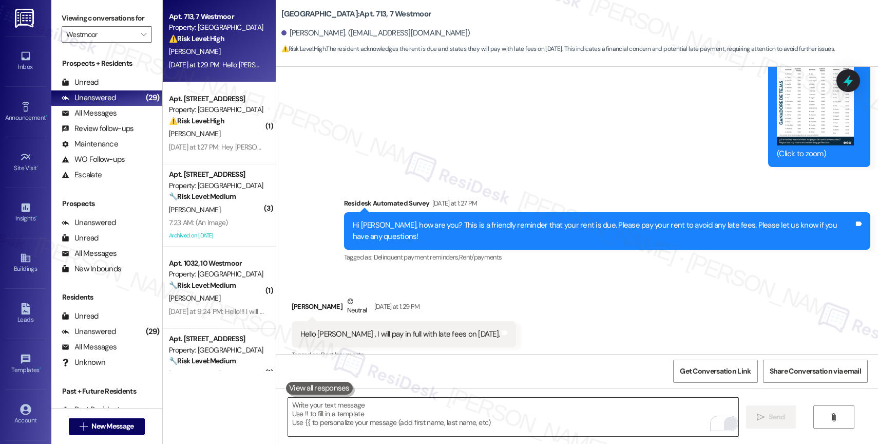
scroll to position [7427, 0]
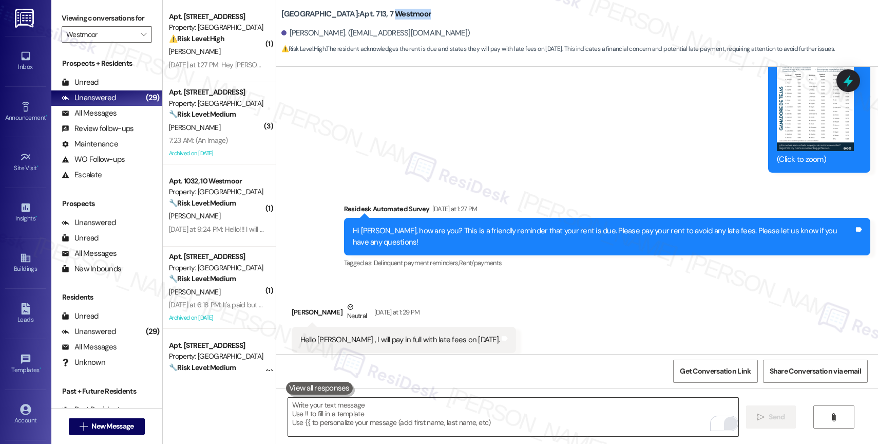
drag, startPoint x: 349, startPoint y: 13, endPoint x: 425, endPoint y: 15, distance: 76.5
click at [425, 15] on div "Westmoor: Apt. 713, 7 Westmoor" at bounding box center [383, 14] width 205 height 13
copy b "Westmoor"
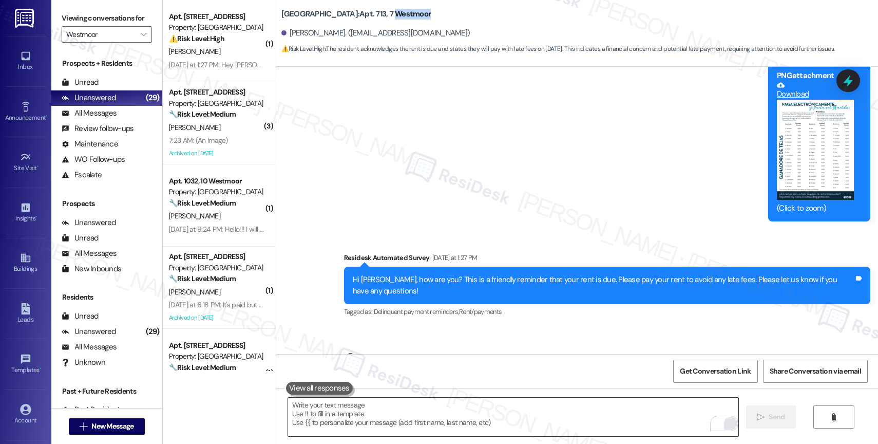
scroll to position [7605, 0]
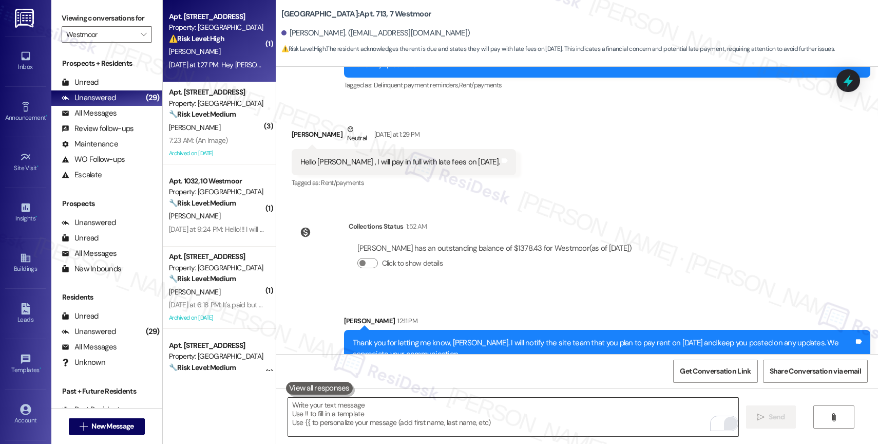
click at [205, 36] on strong "⚠️ Risk Level: High" at bounding box center [196, 38] width 55 height 9
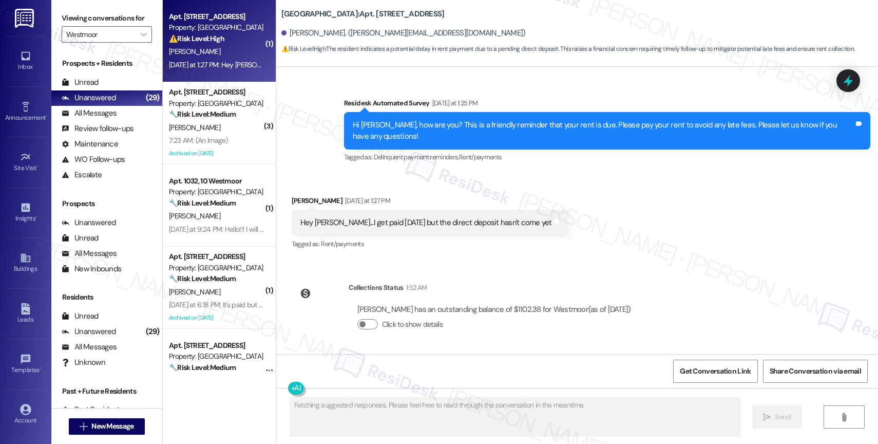
scroll to position [2134, 0]
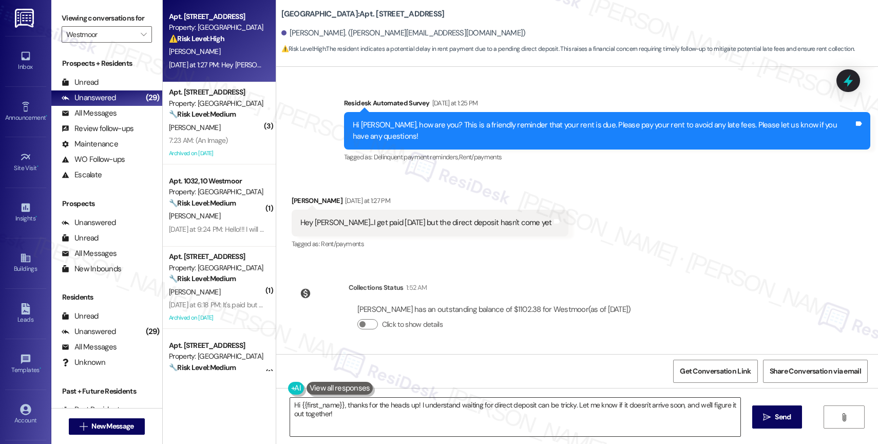
click at [331, 420] on textarea "Hi {{first_name}}, thanks for the heads up! I understand waiting for direct dep…" at bounding box center [515, 417] width 450 height 39
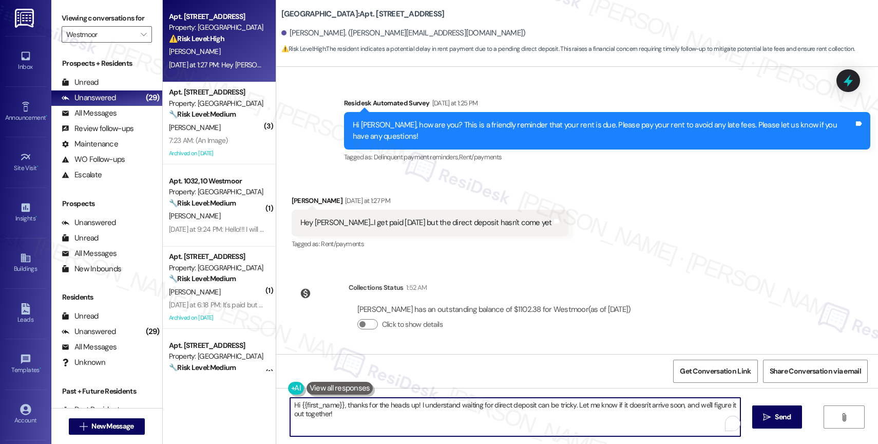
click at [331, 420] on textarea "Hi {{first_name}}, thanks for the heads up! I understand waiting for direct dep…" at bounding box center [515, 417] width 450 height 39
drag, startPoint x: 570, startPoint y: 404, endPoint x: 575, endPoint y: 420, distance: 16.7
click at [575, 420] on textarea "Hi {{first_name}}, thanks for the heads up! I understand waiting for direct dep…" at bounding box center [513, 417] width 450 height 39
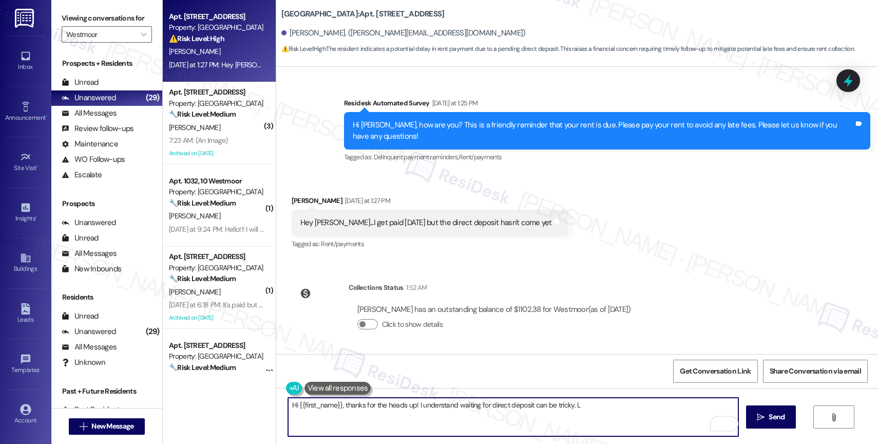
type textarea "Hi {{first_name}}, thanks for the heads up! I understand waiting for direct dep…"
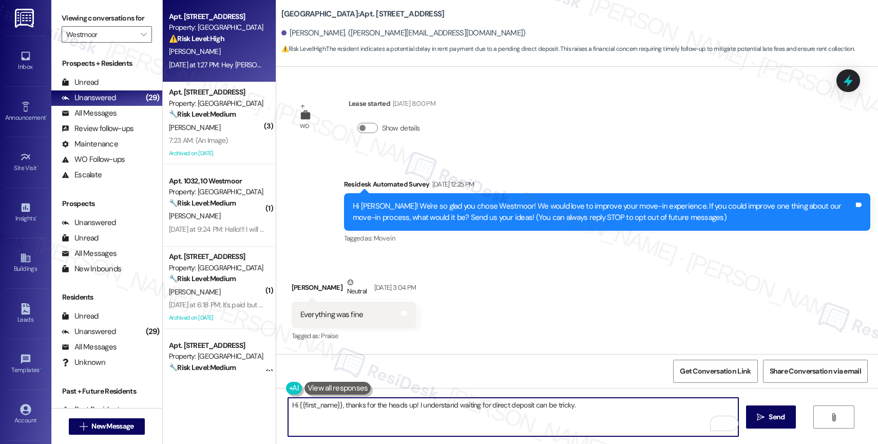
scroll to position [2134, 0]
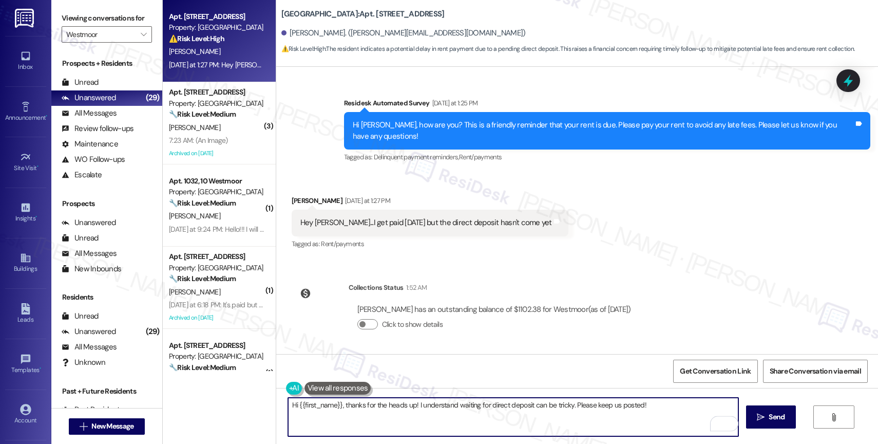
type textarea "Hi {{first_name}}, thanks for the heads up! I understand waiting for direct dep…"
click at [724, 423] on icon "Open Grammarly. 0 Suggestions." at bounding box center [722, 423] width 11 height 11
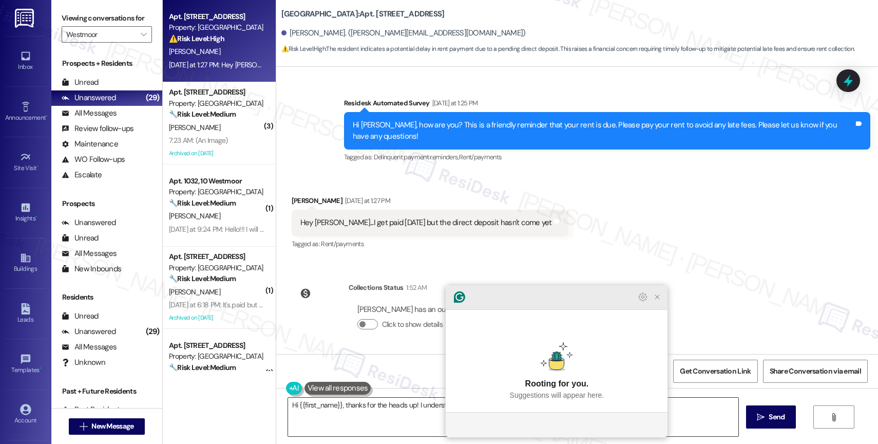
click at [660, 301] on icon "Close Grammarly Assistant" at bounding box center [657, 297] width 8 height 8
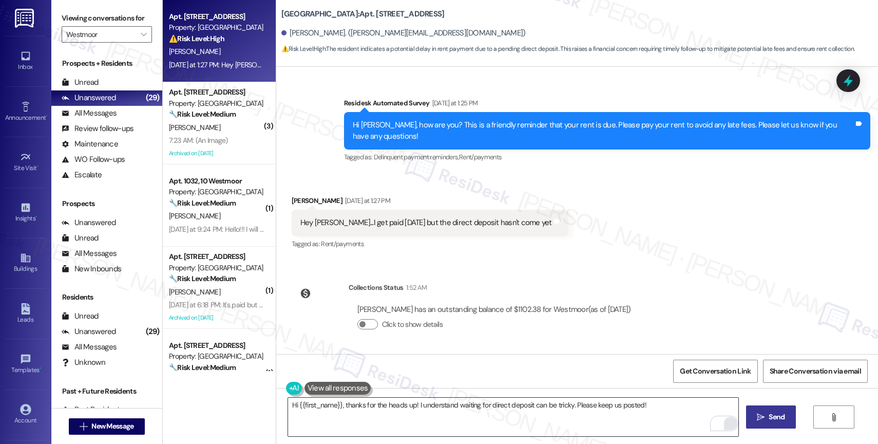
click at [763, 422] on span " Send" at bounding box center [771, 416] width 32 height 11
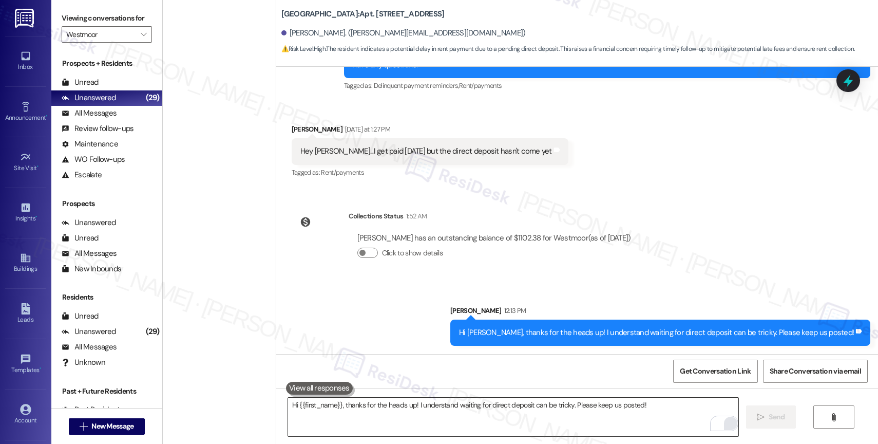
scroll to position [0, 0]
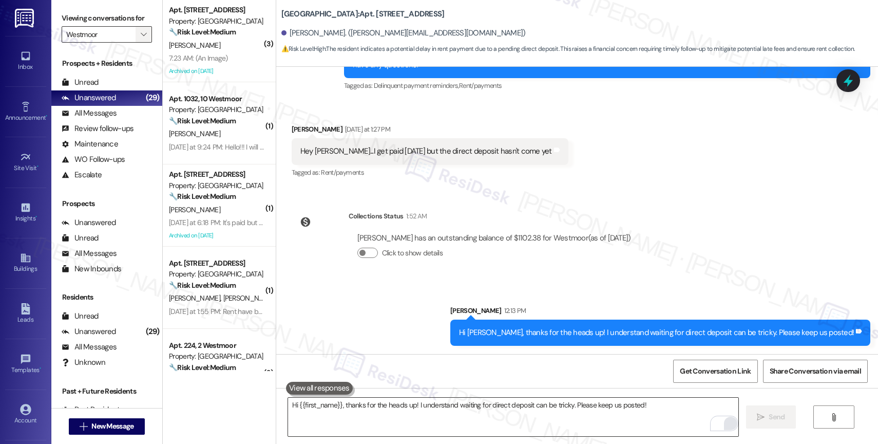
click at [139, 40] on span "" at bounding box center [144, 34] width 10 height 16
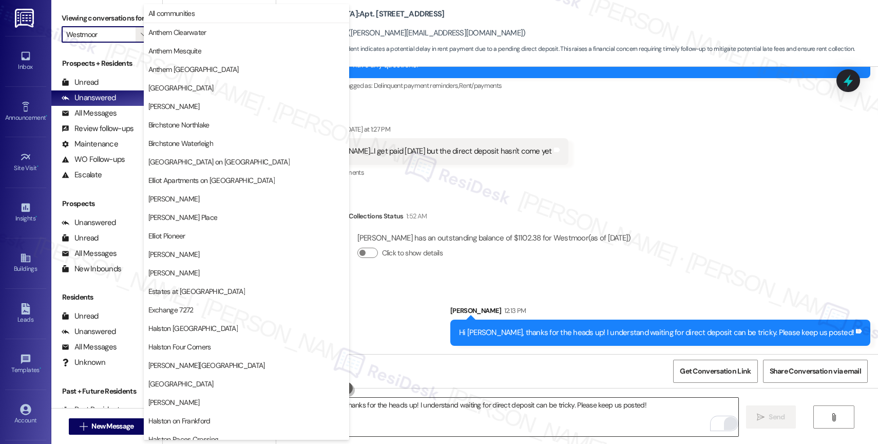
scroll to position [305, 0]
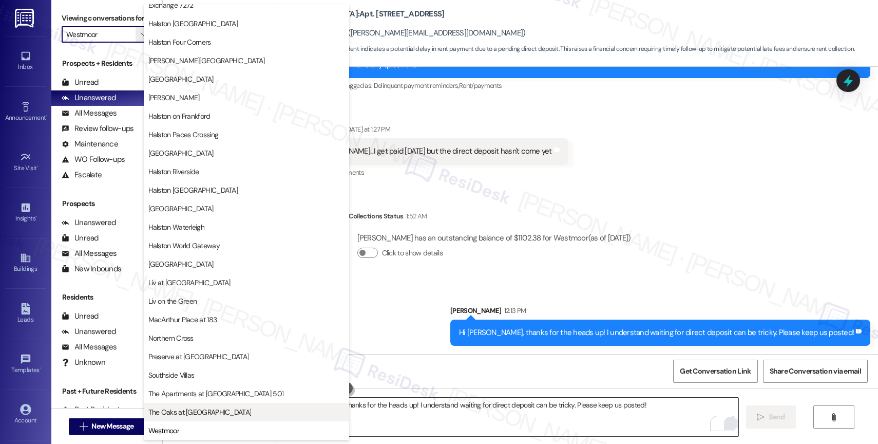
click at [197, 405] on button "The Oaks at [GEOGRAPHIC_DATA]" at bounding box center [246, 412] width 205 height 18
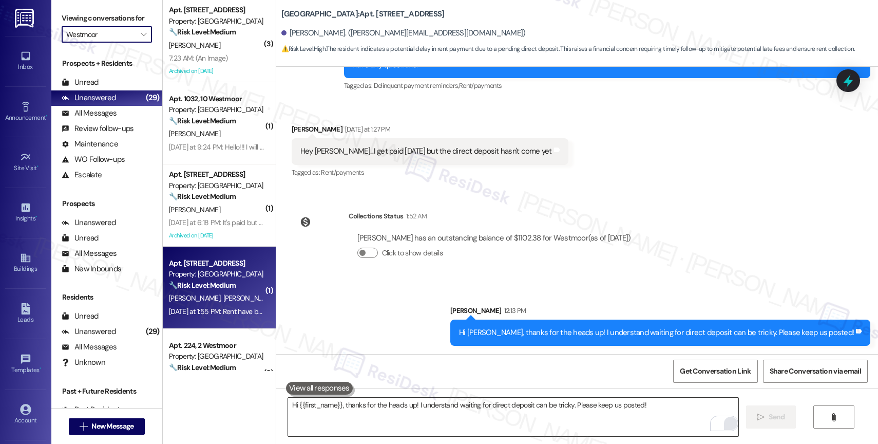
type input "The Oaks at [GEOGRAPHIC_DATA]"
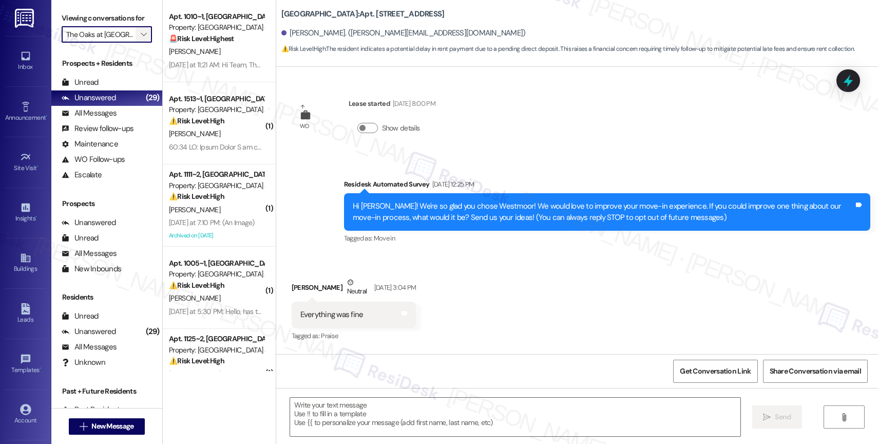
click at [139, 41] on span "" at bounding box center [144, 34] width 10 height 16
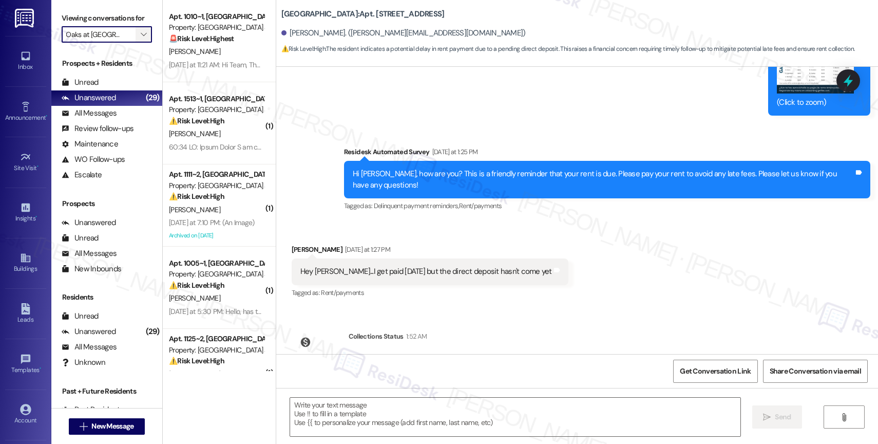
type textarea "Fetching suggested responses. Please feel free to read through the conversation…"
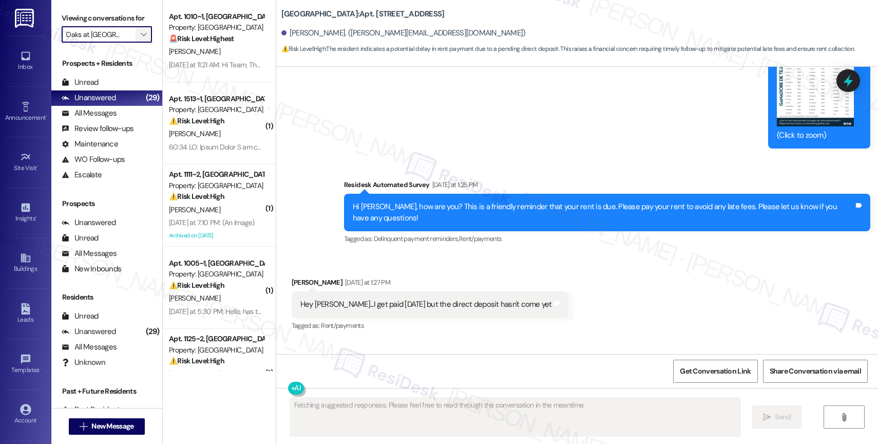
scroll to position [2039, 0]
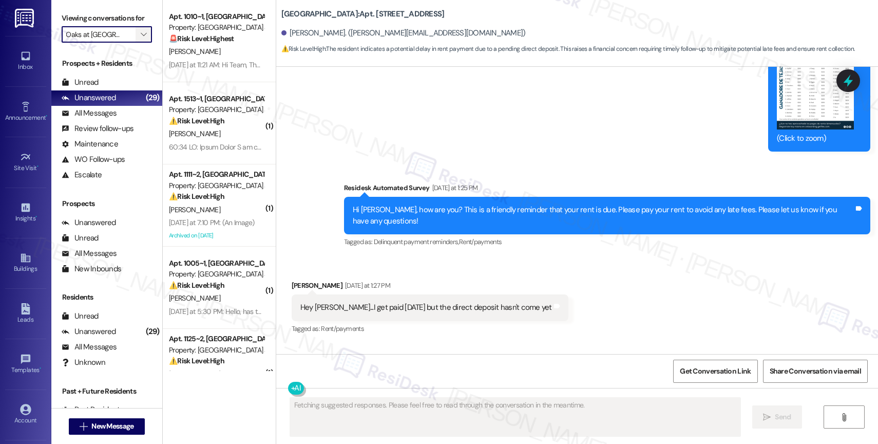
click at [139, 41] on span "" at bounding box center [144, 34] width 10 height 16
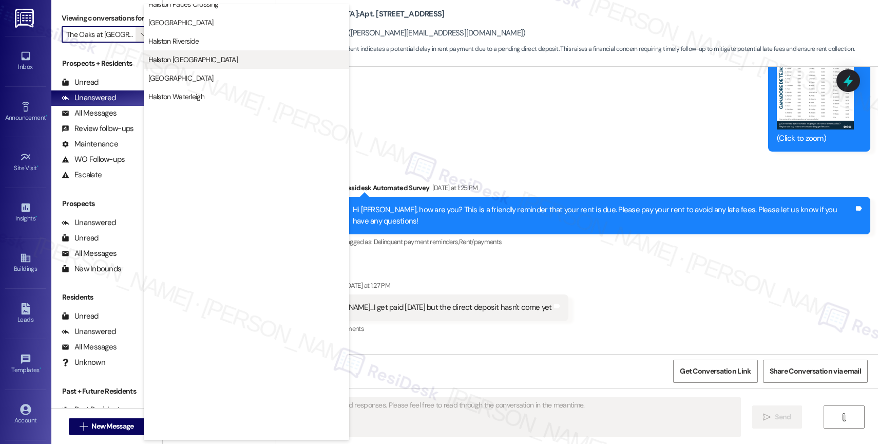
scroll to position [305, 0]
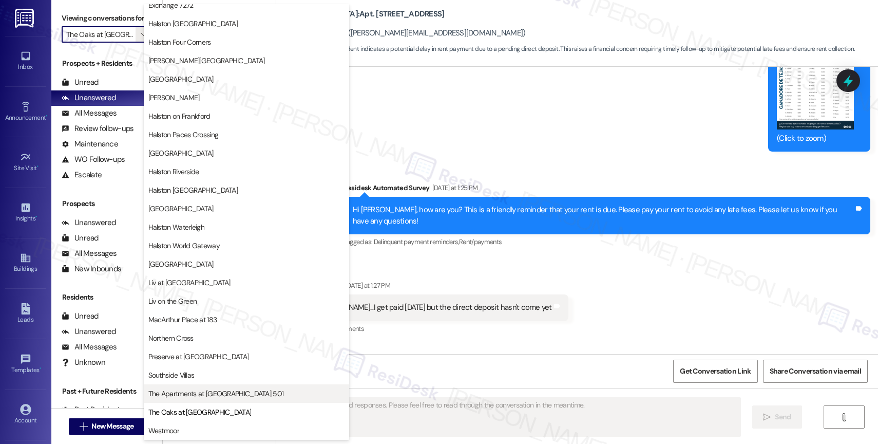
click at [211, 388] on span "The Apartments at [GEOGRAPHIC_DATA] 501" at bounding box center [216, 393] width 136 height 10
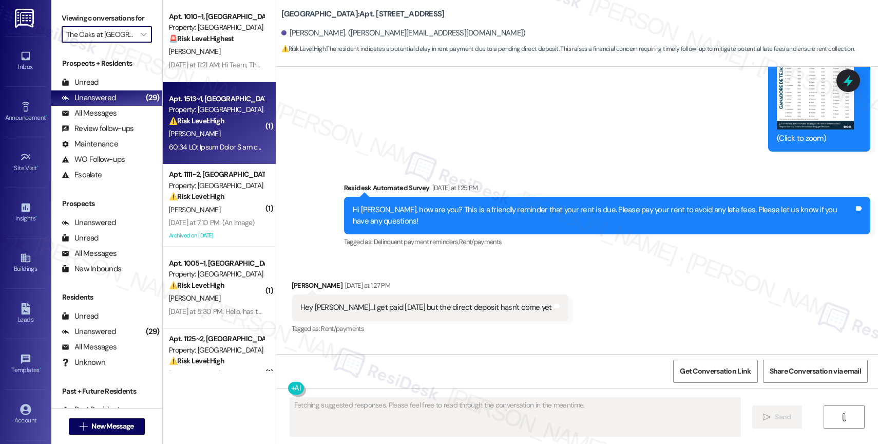
type input "The Apartments at [GEOGRAPHIC_DATA] 501"
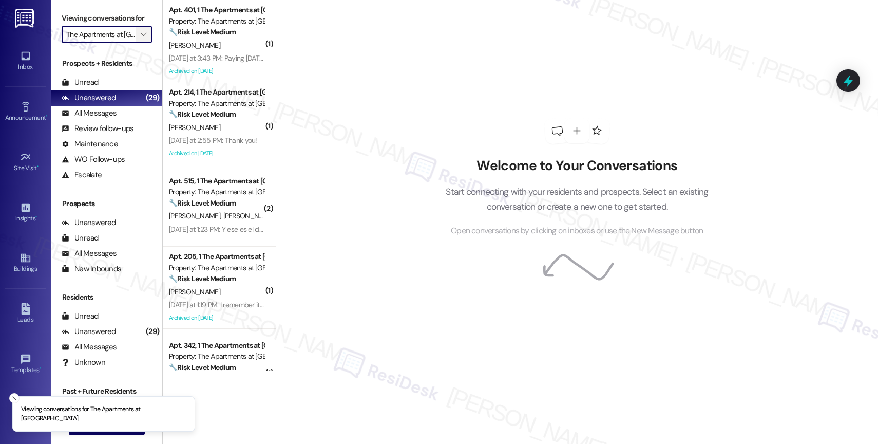
click at [141, 39] on icon "" at bounding box center [144, 34] width 6 height 8
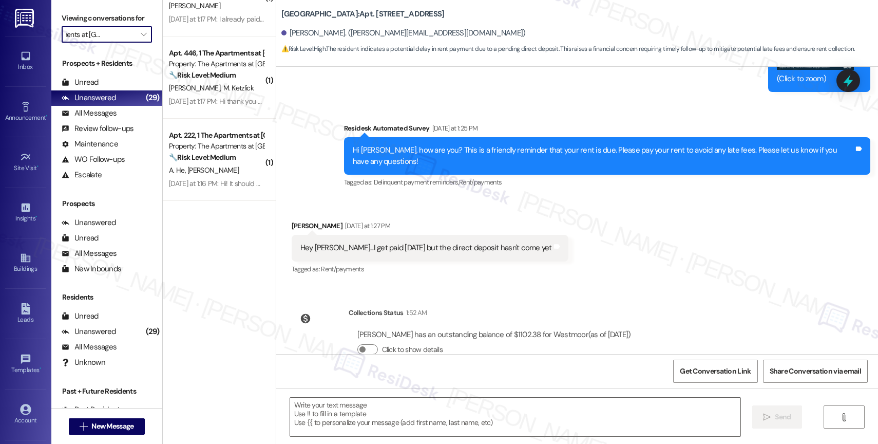
scroll to position [2046, 0]
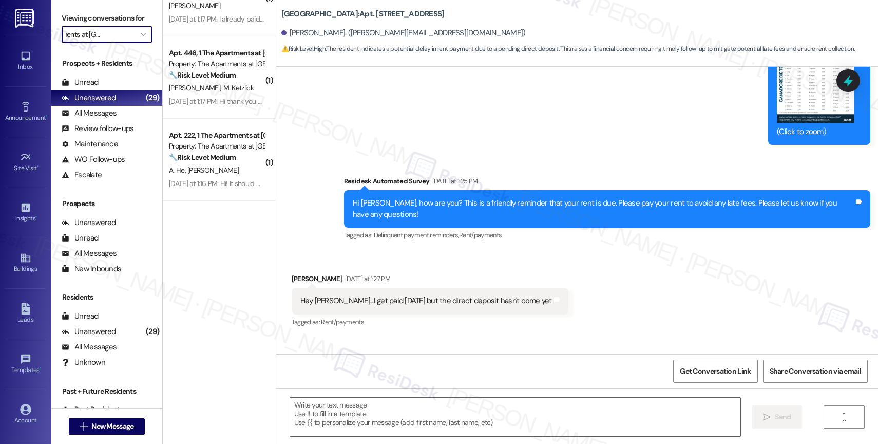
type textarea "Fetching suggested responses. Please feel free to read through the conversation…"
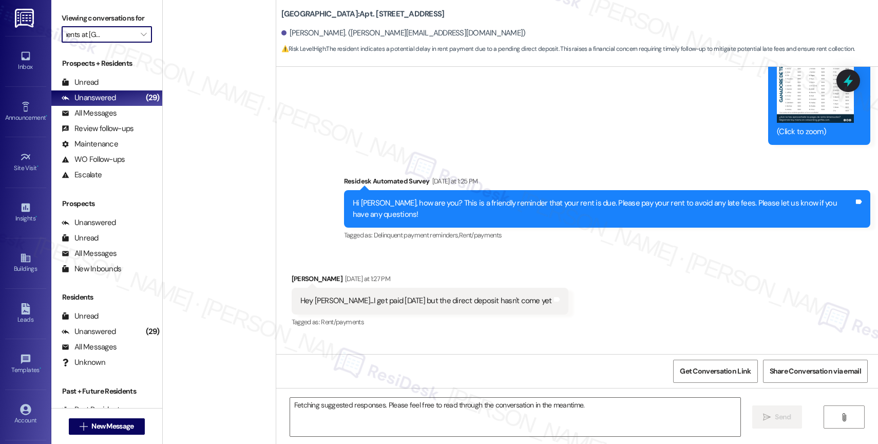
scroll to position [2039, 0]
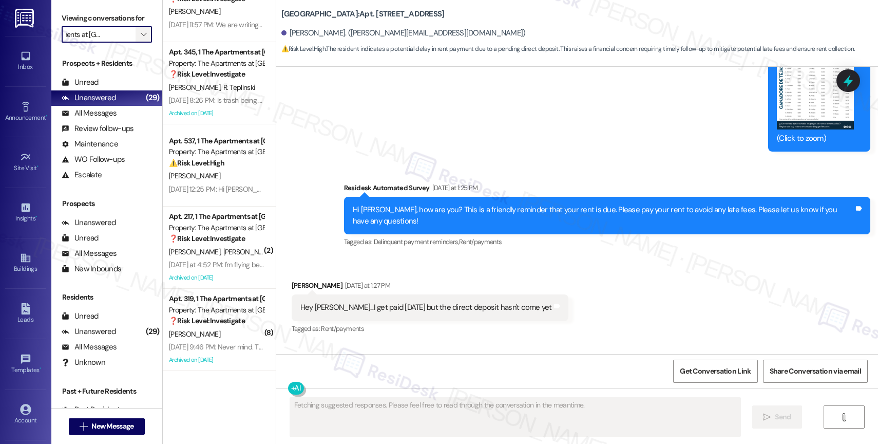
click at [141, 43] on button "" at bounding box center [144, 34] width 16 height 16
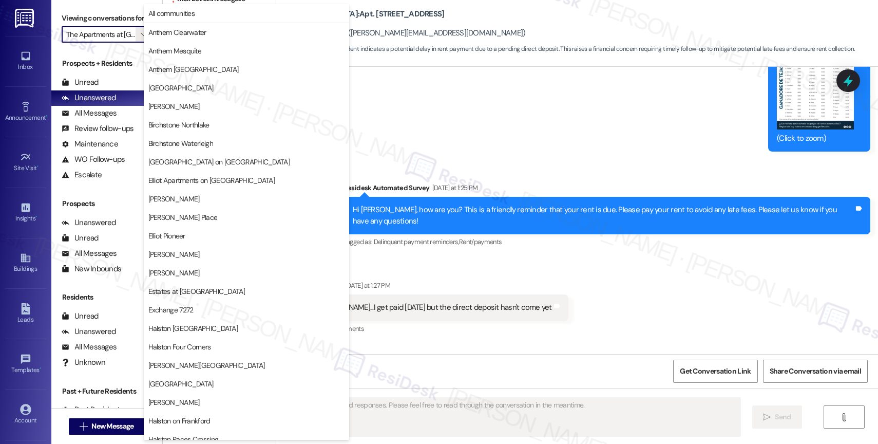
scroll to position [305, 0]
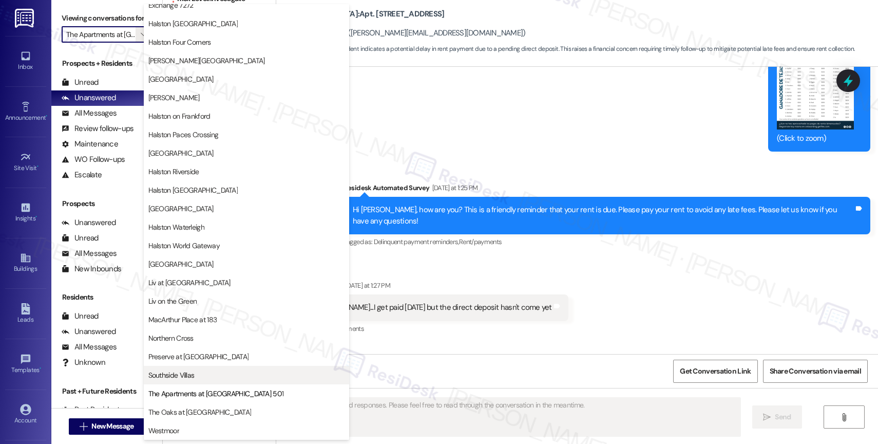
click at [187, 371] on span "Southside Villas" at bounding box center [171, 375] width 46 height 10
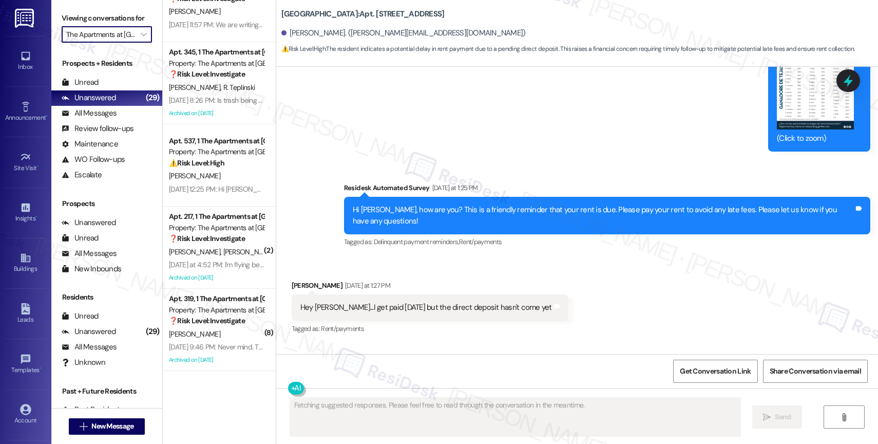
type input "Southside Villas"
type textarea "Hi {{first_name}}, thanks for the update! I understand"
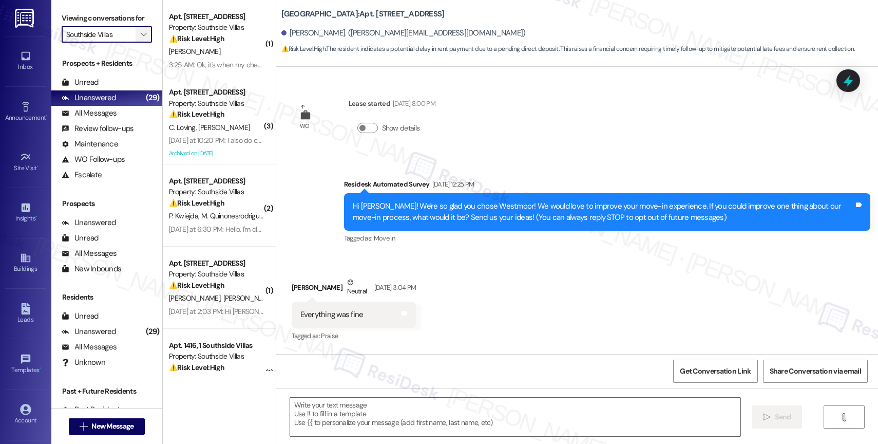
click at [141, 39] on icon "" at bounding box center [144, 34] width 6 height 8
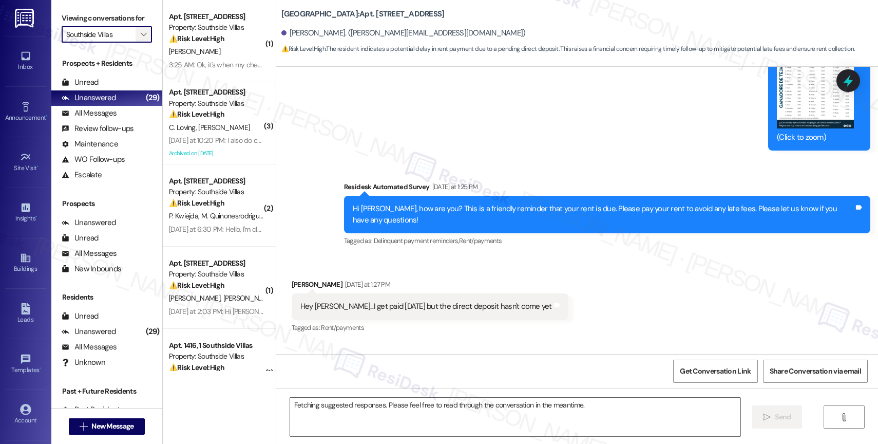
scroll to position [2039, 0]
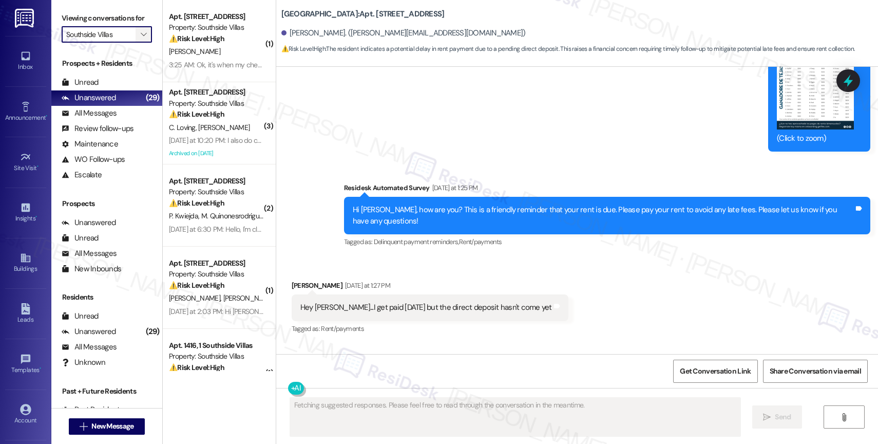
click at [141, 39] on icon "" at bounding box center [144, 34] width 6 height 8
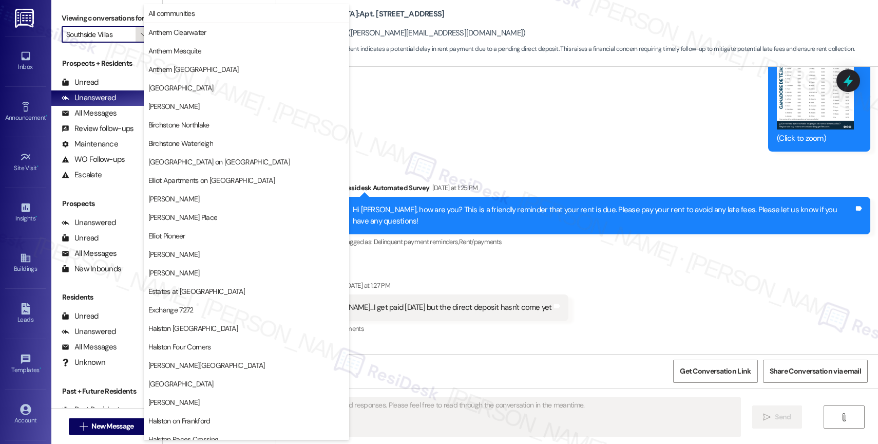
scroll to position [305, 0]
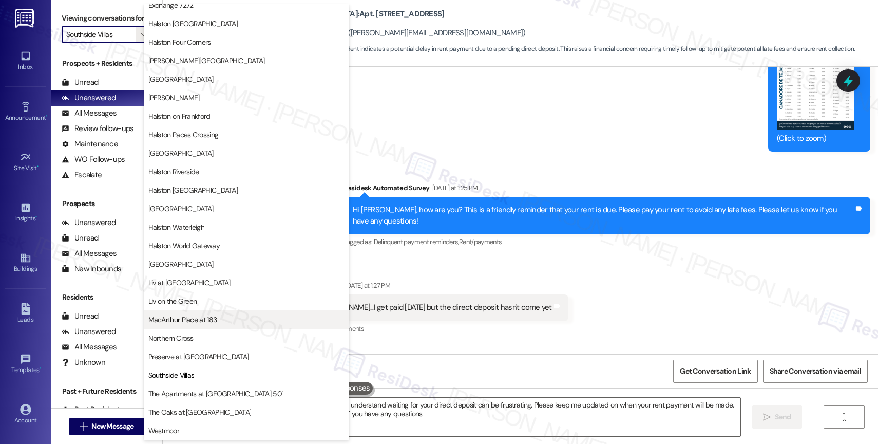
type textarea "Hi {{first_name}}, I understand waiting for your direct deposit can be frustrat…"
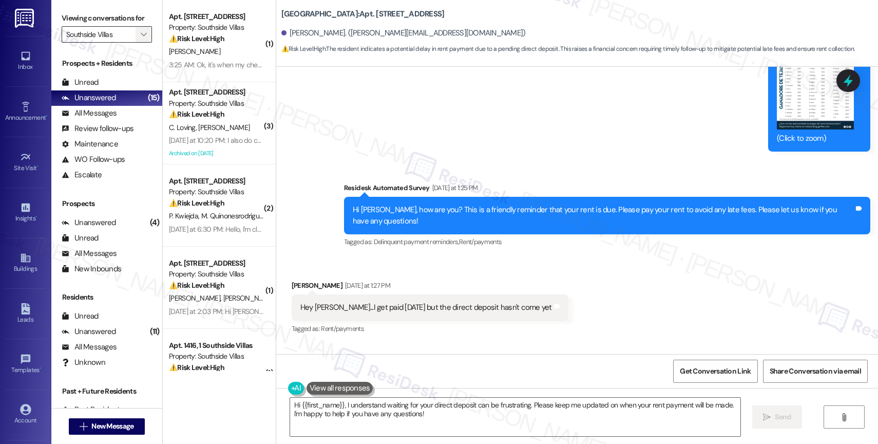
click at [139, 41] on span "" at bounding box center [144, 34] width 10 height 16
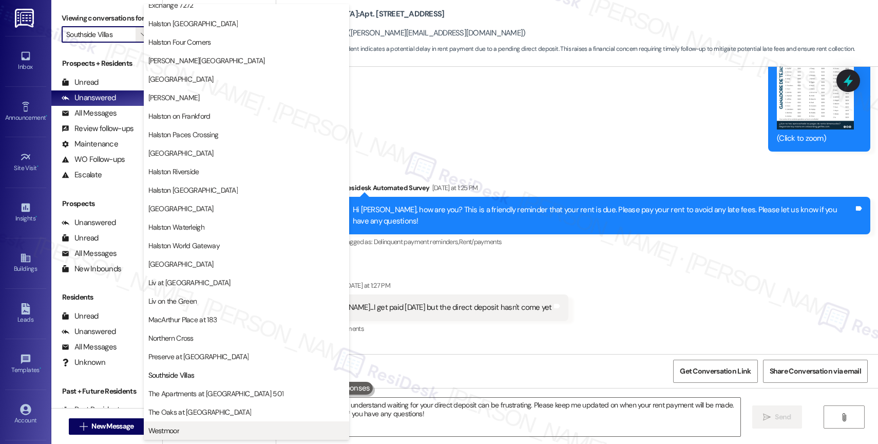
click at [191, 430] on span "Westmoor" at bounding box center [246, 430] width 196 height 10
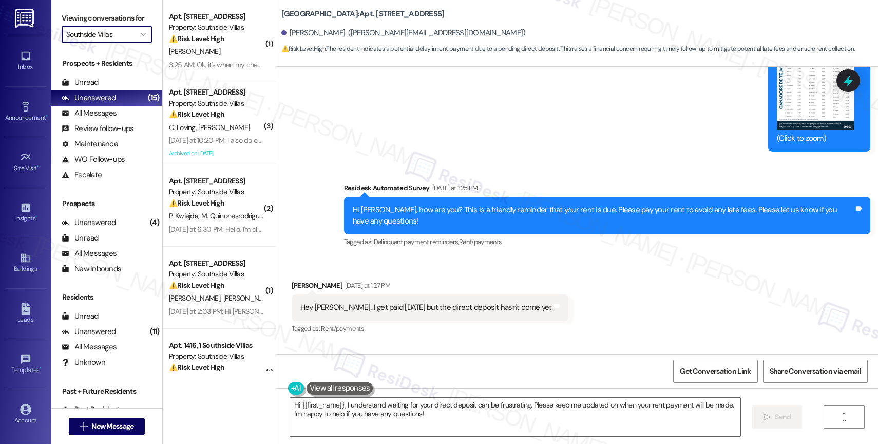
type input "Westmoor"
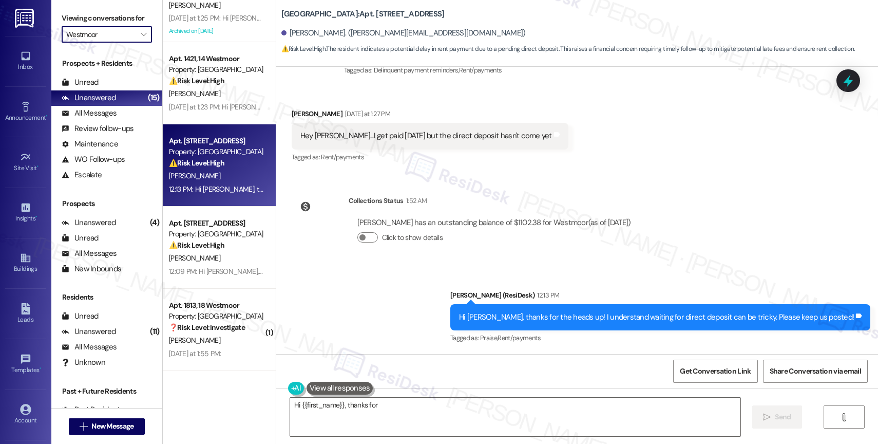
scroll to position [2220, 0]
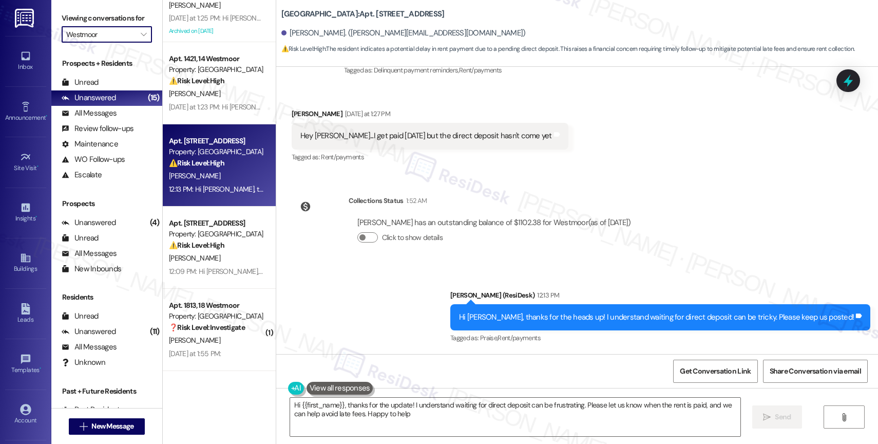
type textarea "Hi {{first_name}}, thanks for the update! I understand waiting for direct depos…"
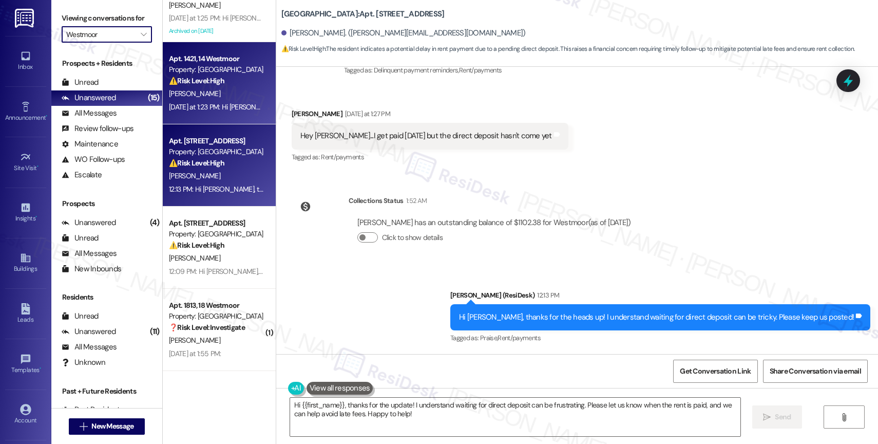
click at [218, 77] on div "⚠️ Risk Level: High The resident reports a continuing leak that was supposedly …" at bounding box center [216, 80] width 95 height 11
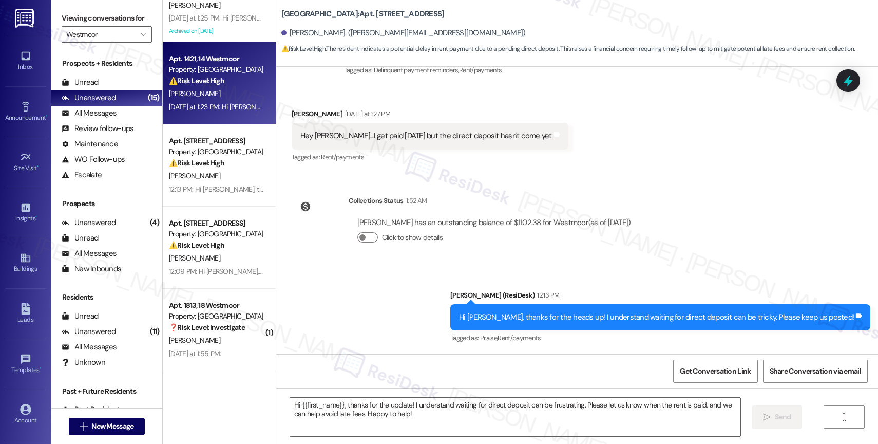
type textarea "Fetching suggested responses. Please feel free to read through the conversation…"
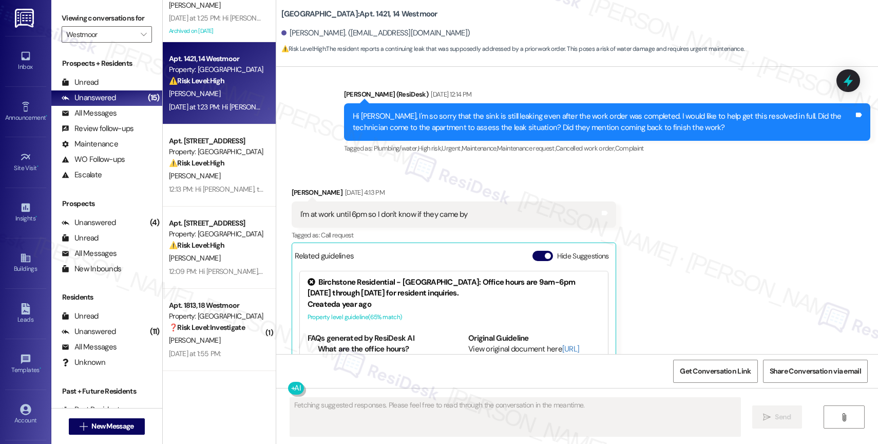
scroll to position [11987, 0]
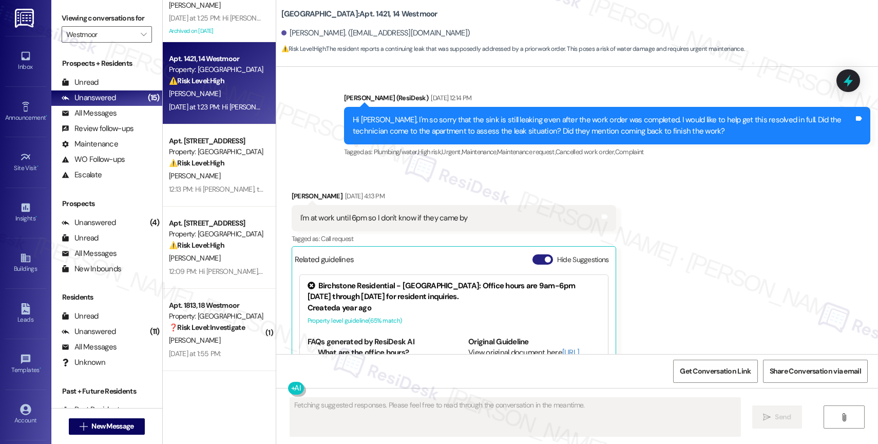
click at [533, 254] on button "Hide Suggestions" at bounding box center [543, 259] width 21 height 10
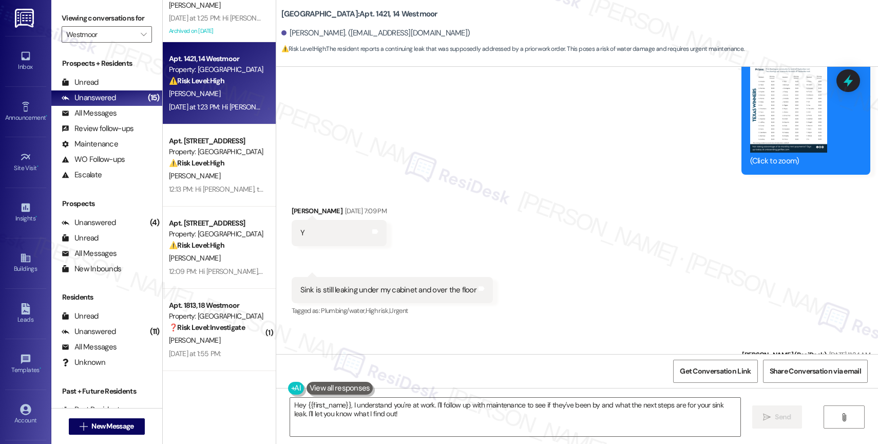
scroll to position [11997, 0]
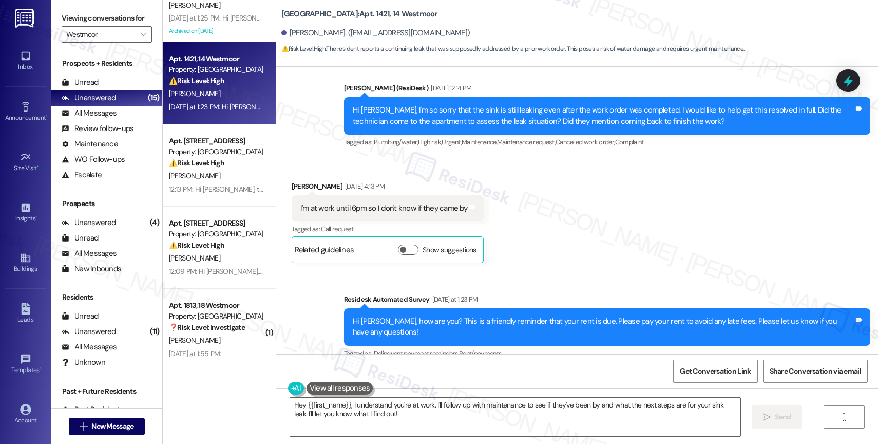
click at [458, 384] on div "Collections Status 1:52 AM [PERSON_NAME] has an outstanding balance of $1570 fo…" at bounding box center [461, 423] width 355 height 79
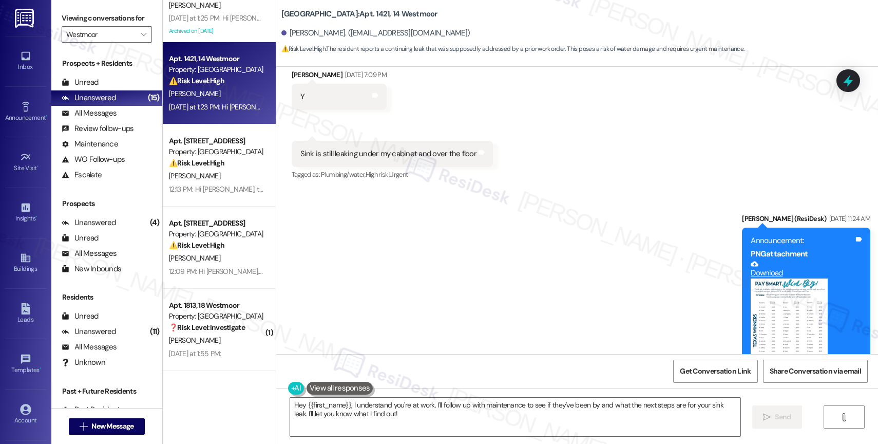
scroll to position [11313, 0]
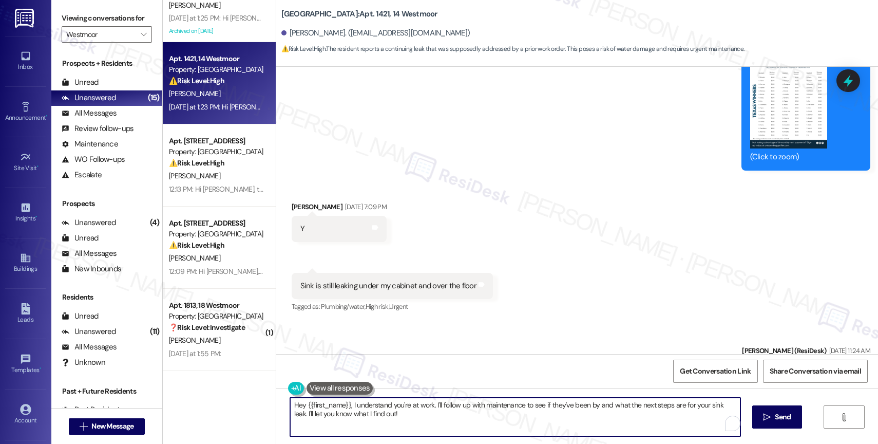
click at [339, 420] on textarea "Hey {{first_name}}, I understand you're at work. I'll follow up with maintenanc…" at bounding box center [515, 417] width 450 height 39
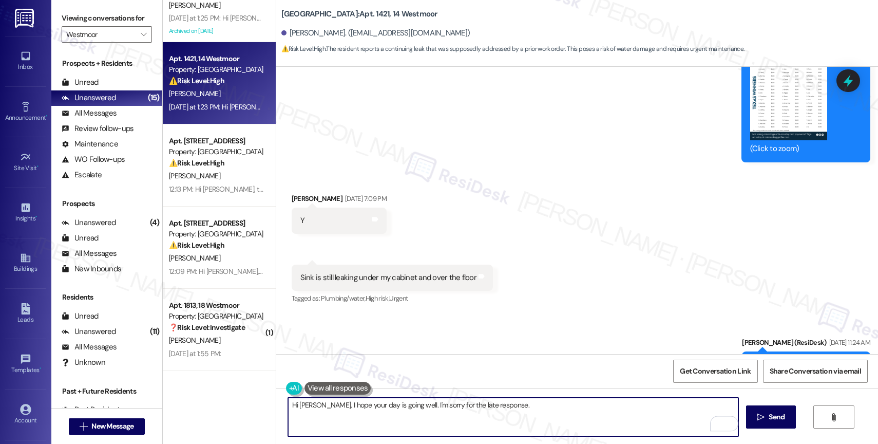
scroll to position [11318, 0]
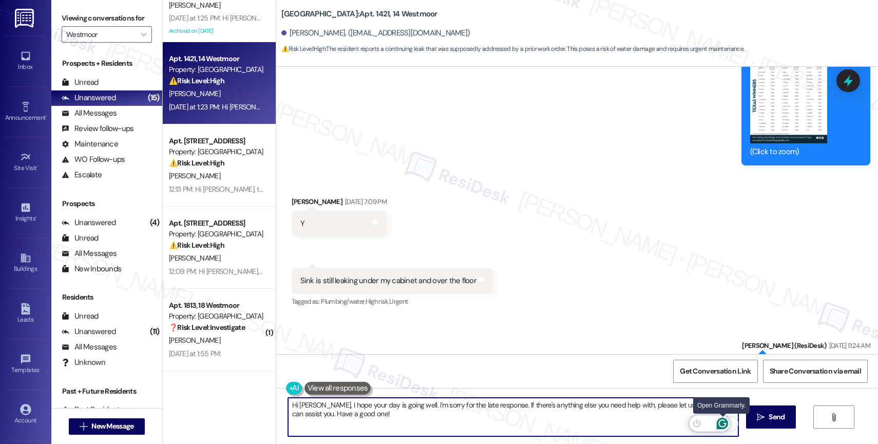
type textarea "Hi [PERSON_NAME], I hope your day is going well. I'm sorry for the late respons…"
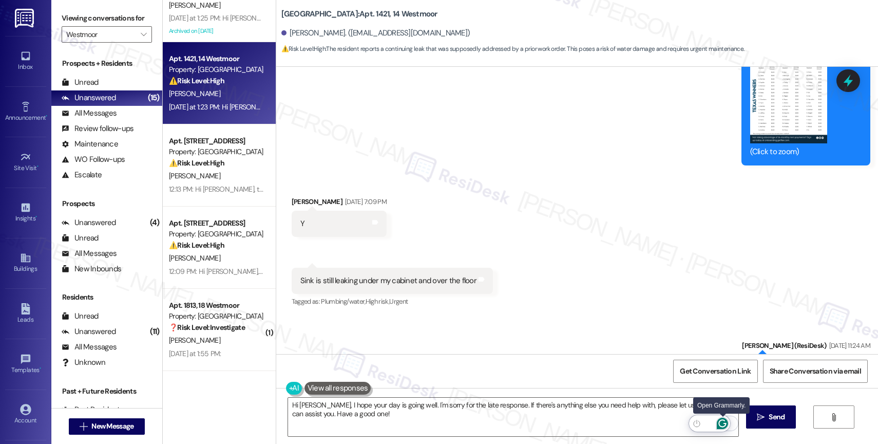
click at [721, 420] on icon "Open Grammarly. 0 Suggestions." at bounding box center [723, 424] width 8 height 8
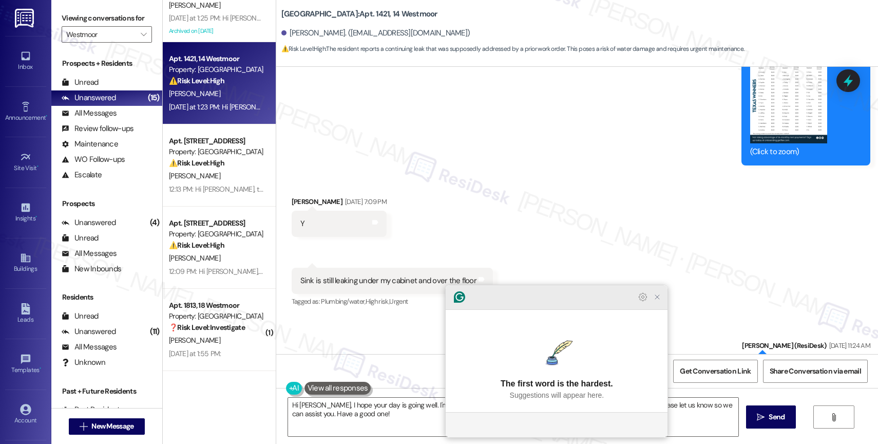
click at [664, 310] on div at bounding box center [557, 297] width 222 height 25
click at [659, 301] on icon "Close Grammarly Assistant" at bounding box center [657, 297] width 8 height 8
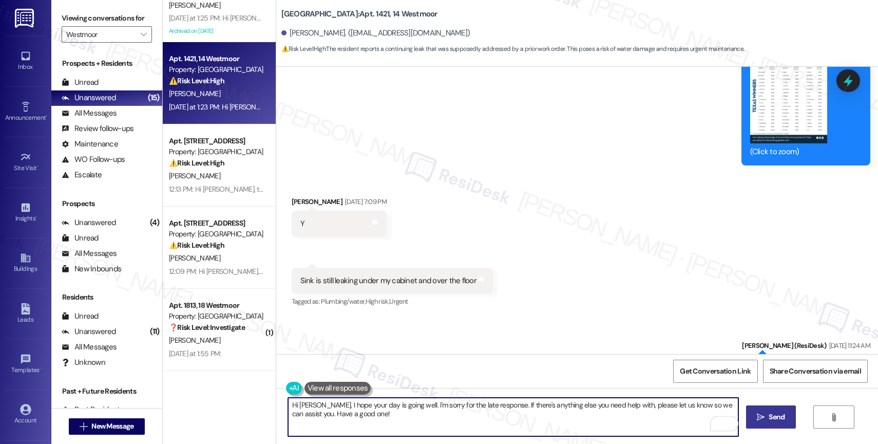
scroll to position [11445, 0]
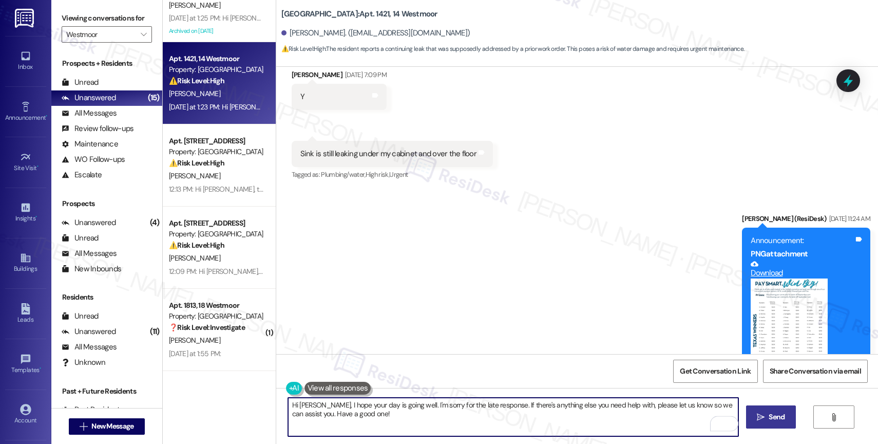
click at [757, 417] on icon "" at bounding box center [761, 417] width 8 height 8
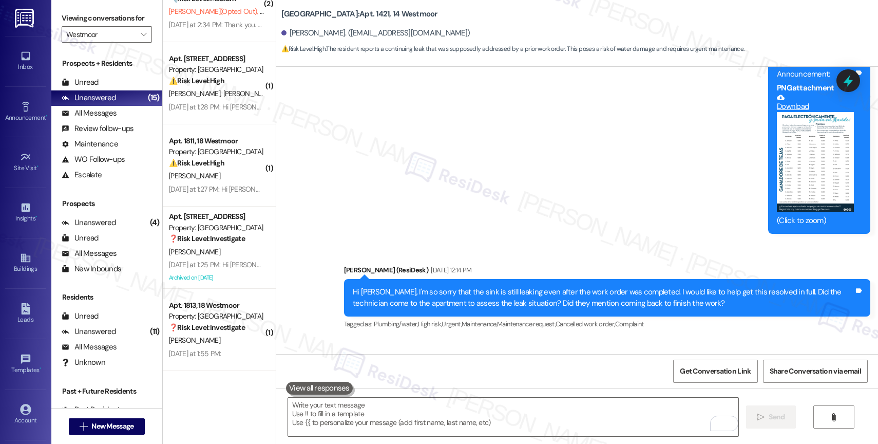
scroll to position [12079, 0]
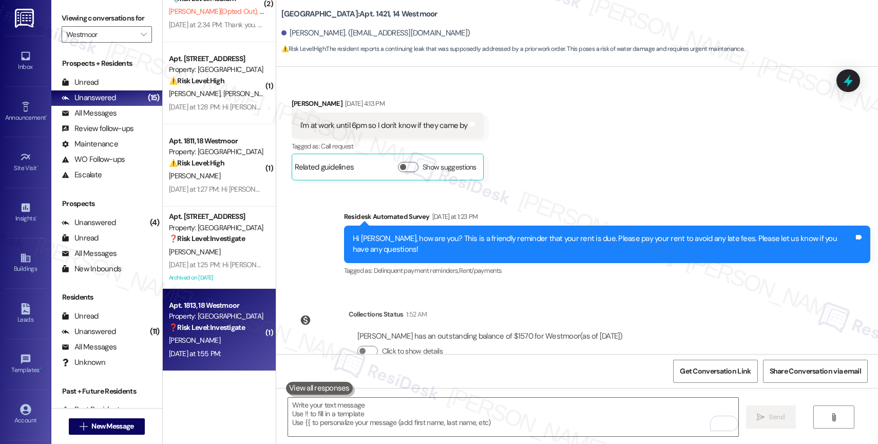
click at [202, 323] on strong "❓ Risk Level: Investigate" at bounding box center [207, 327] width 76 height 9
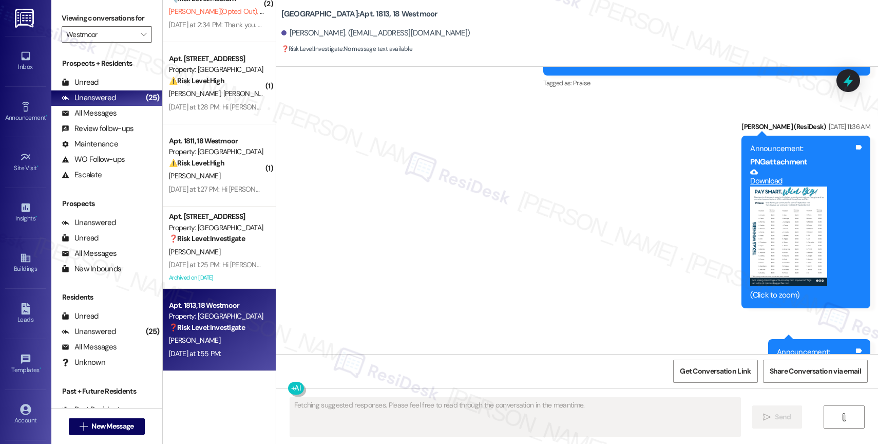
scroll to position [5528, 0]
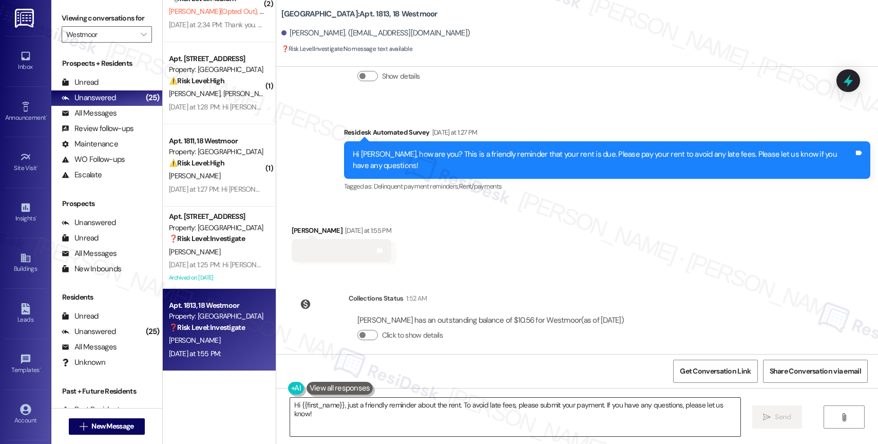
click at [337, 405] on textarea "Hi {{first_name}}, just a friendly reminder about the rent. To avoid late fees,…" at bounding box center [515, 417] width 450 height 39
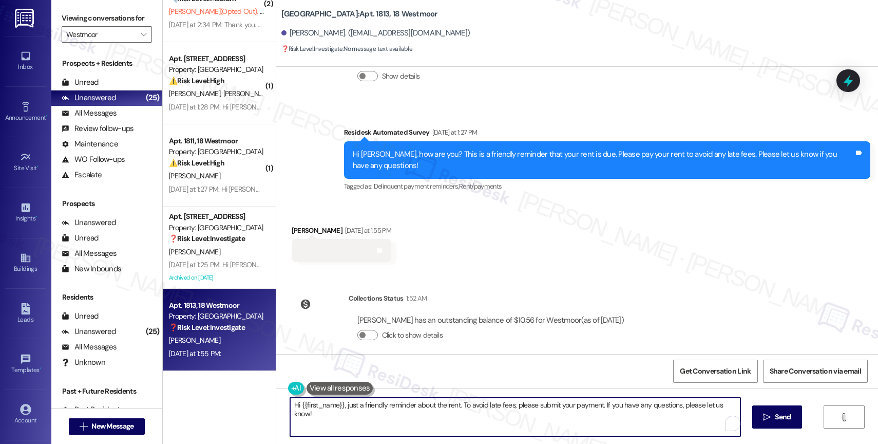
click at [337, 405] on textarea "Hi {{first_name}}, just a friendly reminder about the rent. To avoid late fees,…" at bounding box center [515, 417] width 450 height 39
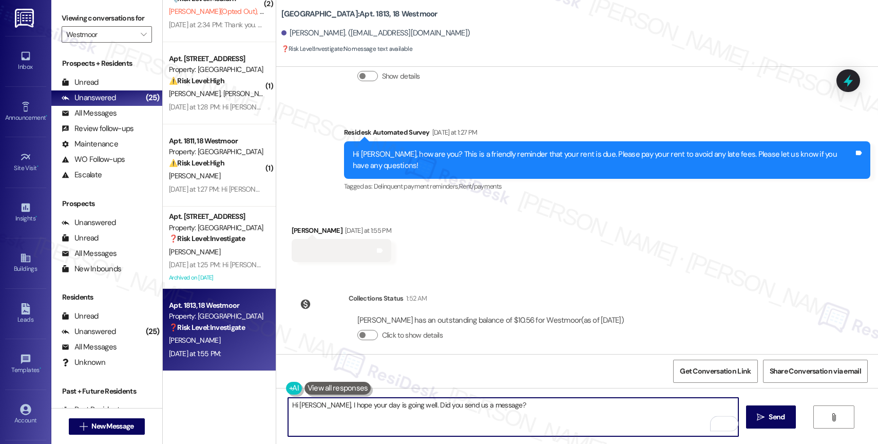
drag, startPoint x: 406, startPoint y: 406, endPoint x: 628, endPoint y: 412, distance: 221.4
click at [628, 412] on textarea "Hi [PERSON_NAME], I hope your day is going well. Did you send us a message?" at bounding box center [513, 417] width 450 height 39
type textarea "Hi [PERSON_NAME], I hope your day is going well. I received a blank message [DA…"
click at [724, 422] on div "1" at bounding box center [722, 423] width 11 height 11
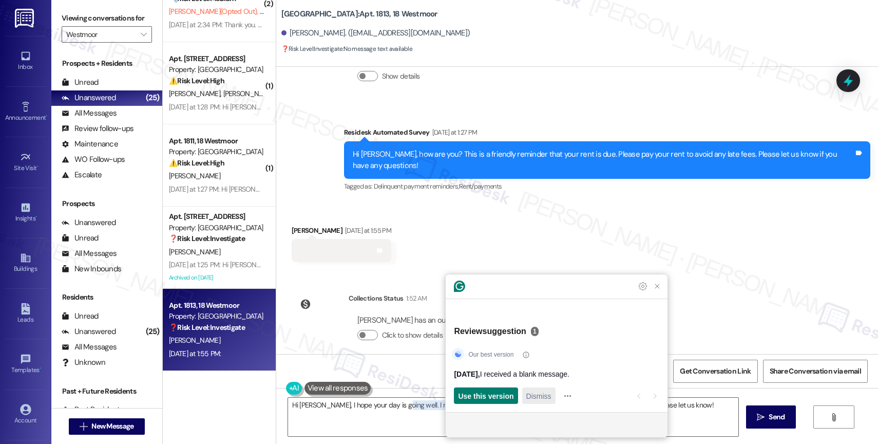
click at [544, 396] on span "Dismiss" at bounding box center [538, 395] width 25 height 11
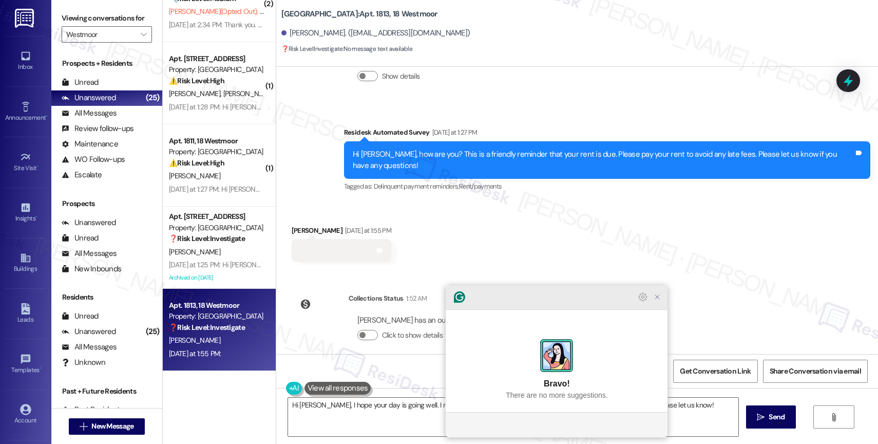
click at [660, 301] on icon "Close Grammarly Assistant" at bounding box center [657, 297] width 8 height 8
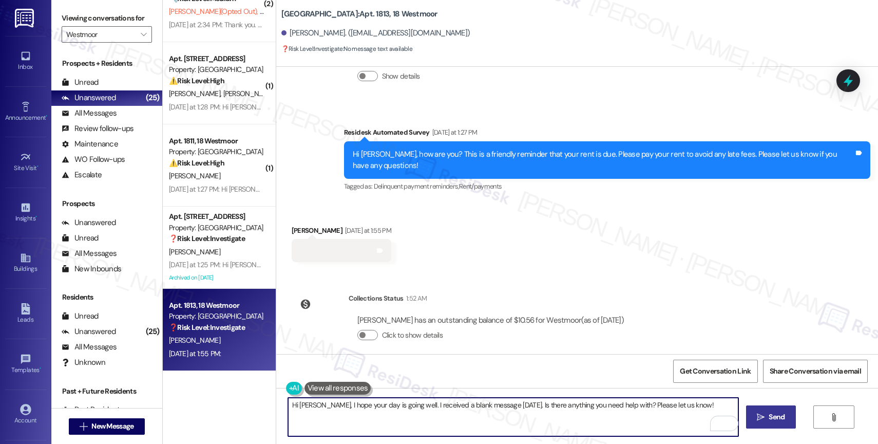
click at [767, 415] on span "Send" at bounding box center [777, 416] width 20 height 11
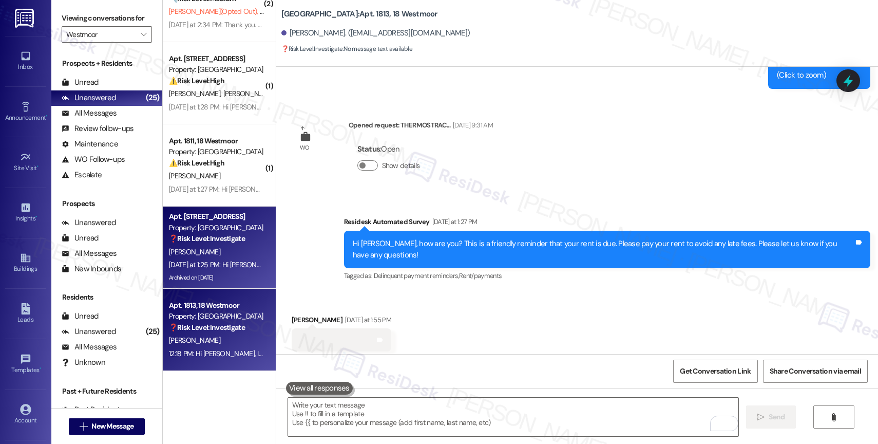
scroll to position [5433, 0]
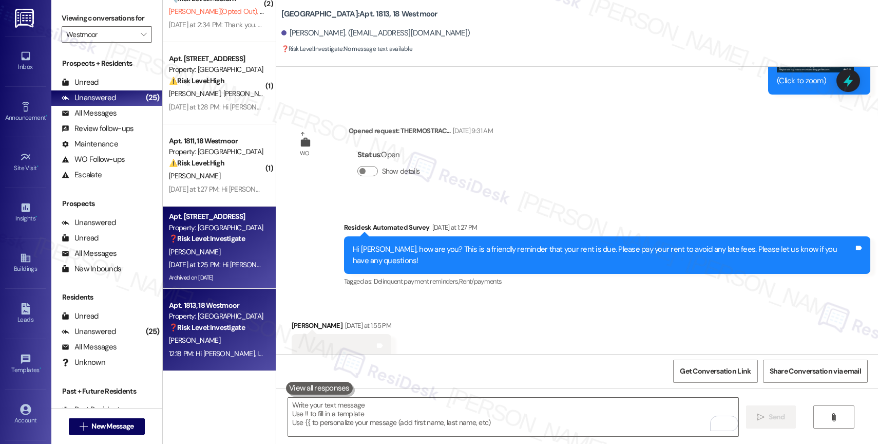
click at [196, 248] on div "[PERSON_NAME]" at bounding box center [216, 252] width 97 height 13
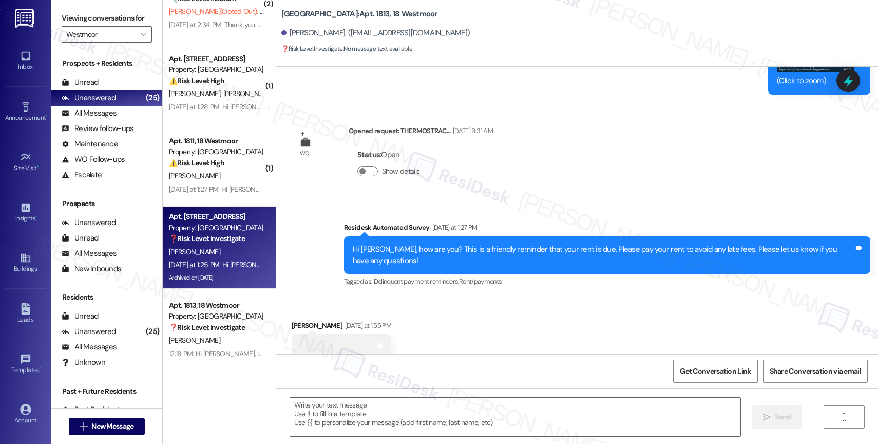
type textarea "Fetching suggested responses. Please feel free to read through the conversation…"
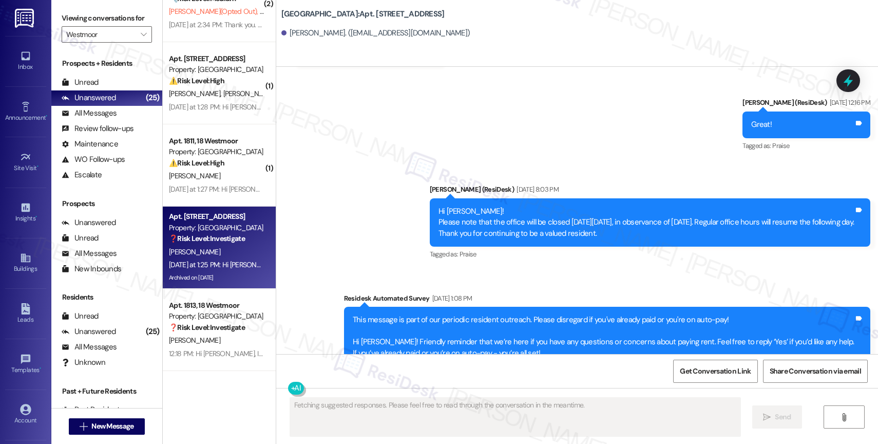
scroll to position [4133, 0]
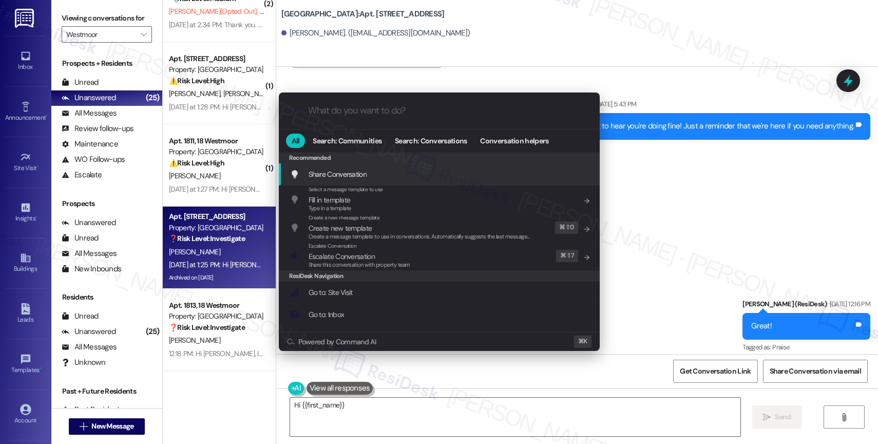
type textarea "Hi {{first_name}},"
type input "a"
type textarea "Hi {{first_name}}, you're welcome! If you"
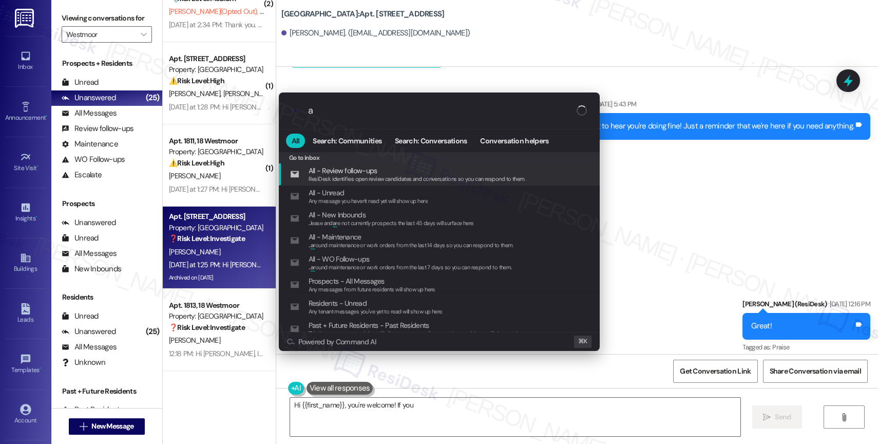
type input "ar"
type textarea "Hi {{first_name}}, you're welcome! If you have any questions"
type input "arc"
type textarea "Hi {{first_name}}, you're welcome! If you have any questions about"
type input "arch"
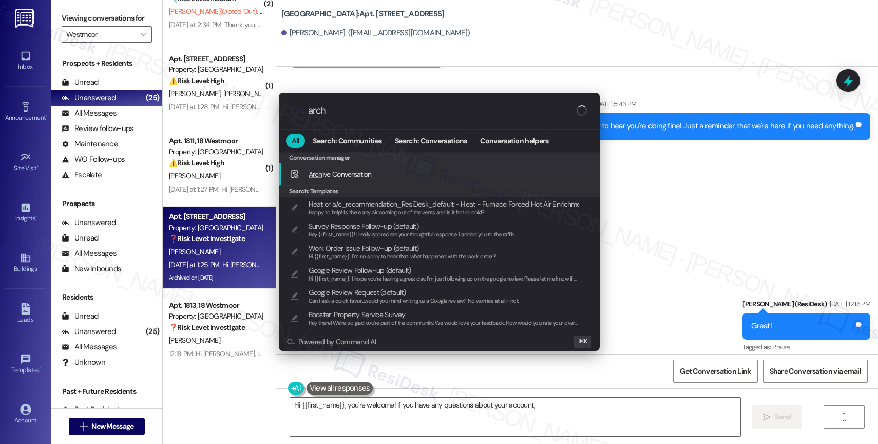
type textarea "Hi {{first_name}}, you're welcome! If you have any questions about your account…"
type input "archi"
type textarea "Hi {{first_name}}, you're welcome! If you have any questions about your account…"
type input "archiv"
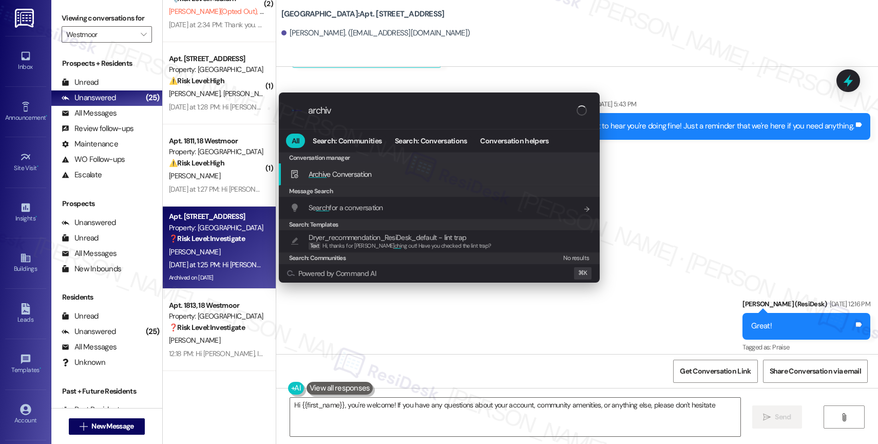
type textarea "Hi {{first_name}}, you're welcome! If you have any questions about your account…"
type input "archive"
type textarea "Hi {{first_name}}, you're welcome! If you have any questions about your account…"
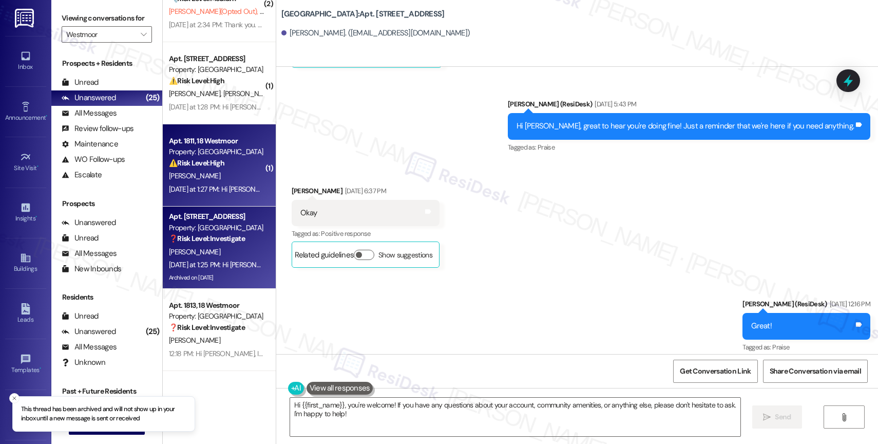
click at [210, 172] on div "[PERSON_NAME]" at bounding box center [216, 175] width 97 height 13
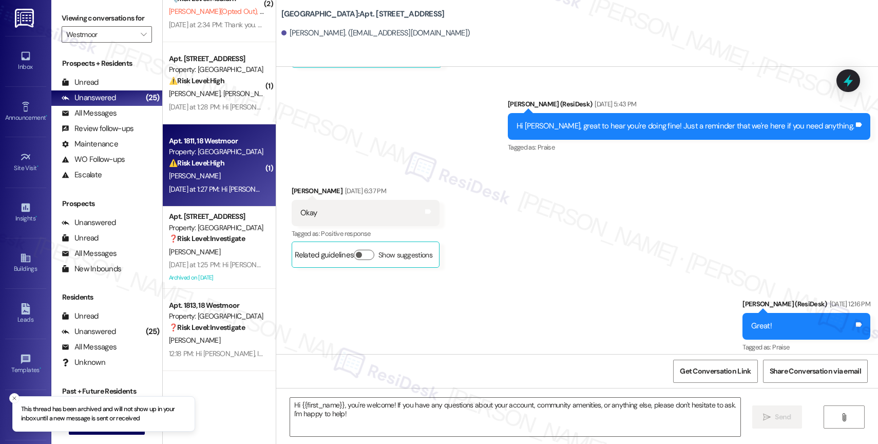
type textarea "Fetching suggested responses. Please feel free to read through the conversation…"
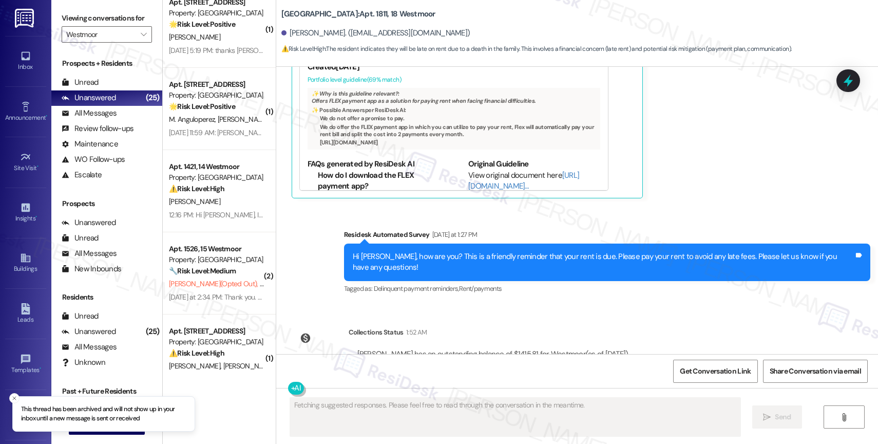
scroll to position [1511, 0]
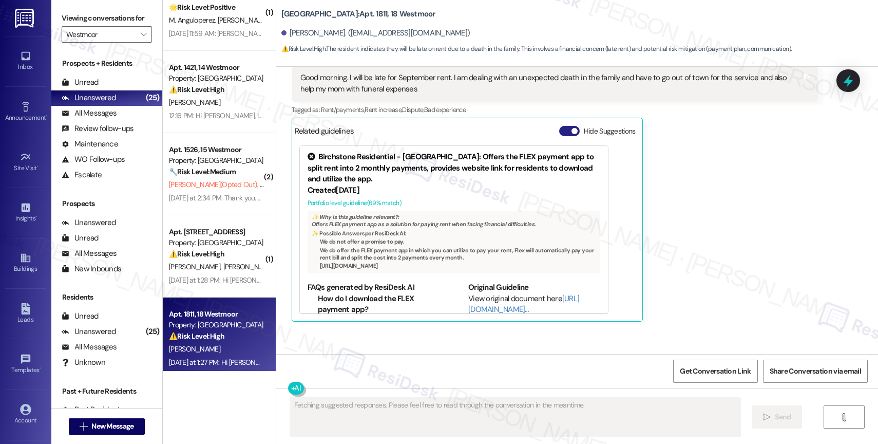
click at [559, 126] on button "Hide Suggestions" at bounding box center [569, 131] width 21 height 10
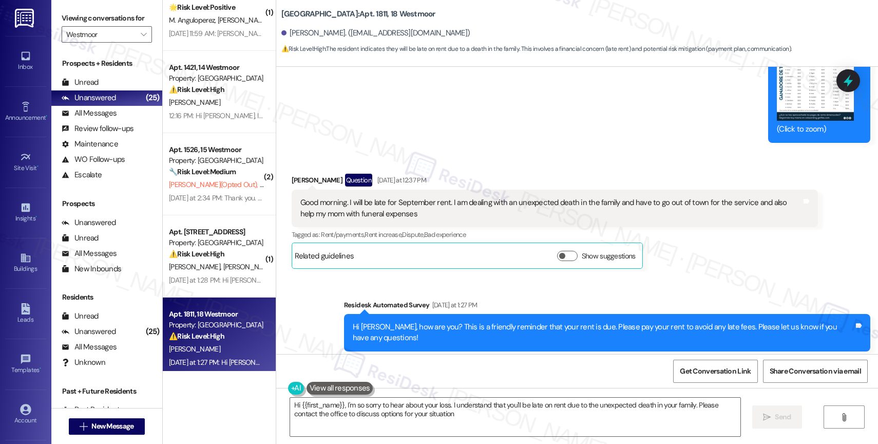
type textarea "Hi {{first_name}}, I'm so sorry to hear about your loss. I understand that you'…"
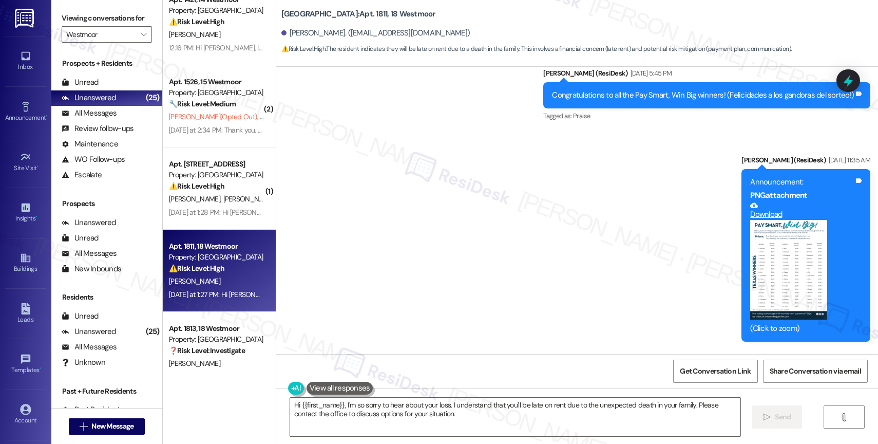
scroll to position [1601, 0]
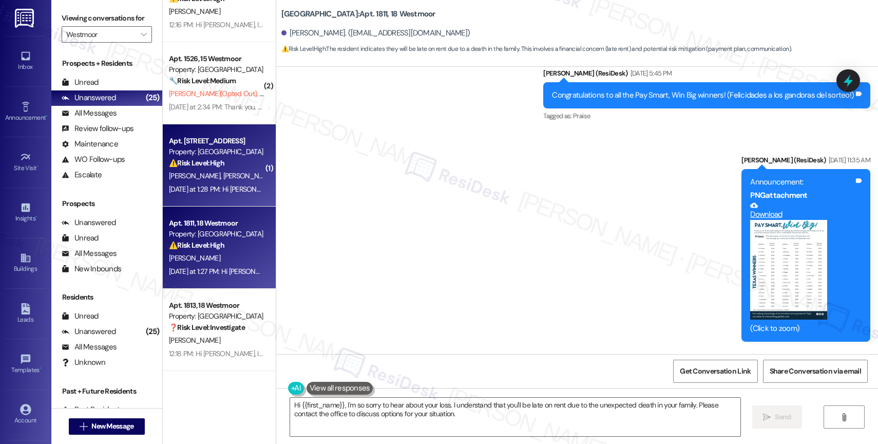
click at [209, 151] on div "Property: [GEOGRAPHIC_DATA]" at bounding box center [216, 151] width 95 height 11
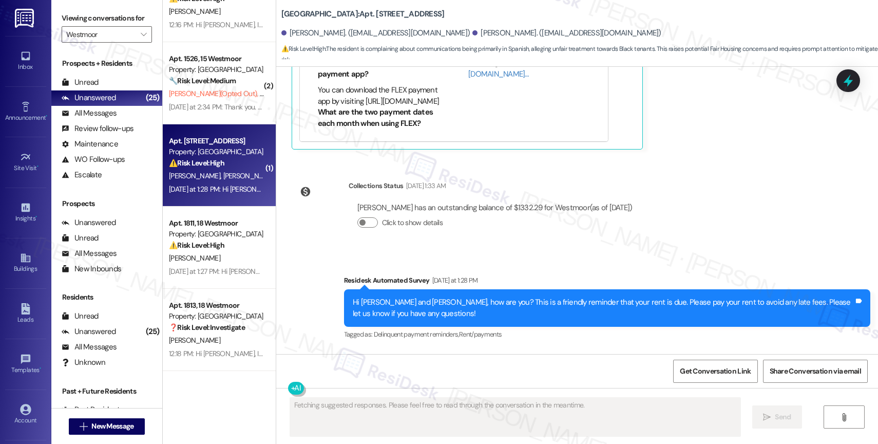
scroll to position [796, 0]
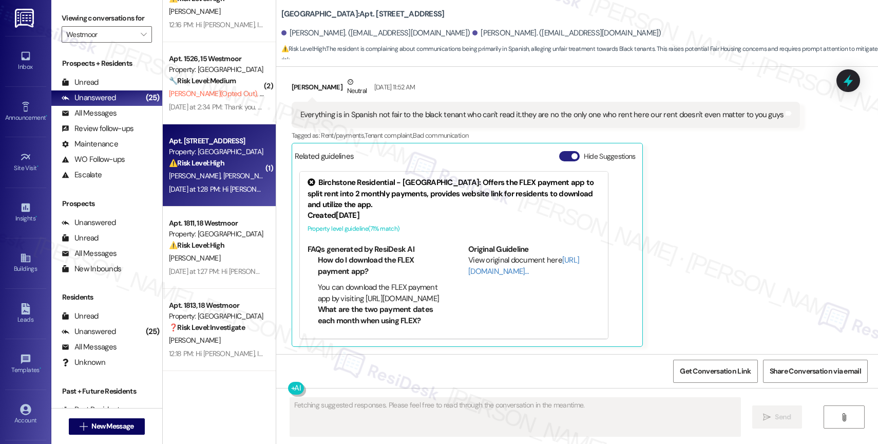
click at [560, 155] on button "Hide Suggestions" at bounding box center [569, 156] width 21 height 10
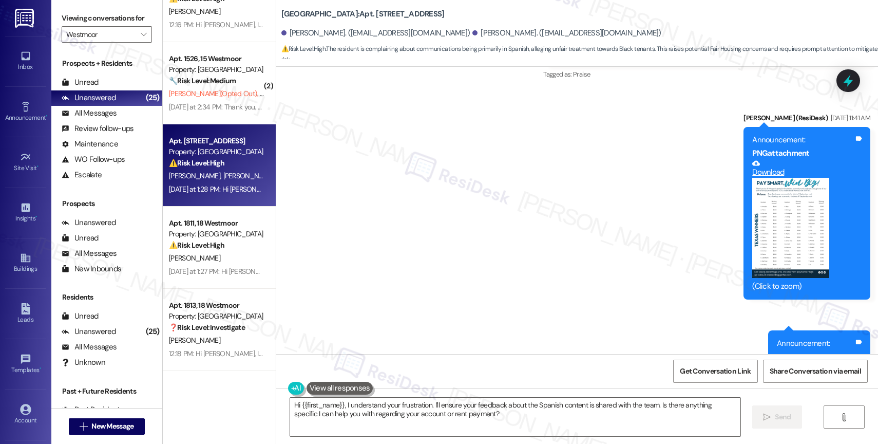
scroll to position [593, 0]
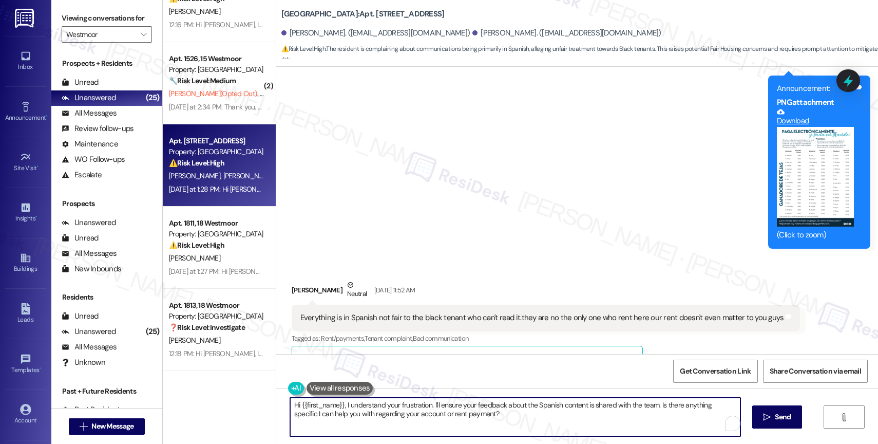
click at [337, 413] on textarea "Hi {{first_name}}, I understand your frustration. I'll ensure your feedback abo…" at bounding box center [515, 417] width 450 height 39
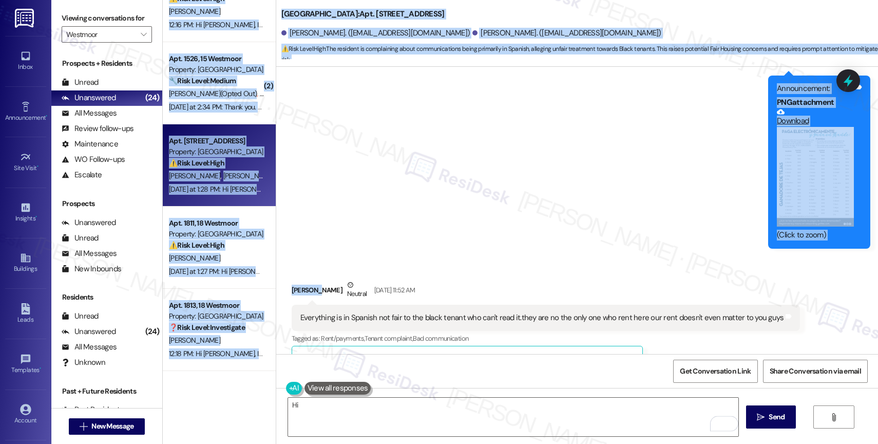
drag, startPoint x: 308, startPoint y: 290, endPoint x: 267, endPoint y: 288, distance: 41.1
click at [276, 288] on div "Westmoor: Apt. 313, 3 Westmoor [PERSON_NAME]. ([EMAIL_ADDRESS][DOMAIN_NAME]) [P…" at bounding box center [577, 222] width 602 height 444
click at [298, 281] on div "[PERSON_NAME] Neutral [DATE] 11:52 AM" at bounding box center [546, 291] width 509 height 25
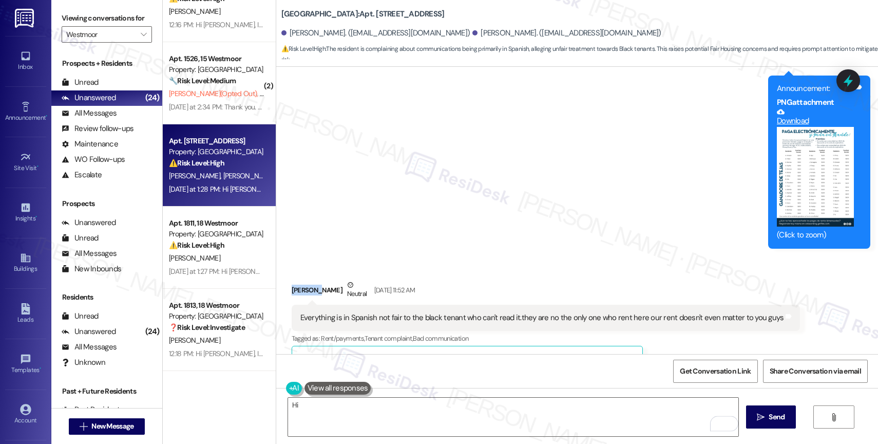
drag, startPoint x: 283, startPoint y: 286, endPoint x: 308, endPoint y: 285, distance: 25.2
click at [308, 285] on div "[PERSON_NAME] Neutral [DATE] 11:52 AM" at bounding box center [546, 291] width 509 height 25
copy div "Danyella"
click at [336, 406] on textarea "Hi" at bounding box center [513, 417] width 450 height 39
paste textarea "Danyella"
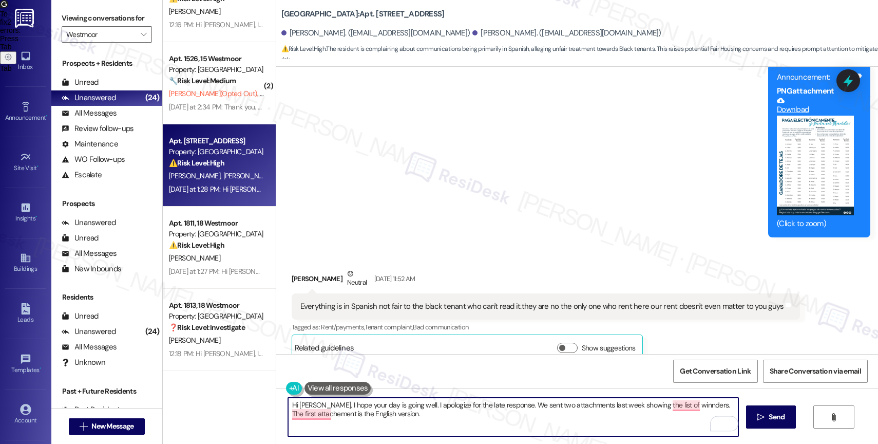
scroll to position [604, 0]
drag, startPoint x: 388, startPoint y: 414, endPoint x: 532, endPoint y: 419, distance: 143.4
click at [532, 419] on textarea "Hi [PERSON_NAME], I hope your day is going well. I apologize for the late respo…" at bounding box center [513, 417] width 450 height 39
click at [685, 343] on div "[PERSON_NAME] Neutral [DATE] 11:52 AM Everything is in Spanish not fair to the …" at bounding box center [546, 315] width 509 height 93
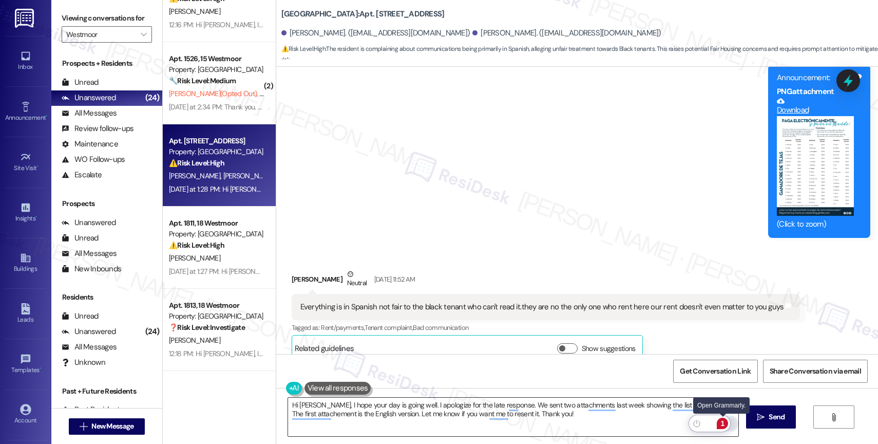
click at [723, 420] on div "1" at bounding box center [722, 423] width 11 height 11
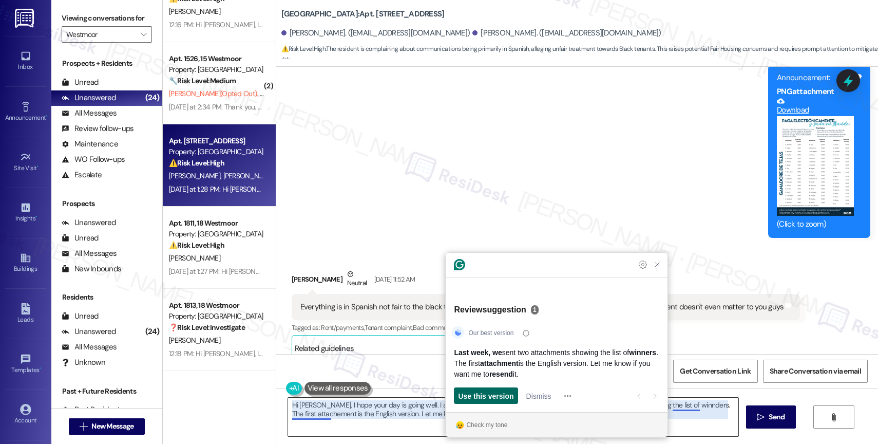
click at [495, 393] on span "Use this version" at bounding box center [485, 395] width 55 height 11
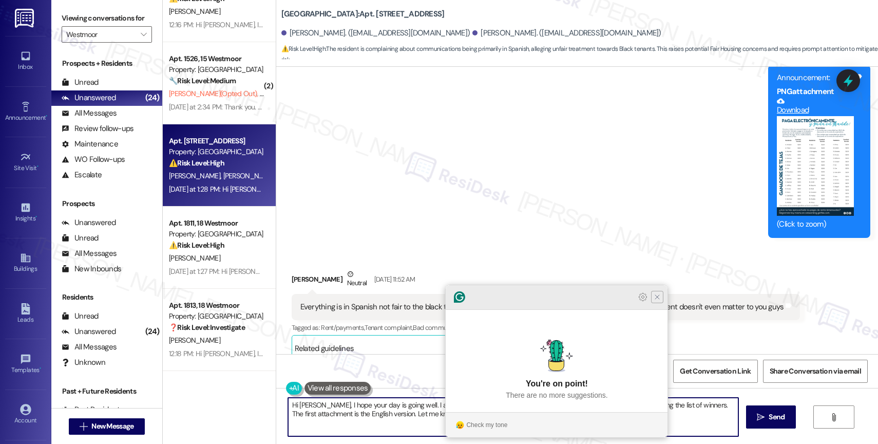
type textarea "Hi [PERSON_NAME], I hope your day is going well. I apologize for the late respo…"
click at [662, 303] on icon "Close Grammarly Assistant" at bounding box center [657, 297] width 12 height 12
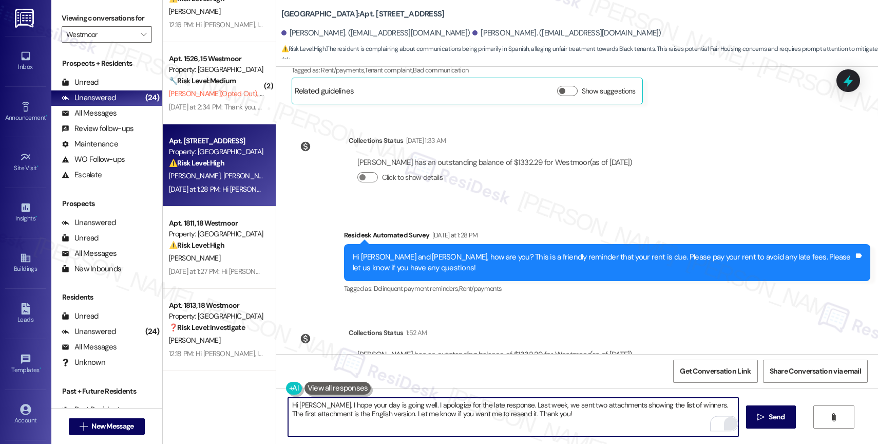
scroll to position [906, 0]
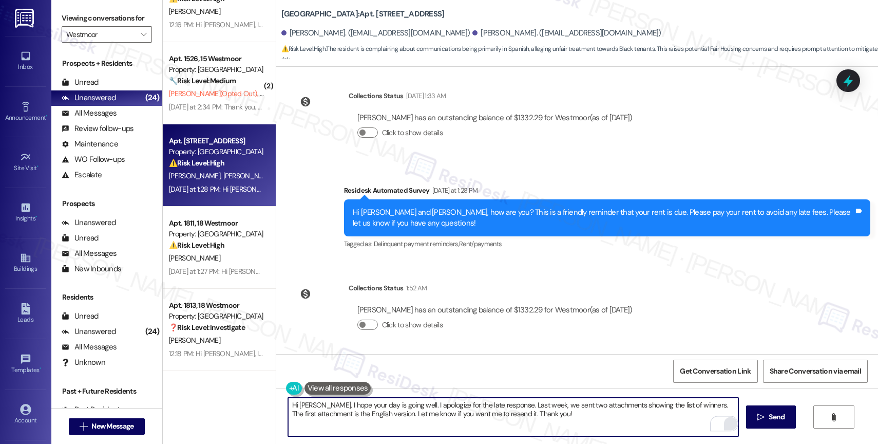
click at [571, 419] on textarea "Hi [PERSON_NAME], I hope your day is going well. I apologize for the late respo…" at bounding box center [513, 417] width 450 height 39
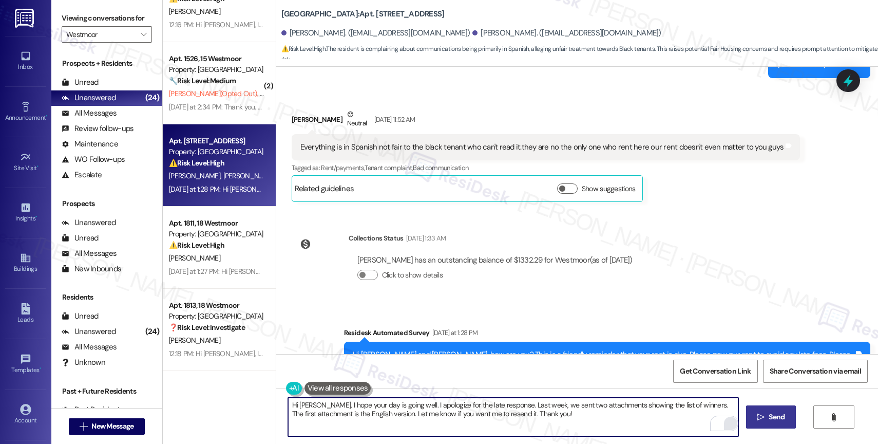
click at [763, 417] on icon "" at bounding box center [761, 417] width 8 height 8
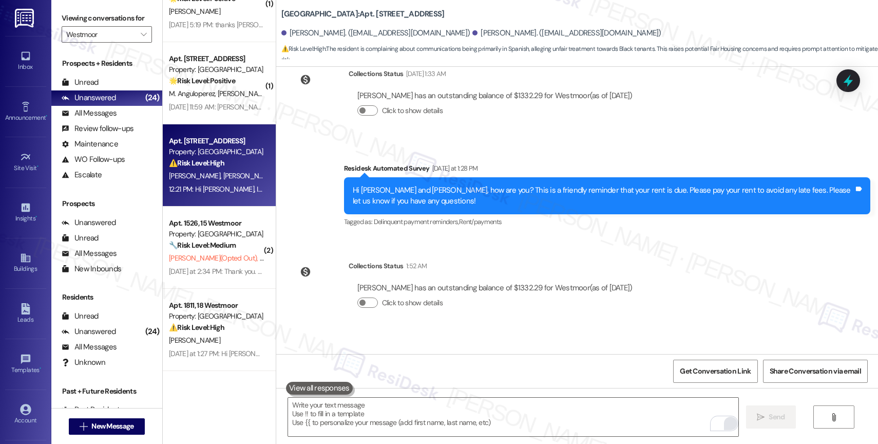
scroll to position [988, 0]
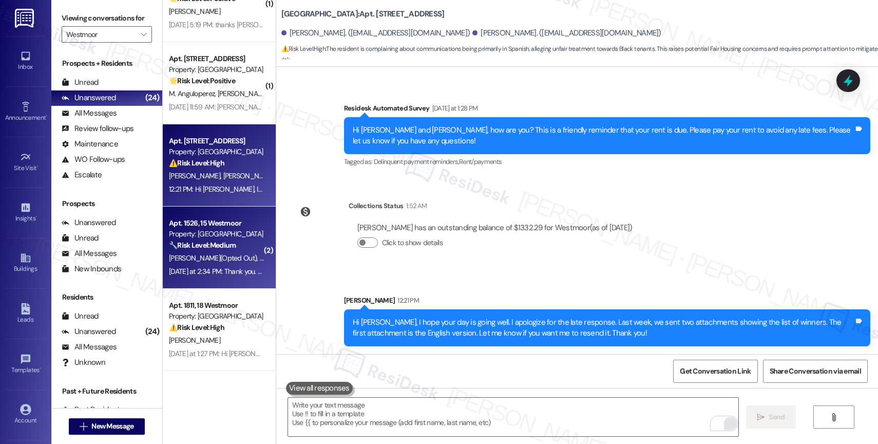
click at [217, 269] on div "[DATE] at 2:34 PM: Thank you. You will no longer receive texts from this thread…" at bounding box center [426, 271] width 515 height 9
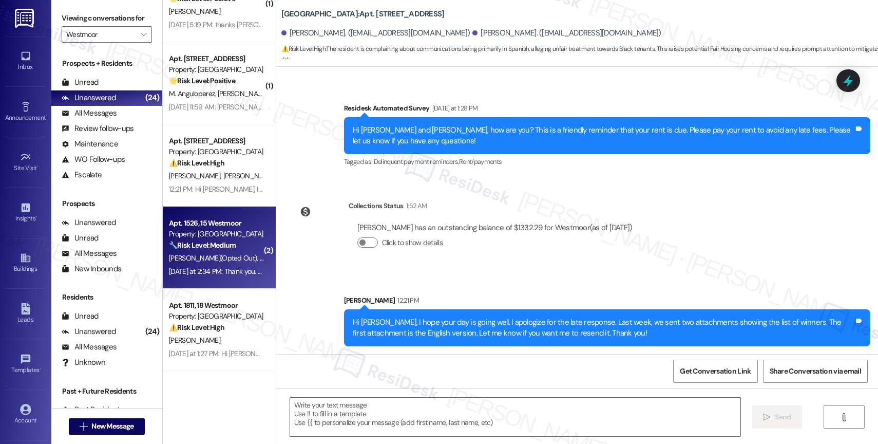
type textarea "Fetching suggested responses. Please feel free to read through the conversation…"
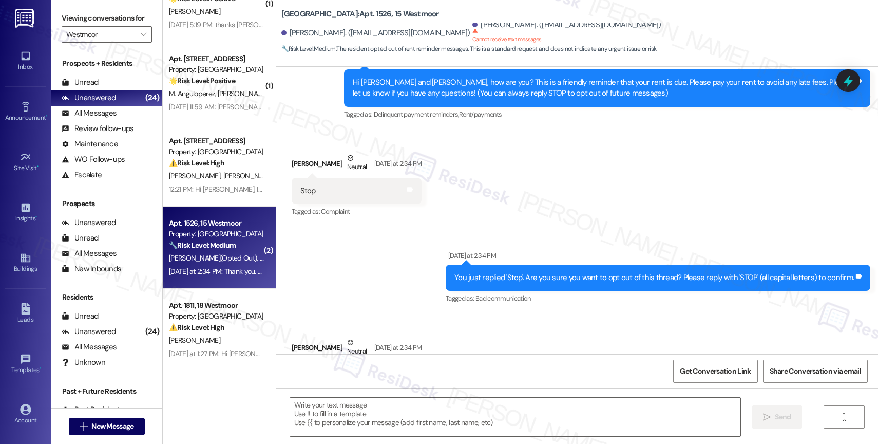
type textarea "Fetching suggested responses. Please feel free to read through the conversation…"
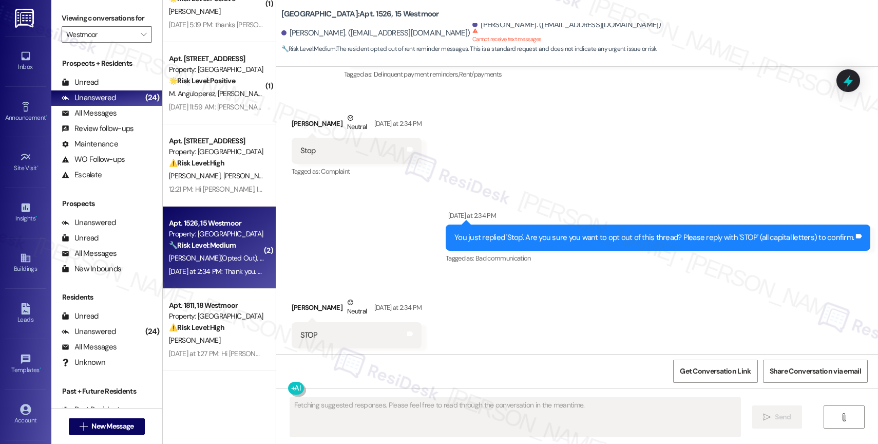
scroll to position [327, 0]
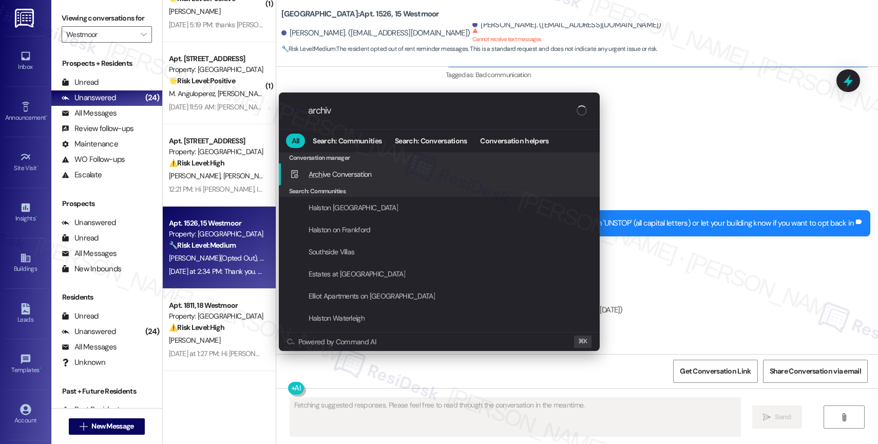
type input "archive"
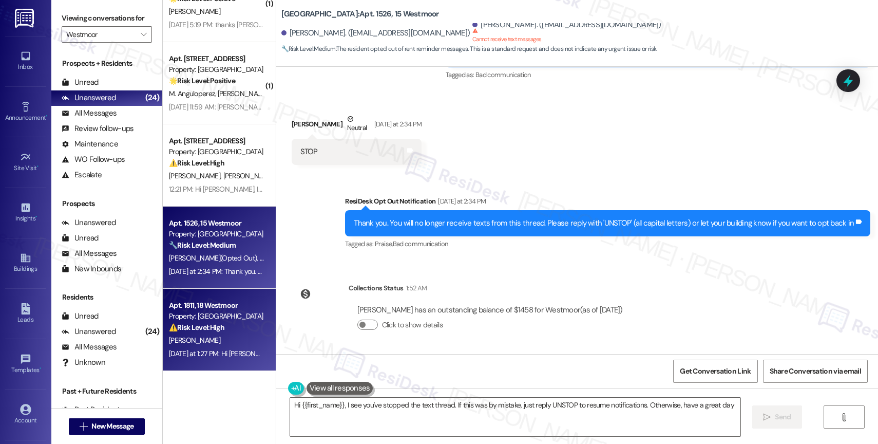
type textarea "Hi {{first_name}}, I see you've stopped the text thread. If this was by mistake…"
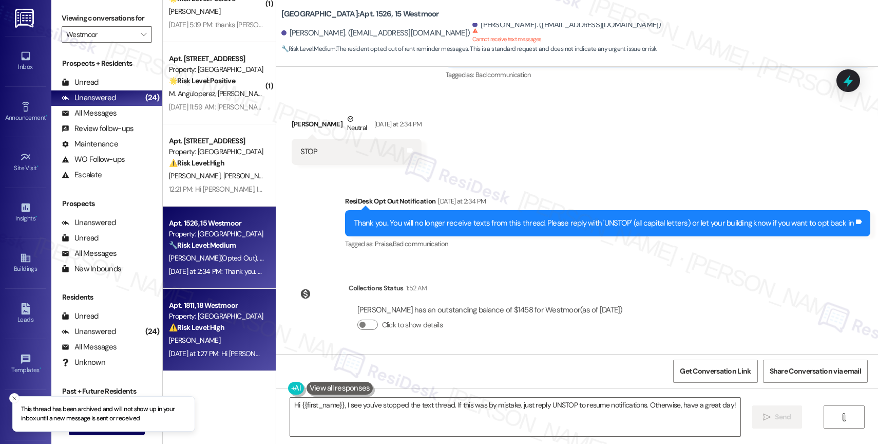
click at [202, 316] on div "Property: [GEOGRAPHIC_DATA]" at bounding box center [216, 316] width 95 height 11
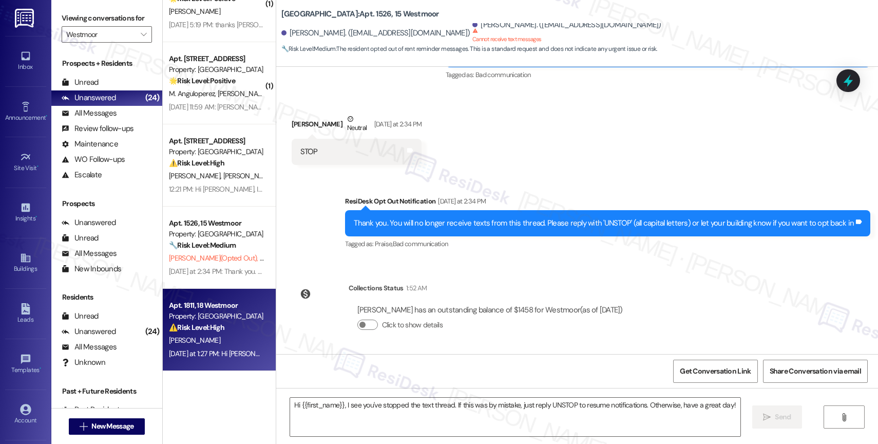
type textarea "Fetching suggested responses. Please feel free to read through the conversation…"
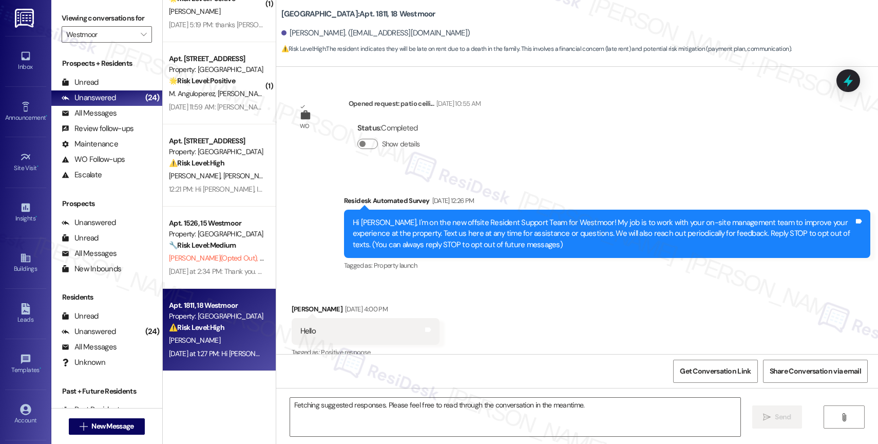
scroll to position [9878, 0]
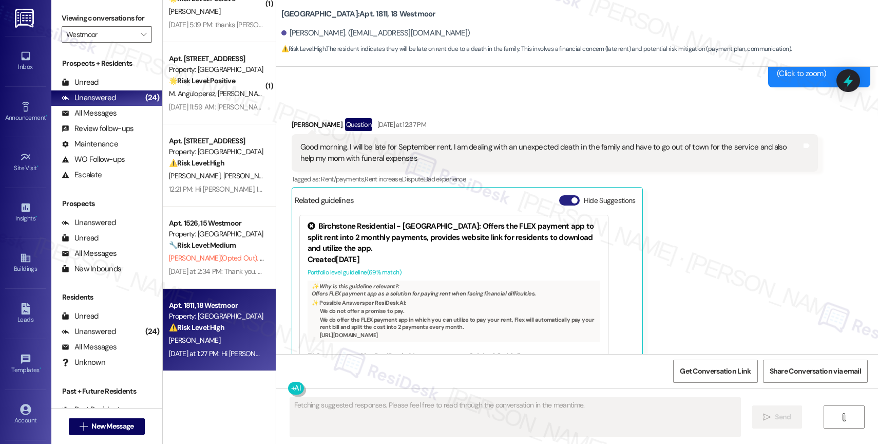
click at [562, 195] on button "Hide Suggestions" at bounding box center [569, 200] width 21 height 10
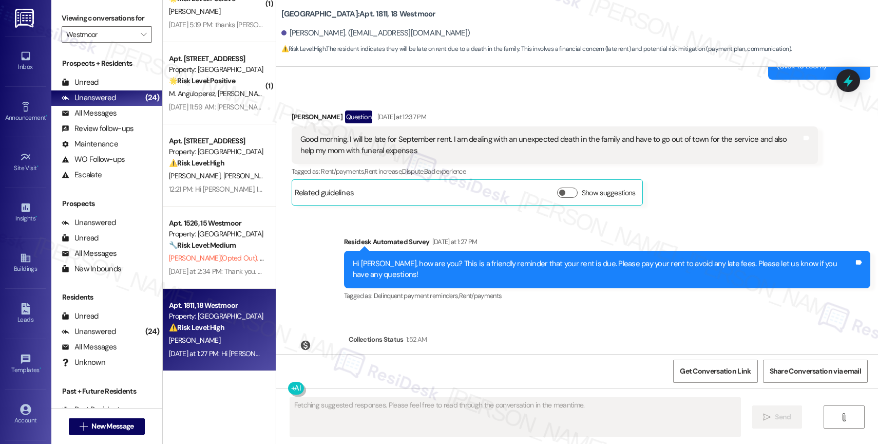
scroll to position [9893, 0]
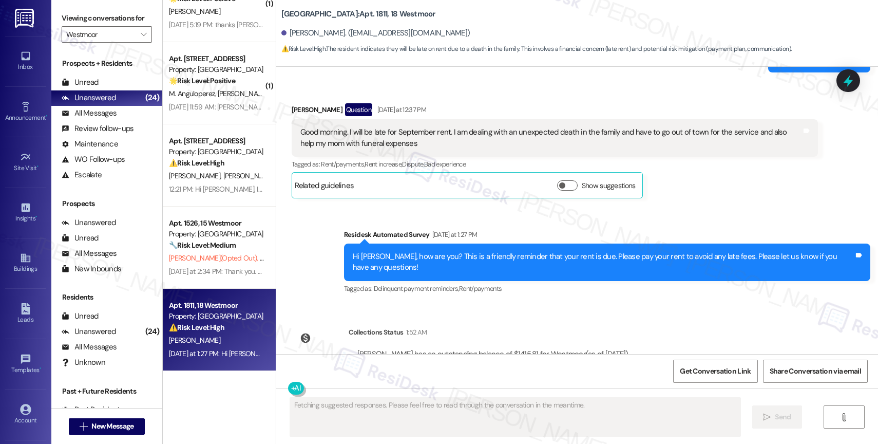
click at [467, 265] on div "WO Opened request: patio ceili... [DATE] 10:55 AM Status : Completed Show detai…" at bounding box center [577, 210] width 602 height 287
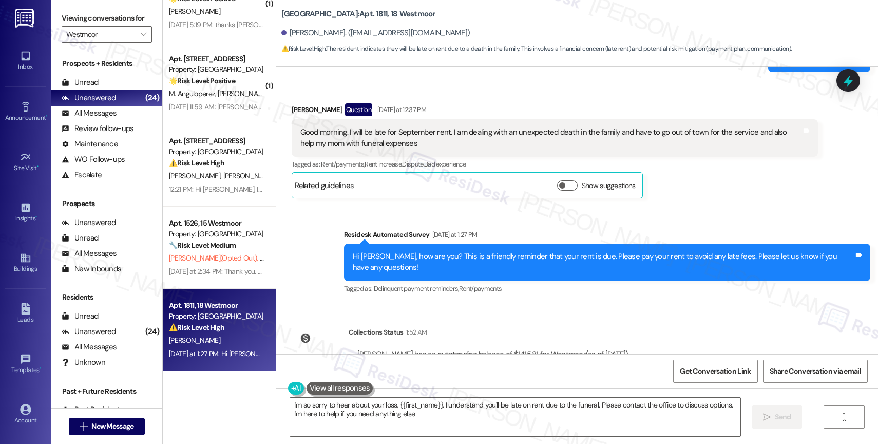
type textarea "I'm so sorry to hear about your loss, {{first_name}}. I understand you'll be la…"
click at [457, 270] on div "WO Opened request: patio ceili... [DATE] 10:55 AM Status : Completed Show detai…" at bounding box center [577, 210] width 602 height 287
click at [467, 327] on div "Collections Status 1:52 AM" at bounding box center [493, 334] width 289 height 14
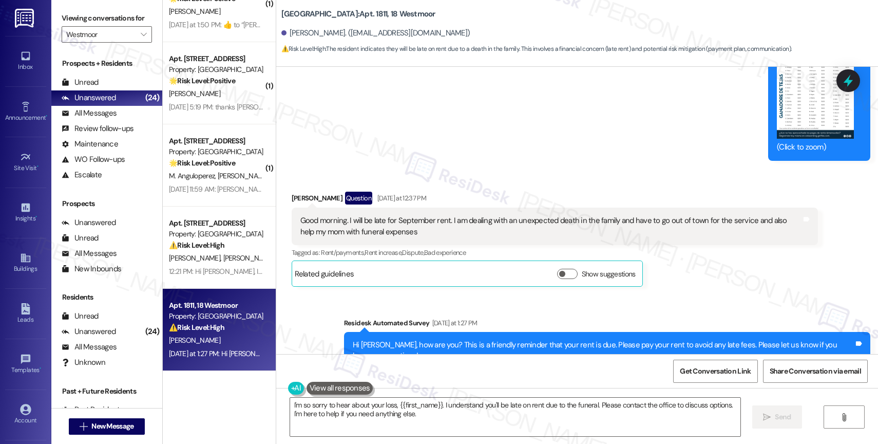
scroll to position [9768, 0]
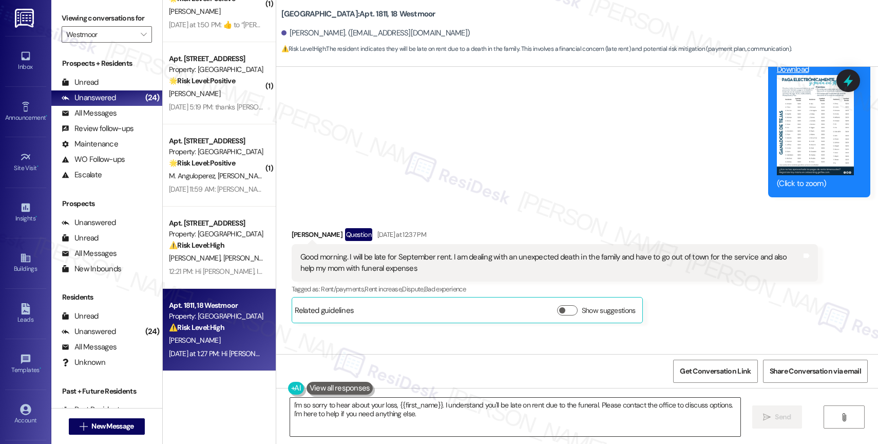
click at [459, 426] on textarea "I'm so sorry to hear about your loss, {{first_name}}. I understand you'll be la…" at bounding box center [515, 417] width 450 height 39
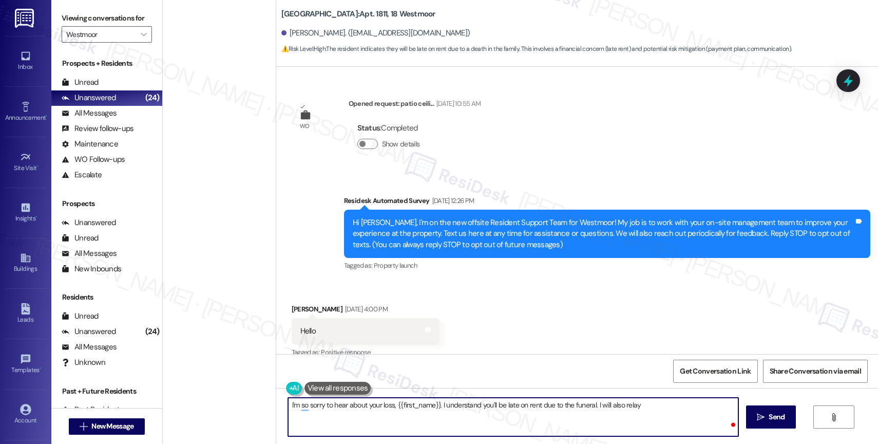
scroll to position [9768, 0]
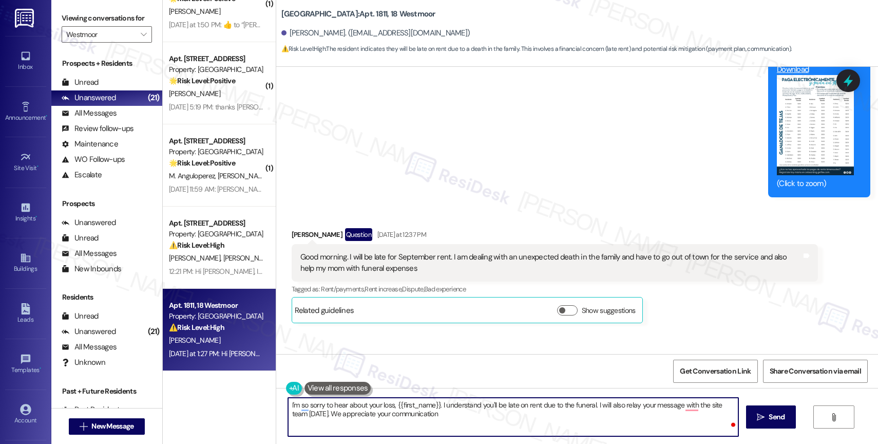
type textarea "I'm so sorry to hear about your loss, {{first_name}}. I understand you'll be la…"
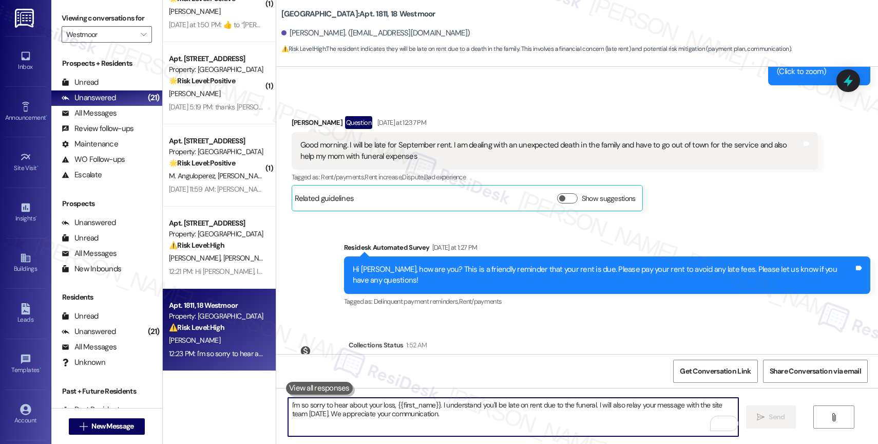
scroll to position [9852, 0]
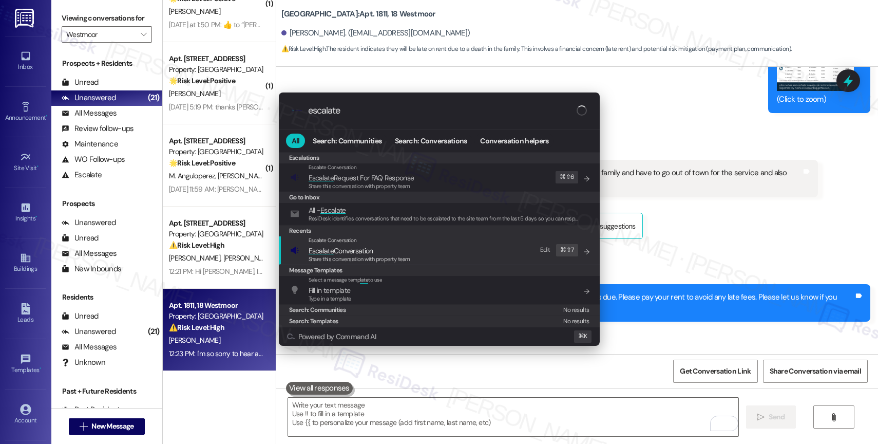
type input "escalate"
click at [354, 245] on span "Escalate Conversation" at bounding box center [341, 250] width 65 height 11
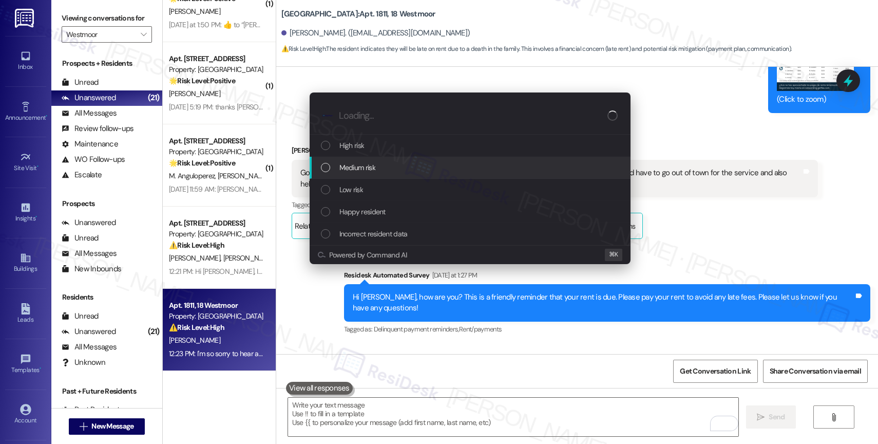
click at [363, 164] on span "Medium risk" at bounding box center [357, 167] width 36 height 11
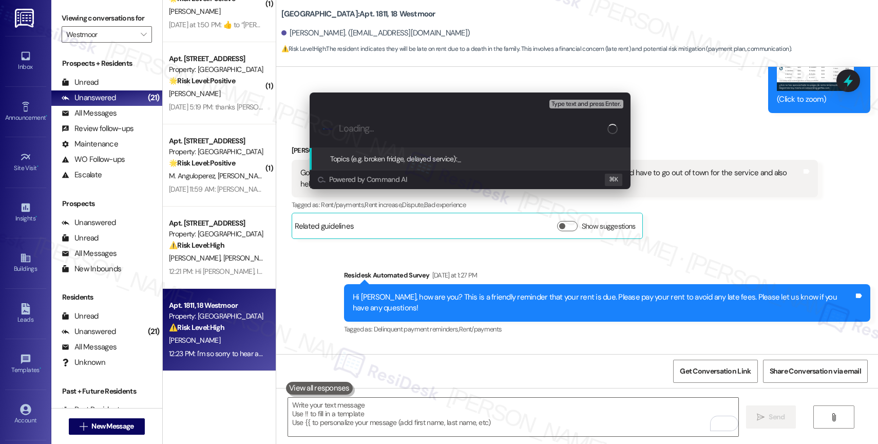
click at [356, 128] on input "Loading..." at bounding box center [473, 128] width 269 height 11
type input "L"
type input "Late Rent due to family loss"
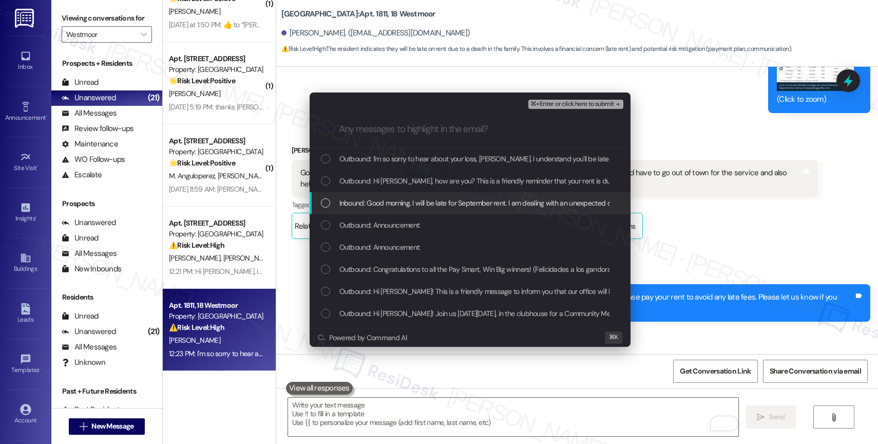
click at [396, 200] on span "Inbound: Good morning. I will be late for September rent. I am dealing with an …" at bounding box center [632, 202] width 587 height 11
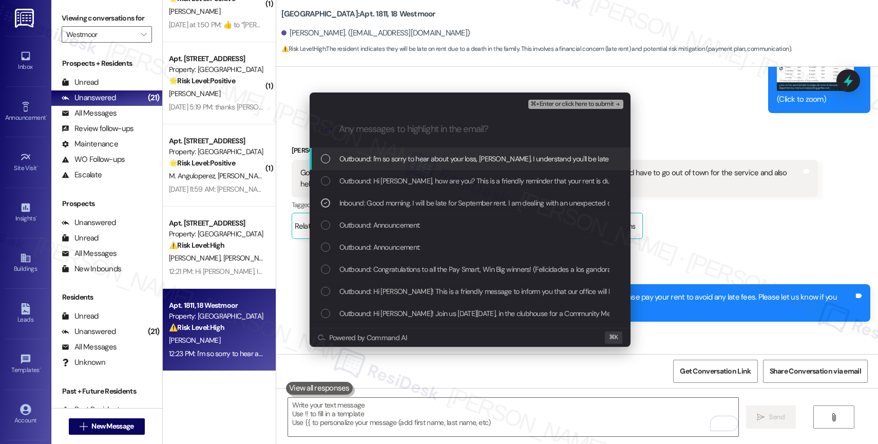
click at [604, 101] on span "⌘+Enter or click here to submit" at bounding box center [572, 104] width 83 height 7
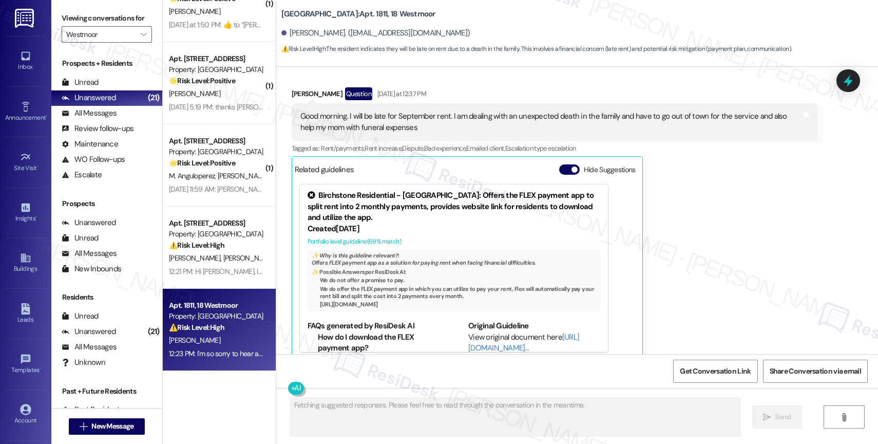
scroll to position [9878, 0]
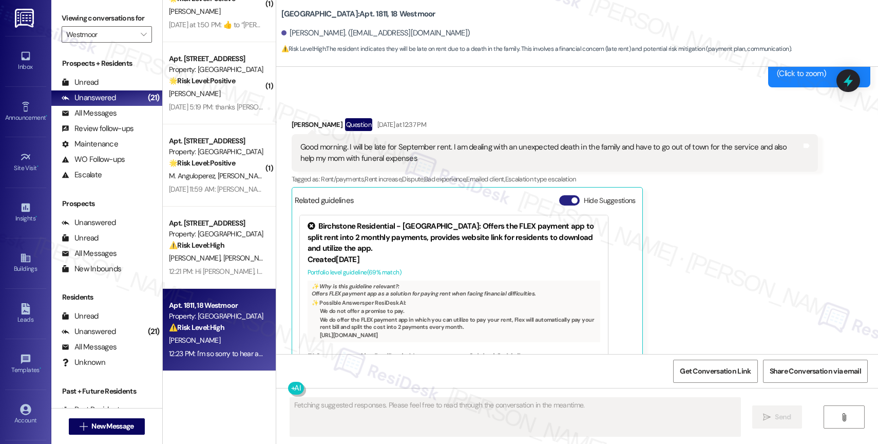
click at [559, 195] on button "Hide Suggestions" at bounding box center [569, 200] width 21 height 10
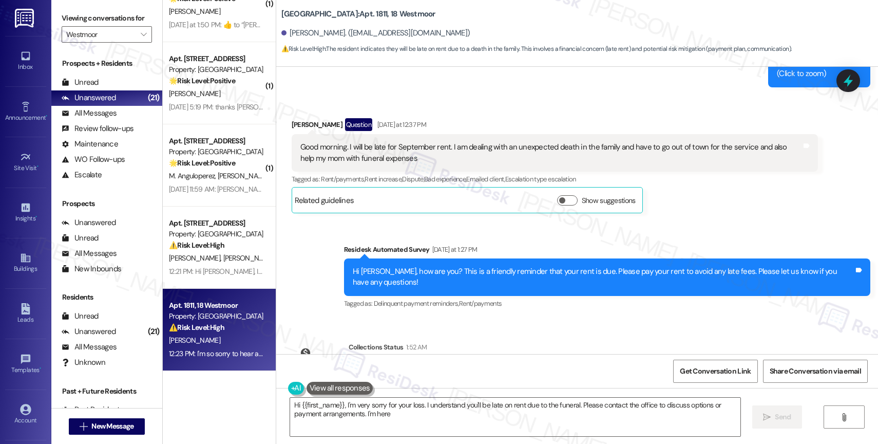
scroll to position [9990, 0]
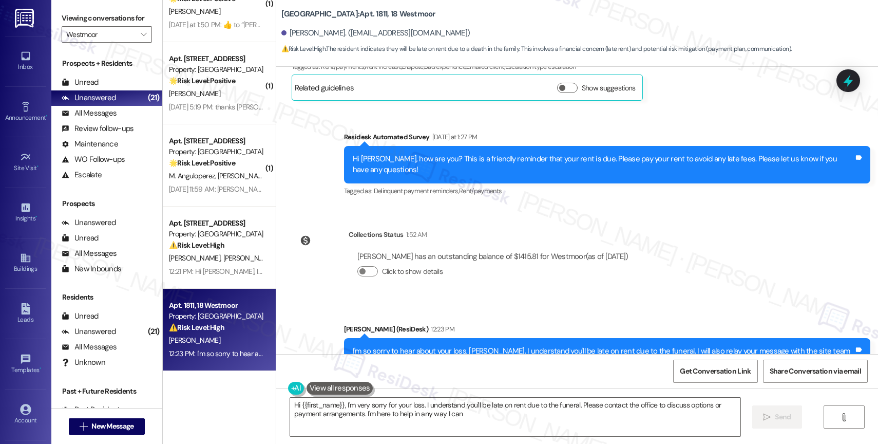
type textarea "Hi {{first_name}}, I'm very sorry for your loss. I understand you'll be late on…"
click at [199, 229] on div "Property: [GEOGRAPHIC_DATA]" at bounding box center [216, 234] width 95 height 11
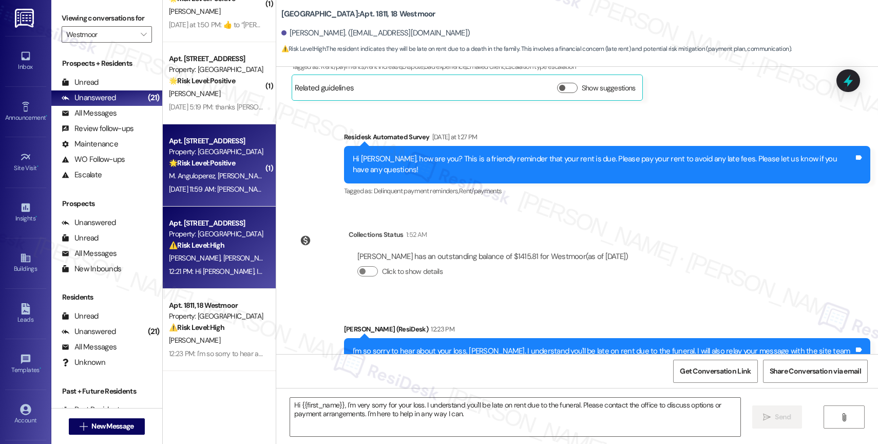
type textarea "Fetching suggested responses. Please feel free to read through the conversation…"
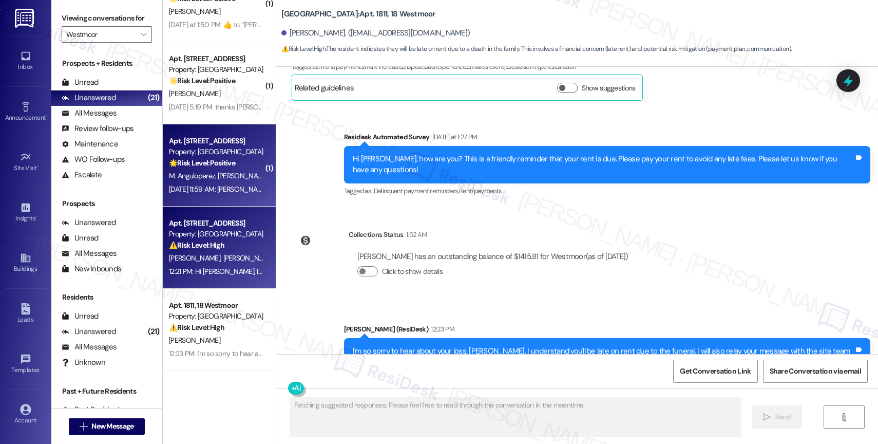
click at [194, 157] on div "Property: [GEOGRAPHIC_DATA]" at bounding box center [216, 151] width 95 height 11
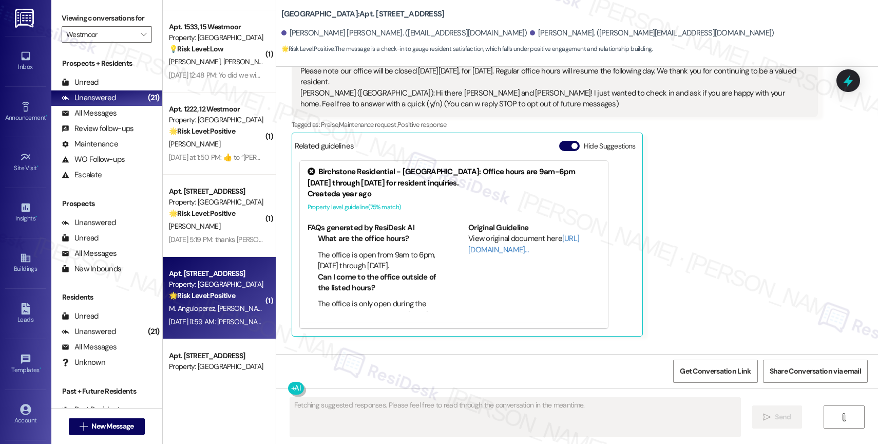
scroll to position [1201, 0]
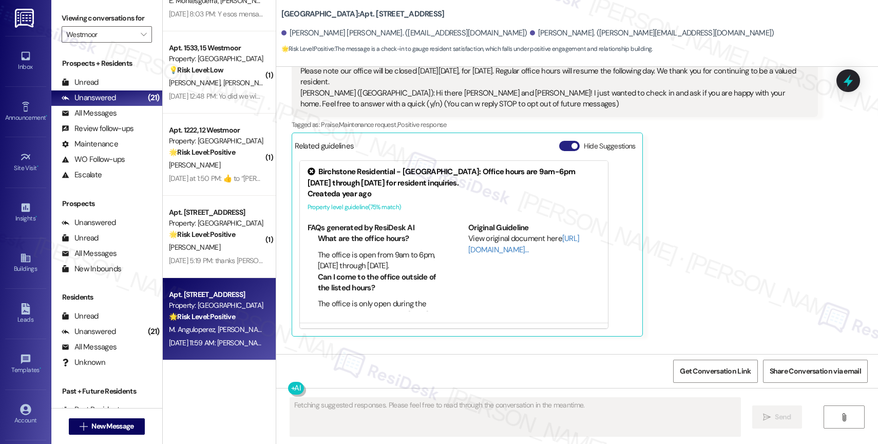
click at [563, 151] on button "Hide Suggestions" at bounding box center [569, 146] width 21 height 10
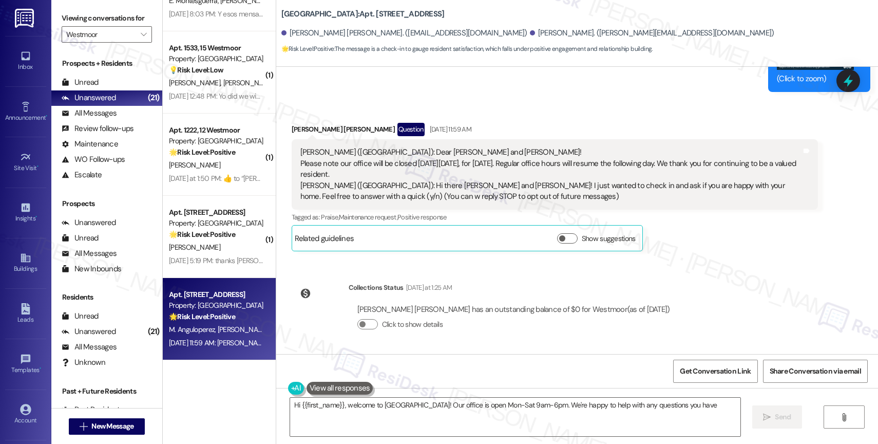
type textarea "Hi {{first_name}}, welcome to [GEOGRAPHIC_DATA]! Our office is open Mon-Sat 9am…"
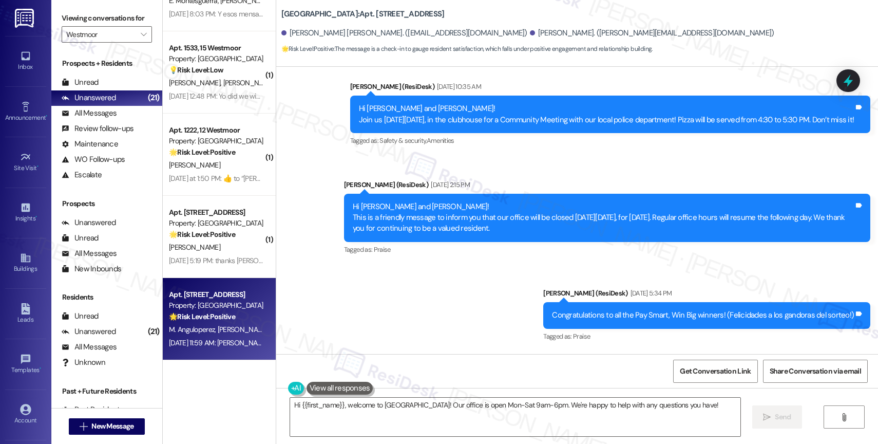
scroll to position [242, 0]
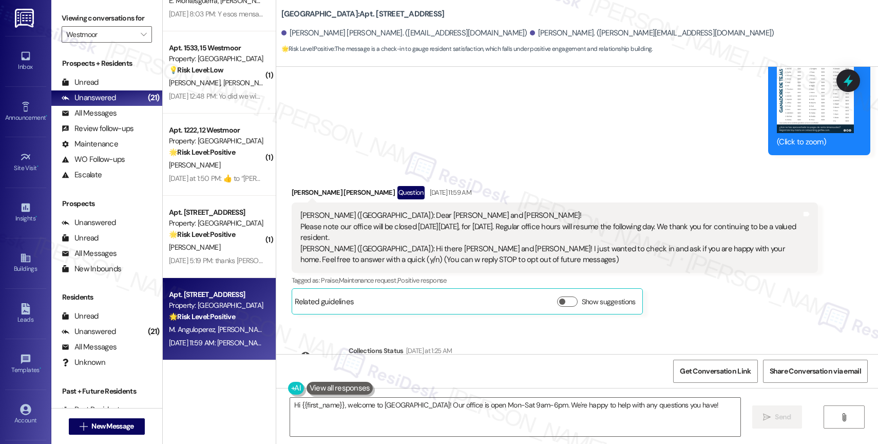
scroll to position [1485, 0]
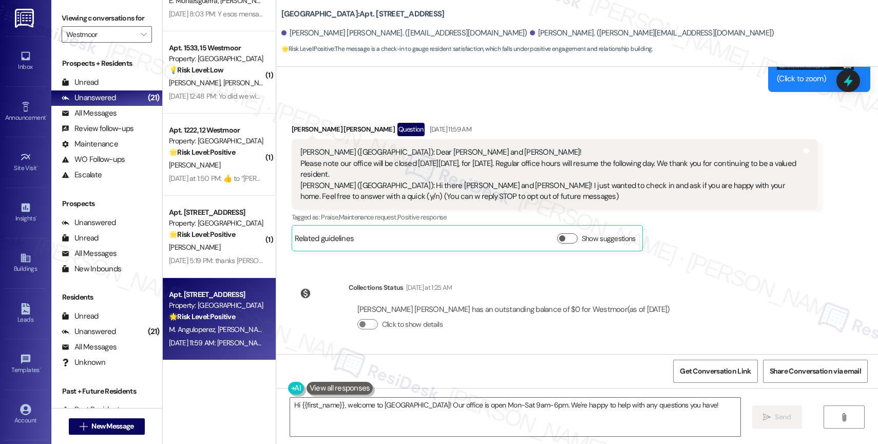
click at [463, 280] on div "Collections Status [DATE] at 1:25 AM [PERSON_NAME] [PERSON_NAME] has an outstan…" at bounding box center [485, 313] width 403 height 79
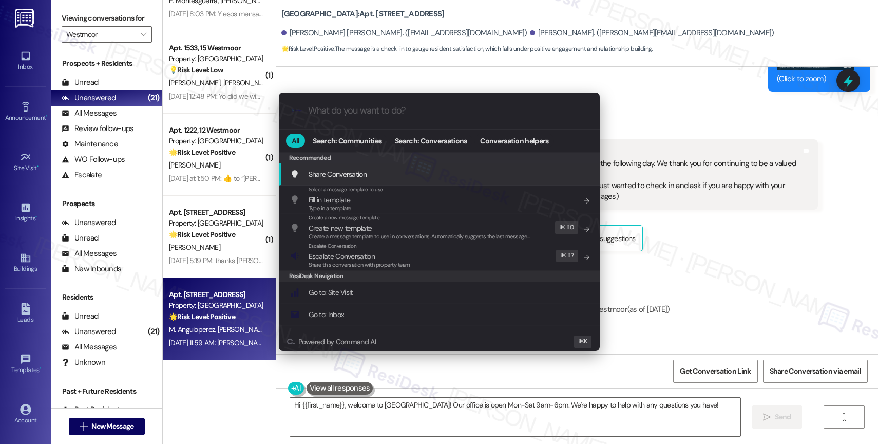
type input "a"
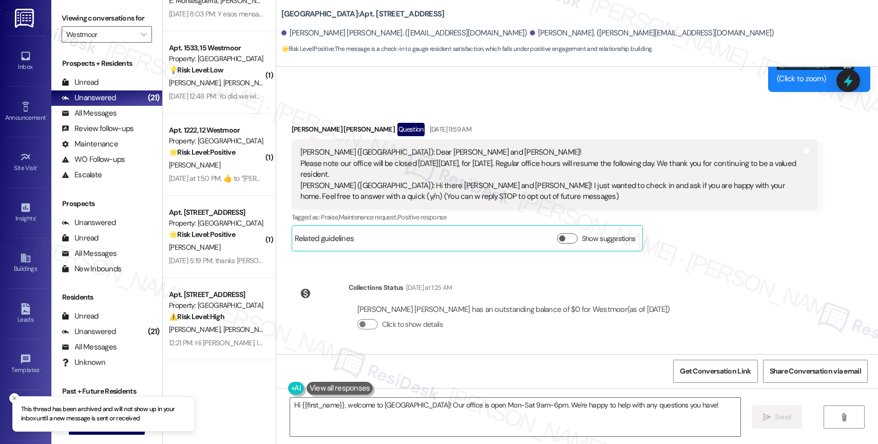
scroll to position [1273, 0]
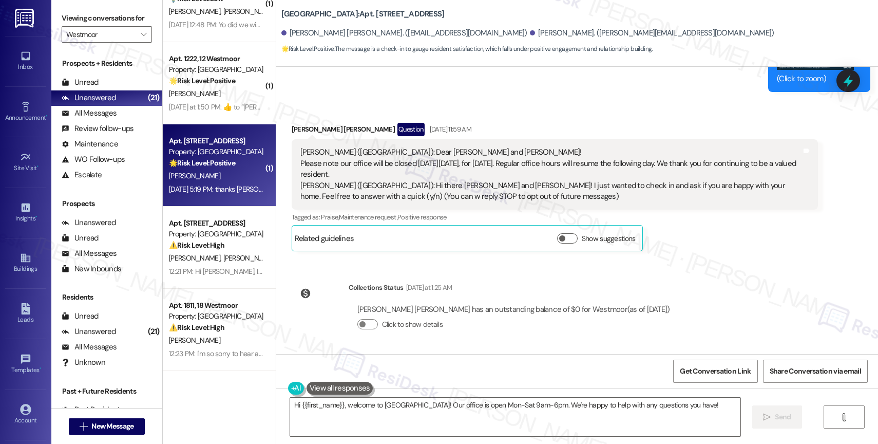
click at [203, 159] on strong "🌟 Risk Level: Positive" at bounding box center [202, 162] width 66 height 9
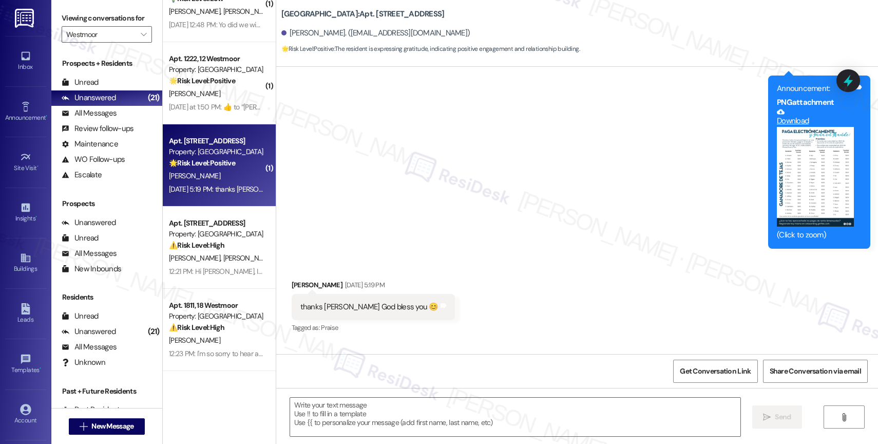
type textarea "Fetching suggested responses. Please feel free to read through the conversation…"
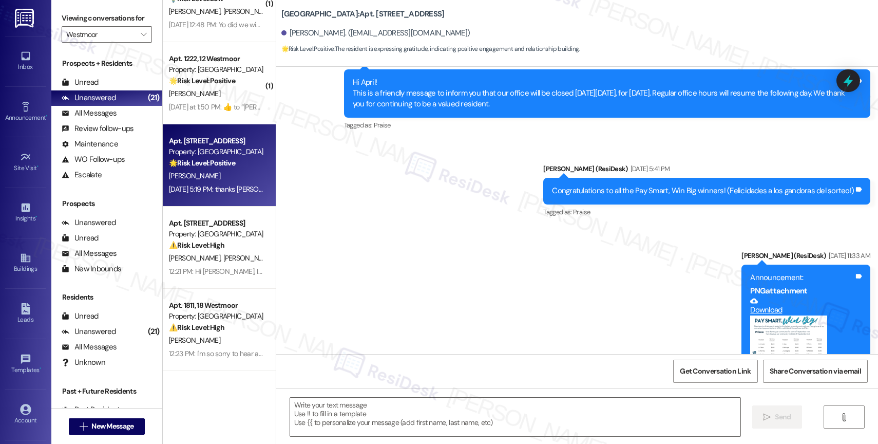
scroll to position [4305, 0]
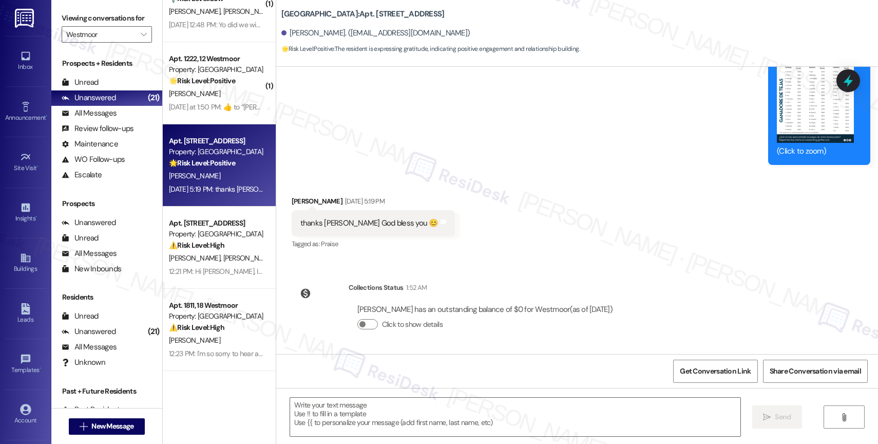
click at [514, 241] on div "Received via SMS [PERSON_NAME] [DATE] 5:19 PM thanks [PERSON_NAME] God bless yo…" at bounding box center [577, 216] width 602 height 87
click at [465, 228] on div "Received via SMS [PERSON_NAME] [DATE] 5:19 PM thanks [PERSON_NAME] God bless yo…" at bounding box center [577, 216] width 602 height 87
click at [368, 406] on textarea at bounding box center [515, 417] width 450 height 39
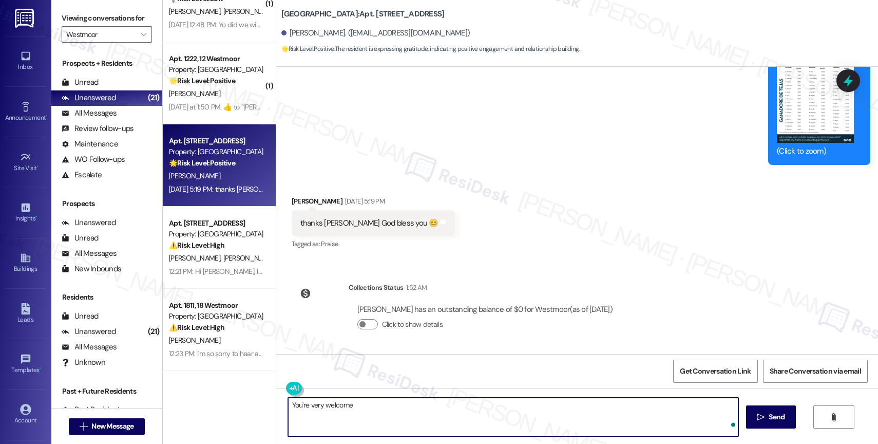
type textarea "You're very welcome!"
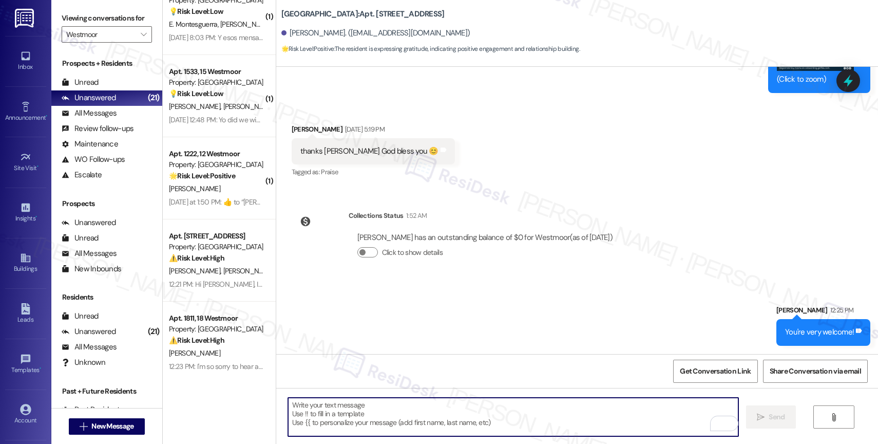
scroll to position [4210, 0]
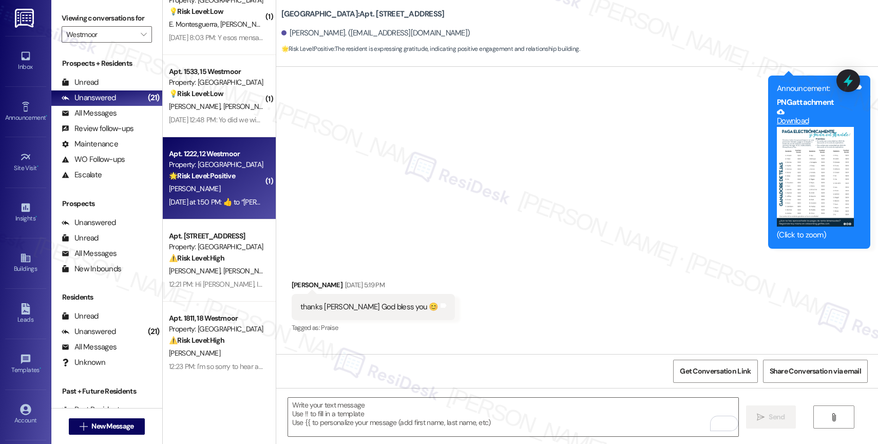
click at [224, 183] on div "[PERSON_NAME]" at bounding box center [216, 188] width 97 height 13
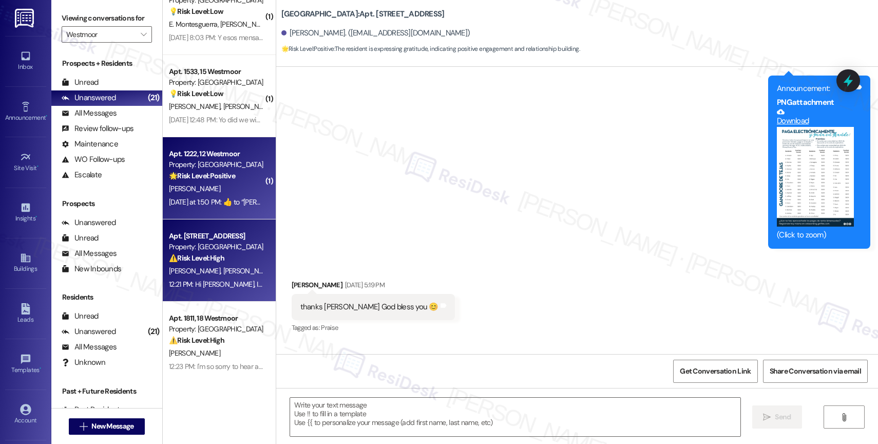
type textarea "Fetching suggested responses. Please feel free to read through the conversation…"
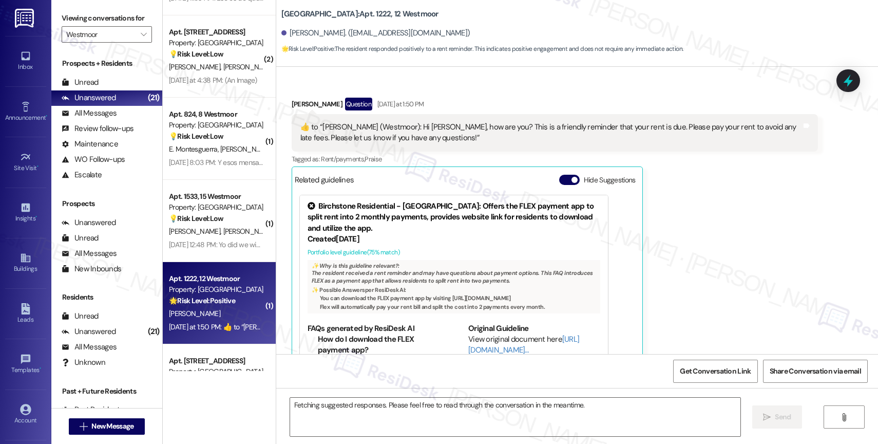
scroll to position [3836, 0]
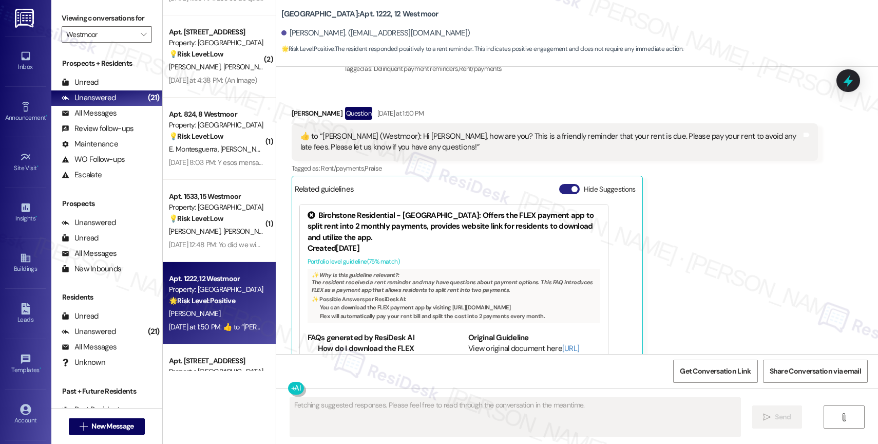
click at [559, 184] on button "Hide Suggestions" at bounding box center [569, 189] width 21 height 10
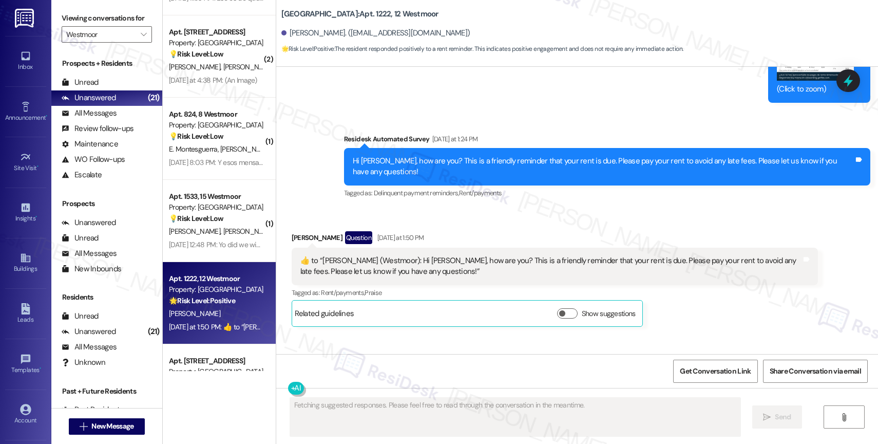
scroll to position [3753, 0]
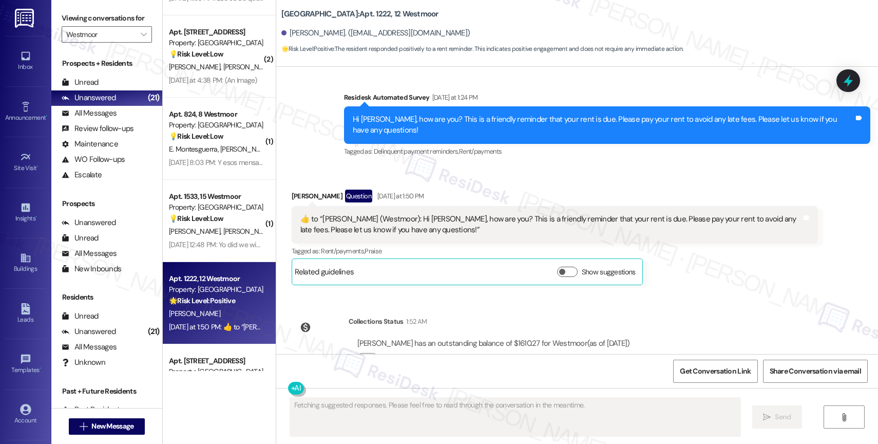
click at [474, 166] on div "Received via SMS [PERSON_NAME] Question [DATE] at 1:50 PM  ​👍​ to “ [PERSON_NAM…" at bounding box center [577, 229] width 602 height 126
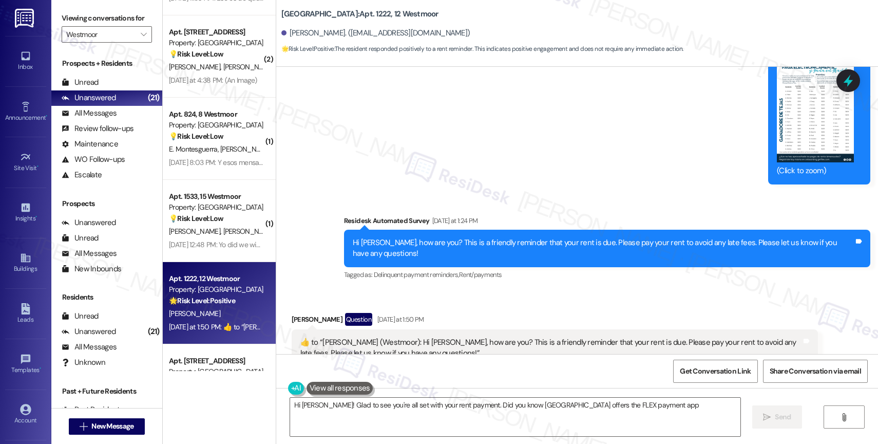
click at [458, 305] on div "Received via SMS [PERSON_NAME] Question [DATE] at 1:50 PM  ​👍​ to “ [PERSON_NAM…" at bounding box center [555, 360] width 542 height 111
type textarea "Hi [PERSON_NAME]! Glad to see you're all set with your rent payment. Did you kn…"
click at [372, 411] on textarea "Hi [PERSON_NAME]! Glad to see you're all set with your rent payment. Did you kn…" at bounding box center [515, 417] width 450 height 39
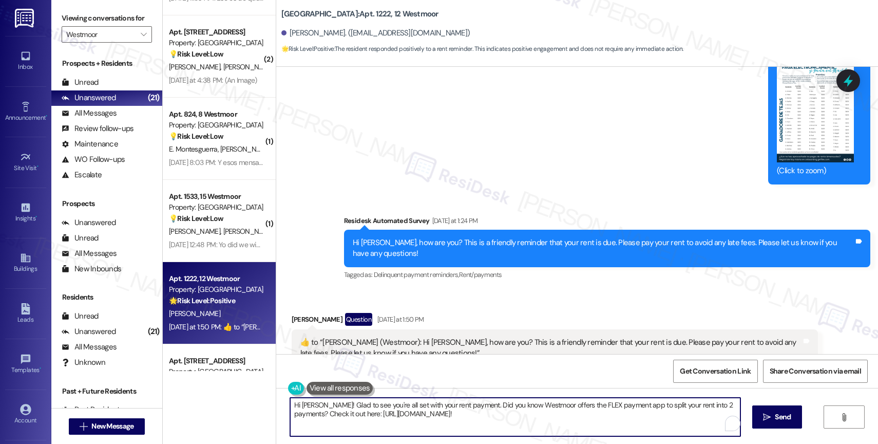
click at [372, 411] on textarea "Hi [PERSON_NAME]! Glad to see you're all set with your rent payment. Did you kn…" at bounding box center [515, 417] width 450 height 39
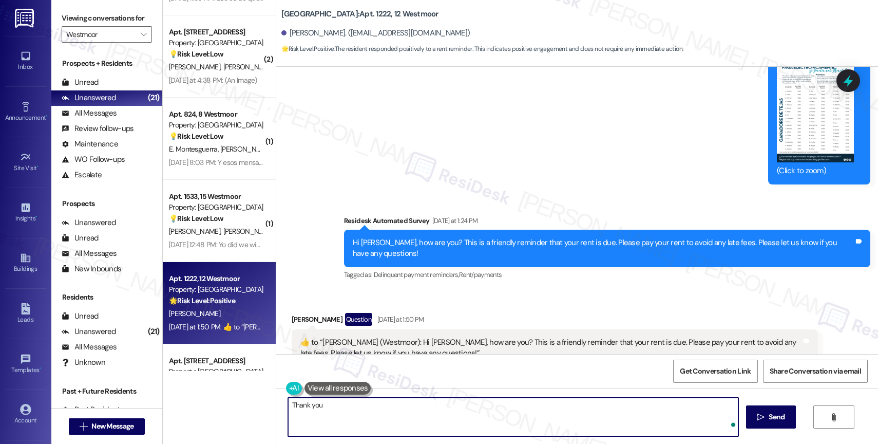
type textarea "Thank you!"
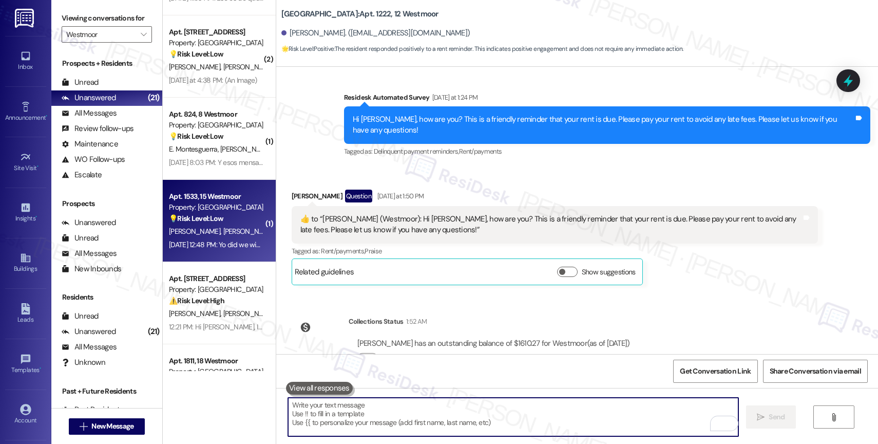
click at [210, 207] on div "Property: [GEOGRAPHIC_DATA]" at bounding box center [216, 207] width 95 height 11
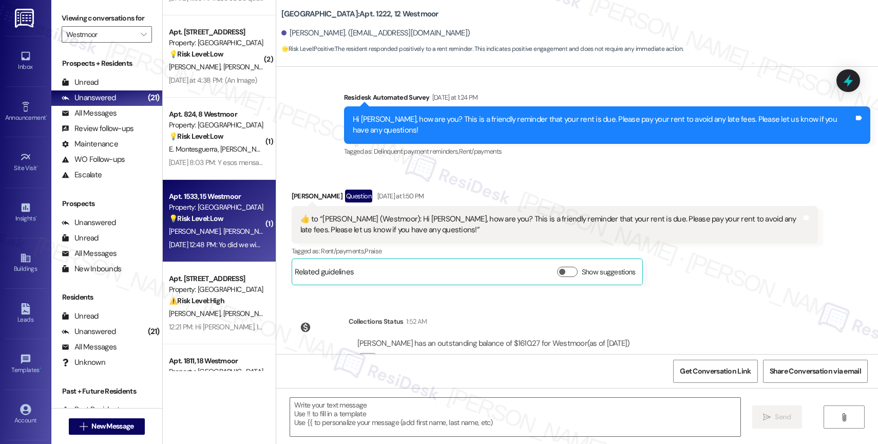
type textarea "Fetching suggested responses. Please feel free to read through the conversation…"
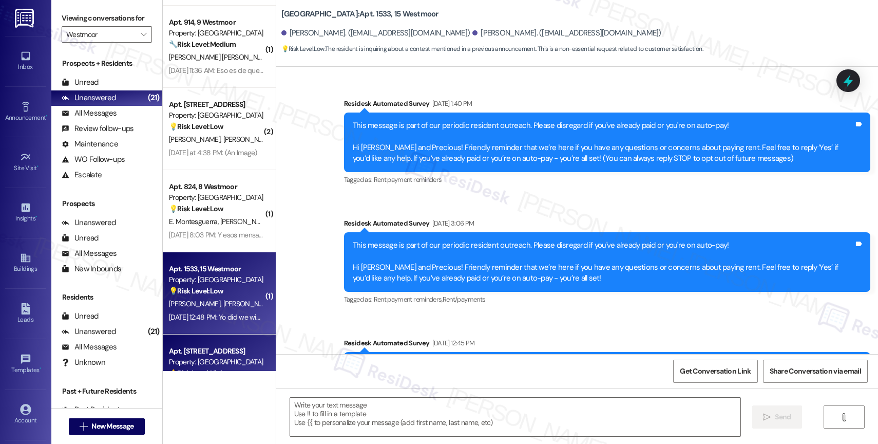
scroll to position [941, 0]
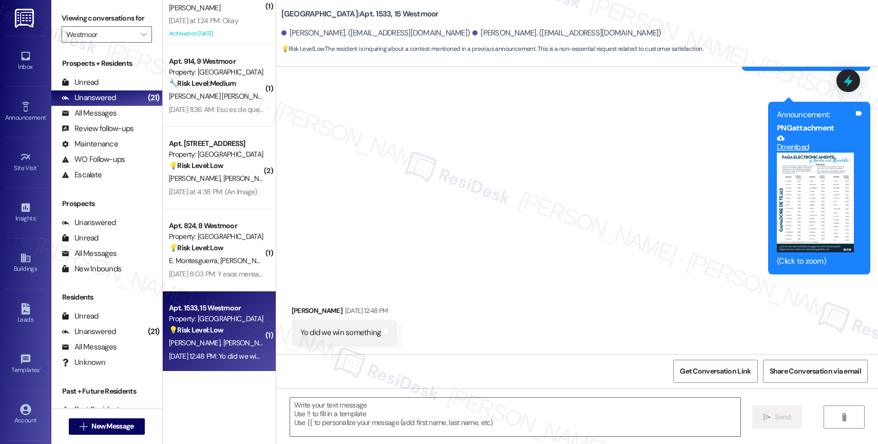
type textarea "Fetching suggested responses. Please feel free to read through the conversation…"
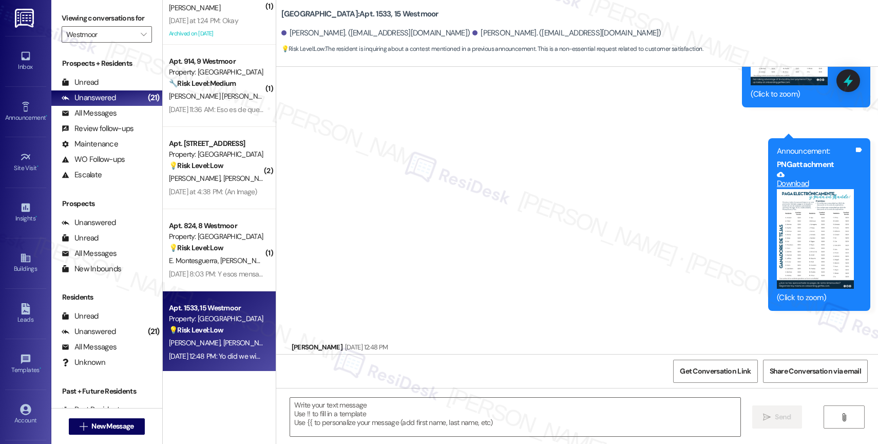
scroll to position [4240, 0]
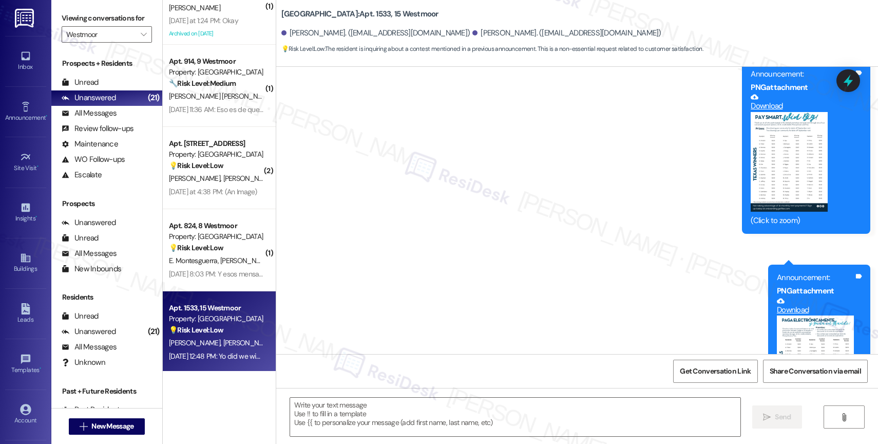
click at [787, 160] on button "Zoom image" at bounding box center [789, 162] width 77 height 100
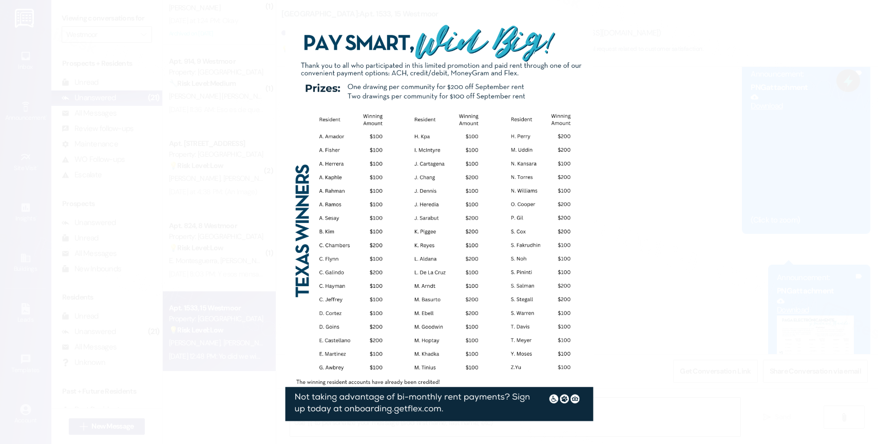
click at [655, 175] on button "Unzoom image" at bounding box center [439, 222] width 878 height 444
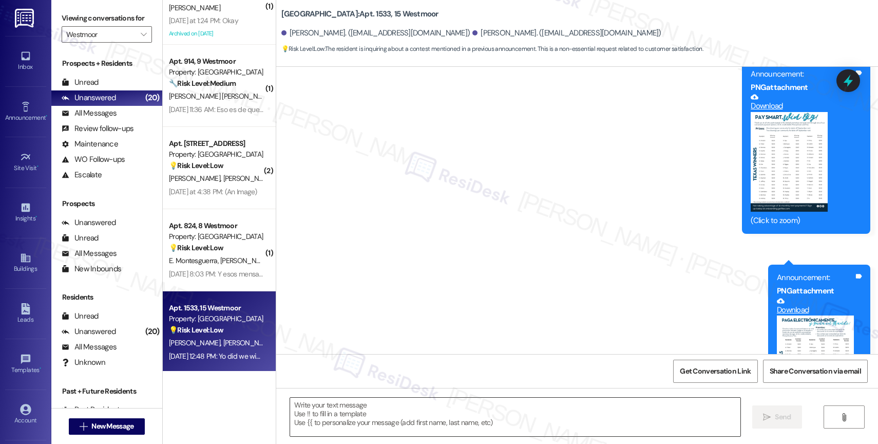
click at [349, 413] on textarea at bounding box center [515, 417] width 450 height 39
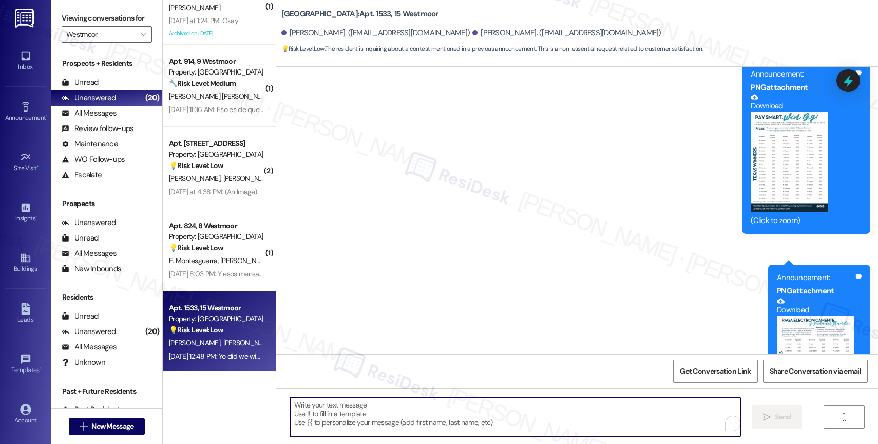
paste textarea "Hi , we sent the announcement to all residents. The list of winners is attached…"
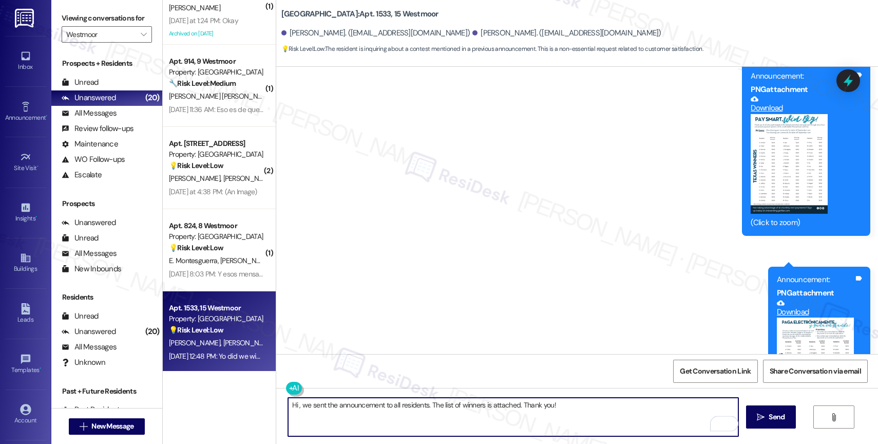
scroll to position [4497, 0]
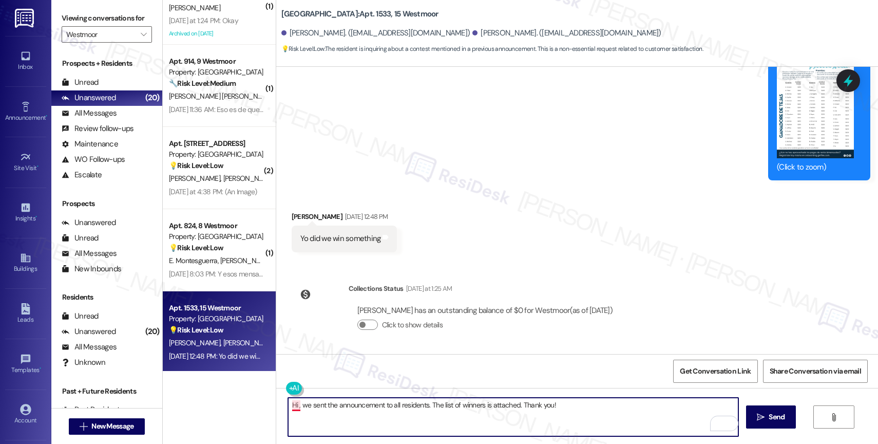
click at [290, 405] on textarea "Hi , we sent the announcement to all residents. The list of winners is attached…" at bounding box center [513, 417] width 450 height 39
click at [636, 421] on textarea "Hi Precious, I hope your day is going well. I'm sorry for the delayed response.…" at bounding box center [513, 417] width 450 height 39
drag, startPoint x: 701, startPoint y: 404, endPoint x: 731, endPoint y: 405, distance: 29.8
click at [731, 405] on textarea "Hi Precious, I hope your day is going well. I'm sorry for the delayed response.…" at bounding box center [513, 417] width 450 height 39
click at [543, 419] on textarea "Hi Precious, I hope your day is going well. I'm sorry for the delayed response.…" at bounding box center [513, 417] width 450 height 39
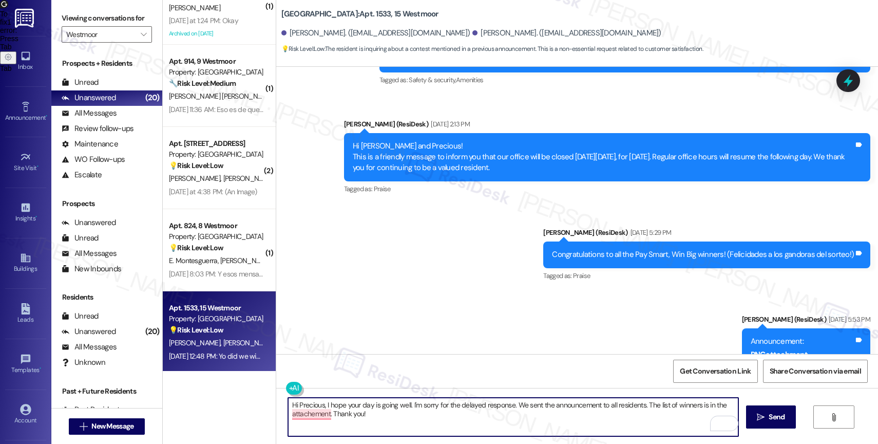
scroll to position [3573, 0]
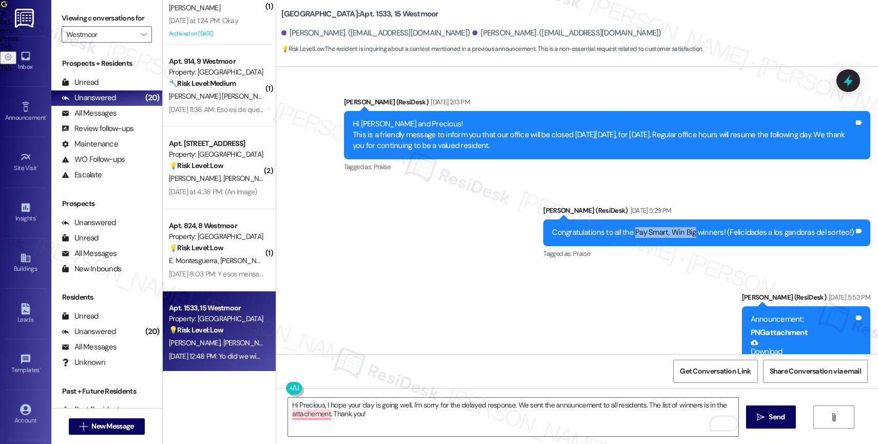
drag, startPoint x: 636, startPoint y: 232, endPoint x: 695, endPoint y: 232, distance: 59.1
click at [695, 232] on div "Congratulations to all the Pay Smart, Win Big winners! (Felicidades a los gando…" at bounding box center [703, 232] width 302 height 11
copy div "Pay Smart, Win Big"
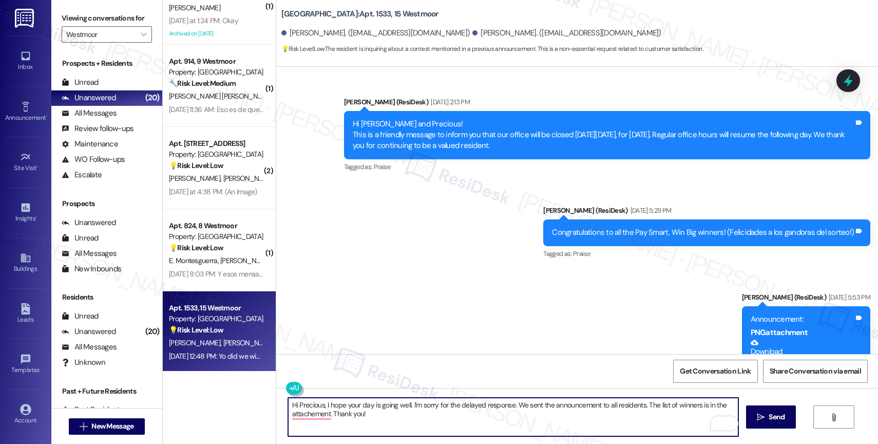
click at [666, 412] on textarea "Hi Precious, I hope your day is going well. I'm sorry for the delayed response.…" at bounding box center [513, 417] width 450 height 39
click at [671, 406] on textarea "Hi Precious, I hope your day is going well. I'm sorry for the delayed response.…" at bounding box center [513, 417] width 450 height 39
paste textarea "Pay Smart, Win Big"
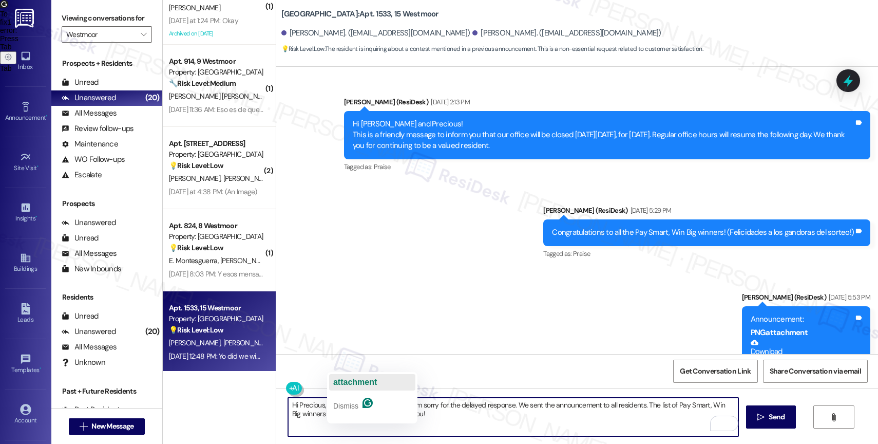
click at [360, 380] on span "attachment" at bounding box center [355, 381] width 44 height 9
click at [423, 414] on textarea "Hi Precious, I hope your day is going well. I'm sorry for the delayed response.…" at bounding box center [513, 417] width 450 height 39
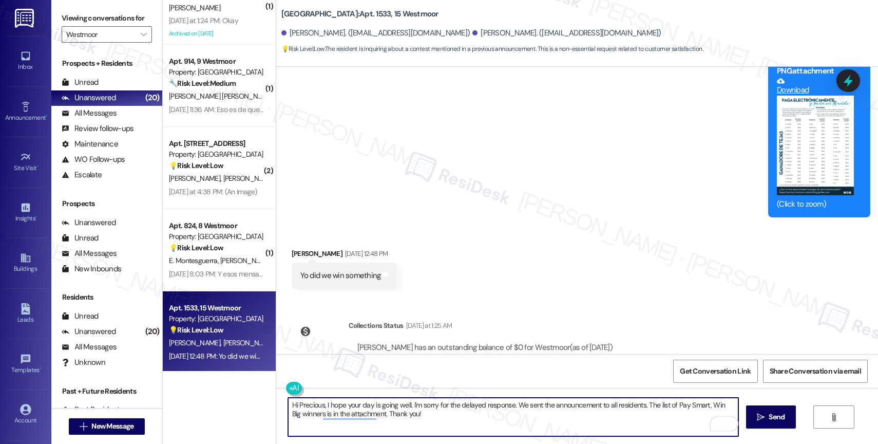
scroll to position [4497, 0]
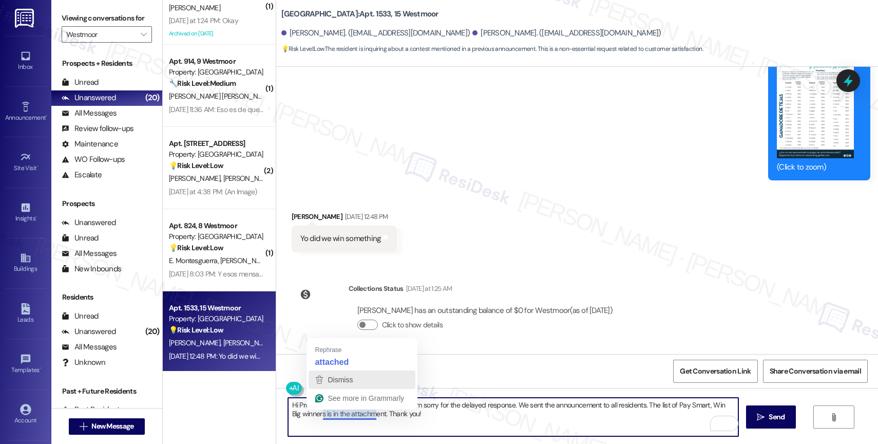
click at [345, 380] on span "Dismiss" at bounding box center [340, 379] width 25 height 8
click at [433, 414] on textarea "Hi Precious, I hope your day is going well. I'm sorry for the delayed response.…" at bounding box center [513, 417] width 450 height 39
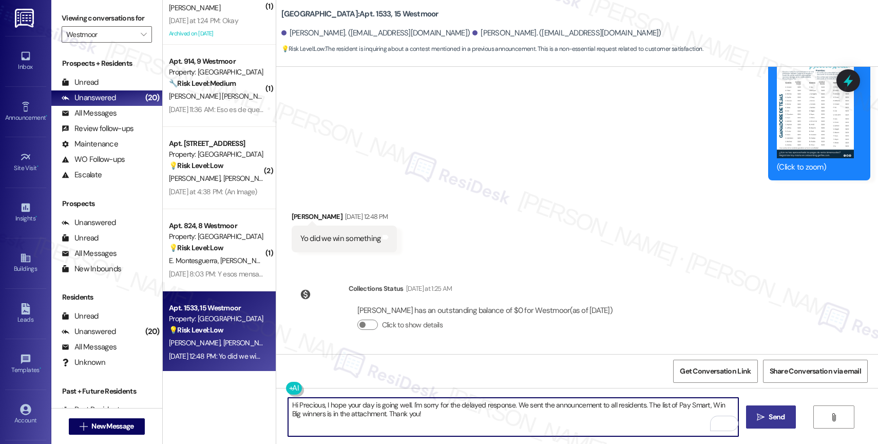
type textarea "Hi Precious, I hope your day is going well. I'm sorry for the delayed response.…"
click at [775, 416] on span "Send" at bounding box center [777, 416] width 16 height 11
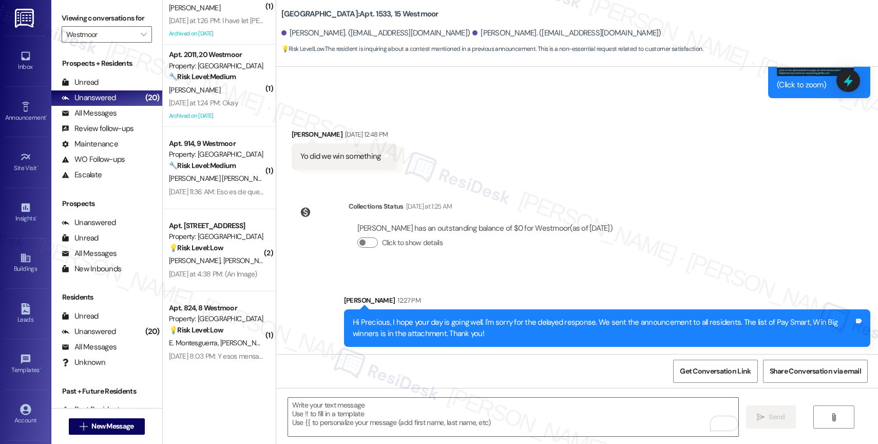
scroll to position [4579, 0]
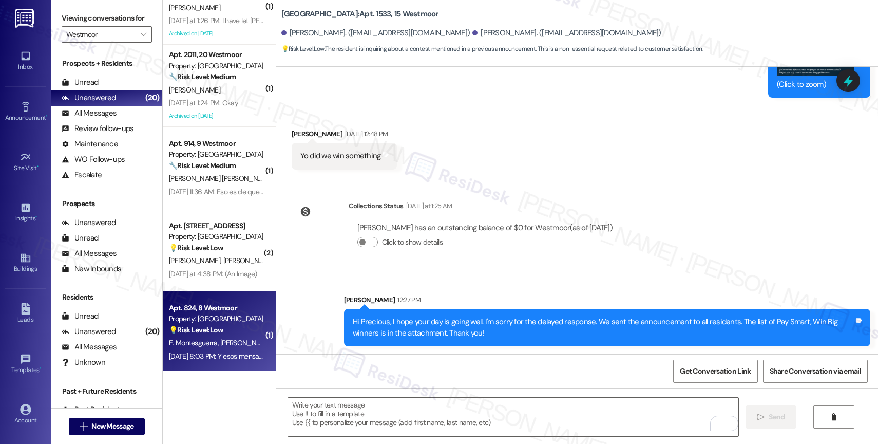
click at [186, 329] on strong "💡 Risk Level: Low" at bounding box center [196, 329] width 54 height 9
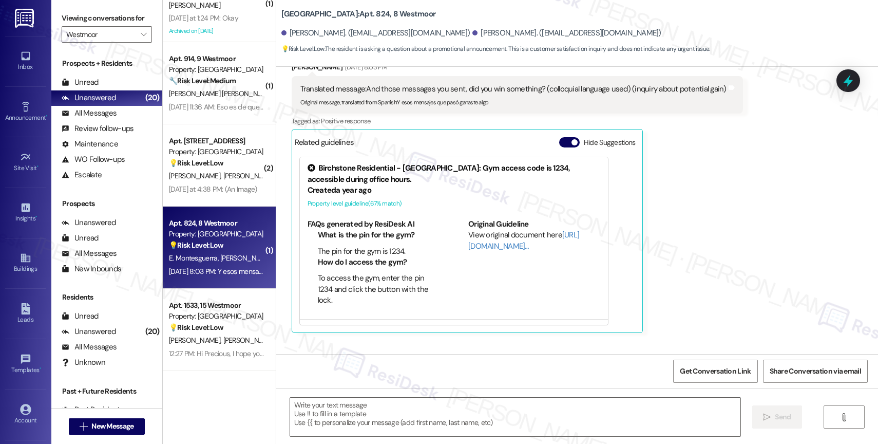
scroll to position [1327, 0]
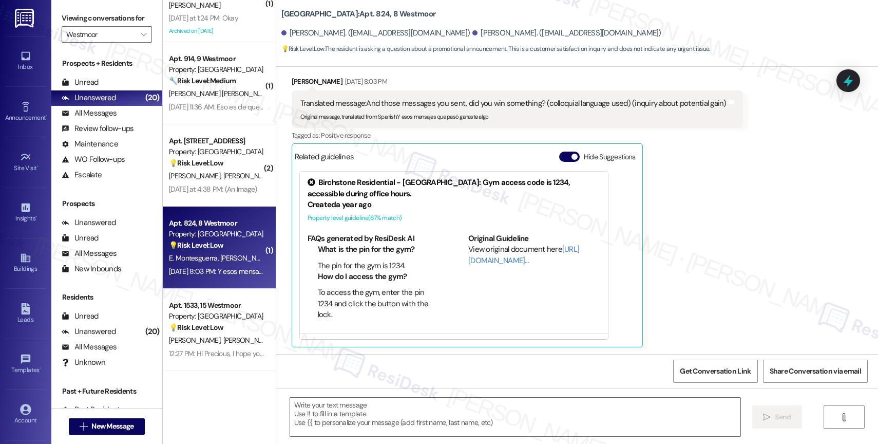
type textarea "Fetching suggested responses. Please feel free to read through the conversation…"
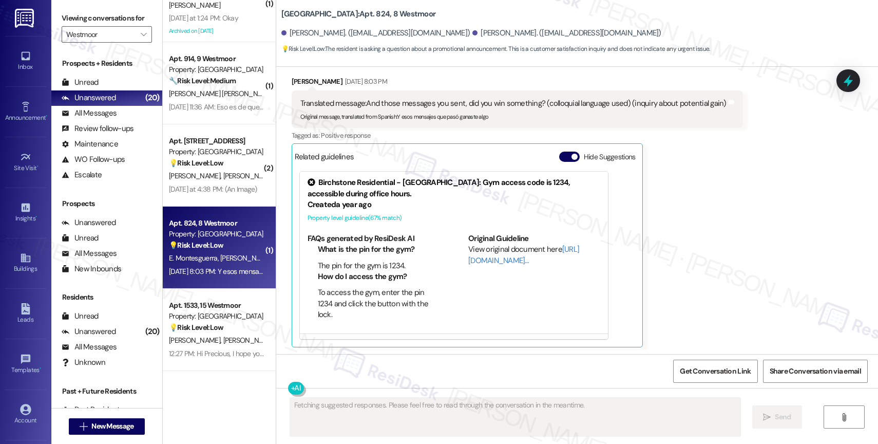
scroll to position [507, 0]
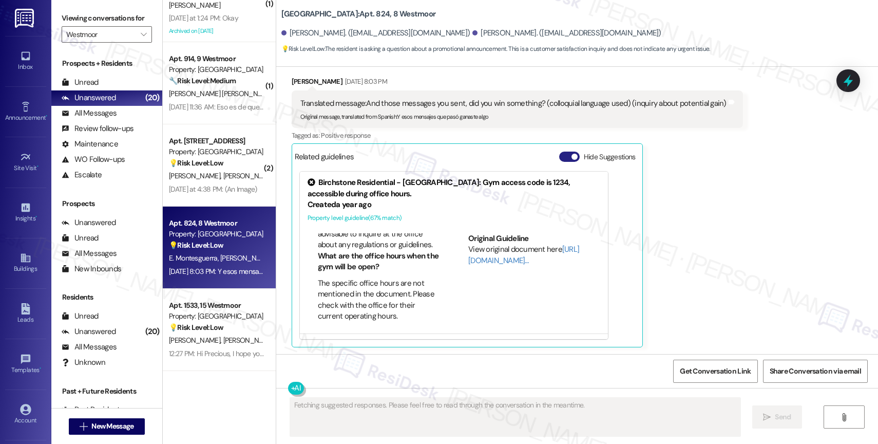
click at [562, 157] on button "Hide Suggestions" at bounding box center [569, 157] width 21 height 10
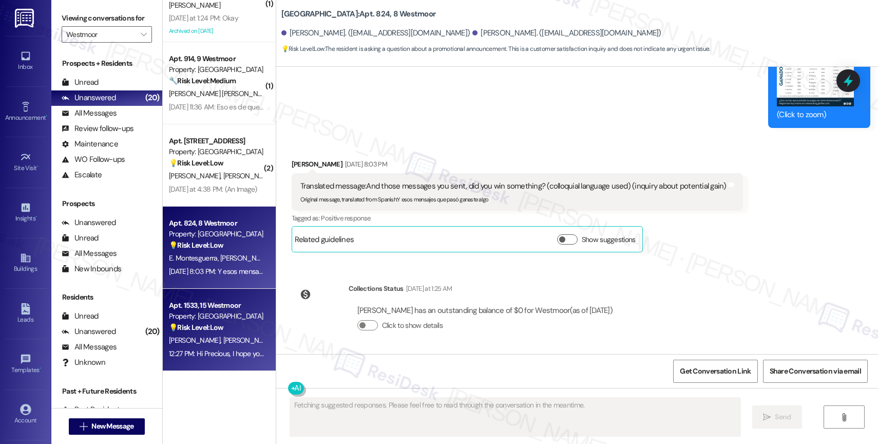
click at [223, 338] on span "[PERSON_NAME]" at bounding box center [248, 339] width 51 height 9
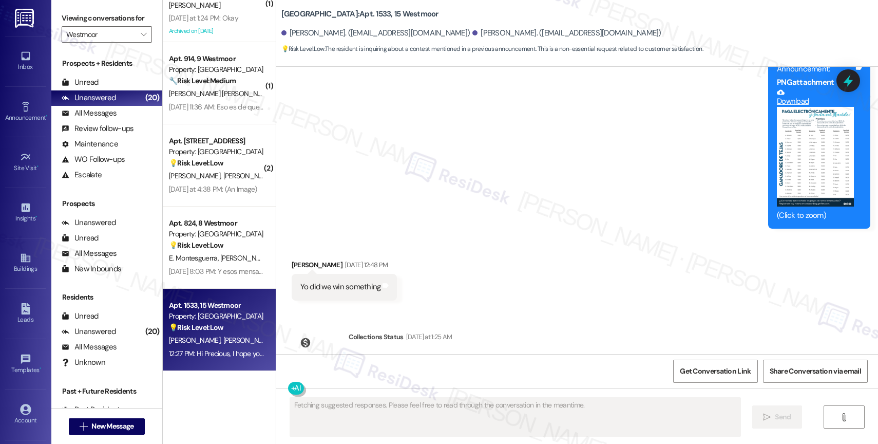
type textarea "Fetching suggested responses. Please feel free to read through the conversation…"
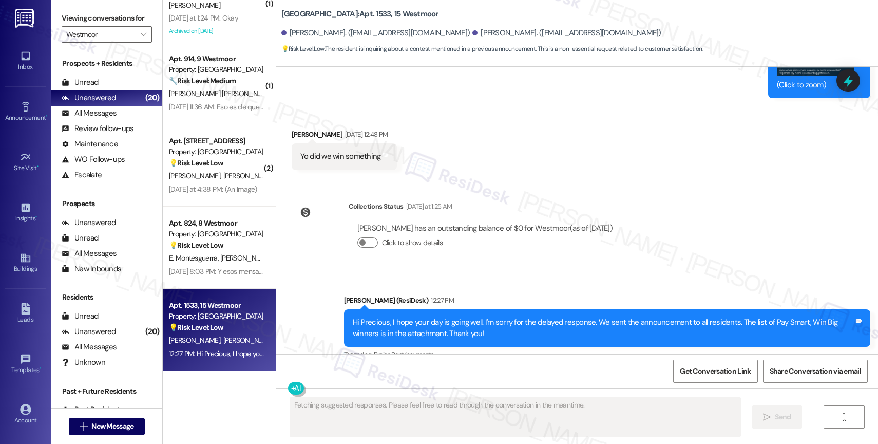
scroll to position [4594, 0]
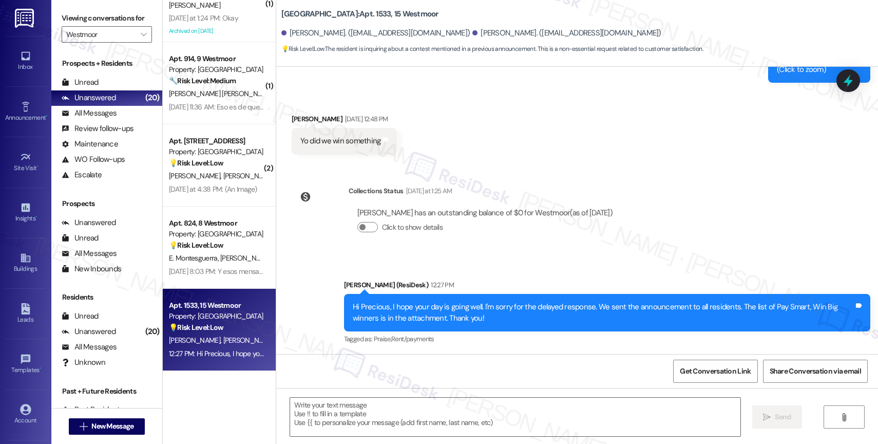
click at [405, 311] on div "Hi Precious, I hope your day is going well. I'm sorry for the delayed response.…" at bounding box center [603, 312] width 501 height 22
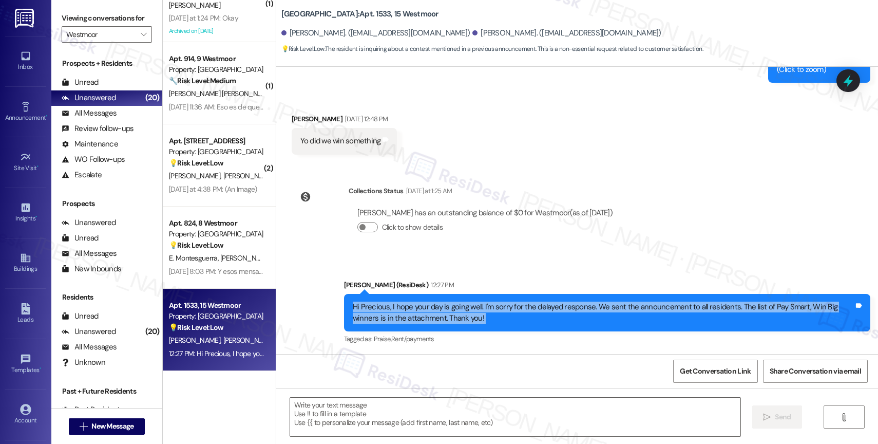
click at [405, 311] on div "Hi Precious, I hope your day is going well. I'm sorry for the delayed response.…" at bounding box center [603, 312] width 501 height 22
copy div "Hi Precious, I hope your day is going well. I'm sorry for the delayed response.…"
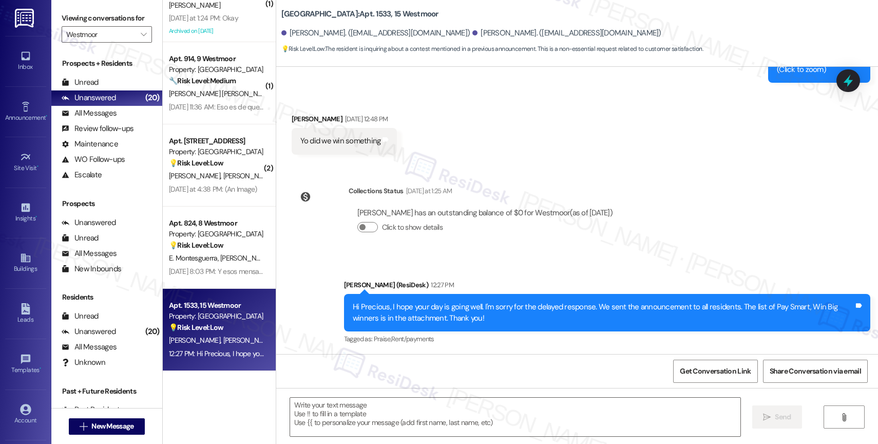
click at [451, 251] on div "Collections Status [DATE] at 1:25 AM [PERSON_NAME] has an outstanding balance o…" at bounding box center [456, 217] width 345 height 79
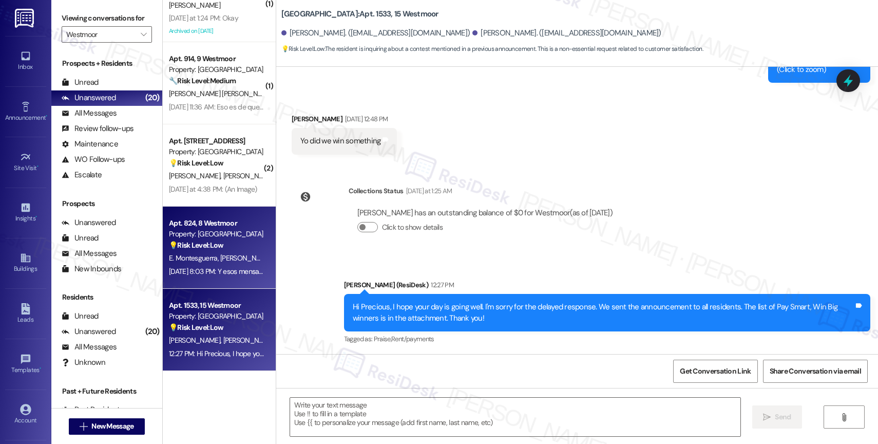
click at [183, 242] on strong "💡 Risk Level: Low" at bounding box center [196, 244] width 54 height 9
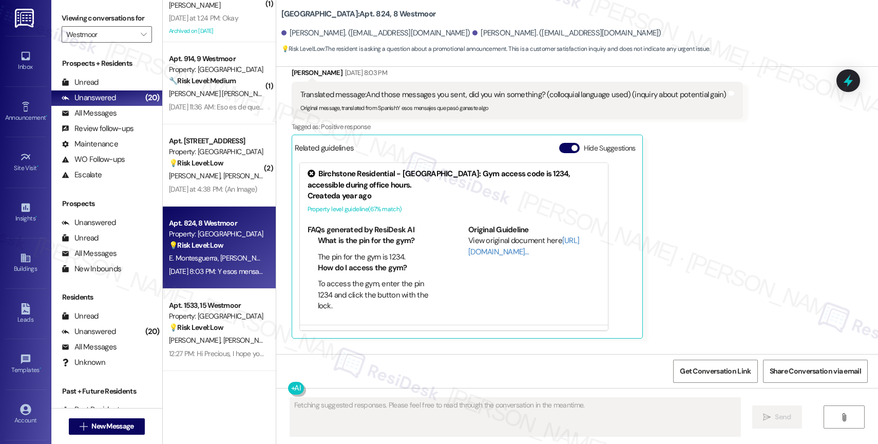
scroll to position [1327, 0]
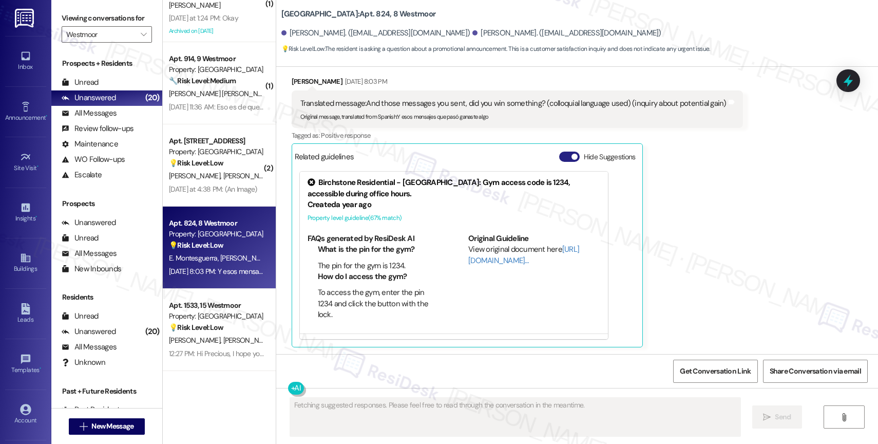
click at [561, 154] on button "Hide Suggestions" at bounding box center [569, 157] width 21 height 10
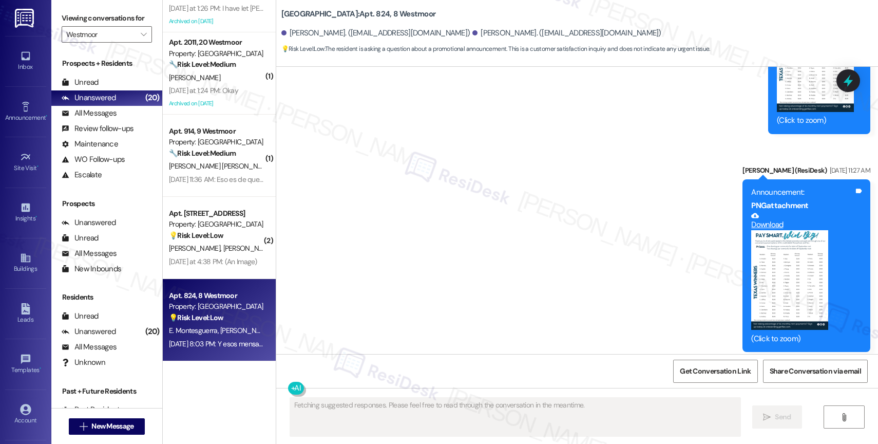
scroll to position [1026, 0]
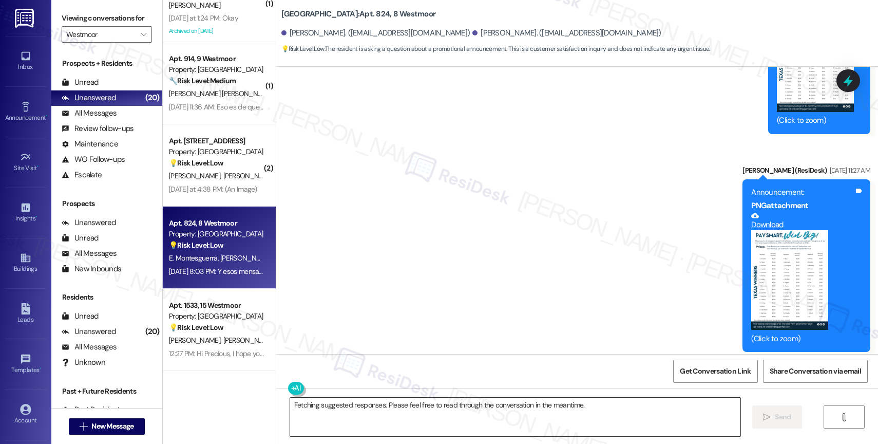
click at [360, 418] on textarea "Fetching suggested responses. Please feel free to read through the conversation…" at bounding box center [515, 417] width 450 height 39
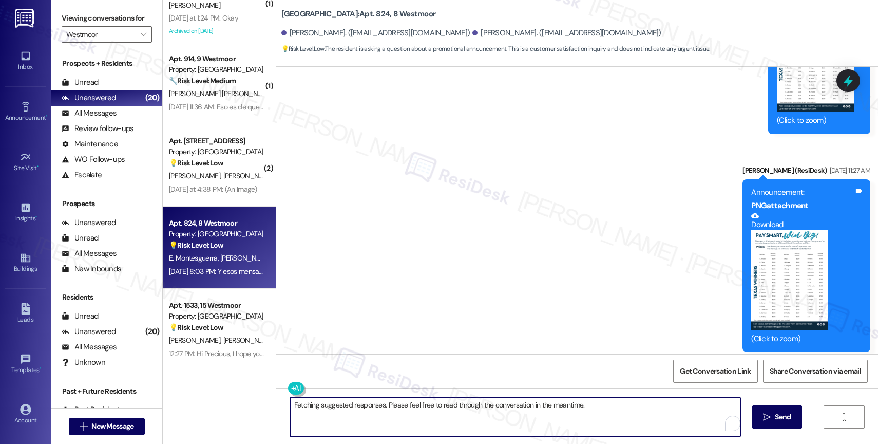
click at [360, 418] on textarea "Fetching suggested responses. Please feel free to read through the conversation…" at bounding box center [515, 417] width 450 height 39
paste textarea "Hi Precious, I hope your day is going well. I'm sorry for the delayed response.…"
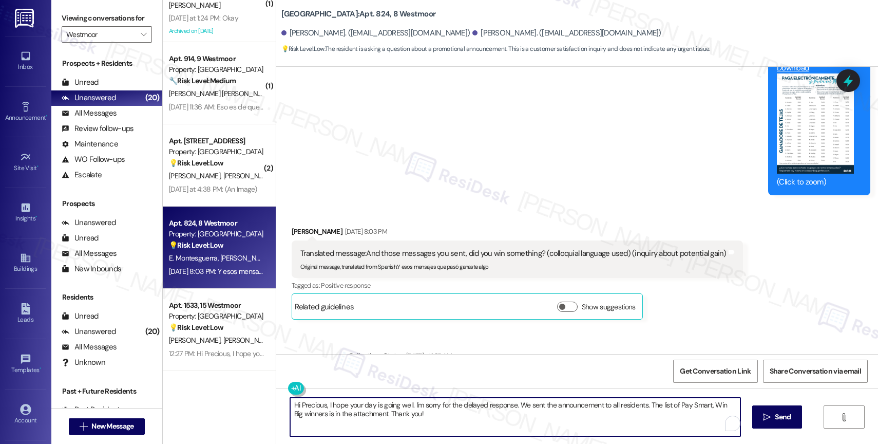
scroll to position [1244, 0]
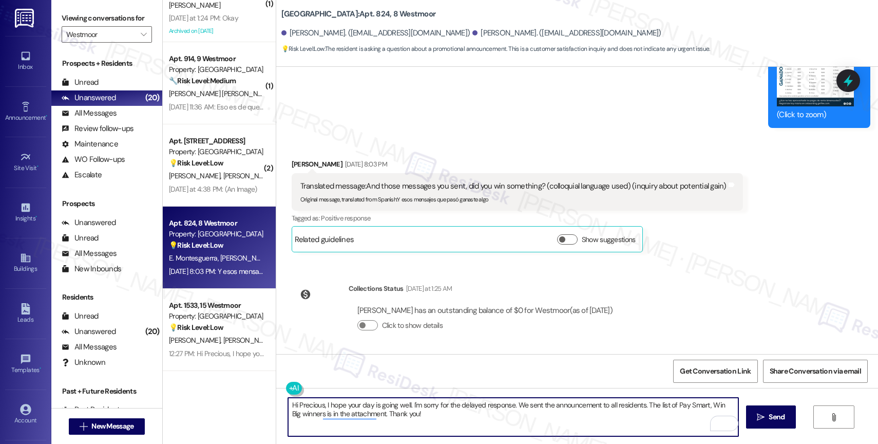
drag, startPoint x: 316, startPoint y: 402, endPoint x: 290, endPoint y: 402, distance: 26.2
click at [290, 402] on textarea "Hi Precious, I hope your day is going well. I'm sorry for the delayed response.…" at bounding box center [513, 417] width 450 height 39
click at [497, 423] on textarea "Hi [PERSON_NAME], I hope your day is going well. I'm sorry for the delayed resp…" at bounding box center [513, 417] width 450 height 39
type textarea "Hi [PERSON_NAME], I hope your day is going well. I'm sorry for the delayed resp…"
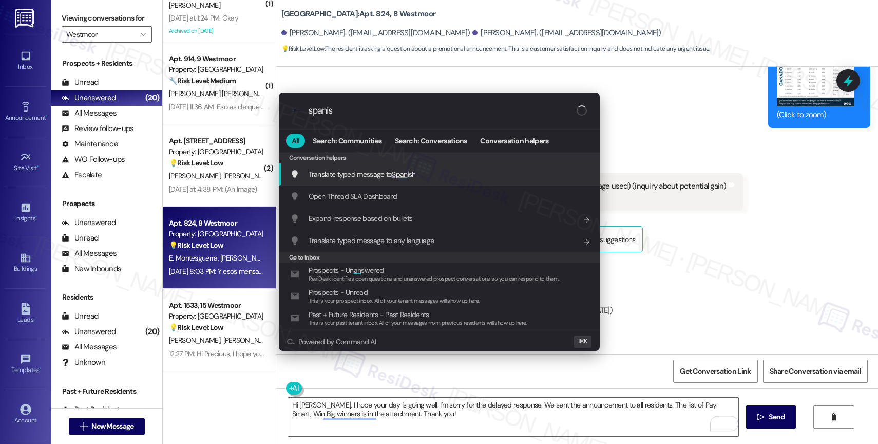
type input "spanish"
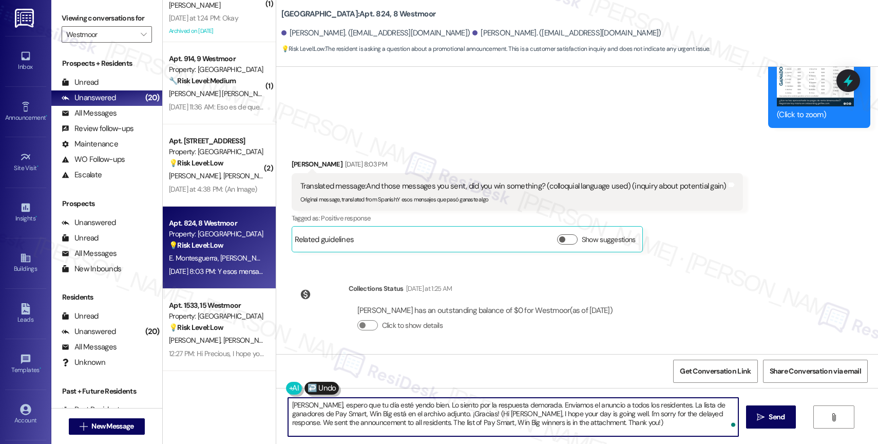
drag, startPoint x: 491, startPoint y: 414, endPoint x: 646, endPoint y: 427, distance: 155.6
click at [646, 427] on textarea "[PERSON_NAME], espero que tu día esté yendo bien. Lo siento por la respuesta de…" at bounding box center [513, 417] width 450 height 39
drag, startPoint x: 601, startPoint y: 424, endPoint x: 493, endPoint y: 416, distance: 108.7
click at [493, 416] on textarea "[PERSON_NAME], espero que tu día esté yendo bien. Lo siento por la respuesta de…" at bounding box center [513, 417] width 450 height 39
type textarea "[PERSON_NAME], espero que tu día esté yendo bien. Lo siento por la respuesta de…"
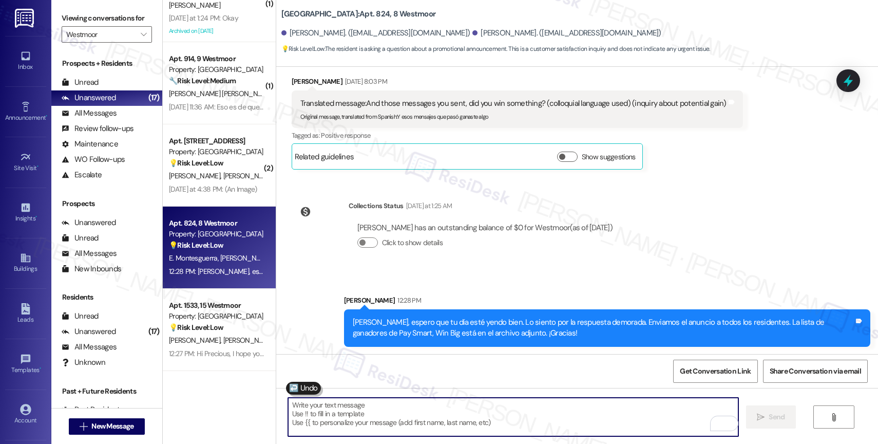
scroll to position [1037, 0]
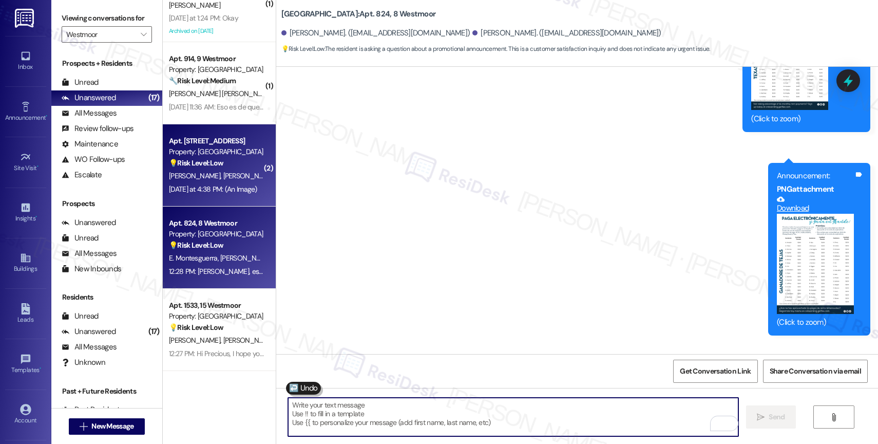
click at [223, 173] on span "[PERSON_NAME]" at bounding box center [248, 175] width 51 height 9
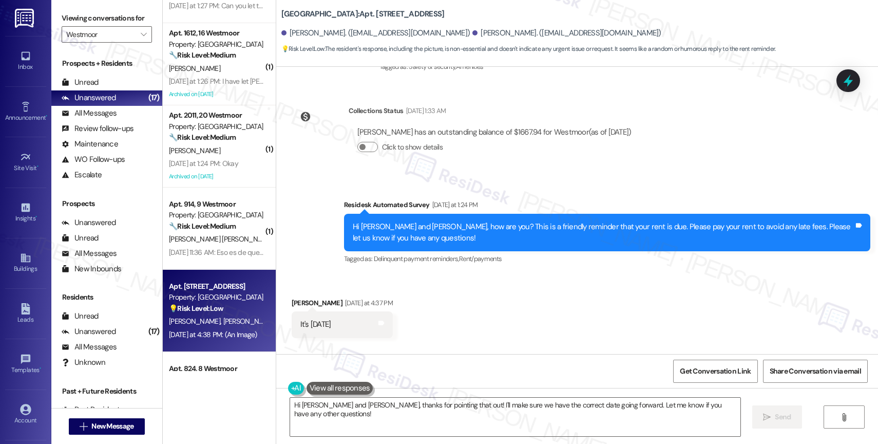
scroll to position [8092, 0]
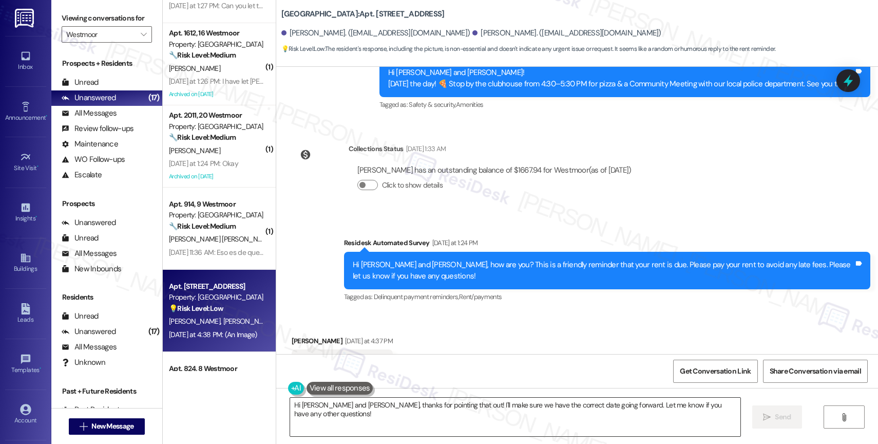
click at [344, 412] on textarea "Hi [PERSON_NAME] and [PERSON_NAME], thanks for pointing that out! I'll make sur…" at bounding box center [515, 417] width 450 height 39
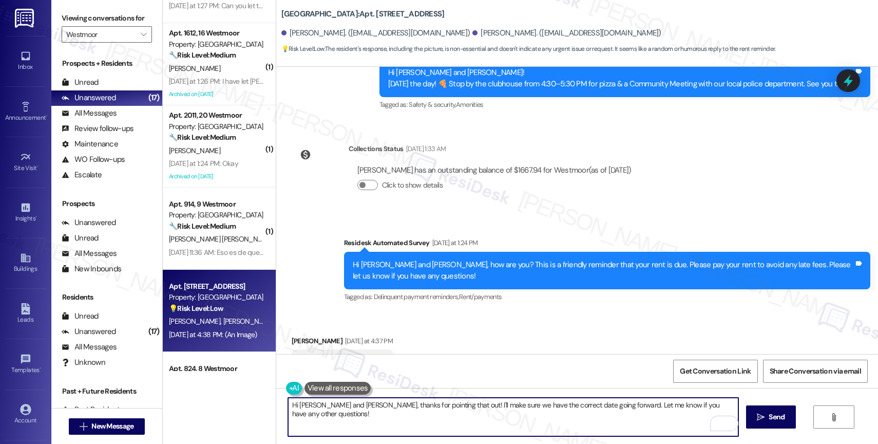
drag, startPoint x: 309, startPoint y: 407, endPoint x: 731, endPoint y: 414, distance: 421.7
click at [731, 414] on textarea "Hi [PERSON_NAME] and [PERSON_NAME], thanks for pointing that out! I'll make sur…" at bounding box center [513, 417] width 450 height 39
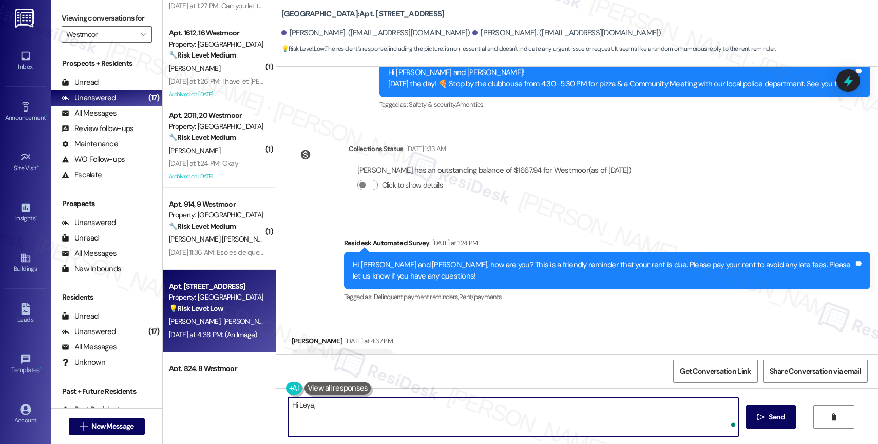
paste textarea "We sent that message to all residents as a friendly reminder that we're here to…"
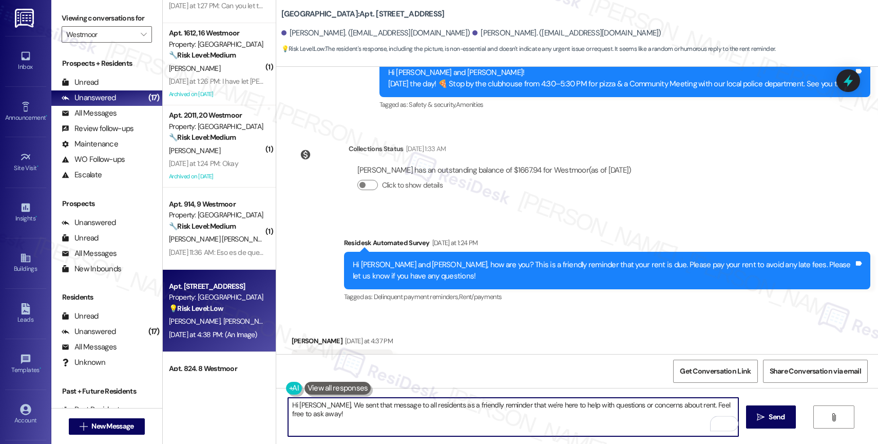
click at [314, 403] on textarea "Hi [PERSON_NAME], We sent that message to all residents as a friendly reminder …" at bounding box center [513, 417] width 450 height 39
type textarea "Hi [PERSON_NAME], we sent that message to all residents as a friendly reminder …"
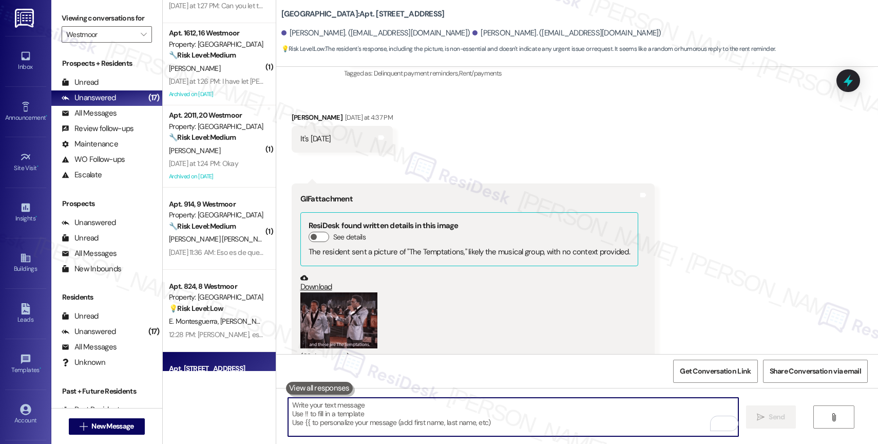
scroll to position [8263, 0]
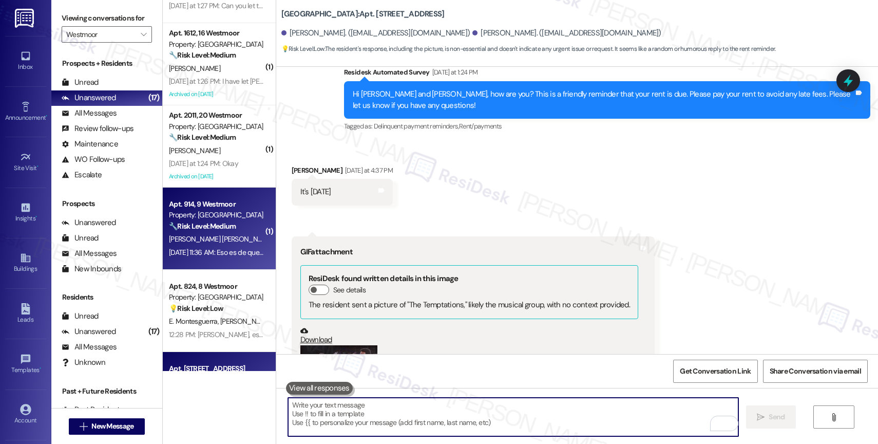
click at [194, 229] on strong "🔧 Risk Level: Medium" at bounding box center [202, 225] width 67 height 9
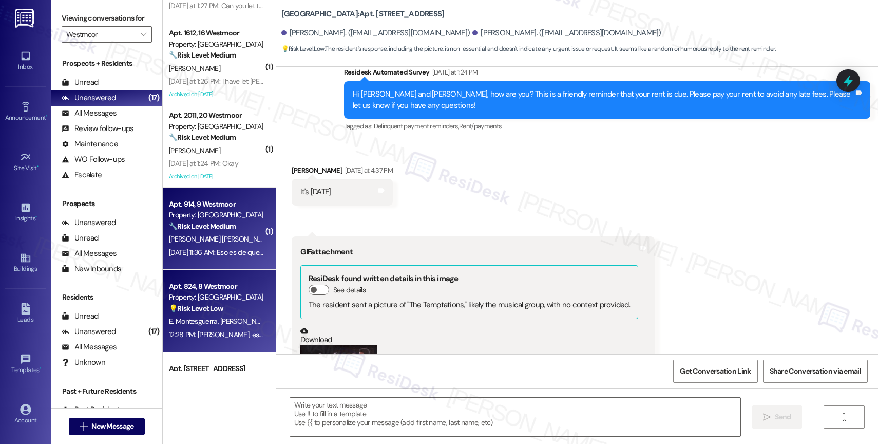
type textarea "Fetching suggested responses. Please feel free to read through the conversation…"
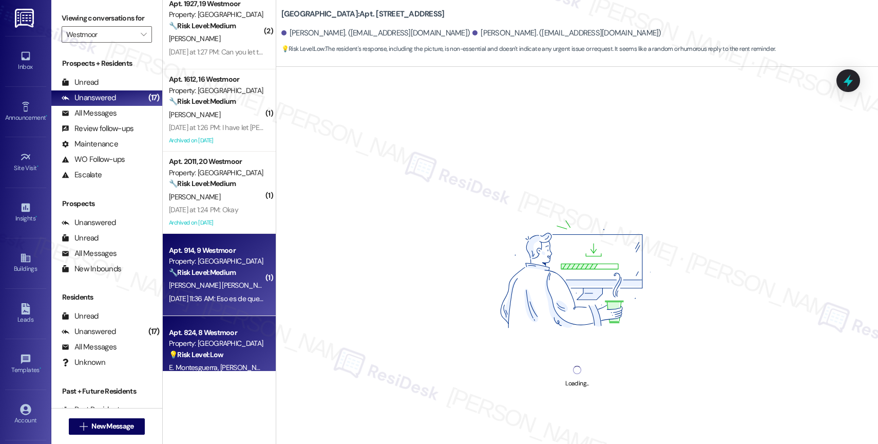
scroll to position [775, 0]
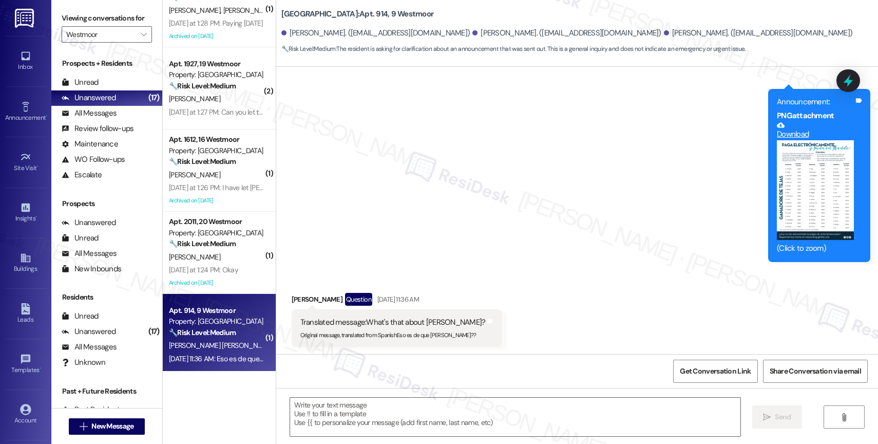
type textarea "Fetching suggested responses. Please feel free to read through the conversation…"
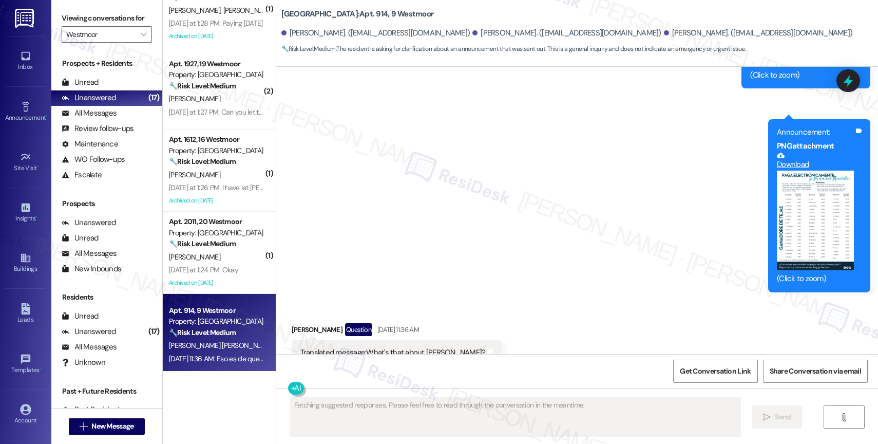
scroll to position [1446, 0]
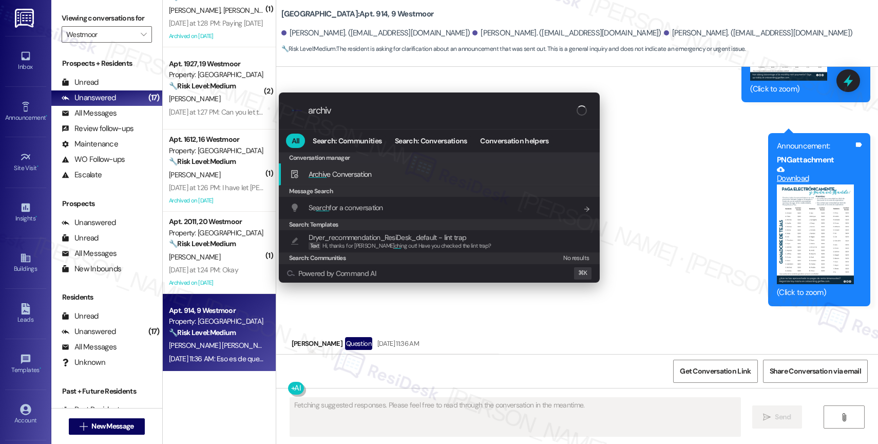
type input "archive"
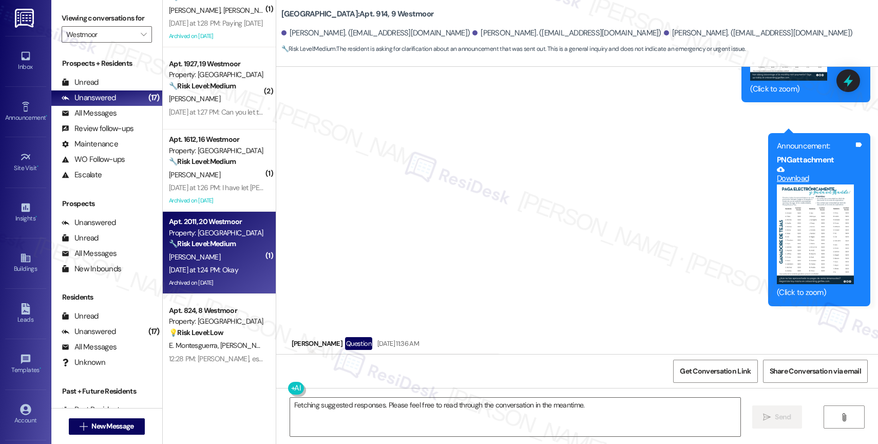
click at [199, 253] on div "[PERSON_NAME]" at bounding box center [216, 257] width 97 height 13
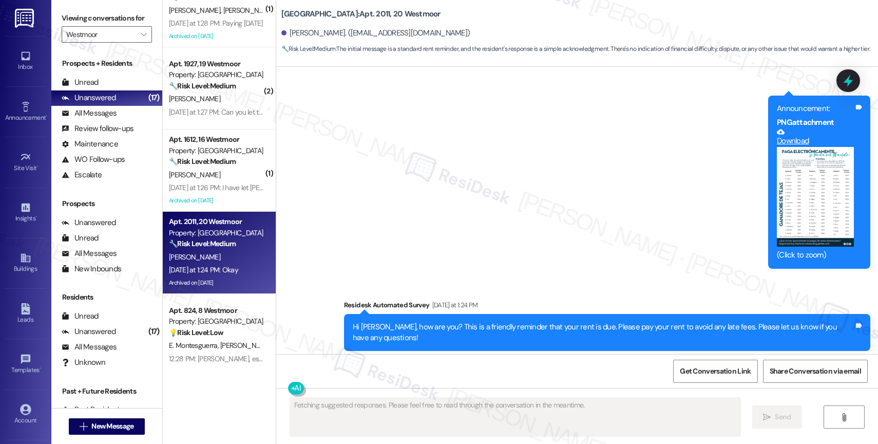
scroll to position [16286, 0]
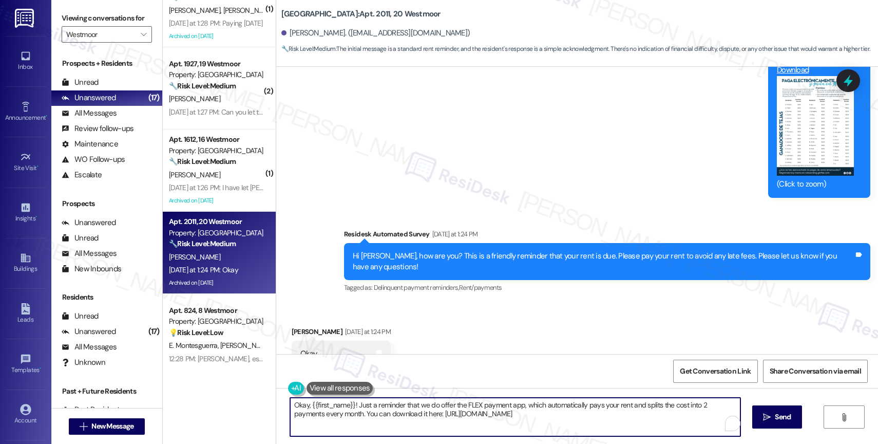
click at [355, 408] on textarea "Okay, {{first_name}}! Just a reminder that we do offer the FLEX payment app, wh…" at bounding box center [515, 417] width 450 height 39
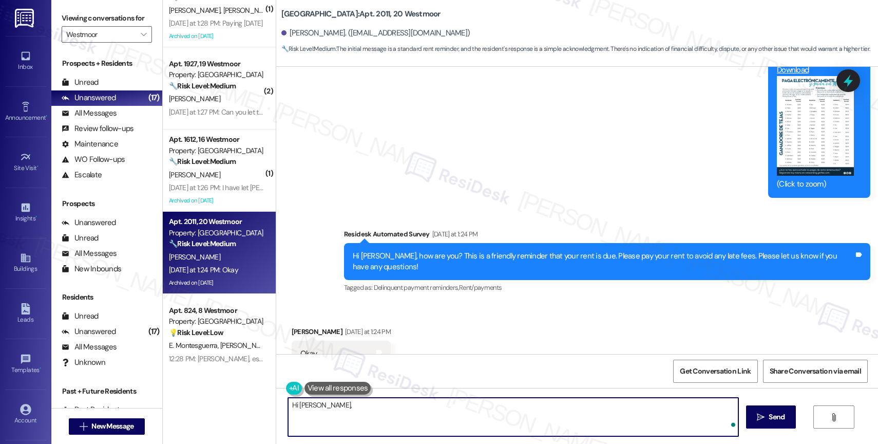
paste textarea "We sent that message to all residents as a friendly reminder that we're here to…"
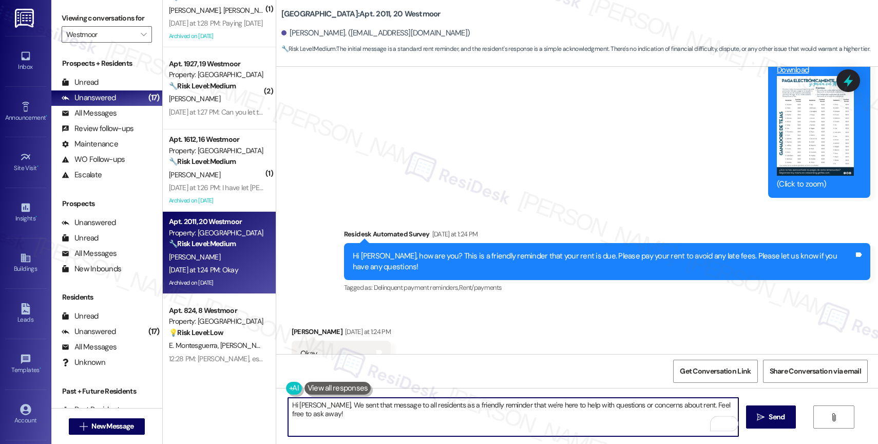
click at [314, 403] on textarea "Hi [PERSON_NAME], We sent that message to all residents as a friendly reminder …" at bounding box center [513, 417] width 450 height 39
type textarea "Hi [PERSON_NAME], we sent that message to all residents as a friendly reminder …"
click at [335, 417] on textarea "Hi [PERSON_NAME], we sent that message to all residents as a friendly reminder …" at bounding box center [513, 417] width 450 height 39
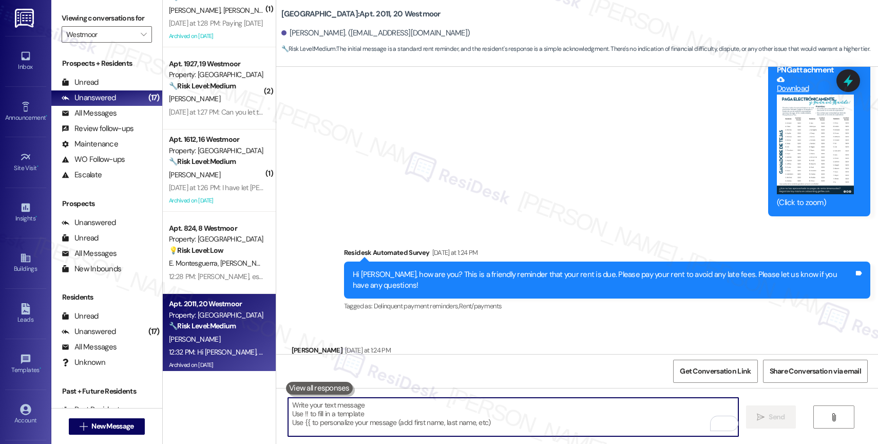
scroll to position [16358, 0]
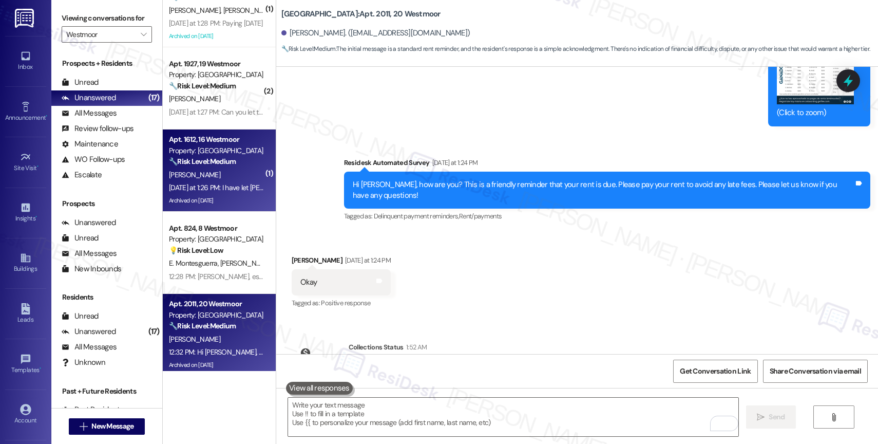
click at [187, 161] on strong "🔧 Risk Level: Medium" at bounding box center [202, 161] width 67 height 9
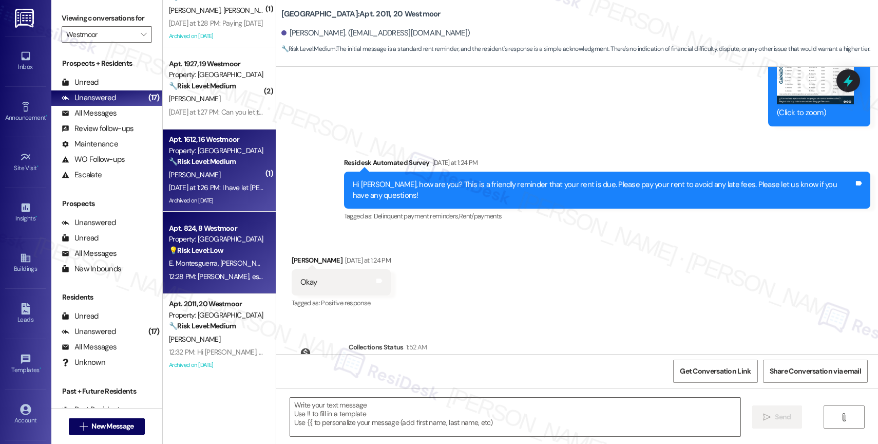
type textarea "Fetching suggested responses. Please feel free to read through the conversation…"
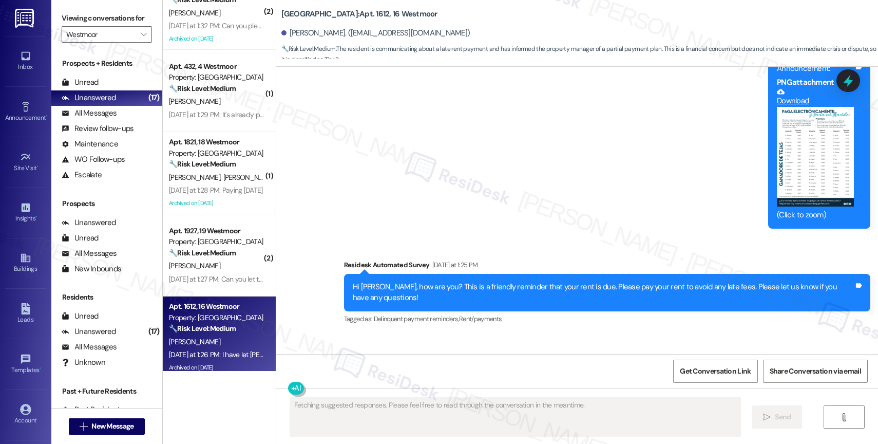
scroll to position [15671, 0]
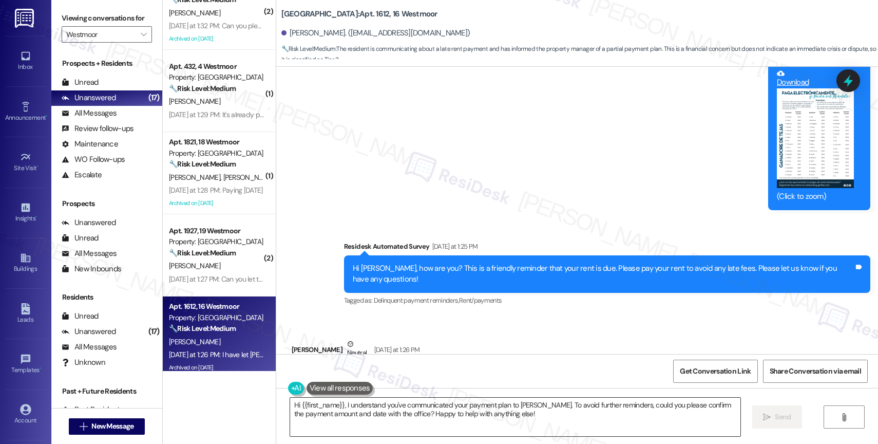
click at [329, 407] on textarea "Hi {{first_name}}, I understand you've communicated your payment plan to Cynthi…" at bounding box center [515, 417] width 450 height 39
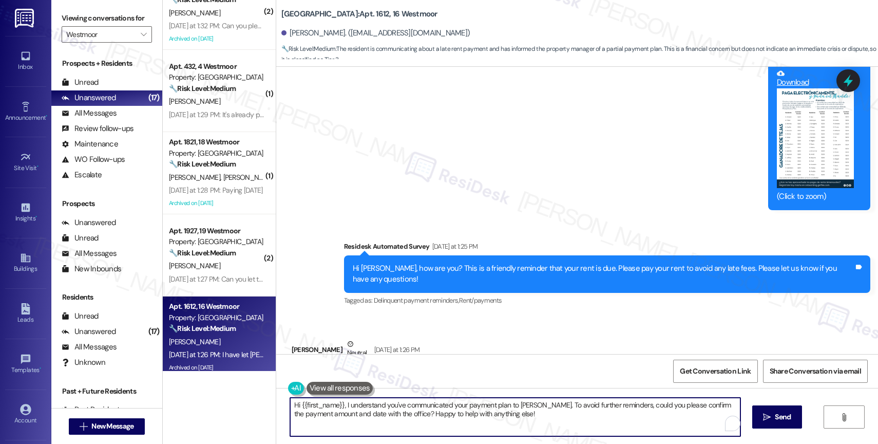
click at [329, 407] on textarea "Hi {{first_name}}, I understand you've communicated your payment plan to Cynthi…" at bounding box center [515, 417] width 450 height 39
click at [329, 407] on textarea "Hi {{first_name}}, I understand you've communicated your payment plan to Cynthi…" at bounding box center [513, 417] width 450 height 39
click at [292, 404] on textarea "Hi {{first_name}}, I understand you've communicated your payment plan to Cynthi…" at bounding box center [513, 417] width 450 height 39
click at [517, 418] on textarea "{{first_name}}, I understand you've communicated your payment plan to Cynthia. …" at bounding box center [513, 417] width 450 height 39
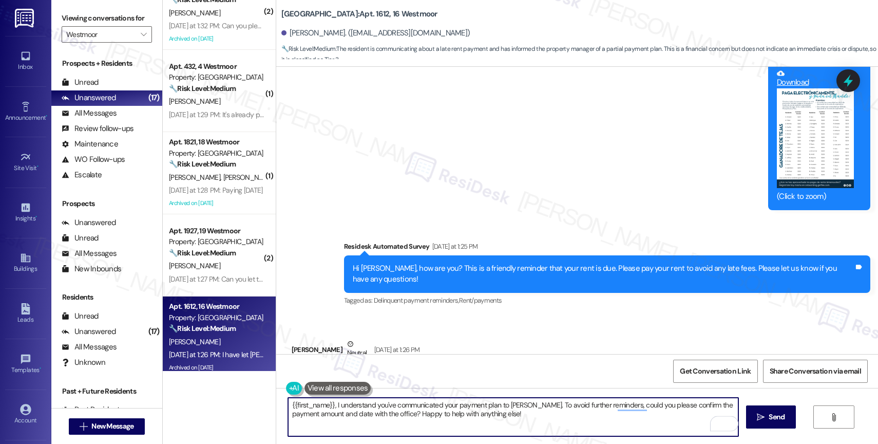
drag, startPoint x: 530, startPoint y: 405, endPoint x: 539, endPoint y: 418, distance: 16.2
click at [539, 418] on textarea "{{first_name}}, I understand you've communicated your payment plan to Cynthia. …" at bounding box center [513, 417] width 450 height 39
type textarea "{{first_name}}, I understand you've communicated your payment plan to Cynthia. …"
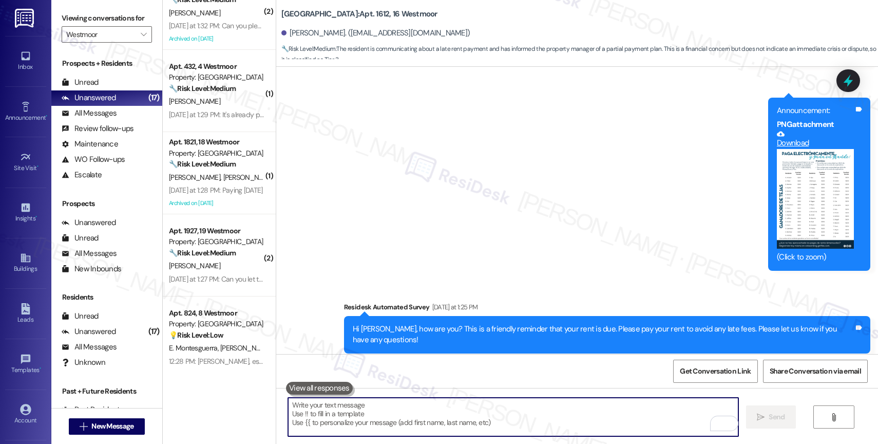
scroll to position [15776, 0]
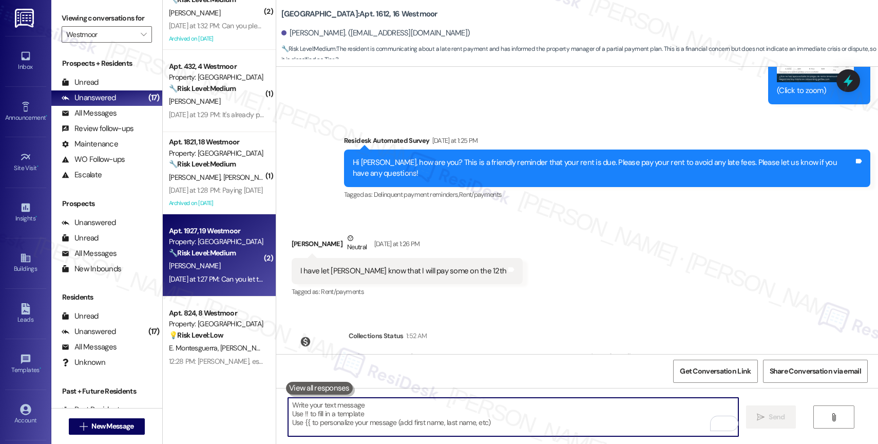
click at [215, 259] on div "[PERSON_NAME]" at bounding box center [216, 265] width 97 height 13
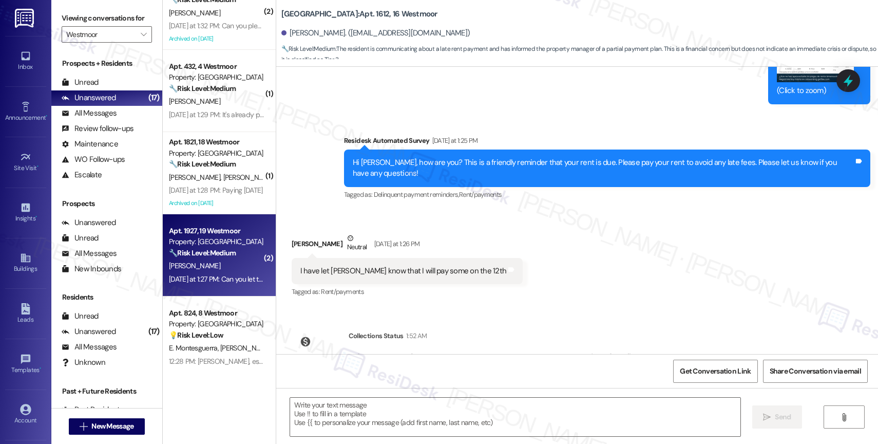
type textarea "Fetching suggested responses. Please feel free to read through the conversation…"
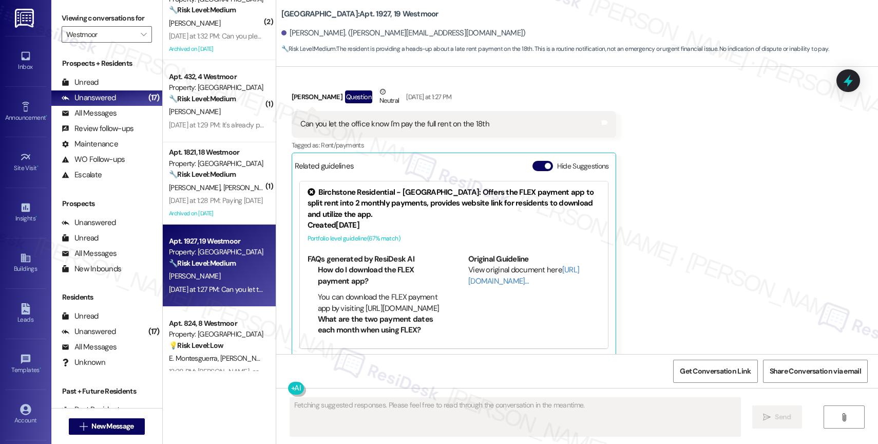
scroll to position [597, 0]
click at [533, 161] on button "Hide Suggestions" at bounding box center [543, 166] width 21 height 10
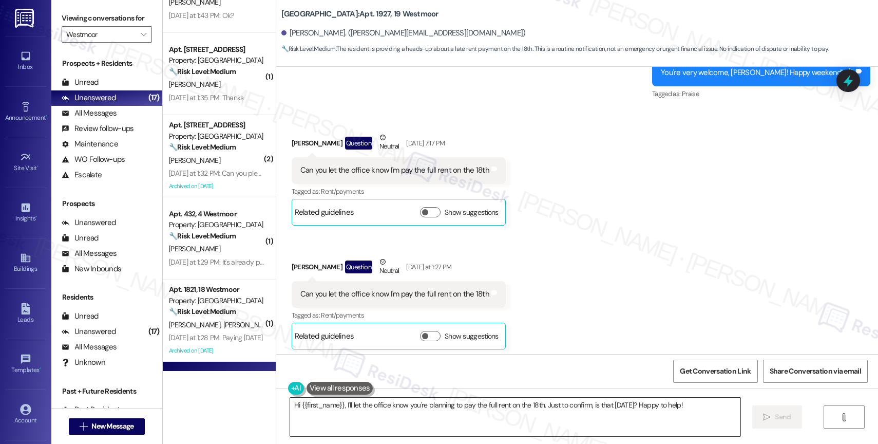
scroll to position [2993, 0]
click at [374, 408] on textarea "Hi {{first_name}}, I'll let the office know you're planning to pay the full ren…" at bounding box center [515, 417] width 450 height 39
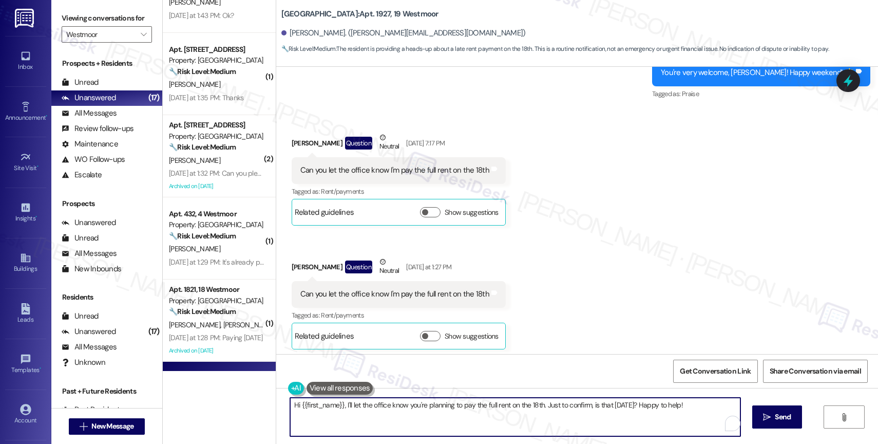
click at [374, 408] on textarea "Hi {{first_name}}, I'll let the office know you're planning to pay the full ren…" at bounding box center [515, 417] width 450 height 39
click at [327, 387] on button at bounding box center [338, 388] width 67 height 13
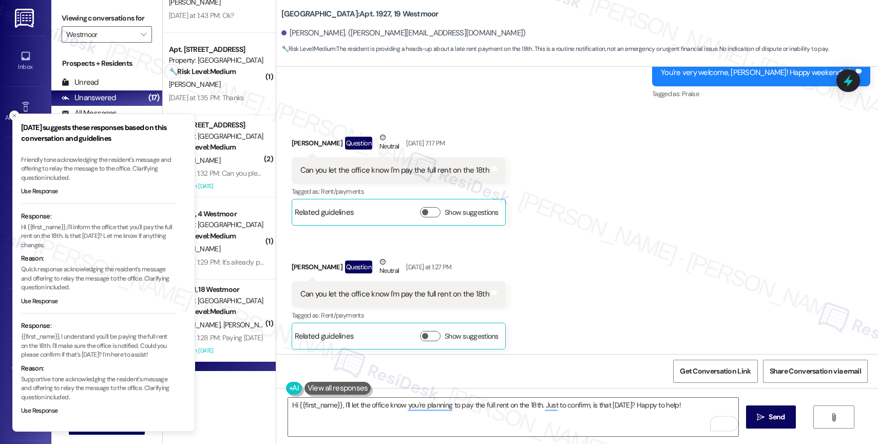
scroll to position [77, 0]
click at [44, 411] on button "Use Response" at bounding box center [39, 410] width 37 height 9
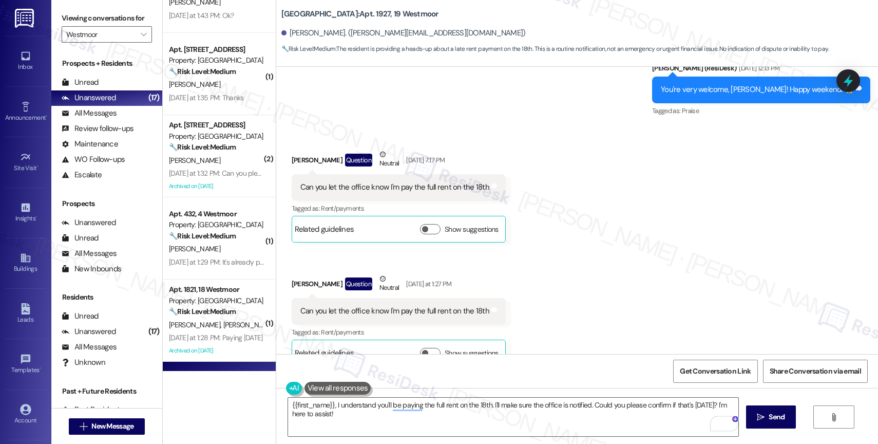
scroll to position [3081, 0]
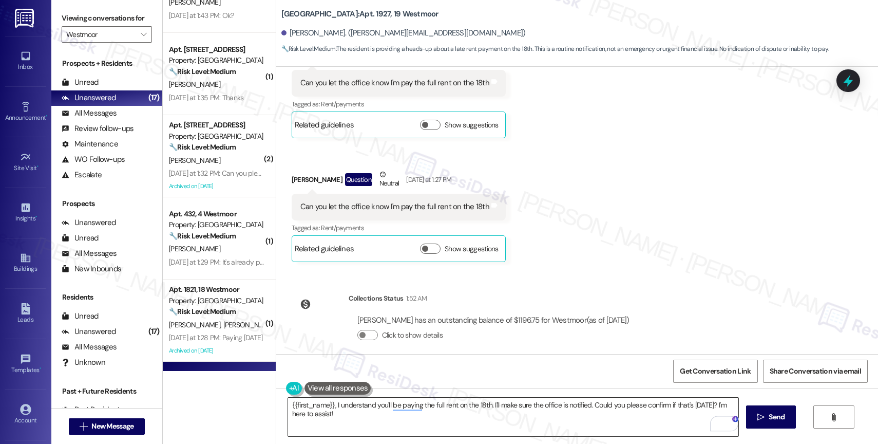
click at [288, 406] on textarea "{{first_name}}, I understand you'll be paying the full rent on the 18th. I'll m…" at bounding box center [513, 417] width 450 height 39
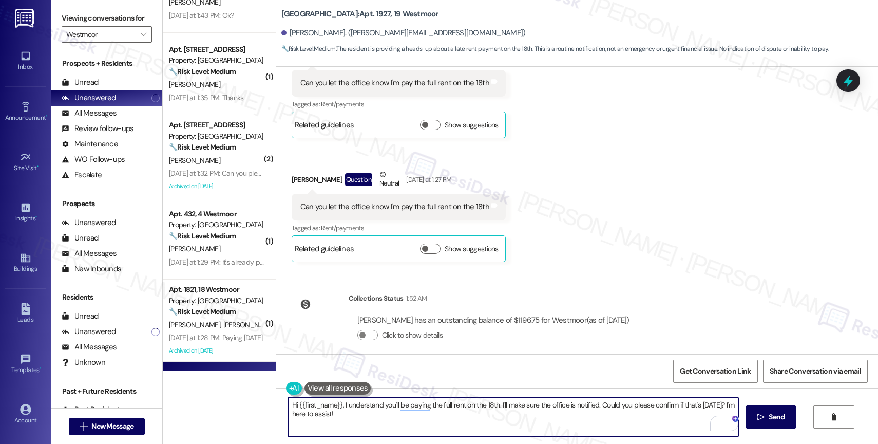
drag, startPoint x: 595, startPoint y: 402, endPoint x: 603, endPoint y: 416, distance: 16.6
click at [603, 416] on textarea "Hi {{first_name}}, I understand you'll be paying the full rent on the 18th. I'l…" at bounding box center [513, 417] width 450 height 39
click at [476, 402] on textarea "Hi {{first_name}}, I understand you'll be paying the full rent on the 18th. I'l…" at bounding box center [513, 417] width 450 height 39
type textarea "Hi {{first_name}}, I understand you'll be paying the full rent on S 18th. I'll …"
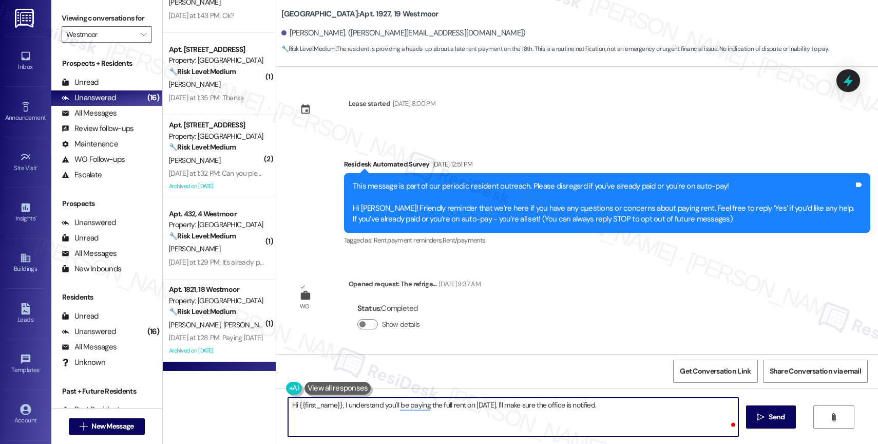
scroll to position [3081, 0]
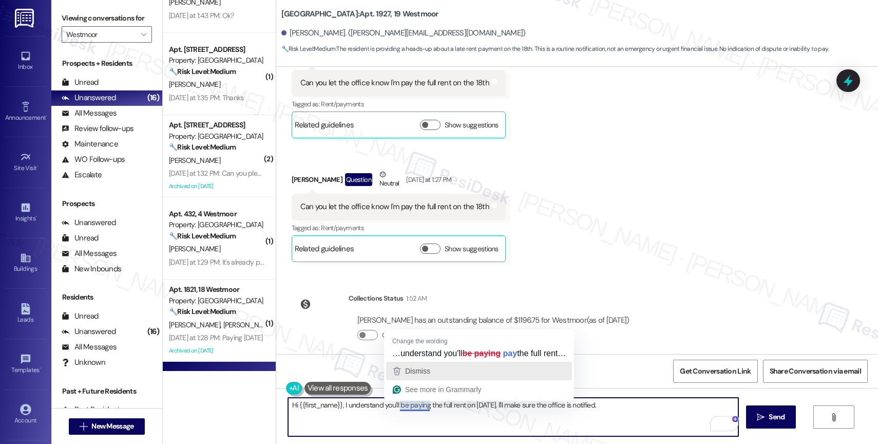
click at [414, 375] on div "Dismiss" at bounding box center [416, 370] width 27 height 15
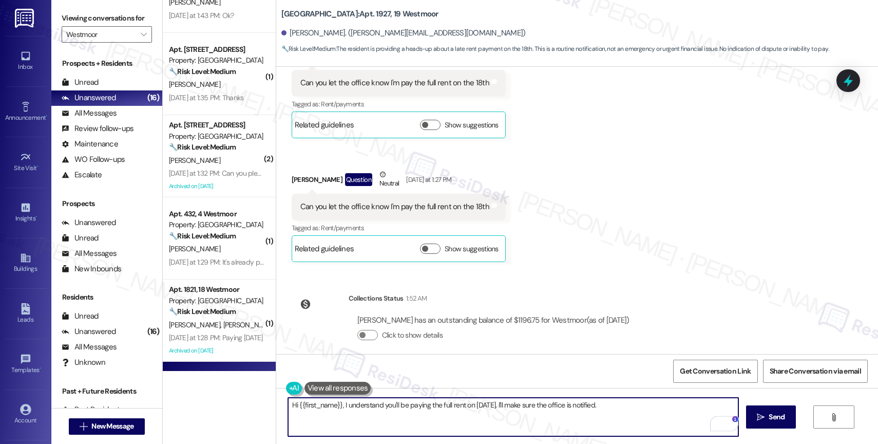
click at [640, 406] on textarea "Hi {{first_name}}, I understand you'll be paying the full rent on [DATE]. I'll …" at bounding box center [513, 417] width 450 height 39
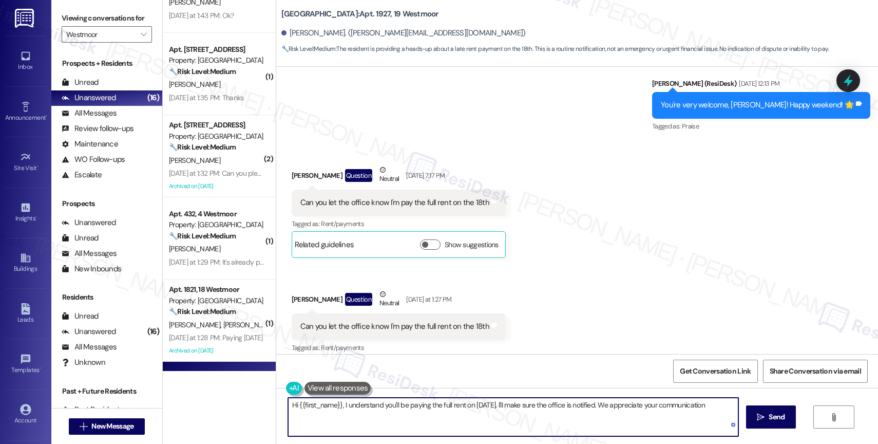
type textarea "Hi {{first_name}}, I understand you'll be paying the full rent on [DATE]. I'll …"
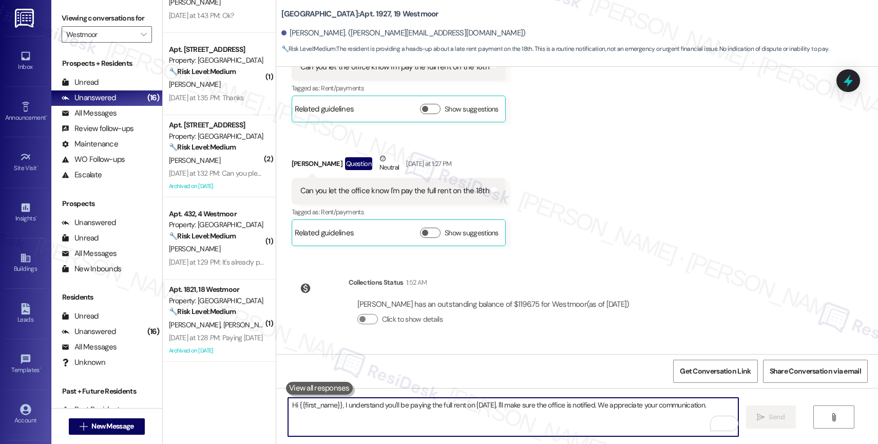
scroll to position [3096, 0]
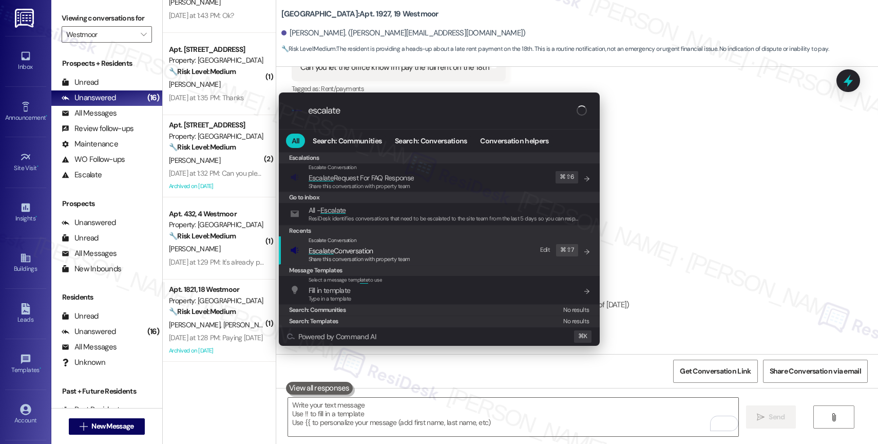
type input "escalate"
click at [353, 251] on span "Escalate Conversation" at bounding box center [341, 250] width 65 height 9
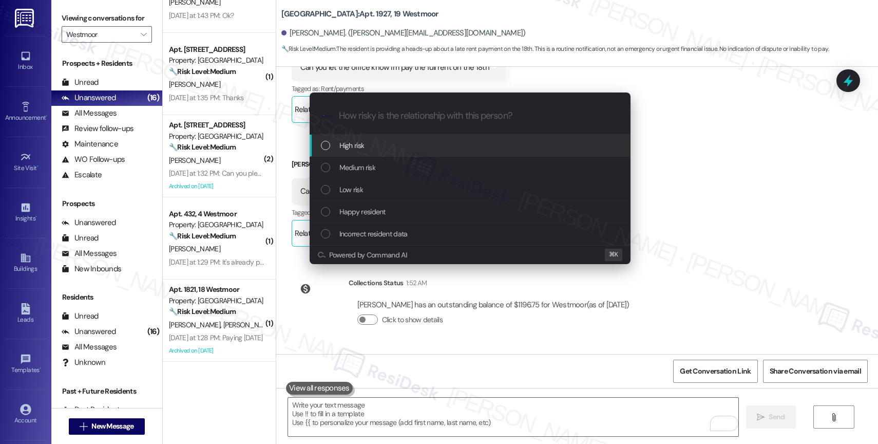
click at [353, 161] on div "Medium risk" at bounding box center [470, 168] width 321 height 22
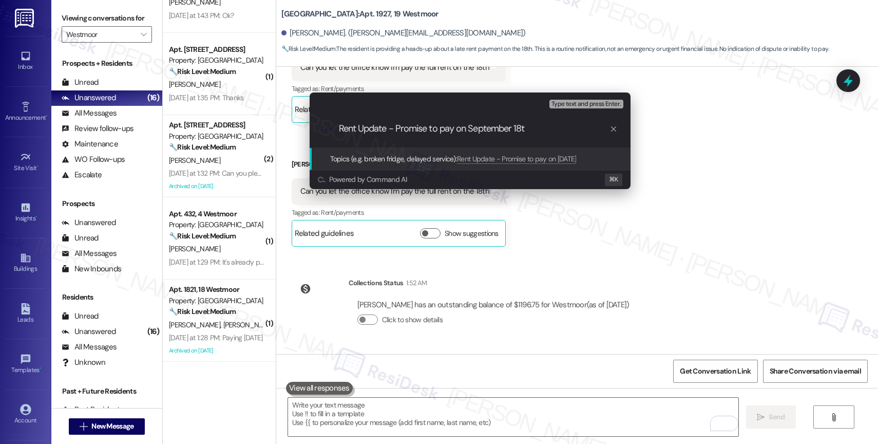
type input "Rent Update - Promise to pay on [DATE]"
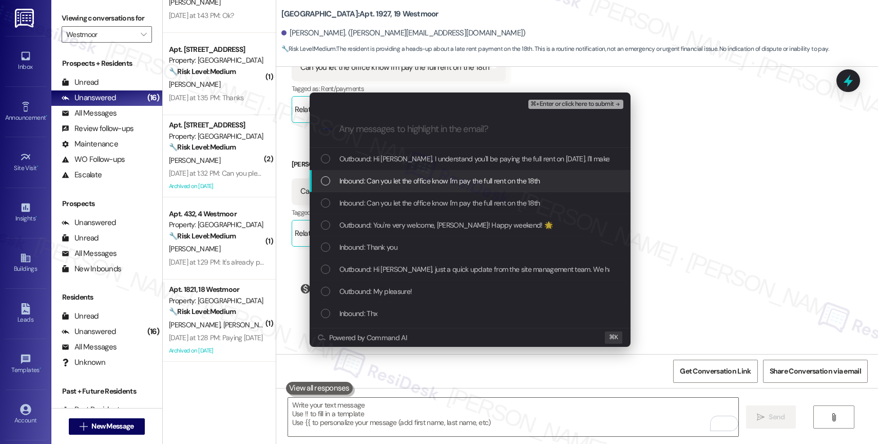
click at [424, 183] on span "Inbound: Can you let the office know I'm pay the full rent on the 18th" at bounding box center [439, 180] width 201 height 11
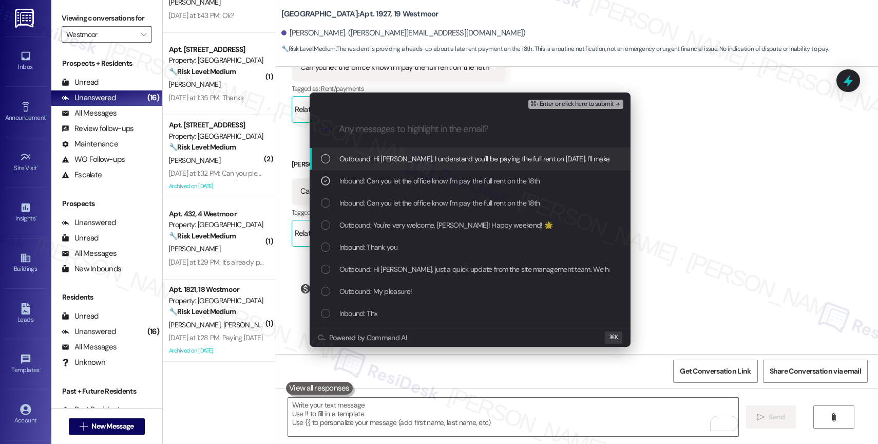
click at [430, 164] on span "Outbound: Hi [PERSON_NAME], I understand you'll be paying the full rent on [DAT…" at bounding box center [567, 158] width 457 height 11
click at [598, 102] on span "⌘+Enter or click here to submit" at bounding box center [572, 104] width 83 height 7
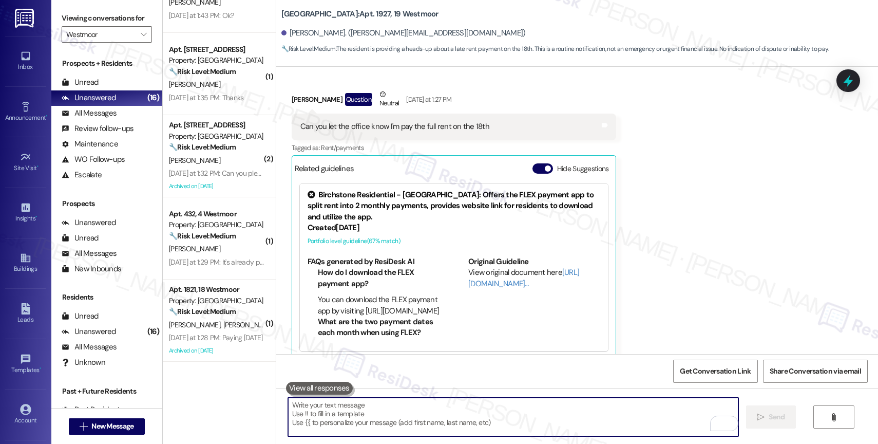
scroll to position [3163, 0]
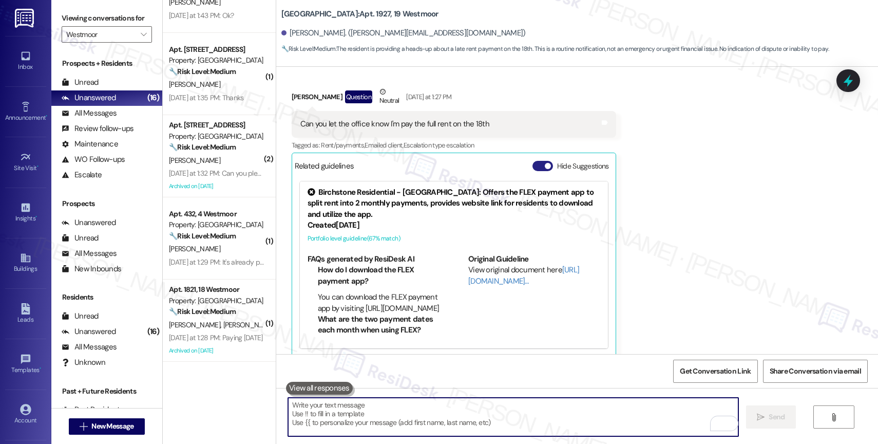
click at [533, 161] on button "Hide Suggestions" at bounding box center [543, 166] width 21 height 10
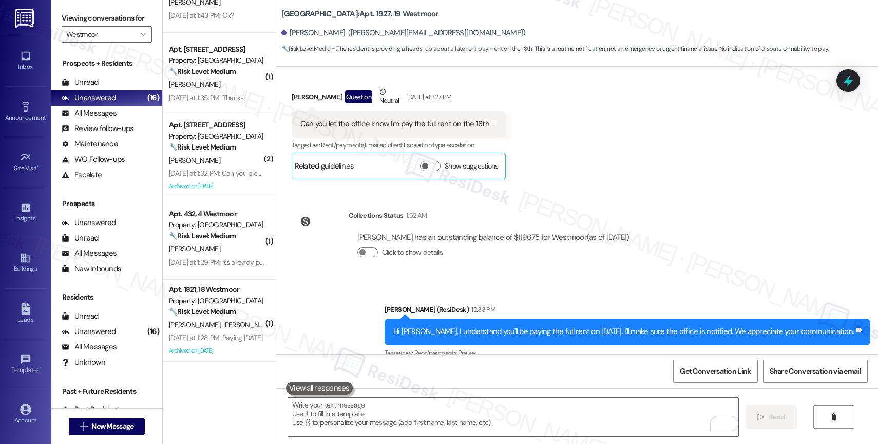
scroll to position [3167, 0]
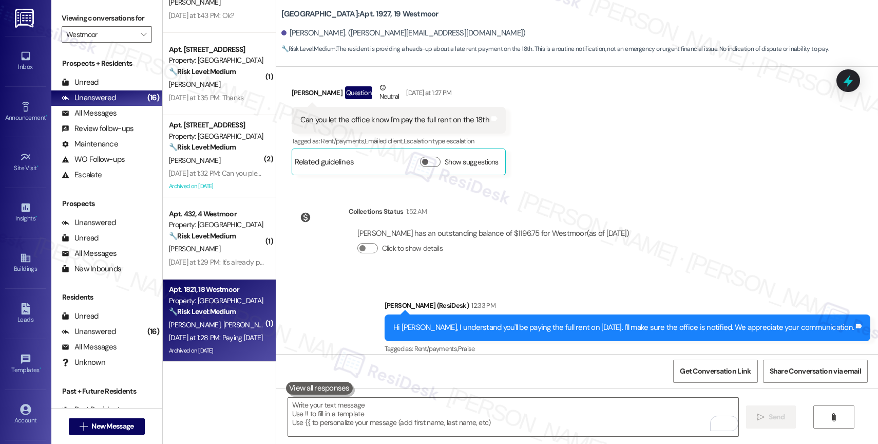
click at [212, 310] on strong "🔧 Risk Level: Medium" at bounding box center [202, 311] width 67 height 9
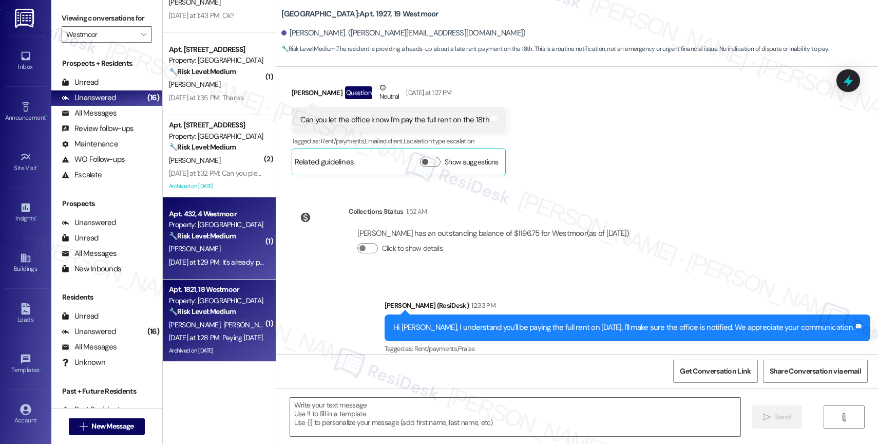
type textarea "Fetching suggested responses. Please feel free to read through the conversation…"
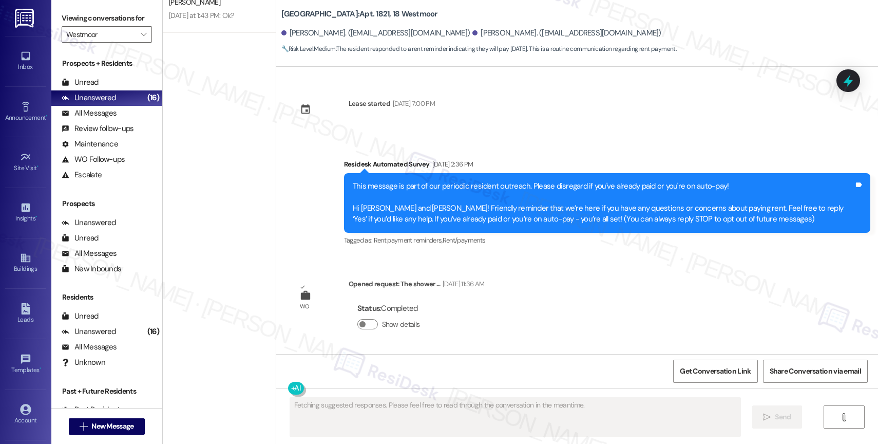
type textarea "Fetching suggested responses. Please feel free to read through the conversation…"
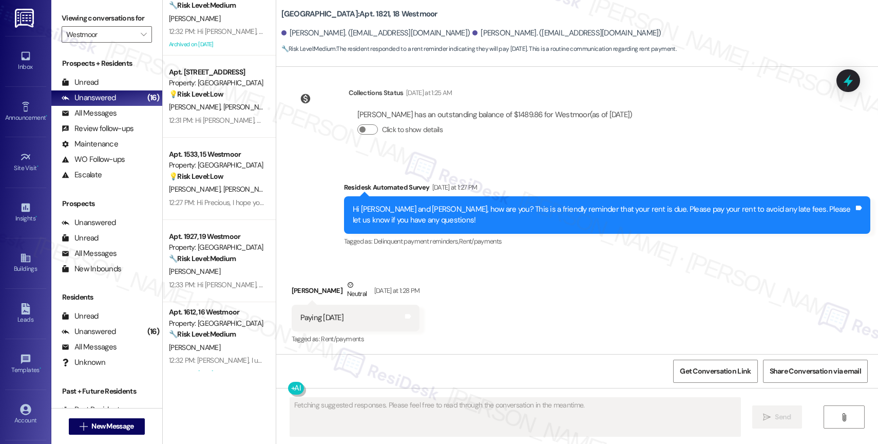
scroll to position [944, 0]
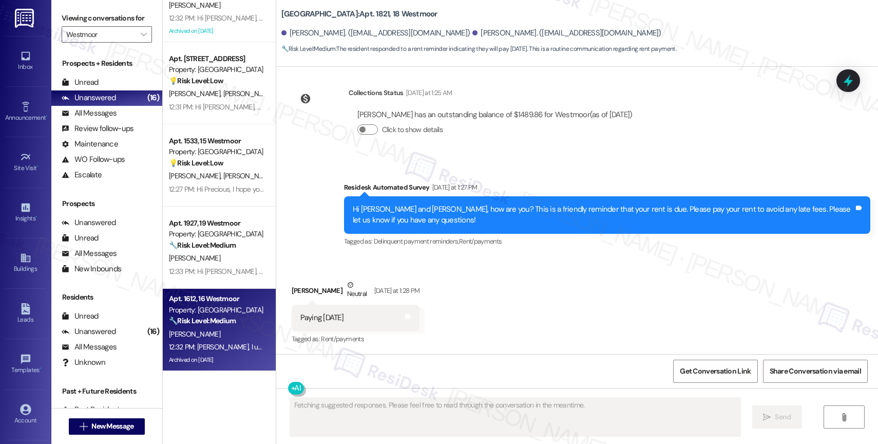
click at [206, 328] on div "[PERSON_NAME]" at bounding box center [216, 334] width 97 height 13
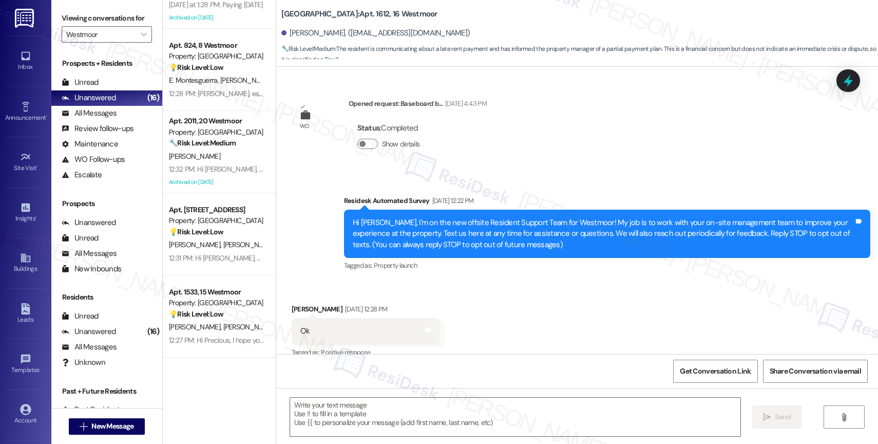
scroll to position [665, 0]
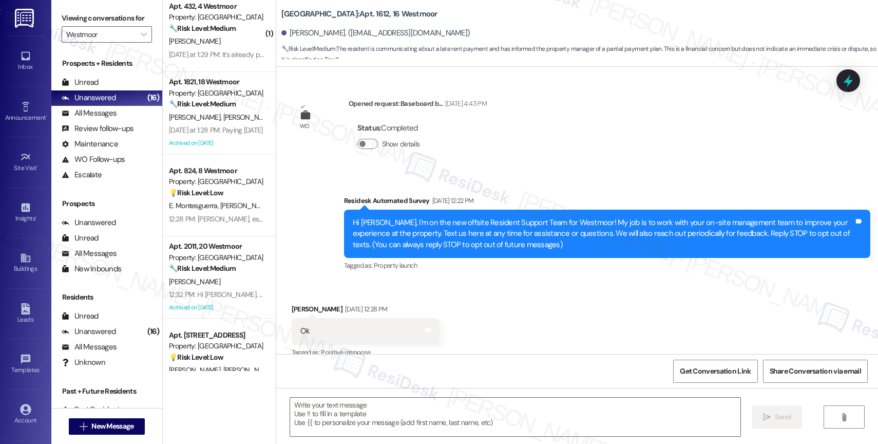
type textarea "Fetching suggested responses. Please feel free to read through the conversation…"
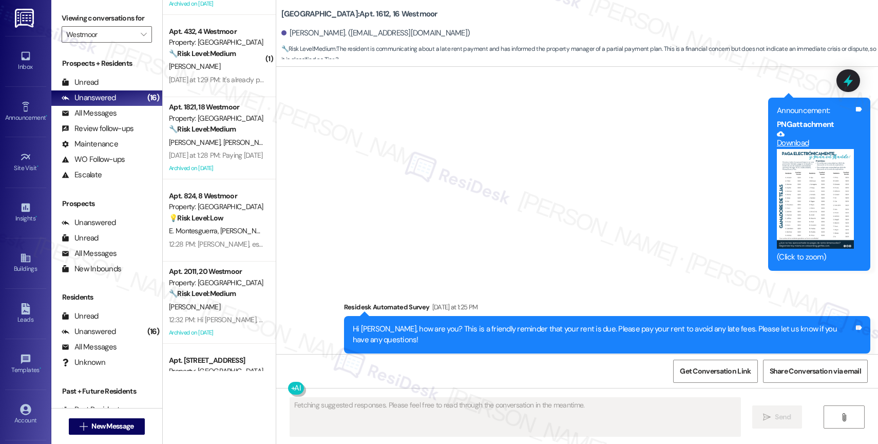
scroll to position [621, 0]
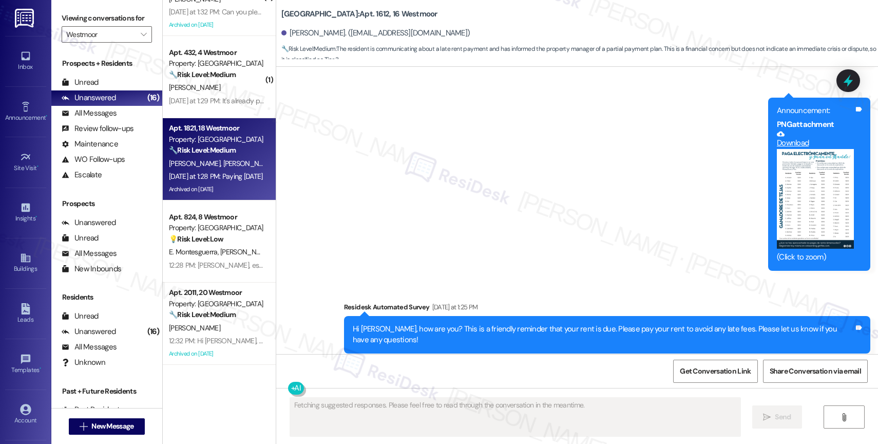
click at [203, 177] on div "[DATE] at 1:28 PM: Paying [DATE] [DATE] at 1:28 PM: Paying [DATE]" at bounding box center [216, 176] width 94 height 9
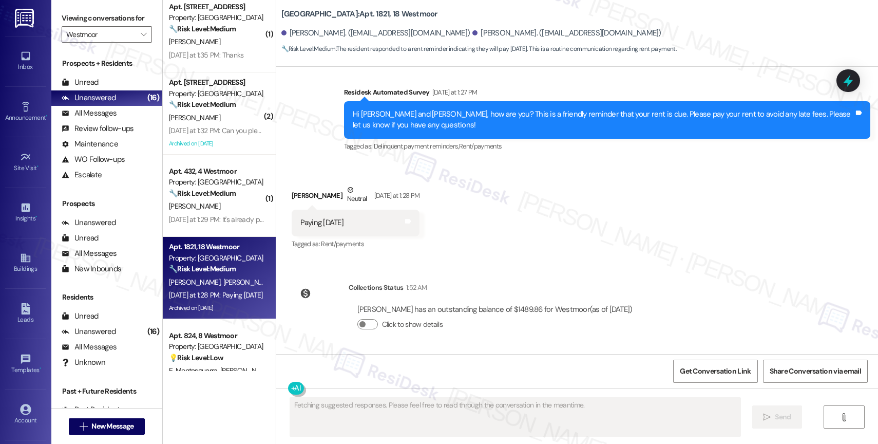
scroll to position [3907, 0]
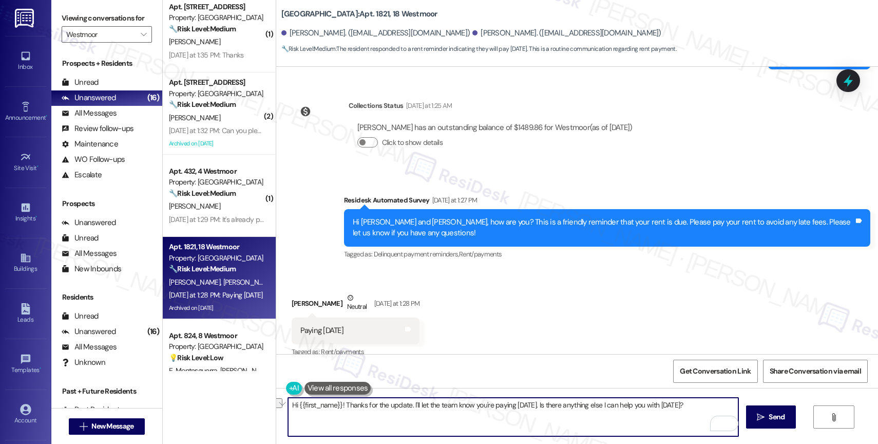
drag, startPoint x: 508, startPoint y: 405, endPoint x: 535, endPoint y: 404, distance: 26.7
click at [535, 404] on textarea "Hi {{first_name}}! Thanks for the update. I'll let the team know you're paying …" at bounding box center [513, 417] width 450 height 39
drag, startPoint x: 406, startPoint y: 402, endPoint x: 707, endPoint y: 406, distance: 300.5
click at [707, 406] on textarea "Hi {{first_name}}! Thanks for the update. I'll let the team know you're paying …" at bounding box center [513, 417] width 450 height 39
drag, startPoint x: 449, startPoint y: 401, endPoint x: 596, endPoint y: 409, distance: 147.1
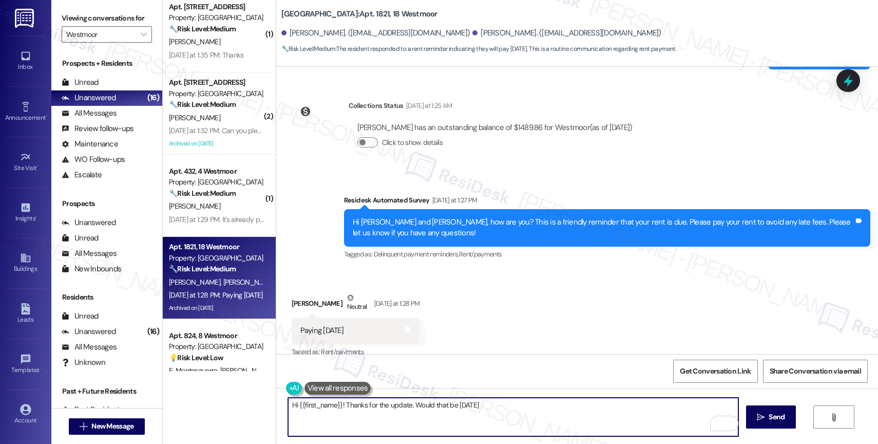
click at [595, 409] on textarea "Hi {{first_name}}! Thanks for the update. Would that be tomorrow" at bounding box center [513, 417] width 450 height 39
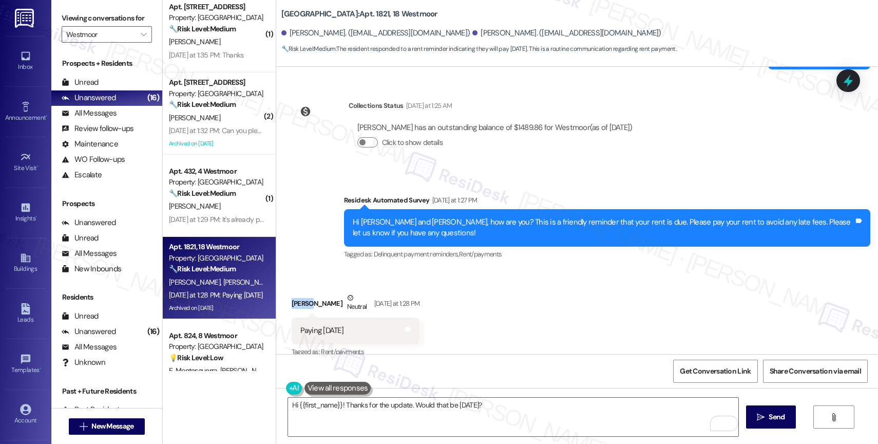
drag, startPoint x: 303, startPoint y: 298, endPoint x: 282, endPoint y: 298, distance: 20.0
click at [284, 298] on div "Received via SMS Cheryl Martin Neutral Yesterday at 1:28 PM Paying Friday Tags …" at bounding box center [356, 326] width 144 height 82
copy div "Cheryl"
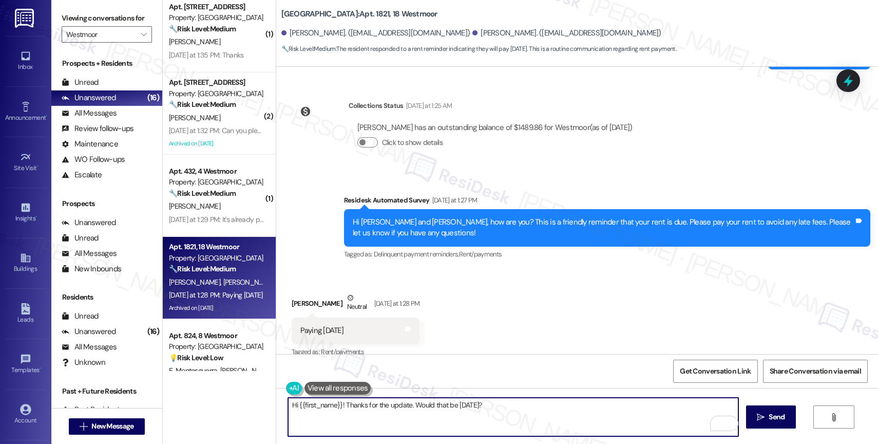
click at [320, 421] on textarea "Hi {{first_name}}! Thanks for the update. Would that be Friday, September 5th?" at bounding box center [513, 417] width 450 height 39
drag, startPoint x: 335, startPoint y: 408, endPoint x: 260, endPoint y: 403, distance: 75.1
click at [260, 403] on div "( 1 ) Apt. 218, 2 Westmoor Property: Westmoor 🔧 Risk Level: Medium The resident…" at bounding box center [520, 222] width 715 height 444
paste textarea "Cheryl"
click at [288, 405] on textarea "Cheryl! Thanks for the update. Would that be Friday, September 5th?" at bounding box center [513, 417] width 450 height 39
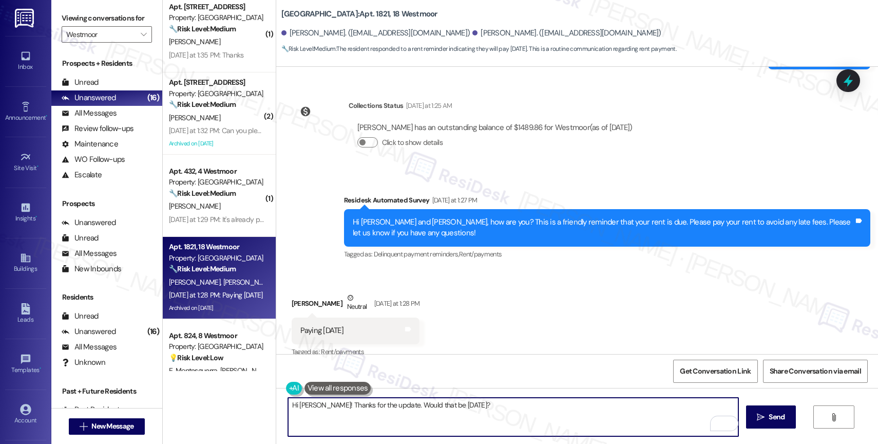
click at [383, 406] on textarea "Hi Cheryl! Thanks for the update. Would that be Friday, September 5th?" at bounding box center [513, 417] width 450 height 39
click at [564, 406] on textarea "Hi Cheryl! Thanks for the update. Would that be Friday, September 5th?" at bounding box center [513, 417] width 450 height 39
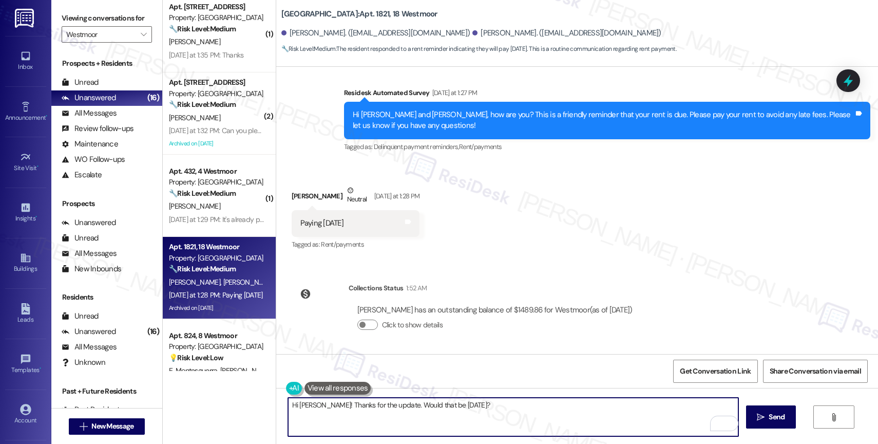
scroll to position [4015, 0]
click at [544, 406] on textarea "Hi Cheryl! Thanks for the update. Would that be Friday, September 5th?" at bounding box center [513, 417] width 450 height 39
type textarea "Hi Cheryl! Thanks for the update. Would that be Friday, September 5th?"
click at [773, 420] on span "Send" at bounding box center [777, 416] width 16 height 11
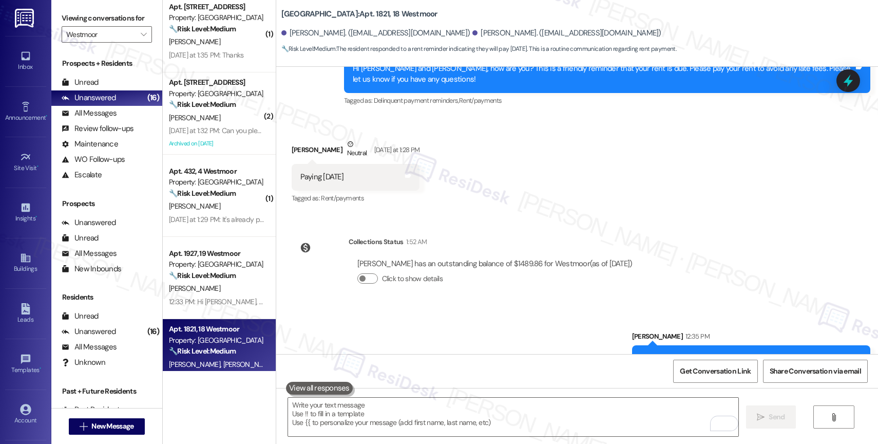
scroll to position [4087, 0]
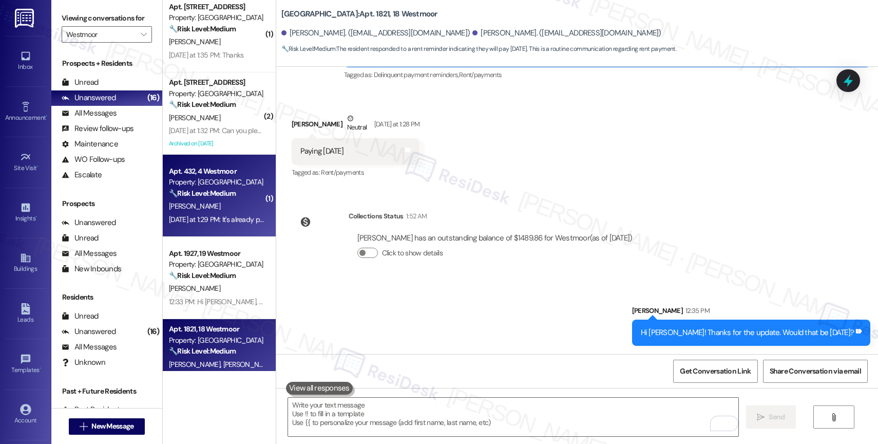
click at [218, 198] on div "🔧 Risk Level: Medium The resident is confirming that rent has been paid in resp…" at bounding box center [216, 193] width 95 height 11
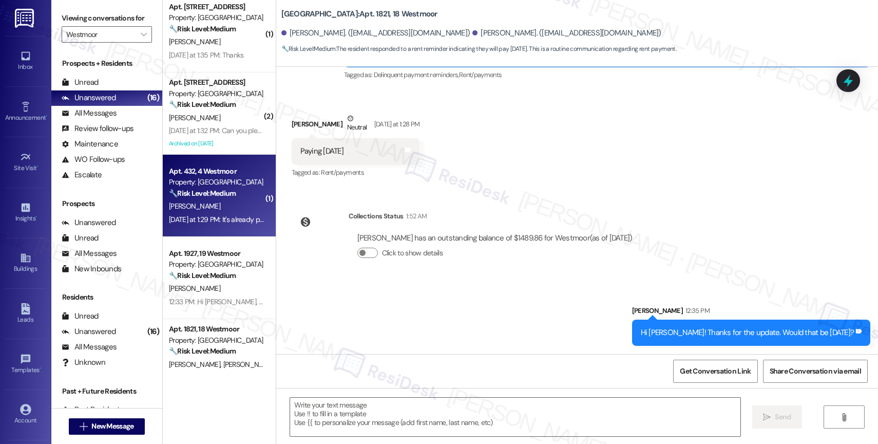
type textarea "Fetching suggested responses. Please feel free to read through the conversation…"
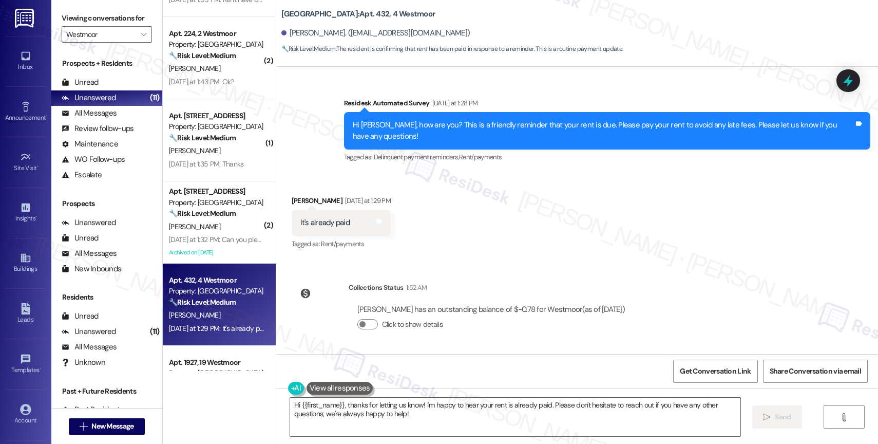
scroll to position [1452, 0]
click at [345, 416] on textarea "Hi {{first_name}}, thanks for letting us know! I'm happy to hear your rent is a…" at bounding box center [515, 417] width 450 height 39
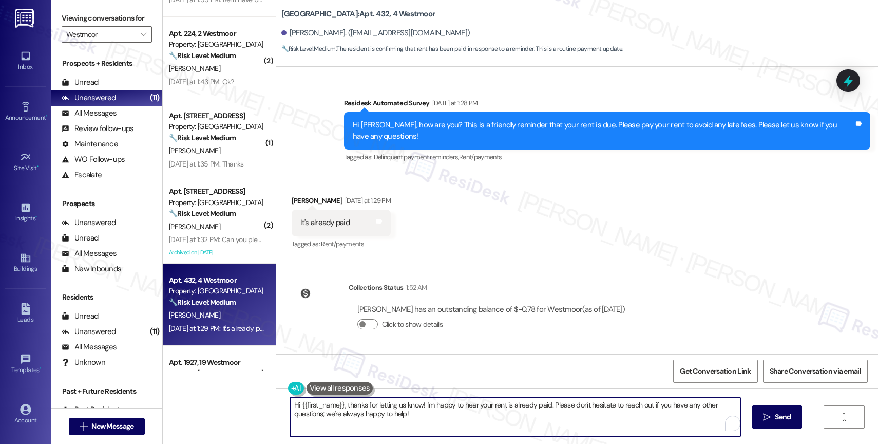
click at [345, 416] on textarea "Hi {{first_name}}, thanks for letting us know! I'm happy to hear your rent is a…" at bounding box center [515, 417] width 450 height 39
paste textarea "Thank you for informing me, {{first_name}}. If you have no further questions, p…"
click at [444, 419] on textarea "Thank you for informing me, {{first_name}}. If you have no further questions, p…" at bounding box center [513, 417] width 450 height 39
type textarea "Thank you for informing me, {{first_name}}. If you have no further questions, p…"
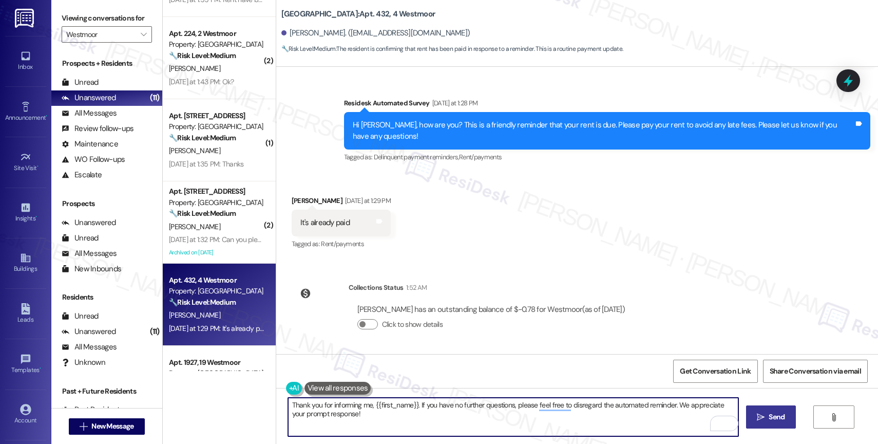
click at [764, 419] on span " Send" at bounding box center [771, 416] width 32 height 11
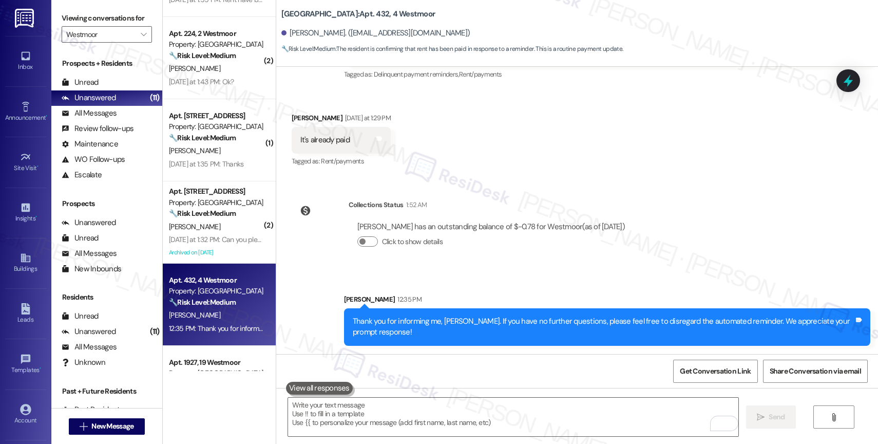
scroll to position [1535, 0]
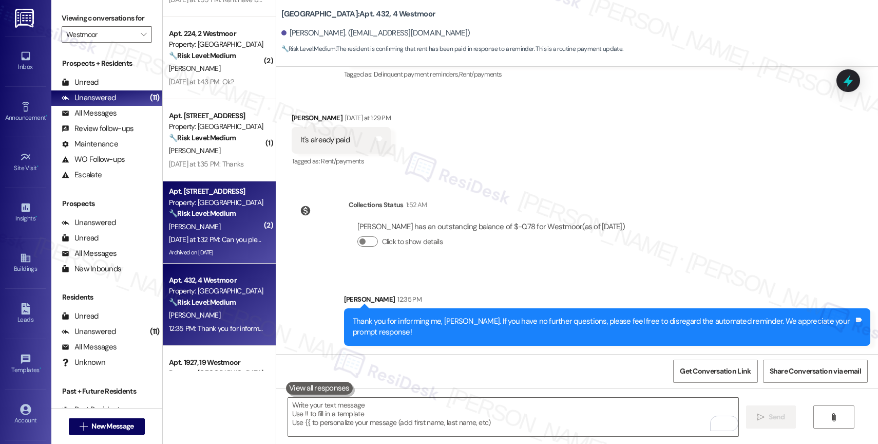
click at [202, 211] on strong "🔧 Risk Level: Medium" at bounding box center [202, 213] width 67 height 9
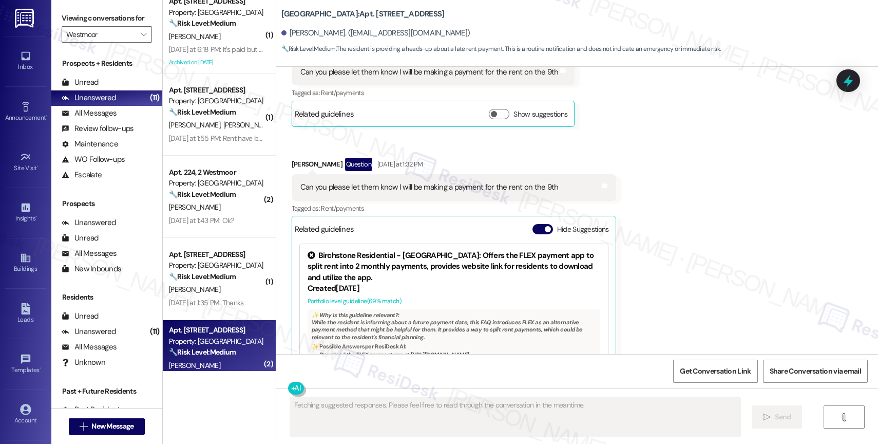
scroll to position [9103, 0]
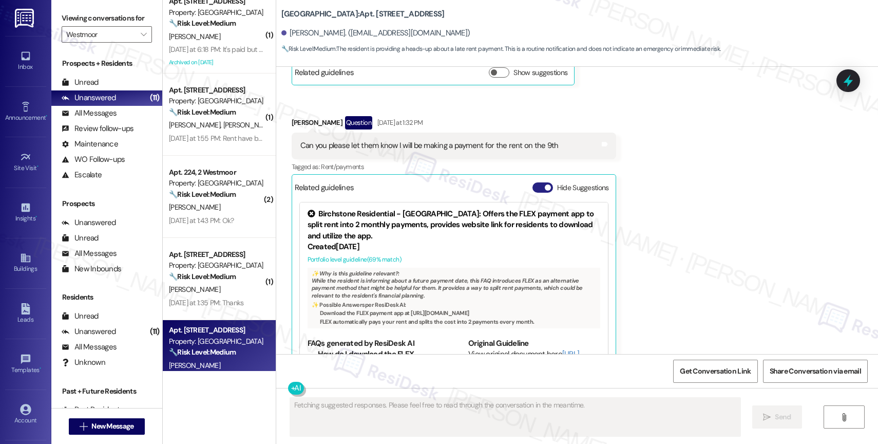
click at [533, 182] on button "Hide Suggestions" at bounding box center [543, 187] width 21 height 10
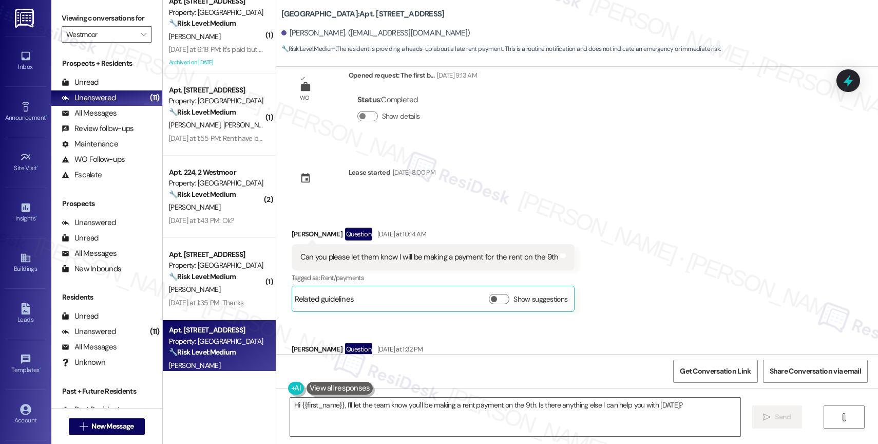
scroll to position [8926, 0]
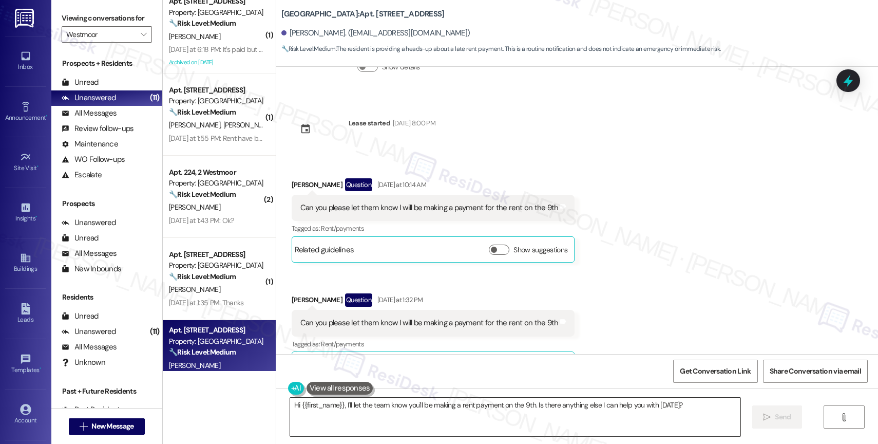
click at [365, 411] on textarea "Hi {{first_name}}, I'll let the team know you'll be making a rent payment on th…" at bounding box center [515, 417] width 450 height 39
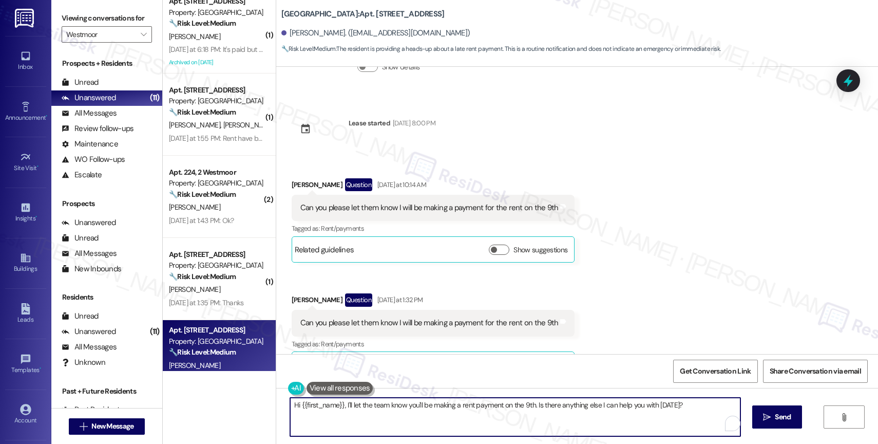
click at [365, 411] on textarea "Hi {{first_name}}, I'll let the team know you'll be making a rent payment on th…" at bounding box center [515, 417] width 450 height 39
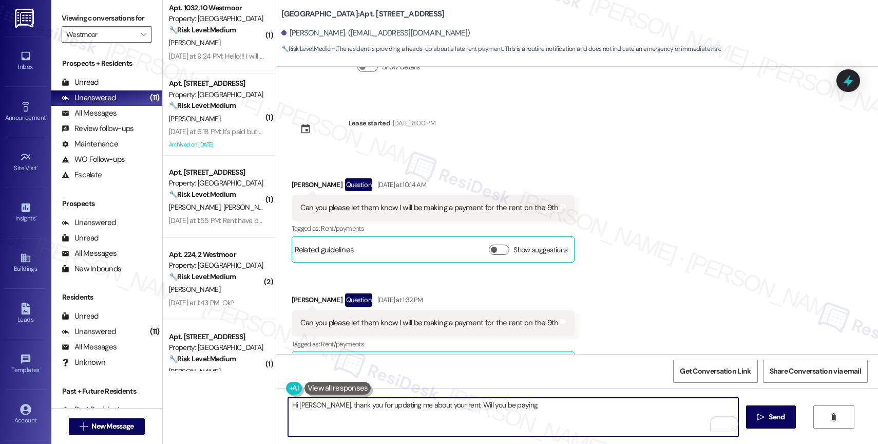
drag, startPoint x: 467, startPoint y: 410, endPoint x: 591, endPoint y: 414, distance: 123.3
click at [590, 414] on textarea "Hi Myra, thank you for updating me about your rent. Will you be paying" at bounding box center [513, 417] width 450 height 39
type textarea "Hi Myra, thank you for updating me about your rent. To confirm, the full rent w…"
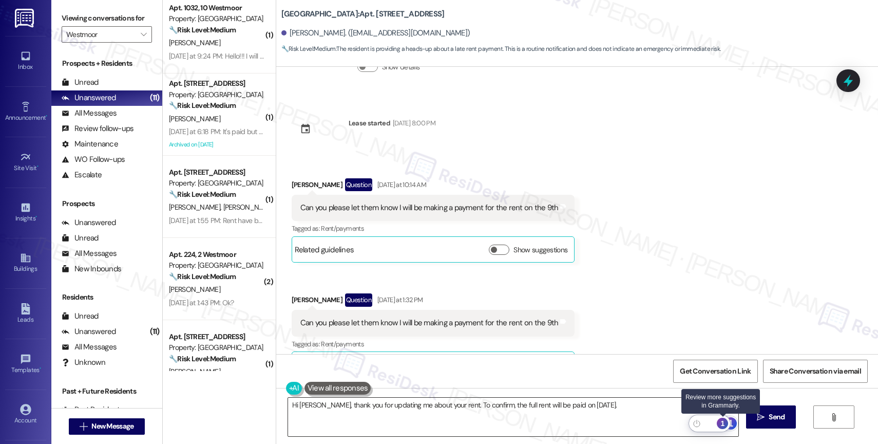
click at [724, 419] on div "1" at bounding box center [722, 423] width 11 height 11
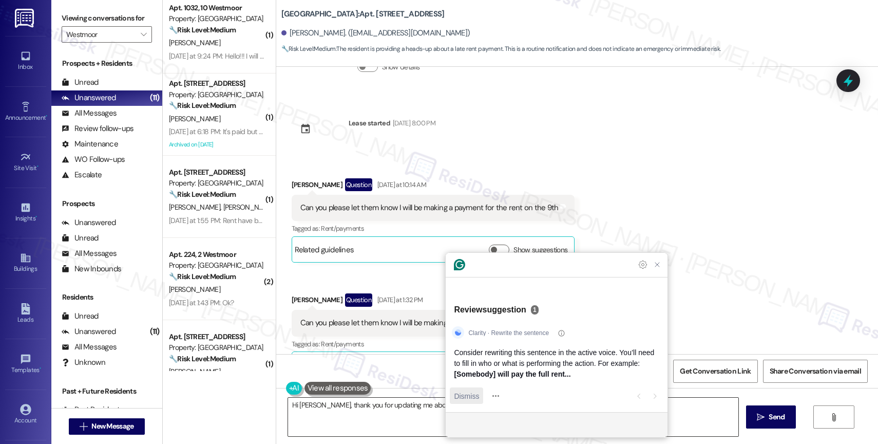
click at [458, 398] on span "Dismiss" at bounding box center [466, 395] width 25 height 11
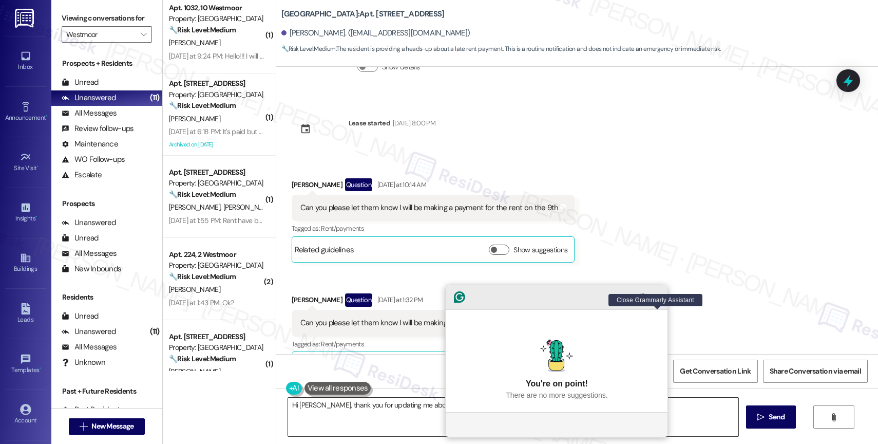
click at [659, 301] on icon "Close Grammarly Assistant" at bounding box center [657, 297] width 8 height 8
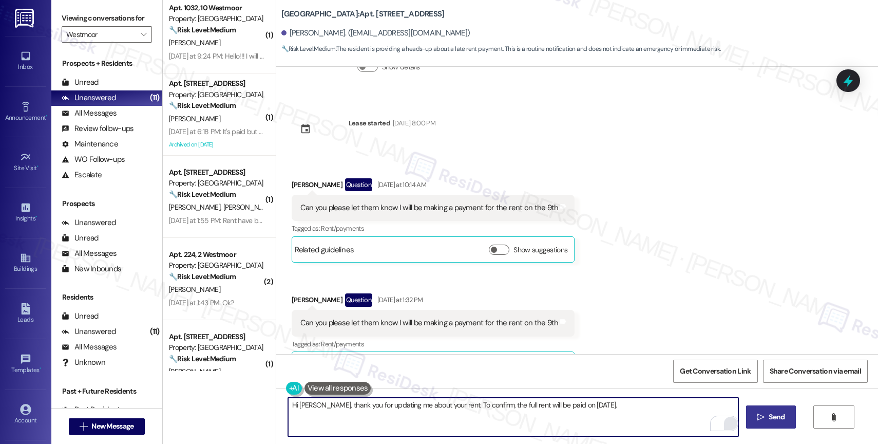
click at [764, 414] on span " Send" at bounding box center [771, 416] width 32 height 11
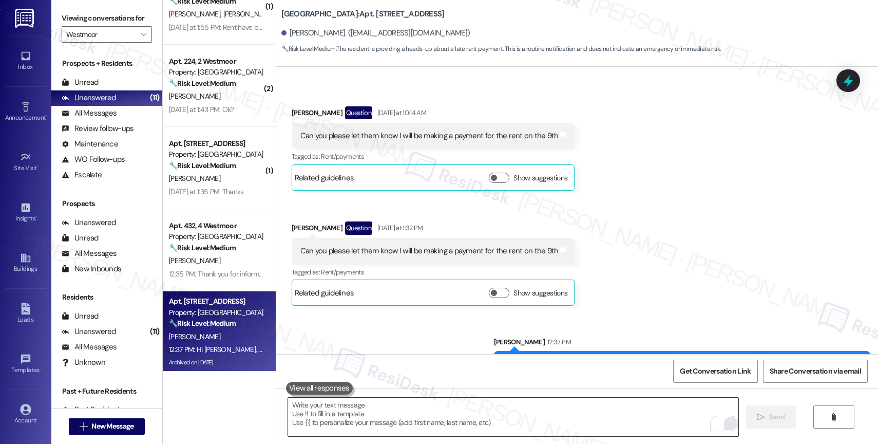
scroll to position [533, 0]
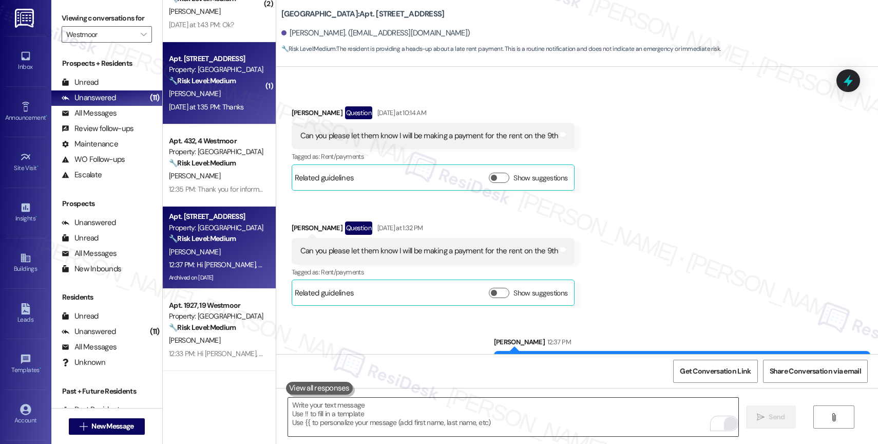
click at [207, 69] on div "Property: [GEOGRAPHIC_DATA]" at bounding box center [216, 69] width 95 height 11
type textarea "Fetching suggested responses. Please feel free to read through the conversation…"
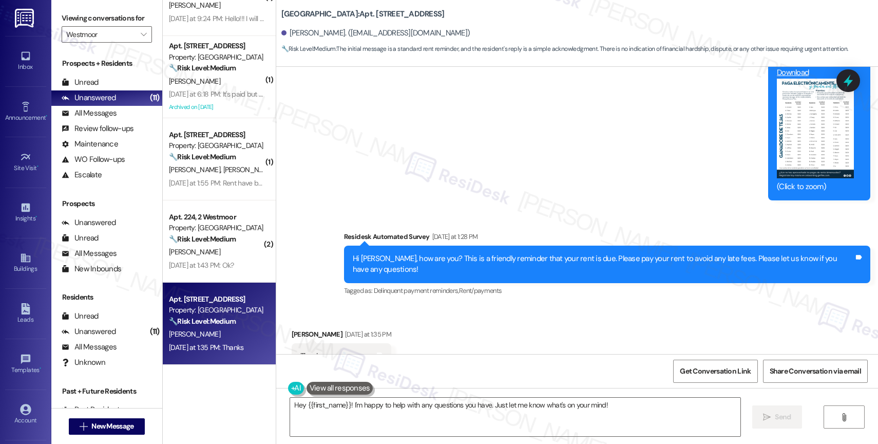
scroll to position [4057, 0]
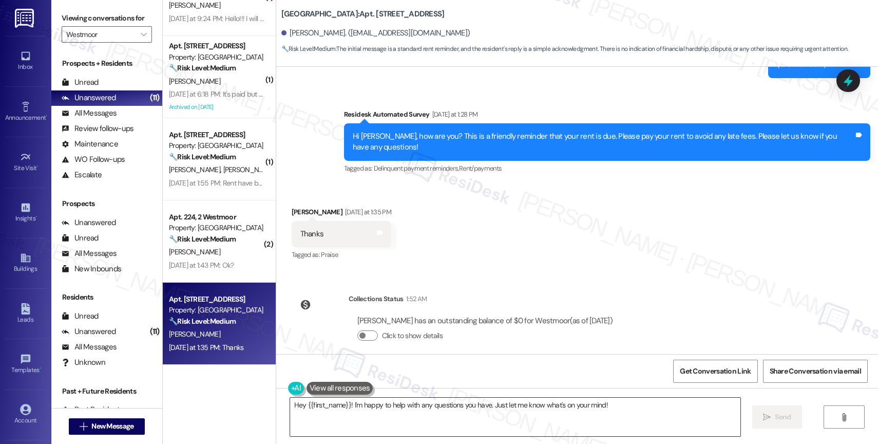
click at [312, 426] on textarea "Hey {{first_name}}! I'm happy to help with any questions you have. Just let me …" at bounding box center [515, 417] width 450 height 39
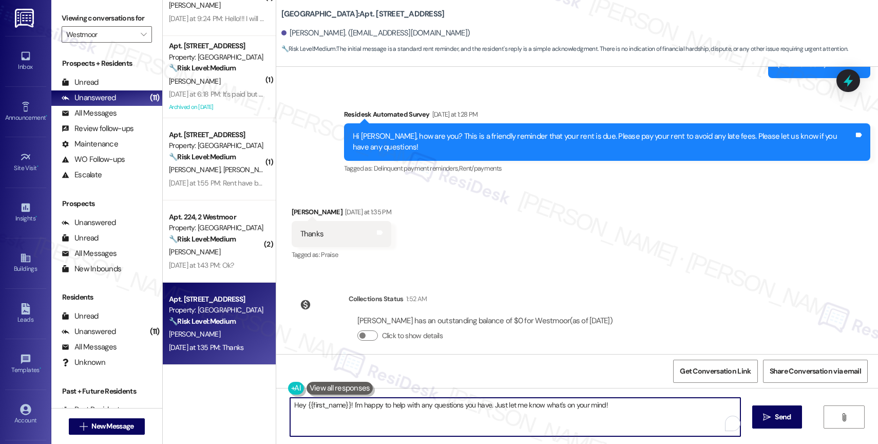
click at [312, 426] on textarea "Hey {{first_name}}! I'm happy to help with any questions you have. Just let me …" at bounding box center [515, 417] width 450 height 39
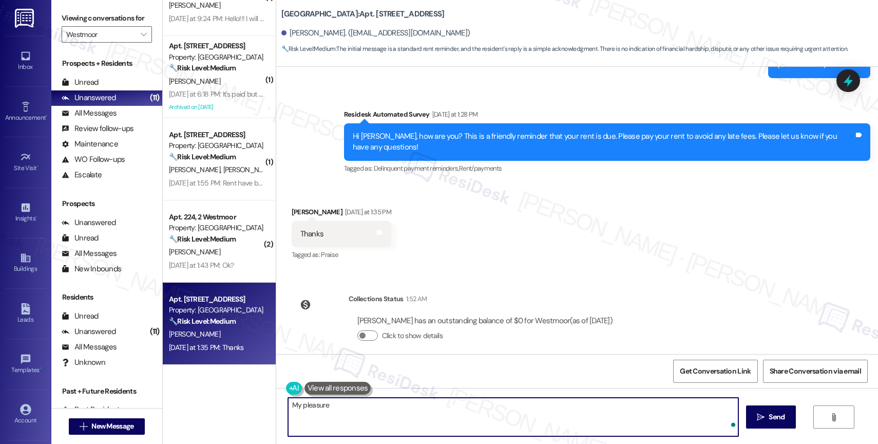
type textarea "My pleasure!"
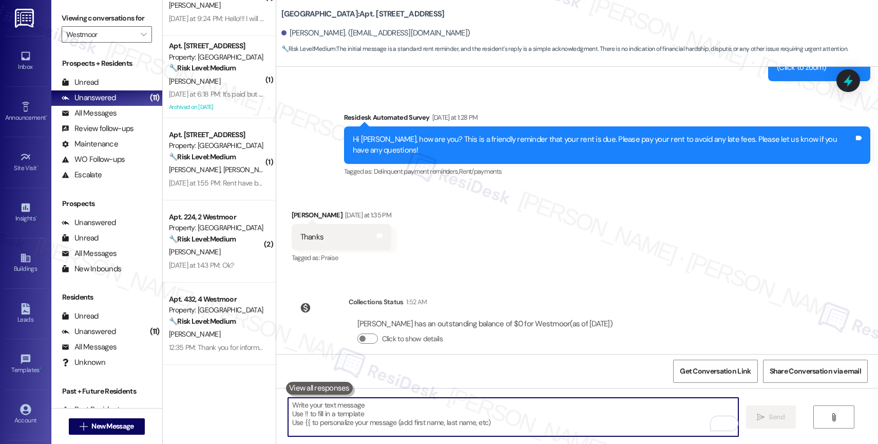
scroll to position [4057, 0]
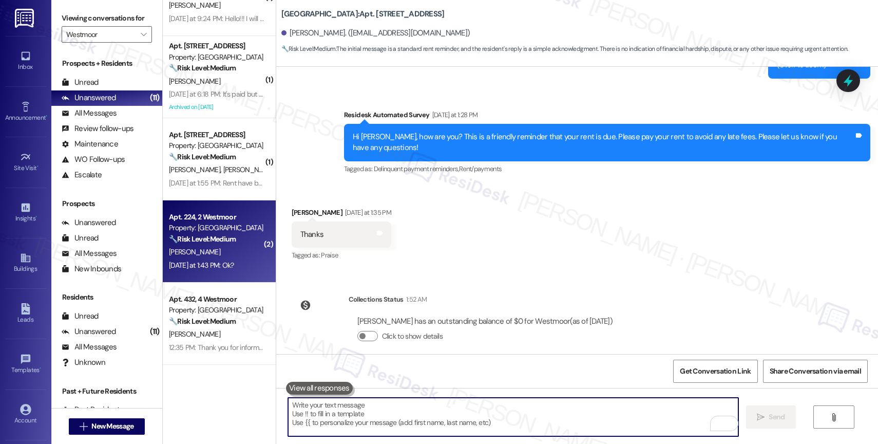
click at [205, 221] on div "Apt. 224, 2 Westmoor" at bounding box center [216, 217] width 95 height 11
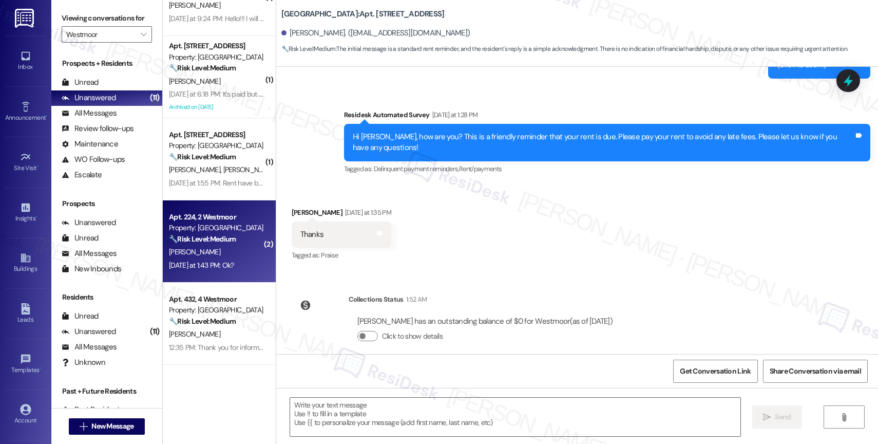
type textarea "Fetching suggested responses. Please feel free to read through the conversation…"
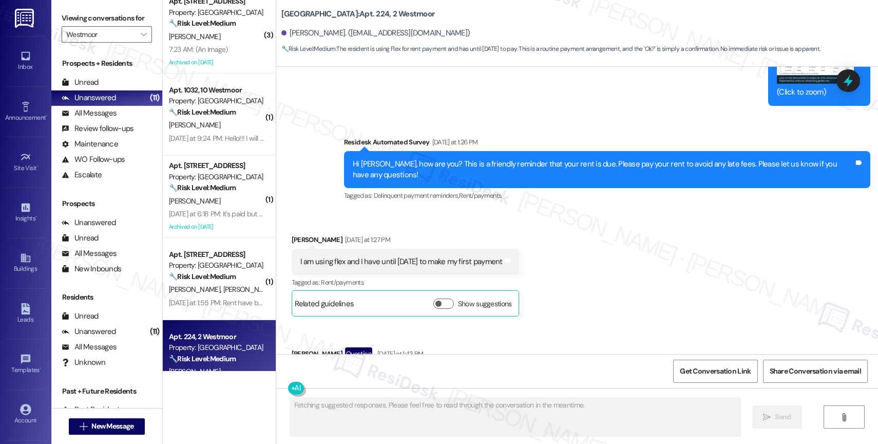
scroll to position [10172, 0]
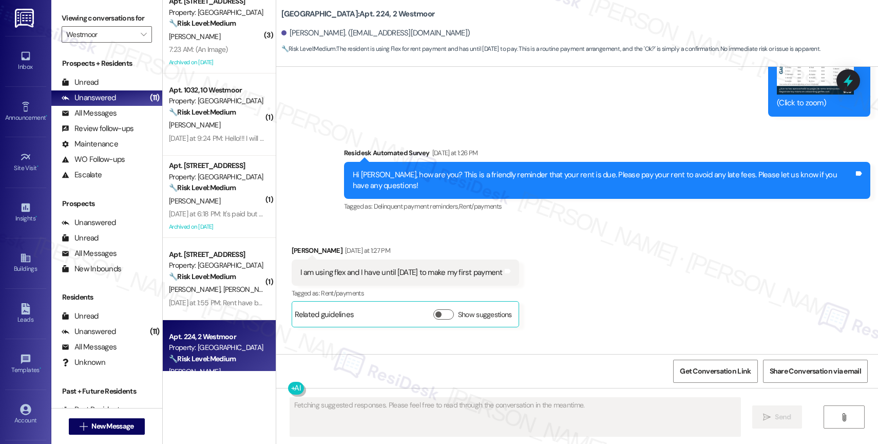
click at [594, 259] on div "Received via SMS Simone Scott Yesterday at 1:27 PM I am using flex and I have u…" at bounding box center [577, 323] width 602 height 202
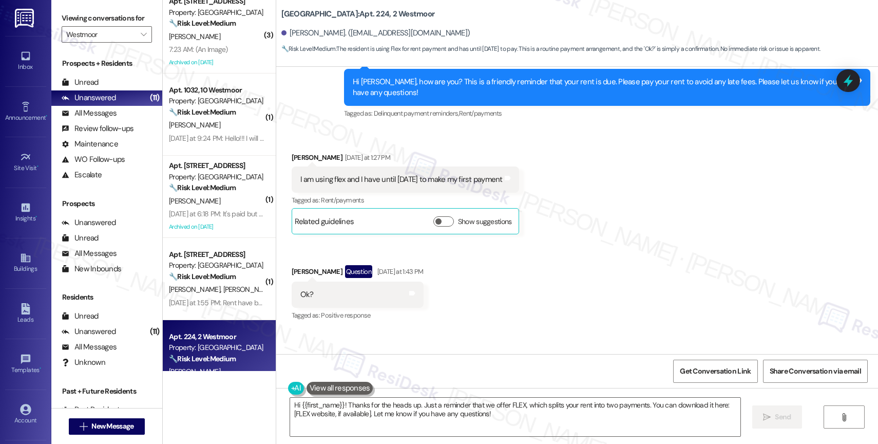
scroll to position [10208, 0]
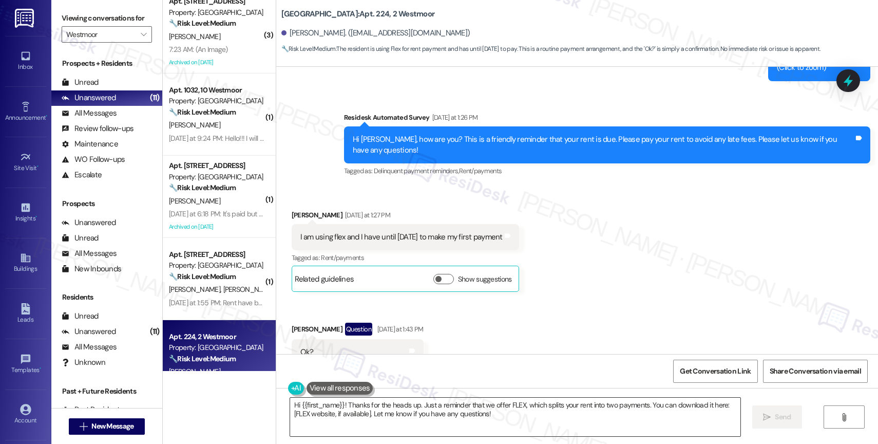
click at [344, 416] on textarea "Hi {{first_name}}! Thanks for the heads up. Just a reminder that we offer FLEX,…" at bounding box center [515, 417] width 450 height 39
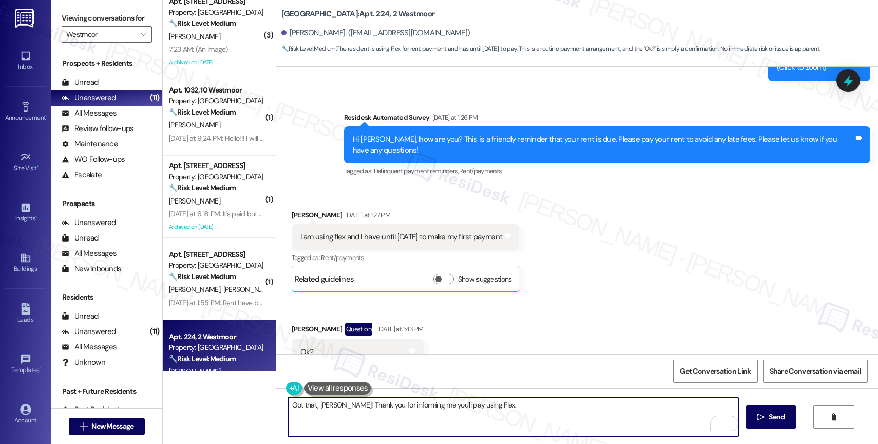
click at [537, 407] on textarea "Got that, Simone! Thank you for informing me you'll pay using Flex." at bounding box center [513, 417] width 450 height 39
type textarea "Got that, Simone! Thank you for informing me you'll pay using Flex. I appreciat…"
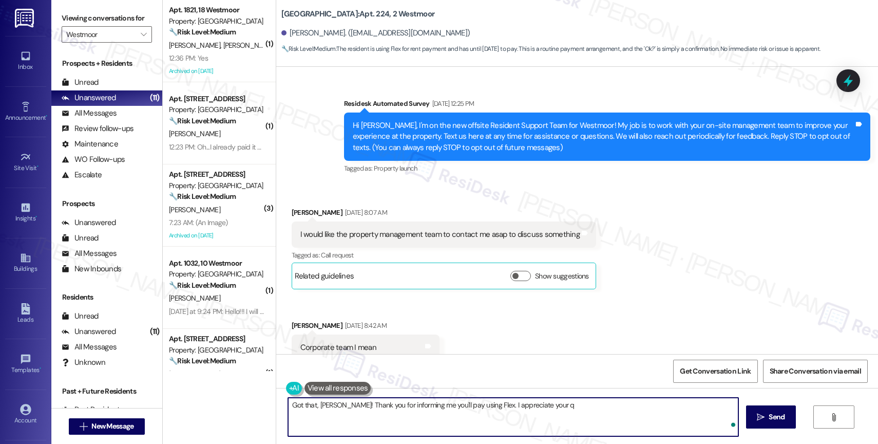
scroll to position [10208, 0]
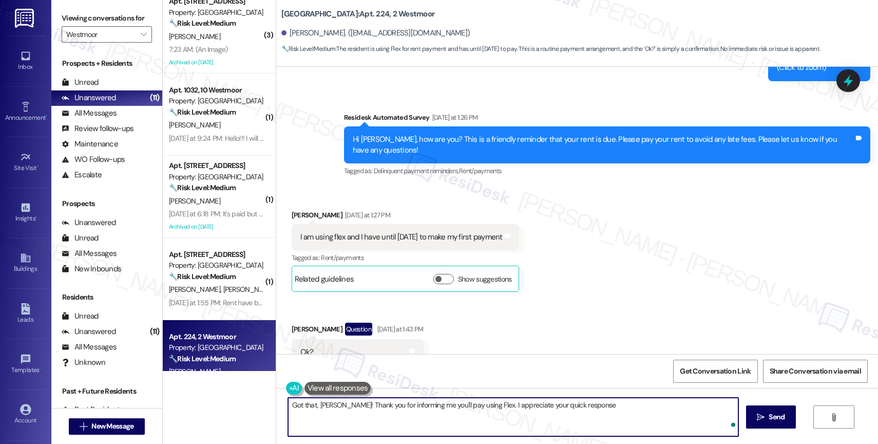
type textarea "Got that, [PERSON_NAME]! Thank you for informing me you'll pay using Flex. I ap…"
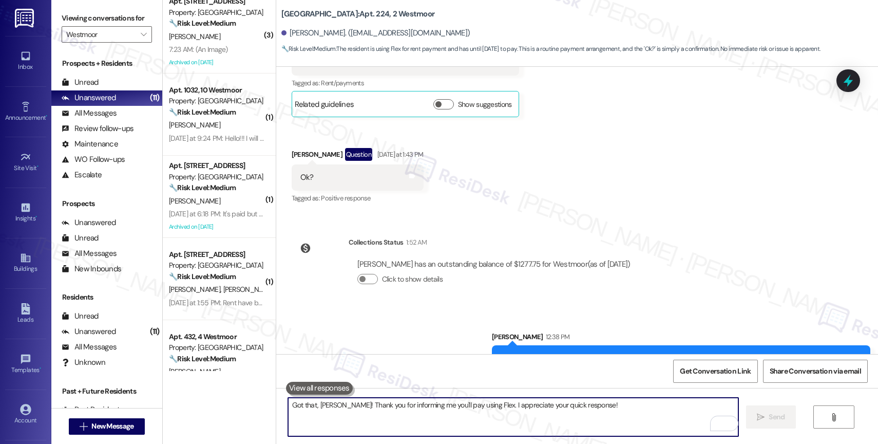
scroll to position [10387, 0]
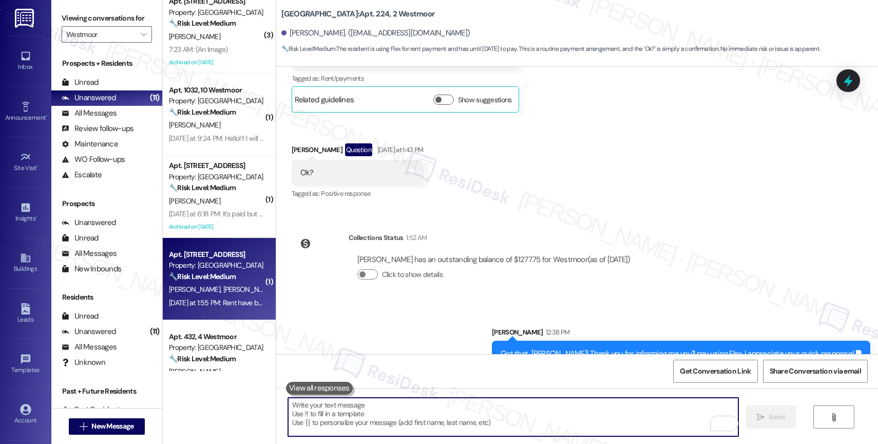
click at [205, 274] on strong "🔧 Risk Level: Medium" at bounding box center [202, 276] width 67 height 9
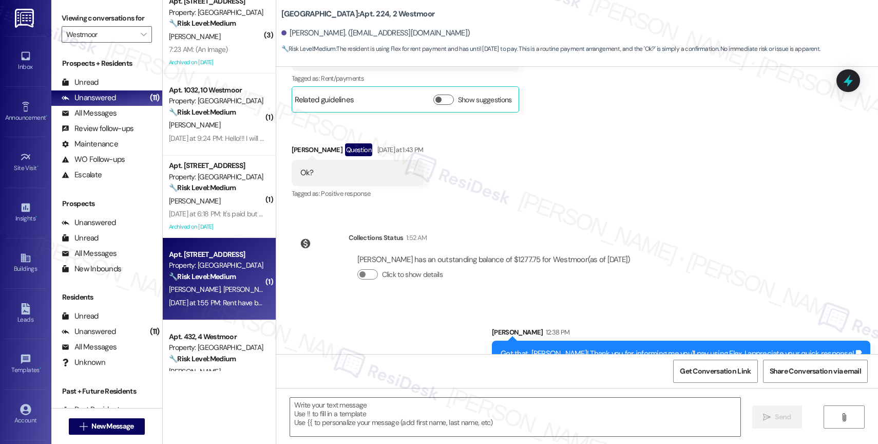
type textarea "Fetching suggested responses. Please feel free to read through the conversation…"
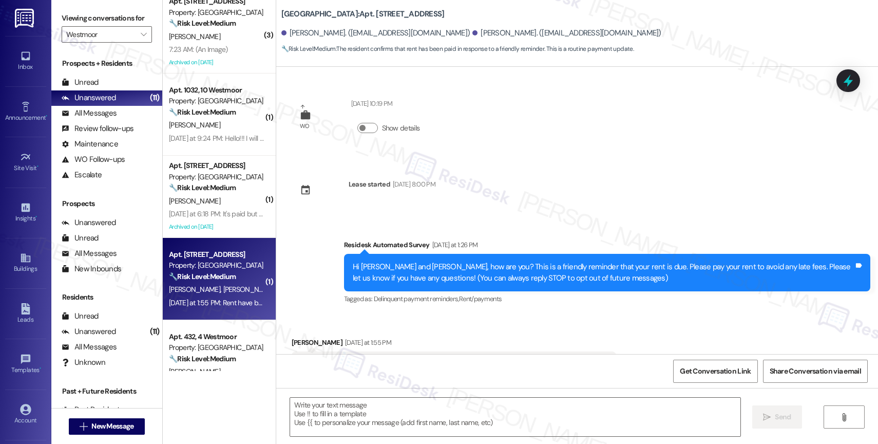
scroll to position [112, 0]
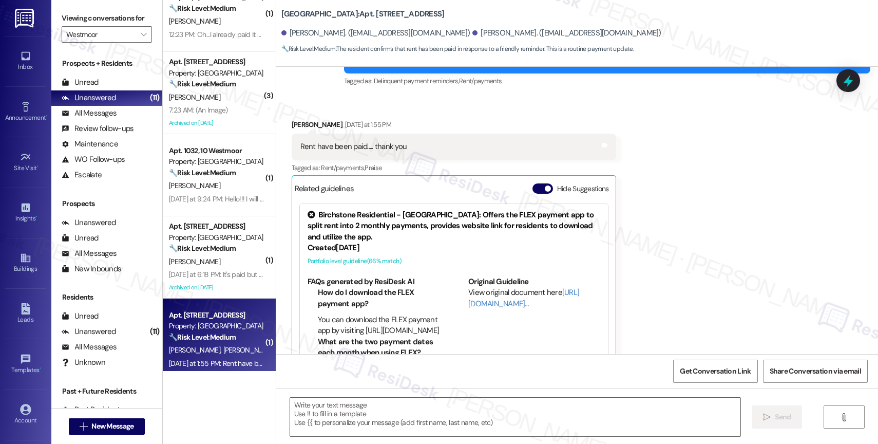
type textarea "Fetching suggested responses. Please feel free to read through the conversation…"
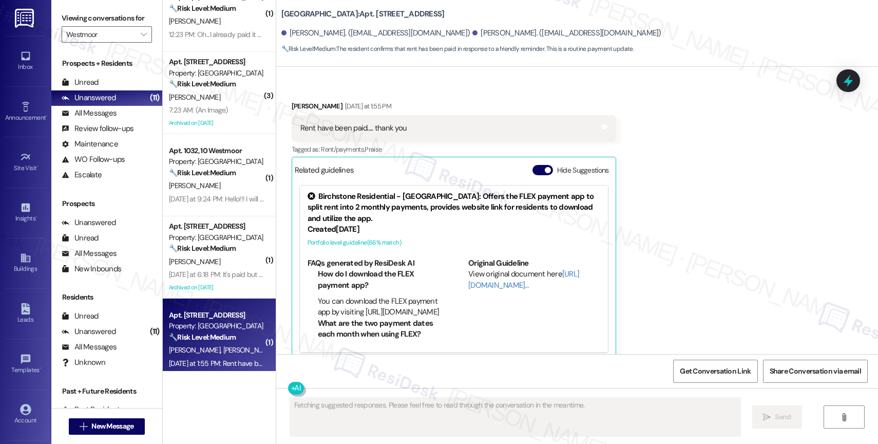
scroll to position [251, 0]
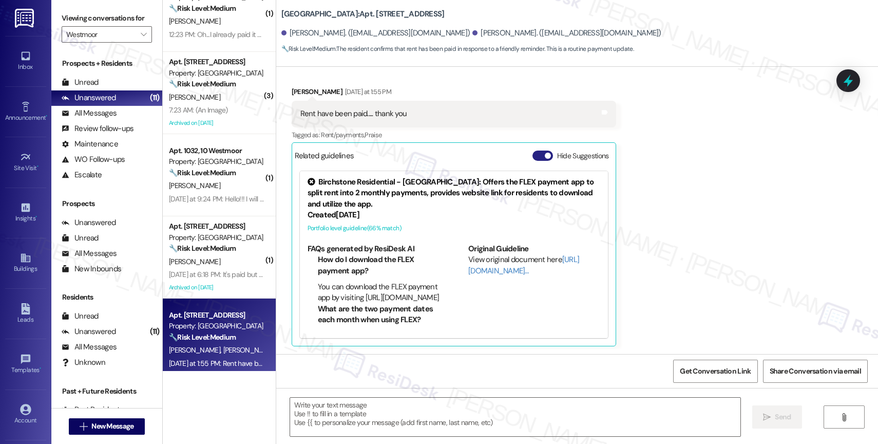
click at [533, 154] on button "Hide Suggestions" at bounding box center [543, 155] width 21 height 10
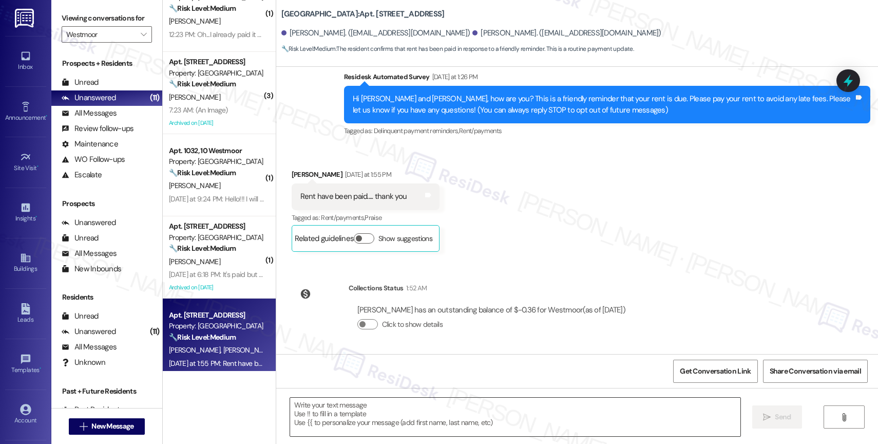
click at [375, 403] on textarea at bounding box center [515, 417] width 450 height 39
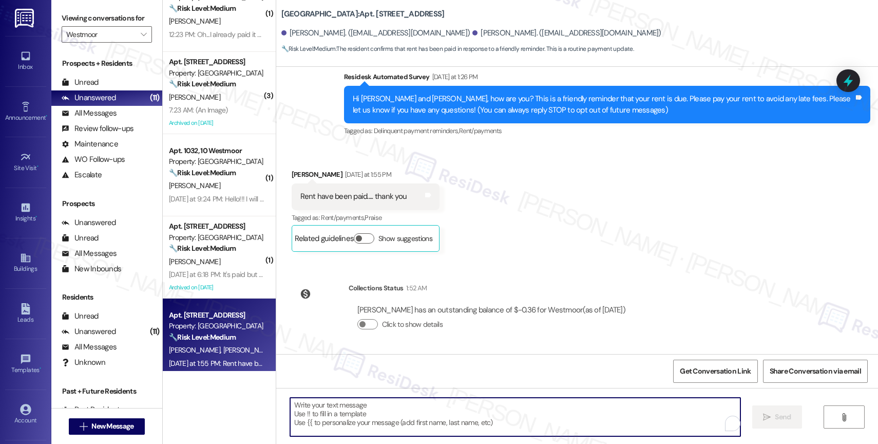
paste textarea "Thank you for informing me, {{first_name}}. If you have no further questions, p…"
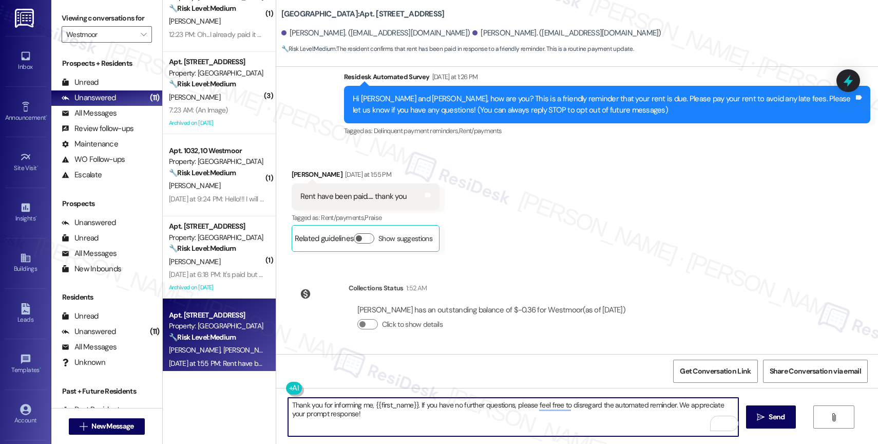
drag, startPoint x: 367, startPoint y: 403, endPoint x: 413, endPoint y: 404, distance: 46.7
click at [413, 404] on textarea "Thank you for informing me, {{first_name}}. If you have no further questions, p…" at bounding box center [513, 417] width 450 height 39
drag, startPoint x: 408, startPoint y: 404, endPoint x: 366, endPoint y: 404, distance: 41.6
click at [366, 404] on textarea "Thank you for informing me, {{first_name}}. If you have no further questions, p…" at bounding box center [513, 417] width 450 height 39
click at [360, 422] on textarea "Thank you for informing me, [PERSON_NAME]. If you have no further questions, pl…" at bounding box center [513, 417] width 450 height 39
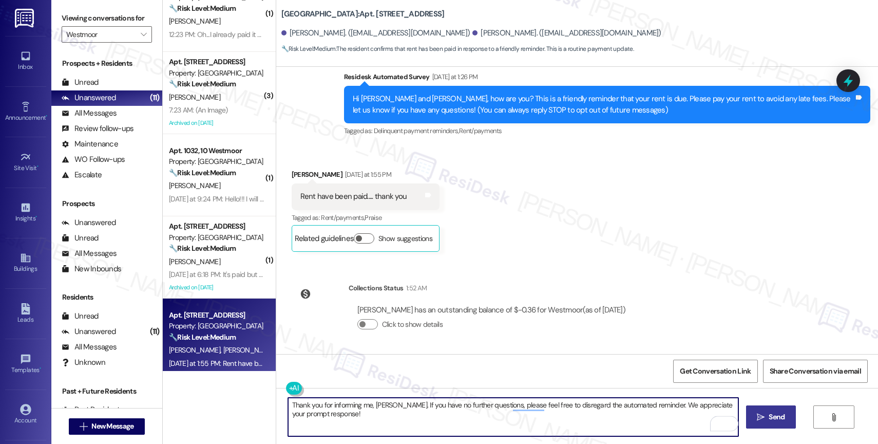
type textarea "Thank you for informing me, [PERSON_NAME]. If you have no further questions, pl…"
click at [760, 418] on icon "" at bounding box center [761, 417] width 8 height 8
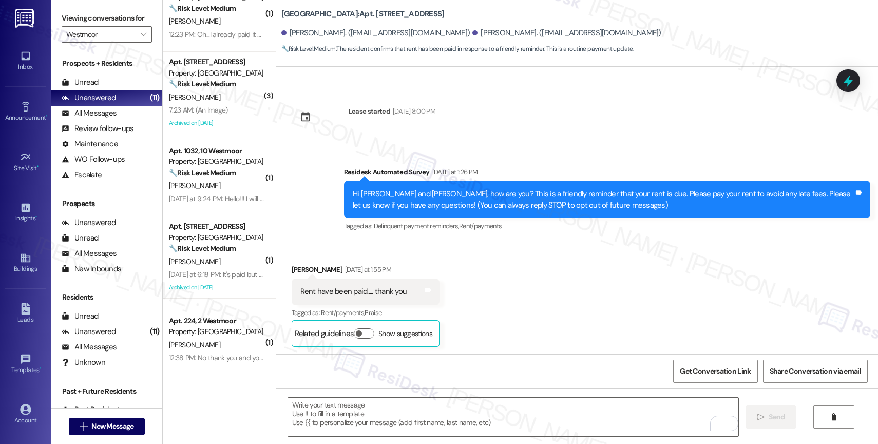
scroll to position [251, 0]
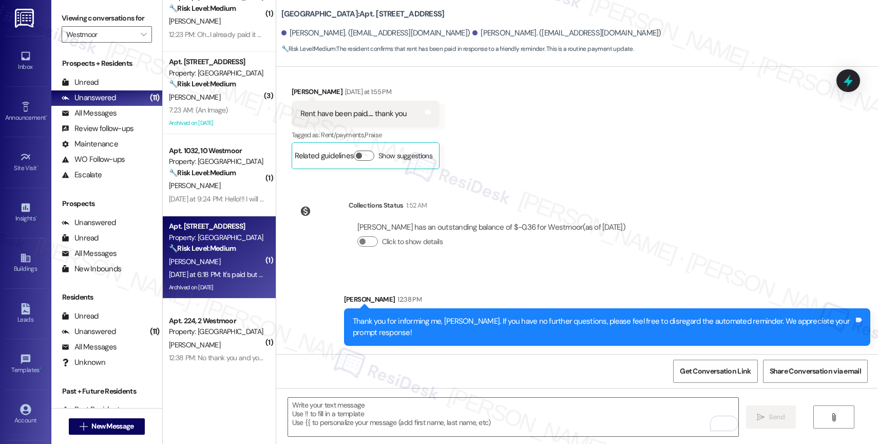
click at [189, 240] on div "Property: [GEOGRAPHIC_DATA]" at bounding box center [216, 237] width 95 height 11
type textarea "Fetching suggested responses. Please feel free to read through the conversation…"
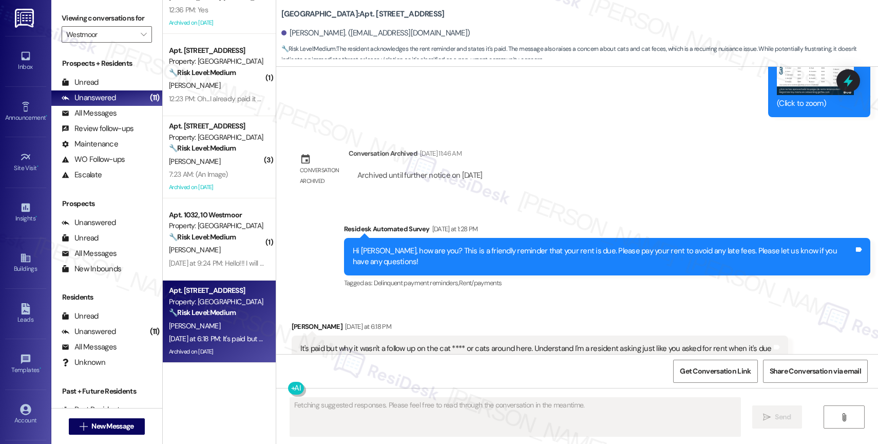
scroll to position [47, 0]
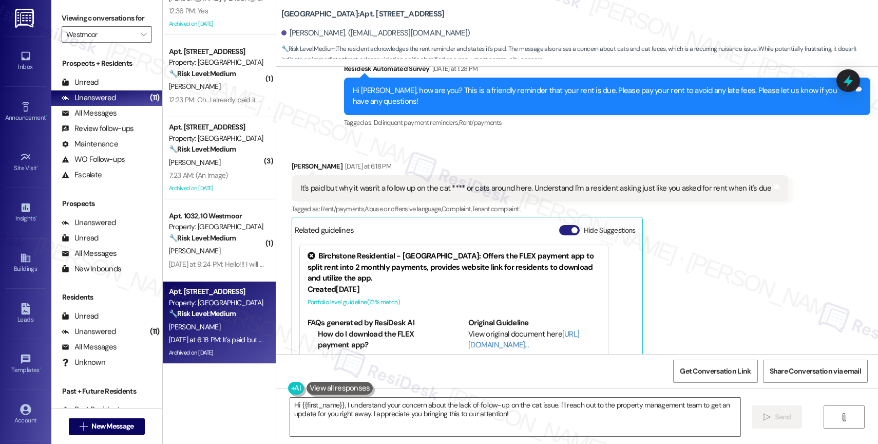
click at [559, 225] on button "Hide Suggestions" at bounding box center [569, 230] width 21 height 10
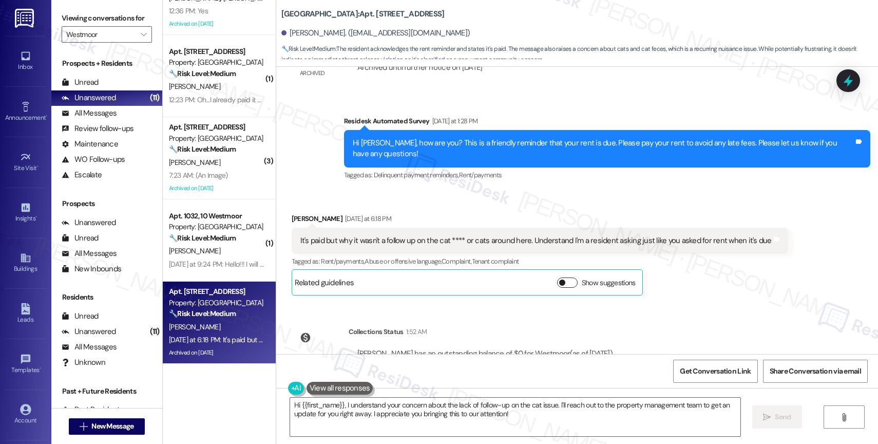
scroll to position [8024, 0]
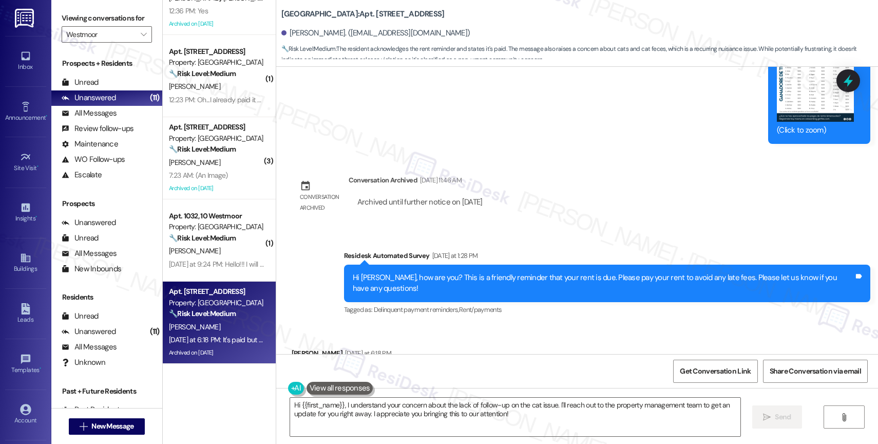
click at [532, 141] on div "Lease started [DATE] 7:00 PM Survey, sent via SMS Residesk Automated Survey [DA…" at bounding box center [577, 210] width 602 height 287
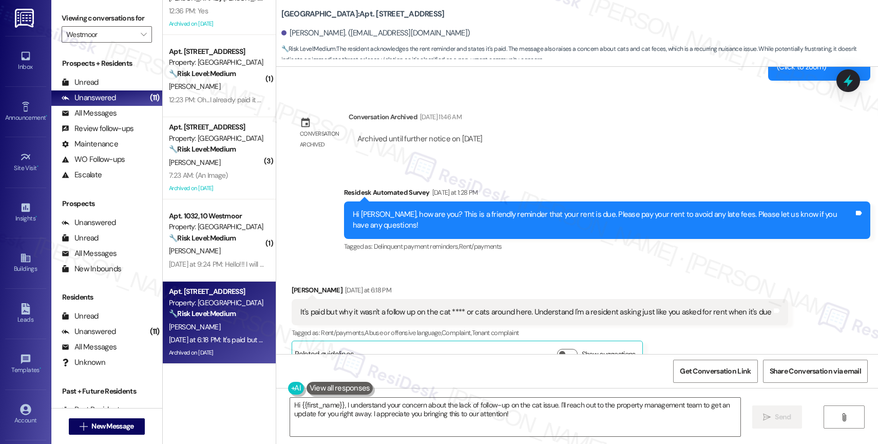
scroll to position [8051, 0]
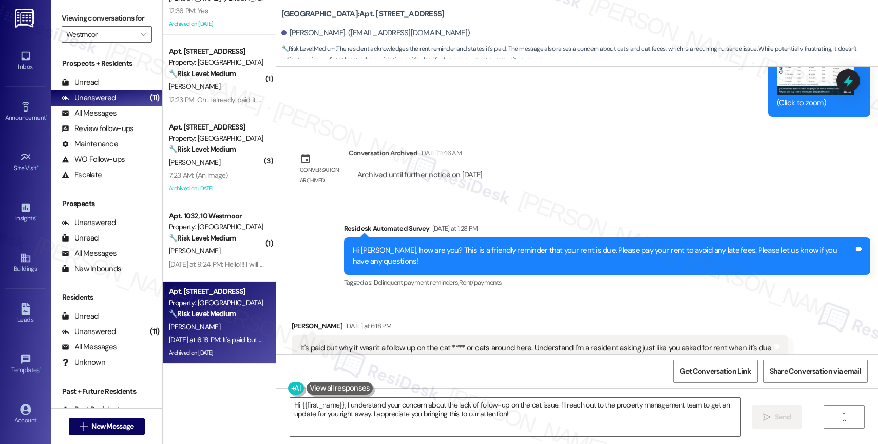
click at [527, 313] on div "Received via SMS [PERSON_NAME] [DATE] at 6:18 PM It's paid but why it wasn't a …" at bounding box center [540, 362] width 512 height 98
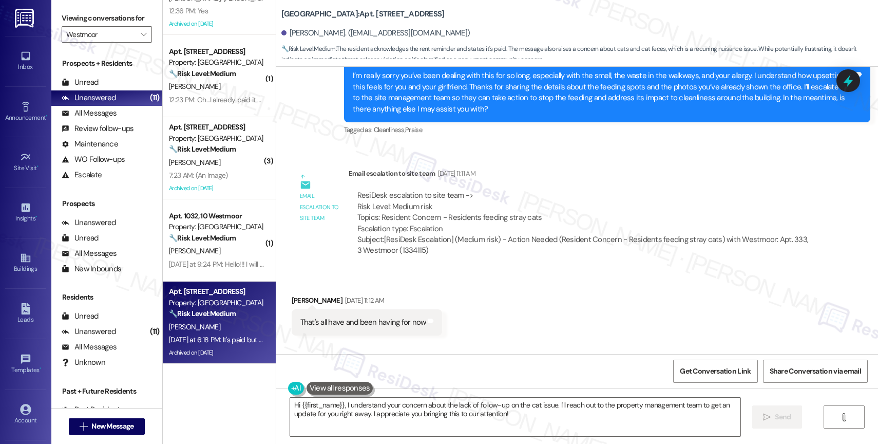
scroll to position [6858, 0]
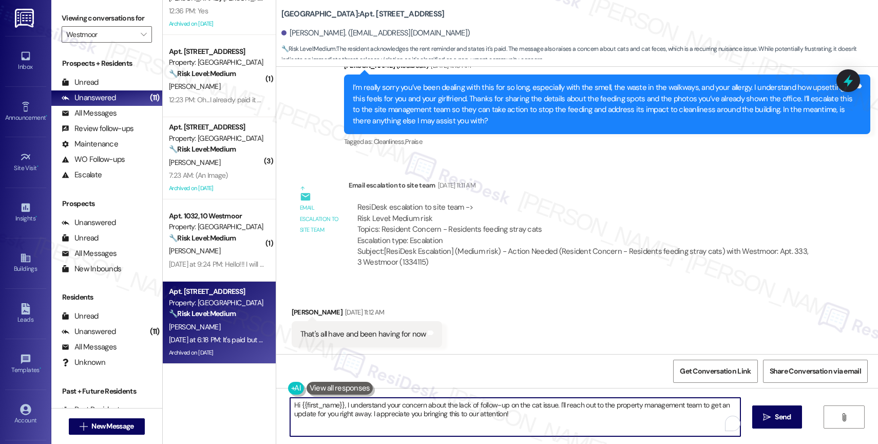
drag, startPoint x: 340, startPoint y: 402, endPoint x: 564, endPoint y: 419, distance: 224.6
click at [564, 419] on textarea "Hi {{first_name}}, I understand your concern about the lack of follow-up on the…" at bounding box center [515, 417] width 450 height 39
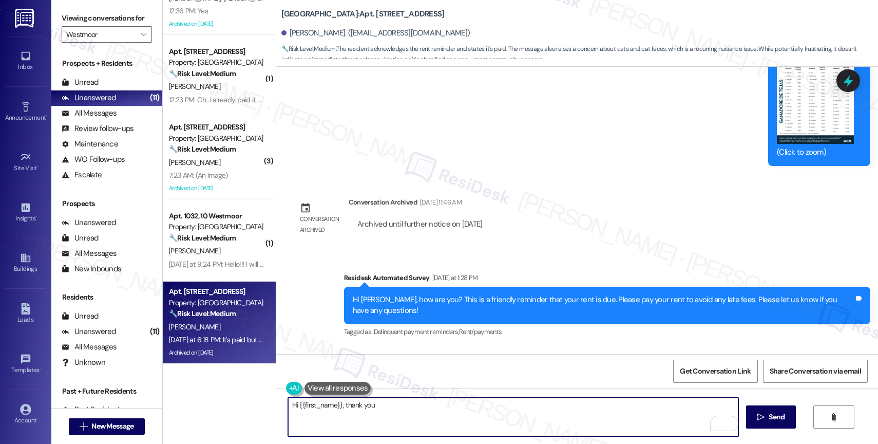
scroll to position [8003, 0]
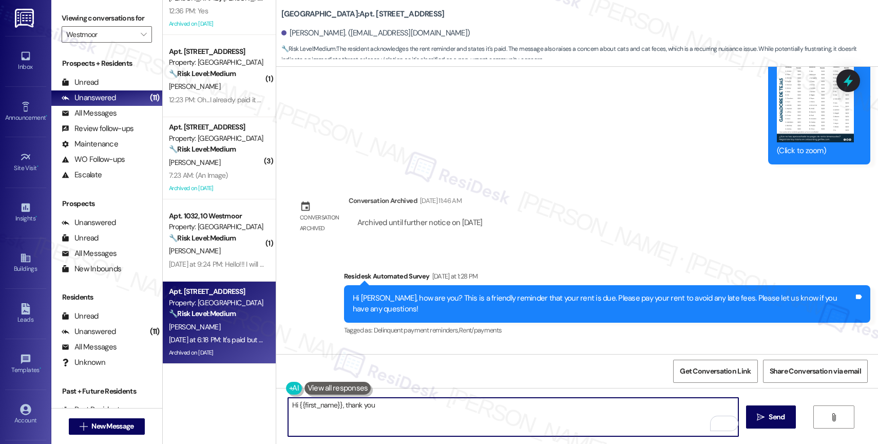
drag, startPoint x: 336, startPoint y: 406, endPoint x: 520, endPoint y: 430, distance: 185.4
click at [518, 430] on textarea "Hi {{first_name}}, thank you" at bounding box center [513, 417] width 450 height 39
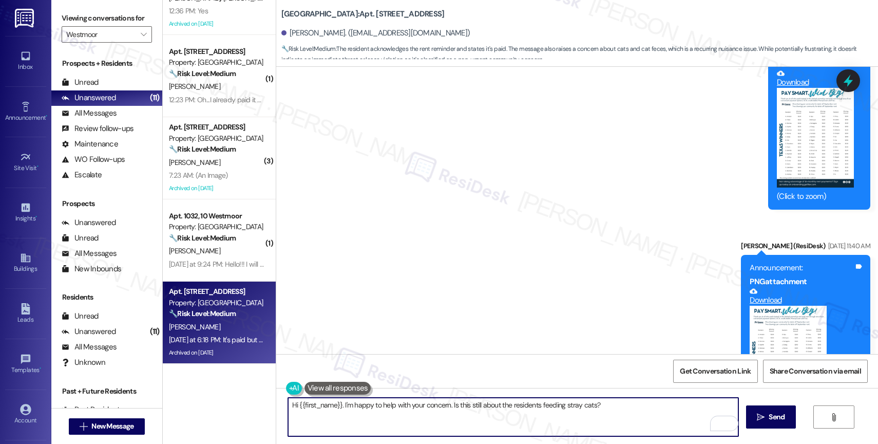
scroll to position [7733, 0]
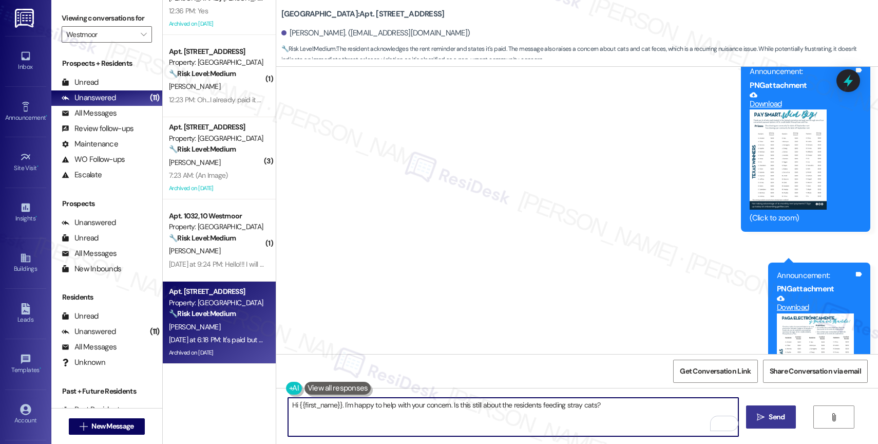
type textarea "Hi {{first_name}}. I'm happy to help with your concern. Is this still about the…"
click at [761, 419] on icon "" at bounding box center [761, 417] width 8 height 8
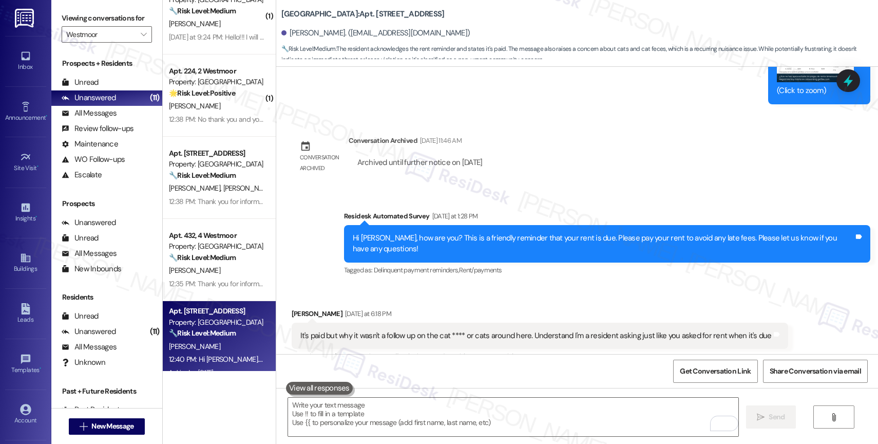
scroll to position [219, 0]
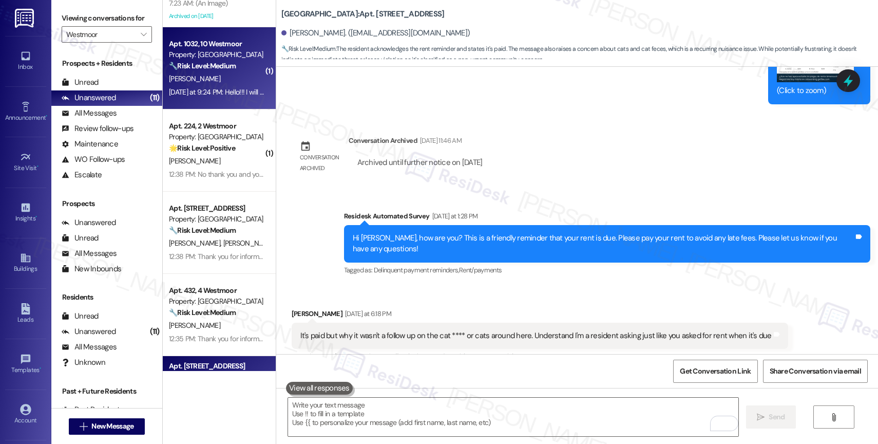
click at [209, 76] on div "[PERSON_NAME]" at bounding box center [216, 78] width 97 height 13
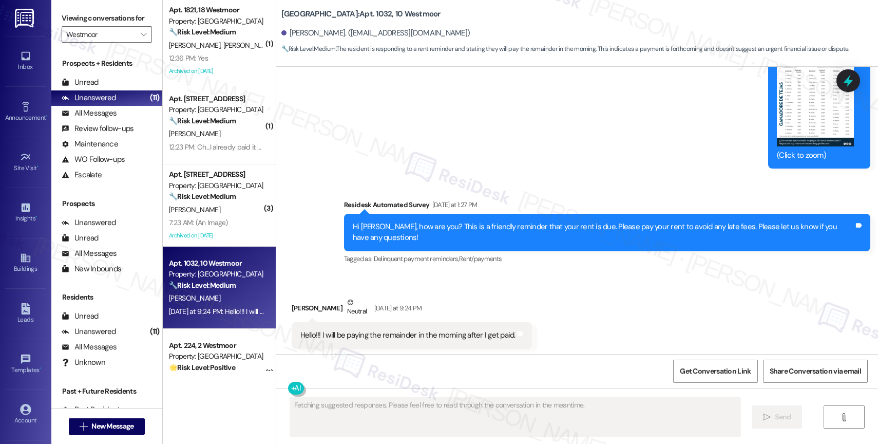
scroll to position [11823, 0]
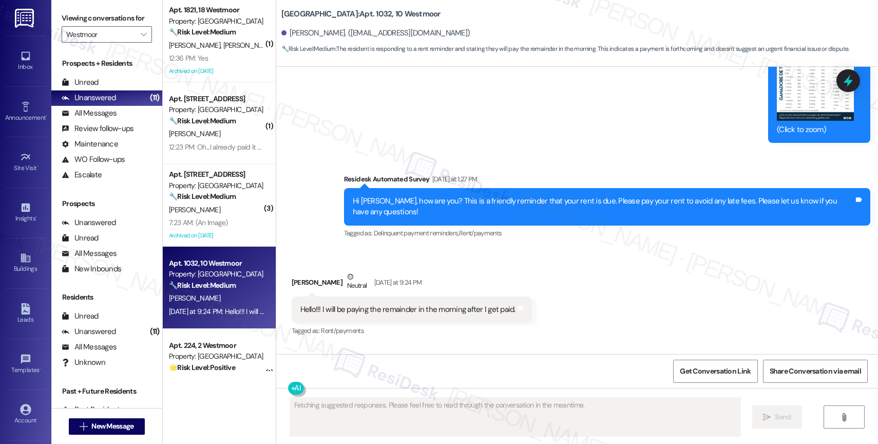
click at [470, 248] on div "Received via SMS [PERSON_NAME] Neutral [DATE] at 9:24 PM Hello!!! I will be pay…" at bounding box center [577, 297] width 602 height 98
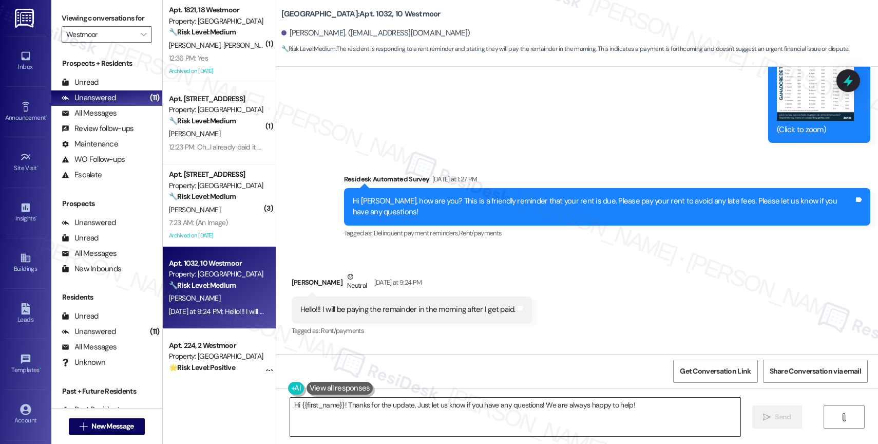
click at [630, 408] on textarea "Hi {{first_name}}! Thanks for the update. Just let us know if you have any ques…" at bounding box center [515, 417] width 450 height 39
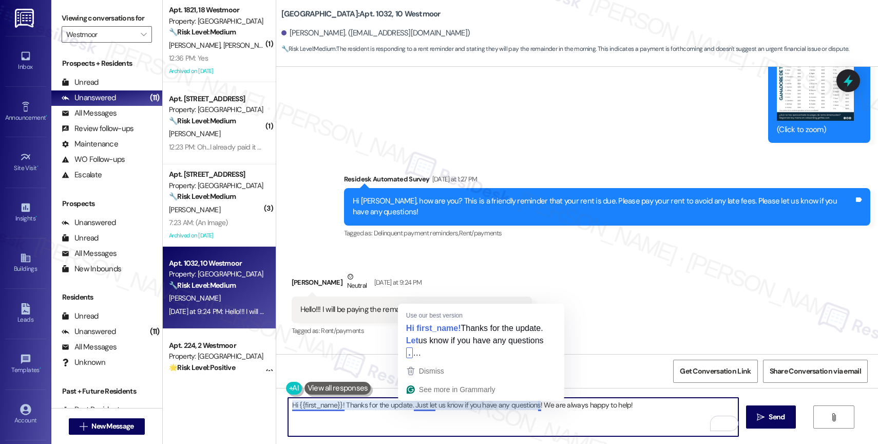
click at [679, 409] on textarea "Hi {{first_name}}! Thanks for the update. Just let us know if you have any ques…" at bounding box center [513, 417] width 450 height 39
drag, startPoint x: 408, startPoint y: 402, endPoint x: 681, endPoint y: 408, distance: 272.8
click at [681, 408] on textarea "Hi {{first_name}}! Thanks for the update. Just let us know if you have any ques…" at bounding box center [513, 417] width 450 height 39
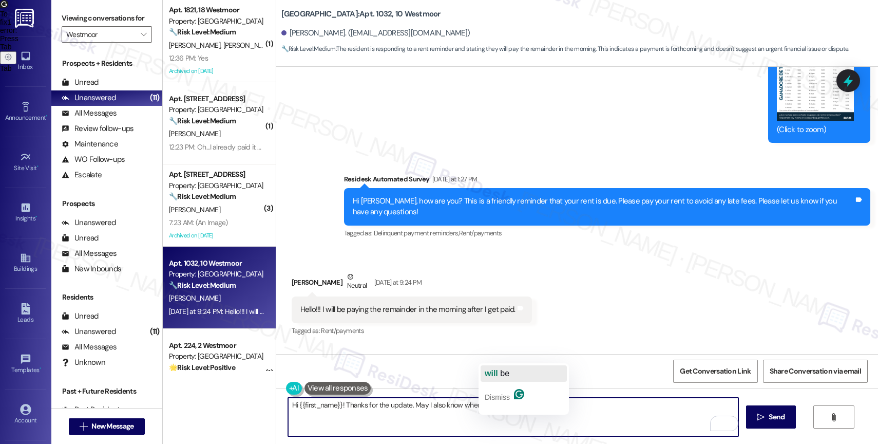
click at [507, 374] on span "be" at bounding box center [504, 373] width 9 height 9
click at [543, 413] on textarea "Hi {{first_name}}! Thanks for the update. May I also know when you will be?" at bounding box center [513, 417] width 450 height 39
drag, startPoint x: 407, startPoint y: 402, endPoint x: 598, endPoint y: 409, distance: 191.2
click at [598, 409] on textarea "Hi {{first_name}}! Thanks for the update. May I also know when you will be?" at bounding box center [513, 417] width 450 height 39
click at [332, 417] on textarea "Hi {{first_name}}! Thanks for the update. Do you" at bounding box center [513, 417] width 450 height 39
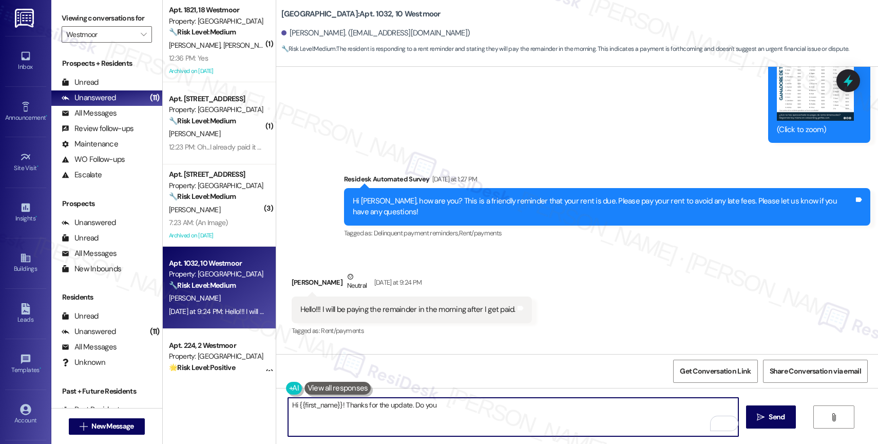
click at [332, 417] on textarea "Hi {{first_name}}! Thanks for the update. Do you" at bounding box center [513, 417] width 450 height 39
paste textarea "Thank you for keeping me updated about your rent. I completely understand that …"
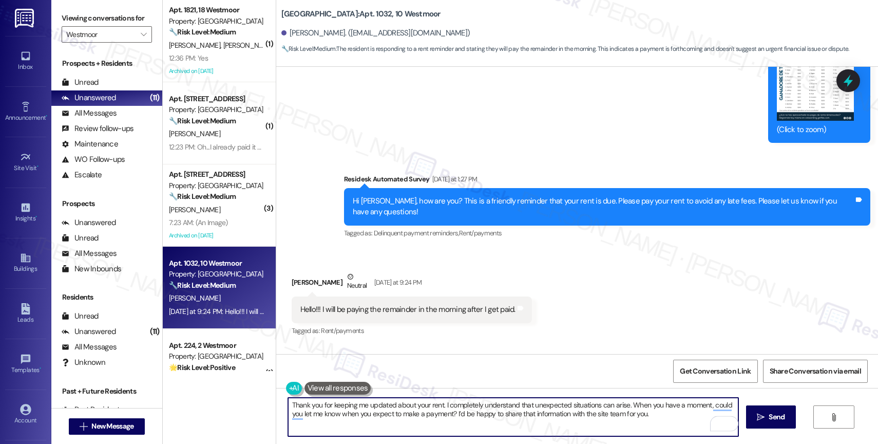
click at [436, 405] on textarea "Thank you for keeping me updated about your rent. I completely understand that …" at bounding box center [513, 417] width 450 height 39
drag, startPoint x: 625, startPoint y: 406, endPoint x: 434, endPoint y: 406, distance: 190.5
click at [434, 406] on textarea "Thank you for keeping me updated about your rent. I completely understand that …" at bounding box center [513, 417] width 450 height 39
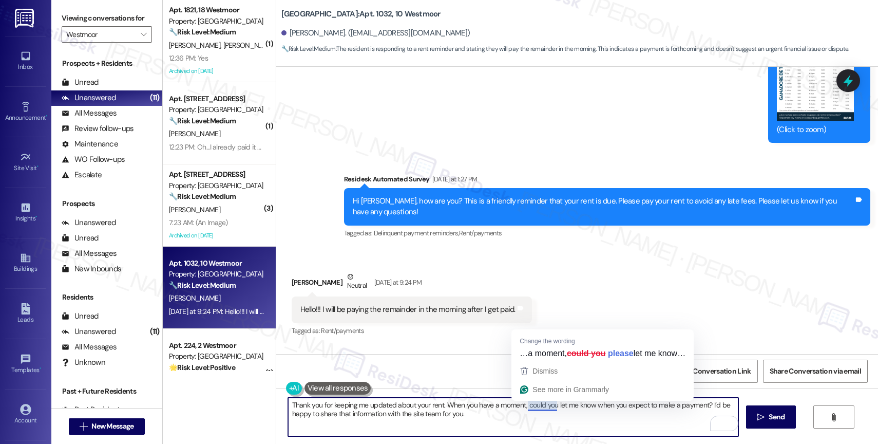
click at [602, 417] on textarea "Thank you for keeping me updated about your rent. When you have a moment, could…" at bounding box center [513, 417] width 450 height 39
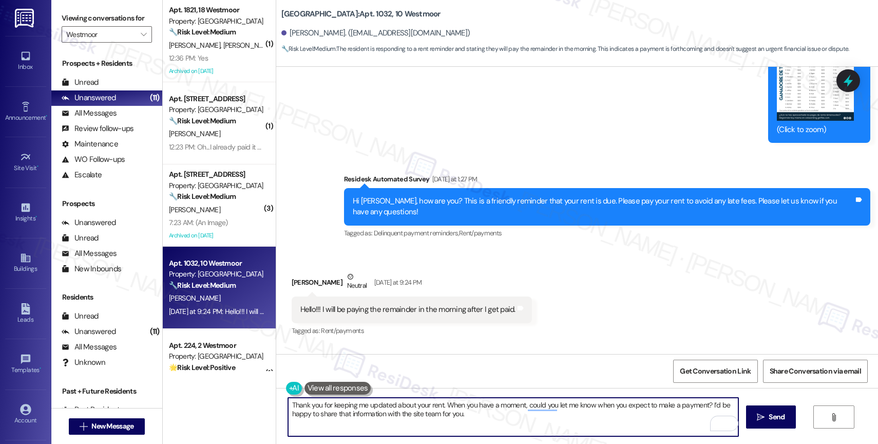
click at [485, 420] on textarea "Thank you for keeping me updated about your rent. When you have a moment, could…" at bounding box center [513, 417] width 450 height 39
click at [700, 403] on textarea "Thank you for keeping me updated about your rent. When you have a moment, could…" at bounding box center [513, 417] width 450 height 39
click at [579, 417] on textarea "Thank you for keeping me updated about your rent. When you have a moment, could…" at bounding box center [513, 417] width 450 height 39
type textarea "Thank you for keeping me updated about your rent. When you have a moment, could…"
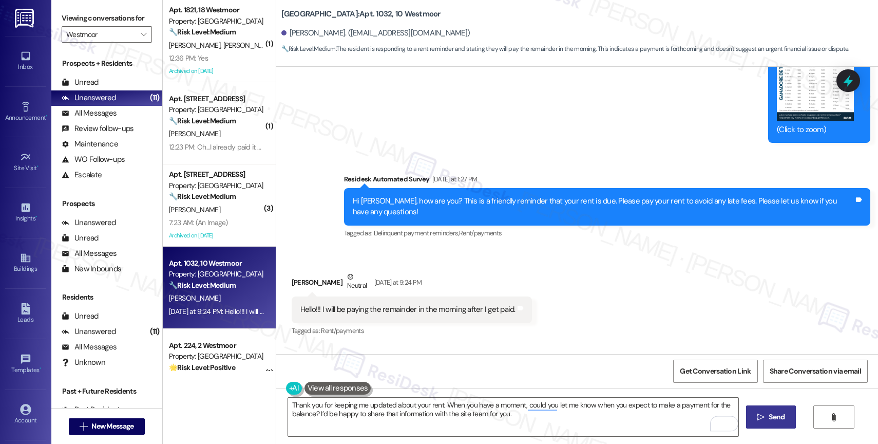
click at [773, 417] on span "Send" at bounding box center [777, 416] width 16 height 11
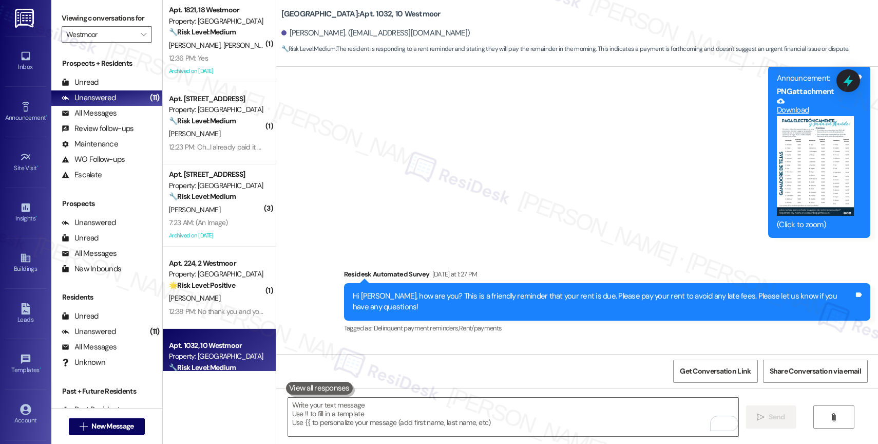
scroll to position [11906, 0]
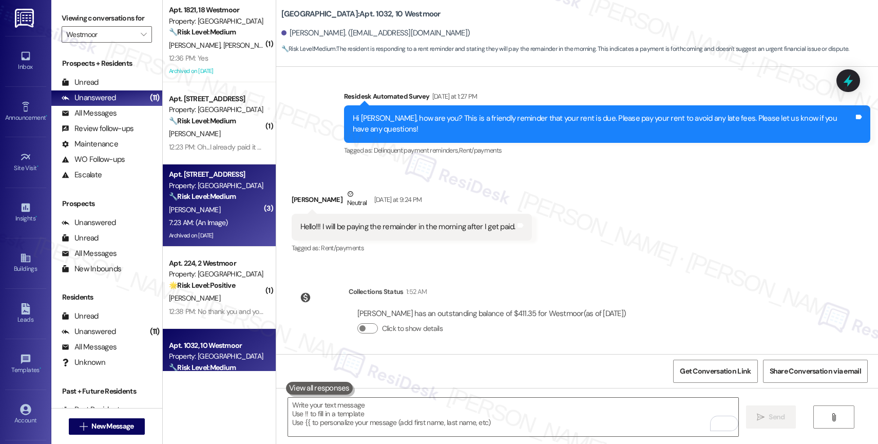
click at [211, 191] on div "🔧 Risk Level: Medium The resident confirmed payment of rent. The image of the c…" at bounding box center [216, 196] width 95 height 11
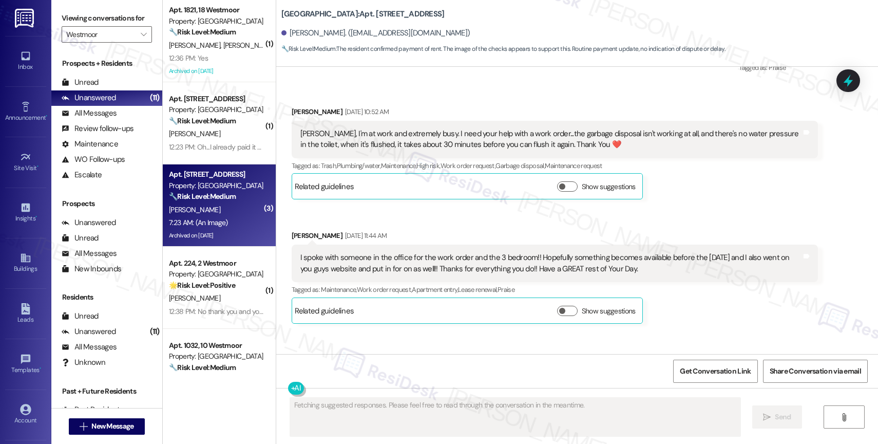
scroll to position [14879, 0]
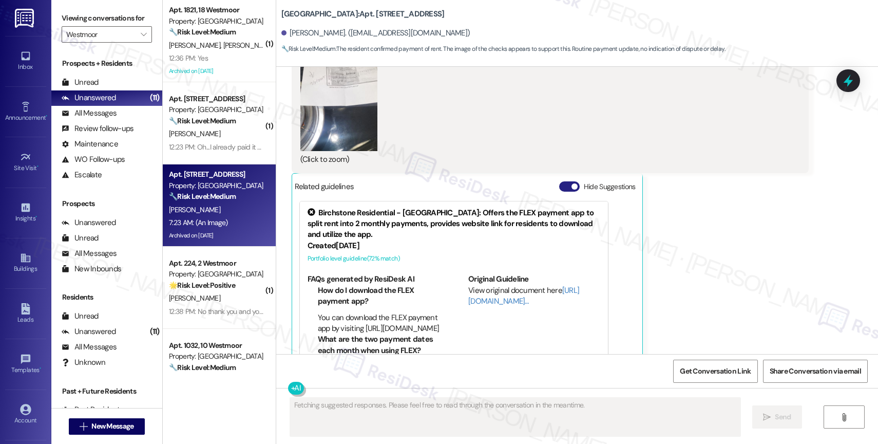
click at [563, 181] on button "Hide Suggestions" at bounding box center [569, 186] width 21 height 10
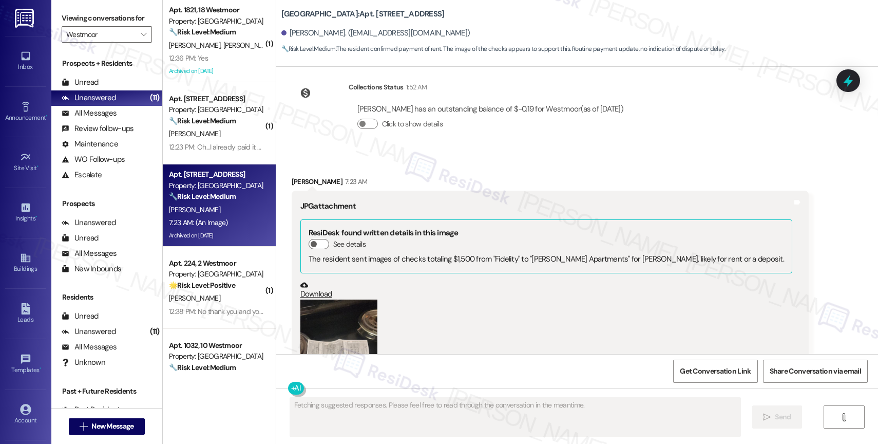
scroll to position [14588, 0]
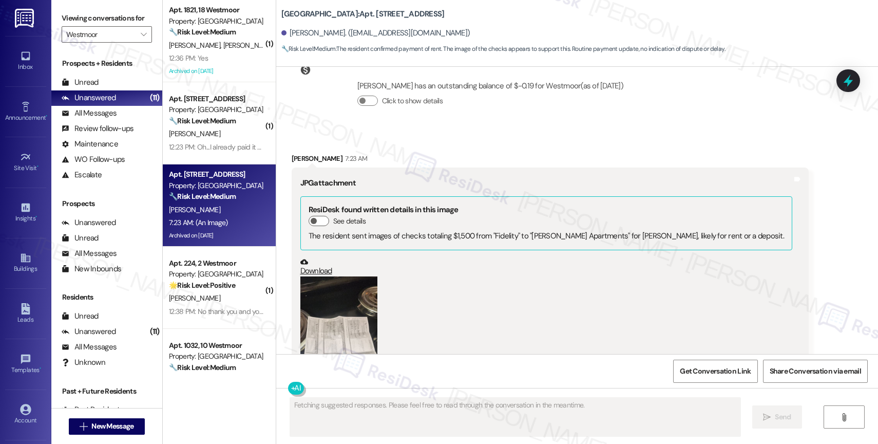
click at [334, 278] on button "Zoom image" at bounding box center [338, 358] width 77 height 165
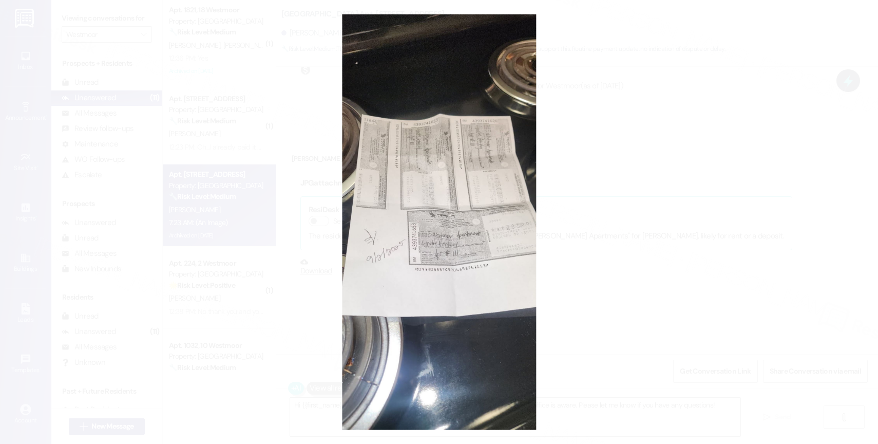
click at [475, 313] on button "Unzoom image" at bounding box center [439, 222] width 878 height 444
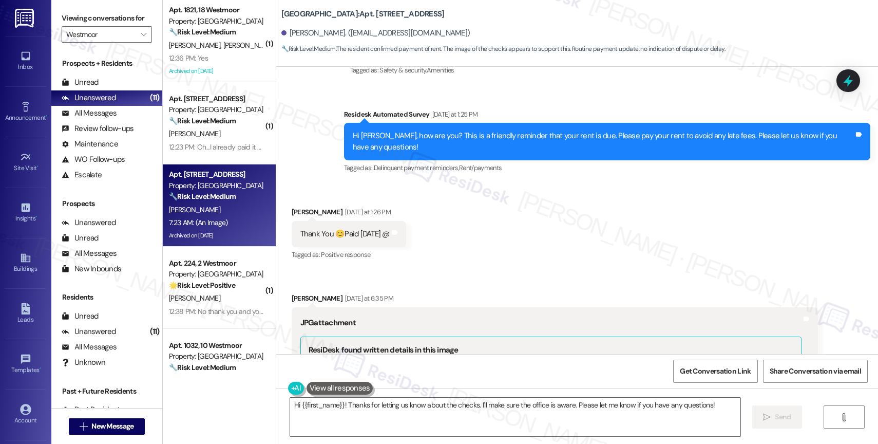
scroll to position [14036, 0]
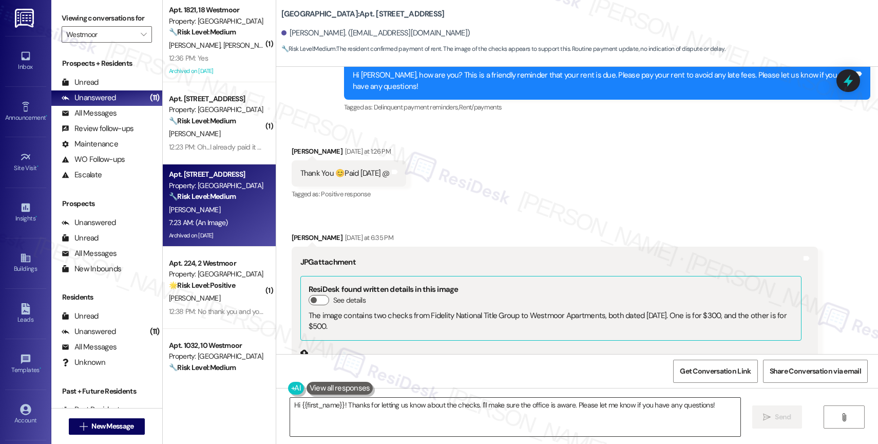
click at [391, 423] on textarea "Hi {{first_name}}! Thanks for letting us know about the checks. I'll make sure …" at bounding box center [515, 417] width 450 height 39
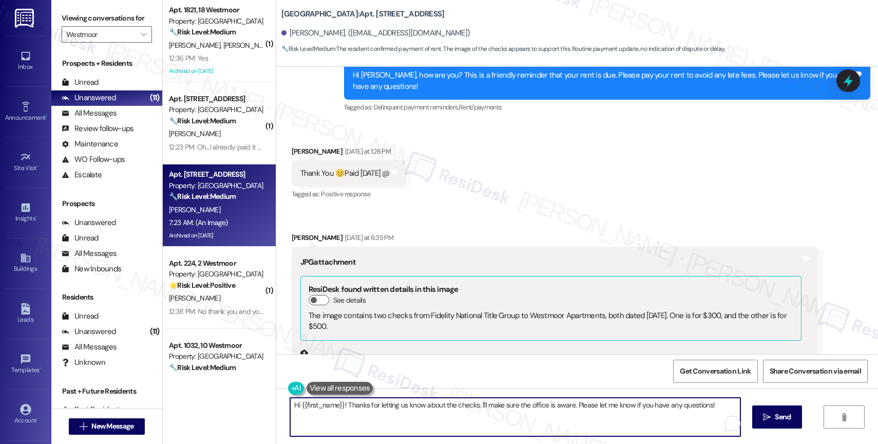
click at [391, 423] on textarea "Hi {{first_name}}! Thanks for letting us know about the checks. I'll make sure …" at bounding box center [515, 417] width 450 height 39
paste textarea "Thank you for informing me, {{first_name}}. If you have no further questions, p…"
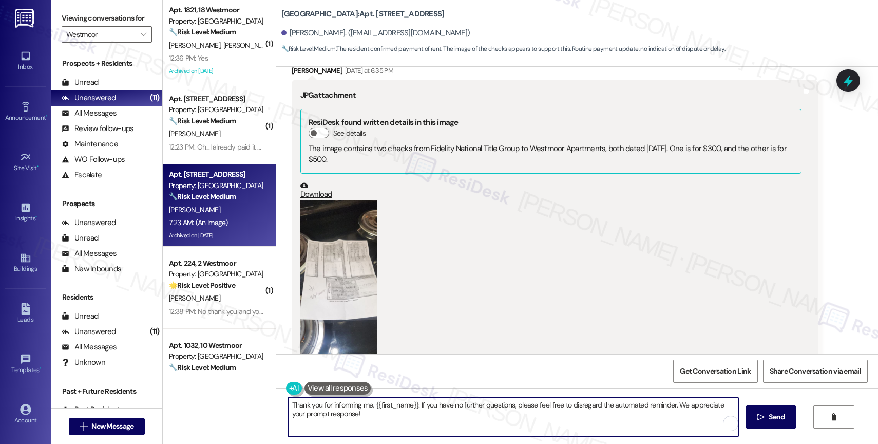
scroll to position [14236, 0]
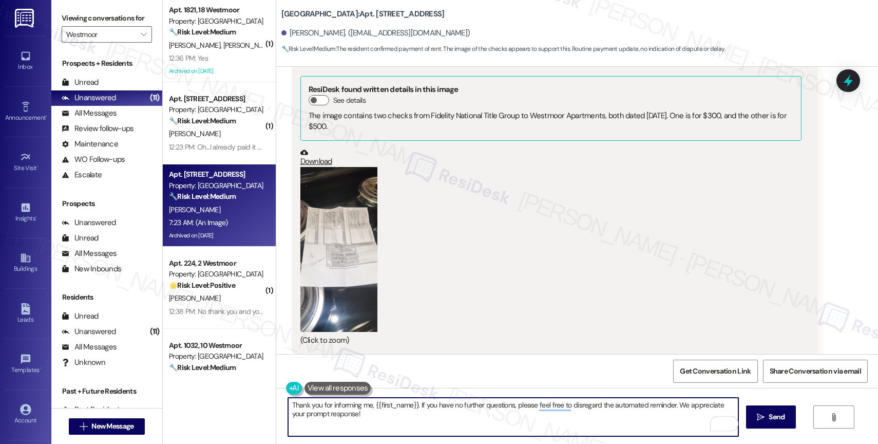
click at [439, 419] on textarea "Thank you for informing me, {{first_name}}. If you have no further questions, p…" at bounding box center [513, 417] width 450 height 39
type textarea "Thank you for informing me, {{first_name}}. If you have no further questions, p…"
click at [773, 414] on span "Send" at bounding box center [777, 416] width 16 height 11
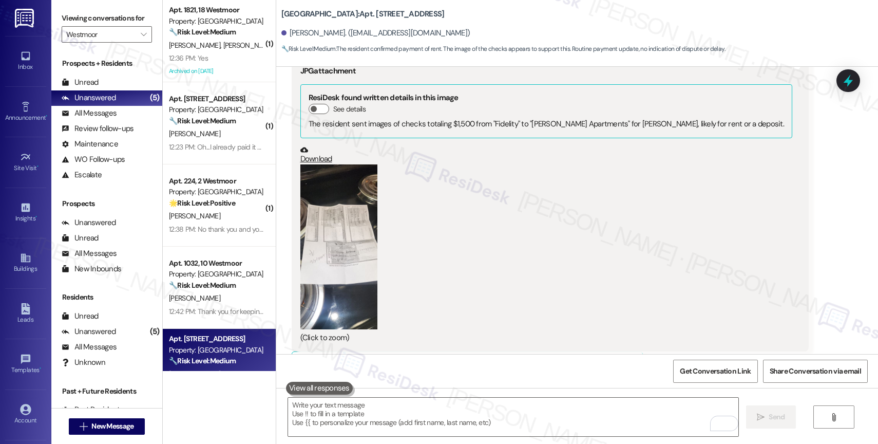
scroll to position [14784, 0]
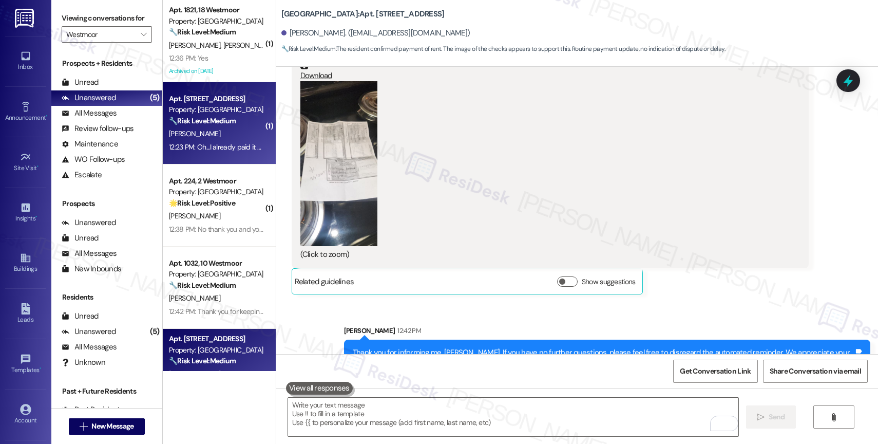
click at [196, 125] on div "🔧 Risk Level: Medium The resident initially indicated a potential delay in rent…" at bounding box center [216, 121] width 95 height 11
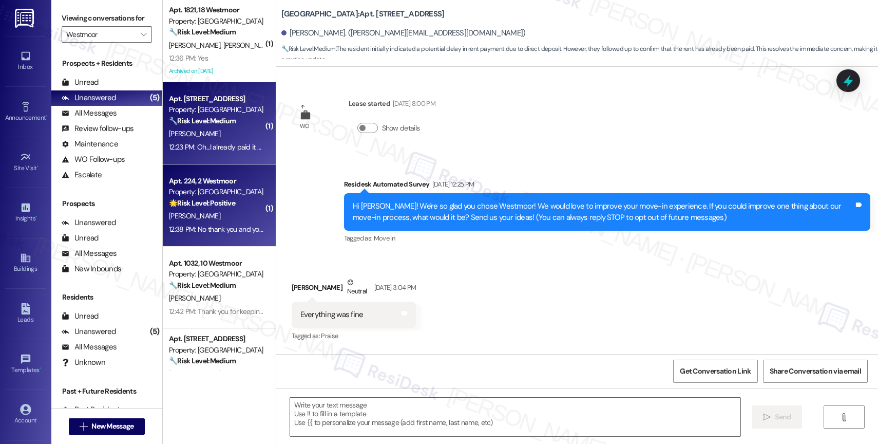
scroll to position [2307, 0]
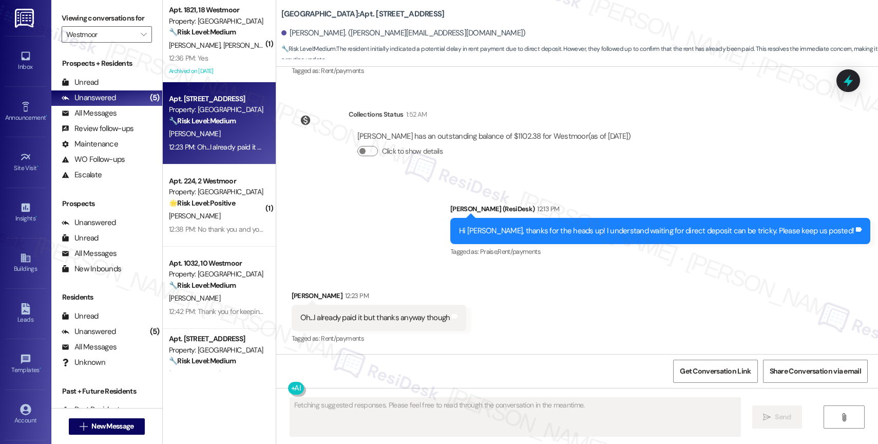
click at [382, 210] on div "Sent via SMS Sarah (ResiDesk) 12:13 PM Hi Jonathan, thanks for the heads up! I …" at bounding box center [577, 223] width 602 height 87
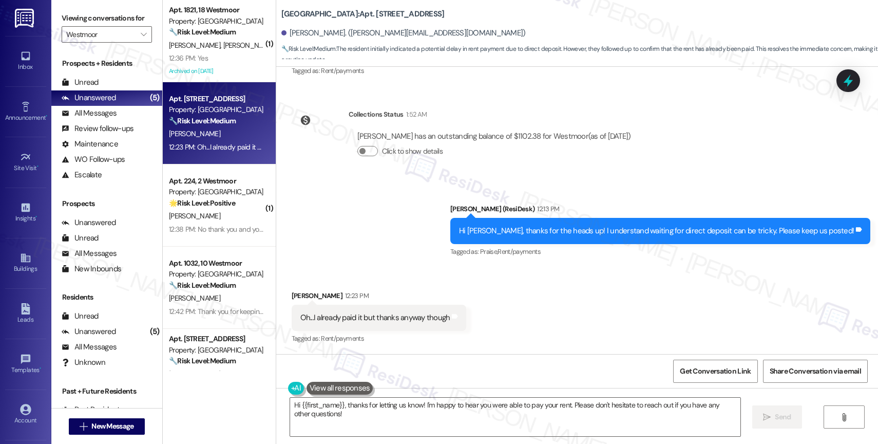
scroll to position [2307, 0]
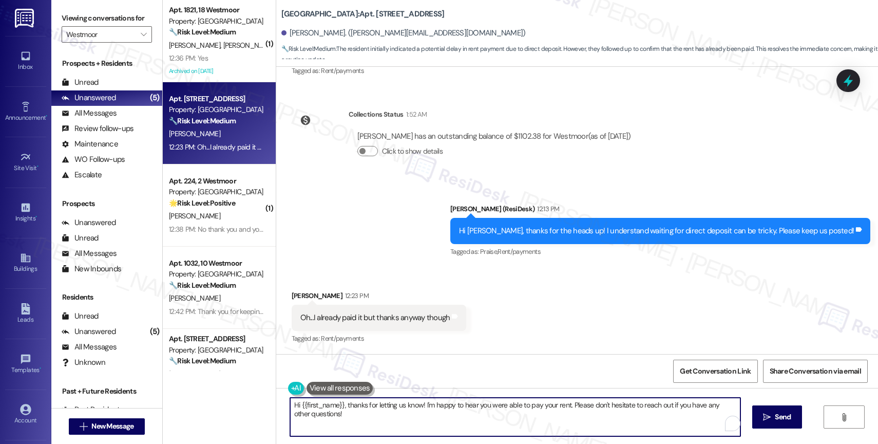
click at [335, 411] on textarea "Hi {{first_name}}, thanks for letting us know! I'm happy to hear you were able …" at bounding box center [515, 417] width 450 height 39
paste textarea "Thank you for informing me, {{first_name}}. If you have no further questions, p…"
click at [569, 419] on textarea "Thank you for informing me, {{first_name}}. If you have no further questions, p…" at bounding box center [513, 417] width 450 height 39
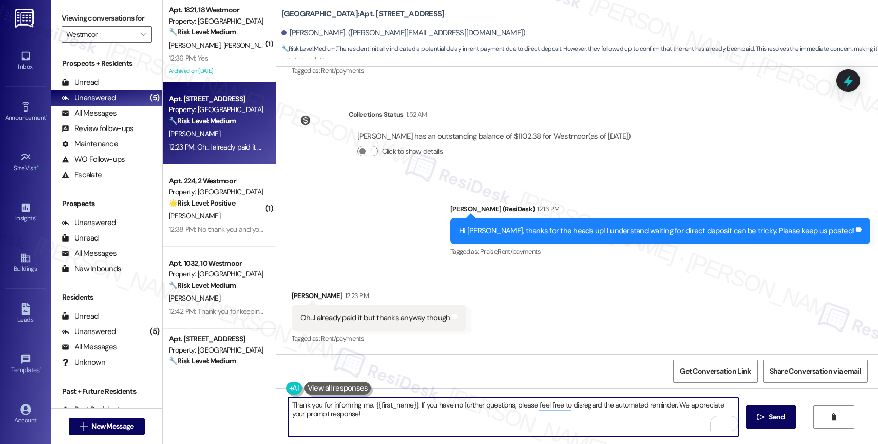
click at [650, 420] on textarea "Thank you for informing me, {{first_name}}. If you have no further questions, p…" at bounding box center [513, 417] width 450 height 39
type textarea "Thank you for informing me, {{first_name}}. If you have no further questions, p…"
click at [752, 420] on button " Send" at bounding box center [771, 416] width 50 height 23
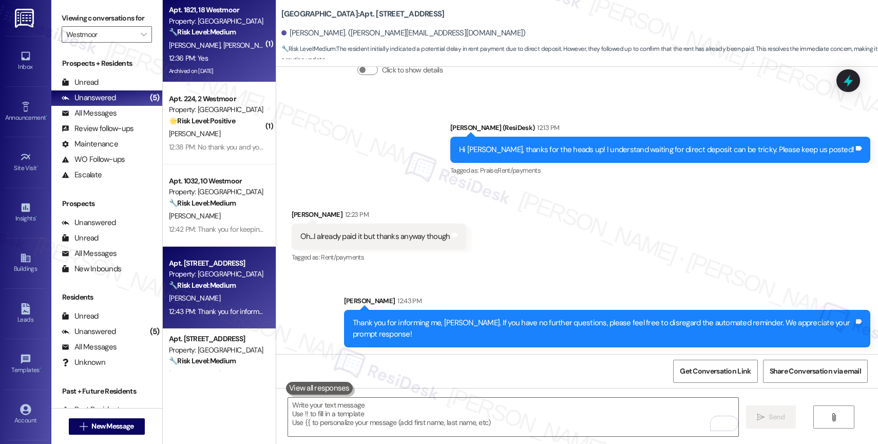
scroll to position [2390, 0]
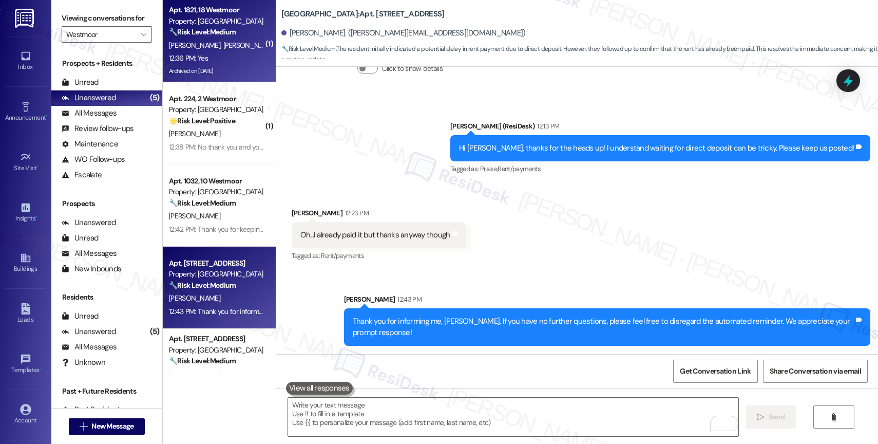
click at [222, 41] on div "D. Fields C. Martin" at bounding box center [216, 45] width 97 height 13
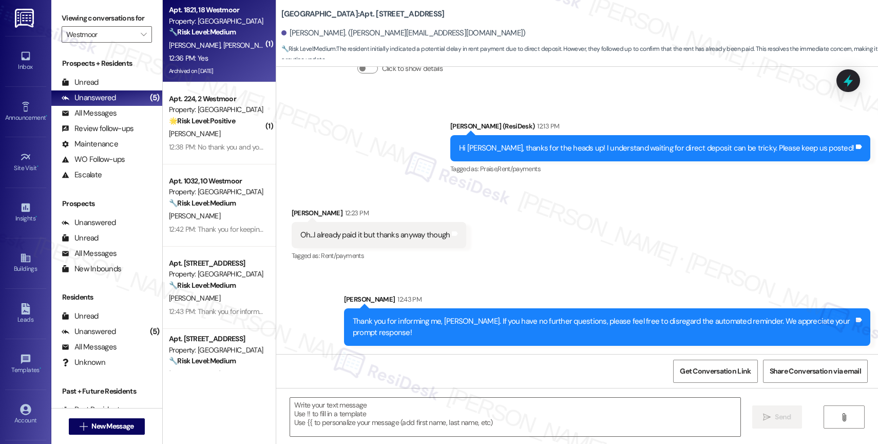
click at [223, 42] on span "C. Martin" at bounding box center [248, 45] width 51 height 9
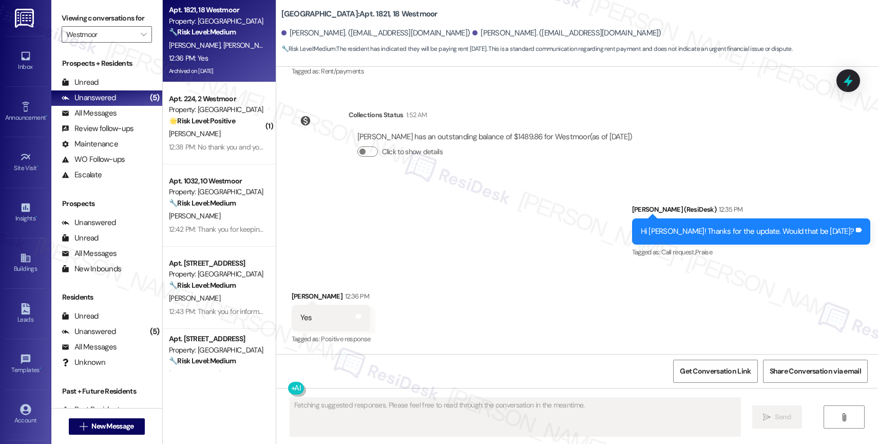
scroll to position [4188, 0]
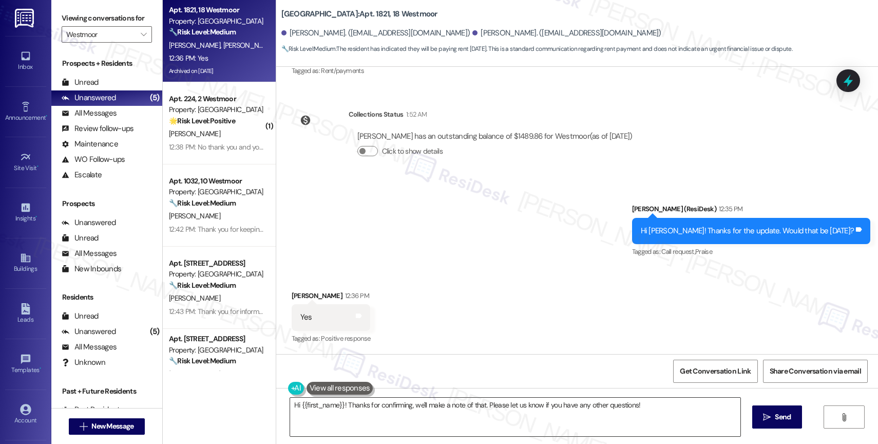
click at [366, 410] on textarea "Hi {{first_name}}! Thanks for confirming, we'll make a note of that. Please let…" at bounding box center [515, 417] width 450 height 39
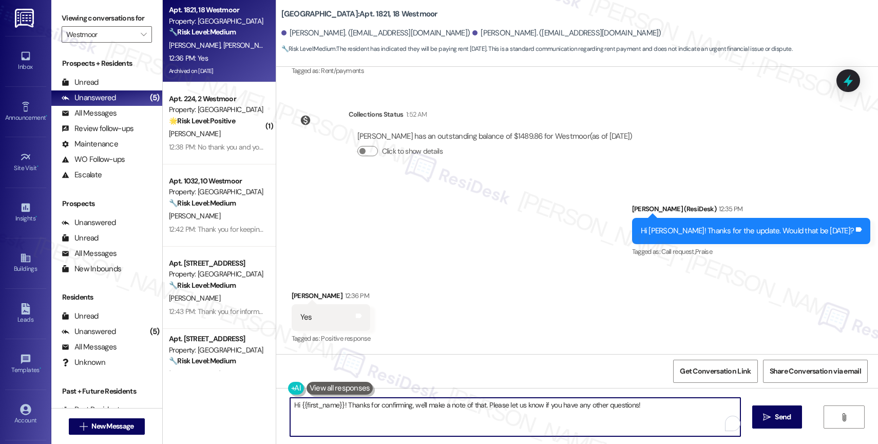
click at [366, 410] on textarea "Hi {{first_name}}! Thanks for confirming, we'll make a note of that. Please let…" at bounding box center [515, 417] width 450 height 39
drag, startPoint x: 338, startPoint y: 406, endPoint x: 238, endPoint y: 400, distance: 100.9
click at [238, 400] on div "Apt. 1821, 18 Westmoor Property: Westmoor 🔧 Risk Level: Medium The resident has…" at bounding box center [520, 222] width 715 height 444
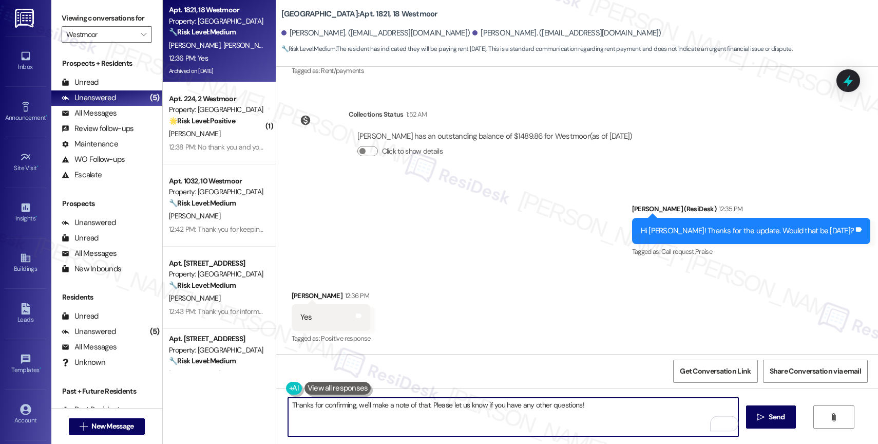
drag, startPoint x: 352, startPoint y: 405, endPoint x: 735, endPoint y: 426, distance: 384.3
click at [735, 426] on textarea "Thanks for confirming, we'll make a note of that. Please let us know if you hav…" at bounding box center [513, 417] width 450 height 39
type textarea "Thanks for confirming! I'll make sure to notify the site team about this paymen…"
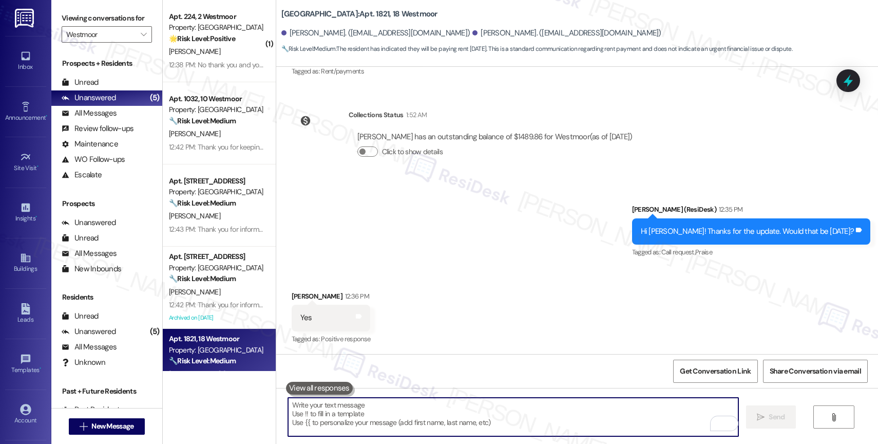
scroll to position [4260, 0]
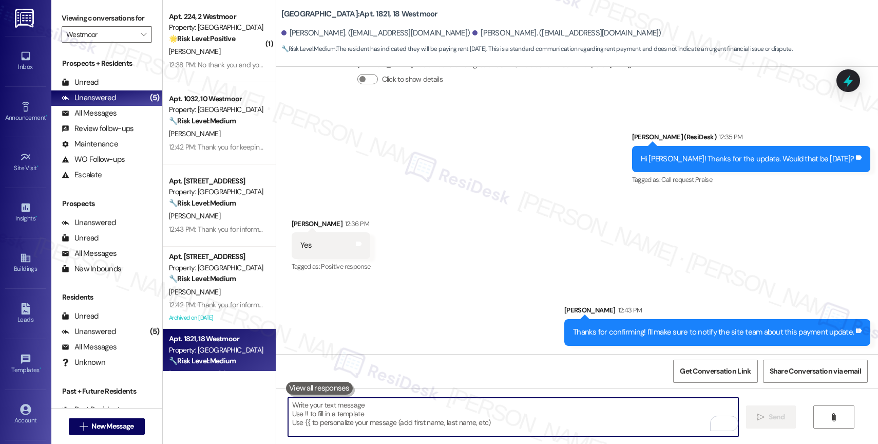
click at [345, 414] on textarea "To enrich screen reader interactions, please activate Accessibility in Grammarl…" at bounding box center [513, 417] width 450 height 39
type textarea "W"
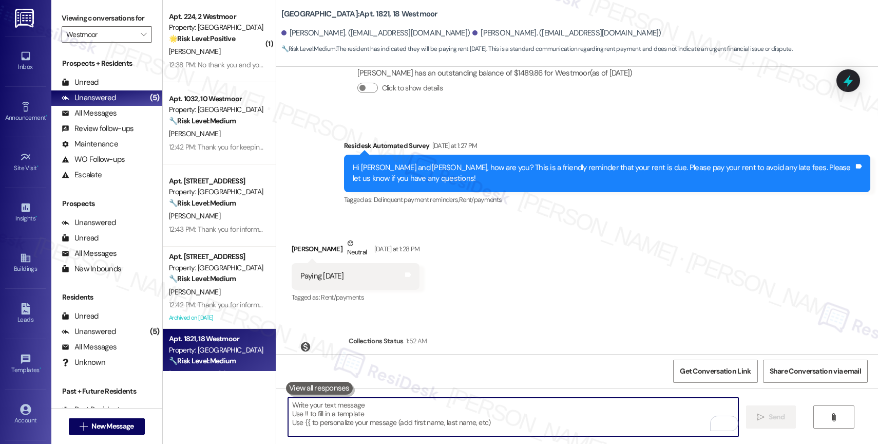
scroll to position [4247, 0]
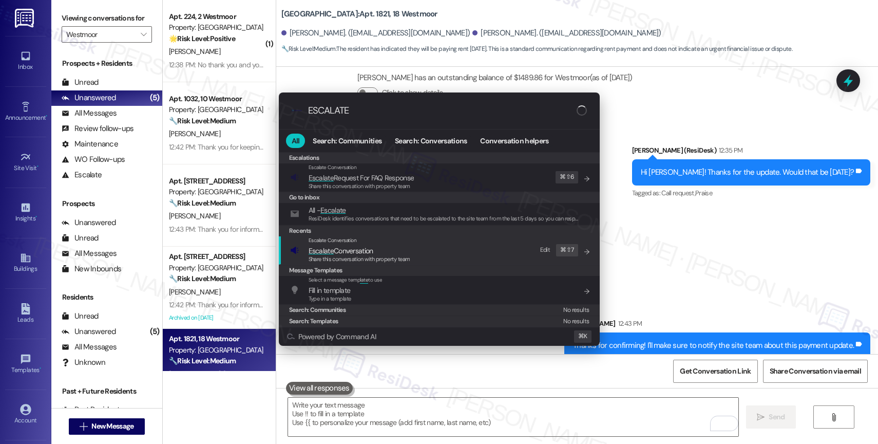
type input "ESCALATE"
click at [360, 248] on span "Escalate Conversation" at bounding box center [341, 250] width 65 height 9
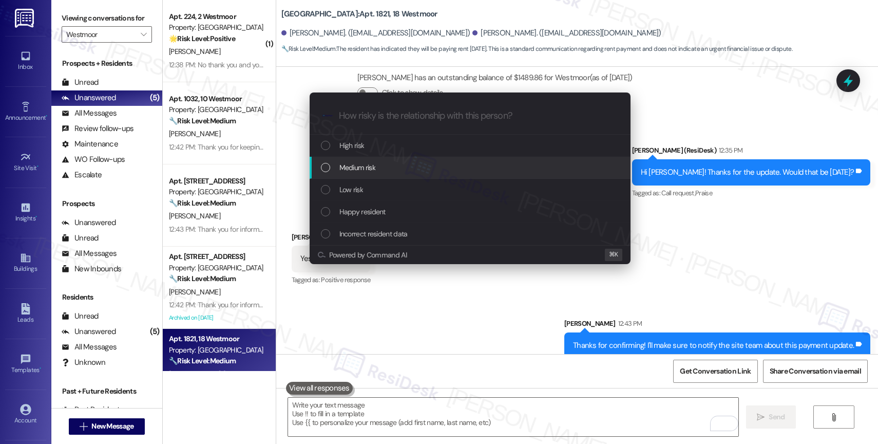
click at [369, 163] on span "Medium risk" at bounding box center [357, 167] width 36 height 11
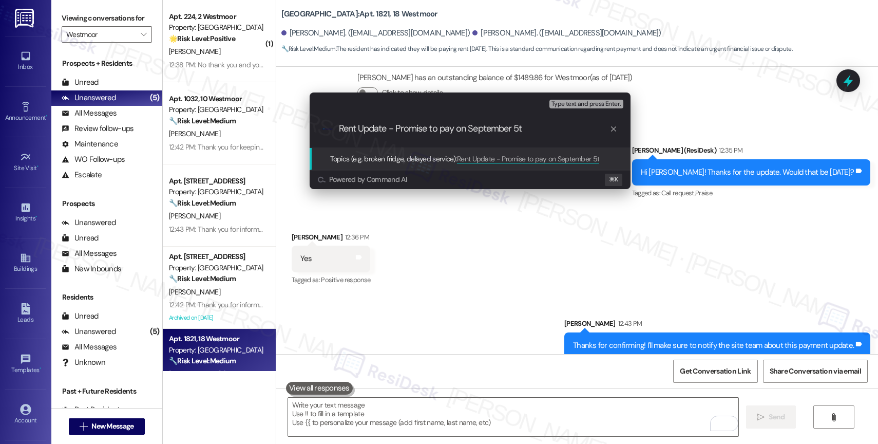
type input "Rent Update - Promise to pay on September 5th"
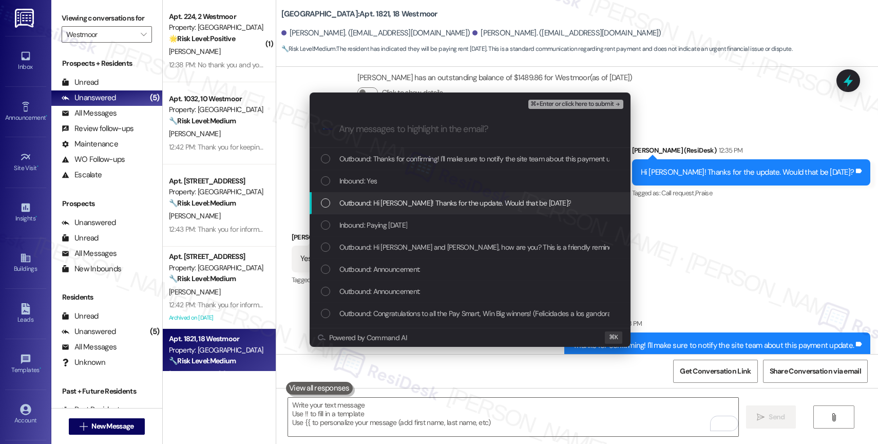
click at [407, 204] on span "Outbound: Hi Cheryl! Thanks for the update. Would that be Friday, September 5th?" at bounding box center [455, 202] width 232 height 11
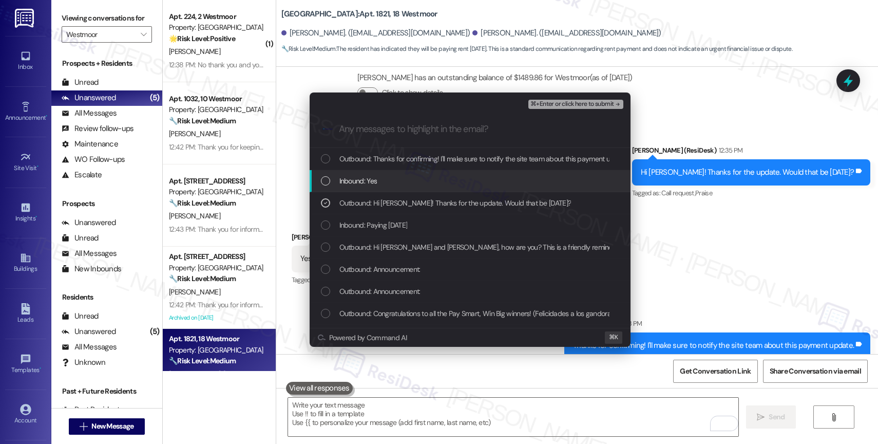
click at [392, 185] on div "Inbound: Yes" at bounding box center [471, 180] width 300 height 11
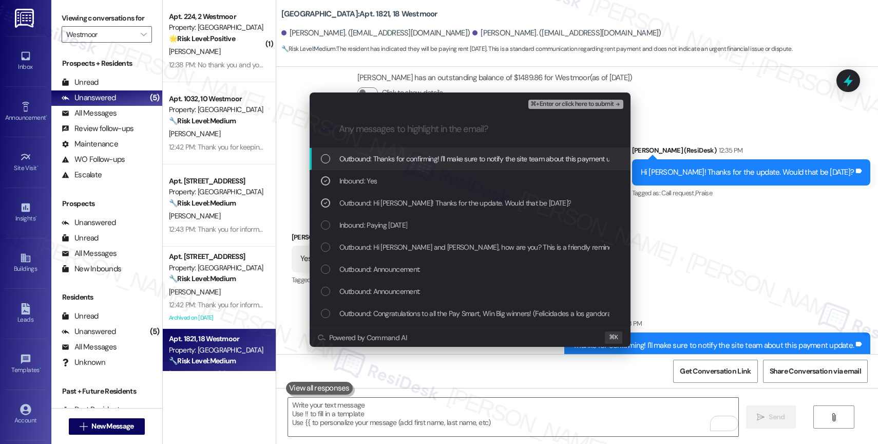
click at [410, 162] on span "Outbound: Thanks for confirming! I'll make sure to notify the site team about t…" at bounding box center [484, 158] width 290 height 11
click at [595, 104] on span "⌘+Enter or click here to submit" at bounding box center [572, 104] width 83 height 7
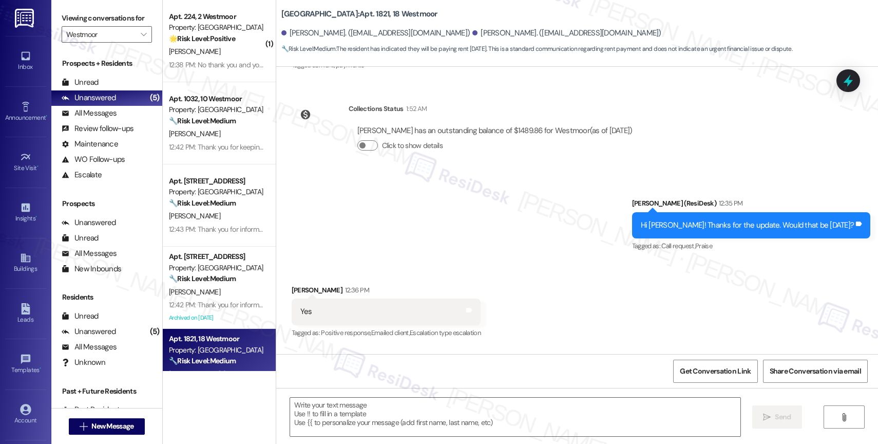
scroll to position [4188, 0]
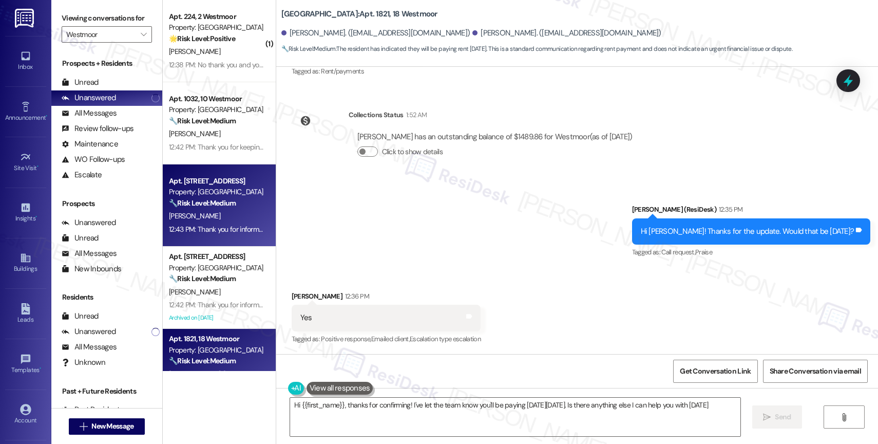
type textarea "Hi {{first_name}}, thanks for confirming! I've let the team know you'll be payi…"
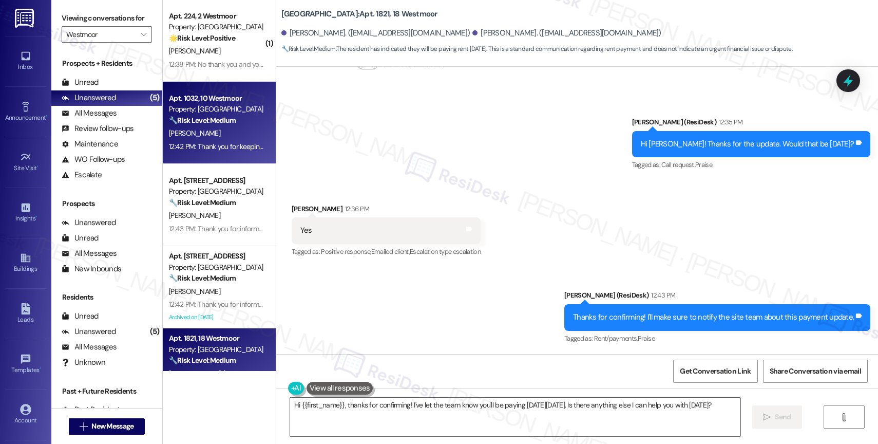
scroll to position [0, 0]
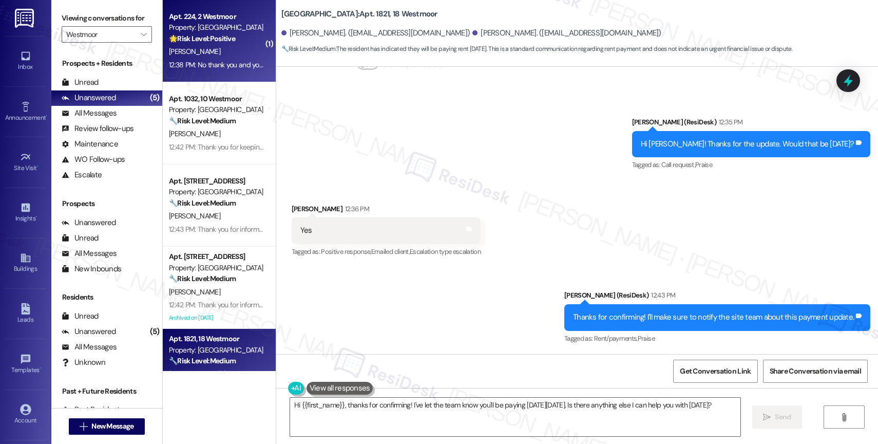
click at [211, 48] on div "S. Scott" at bounding box center [216, 51] width 97 height 13
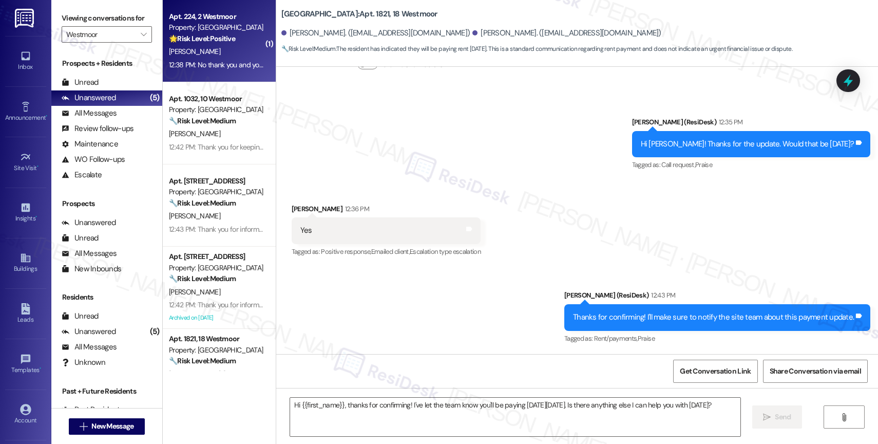
type textarea "Fetching suggested responses. Please feel free to read through the conversation…"
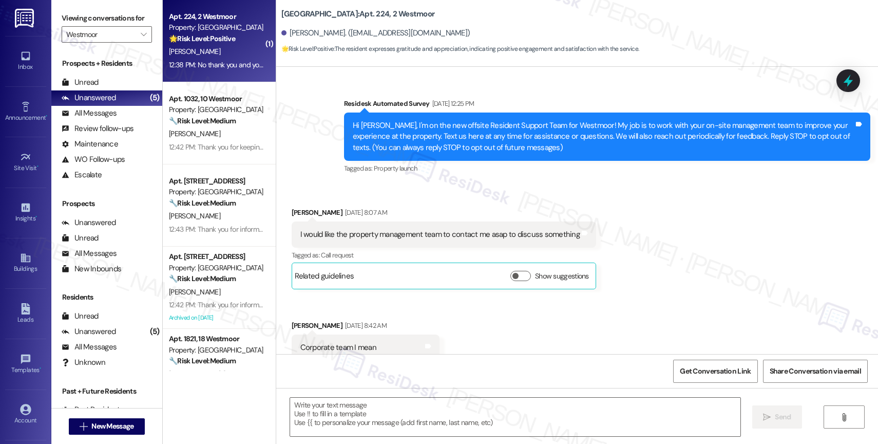
scroll to position [10499, 0]
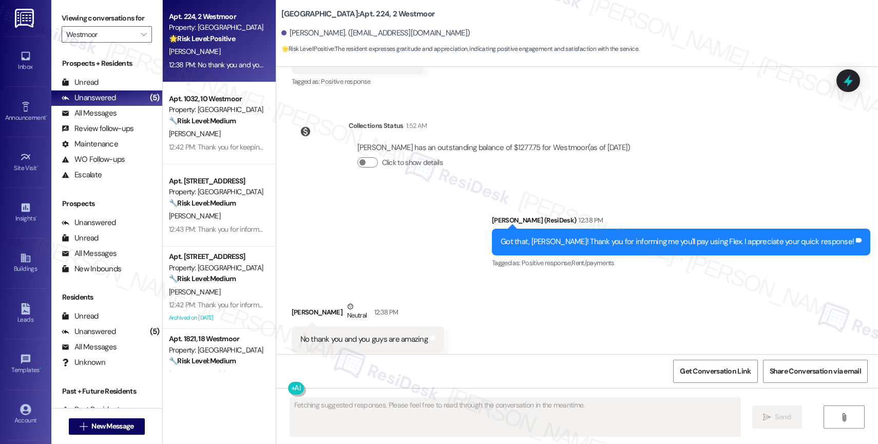
click at [466, 229] on div "Sent via SMS Sarah (ResiDesk) 12:38 PM Got that, Simone! Thank you for informin…" at bounding box center [577, 235] width 602 height 87
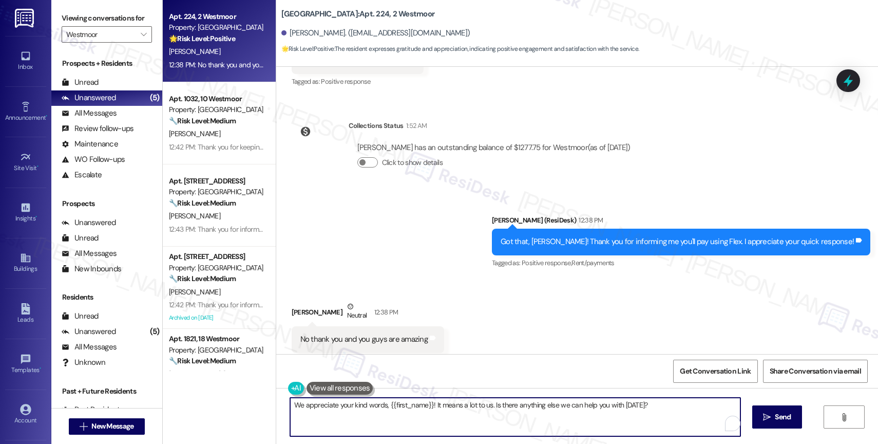
drag, startPoint x: 486, startPoint y: 402, endPoint x: 664, endPoint y: 407, distance: 177.3
click at [664, 407] on textarea "We appreciate your kind words, {{first_name}}! It means a lot to us. Is there a…" at bounding box center [515, 417] width 450 height 39
paste textarea "Feel free to let us know if you have other questions or concerns so we can assi…"
type textarea "We appreciate your kind words, {{first_name}}! It means a lot to us. Feel free …"
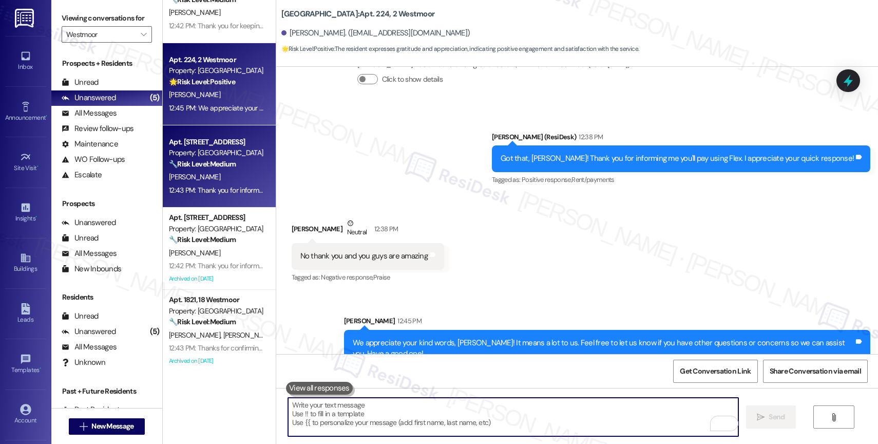
scroll to position [40, 0]
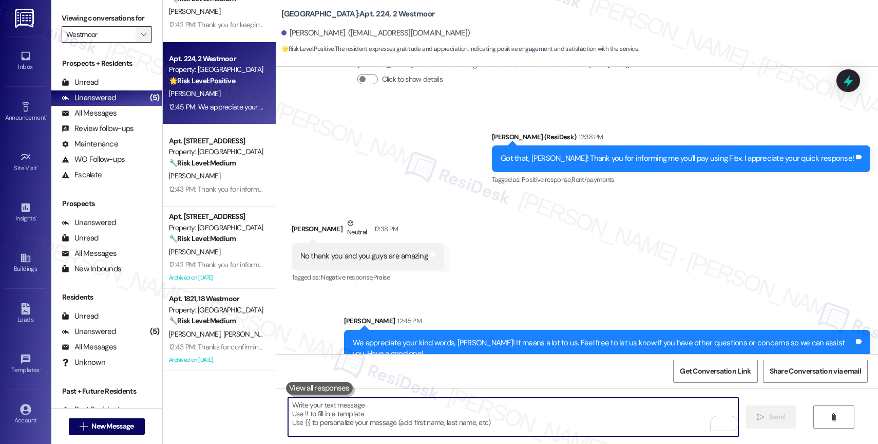
click at [139, 43] on span "" at bounding box center [144, 34] width 10 height 16
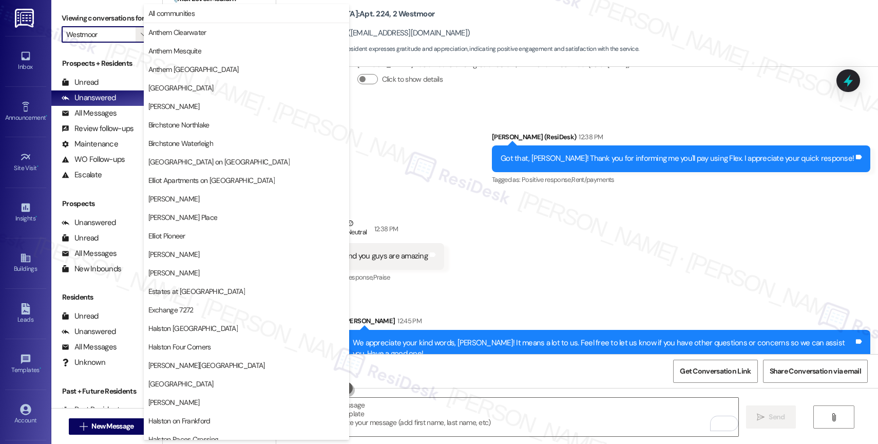
scroll to position [305, 0]
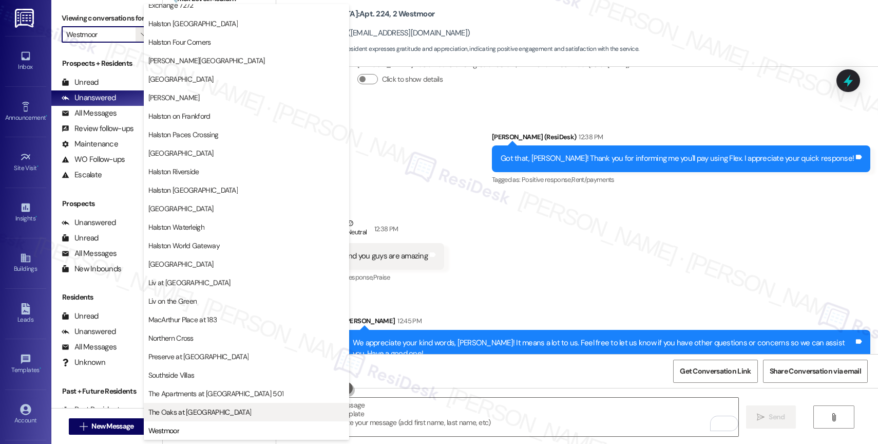
click at [193, 405] on button "The Oaks at Valley Ranch" at bounding box center [246, 412] width 205 height 18
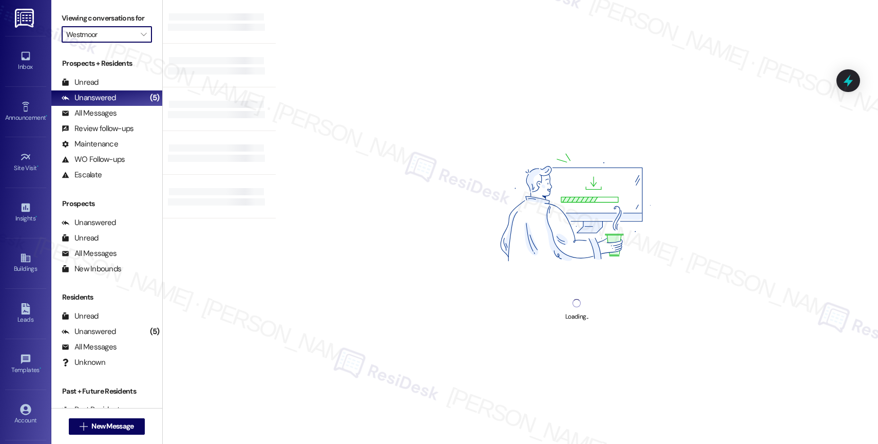
type input "The Oaks at Valley Ranch"
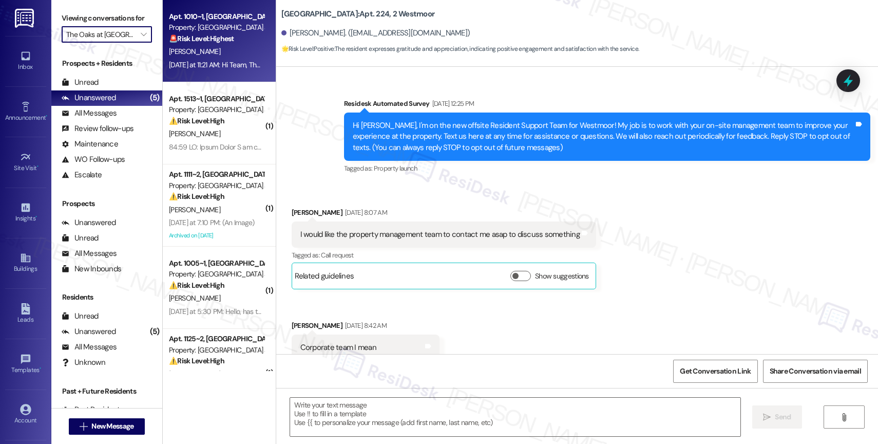
click at [223, 25] on div "Property: The Oaks at Valley Ranch" at bounding box center [216, 27] width 95 height 11
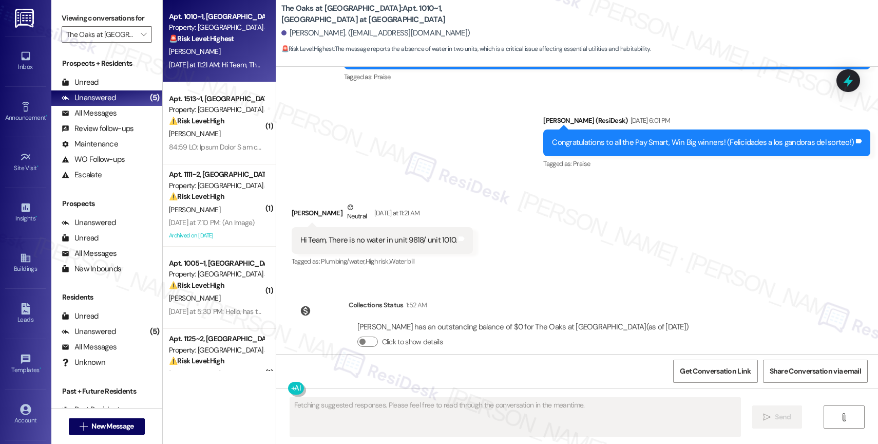
scroll to position [1331, 0]
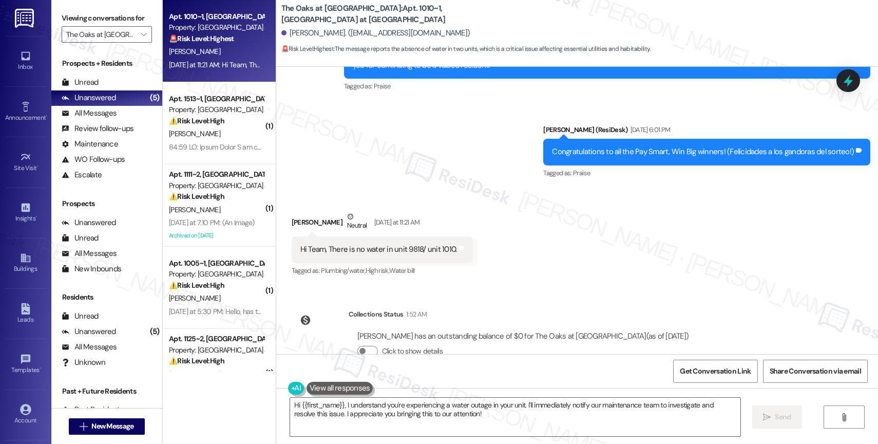
click at [505, 241] on div "Received via SMS Shachi Sharan Neutral Yesterday at 11:21 AM Hi Team, There is …" at bounding box center [577, 237] width 602 height 98
click at [365, 412] on textarea "Hi {{first_name}}, I understand you're experiencing a water outage in your unit…" at bounding box center [515, 417] width 450 height 39
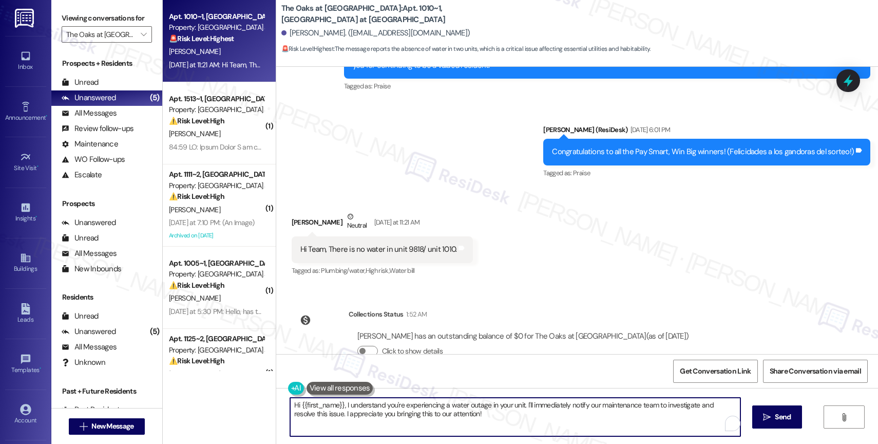
click at [365, 412] on textarea "Hi {{first_name}}, I understand you're experiencing a water outage in your unit…" at bounding box center [515, 417] width 450 height 39
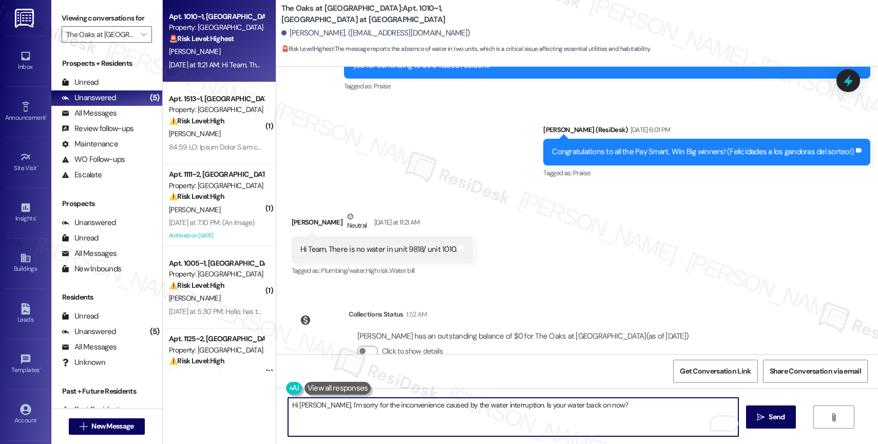
click at [322, 402] on textarea "Hi Shachi, I'm sorry for the inconvenience caused by the water interruption. Is…" at bounding box center [513, 417] width 450 height 39
click at [618, 409] on textarea "Hi Shachi, I'm so sorry for the inconvenience caused by the water interruption.…" at bounding box center [513, 417] width 450 height 39
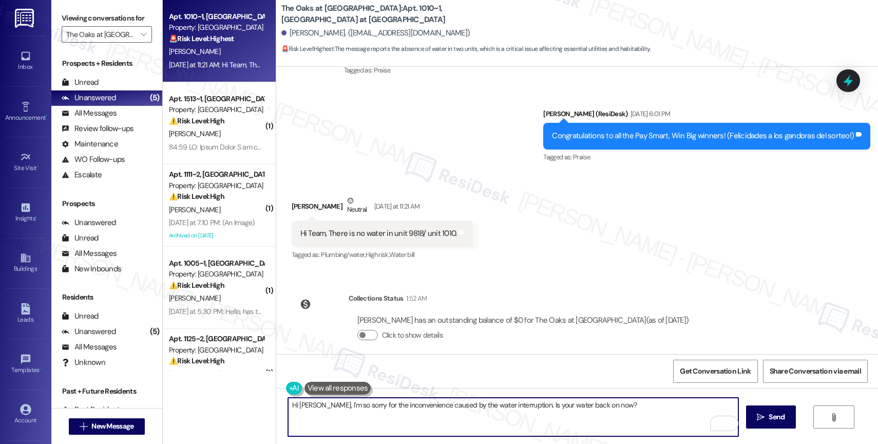
click at [613, 409] on textarea "Hi Shachi, I'm so sorry for the inconvenience caused by the water interruption.…" at bounding box center [513, 417] width 450 height 39
type textarea "Hi Shachi, I'm so sorry for the inconvenience caused by the water interruption.…"
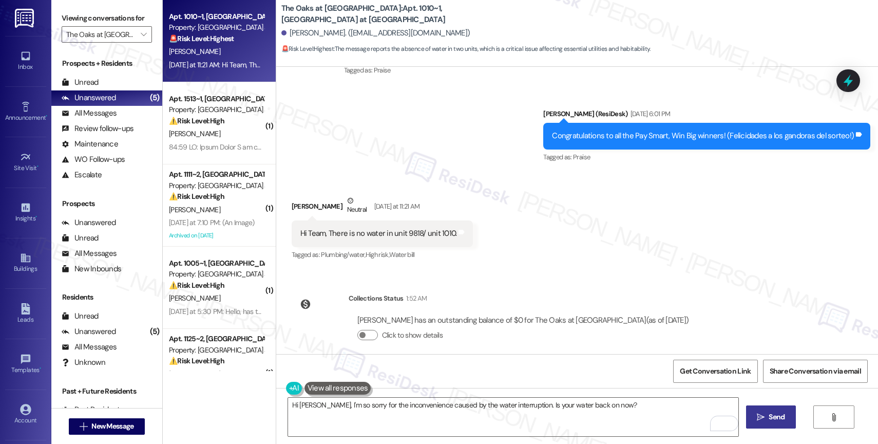
click at [773, 417] on span "Send" at bounding box center [777, 416] width 16 height 11
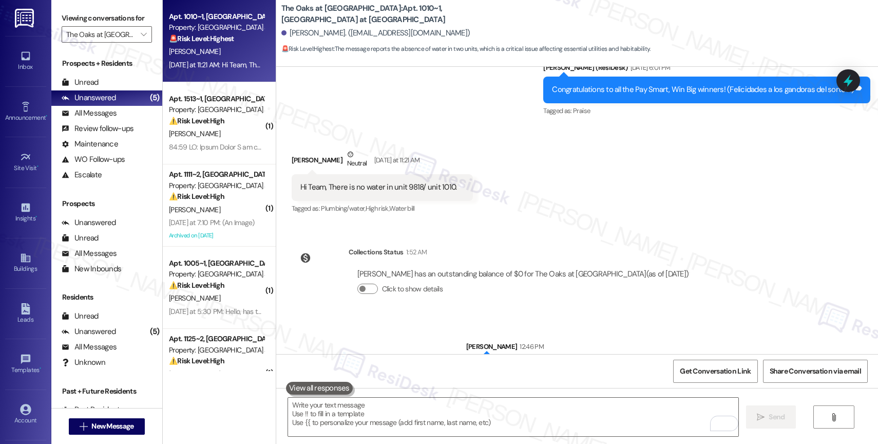
scroll to position [1418, 0]
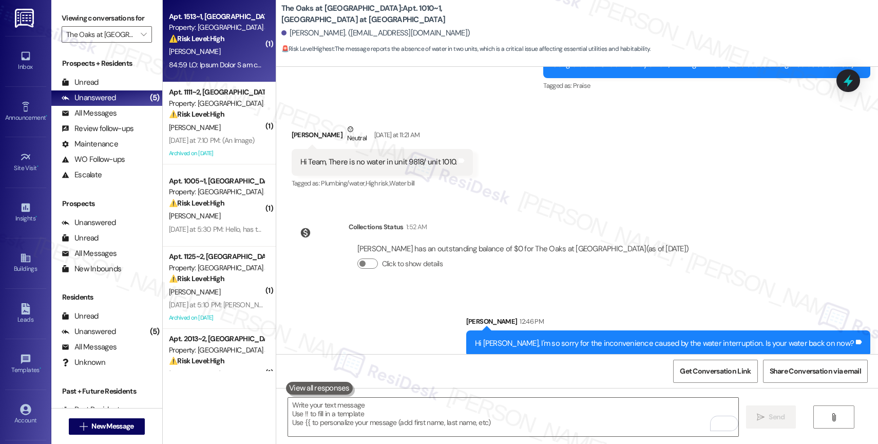
click at [214, 52] on div "N. Vundyala" at bounding box center [216, 51] width 97 height 13
type textarea "Fetching suggested responses. Please feel free to read through the conversation…"
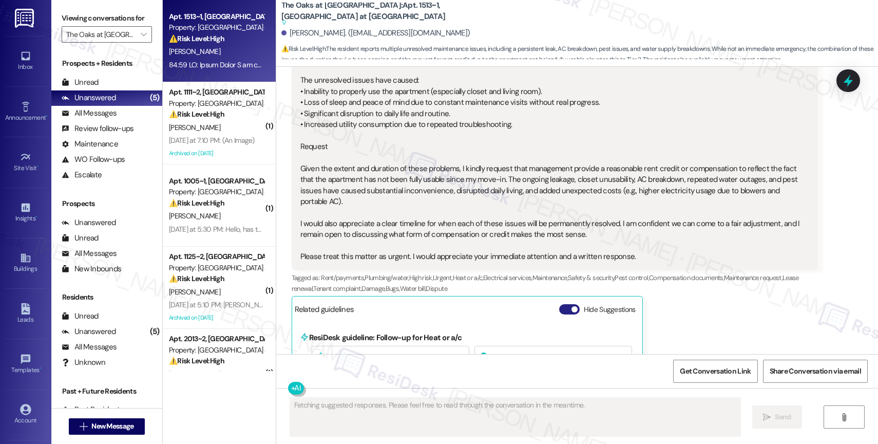
click at [559, 304] on button "Hide Suggestions" at bounding box center [569, 309] width 21 height 10
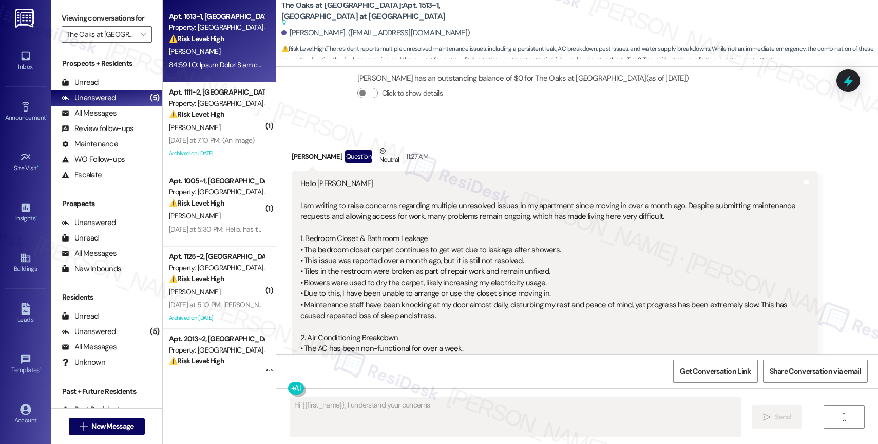
scroll to position [943, 0]
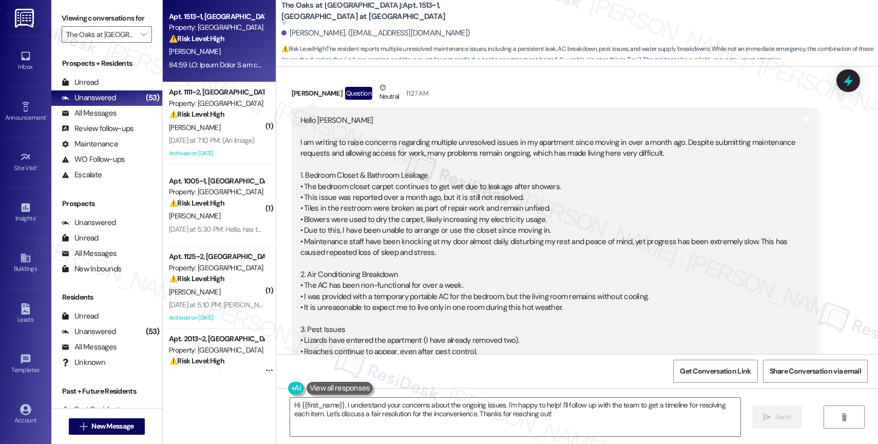
click at [511, 278] on div "Hello Sarah I am writing to raise concerns regarding multiple unresolved issues…" at bounding box center [550, 395] width 501 height 561
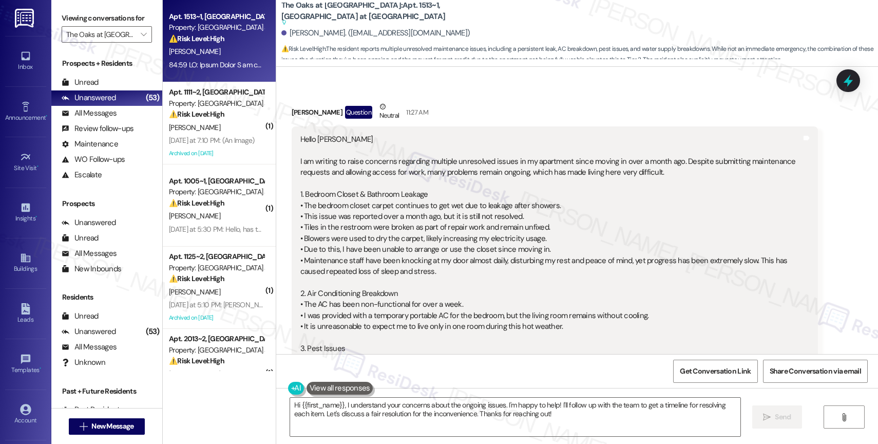
scroll to position [1048, 0]
click at [390, 212] on div "Hello Sarah I am writing to raise concerns regarding multiple unresolved issues…" at bounding box center [550, 415] width 501 height 561
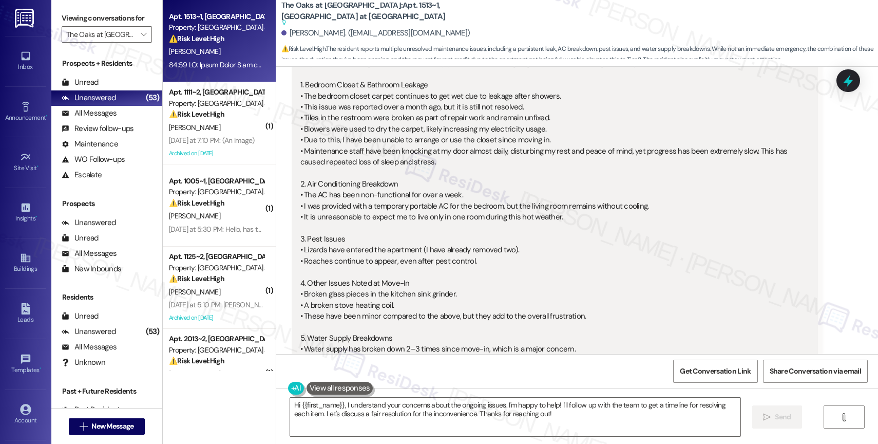
scroll to position [1156, 0]
click at [358, 205] on div "Hello Sarah I am writing to raise concerns regarding multiple unresolved issues…" at bounding box center [550, 307] width 501 height 561
click at [354, 137] on div "Hello Sarah I am writing to raise concerns regarding multiple unresolved issues…" at bounding box center [550, 307] width 501 height 561
click at [347, 255] on div "Hello Sarah I am writing to raise concerns regarding multiple unresolved issues…" at bounding box center [550, 307] width 501 height 561
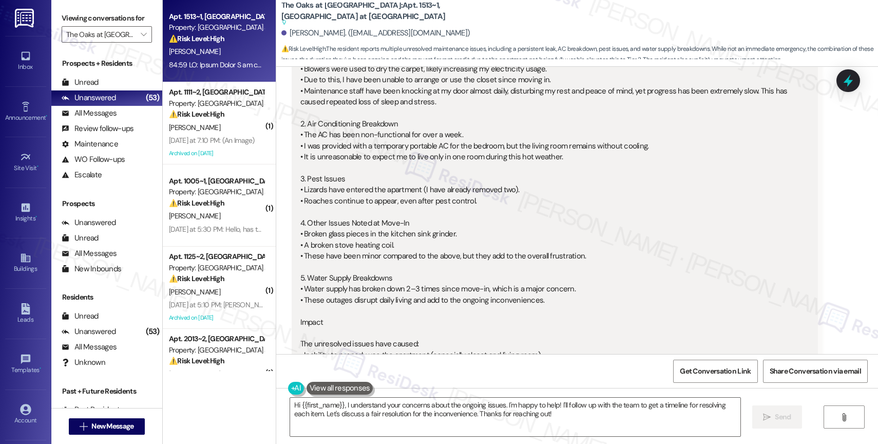
scroll to position [1288, 0]
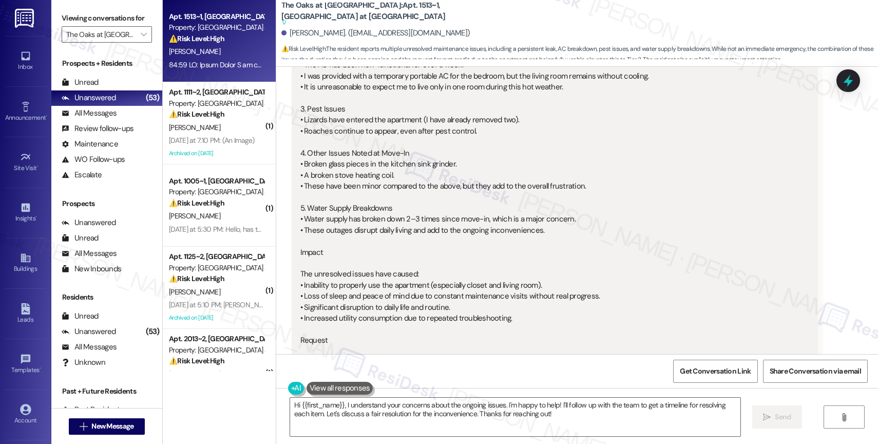
click at [358, 223] on div "Hello Sarah I am writing to raise concerns regarding multiple unresolved issues…" at bounding box center [550, 175] width 501 height 561
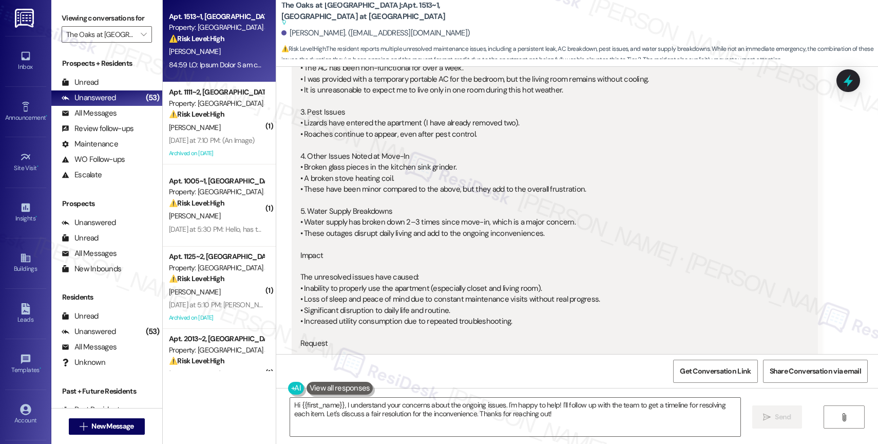
scroll to position [1285, 0]
click at [400, 249] on div "Hello Sarah I am writing to raise concerns regarding multiple unresolved issues…" at bounding box center [550, 178] width 501 height 561
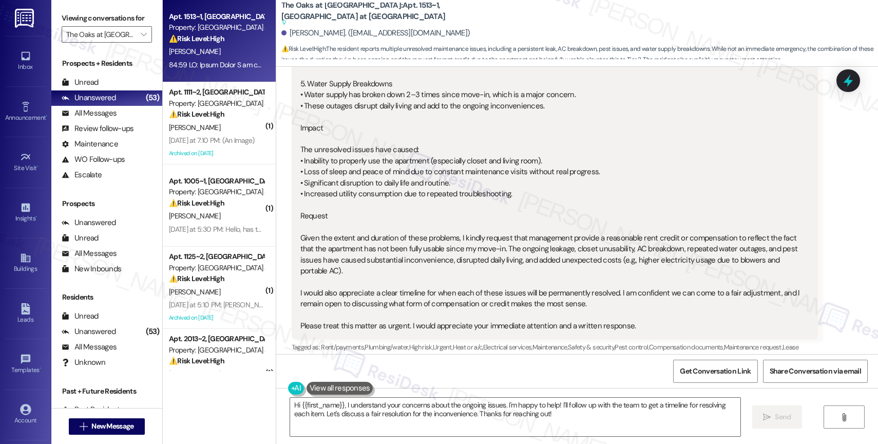
scroll to position [1427, 0]
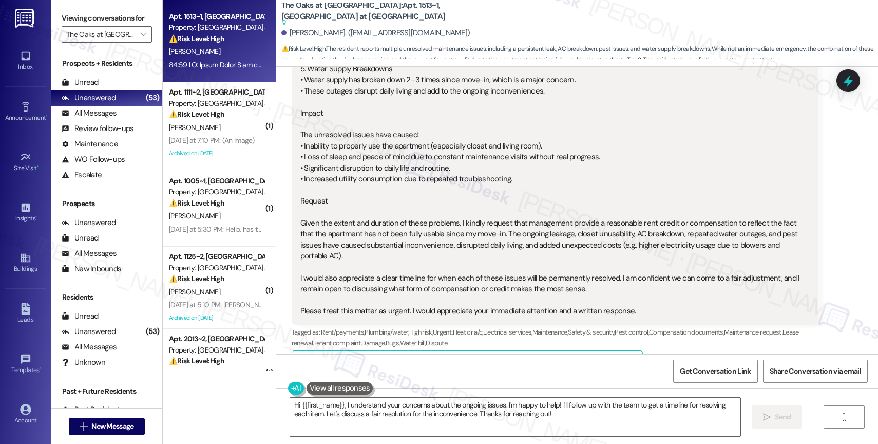
click at [402, 241] on div "Hello Sarah I am writing to raise concerns regarding multiple unresolved issues…" at bounding box center [550, 36] width 501 height 561
click at [583, 245] on div "Hello Sarah I am writing to raise concerns regarding multiple unresolved issues…" at bounding box center [550, 36] width 501 height 561
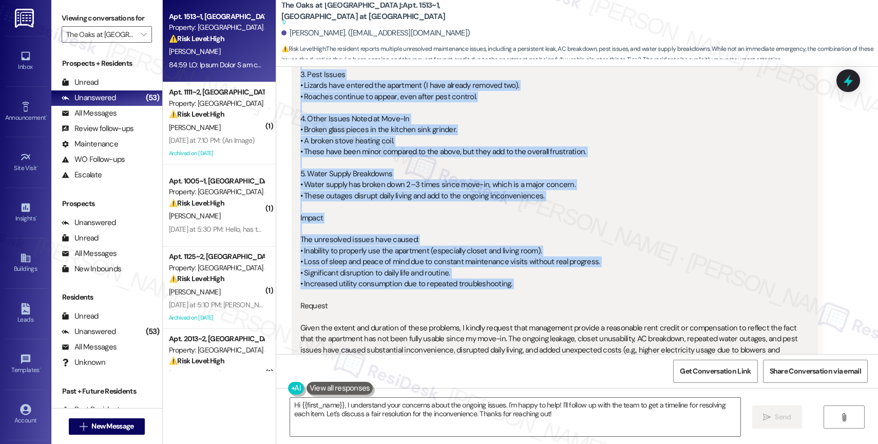
scroll to position [1425, 0]
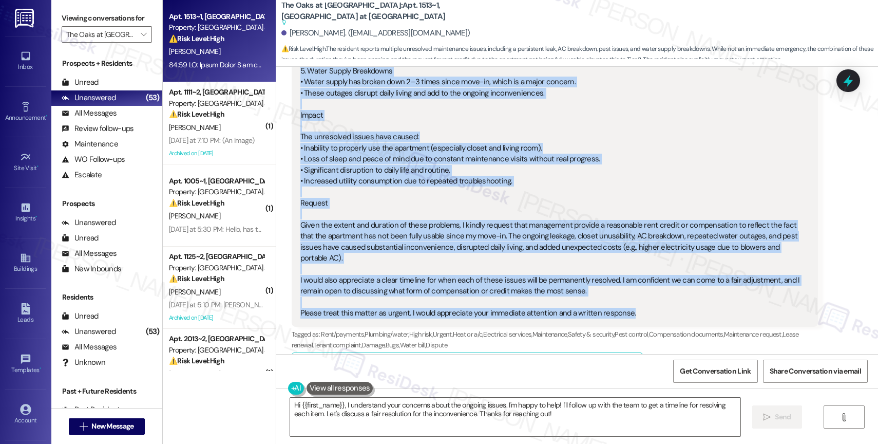
drag, startPoint x: 291, startPoint y: 80, endPoint x: 640, endPoint y: 305, distance: 416.1
click at [640, 305] on div "Hello Sarah I am writing to raise concerns regarding multiple unresolved issues…" at bounding box center [550, 38] width 503 height 561
copy div "Hello Sarah I am writing to raise concerns regarding multiple unresolved issues…"
click at [338, 408] on textarea "Hi {{first_name}}, I understand your concerns about the ongoing issues. I'm hap…" at bounding box center [515, 417] width 450 height 39
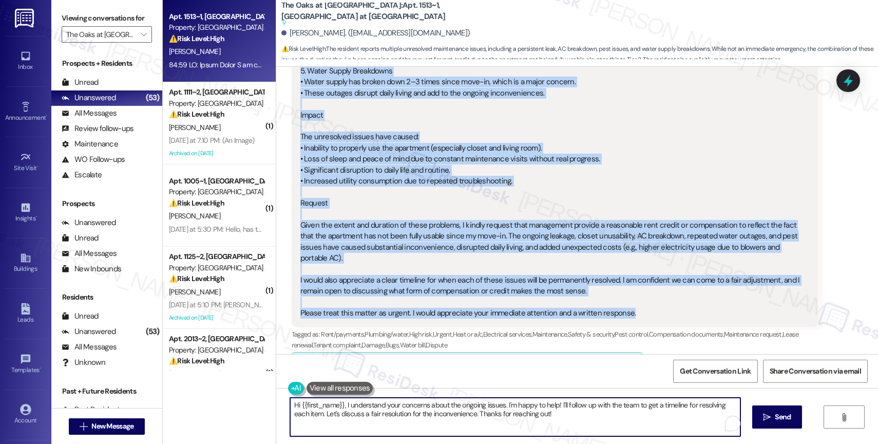
click at [338, 408] on textarea "Hi {{first_name}}, I understand your concerns about the ongoing issues. I'm hap…" at bounding box center [515, 417] width 450 height 39
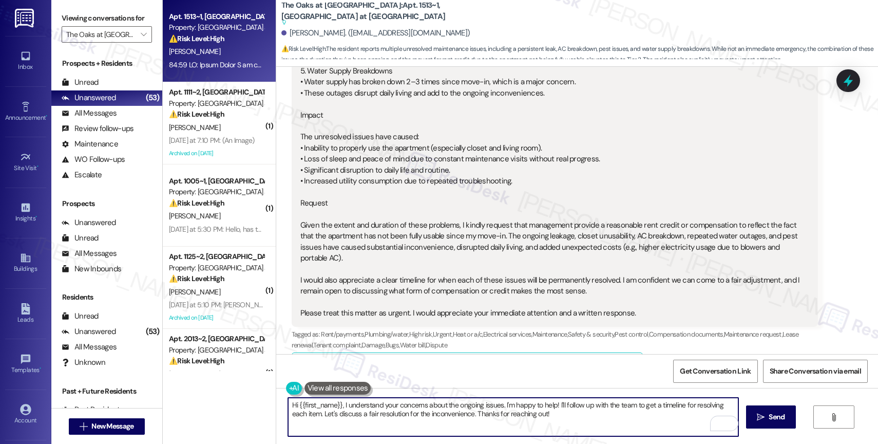
paste textarea "[Resident's Name], thank you for your detailed message and for taking the time …"
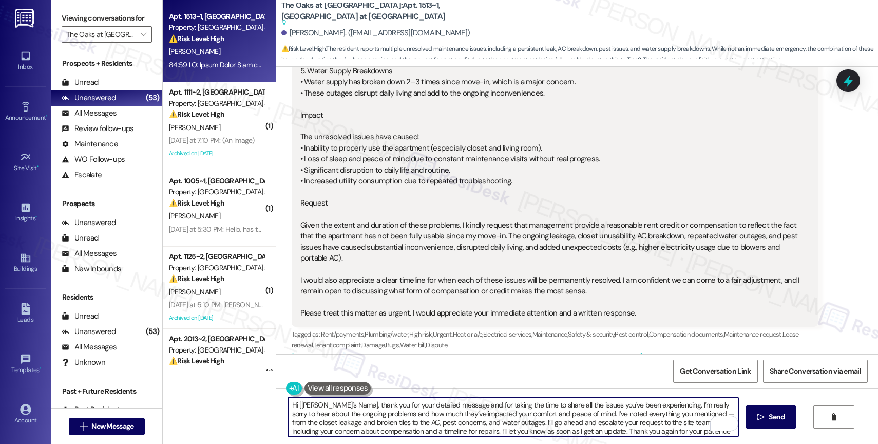
scroll to position [9, 0]
type textarea "Hi {{first_name}}, I understand your concerns about the ongoing issues. I'm hap…"
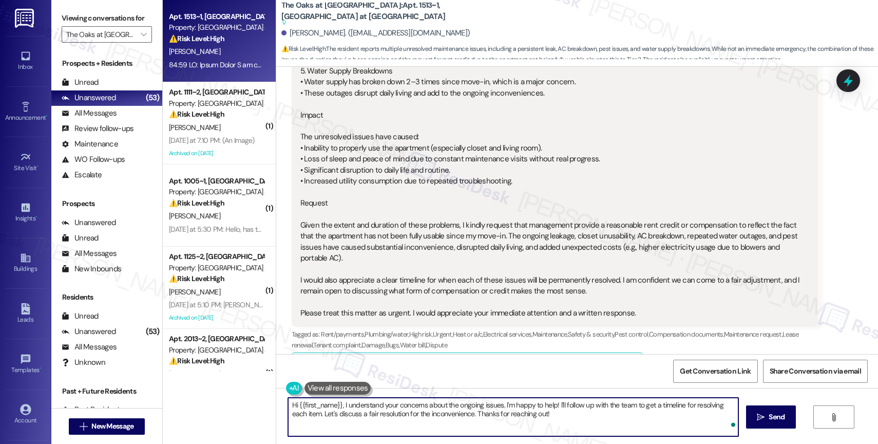
scroll to position [0, 0]
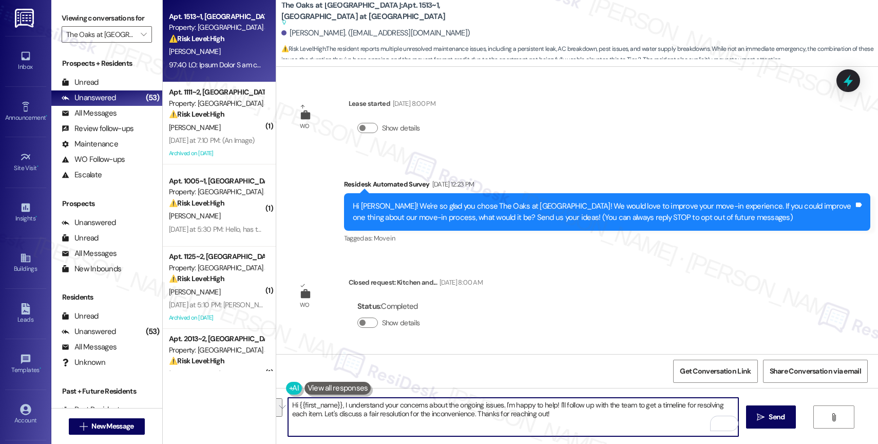
scroll to position [1425, 0]
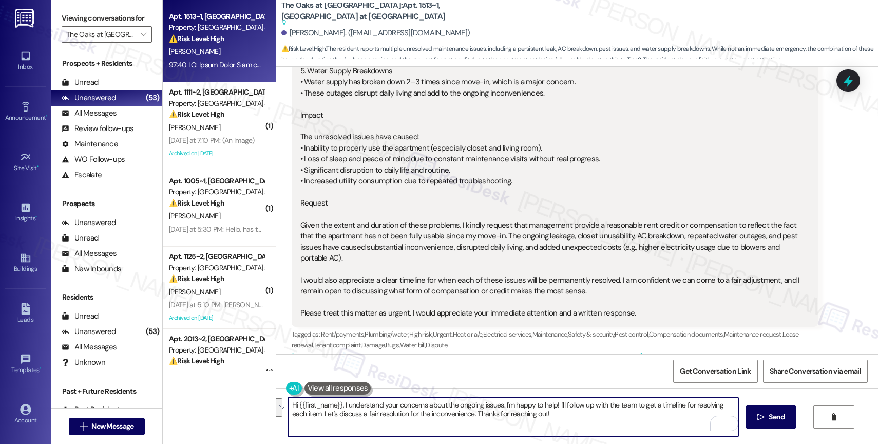
paste textarea "thank you for your detailed message and for taking the time to share all the is…"
paste textarea "from the closet leakage and broken tiles to the AC, pest concerns, and water ou…"
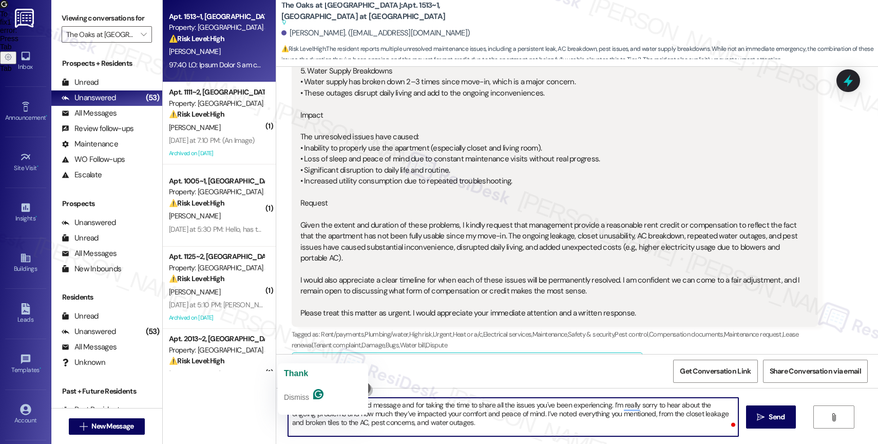
click at [288, 405] on textarea "thank you for your detailed message and for taking the time to share all the is…" at bounding box center [513, 417] width 450 height 39
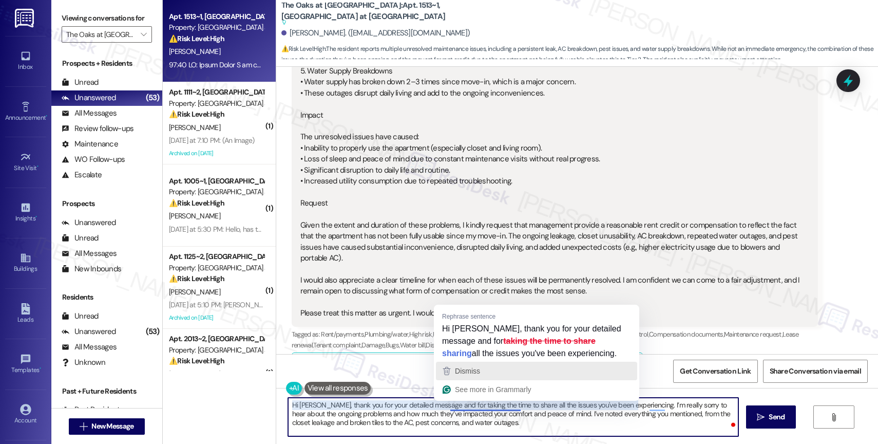
click at [494, 369] on div "Dismiss" at bounding box center [537, 370] width 192 height 15
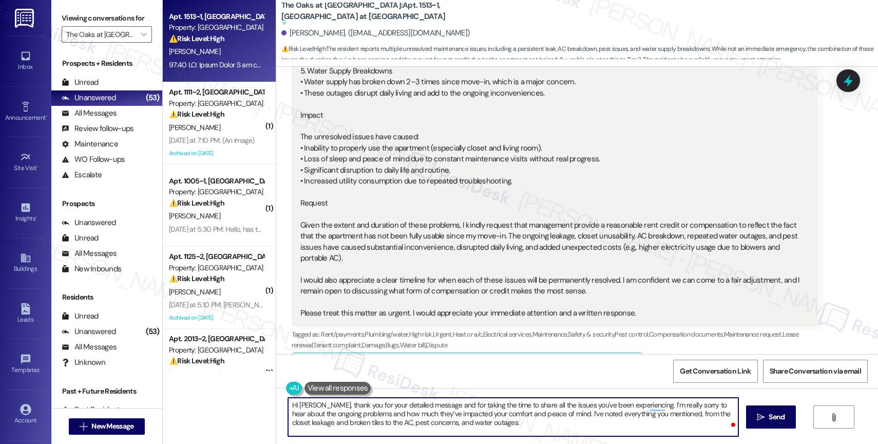
click at [495, 424] on textarea "Hi [PERSON_NAME], thank you for your detailed message and for taking the time t…" at bounding box center [513, 417] width 450 height 39
click at [662, 373] on span "Dismiss" at bounding box center [667, 371] width 25 height 8
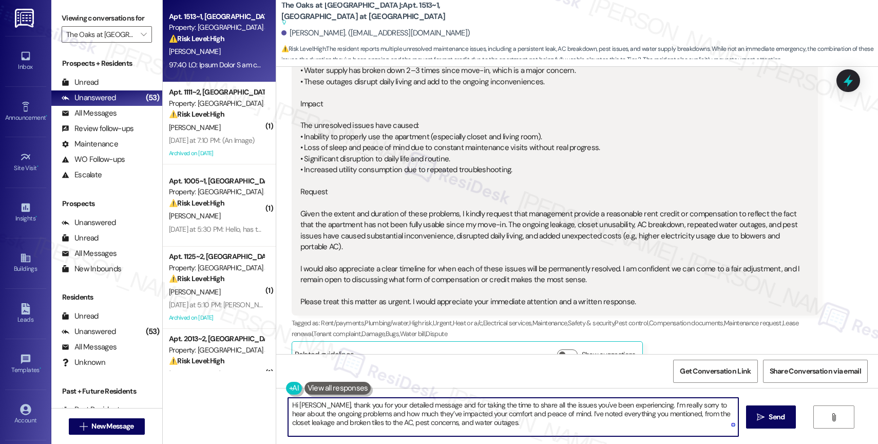
scroll to position [1447, 0]
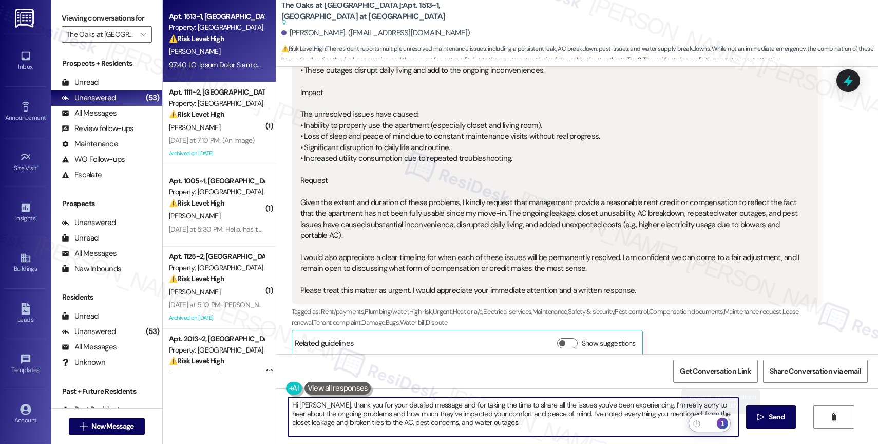
click at [726, 423] on div "1" at bounding box center [722, 423] width 11 height 11
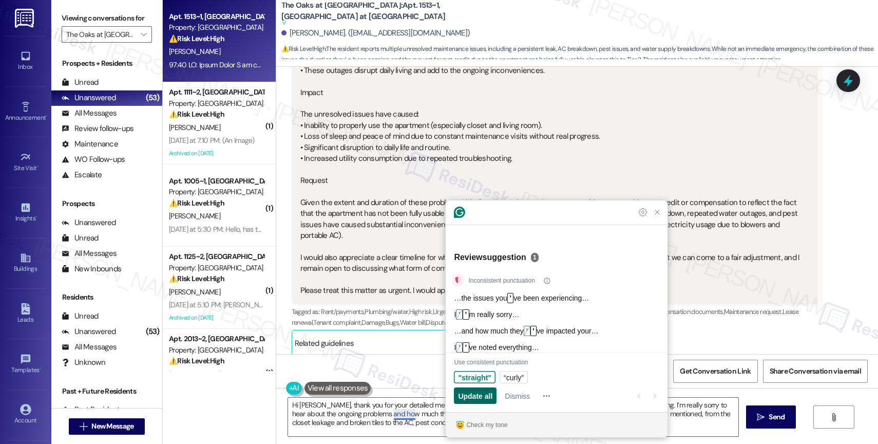
click at [477, 390] on span "Update all" at bounding box center [475, 395] width 34 height 11
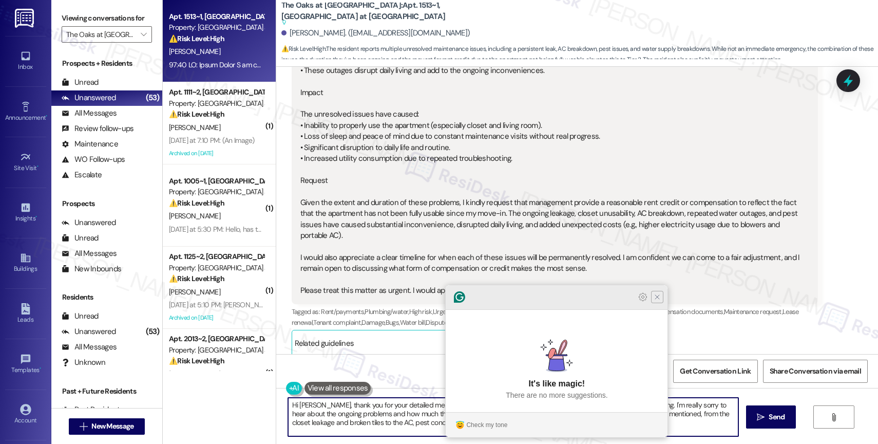
type textarea "Hi [PERSON_NAME], thank you for your detailed message and for taking the time t…"
click at [658, 301] on icon "Close Grammarly Assistant" at bounding box center [657, 297] width 8 height 8
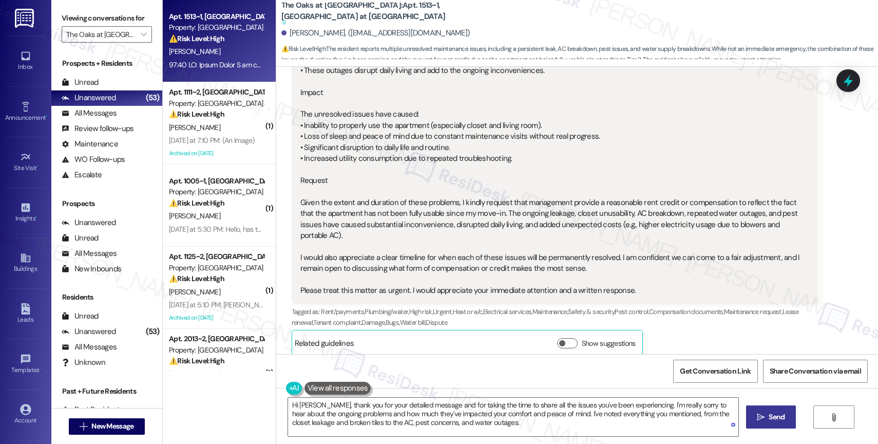
click at [769, 421] on span "Send" at bounding box center [777, 416] width 16 height 11
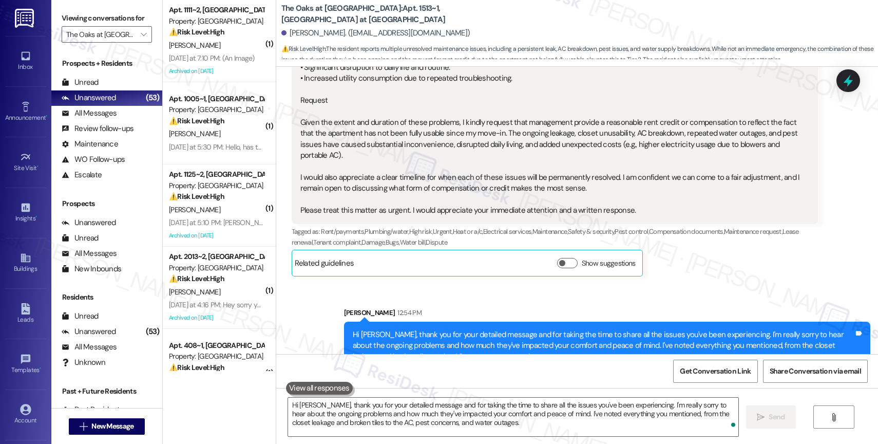
scroll to position [1541, 0]
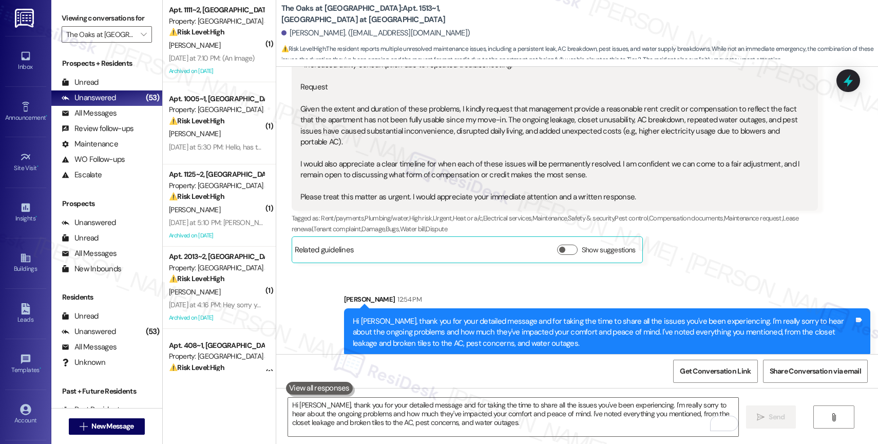
click at [444, 271] on div "Sent via SMS [PERSON_NAME] 12:54 PM Hi [PERSON_NAME], thank you for your detail…" at bounding box center [577, 317] width 602 height 93
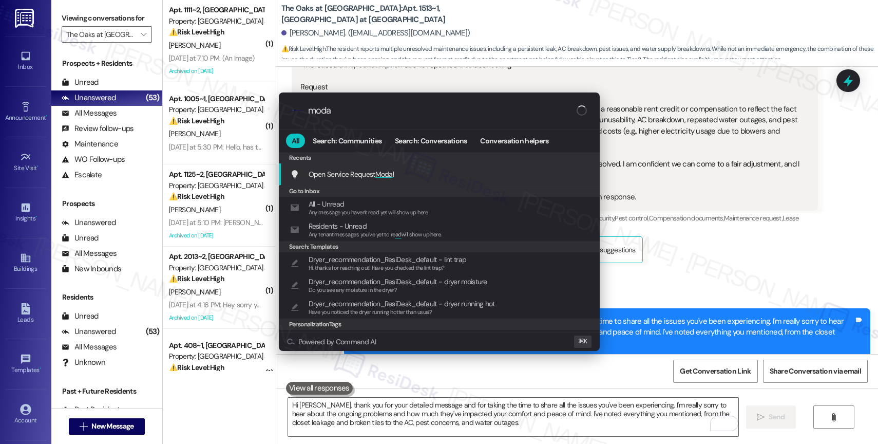
type input "modal"
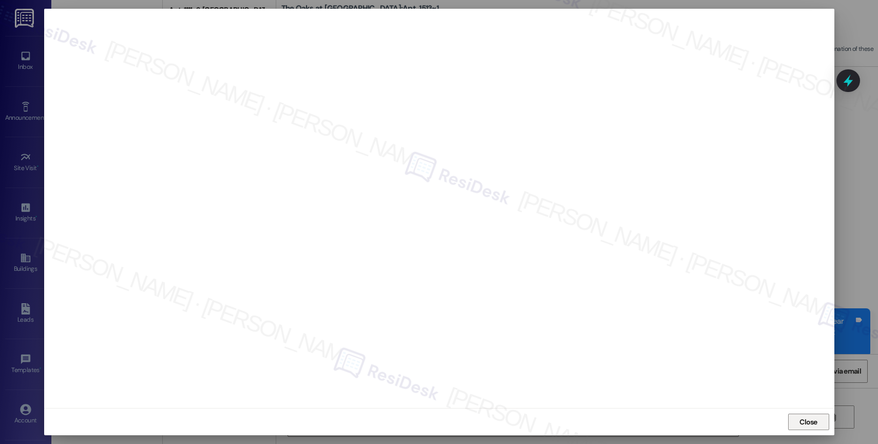
click at [795, 416] on button "Close" at bounding box center [808, 421] width 41 height 16
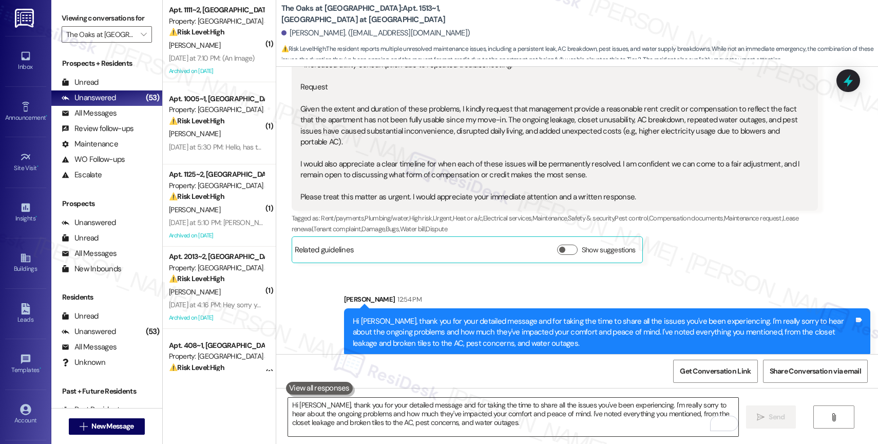
click at [353, 407] on textarea "Hi [PERSON_NAME], thank you for your detailed message and for taking the time t…" at bounding box center [513, 417] width 450 height 39
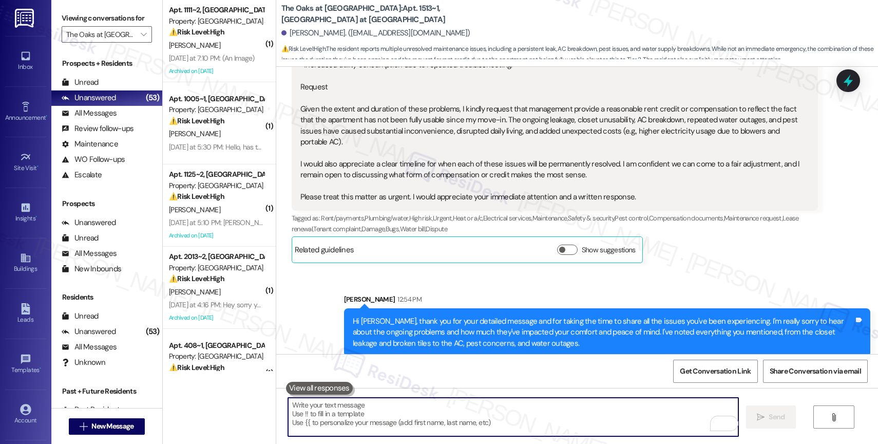
paste textarea "I’ll go ahead and escalate your request to the site team, including your concer…"
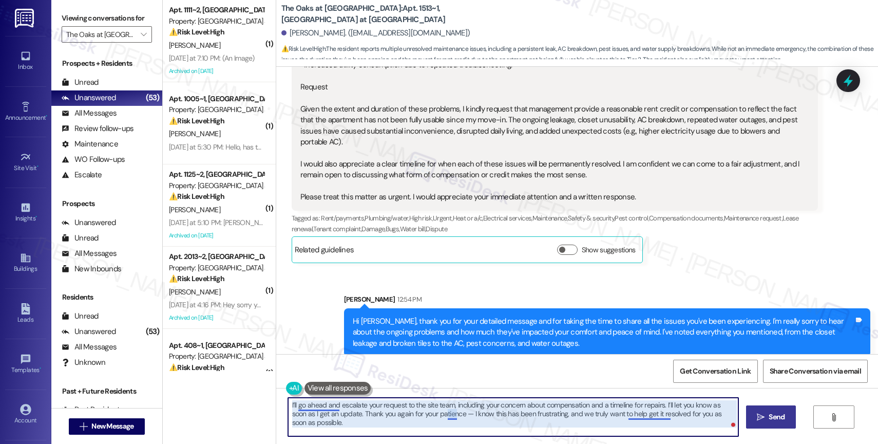
click at [448, 412] on textarea "I’ll go ahead and escalate your request to the site team, including your concer…" at bounding box center [513, 417] width 450 height 39
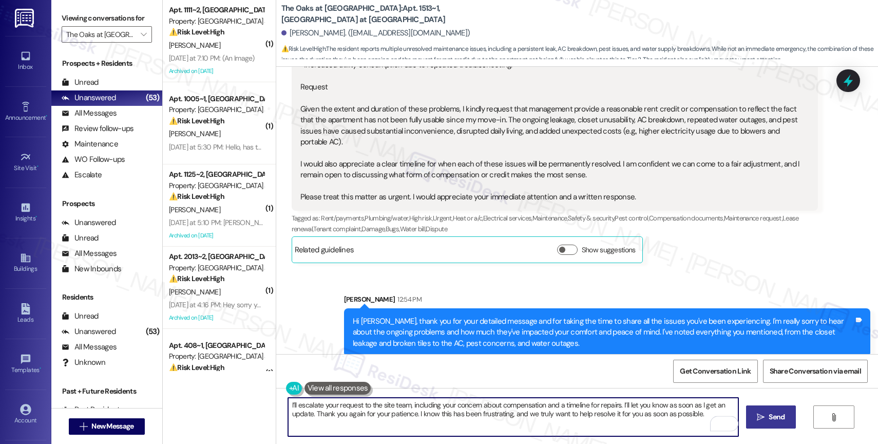
click at [701, 416] on textarea "I’ll escalate your request to the site team, including your concern about compe…" at bounding box center [513, 417] width 450 height 39
type textarea "I’ll escalate your request to the site team, including your concern about compe…"
click at [724, 422] on icon "Open Grammarly. 0 Suggestions." at bounding box center [722, 423] width 11 height 11
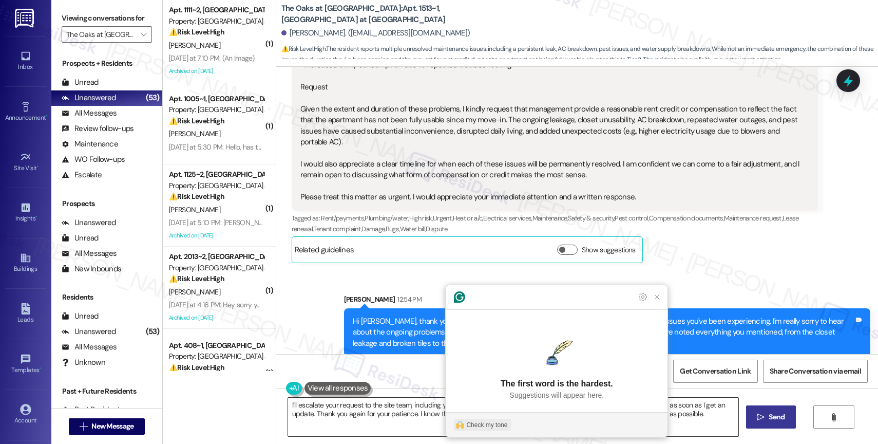
click at [482, 427] on div "Check my tone" at bounding box center [486, 424] width 41 height 9
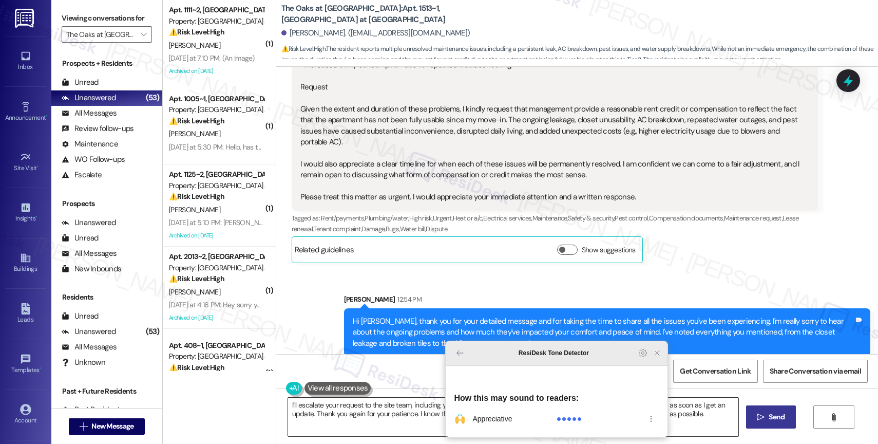
click at [653, 359] on icon "Close Grammarly Assistant" at bounding box center [657, 353] width 12 height 12
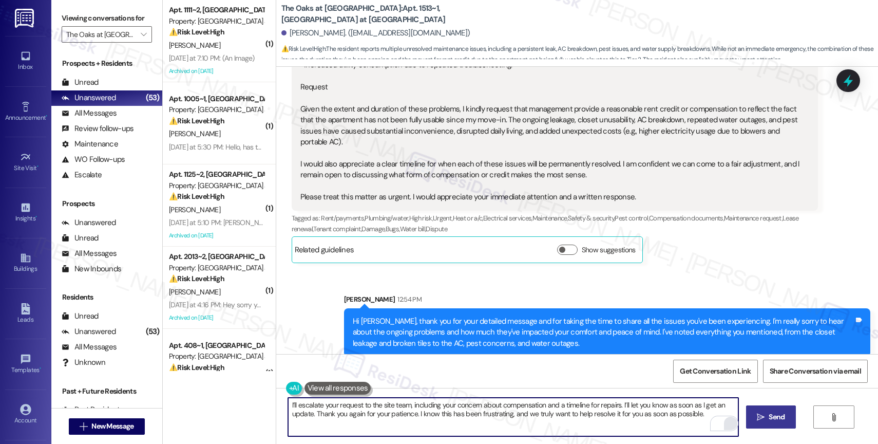
click at [778, 415] on span "Send" at bounding box center [777, 416] width 16 height 11
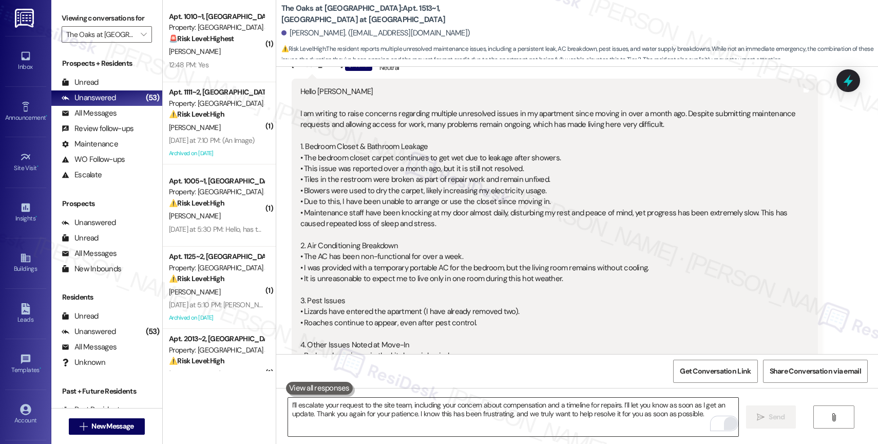
scroll to position [1097, 0]
click at [368, 145] on div "Hello [PERSON_NAME] I am writing to raise concerns regarding multiple unresolve…" at bounding box center [550, 365] width 501 height 561
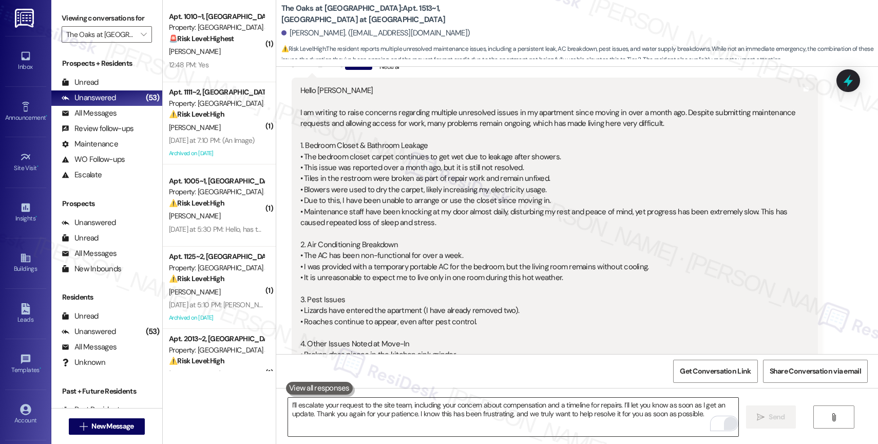
click at [386, 161] on div "Hello Sarah I am writing to raise concerns regarding multiple unresolved issues…" at bounding box center [550, 365] width 501 height 561
click at [381, 176] on div "Hello Sarah I am writing to raise concerns regarding multiple unresolved issues…" at bounding box center [550, 365] width 501 height 561
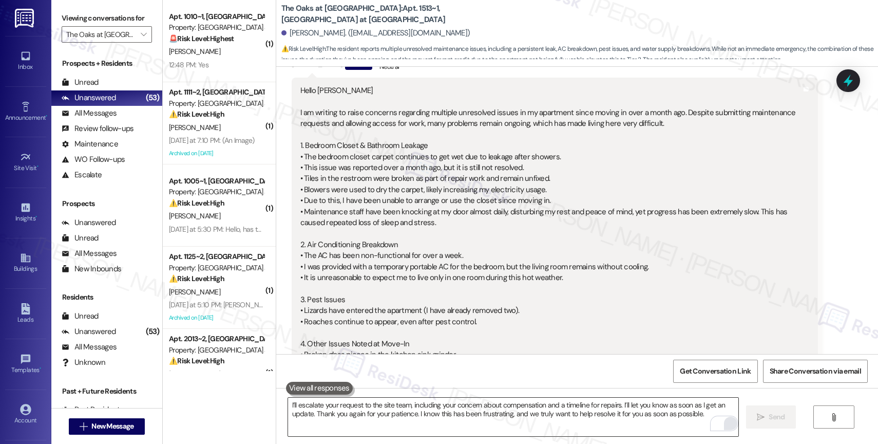
click at [374, 191] on div "Hello Sarah I am writing to raise concerns regarding multiple unresolved issues…" at bounding box center [550, 365] width 501 height 561
click at [397, 215] on div "Hello Sarah I am writing to raise concerns regarding multiple unresolved issues…" at bounding box center [550, 365] width 501 height 561
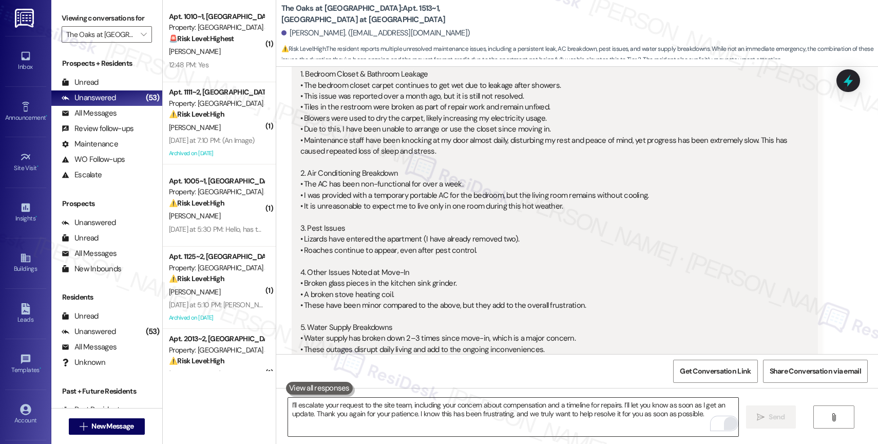
scroll to position [1232, 0]
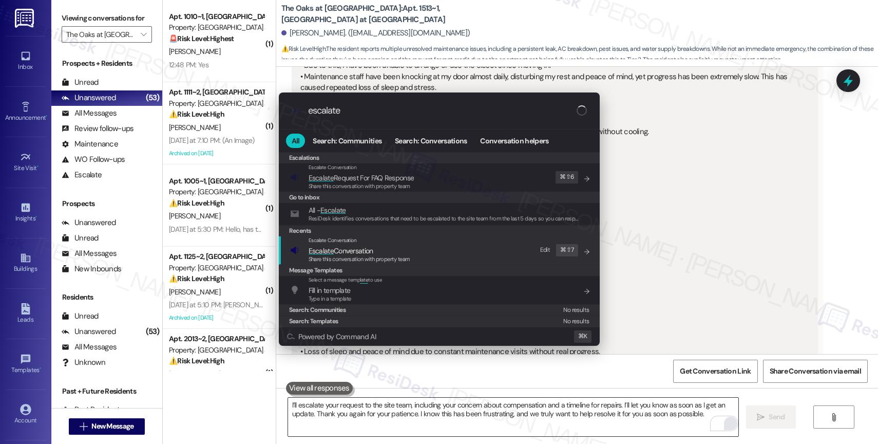
type input "escalate"
click at [365, 242] on div "Escalate Conversation" at bounding box center [360, 240] width 102 height 8
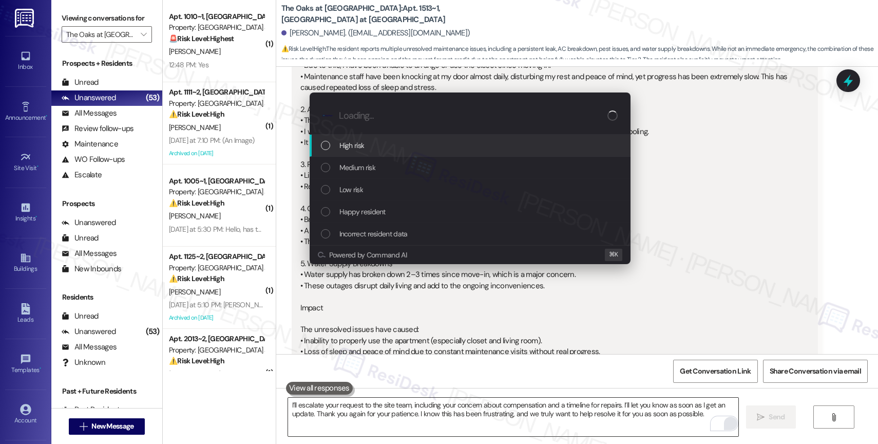
click at [375, 139] on div "High risk" at bounding box center [470, 146] width 321 height 22
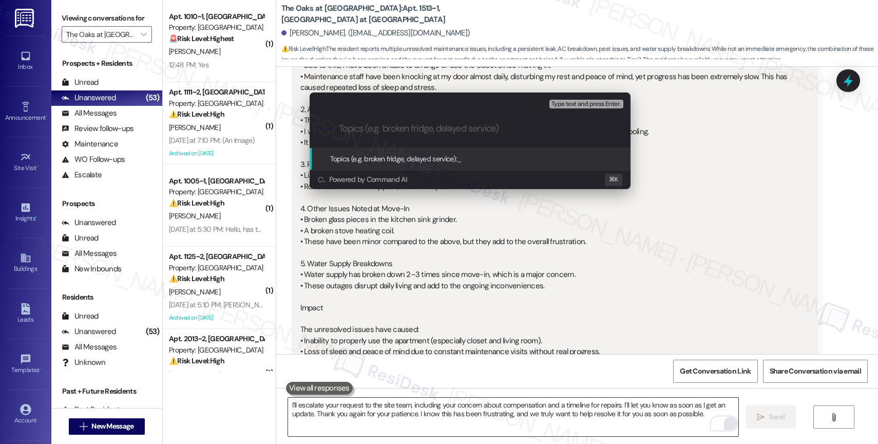
click at [368, 123] on input "Topics (e.g. broken fridge, delayed service)" at bounding box center [478, 128] width 279 height 11
type input "M"
type input "P"
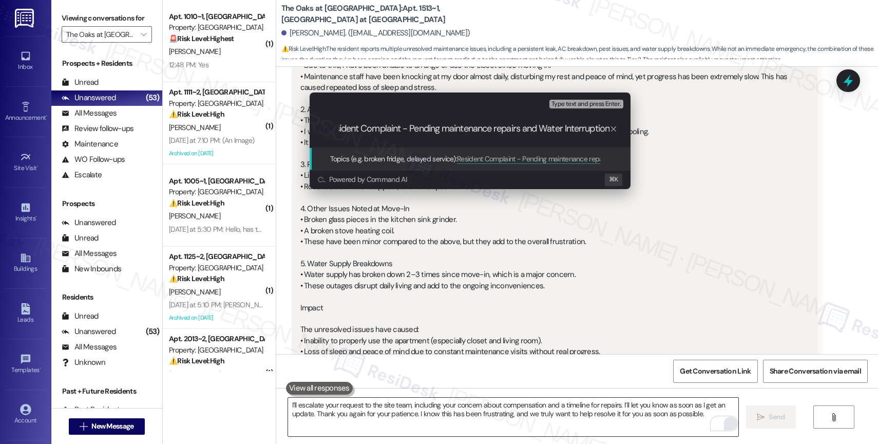
scroll to position [0, 22]
click at [532, 129] on input "Resident Complaint - Pending maintenance repairs and Water Interruptions" at bounding box center [474, 128] width 271 height 11
drag, startPoint x: 532, startPoint y: 129, endPoint x: 517, endPoint y: 128, distance: 15.5
click at [517, 128] on input "Resident Complaint - Pending maintenance repairs and Water Interruptions" at bounding box center [474, 128] width 271 height 11
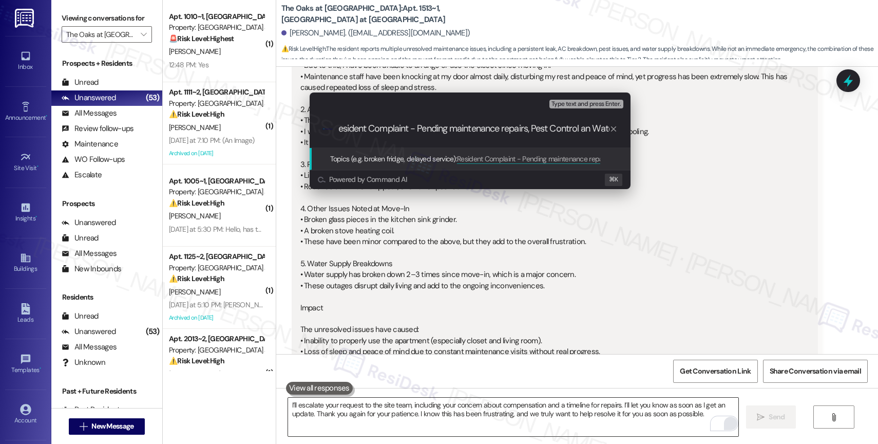
type input "Resident Complaint - Pending maintenance repairs, Pest Control and Water Interr…"
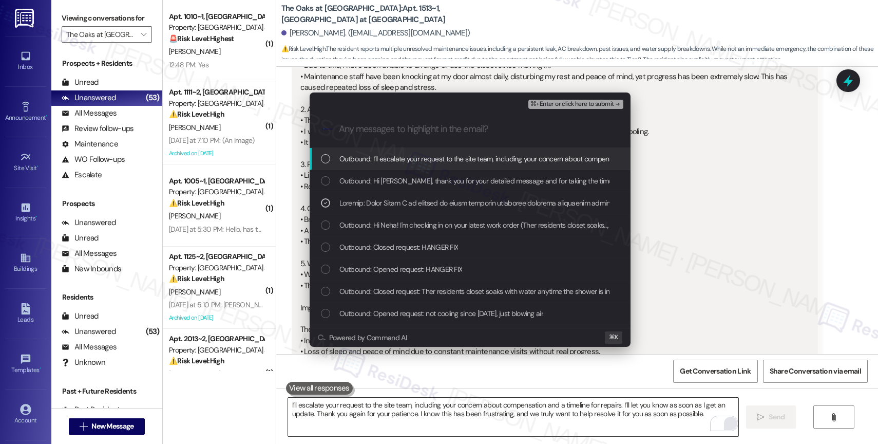
click at [597, 101] on span "⌘+Enter or click here to submit" at bounding box center [572, 104] width 83 height 7
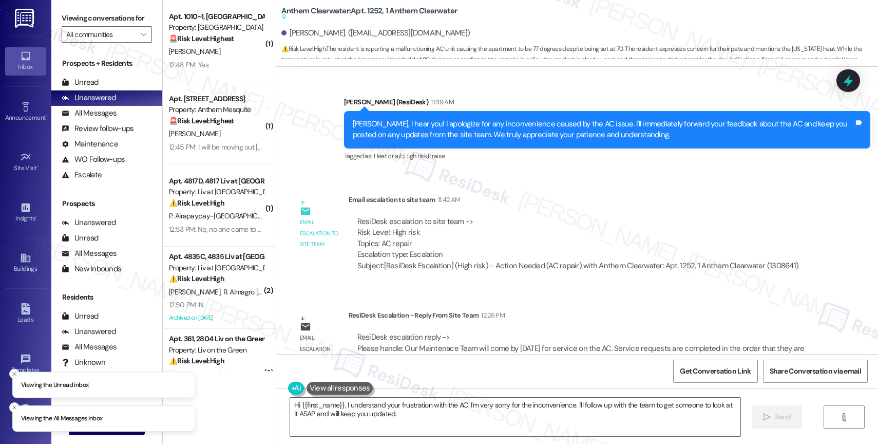
scroll to position [7678, 0]
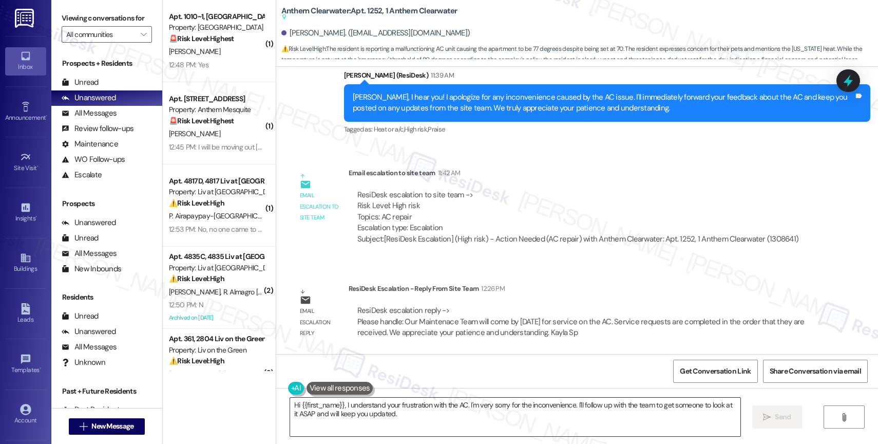
click at [361, 412] on textarea "Hi {{first_name}}, I understand your frustration with the AC. I'm very sorry fo…" at bounding box center [515, 417] width 450 height 39
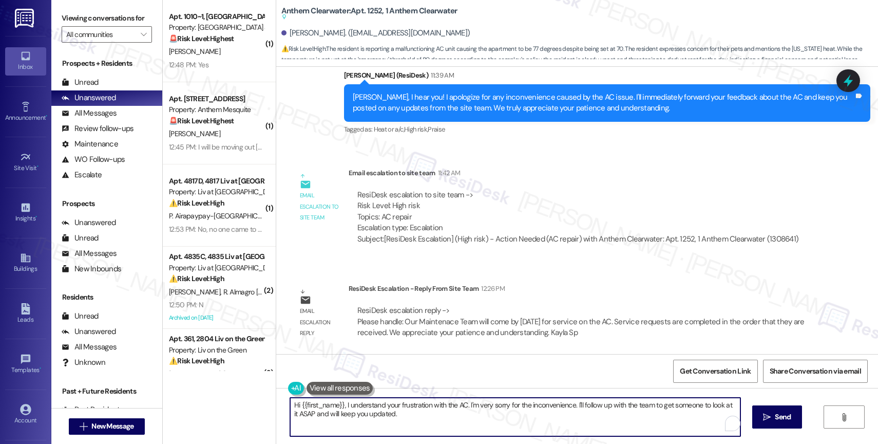
click at [361, 412] on textarea "Hi {{first_name}}, I understand your frustration with the AC. I'm very sorry fo…" at bounding box center [515, 417] width 450 height 39
paste textarea "Our Maintenace Team will come by [DATE] for service on the AC. Service requests…"
click at [486, 424] on textarea "Our maintenance team will come by [DATE] to service the AC. Service requests ar…" at bounding box center [513, 417] width 450 height 39
drag, startPoint x: 655, startPoint y: 402, endPoint x: 697, endPoint y: 404, distance: 42.2
click at [697, 404] on textarea "Our maintenance team will come by [DATE] to service the AC. Service requests ar…" at bounding box center [513, 417] width 450 height 39
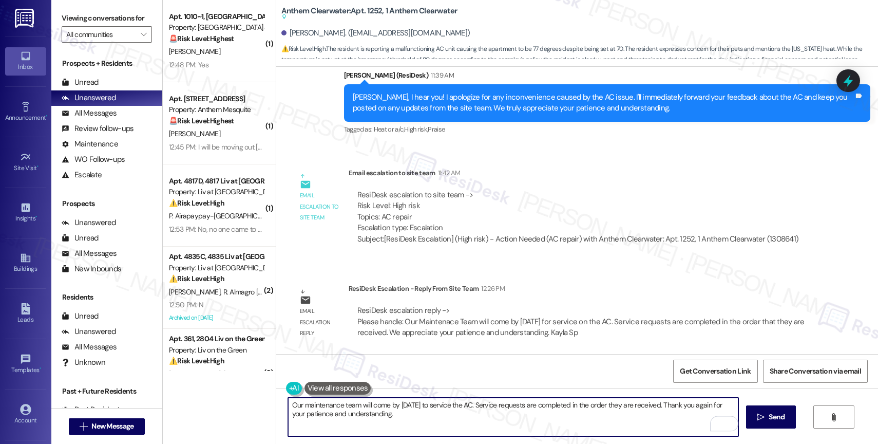
click at [427, 422] on textarea "Our maintenance team will come by [DATE] to service the AC. Service requests ar…" at bounding box center [513, 417] width 450 height 39
type textarea "Our maintenance team will come by [DATE] to service the AC. Service requests ar…"
click at [769, 418] on span "Send" at bounding box center [777, 416] width 16 height 11
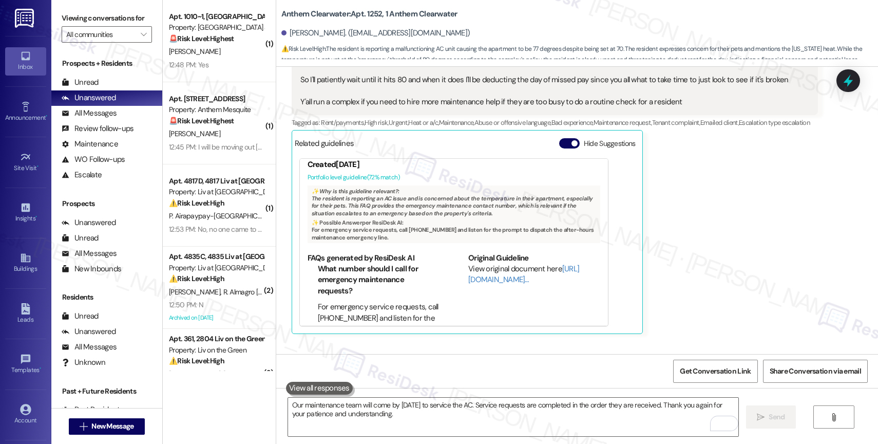
scroll to position [54, 0]
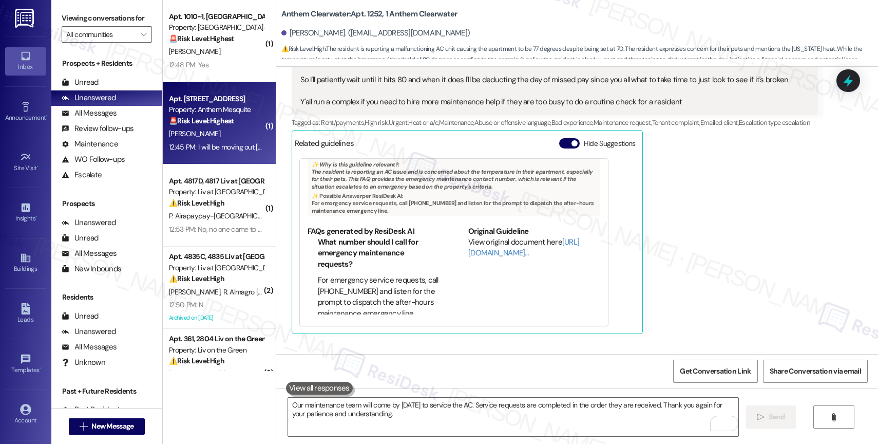
click at [212, 123] on strong "🚨 Risk Level: Highest" at bounding box center [201, 120] width 65 height 9
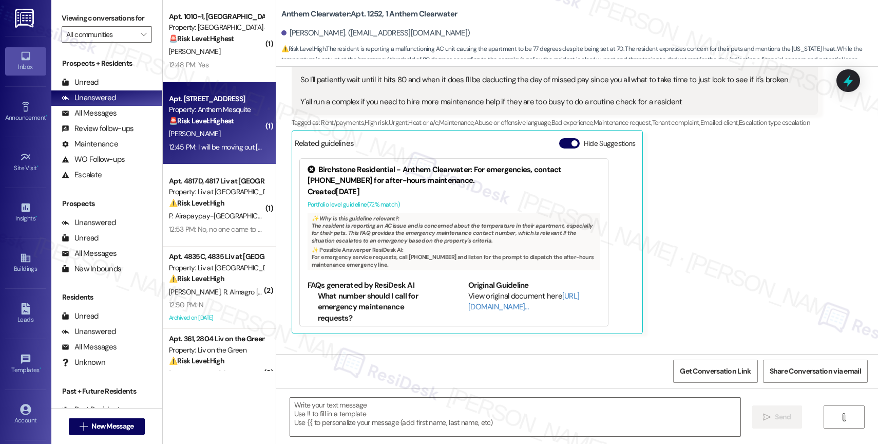
type textarea "Fetching suggested responses. Please feel free to read through the conversation…"
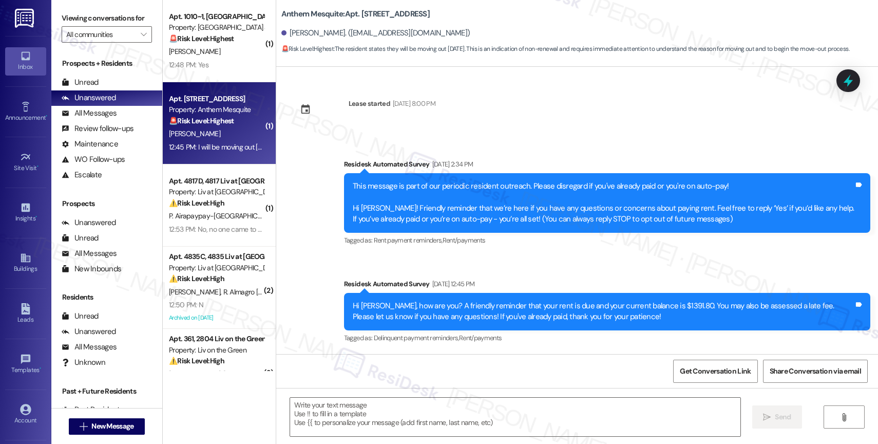
scroll to position [2400, 0]
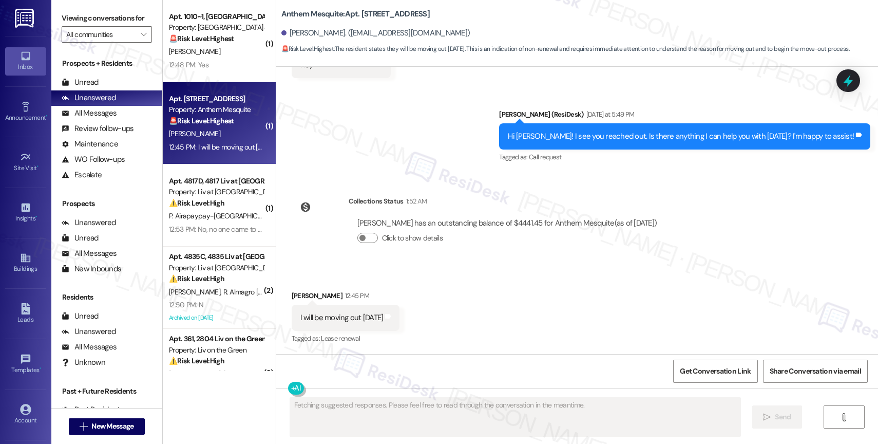
click at [468, 313] on div "Received via SMS Mackenzie Bishop 12:45 PM I will be moving out tomorrow Tags a…" at bounding box center [577, 310] width 602 height 87
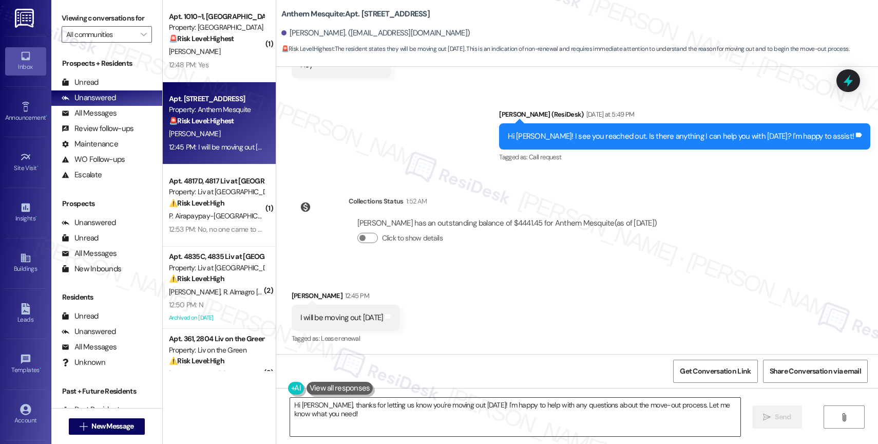
click at [293, 400] on textarea "Hi Mackenzie, thanks for letting us know you're moving out tomorrow! I'm happy …" at bounding box center [515, 417] width 450 height 39
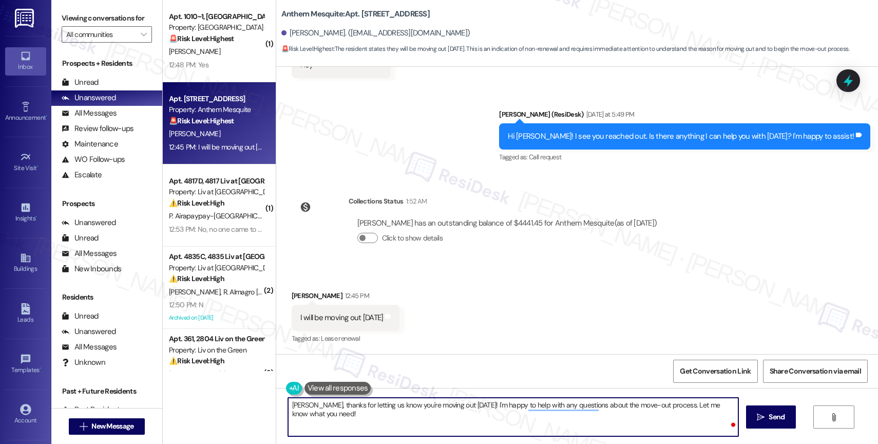
click at [377, 404] on textarea "Mackenzie, thanks for letting us know you're moving out tomorrow! I'm happy to …" at bounding box center [513, 417] width 450 height 39
type textarea "Mackenzie, thanks for letting me know you're moving out tomorrow! I'm happy to …"
click at [414, 423] on textarea "Mackenzie, thanks for letting me know you're moving out tomorrow! I'm happy to …" at bounding box center [513, 417] width 450 height 39
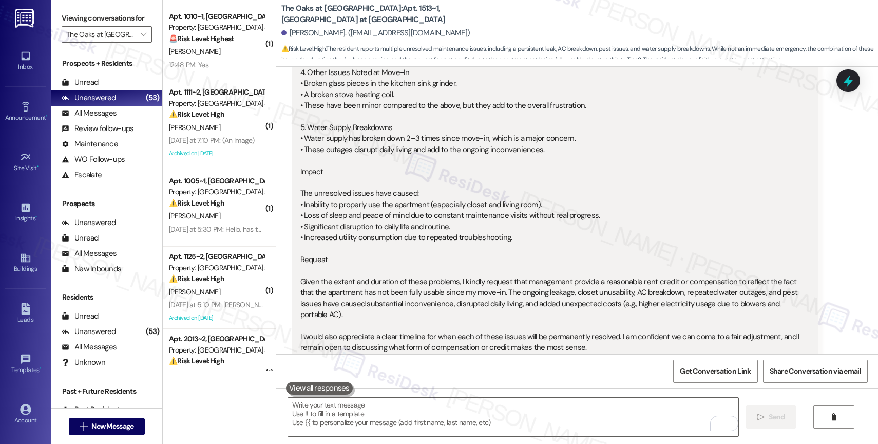
scroll to position [1533, 0]
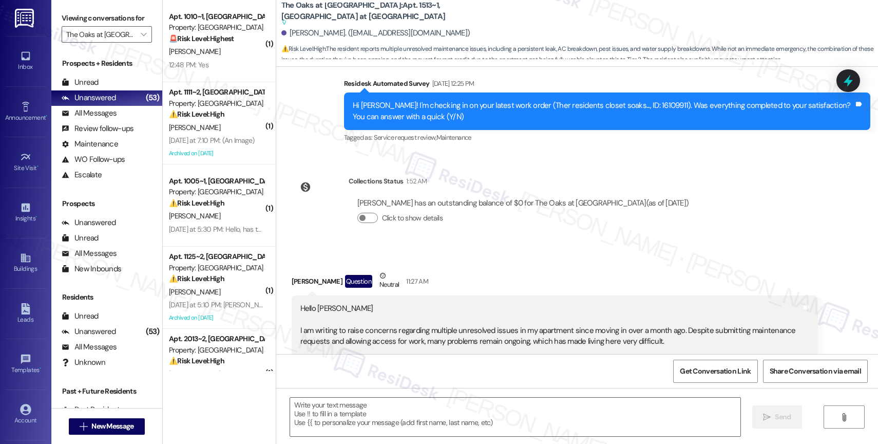
type textarea "Fetching suggested responses. Please feel free to read through the conversation…"
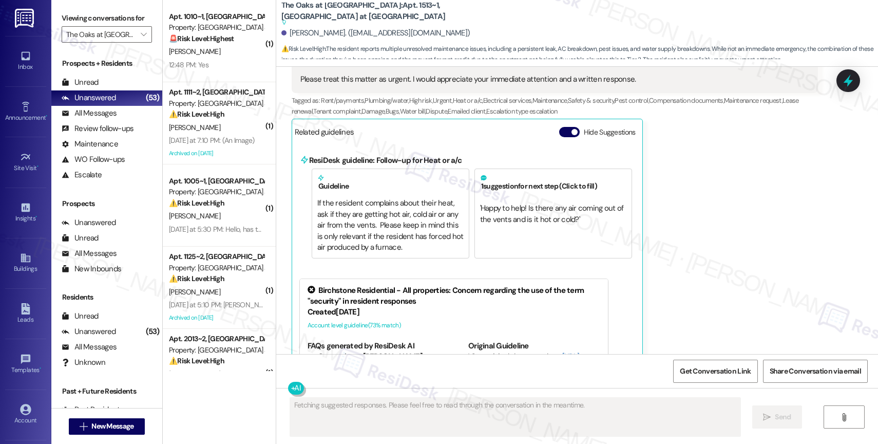
scroll to position [1756, 0]
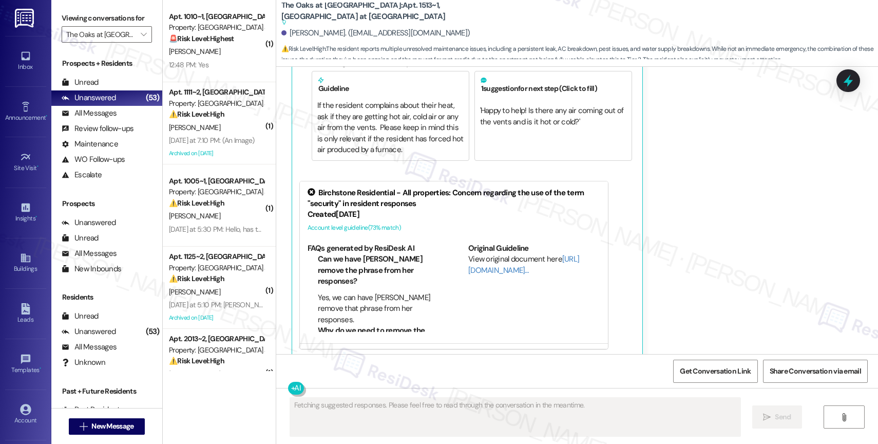
click at [209, 46] on div "[PERSON_NAME]" at bounding box center [216, 51] width 97 height 13
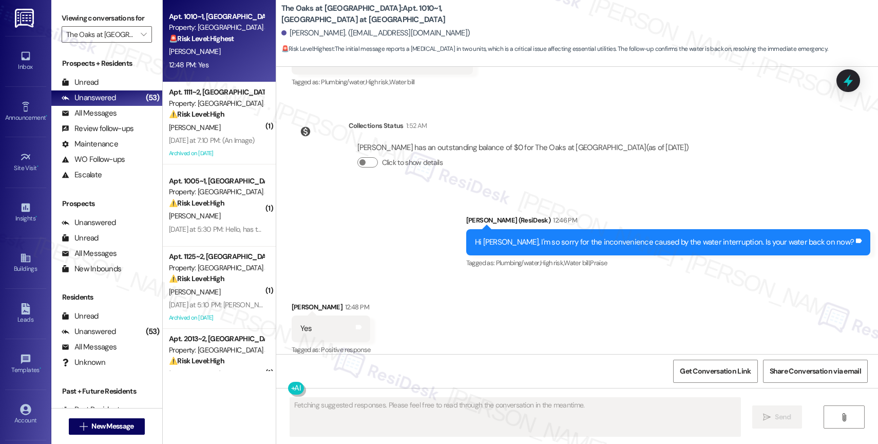
scroll to position [1520, 0]
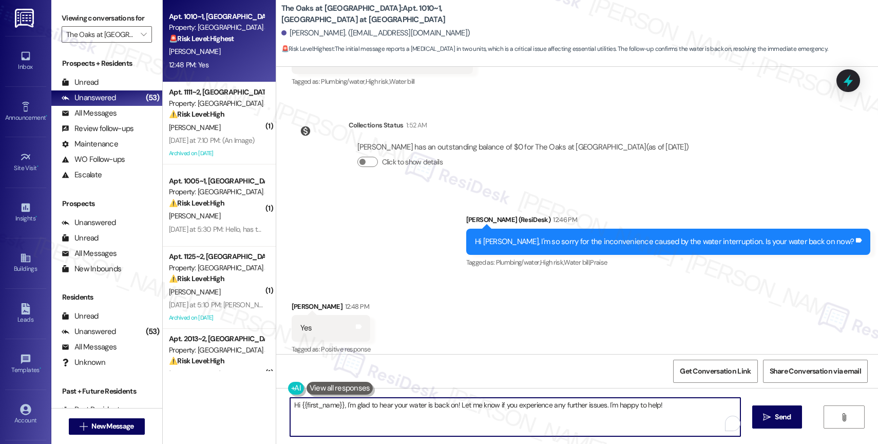
drag, startPoint x: 339, startPoint y: 406, endPoint x: 233, endPoint y: 396, distance: 106.3
click at [233, 396] on div "Apt. 1010~1, [GEOGRAPHIC_DATA] at [GEOGRAPHIC_DATA] Property: [GEOGRAPHIC_DATA]…" at bounding box center [520, 222] width 715 height 444
click at [628, 407] on textarea "I'm glad to hear your water is back on! Let me know if you experience any furth…" at bounding box center [513, 417] width 450 height 39
drag, startPoint x: 545, startPoint y: 404, endPoint x: 649, endPoint y: 407, distance: 103.8
click at [649, 407] on textarea "I'm glad to hear your water is back on! Let me know if you experience any furth…" at bounding box center [513, 417] width 450 height 39
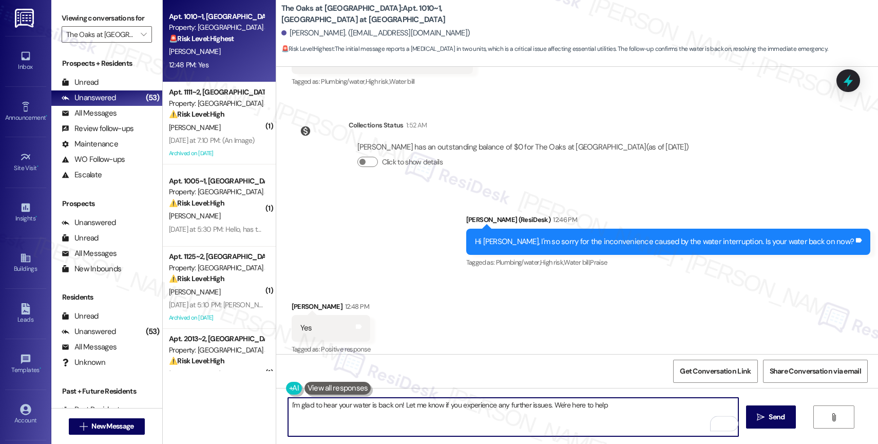
type textarea "I'm glad to hear your water is back on! Let me know if you experience any furth…"
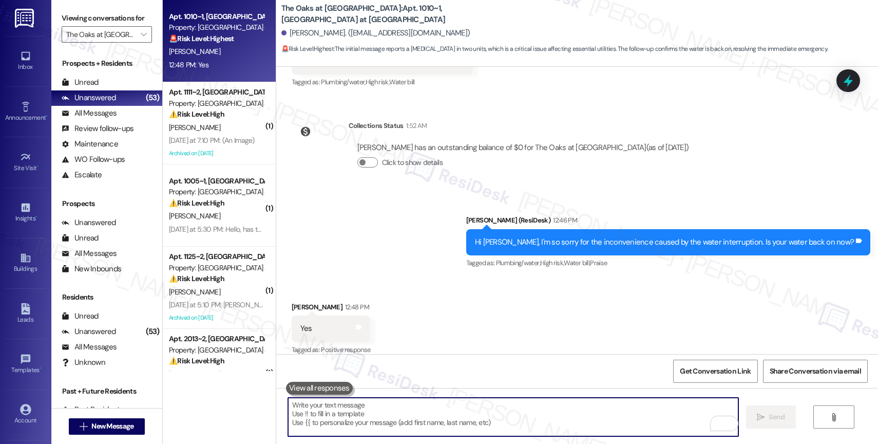
scroll to position [1591, 0]
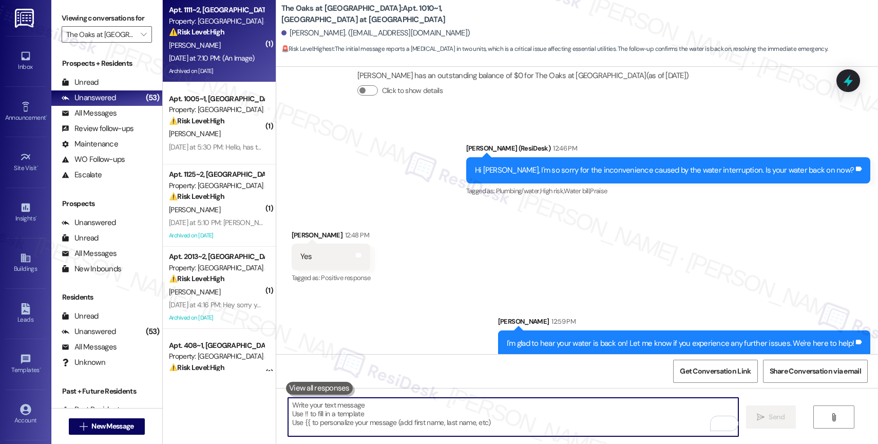
click at [198, 59] on div "[DATE] at 7:10 PM: (An Image) [DATE] at 7:10 PM: (An Image)" at bounding box center [212, 57] width 86 height 9
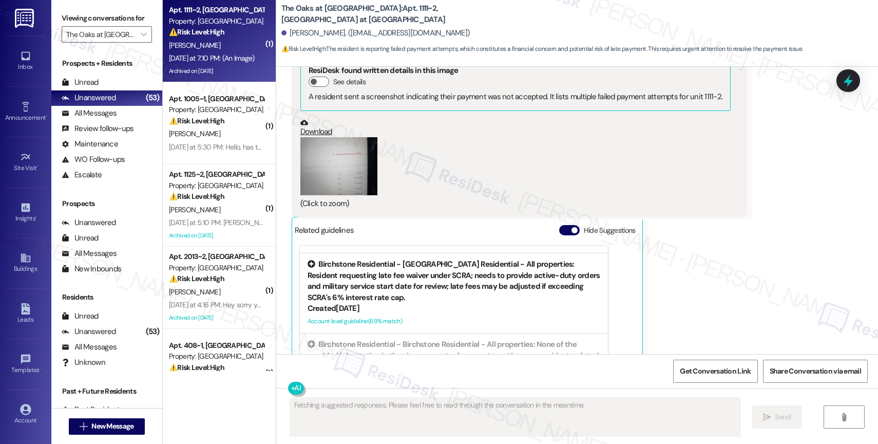
scroll to position [21624, 0]
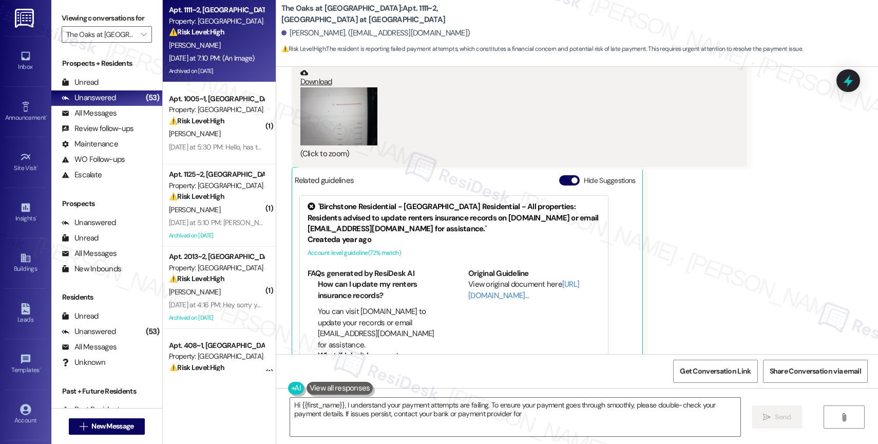
type textarea "Hi {{first_name}}, I understand your payment attempts are failing. To ensure yo…"
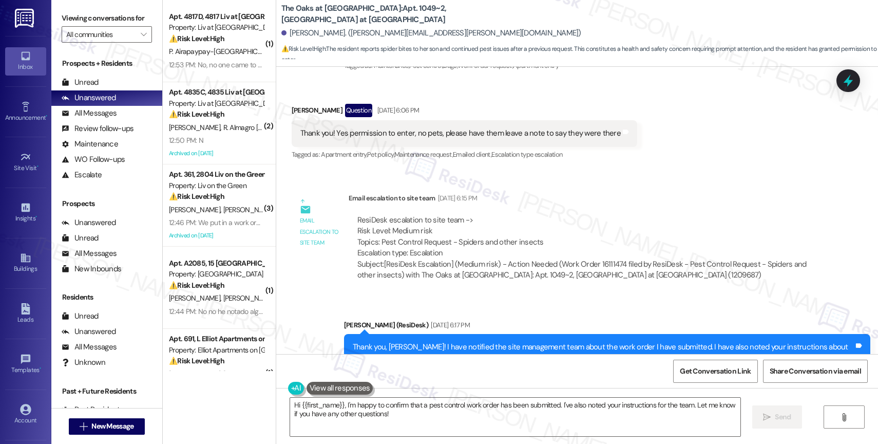
scroll to position [14651, 0]
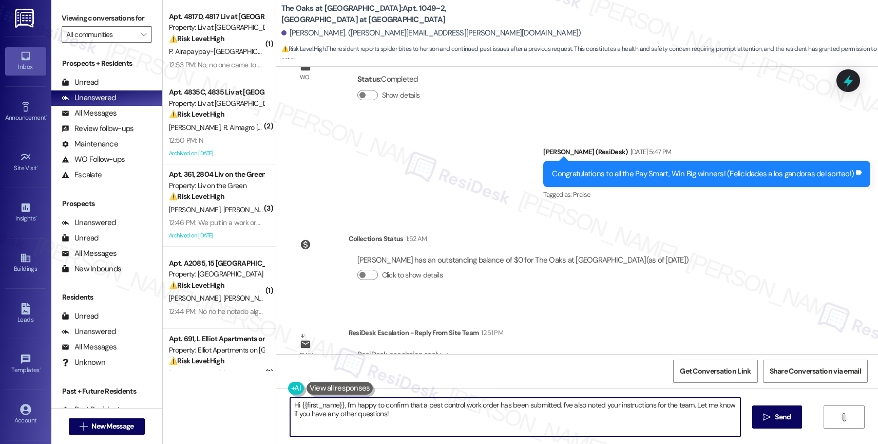
drag, startPoint x: 341, startPoint y: 406, endPoint x: 405, endPoint y: 440, distance: 72.4
click at [405, 440] on div "Hi {{first_name}}, I'm happy to confirm that a pest control work order has been…" at bounding box center [577, 426] width 602 height 77
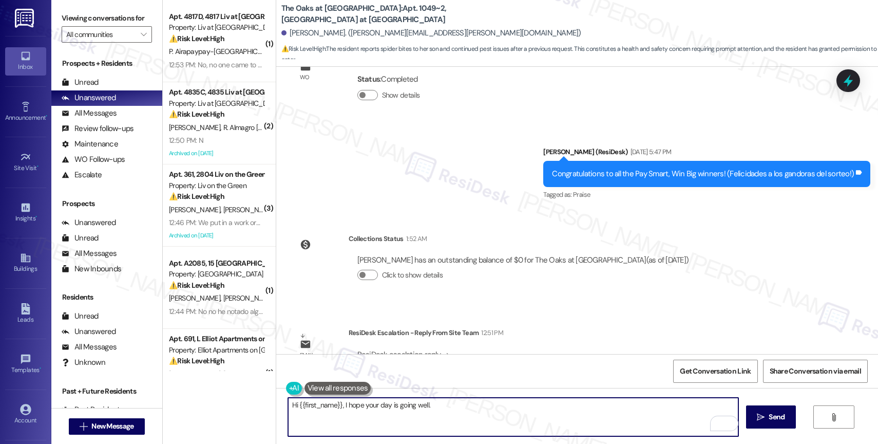
click at [453, 412] on textarea "Hi {{first_name}}, I hope your day is going well." at bounding box center [513, 417] width 450 height 39
paste textarea "put on pest control last week [DATE] and we scheduled her for [DATE][DATE] for …"
click at [422, 401] on textarea "Hi {{first_name}}, I hope your day is going well. put on pest control last week…" at bounding box center [513, 417] width 450 height 39
click at [445, 404] on textarea "Hi {{first_name}}, I hope your day is going well. We put on pest control last w…" at bounding box center [513, 417] width 450 height 39
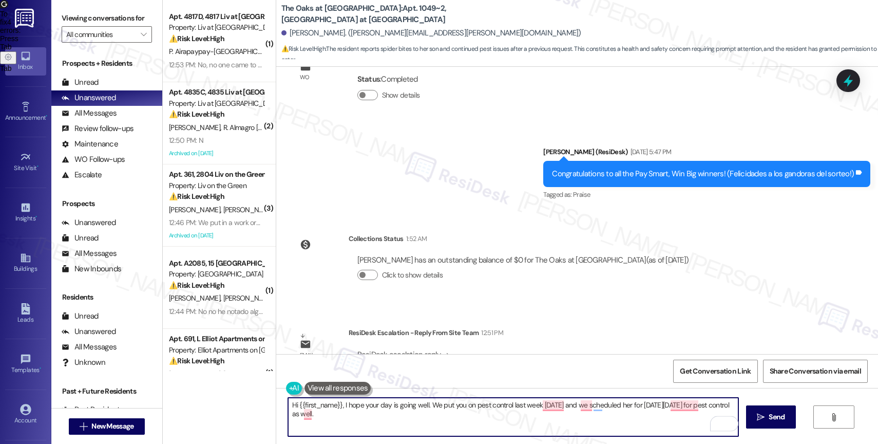
type textarea "Hi {{first_name}}, I hope your day is going well. We put you on pest control la…"
click at [576, 349] on div "ResiDesk escalation reply -> Please handle: Please tell the resident we had the…" at bounding box center [583, 365] width 454 height 33
click at [632, 409] on textarea "Hi {{first_name}}, I hope your day is going well. We put you on pest control la…" at bounding box center [513, 417] width 450 height 39
click at [589, 404] on textarea "Hi {{first_name}}, I hope your day is going well. We put you on pest control la…" at bounding box center [513, 417] width 450 height 39
click at [560, 421] on textarea "Hi {{first_name}}, I hope your day is going well. We put you on pest control la…" at bounding box center [513, 417] width 450 height 39
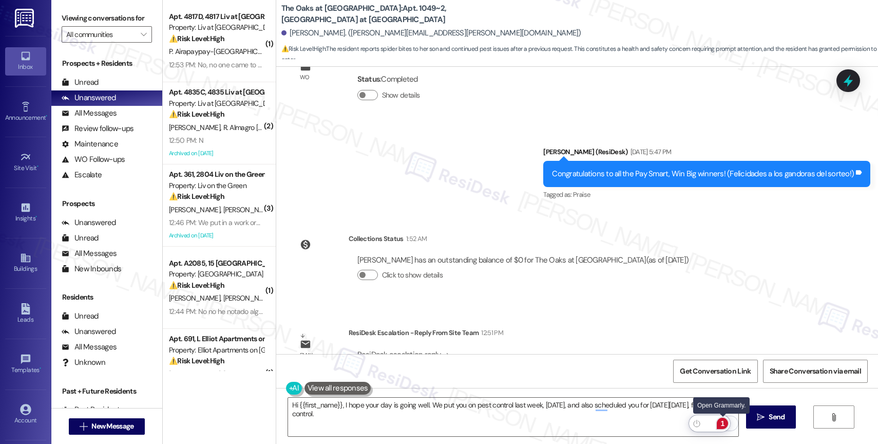
click at [723, 423] on div "1" at bounding box center [722, 423] width 11 height 11
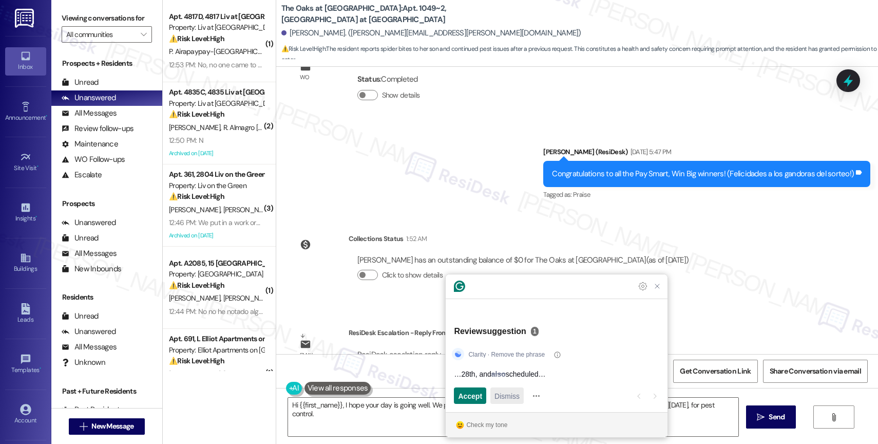
click at [508, 395] on span "Dismiss" at bounding box center [507, 395] width 25 height 11
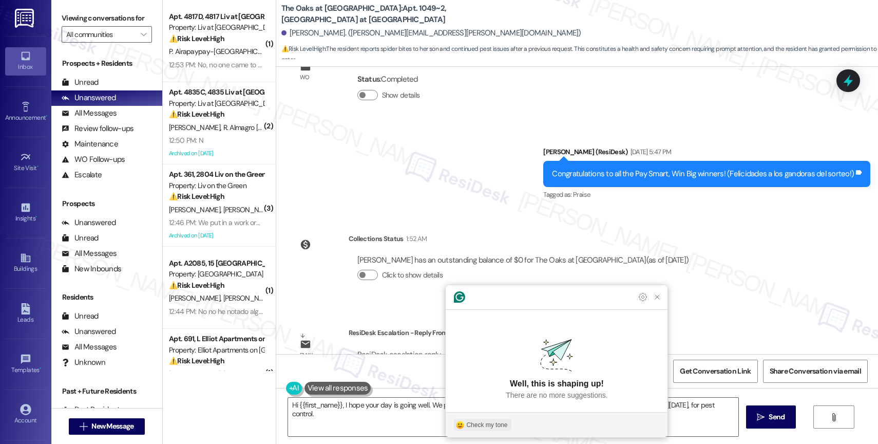
drag, startPoint x: 497, startPoint y: 422, endPoint x: 668, endPoint y: 373, distance: 178.2
click at [498, 421] on div "Check my tone" at bounding box center [486, 424] width 41 height 9
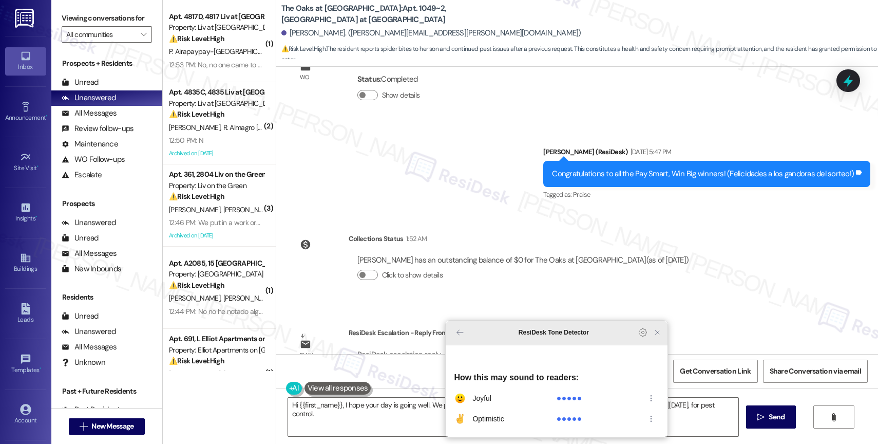
click at [658, 344] on div "ResiDesk Tone Detector" at bounding box center [557, 332] width 222 height 25
click at [658, 336] on icon "Close Grammarly Assistant" at bounding box center [657, 332] width 8 height 8
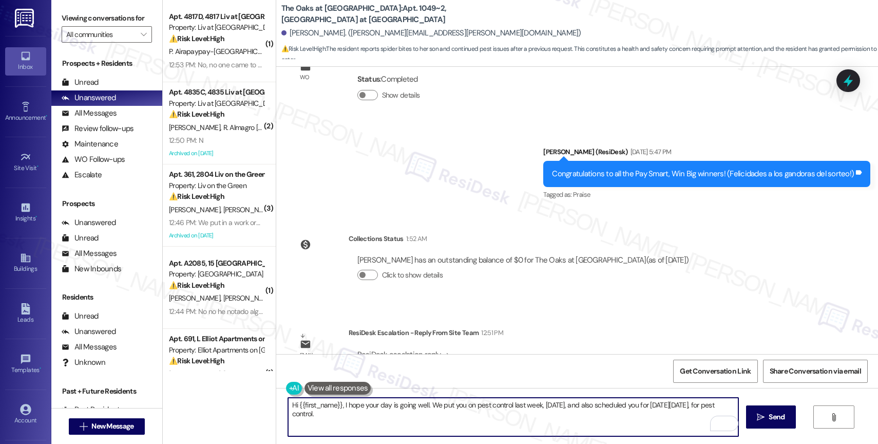
click at [600, 405] on textarea "Hi {{first_name}}, I hope your day is going well. We put you on pest control la…" at bounding box center [513, 417] width 450 height 39
drag, startPoint x: 294, startPoint y: 416, endPoint x: 367, endPoint y: 413, distance: 73.5
click at [298, 415] on textarea "Hi {{first_name}}, I hope your day is going well. We put you on pest control la…" at bounding box center [513, 417] width 450 height 39
click at [354, 411] on textarea "Hi {{first_name}}, I hope your day is going well. We put you on pest control la…" at bounding box center [513, 417] width 450 height 39
click at [427, 418] on textarea "Hi {{first_name}}, I hope your day is going well. We put you on pest control la…" at bounding box center [513, 417] width 450 height 39
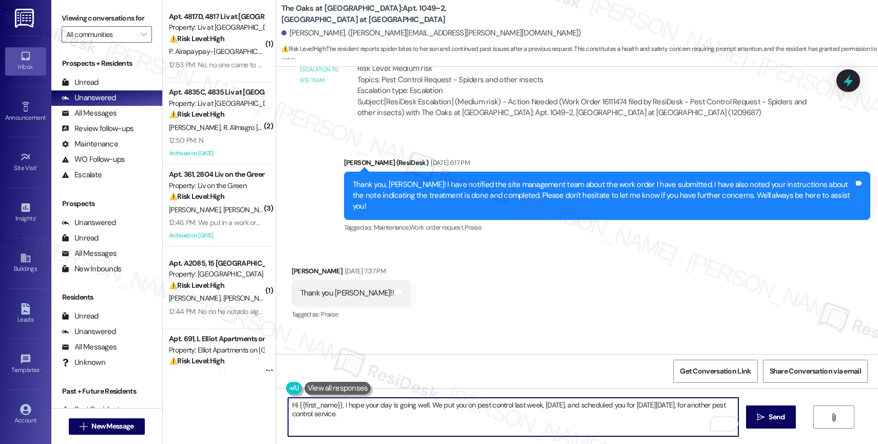
scroll to position [14310, 0]
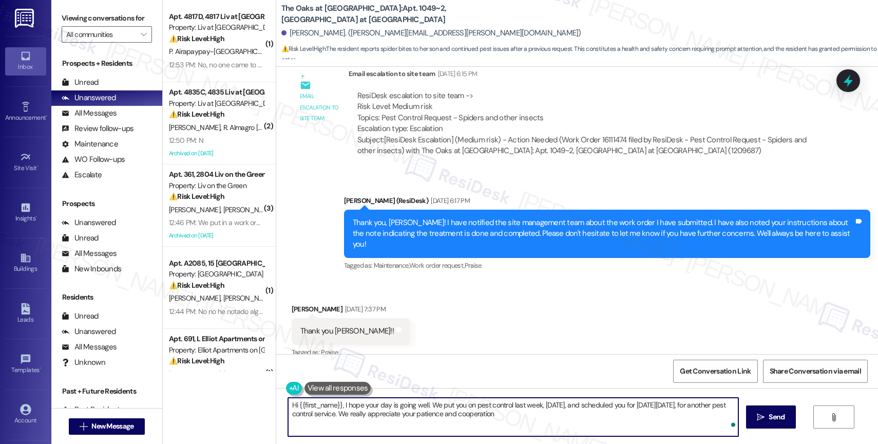
type textarea "Hi {{first_name}}, I hope your day is going well. We put you on pest control la…"
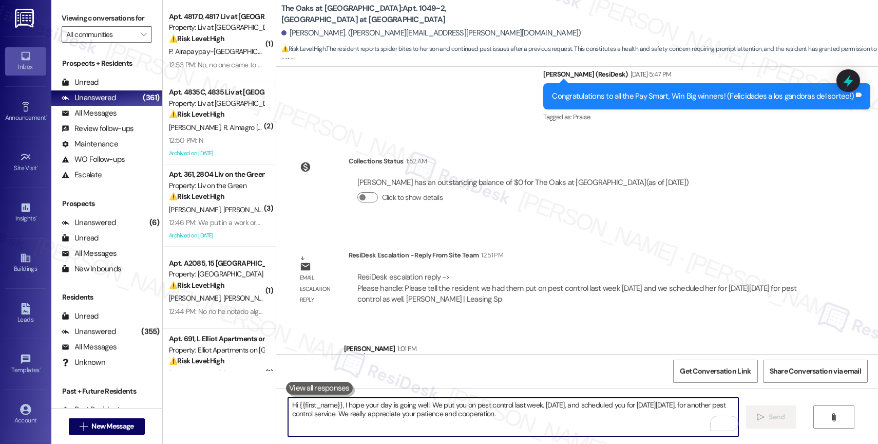
scroll to position [14733, 0]
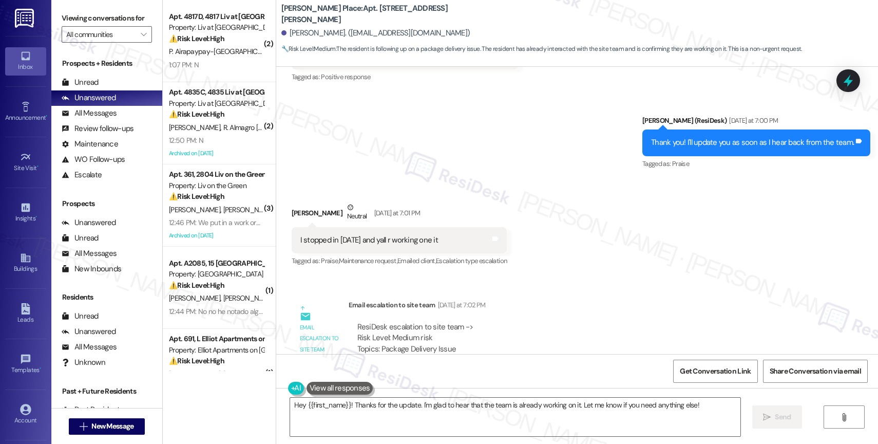
scroll to position [5113, 0]
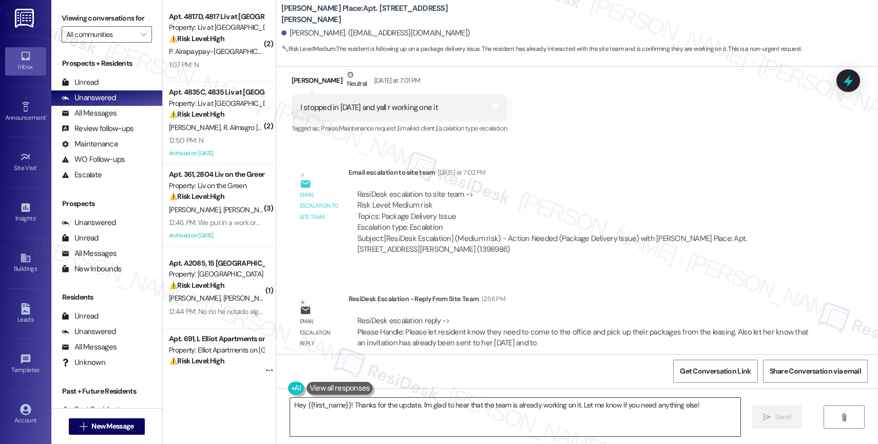
click at [348, 410] on textarea "Hey {{first_name}}! Thanks for the update. I'm glad to hear that the team is al…" at bounding box center [515, 417] width 450 height 39
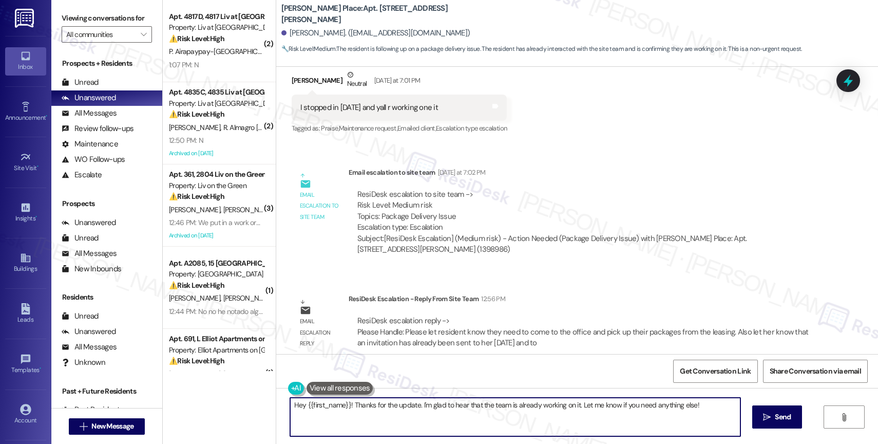
click at [348, 410] on textarea "Hey {{first_name}}! Thanks for the update. I'm glad to hear that the team is al…" at bounding box center [515, 417] width 450 height 39
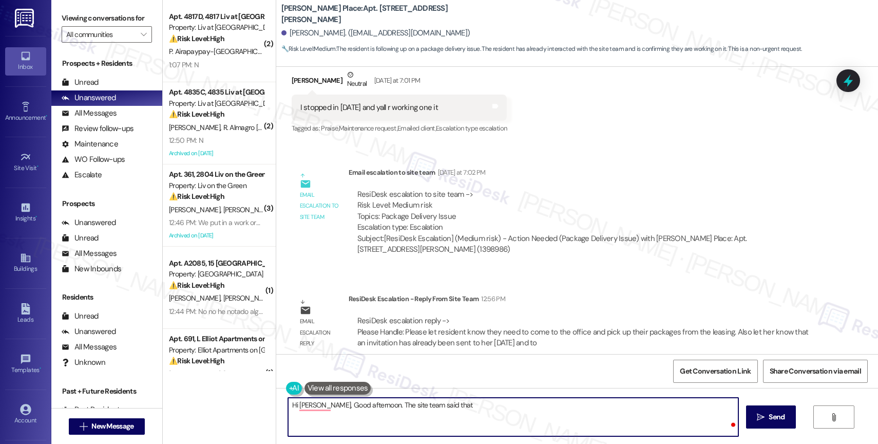
paste textarea "need to come to the office and pick up their packages from the leasing. Also le…"
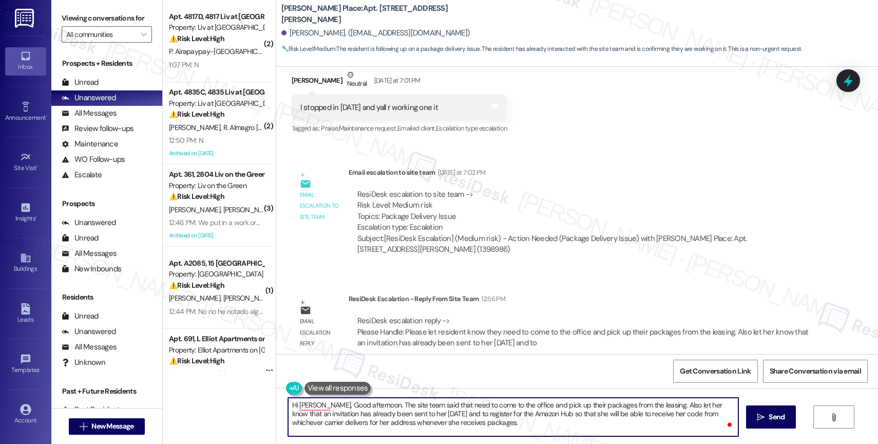
click at [447, 405] on textarea "Hi [PERSON_NAME], Good afternoon. The site team said that need to come to the o…" at bounding box center [513, 417] width 450 height 39
click at [591, 401] on textarea "Hi [PERSON_NAME], Good afternoon. The site team said that you need to come to t…" at bounding box center [513, 417] width 450 height 39
click at [668, 406] on textarea "Hi [PERSON_NAME], Good afternoon. The site team said that you need to come to t…" at bounding box center [513, 417] width 450 height 39
drag, startPoint x: 316, startPoint y: 412, endPoint x: 280, endPoint y: 412, distance: 35.4
click at [280, 412] on div "Hi [PERSON_NAME], Good afternoon. The site team said that you need to come to t…" at bounding box center [577, 426] width 602 height 77
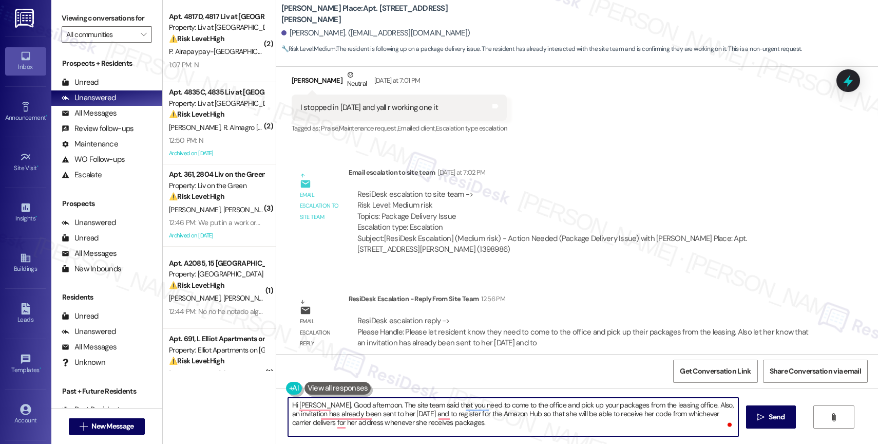
click at [399, 413] on textarea "Hi [PERSON_NAME], Good afternoon. The site team said that you need to come to t…" at bounding box center [513, 417] width 450 height 39
click at [517, 427] on textarea "Hi [PERSON_NAME], Good afternoon. The site team said that you need to come to t…" at bounding box center [513, 417] width 450 height 39
click at [572, 413] on textarea "Hi [PERSON_NAME], Good afternoon. The site team said that you need to come to t…" at bounding box center [513, 417] width 450 height 39
click at [649, 414] on textarea "Hi Candance, Good afternoon. The site team said that you need to come to the of…" at bounding box center [513, 417] width 450 height 39
click at [350, 423] on textarea "Hi Candance, Good afternoon. The site team said that you need to come to the of…" at bounding box center [513, 417] width 450 height 39
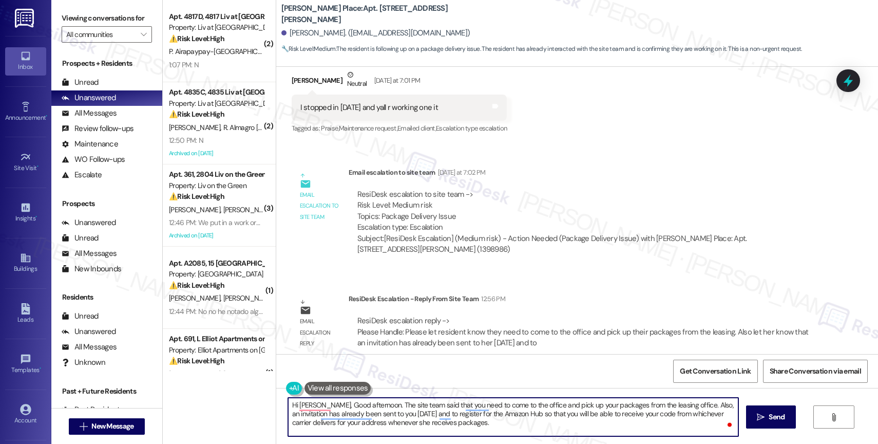
click at [426, 424] on textarea "Hi Candance, Good afternoon. The site team said that you need to come to the of…" at bounding box center [513, 417] width 450 height 39
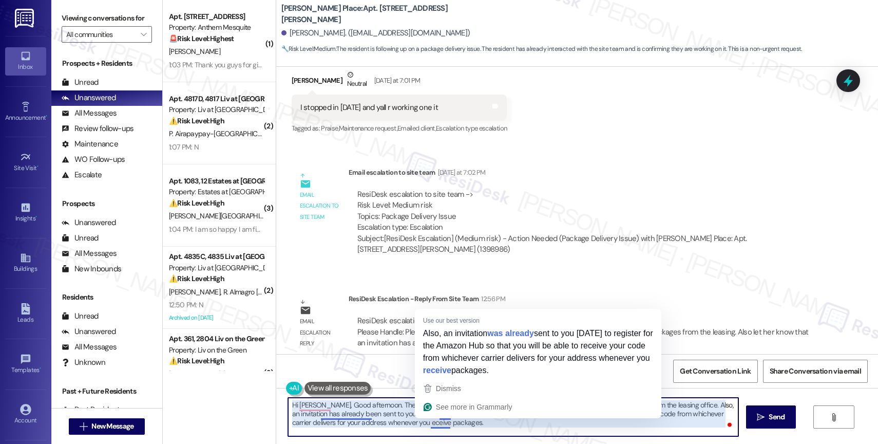
click at [423, 421] on textarea "Hi Candance, Good afternoon. The site team said that you need to come to the of…" at bounding box center [513, 417] width 450 height 39
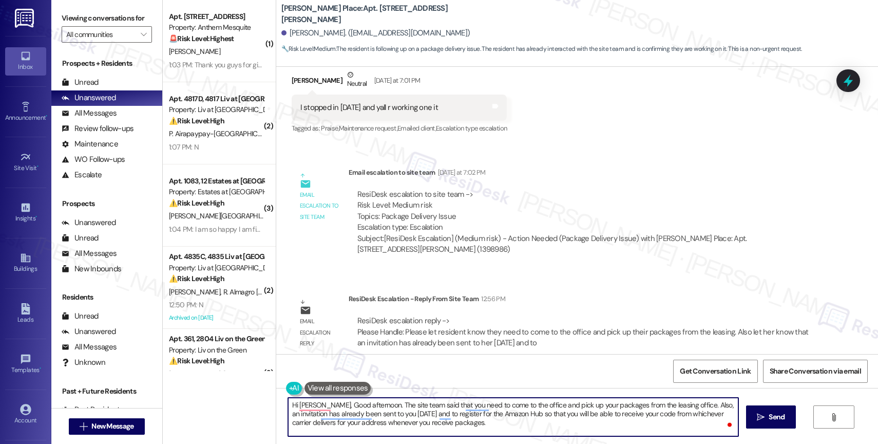
click at [494, 426] on textarea "Hi Candance, Good afternoon. The site team said that you need to come to the of…" at bounding box center [513, 417] width 450 height 39
click at [723, 422] on div "3" at bounding box center [718, 423] width 11 height 11
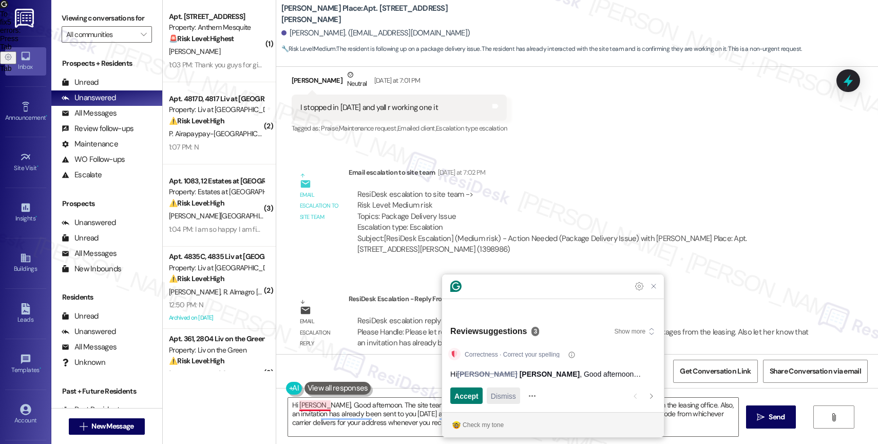
click at [512, 399] on span "Dismiss" at bounding box center [503, 395] width 25 height 11
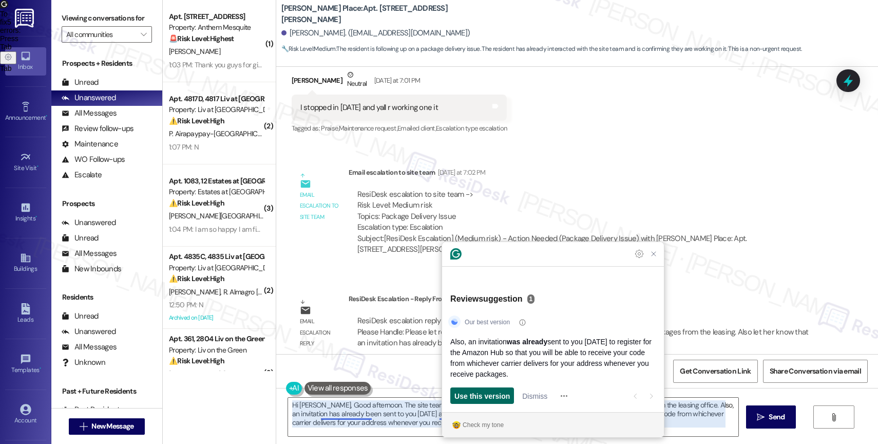
click at [498, 396] on span "Use this version" at bounding box center [482, 395] width 55 height 11
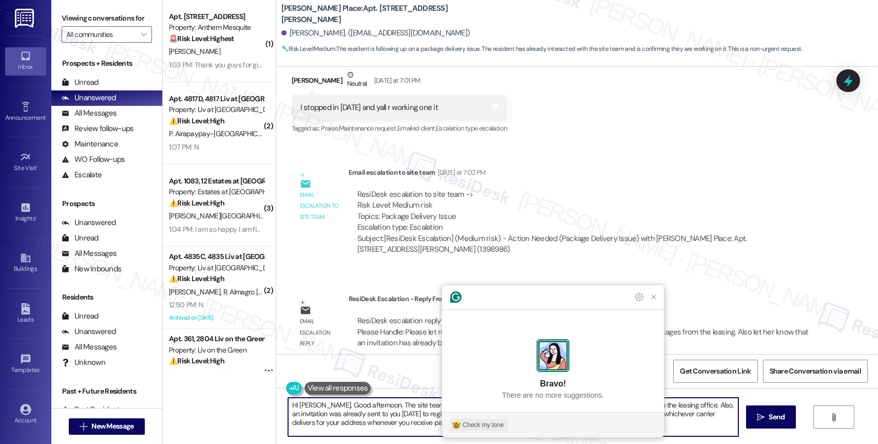
click at [480, 420] on div "Check my tone" at bounding box center [483, 424] width 41 height 9
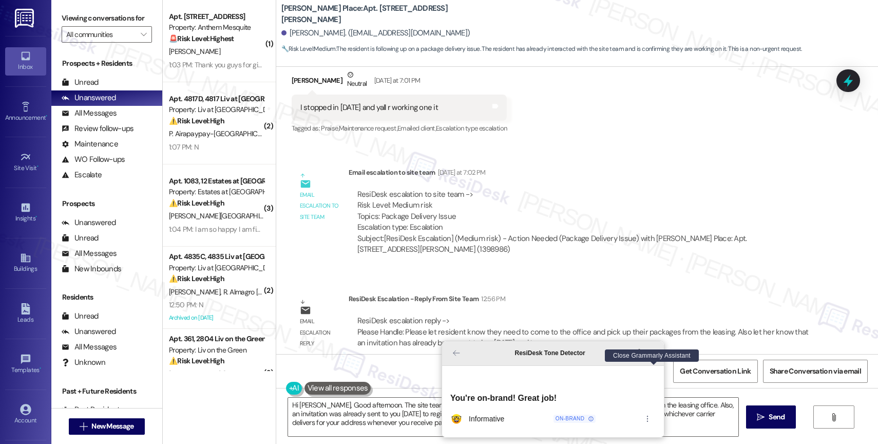
click at [650, 357] on icon "Close Grammarly Assistant" at bounding box center [654, 353] width 8 height 8
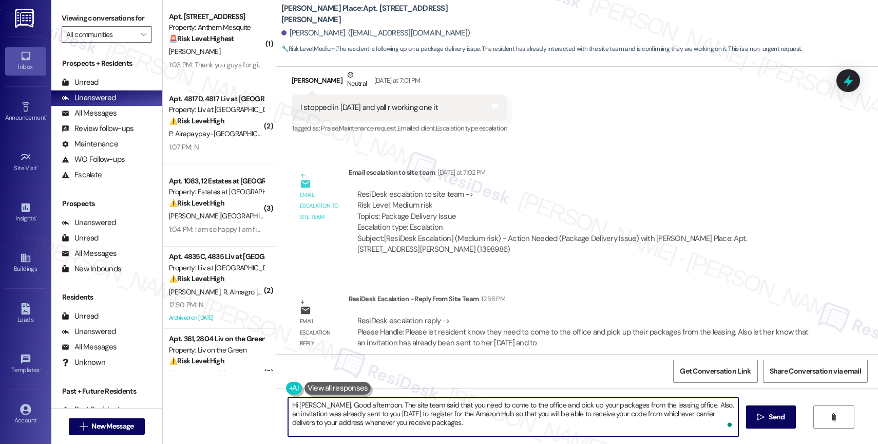
click at [506, 428] on textarea "Hi Candance, Good afternoon. The site team said that you need to come to the of…" at bounding box center [513, 417] width 450 height 39
type textarea "Hi Candance, Good afternoon. The site team said that you need to come to the of…"
click at [769, 416] on span "Send" at bounding box center [777, 416] width 16 height 11
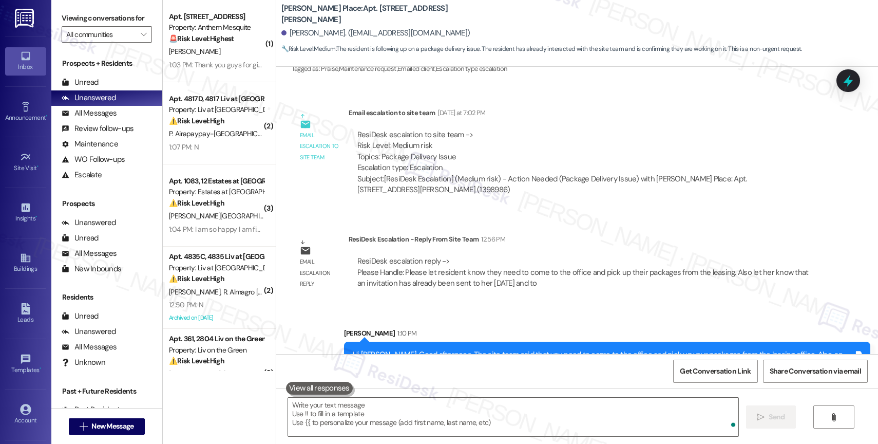
scroll to position [5206, 0]
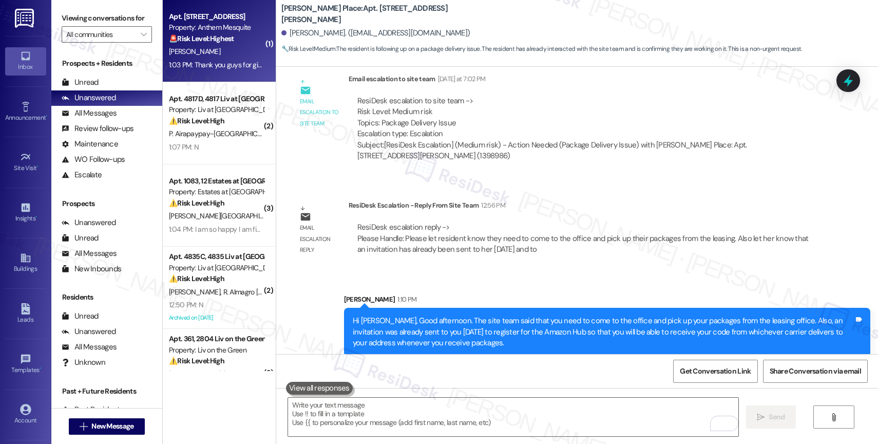
click at [204, 42] on strong "🚨 Risk Level: Highest" at bounding box center [201, 38] width 65 height 9
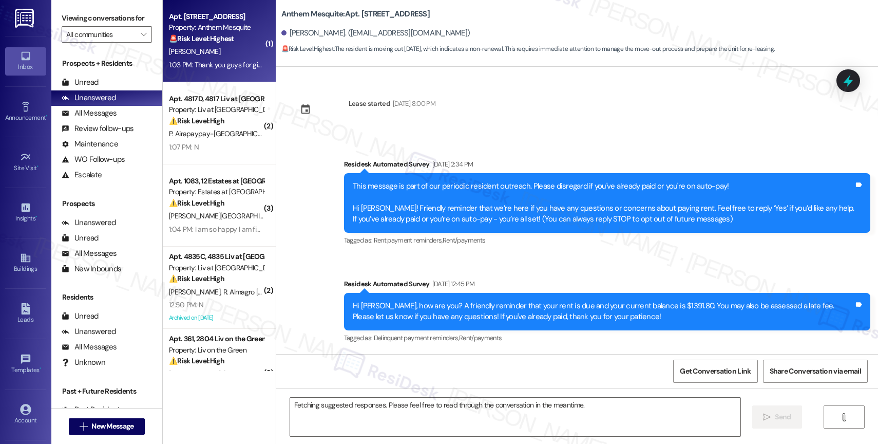
scroll to position [2573, 0]
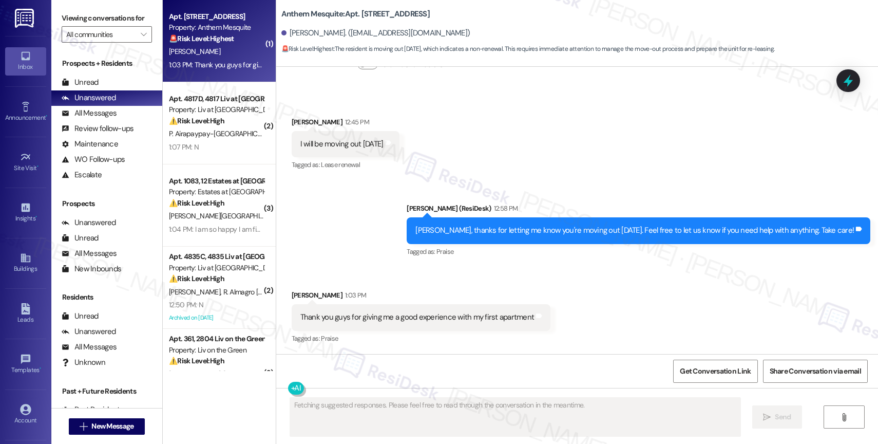
click at [365, 246] on div "Sent via SMS Sarah (ResiDesk) 12:58 PM Mackenzie, thanks for letting me know yo…" at bounding box center [577, 223] width 602 height 87
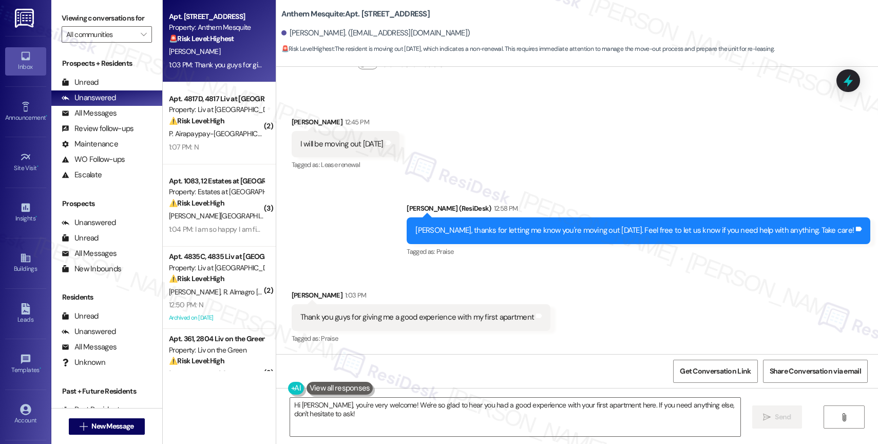
drag, startPoint x: 332, startPoint y: 407, endPoint x: 241, endPoint y: 404, distance: 91.0
click at [241, 404] on div "Apt. 304, 2137 Anthem Mesquite Property: Anthem Mesquite 🚨 Risk Level: Highest …" at bounding box center [520, 222] width 715 height 444
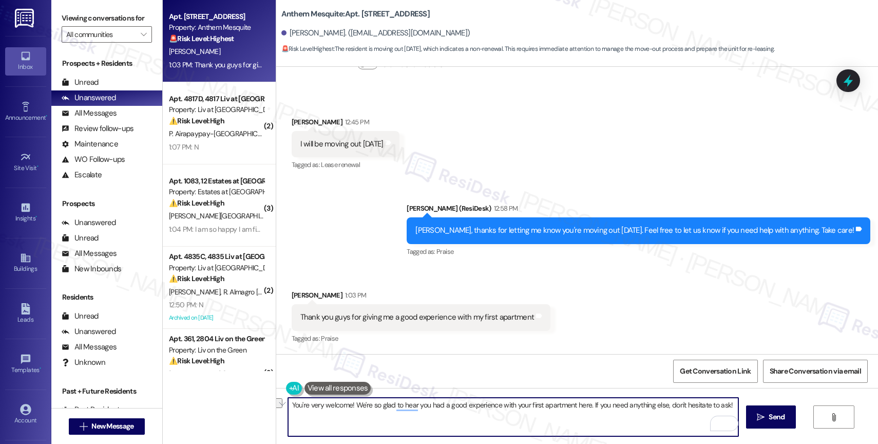
drag, startPoint x: 587, startPoint y: 401, endPoint x: 728, endPoint y: 401, distance: 140.7
click at [728, 401] on textarea "You're very welcome! We're so glad to hear you had a good experience with your …" at bounding box center [513, 417] width 450 height 39
type textarea "You're very welcome! We're so glad to hear you had a good experience with your …"
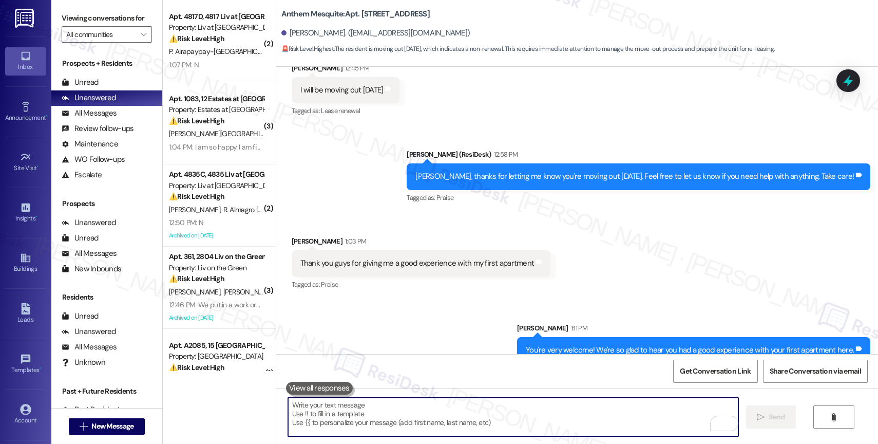
scroll to position [2645, 0]
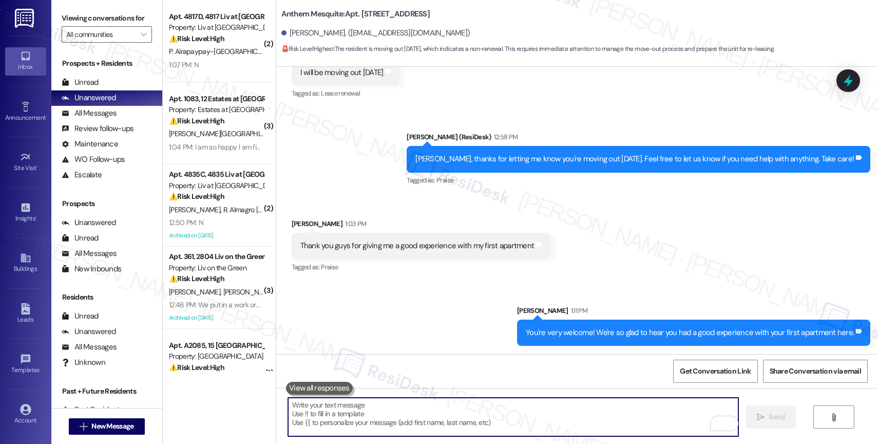
click at [353, 421] on textarea "To enrich screen reader interactions, please activate Accessibility in Grammarl…" at bounding box center [513, 417] width 450 height 39
paste textarea "Would it be okay to ask a quick favor? If you're open to it, could you share yo…"
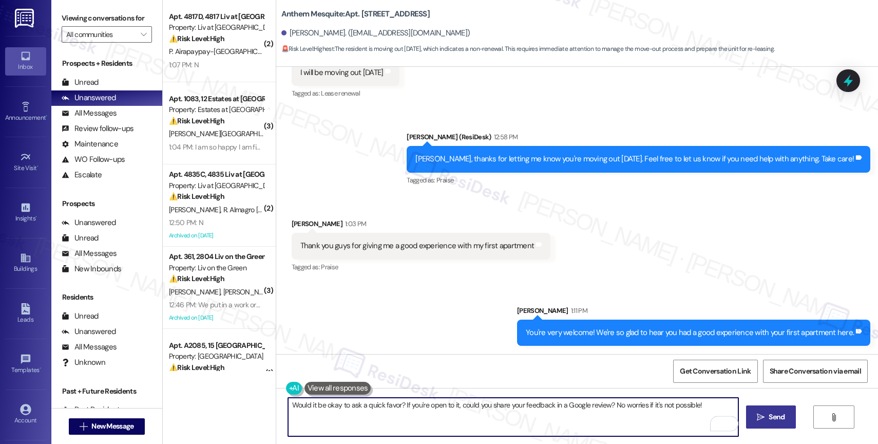
type textarea "Would it be okay to ask a quick favor? If you're open to it, could you share yo…"
click at [770, 413] on span "Send" at bounding box center [777, 416] width 16 height 11
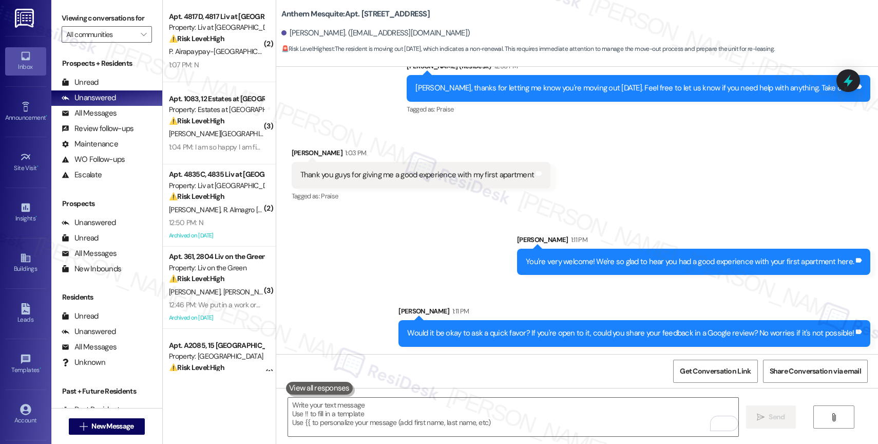
scroll to position [2716, 0]
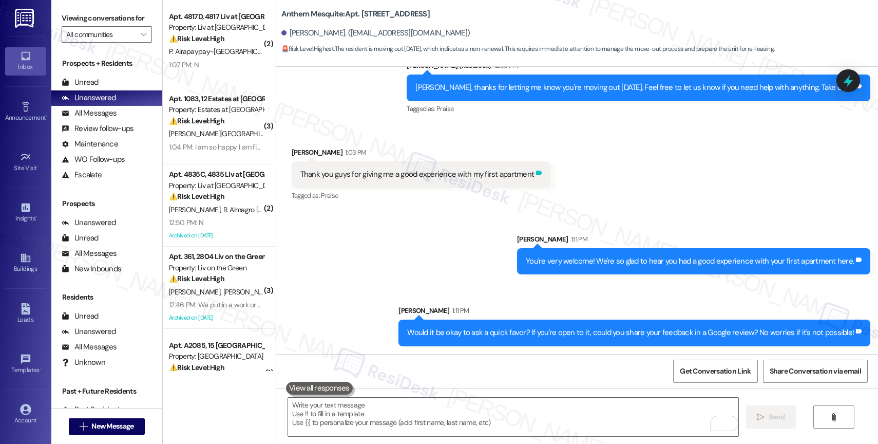
click at [535, 169] on icon at bounding box center [539, 173] width 8 height 8
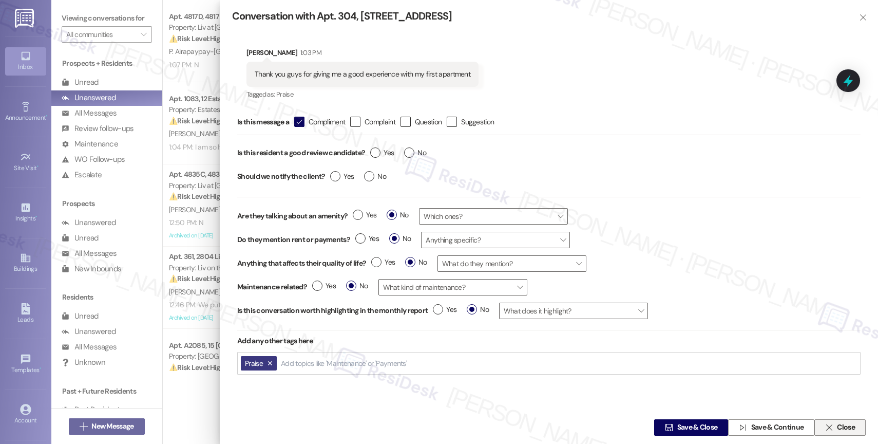
click at [838, 425] on span "Close" at bounding box center [846, 427] width 18 height 11
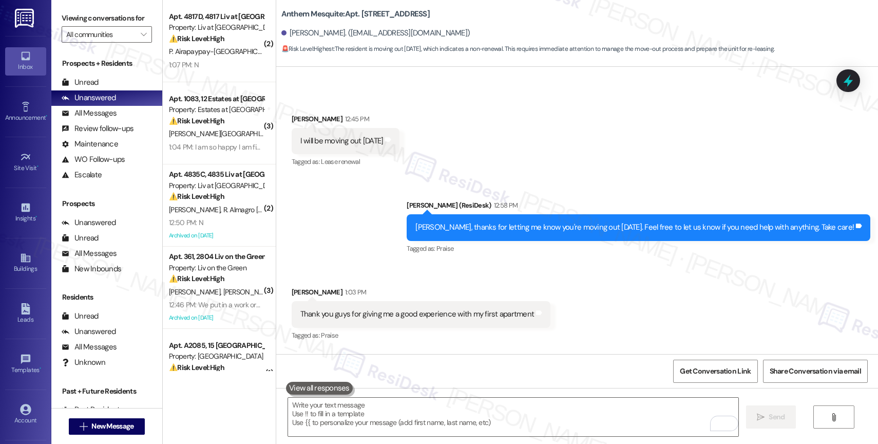
scroll to position [2573, 0]
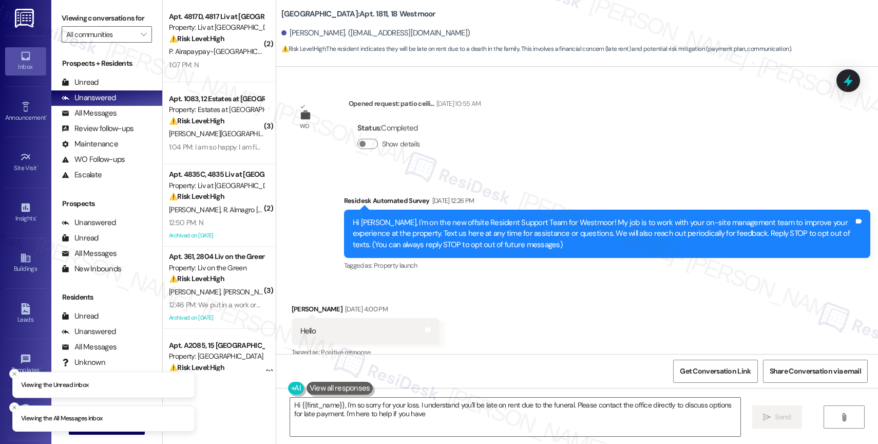
scroll to position [10377, 0]
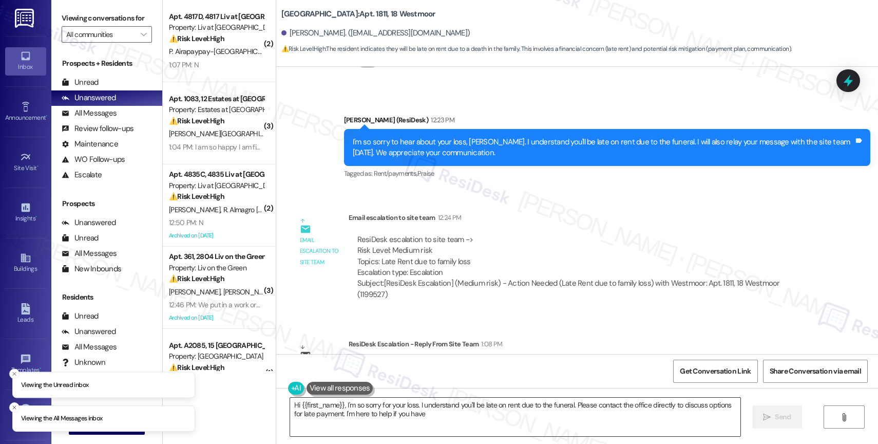
click at [331, 412] on textarea "Hi {{first_name}}, I'm so sorry for your loss. I understand you'll be late on r…" at bounding box center [515, 417] width 450 height 39
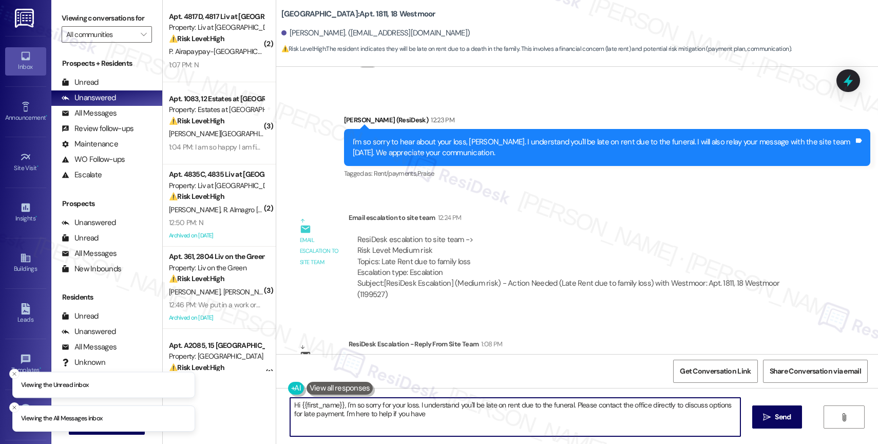
click at [331, 412] on textarea "Hi {{first_name}}, I'm so sorry for your loss. I understand you'll be late on r…" at bounding box center [515, 417] width 450 height 39
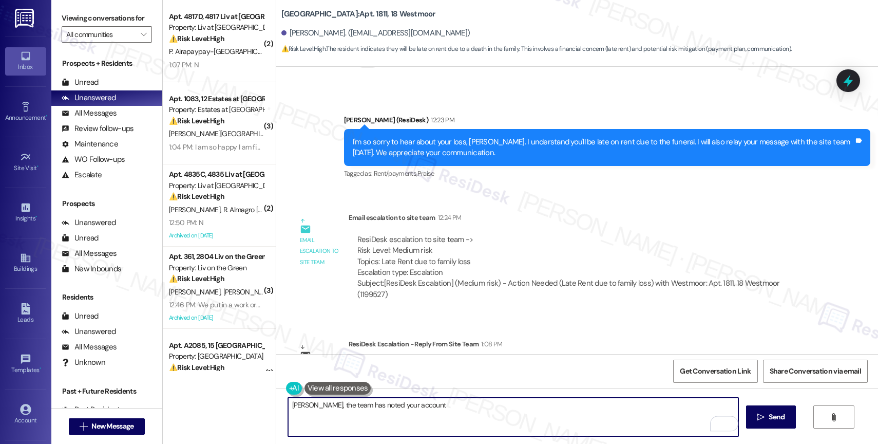
click at [288, 406] on textarea "[PERSON_NAME], the team has noted your account" at bounding box center [513, 417] width 450 height 39
click at [432, 402] on textarea "Hi [PERSON_NAME], the team has noted your account" at bounding box center [513, 417] width 450 height 39
drag, startPoint x: 314, startPoint y: 401, endPoint x: 513, endPoint y: 421, distance: 199.3
click at [513, 421] on textarea "Hi [PERSON_NAME], the team has noted your account." at bounding box center [513, 417] width 450 height 39
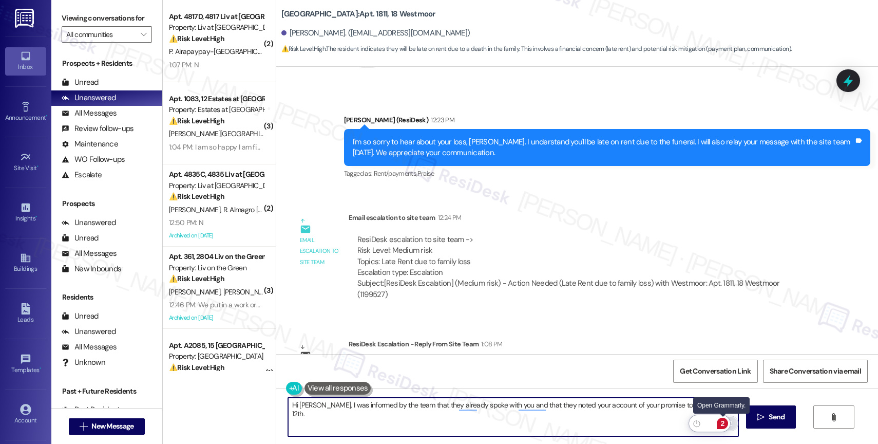
type textarea "Hi [PERSON_NAME], I was informed by the team that they already spoke with you a…"
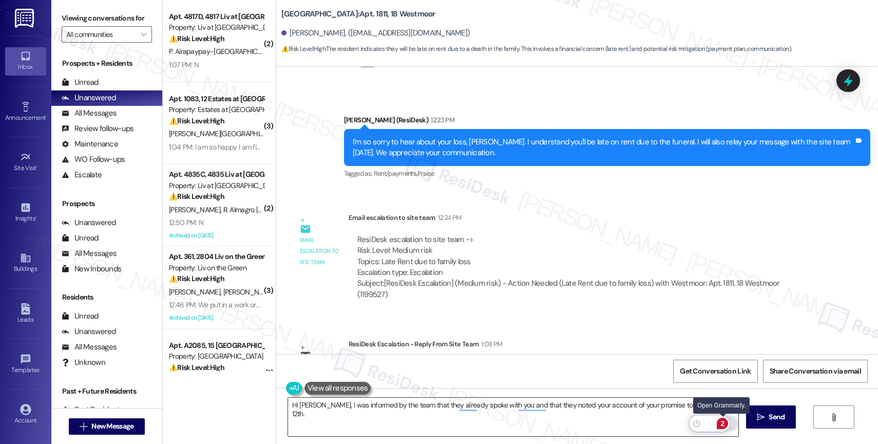
click at [724, 422] on div "2" at bounding box center [722, 423] width 11 height 11
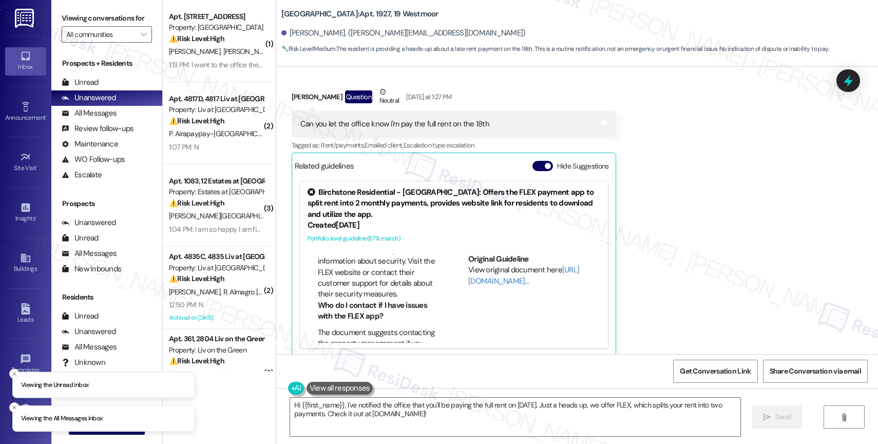
scroll to position [694, 0]
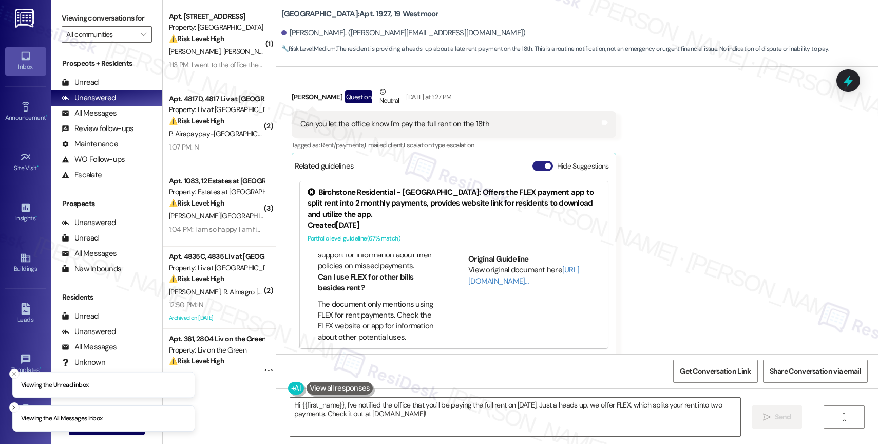
click at [533, 161] on button "Hide Suggestions" at bounding box center [543, 166] width 21 height 10
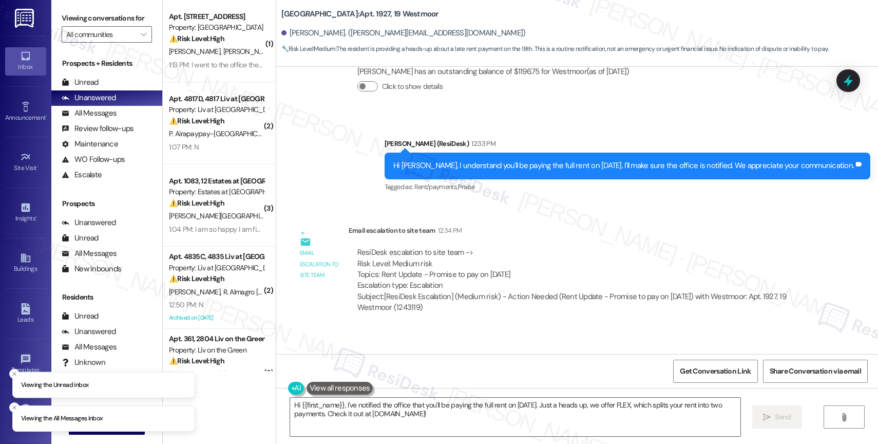
scroll to position [3387, 0]
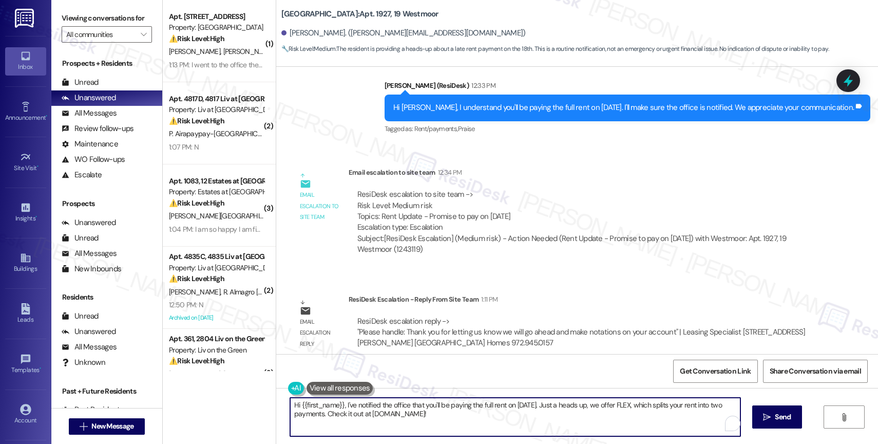
drag, startPoint x: 341, startPoint y: 404, endPoint x: 426, endPoint y: 425, distance: 88.2
click at [426, 425] on textarea "Hi {{first_name}}, I've notified the office that you'll be paying the full rent…" at bounding box center [515, 417] width 450 height 39
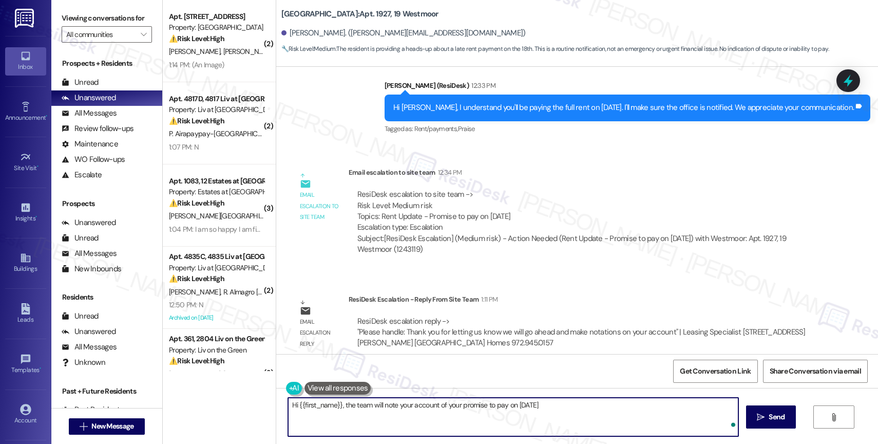
type textarea "Hi {{first_name}}, the team will note your account of your promise to pay on [D…"
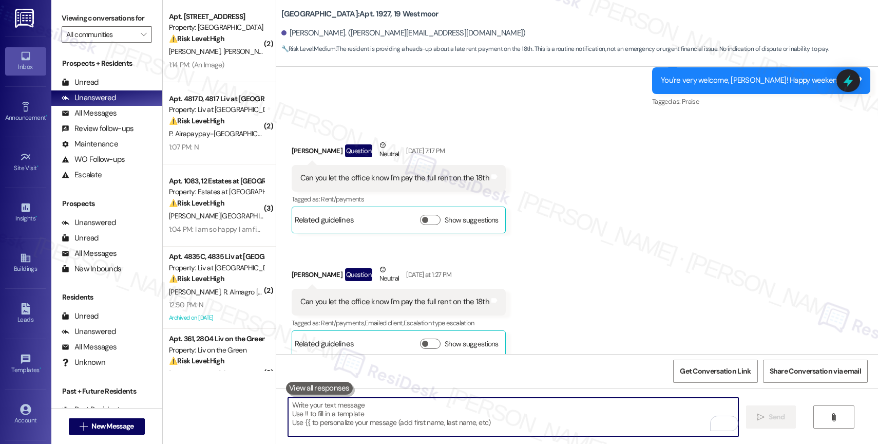
scroll to position [3459, 0]
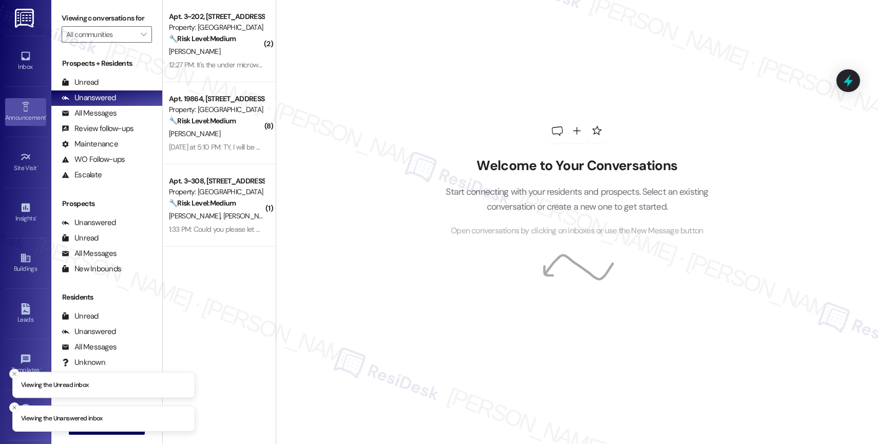
click at [22, 104] on icon at bounding box center [25, 107] width 7 height 10
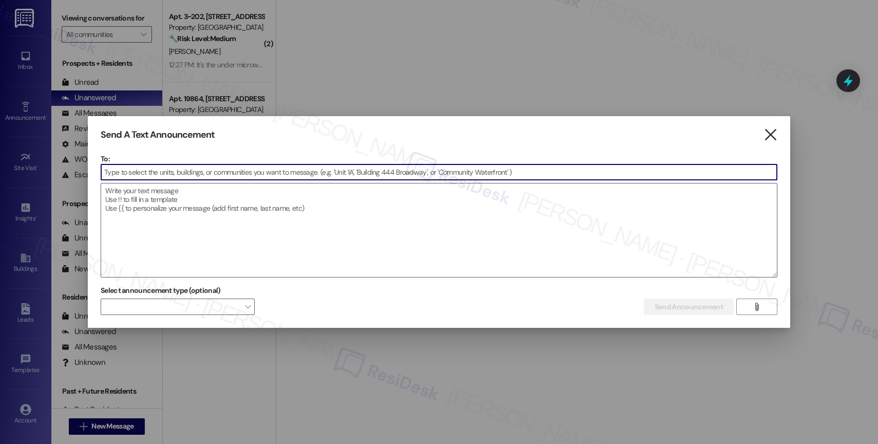
click at [774, 137] on icon "" at bounding box center [771, 134] width 14 height 11
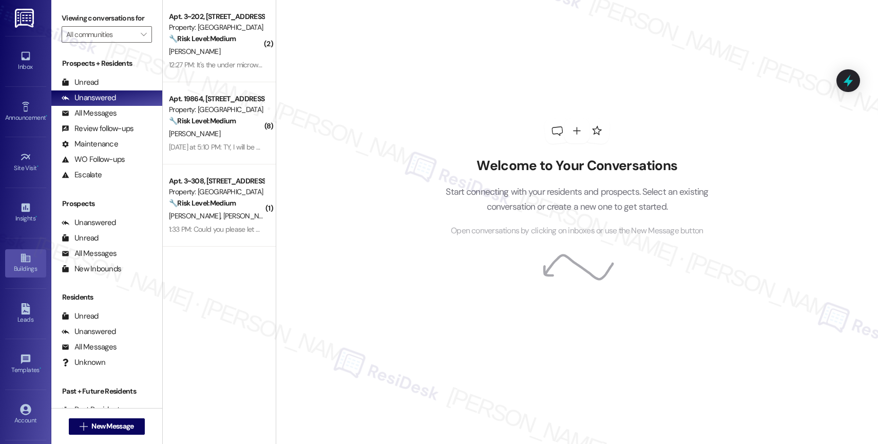
click at [14, 264] on div "Buildings" at bounding box center [25, 268] width 51 height 10
